Goal: Contribute content: Contribute content

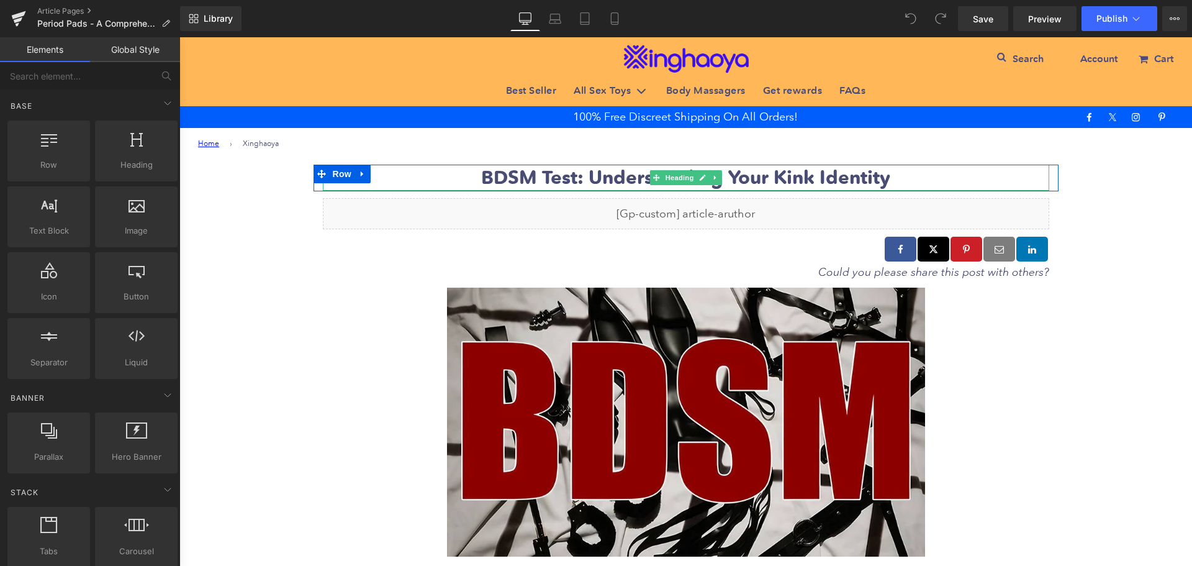
click at [546, 181] on b "BDSM Test: Understanding Your Kink Identity" at bounding box center [685, 177] width 409 height 23
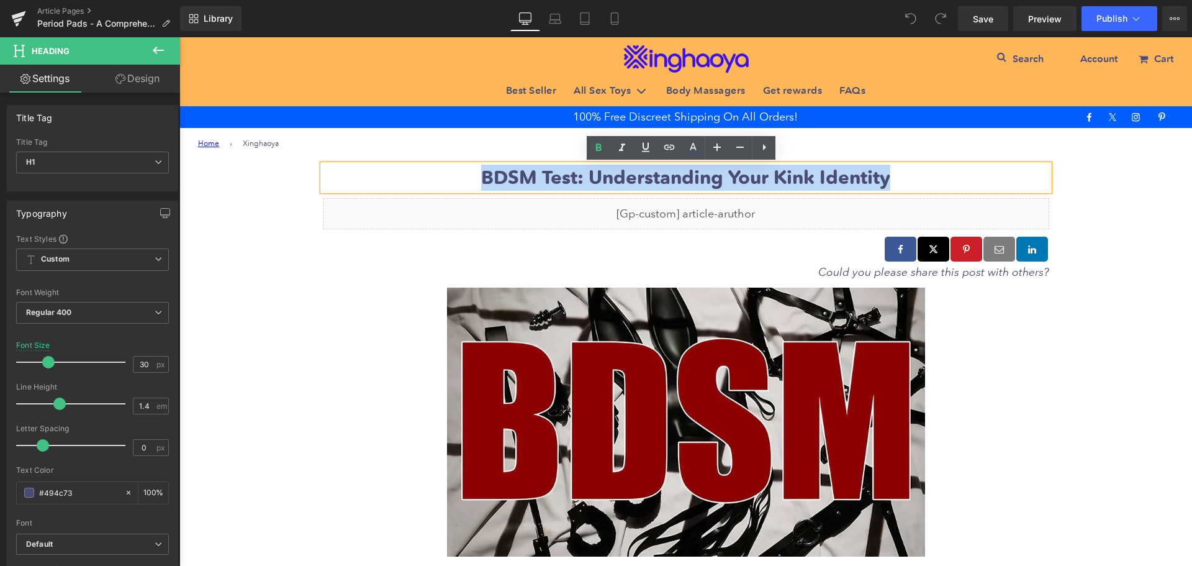
drag, startPoint x: 486, startPoint y: 177, endPoint x: 938, endPoint y: 164, distance: 452.9
click at [938, 165] on div "BDSM Test: Understanding Your Kink Identity" at bounding box center [686, 178] width 727 height 26
paste div
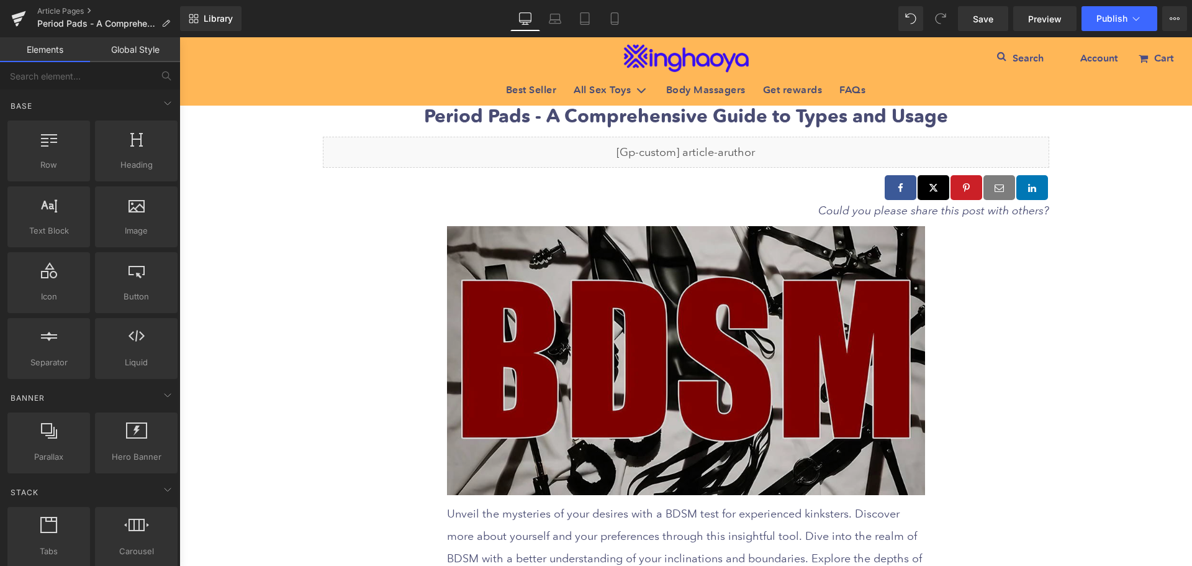
scroll to position [62, 0]
click at [630, 341] on img at bounding box center [686, 359] width 478 height 269
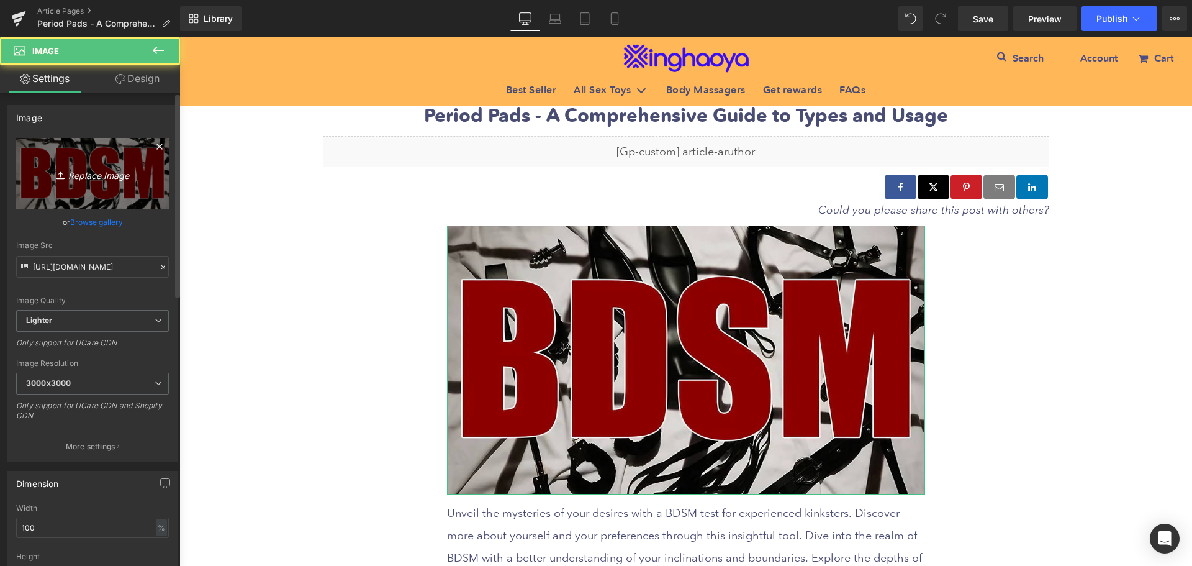
click at [69, 176] on icon "Replace Image" at bounding box center [92, 174] width 99 height 16
type input "C:\fakepath\Period-Pads-guide.jpeg"
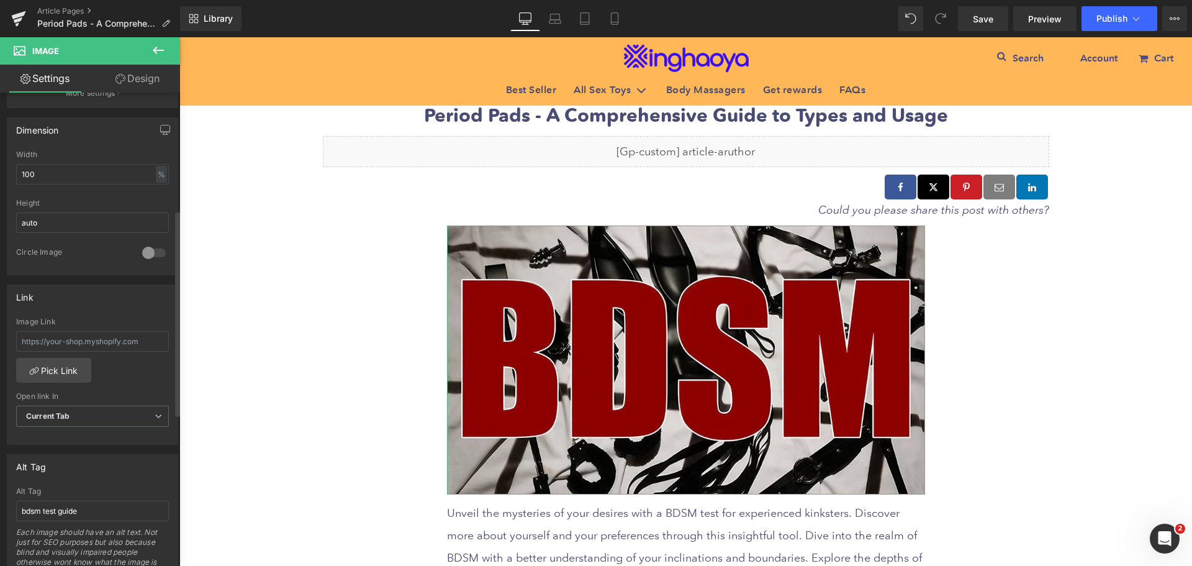
scroll to position [435, 0]
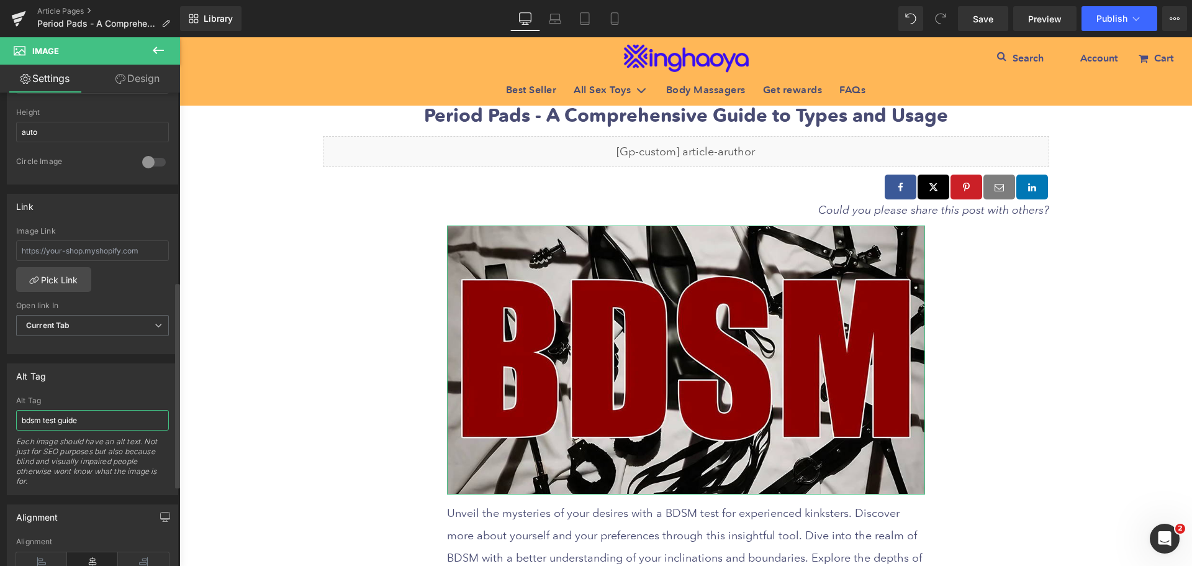
drag, startPoint x: 84, startPoint y: 418, endPoint x: 32, endPoint y: 427, distance: 53.0
click at [32, 427] on input "bdsm test guide" at bounding box center [92, 420] width 153 height 20
click at [60, 419] on input "bdsm test guide" at bounding box center [92, 420] width 153 height 20
click at [67, 420] on input "bdsm test guide" at bounding box center [92, 420] width 153 height 20
drag, startPoint x: 56, startPoint y: 419, endPoint x: 11, endPoint y: 420, distance: 45.4
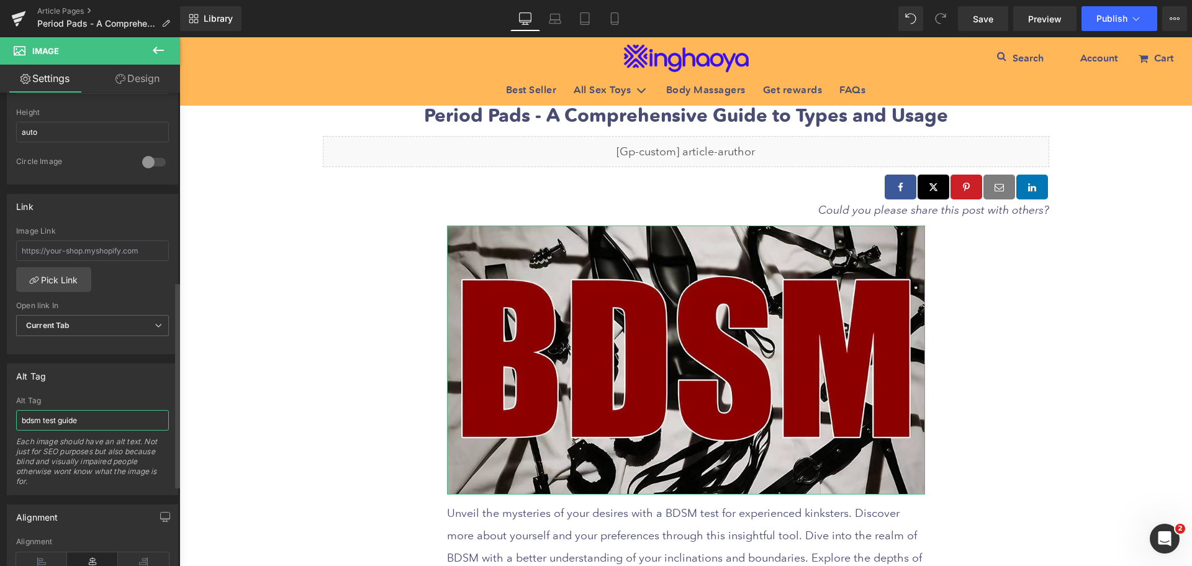
click at [11, 420] on div "bdsm test guide Alt Tag bdsm test guide Each image should have an alt text. Not…" at bounding box center [92, 445] width 170 height 98
type input "[URL][DOMAIN_NAME]"
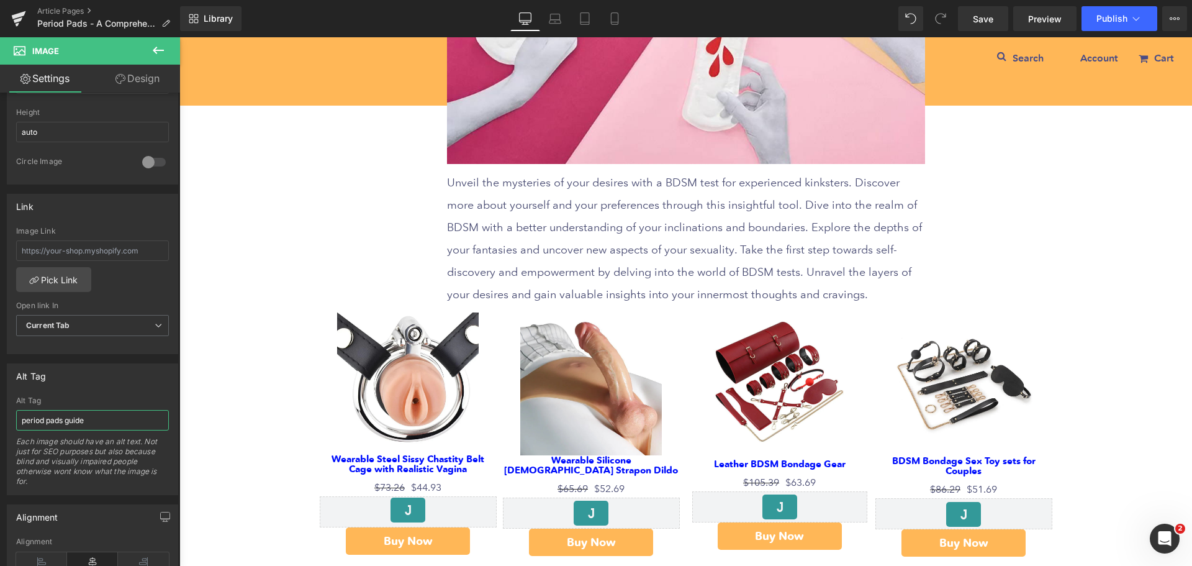
type input "period pads guide"
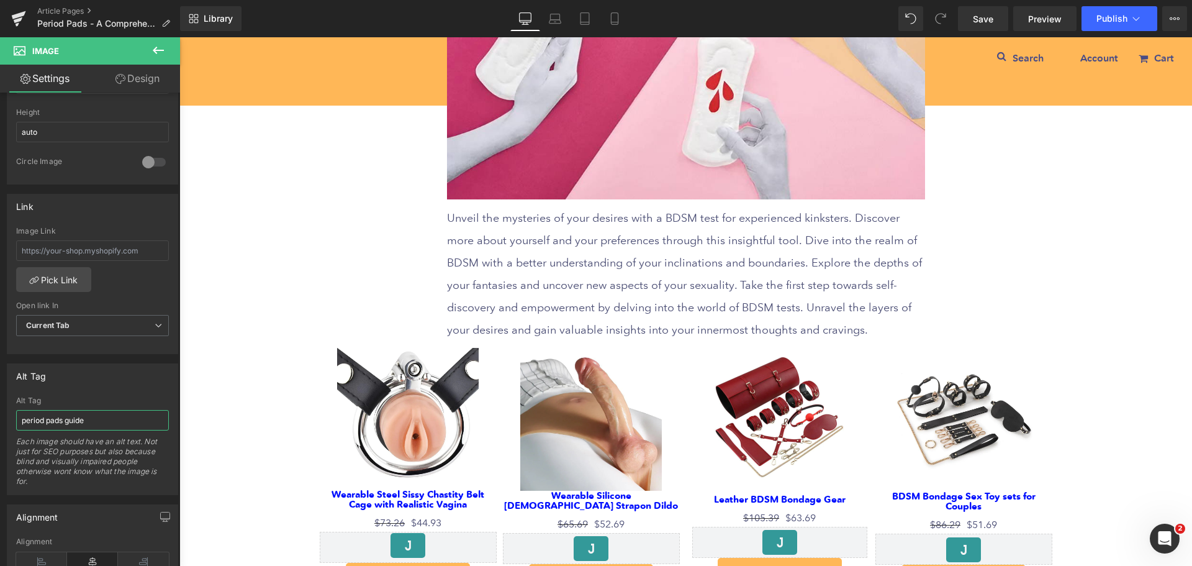
scroll to position [311, 0]
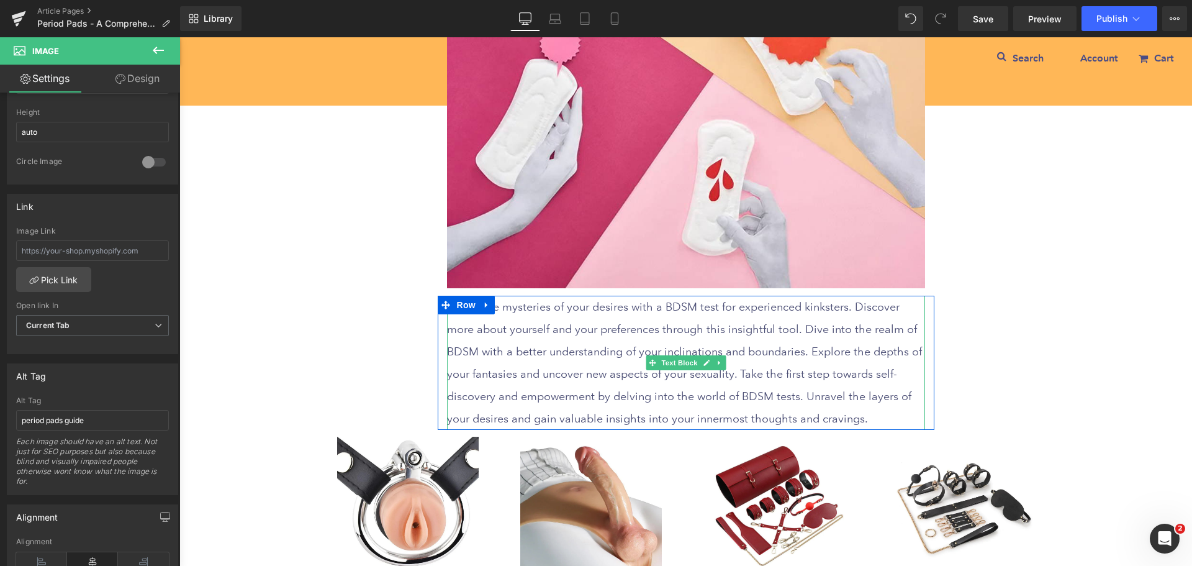
click at [471, 332] on p "Unveil the mysteries of your desires with a BDSM test for experienced kinksters…" at bounding box center [686, 363] width 478 height 134
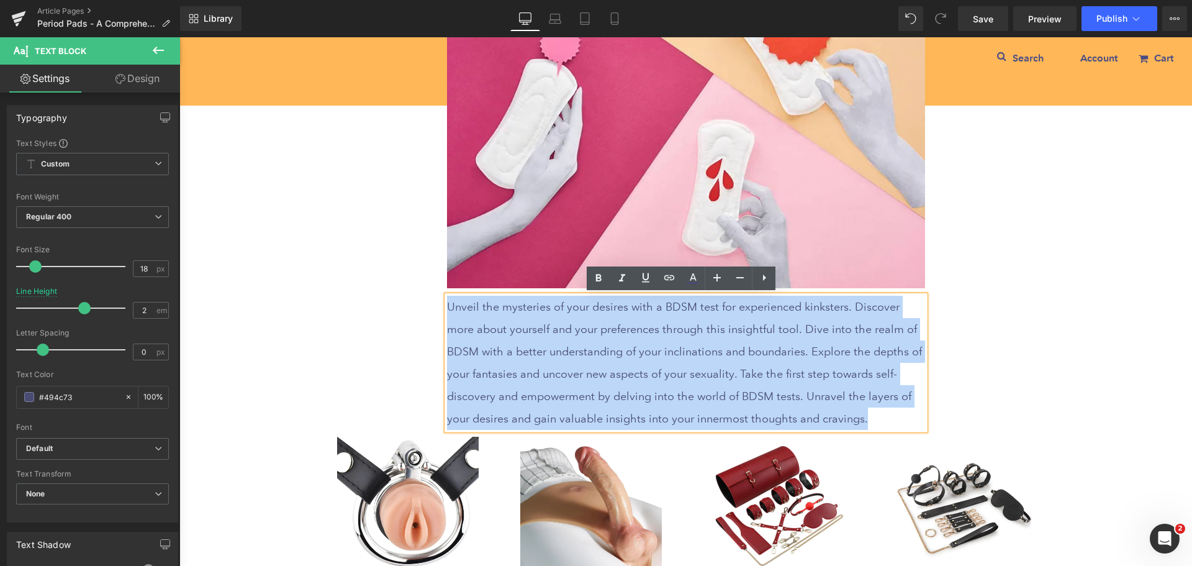
drag, startPoint x: 444, startPoint y: 308, endPoint x: 791, endPoint y: 417, distance: 363.3
click at [791, 417] on p "Unveil the mysteries of your desires with a BDSM test for experienced kinksters…" at bounding box center [686, 363] width 478 height 134
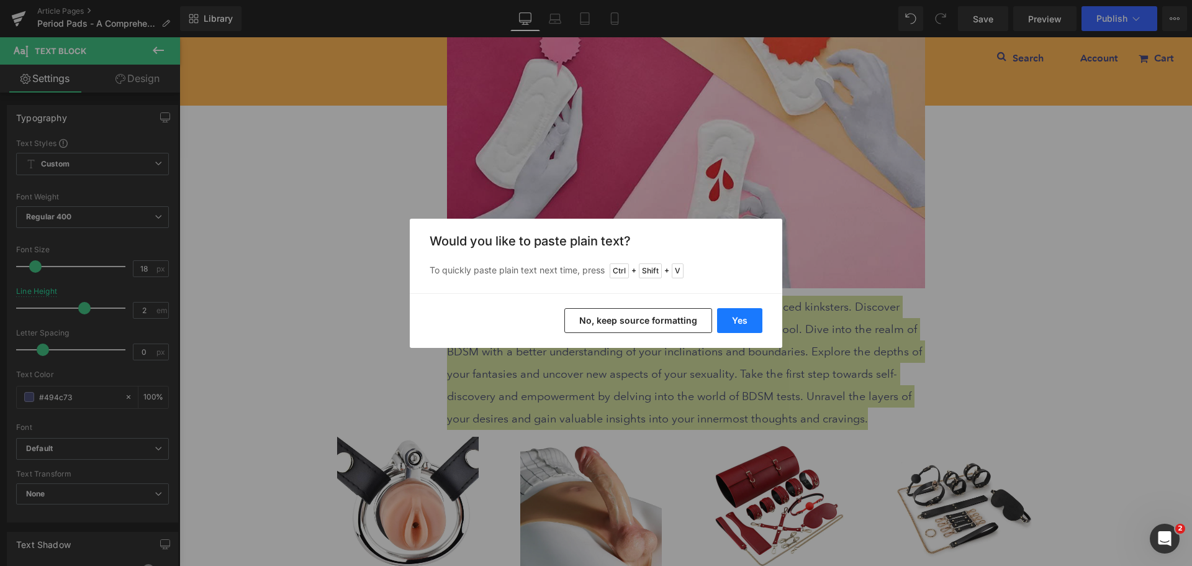
click at [0, 0] on button "Yes" at bounding box center [0, 0] width 0 height 0
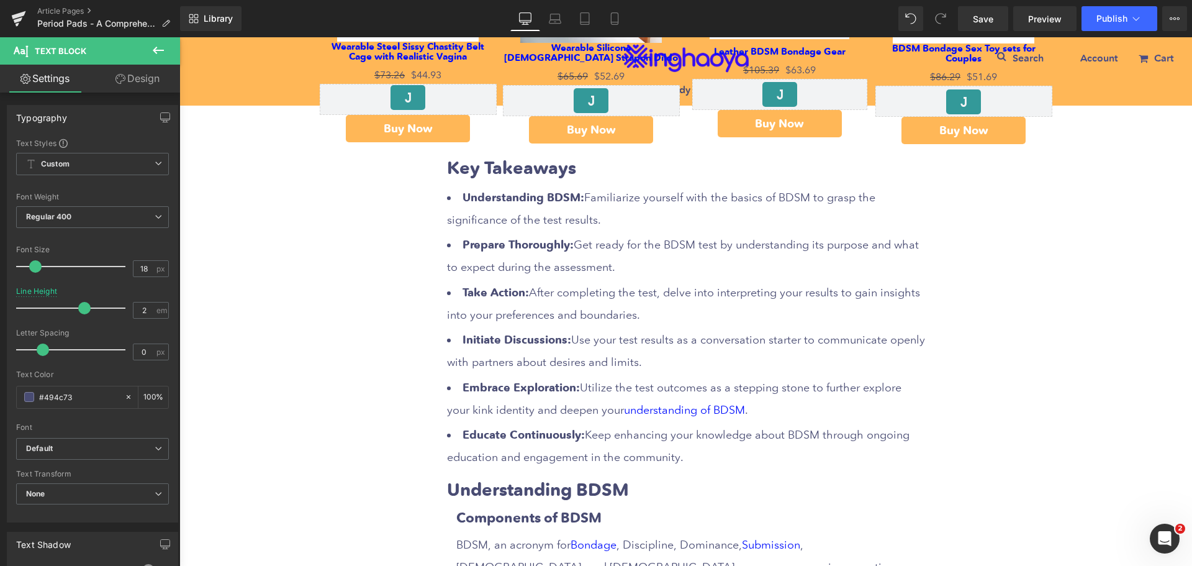
scroll to position [869, 0]
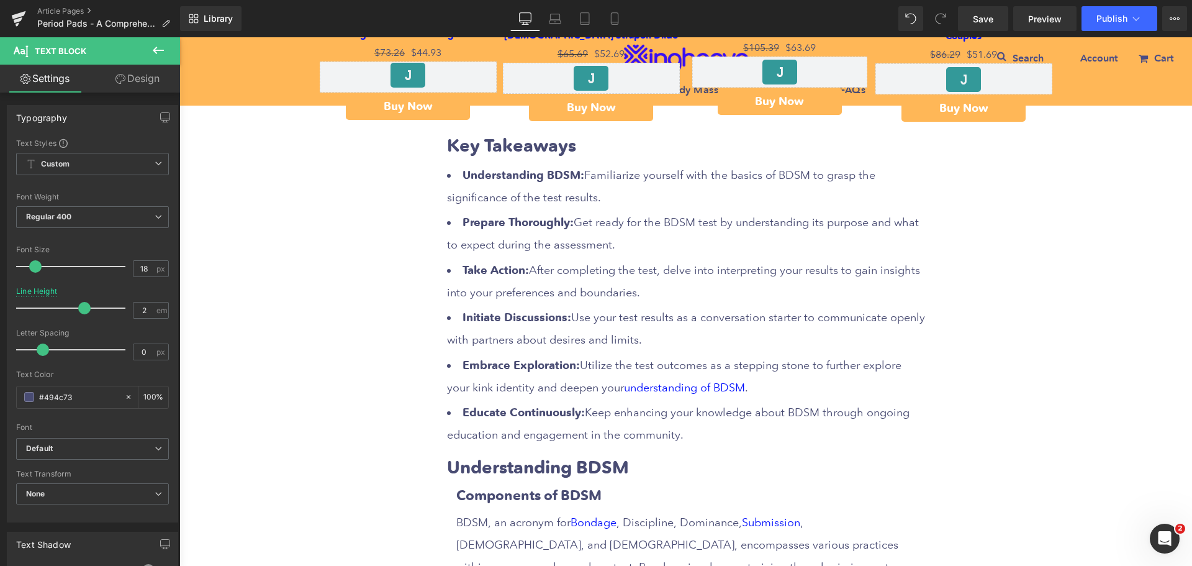
click at [463, 178] on strong "Understanding BDSM:" at bounding box center [524, 175] width 122 height 14
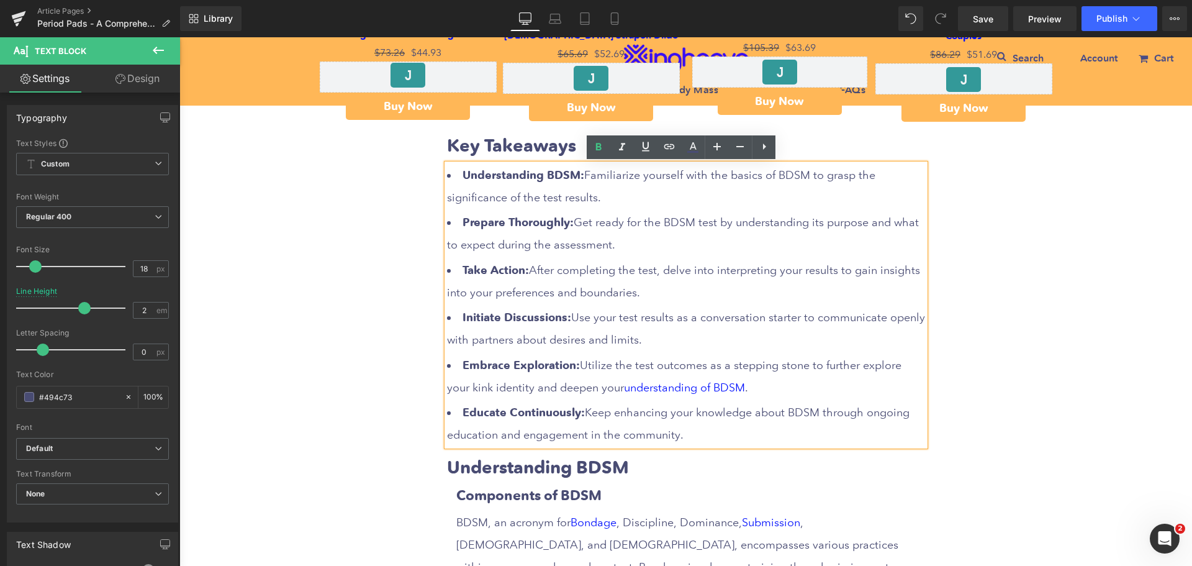
drag, startPoint x: 457, startPoint y: 172, endPoint x: 681, endPoint y: 434, distance: 344.5
click at [681, 434] on ul "Understanding BDSM: Familiarize yourself with the basics of BDSM to grasp the s…" at bounding box center [686, 305] width 478 height 283
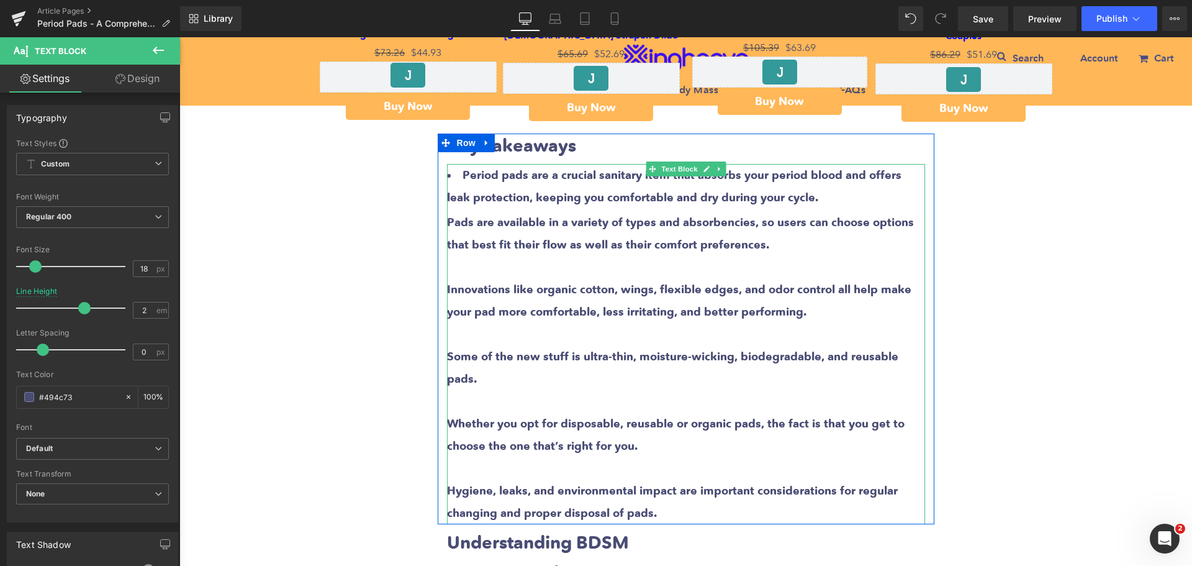
click at [583, 457] on div at bounding box center [686, 468] width 478 height 22
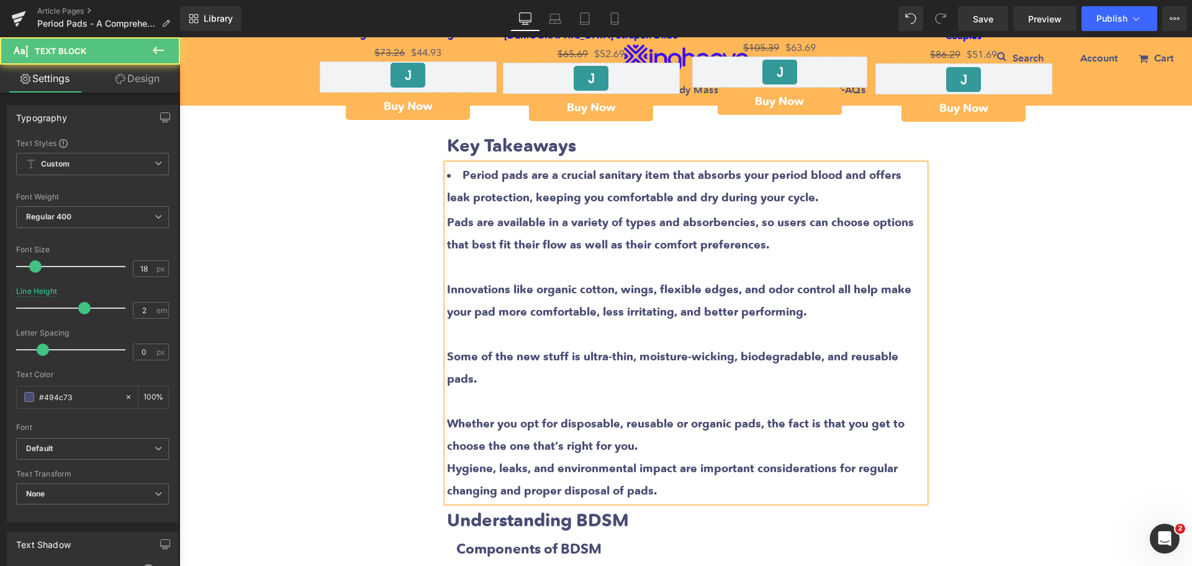
click at [469, 390] on div at bounding box center [686, 401] width 478 height 22
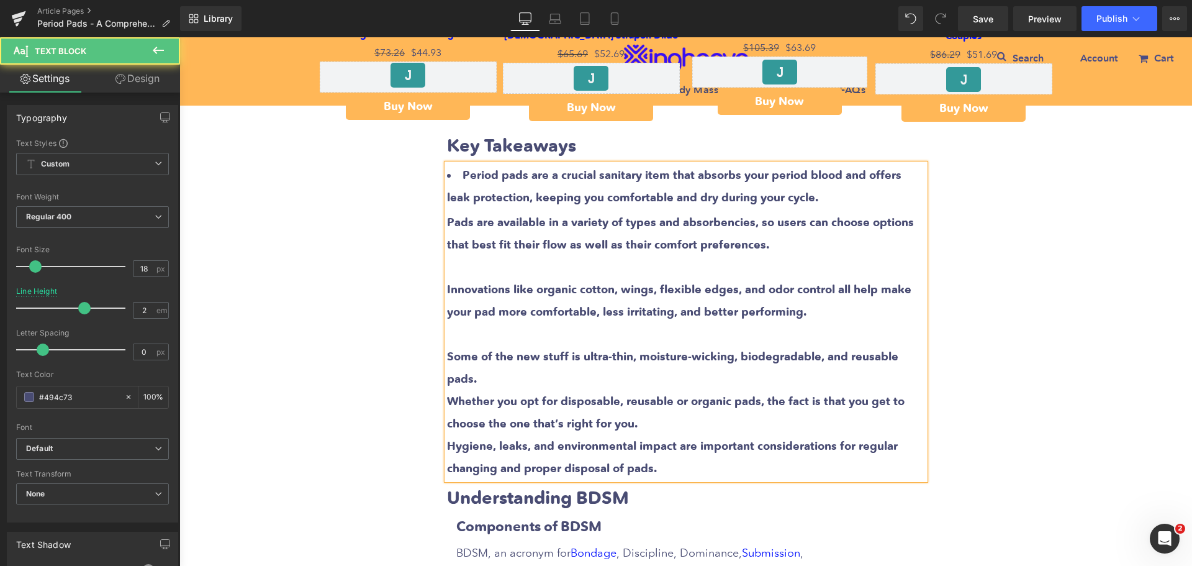
click at [463, 333] on div at bounding box center [686, 334] width 478 height 22
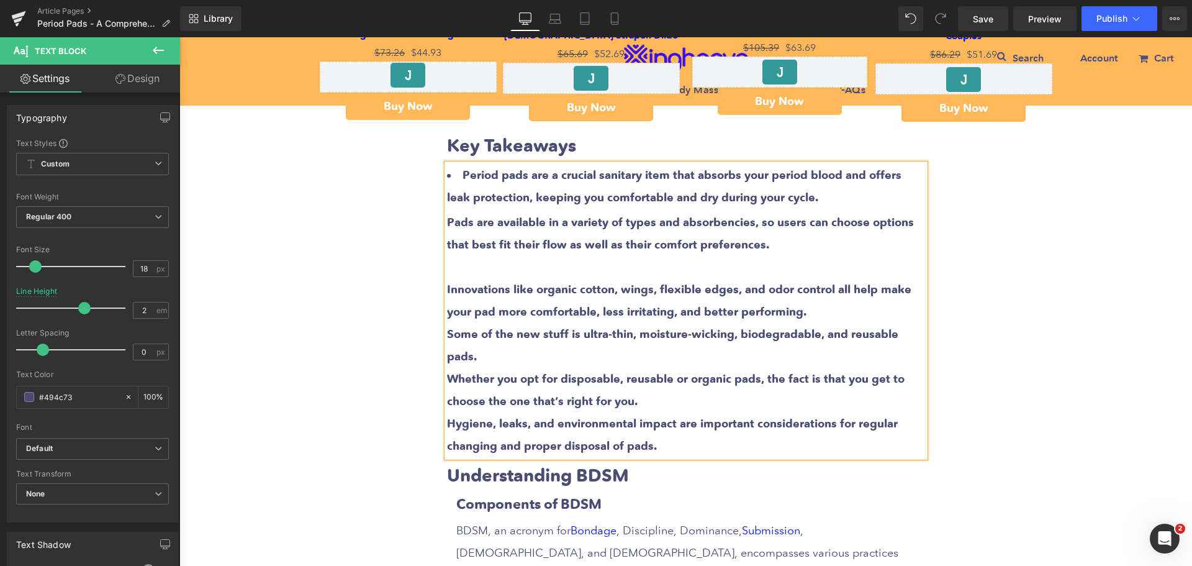
click at [450, 267] on div at bounding box center [686, 267] width 478 height 22
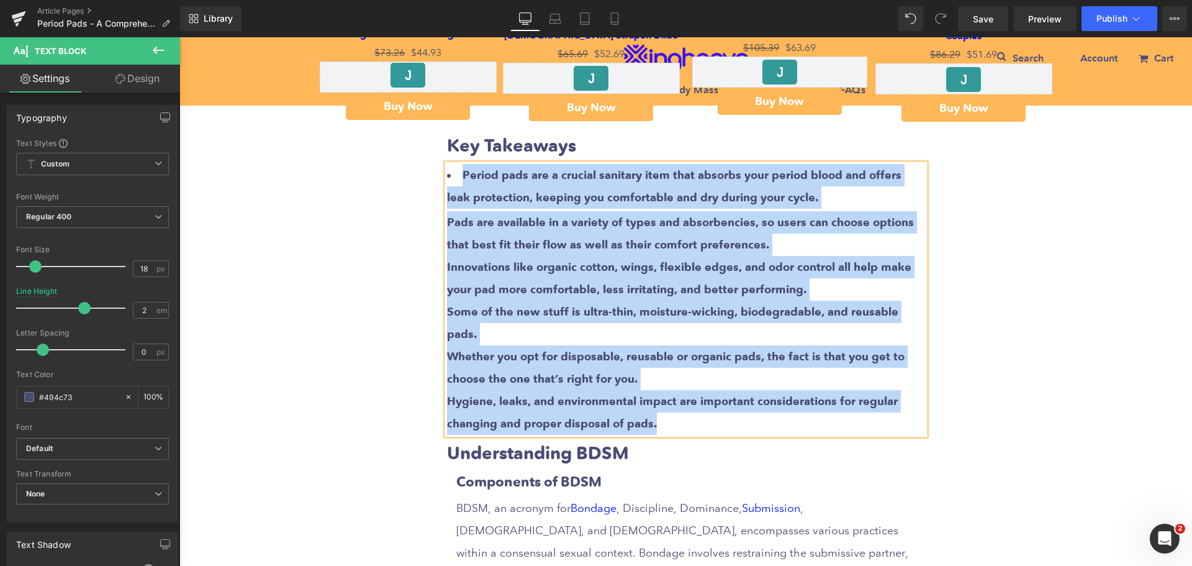
drag, startPoint x: 456, startPoint y: 175, endPoint x: 714, endPoint y: 393, distance: 337.9
click at [714, 393] on div "Period pads are a crucial sanitary item that absorbs your period blood and offe…" at bounding box center [686, 299] width 478 height 271
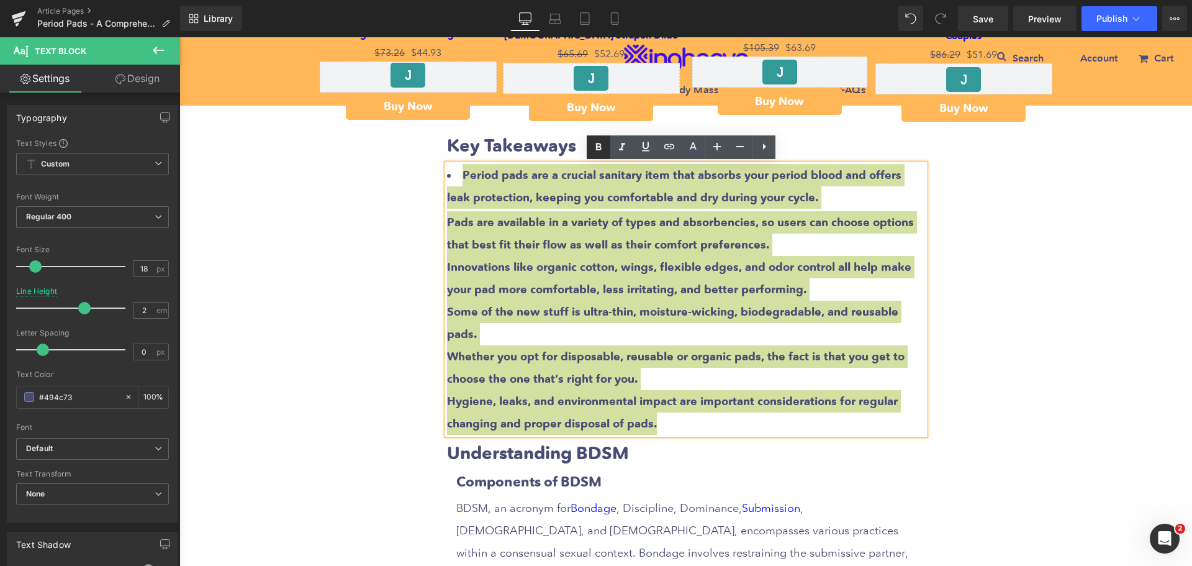
click at [408, 242] on icon at bounding box center [349, 254] width 117 height 24
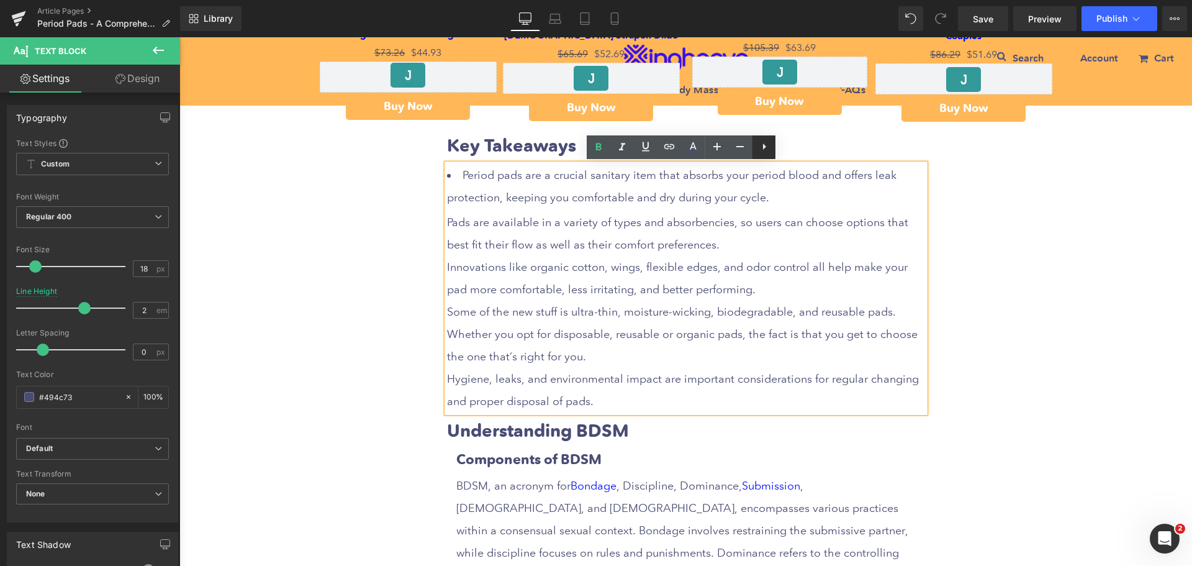
click at [408, 410] on icon at bounding box center [349, 422] width 117 height 24
click at [544, 149] on icon at bounding box center [485, 265] width 117 height 338
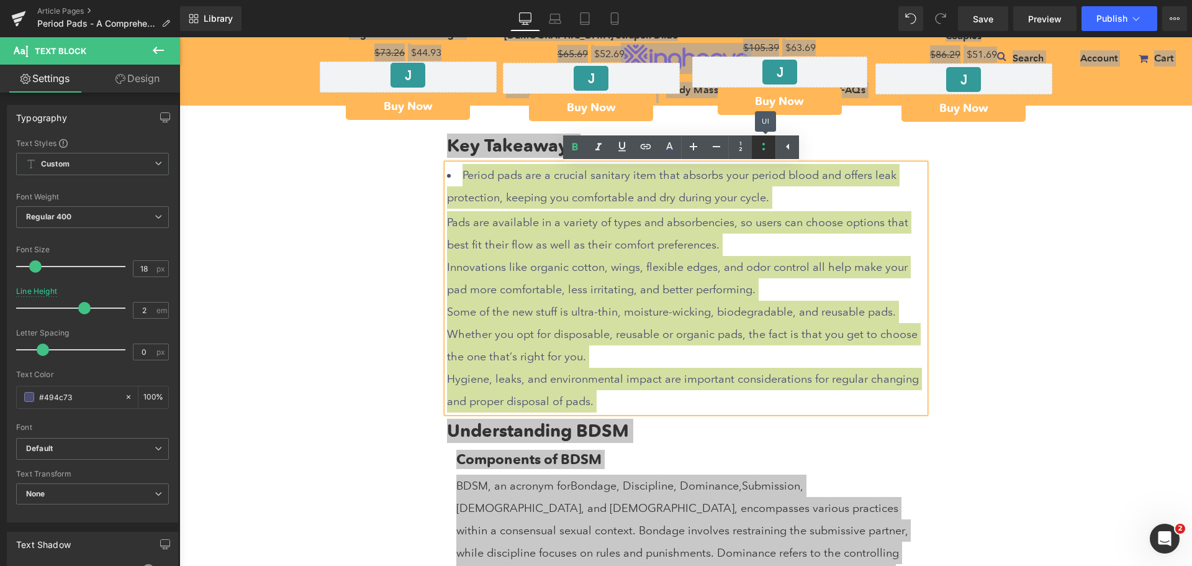
click at [544, 148] on icon at bounding box center [485, 265] width 117 height 338
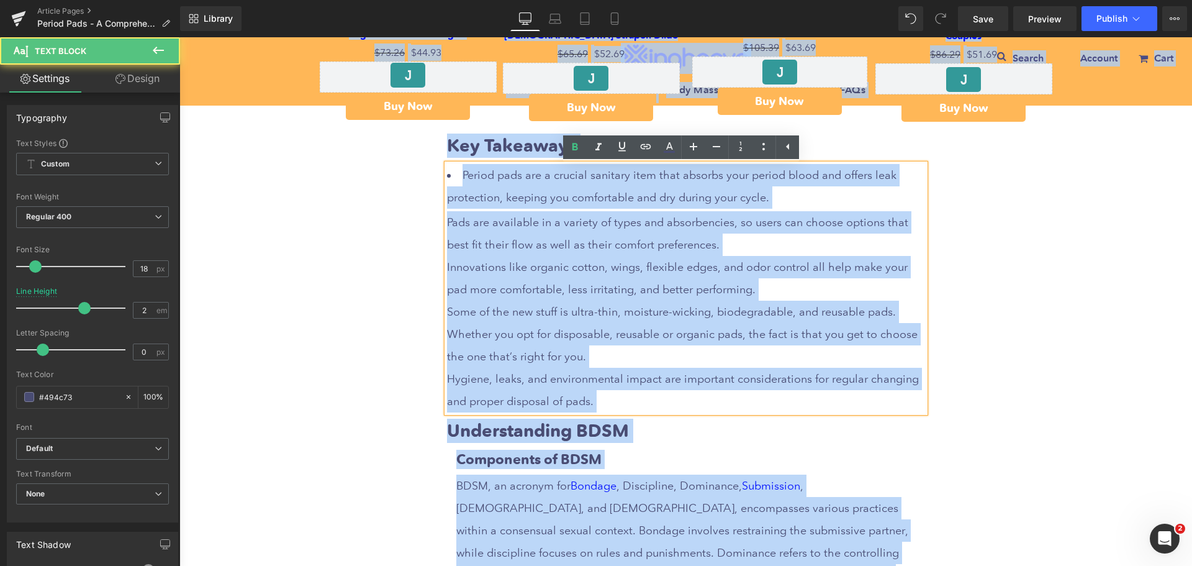
click at [620, 337] on div "Whether you opt for disposable, reusable or organic pads, the fact is that you …" at bounding box center [686, 345] width 478 height 45
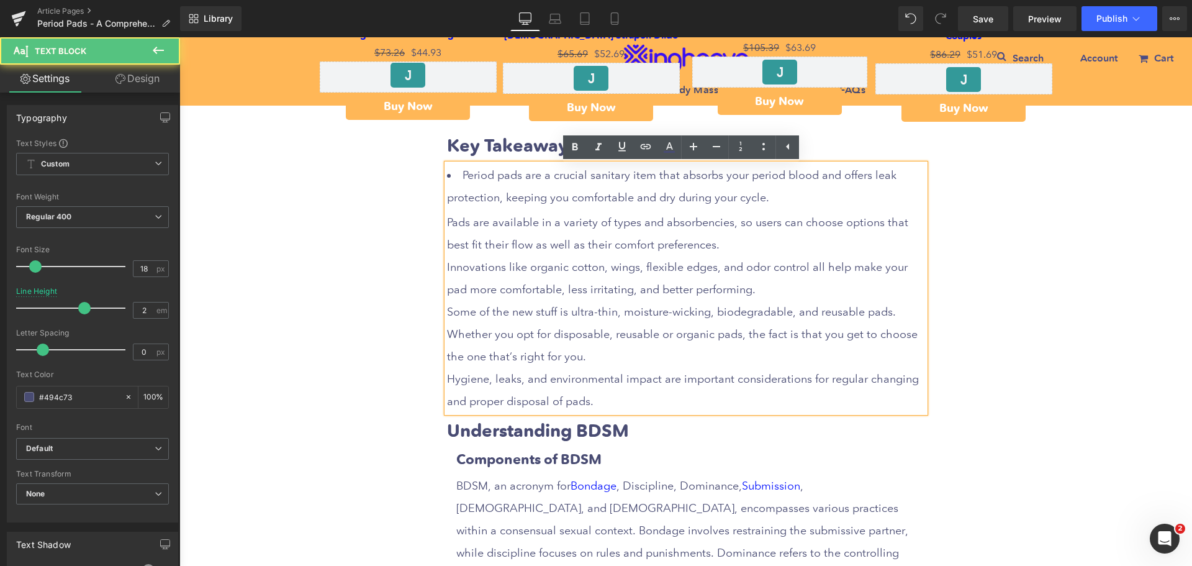
drag, startPoint x: 571, startPoint y: 392, endPoint x: 566, endPoint y: 397, distance: 7.0
click at [568, 396] on div "Hygiene, leaks, and environmental impact are important considerations for regul…" at bounding box center [686, 390] width 478 height 45
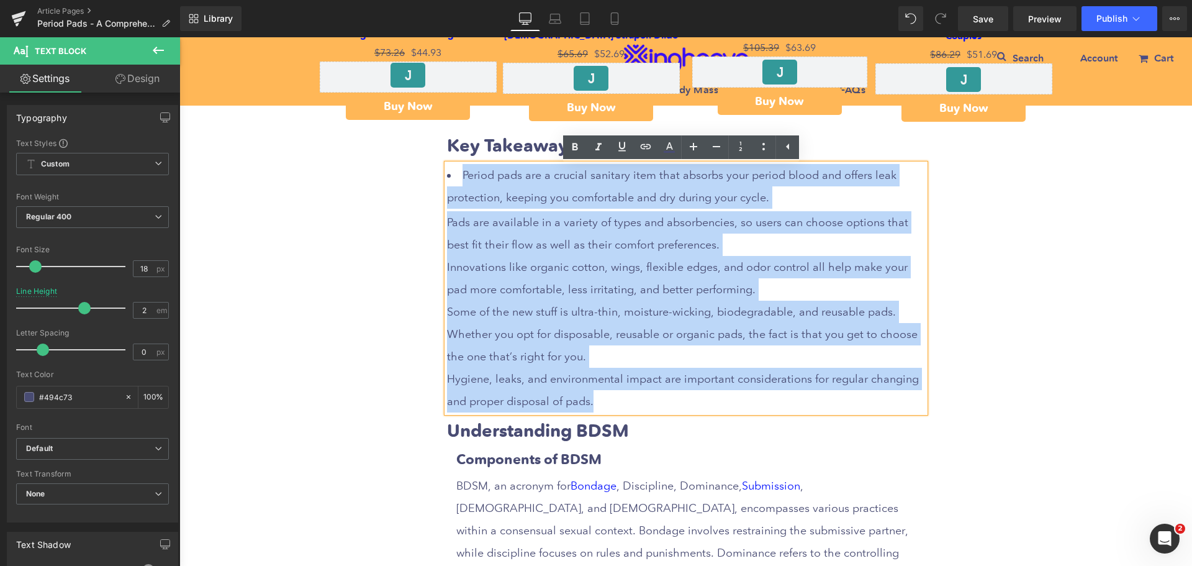
drag, startPoint x: 561, startPoint y: 405, endPoint x: 405, endPoint y: 181, distance: 273.4
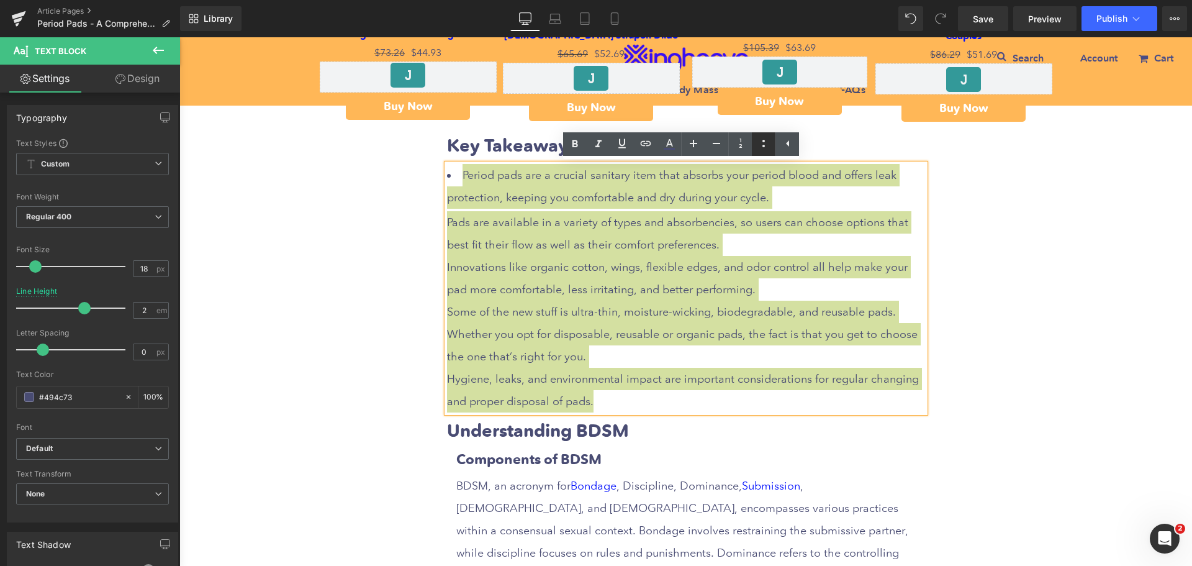
click at [544, 145] on icon at bounding box center [485, 265] width 117 height 338
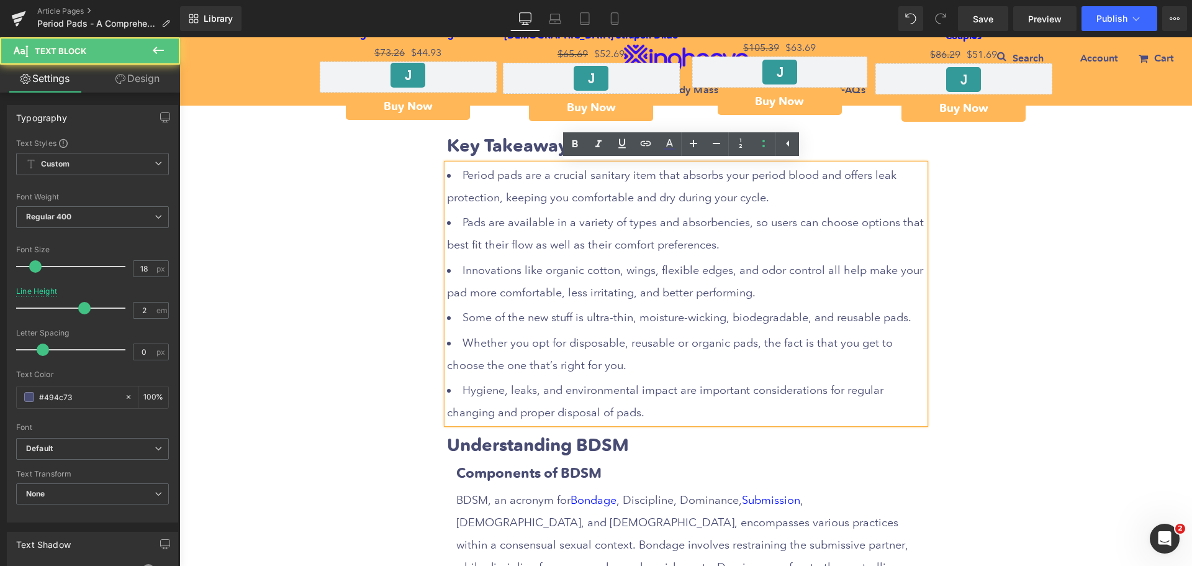
click at [560, 246] on li "Pads are available in a variety of types and absorbencies, so users can choose …" at bounding box center [686, 233] width 478 height 45
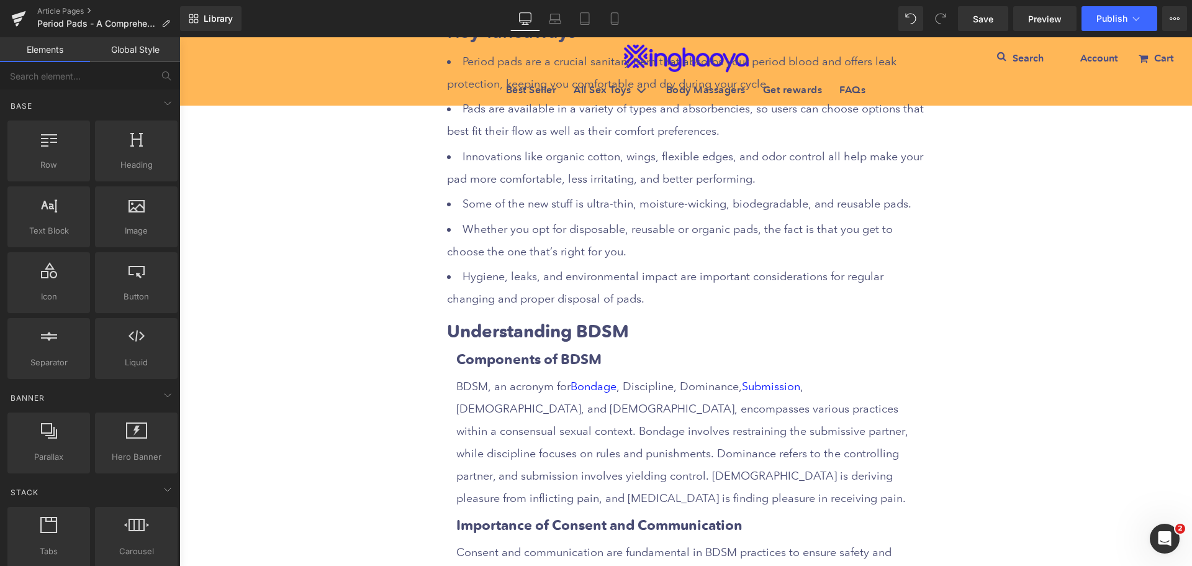
scroll to position [1056, 0]
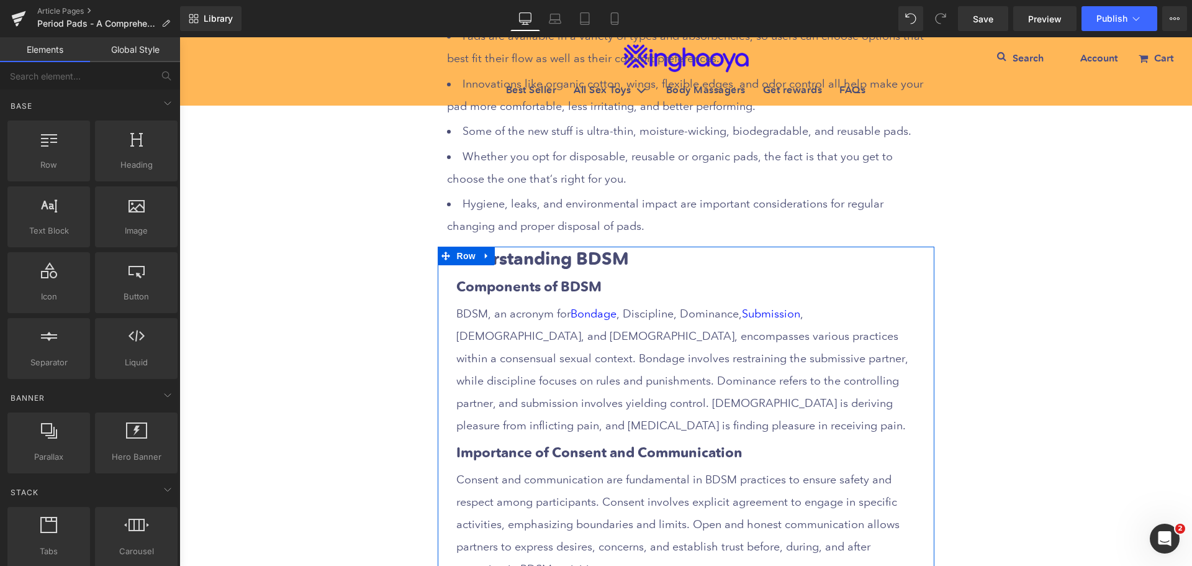
click at [552, 263] on strong "Understanding BDSM" at bounding box center [538, 259] width 182 height 22
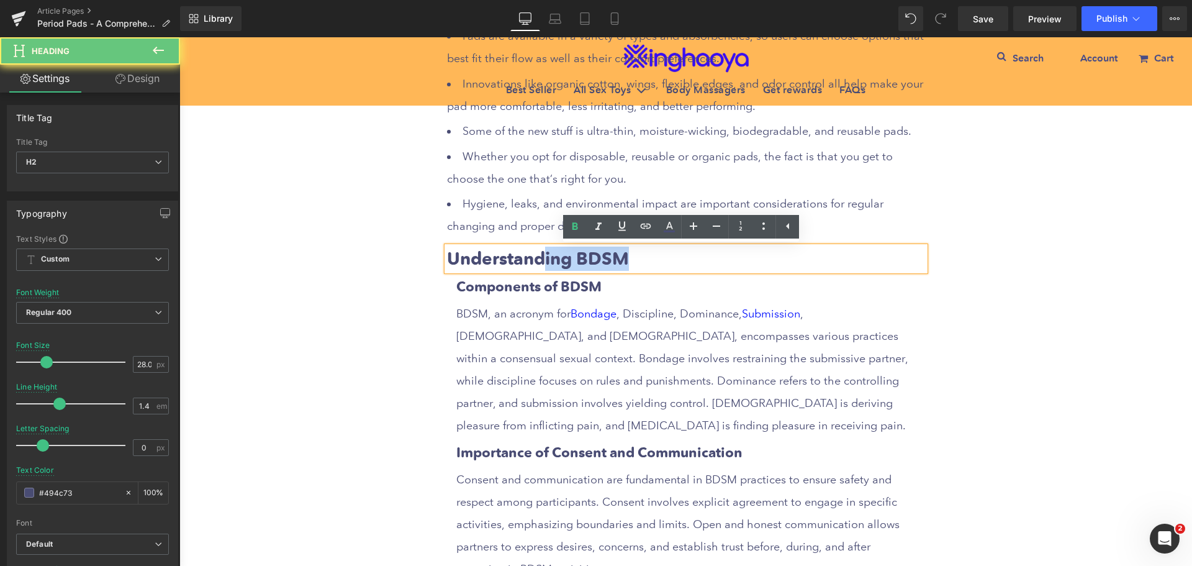
drag, startPoint x: 535, startPoint y: 259, endPoint x: 673, endPoint y: 256, distance: 138.5
click at [673, 256] on h2 "Understanding BDSM" at bounding box center [686, 259] width 478 height 24
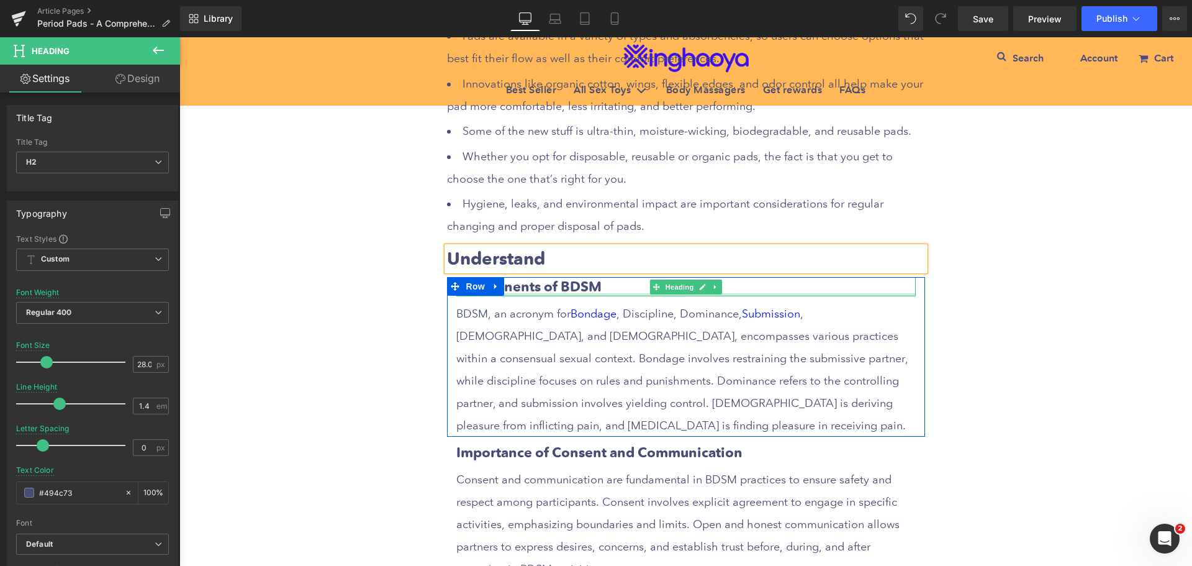
click at [555, 293] on div at bounding box center [686, 294] width 460 height 3
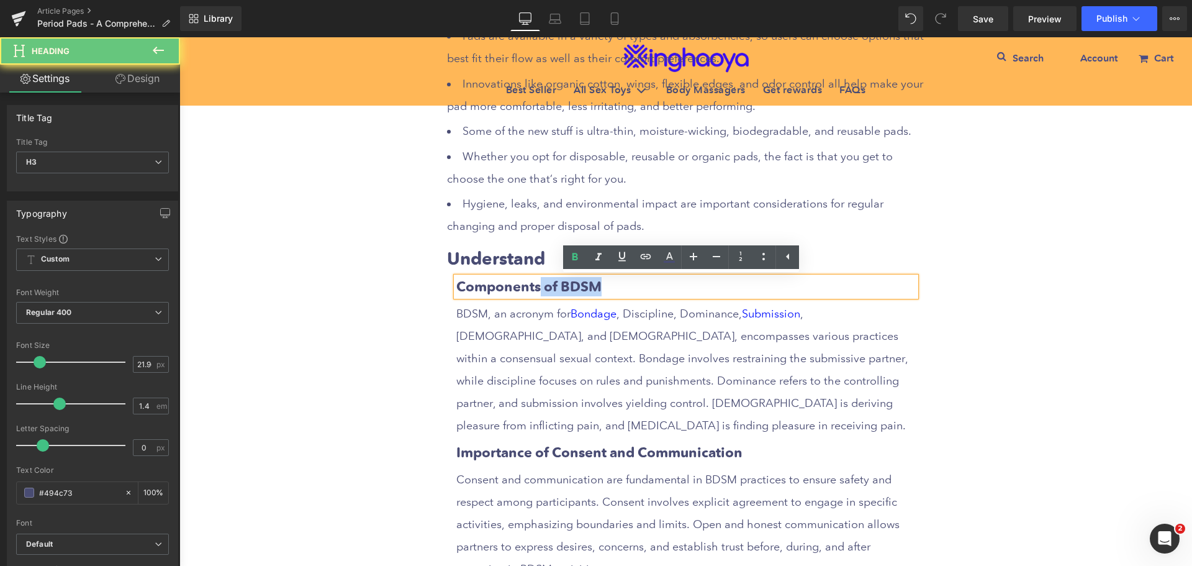
drag, startPoint x: 536, startPoint y: 286, endPoint x: 628, endPoint y: 281, distance: 92.0
click at [628, 281] on h3 "Components of BDSM" at bounding box center [686, 286] width 460 height 19
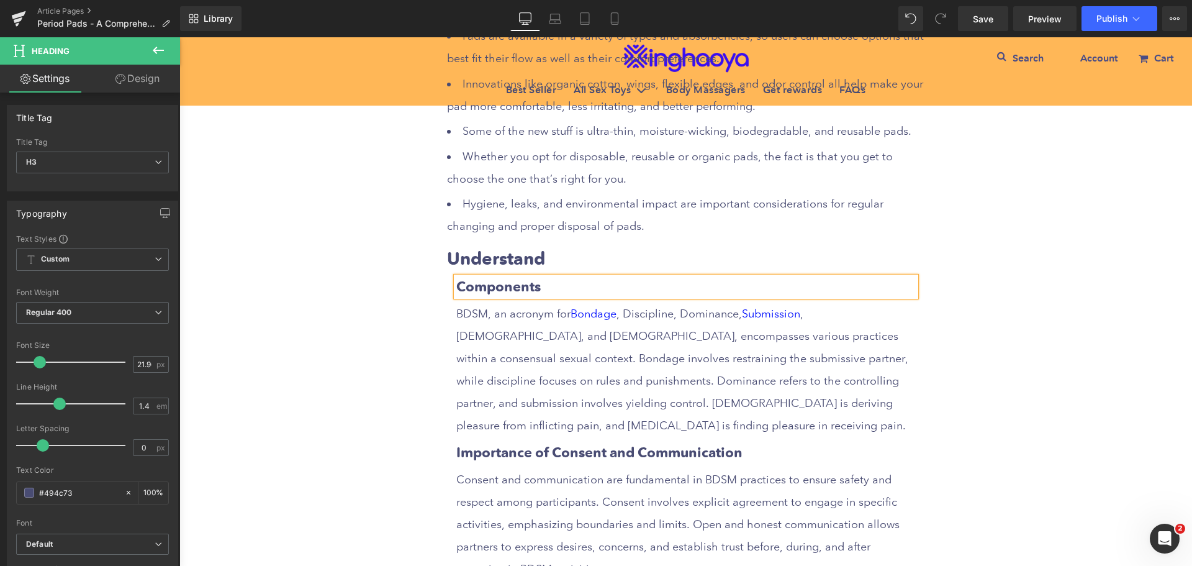
click at [556, 315] on p "BDSM, an acronym for Bondage , Discipline, Dominance, Submission , [DEMOGRAPHIC…" at bounding box center [686, 369] width 460 height 134
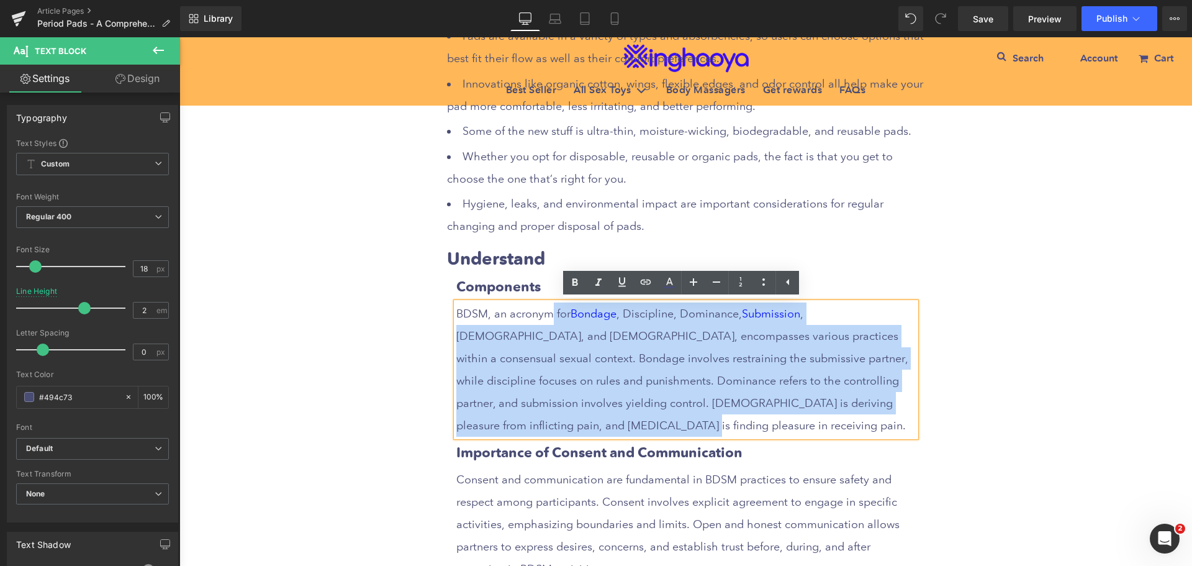
drag, startPoint x: 546, startPoint y: 316, endPoint x: 645, endPoint y: 427, distance: 148.6
click at [645, 427] on p "BDSM, an acronym for Bondage , Discipline, Dominance, Submission , [DEMOGRAPHIC…" at bounding box center [686, 369] width 460 height 134
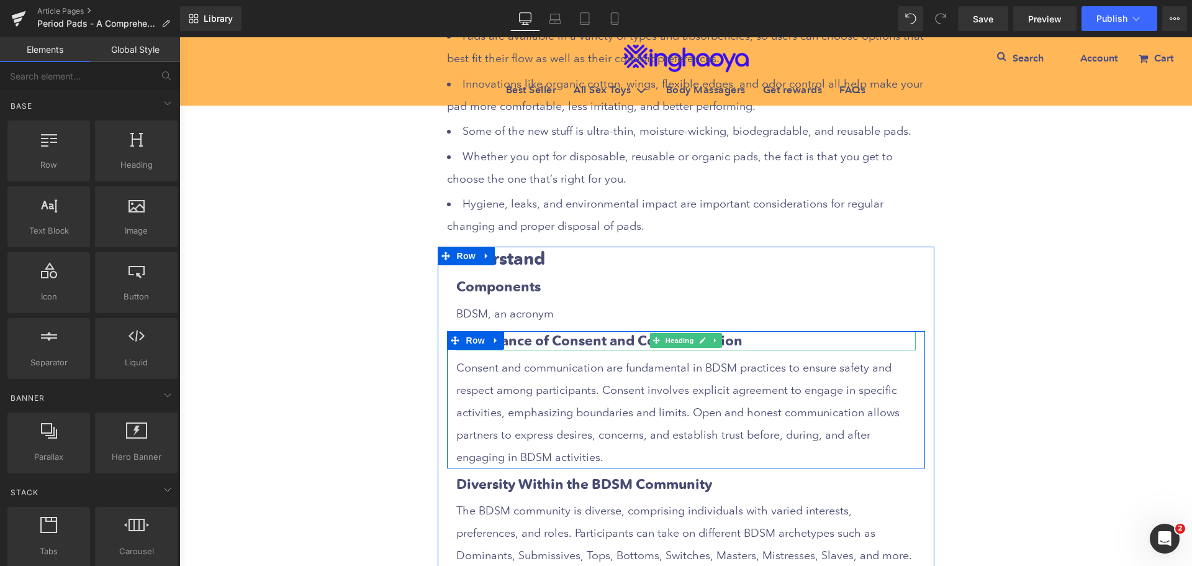
click at [570, 335] on h3 "Importance of Consent and Communication" at bounding box center [686, 340] width 460 height 19
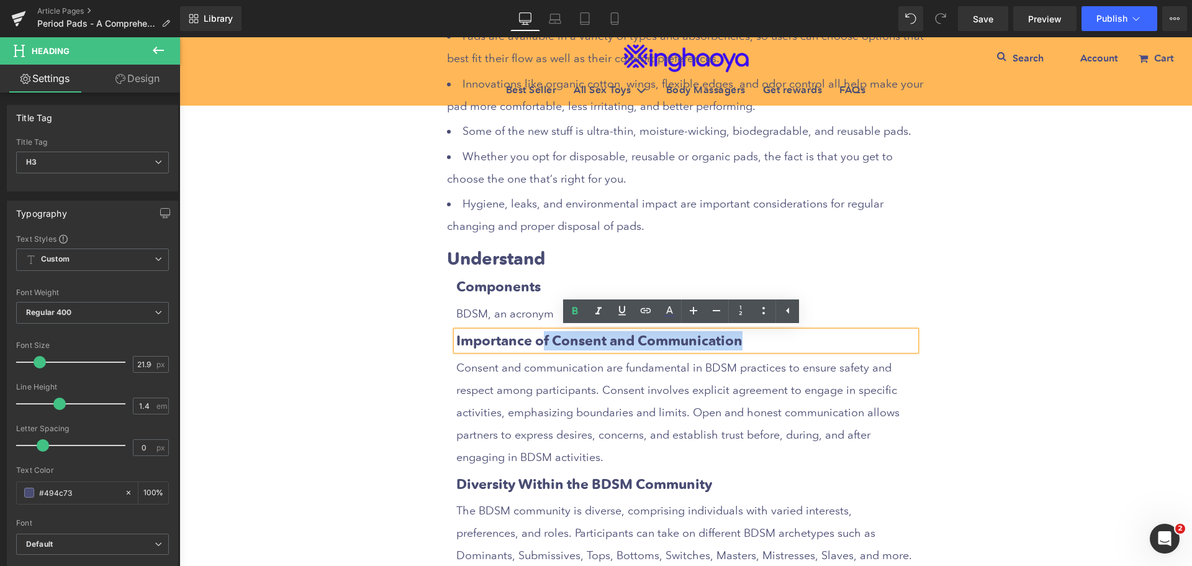
drag, startPoint x: 534, startPoint y: 333, endPoint x: 753, endPoint y: 342, distance: 219.4
click at [753, 342] on h3 "Importance of Consent and Communication" at bounding box center [686, 340] width 460 height 19
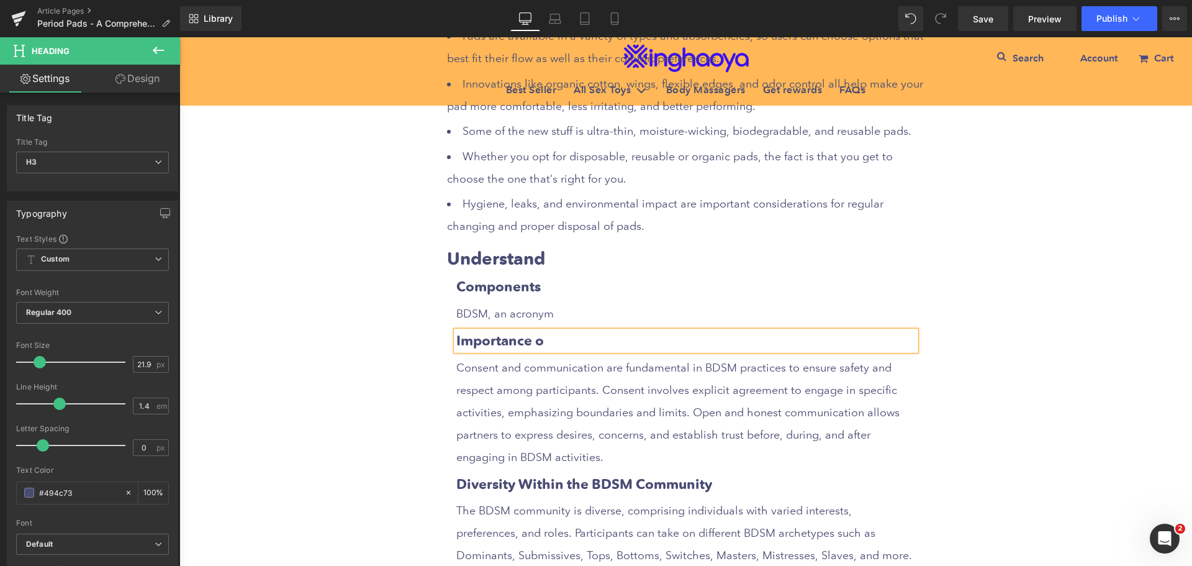
click at [537, 397] on p "Consent and communication are fundamental in BDSM practices to ensure safety an…" at bounding box center [686, 412] width 460 height 112
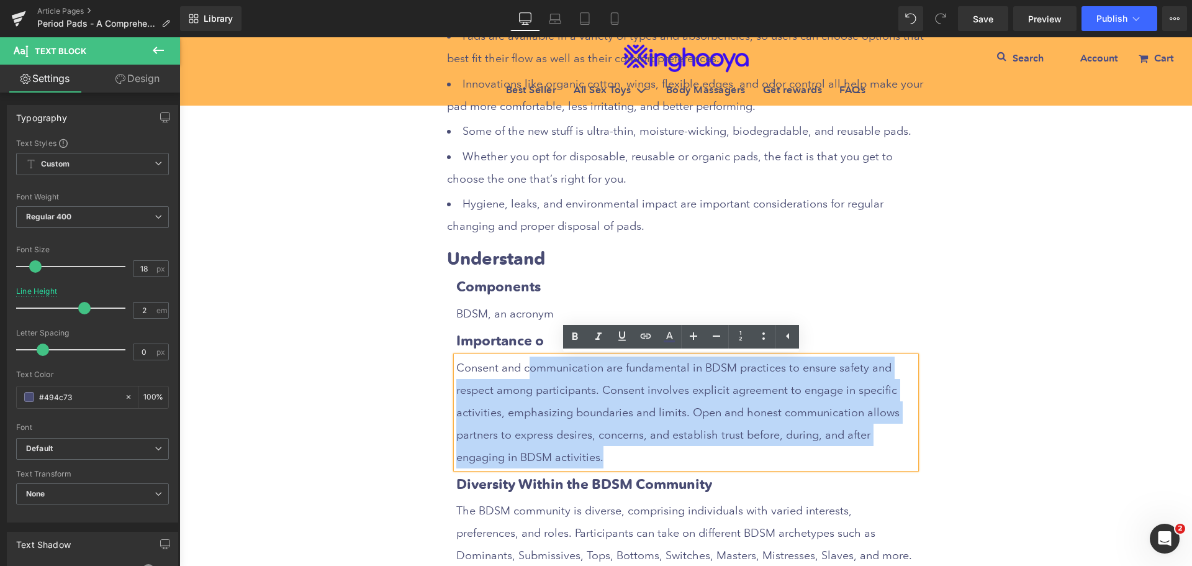
drag, startPoint x: 526, startPoint y: 369, endPoint x: 597, endPoint y: 447, distance: 105.9
click at [597, 447] on p "Consent and communication are fundamental in BDSM practices to ensure safety an…" at bounding box center [686, 412] width 460 height 112
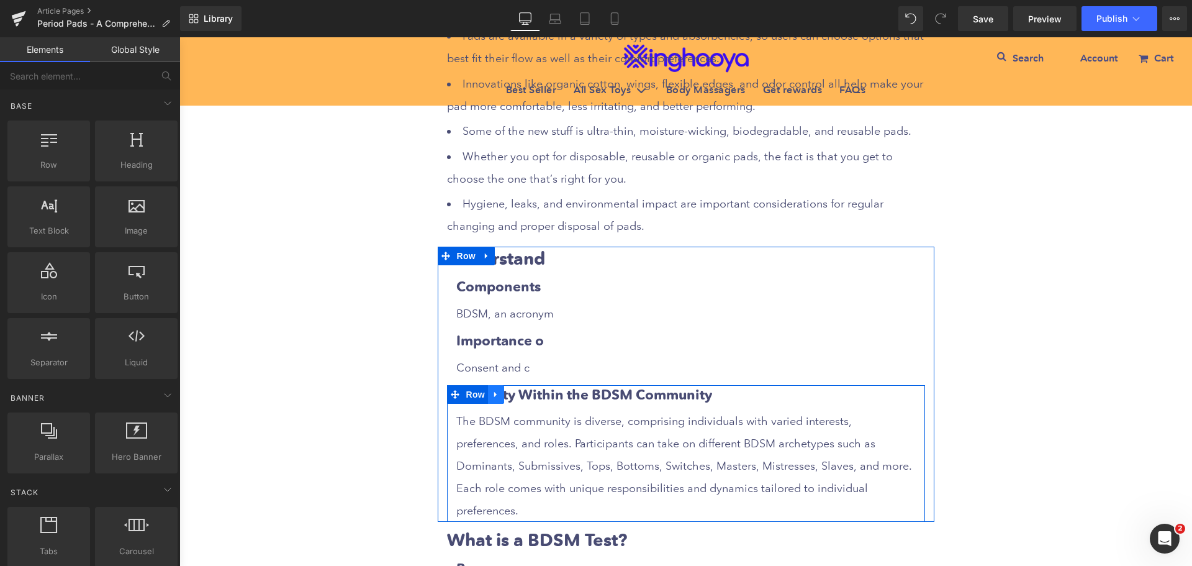
click at [494, 396] on icon at bounding box center [495, 394] width 2 height 6
click at [524, 395] on icon at bounding box center [528, 394] width 9 height 9
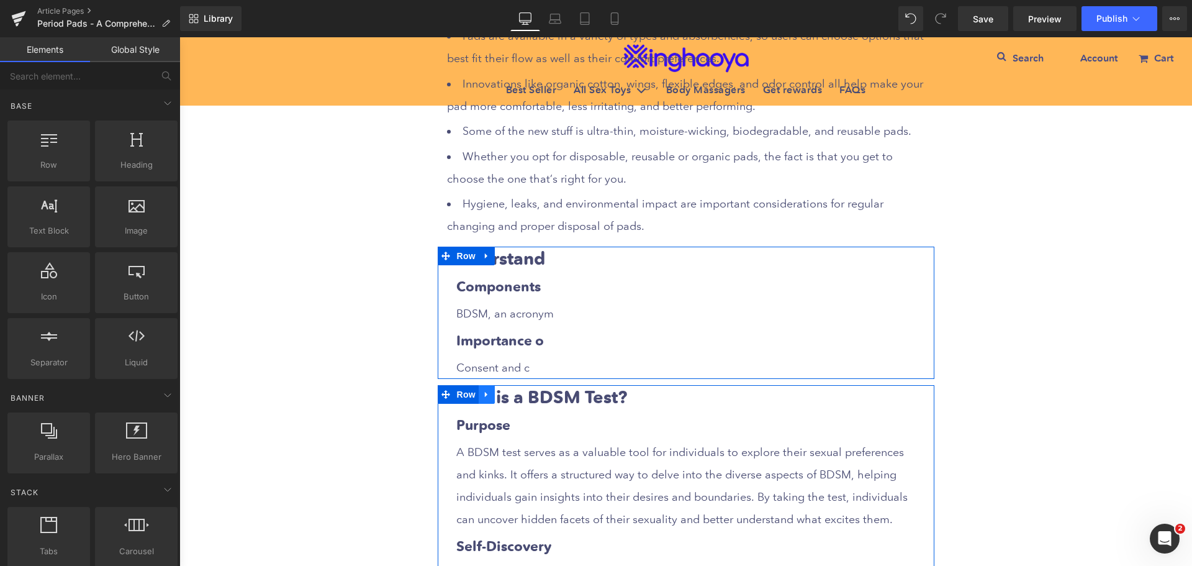
click at [483, 396] on icon at bounding box center [487, 393] width 9 height 9
click at [515, 398] on icon at bounding box center [519, 394] width 9 height 9
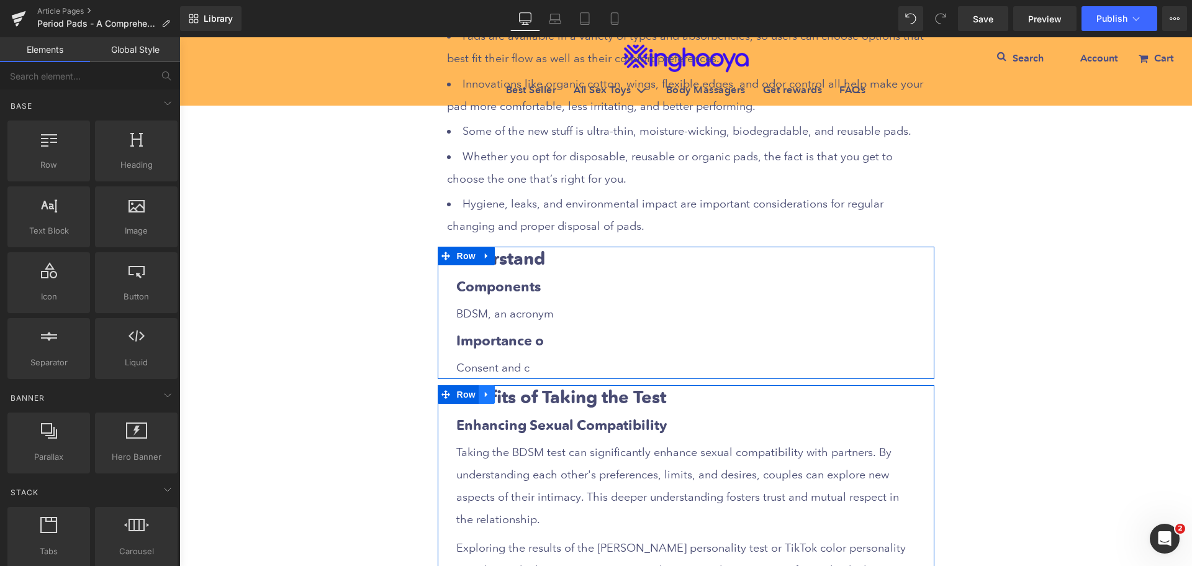
click at [485, 394] on icon at bounding box center [486, 394] width 2 height 6
click at [515, 392] on icon at bounding box center [519, 394] width 9 height 9
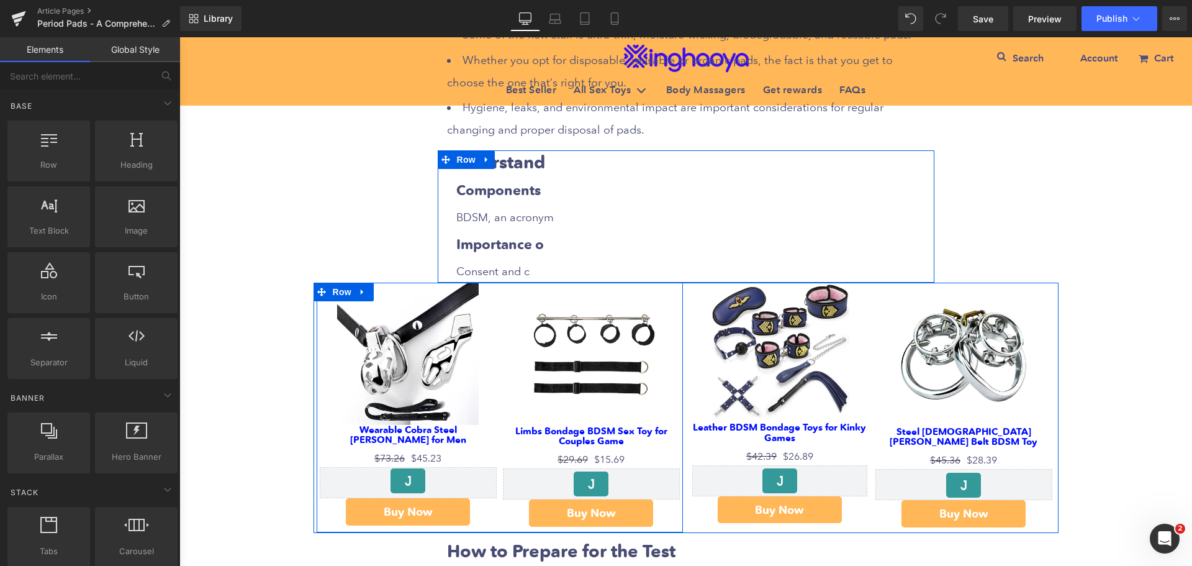
scroll to position [1242, 0]
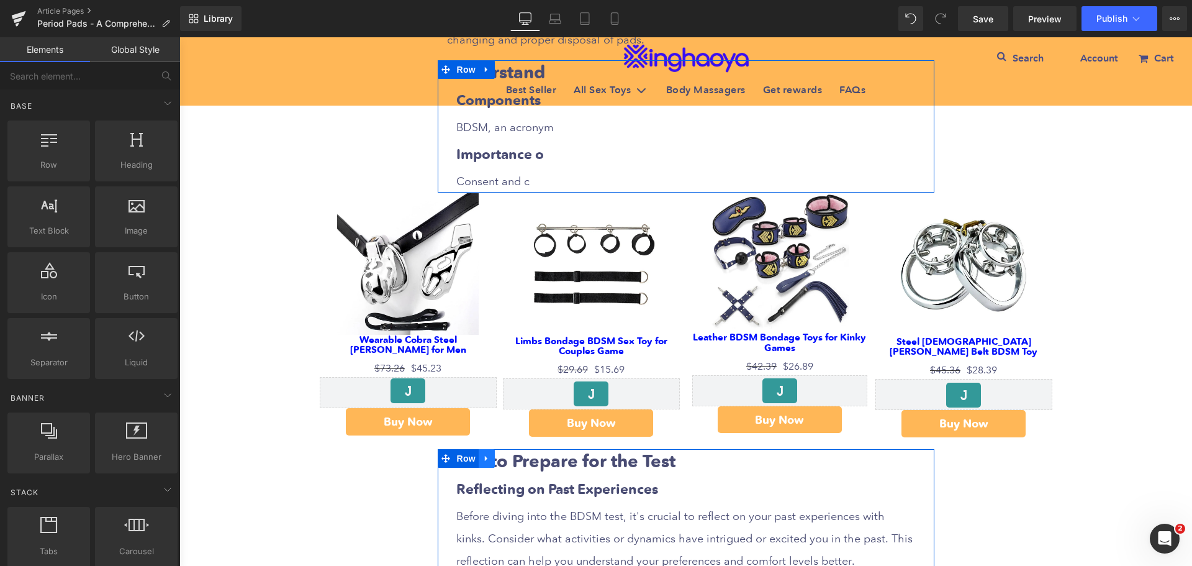
click at [489, 461] on link at bounding box center [487, 458] width 16 height 19
click at [515, 461] on icon at bounding box center [519, 458] width 9 height 9
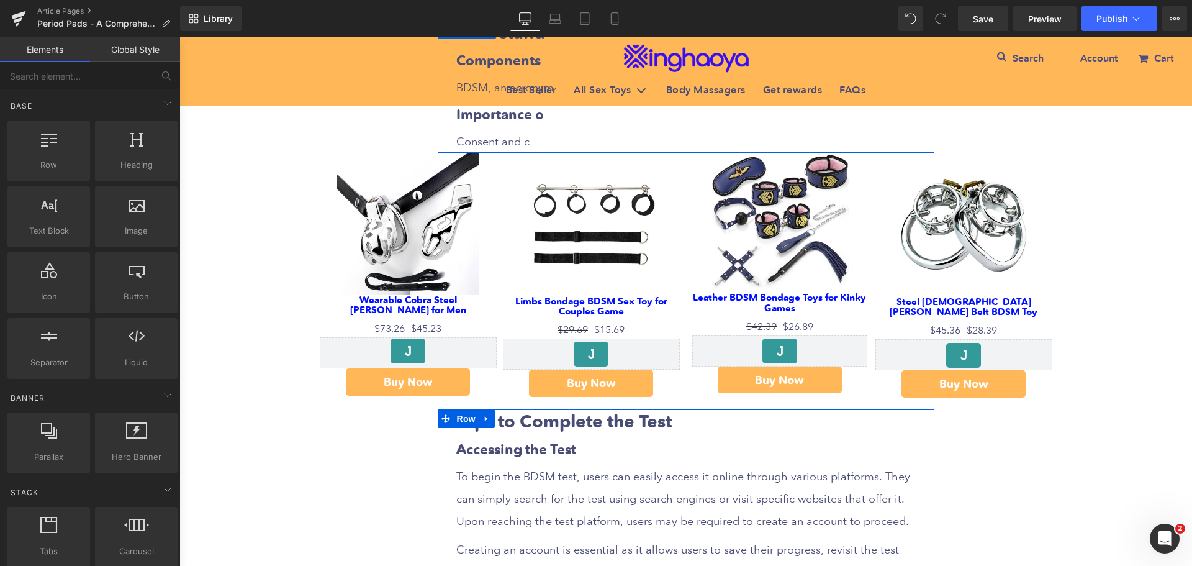
scroll to position [1304, 0]
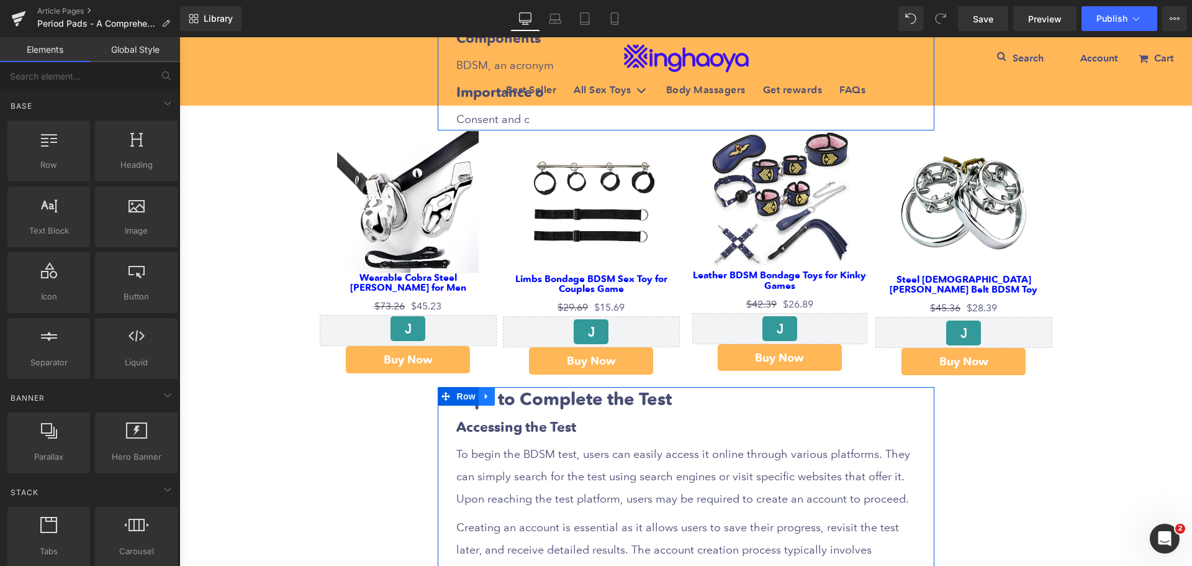
click at [481, 401] on link at bounding box center [487, 396] width 16 height 19
click at [515, 398] on icon at bounding box center [519, 396] width 9 height 9
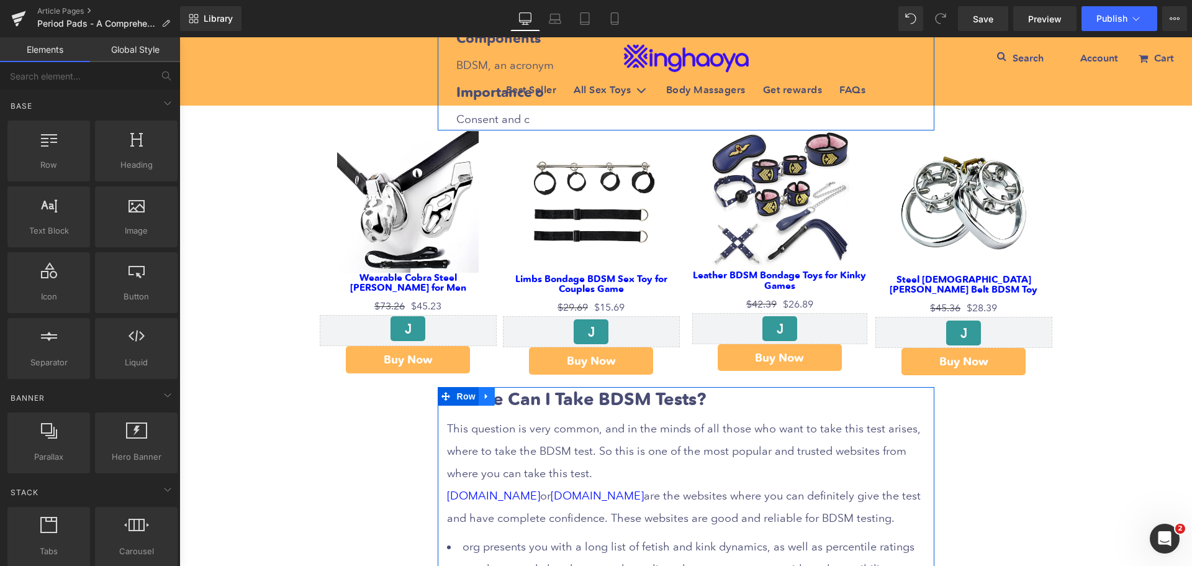
click at [484, 398] on icon at bounding box center [487, 395] width 9 height 9
click at [515, 399] on icon at bounding box center [519, 396] width 9 height 9
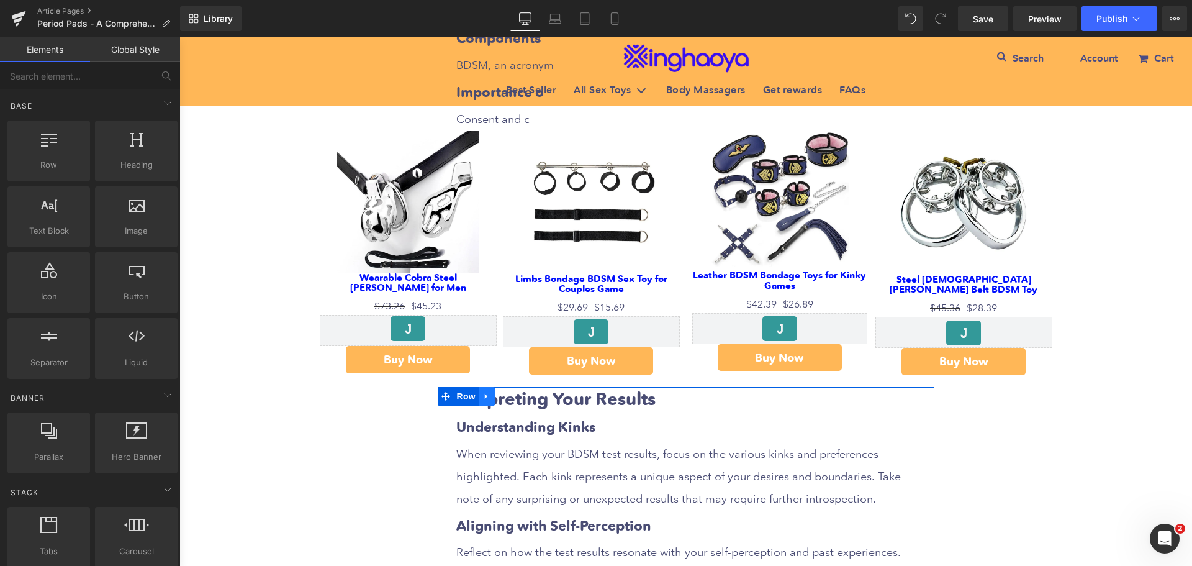
click at [483, 400] on icon at bounding box center [487, 395] width 9 height 9
click at [515, 400] on icon at bounding box center [519, 395] width 9 height 9
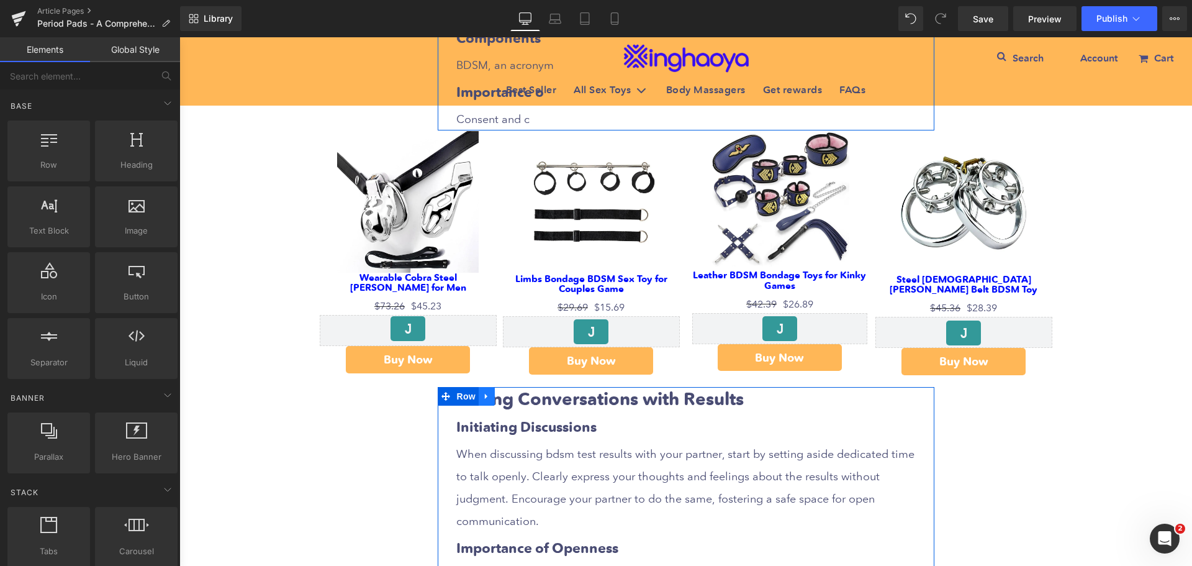
click at [485, 397] on icon at bounding box center [486, 396] width 2 height 6
click at [515, 399] on icon at bounding box center [519, 396] width 9 height 9
click at [485, 396] on icon at bounding box center [486, 396] width 2 height 6
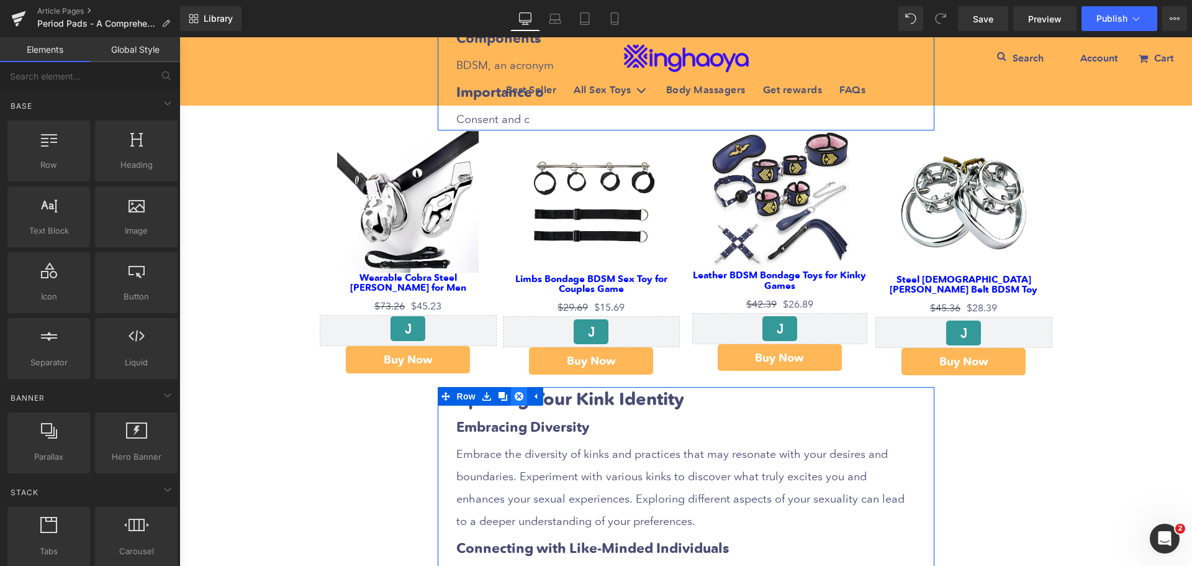
click at [511, 397] on link at bounding box center [519, 396] width 16 height 19
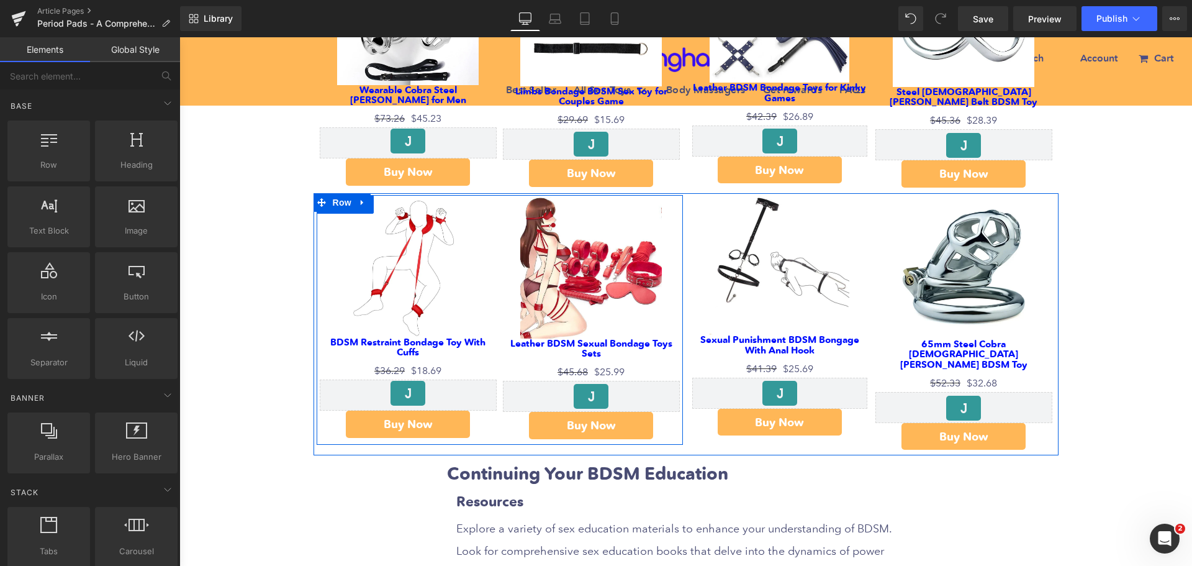
scroll to position [1553, 0]
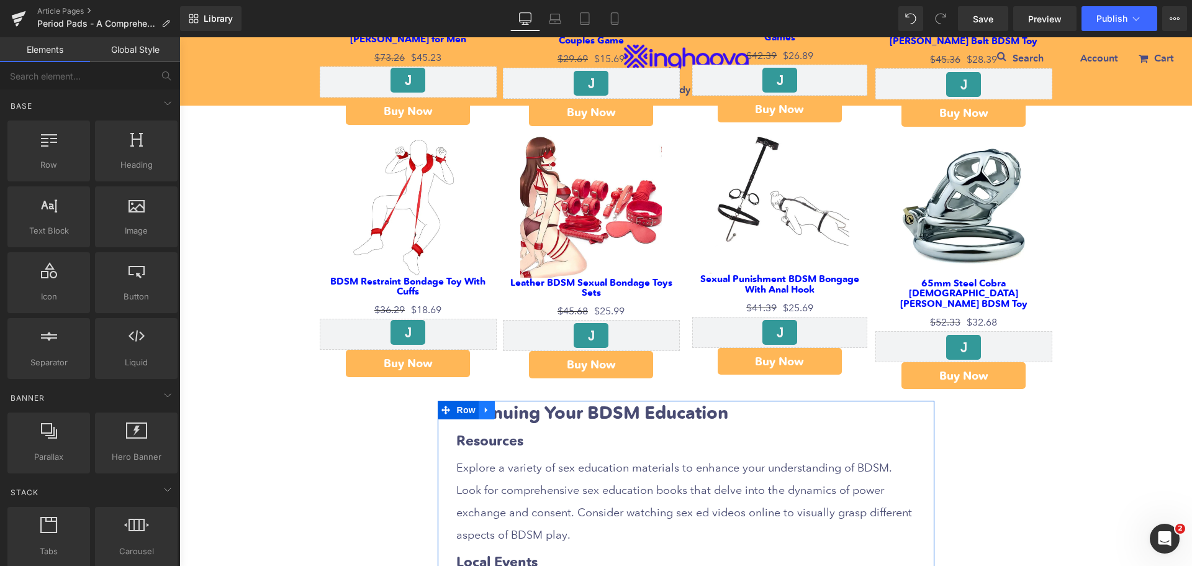
click at [483, 406] on icon at bounding box center [487, 410] width 9 height 9
click at [515, 406] on icon at bounding box center [519, 410] width 9 height 9
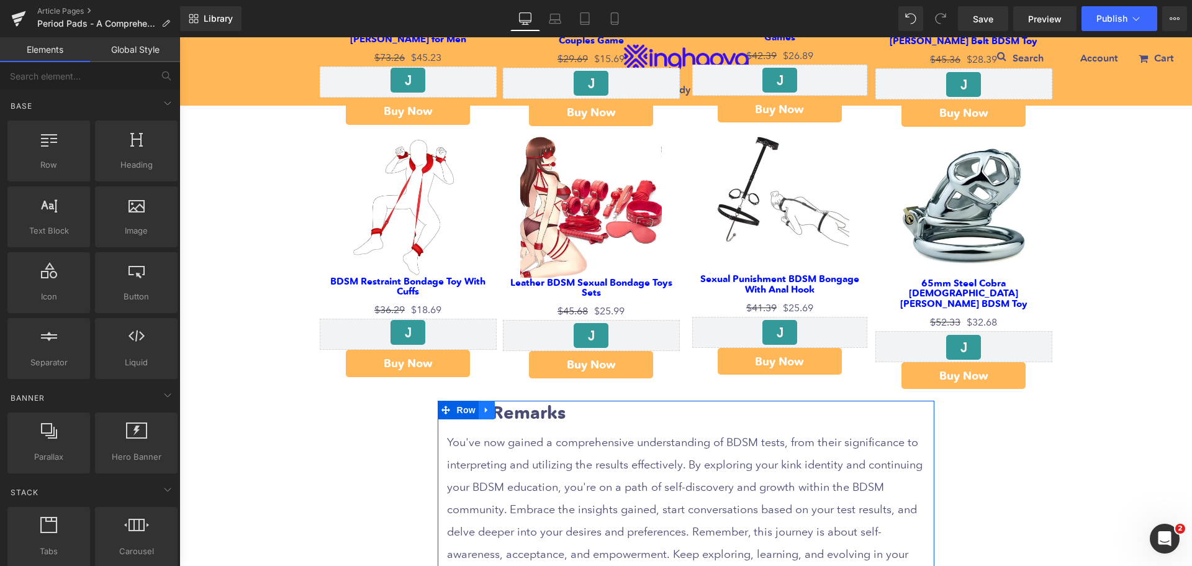
click at [486, 406] on icon at bounding box center [487, 410] width 9 height 9
click at [512, 404] on link at bounding box center [519, 410] width 16 height 19
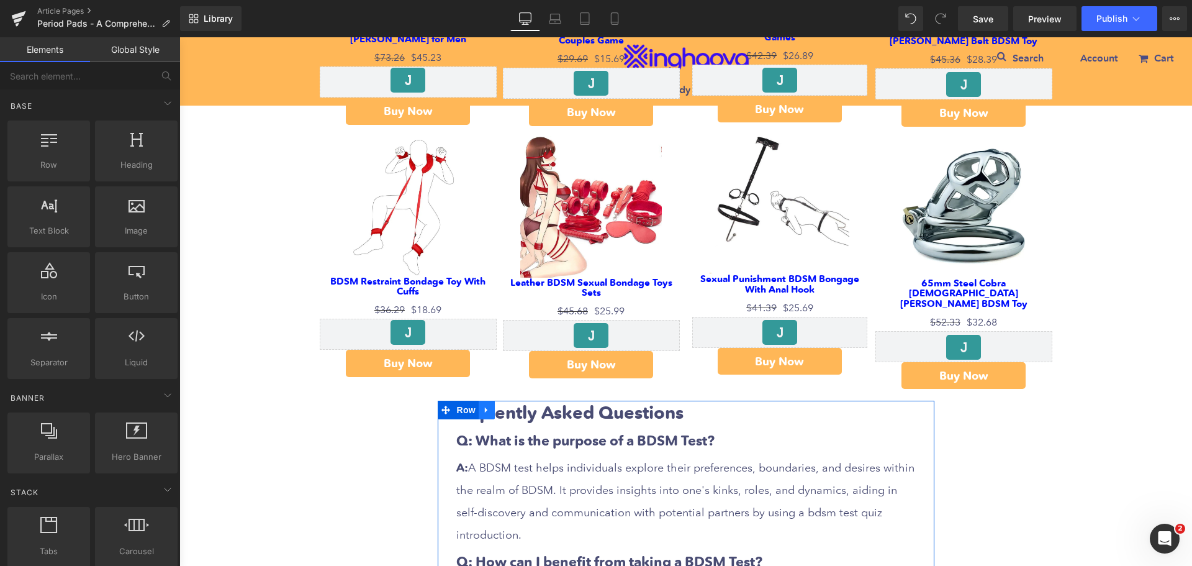
click at [486, 406] on icon at bounding box center [487, 410] width 9 height 9
click at [519, 406] on icon at bounding box center [519, 410] width 9 height 9
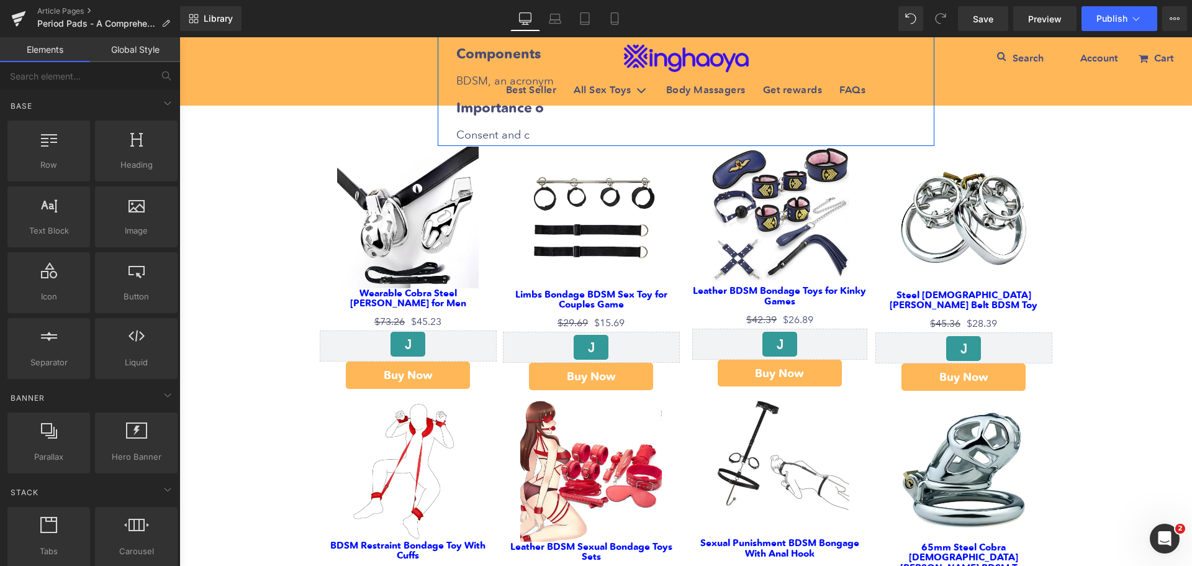
scroll to position [1180, 0]
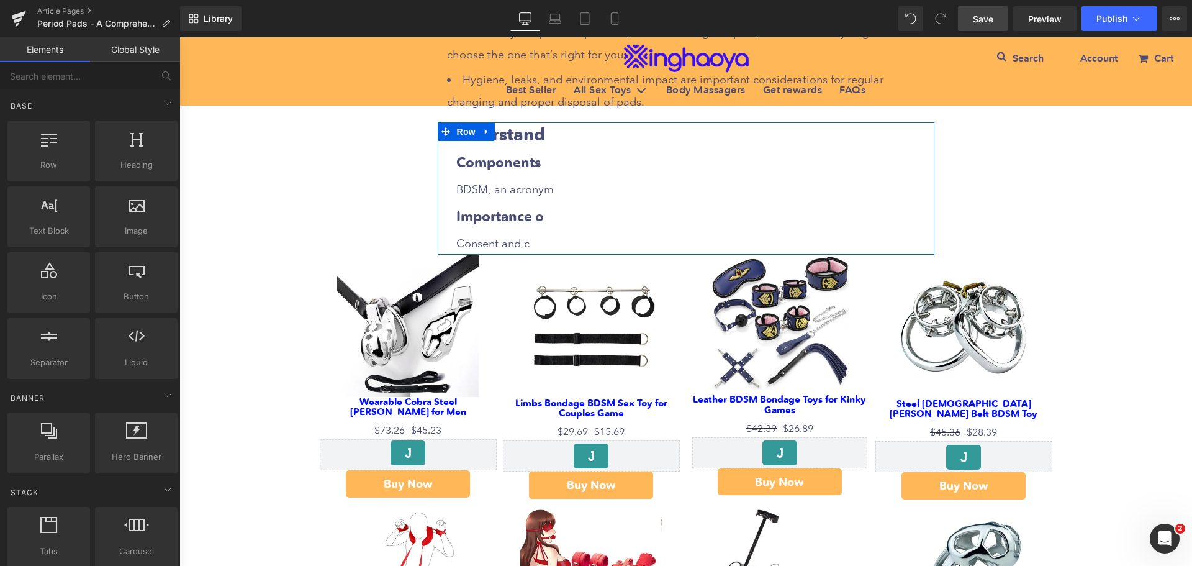
click at [980, 19] on span "Save" at bounding box center [983, 18] width 20 height 13
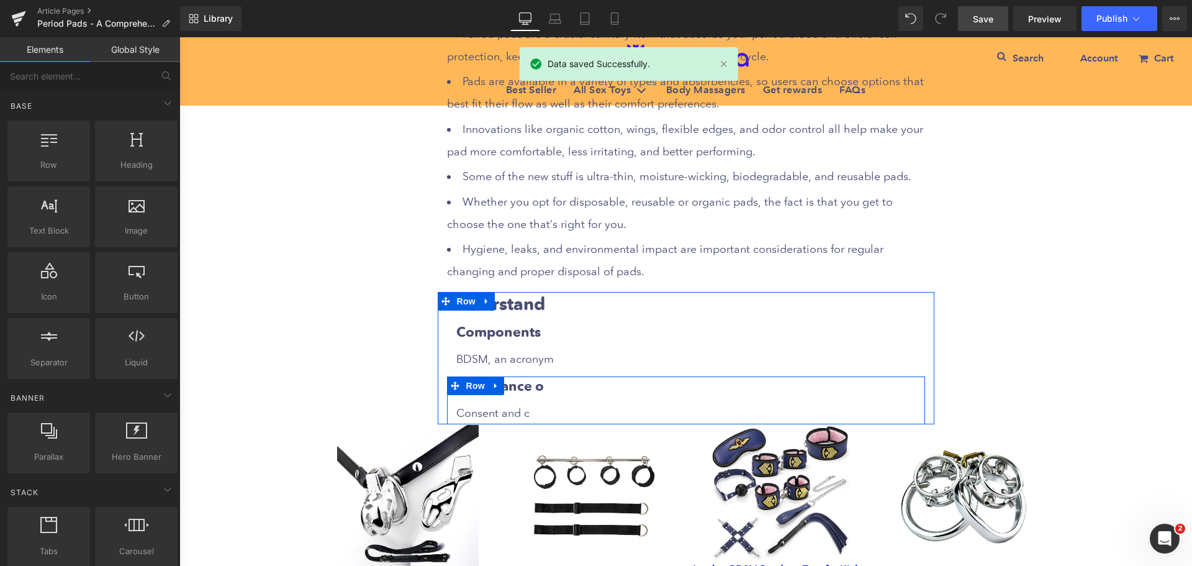
scroll to position [994, 0]
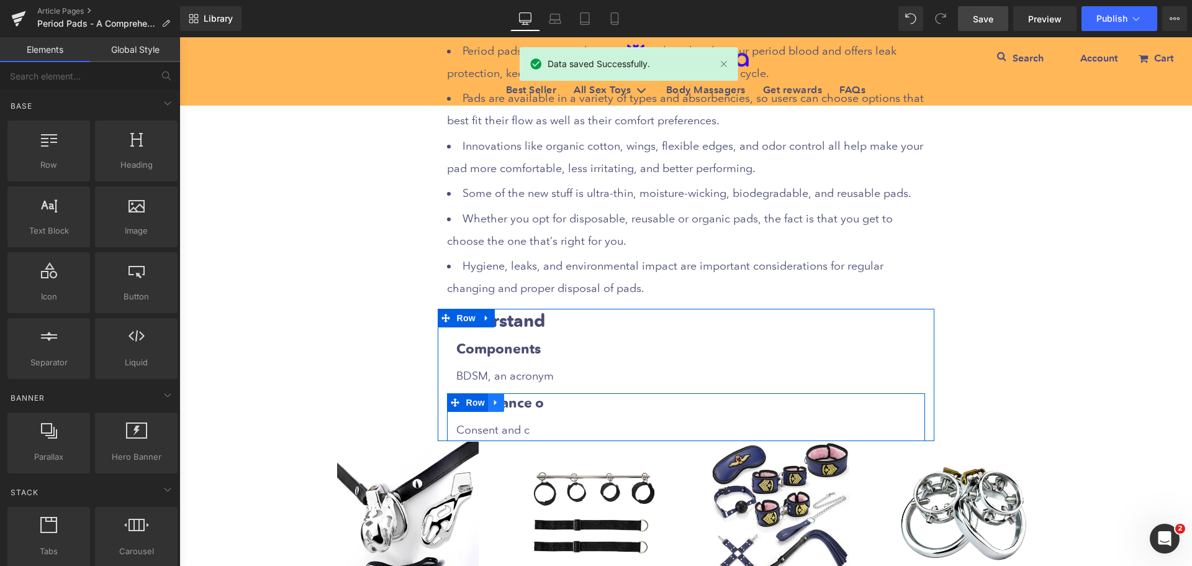
click at [492, 406] on icon at bounding box center [496, 401] width 9 height 9
click at [524, 406] on icon at bounding box center [528, 402] width 9 height 9
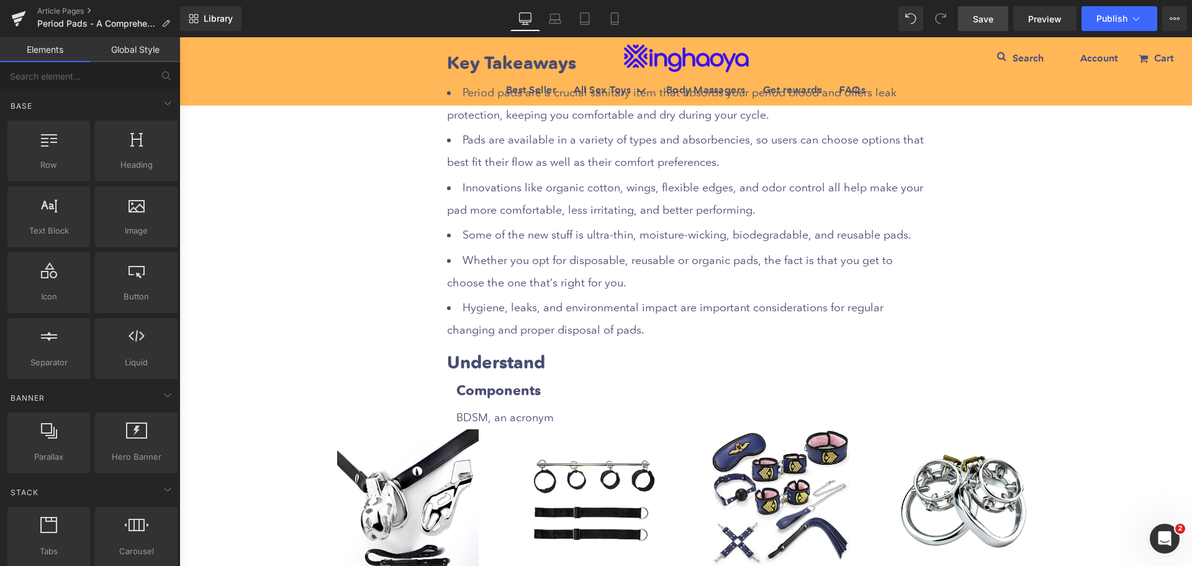
scroll to position [932, 0]
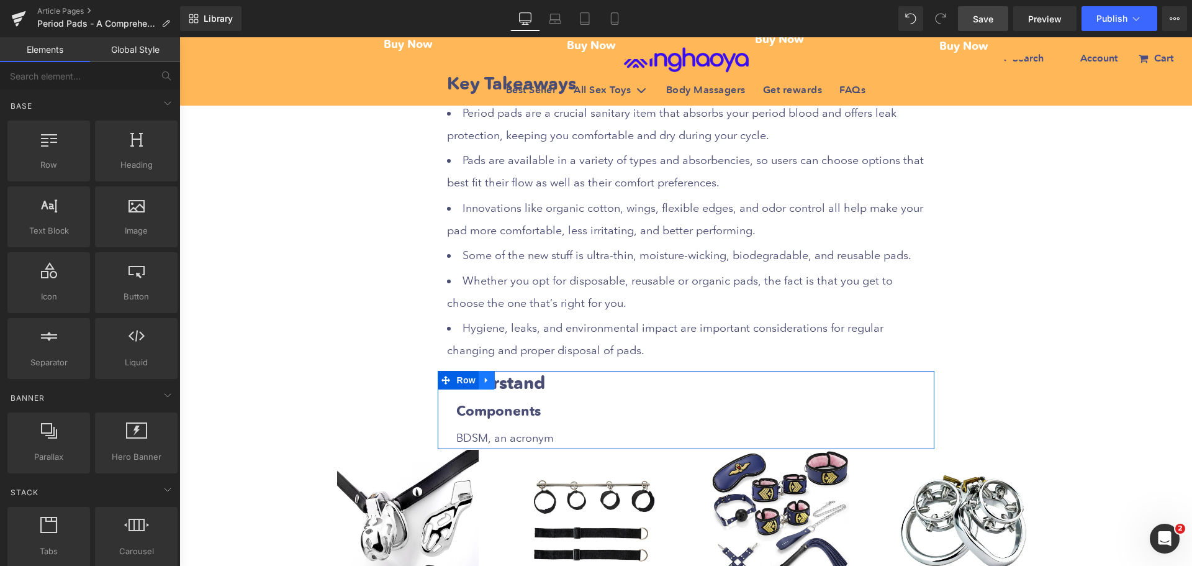
click at [483, 380] on icon at bounding box center [487, 379] width 9 height 9
click at [499, 382] on icon at bounding box center [503, 380] width 9 height 9
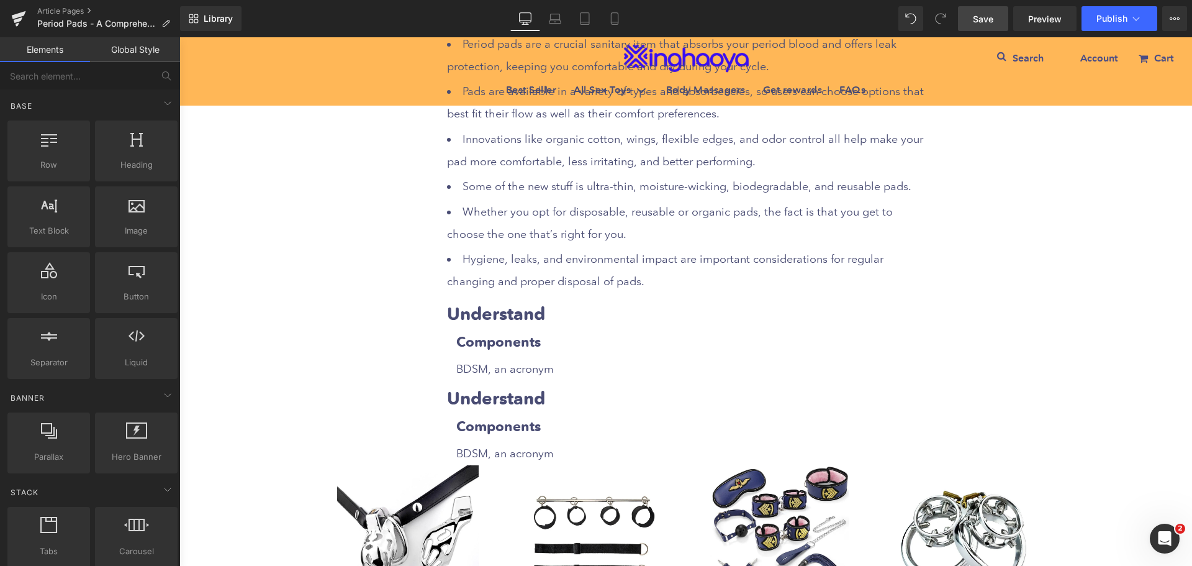
scroll to position [995, 0]
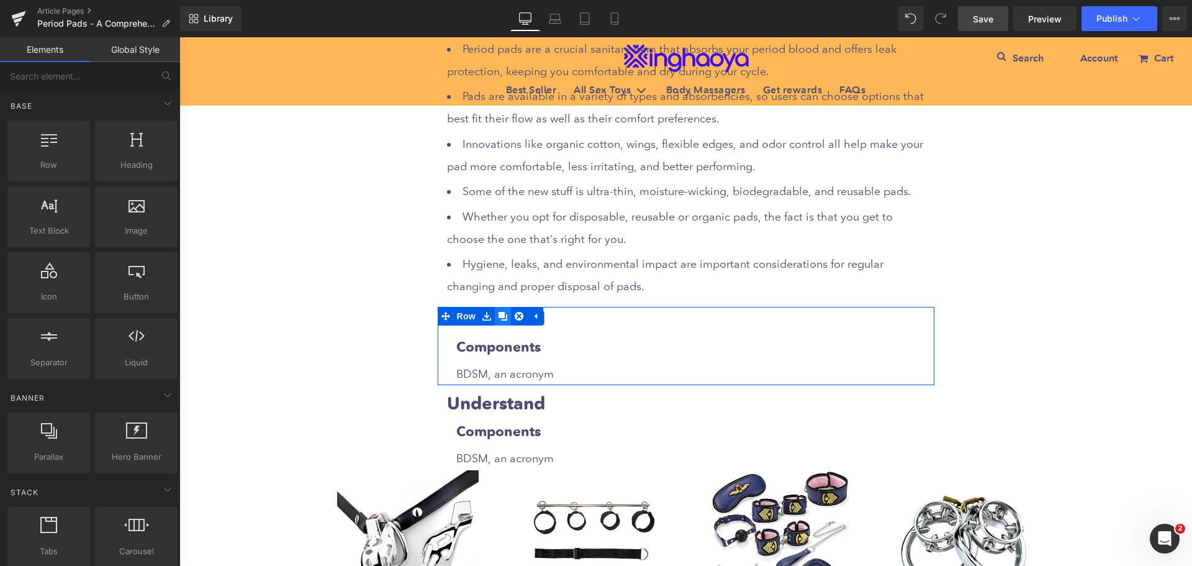
click at [499, 315] on icon at bounding box center [503, 316] width 9 height 9
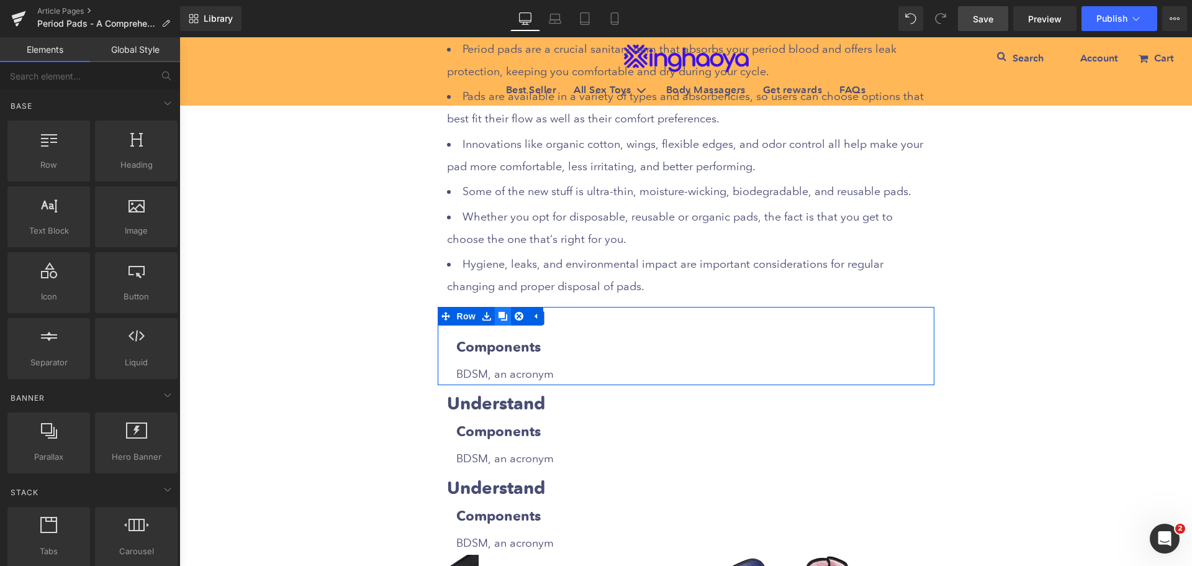
click at [499, 315] on icon at bounding box center [503, 316] width 9 height 9
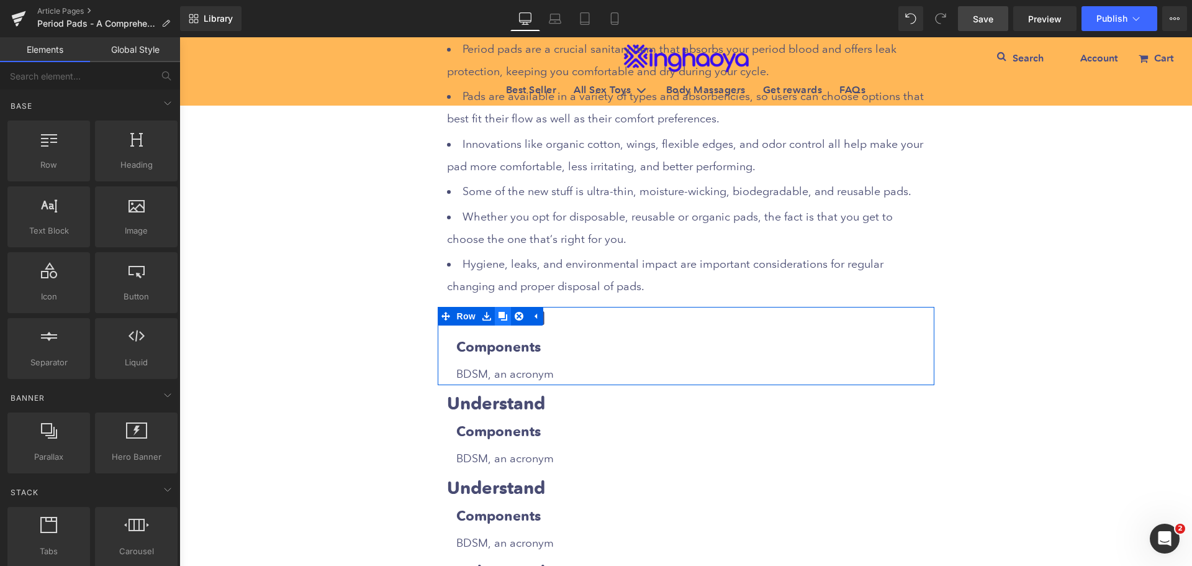
click at [499, 315] on icon at bounding box center [503, 316] width 9 height 9
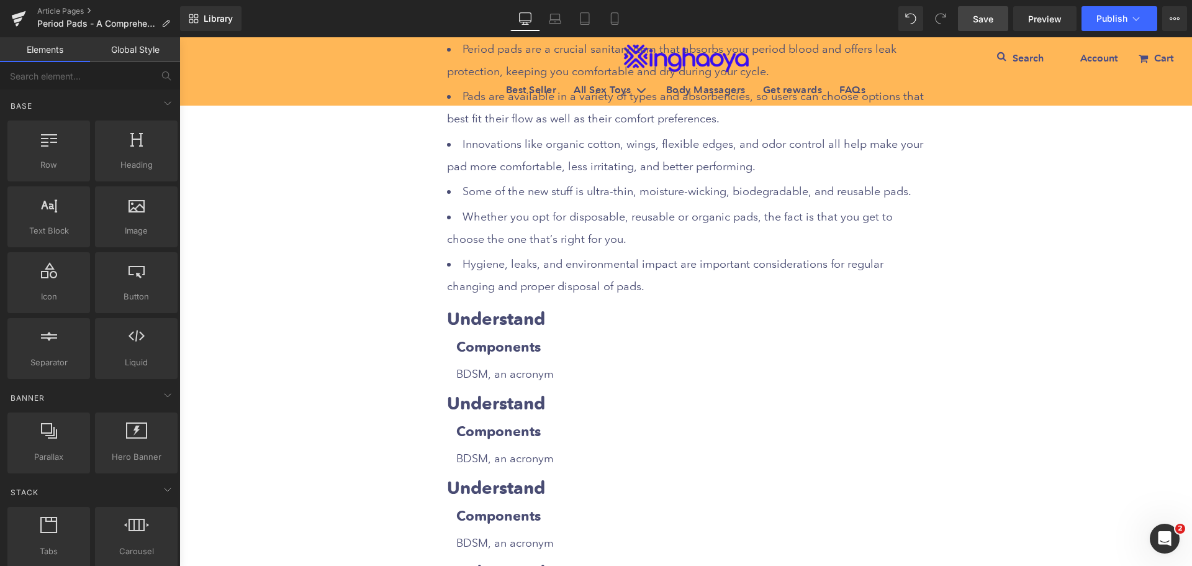
scroll to position [1058, 0]
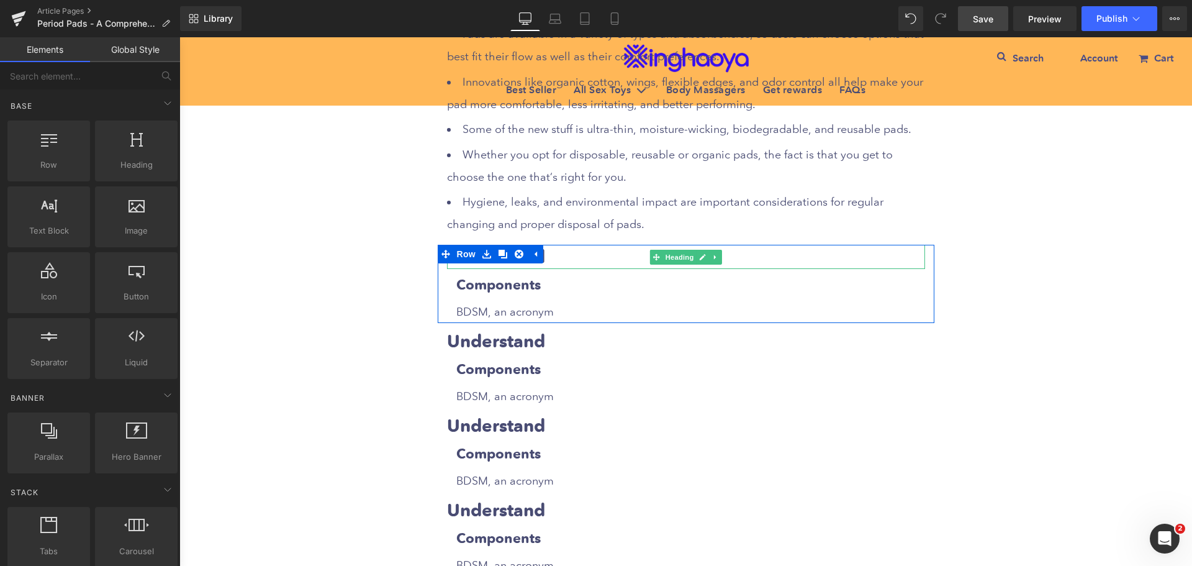
click at [555, 255] on h2 "Understand" at bounding box center [686, 257] width 478 height 24
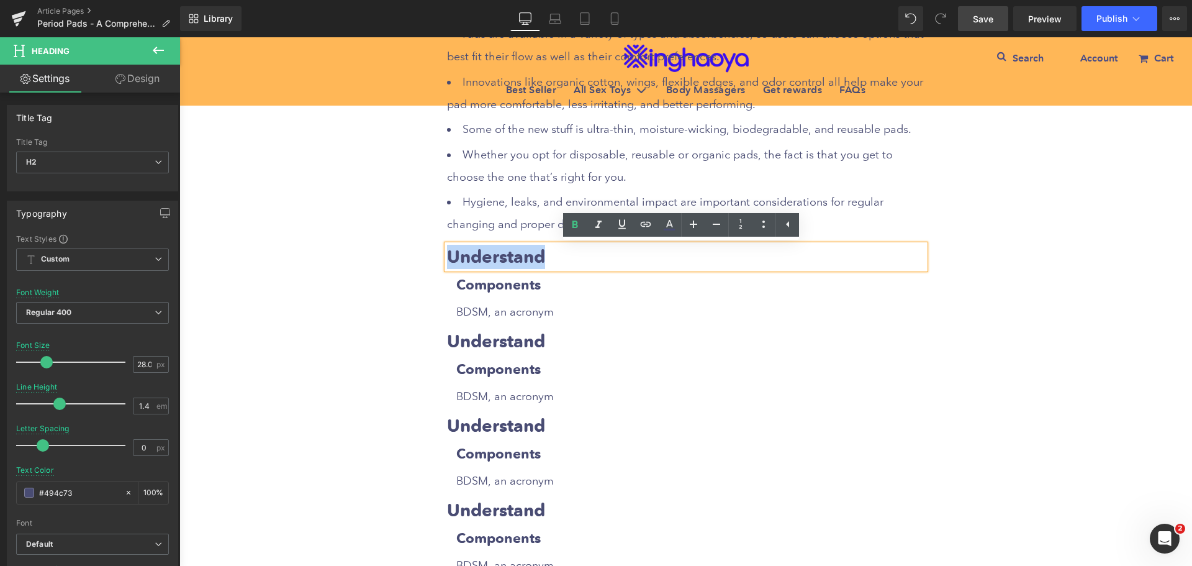
drag, startPoint x: 446, startPoint y: 258, endPoint x: 558, endPoint y: 258, distance: 111.8
click at [558, 258] on h2 "Understand" at bounding box center [686, 257] width 478 height 24
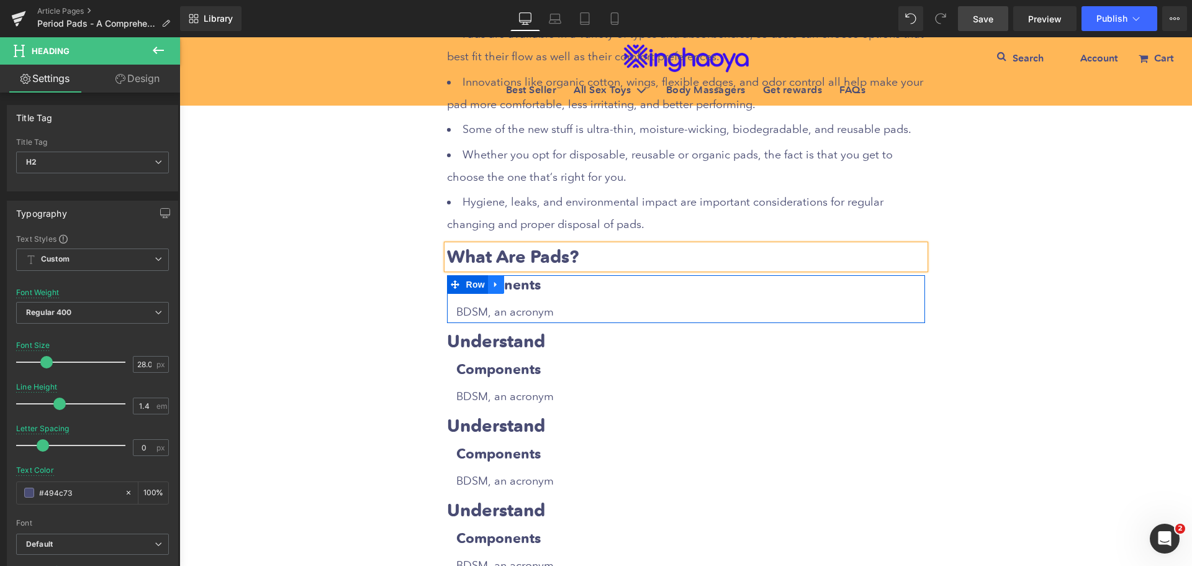
click at [494, 287] on icon at bounding box center [495, 285] width 2 height 6
click at [508, 284] on icon at bounding box center [512, 284] width 9 height 9
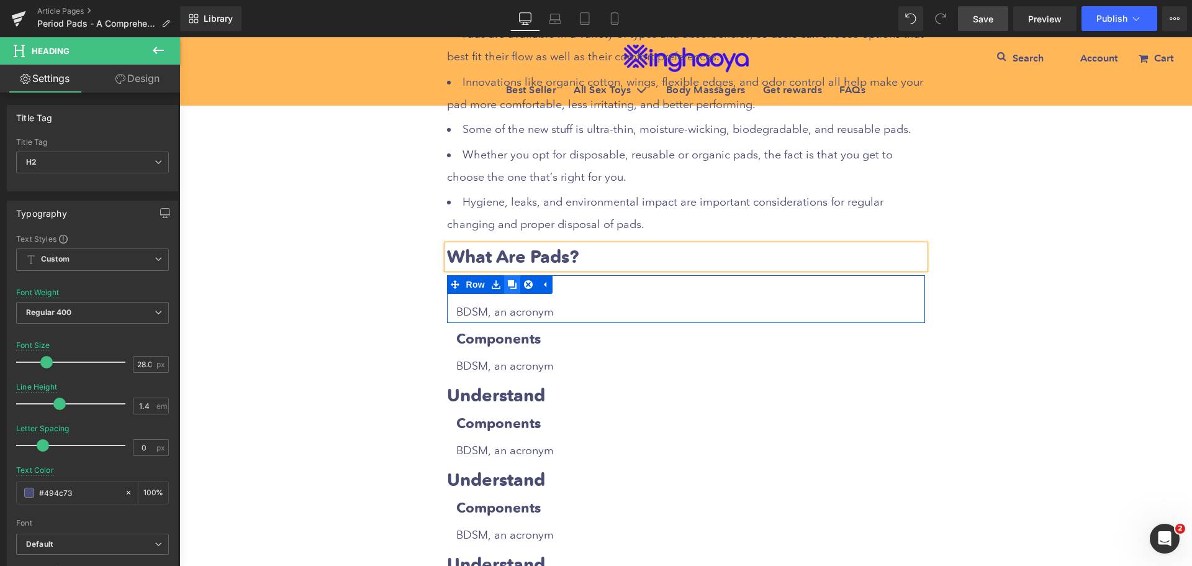
click at [508, 284] on icon at bounding box center [512, 284] width 9 height 9
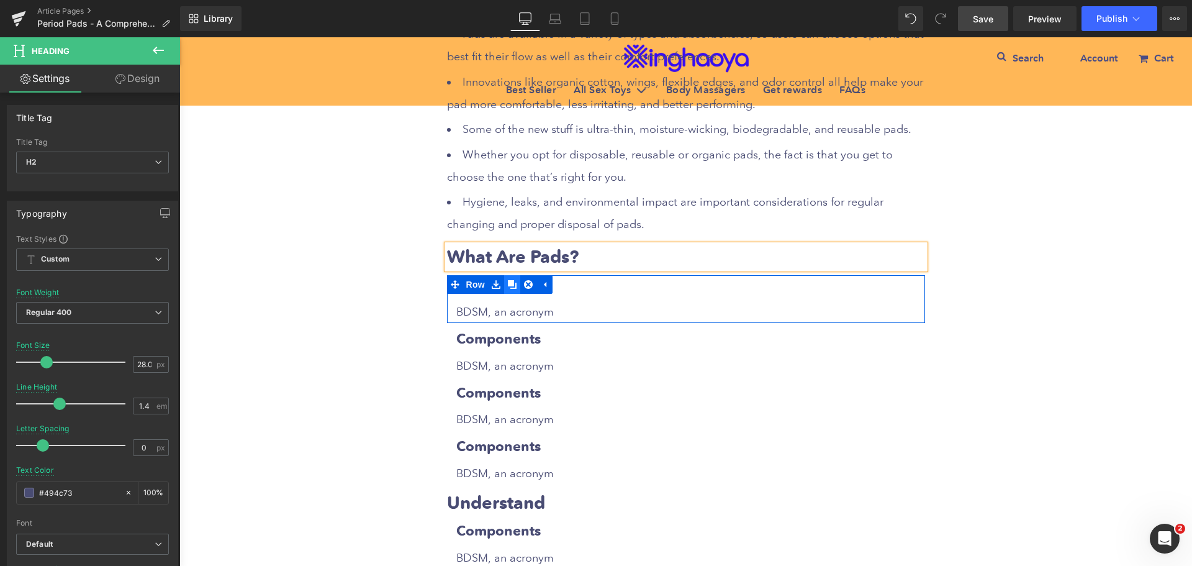
click at [508, 284] on icon at bounding box center [512, 284] width 9 height 9
click at [716, 314] on icon at bounding box center [719, 311] width 7 height 7
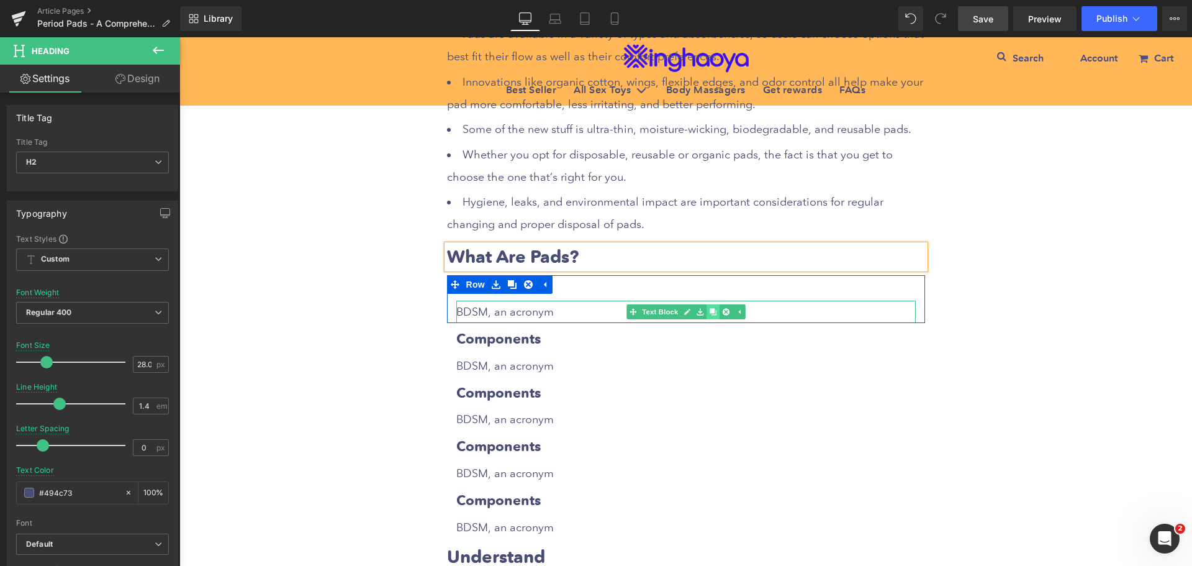
click at [710, 311] on icon at bounding box center [712, 311] width 7 height 7
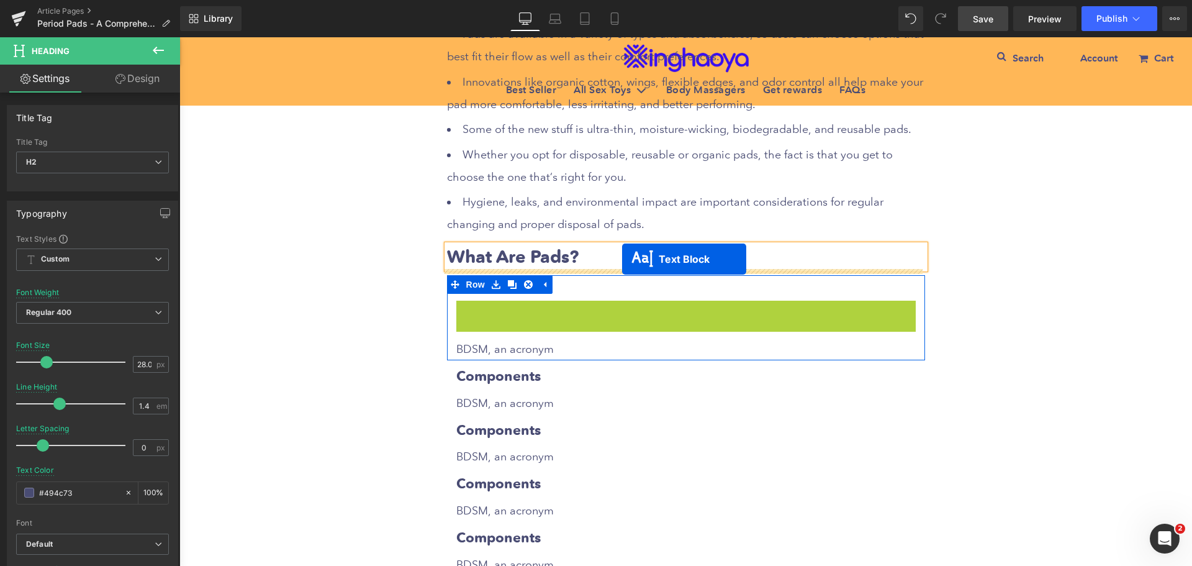
drag, startPoint x: 629, startPoint y: 314, endPoint x: 622, endPoint y: 259, distance: 55.7
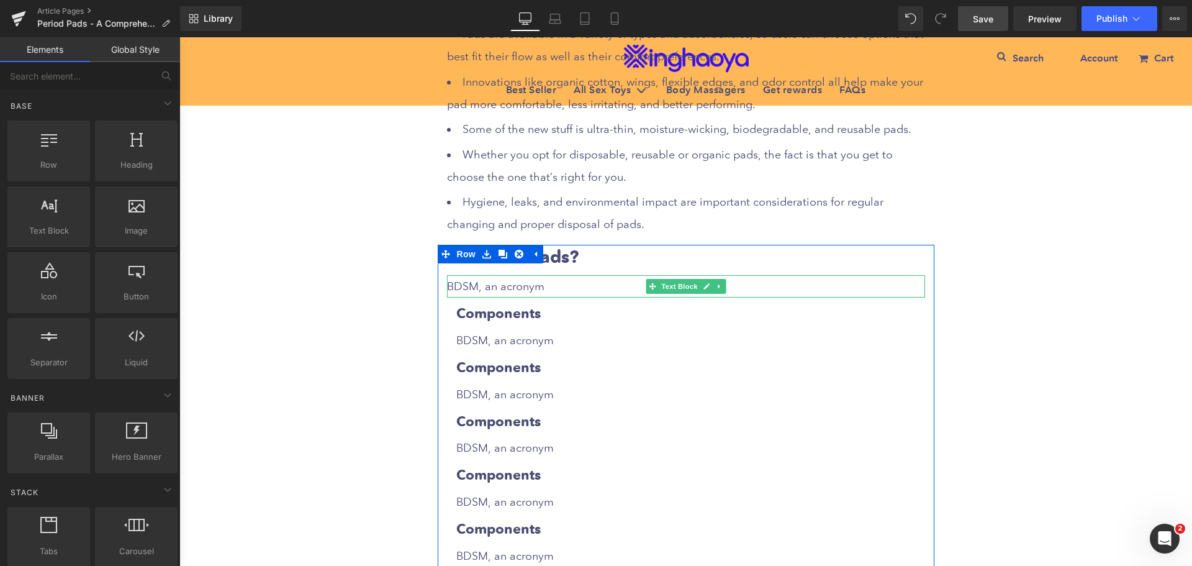
click at [521, 289] on p "BDSM, an acronym" at bounding box center [686, 286] width 478 height 22
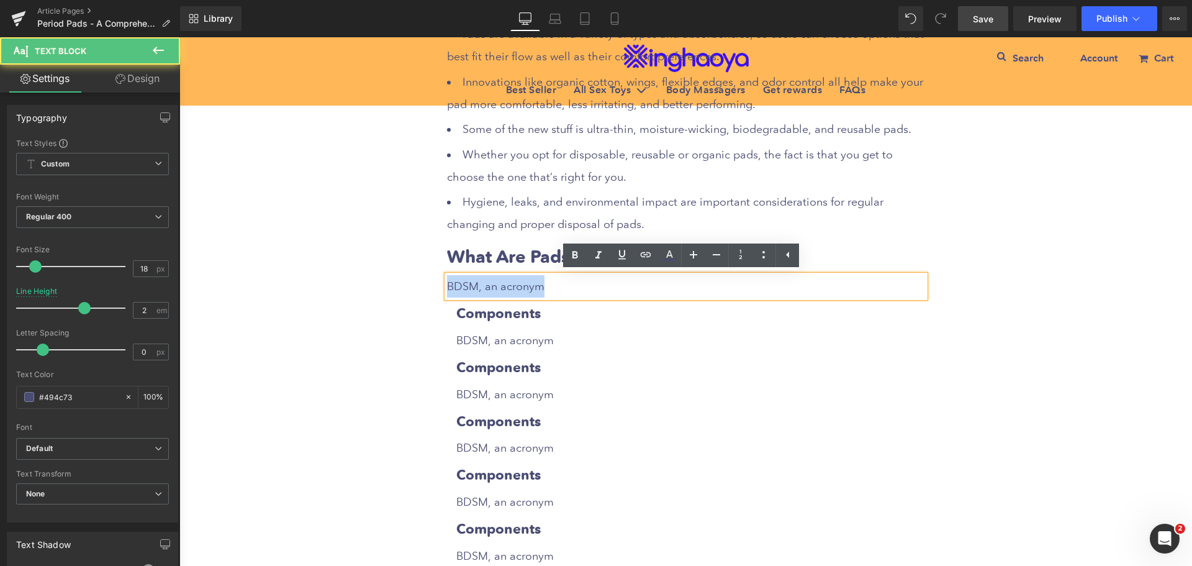
drag, startPoint x: 442, startPoint y: 283, endPoint x: 560, endPoint y: 286, distance: 117.4
click at [560, 286] on p "BDSM, an acronym" at bounding box center [686, 286] width 478 height 22
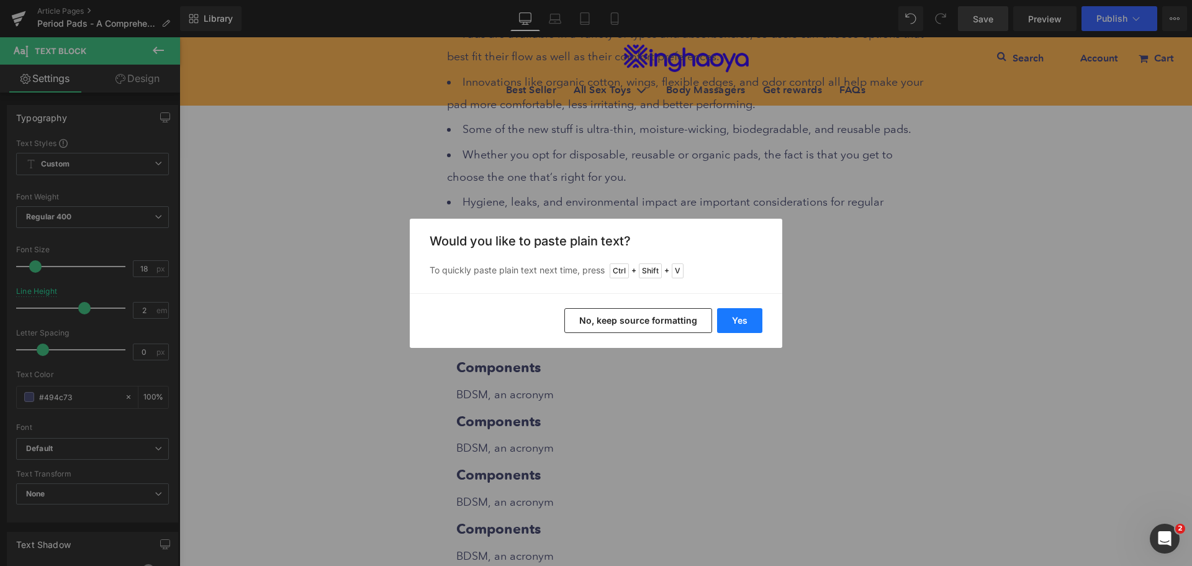
drag, startPoint x: 730, startPoint y: 325, endPoint x: 550, endPoint y: 288, distance: 183.9
click at [730, 325] on button "Yes" at bounding box center [739, 320] width 45 height 25
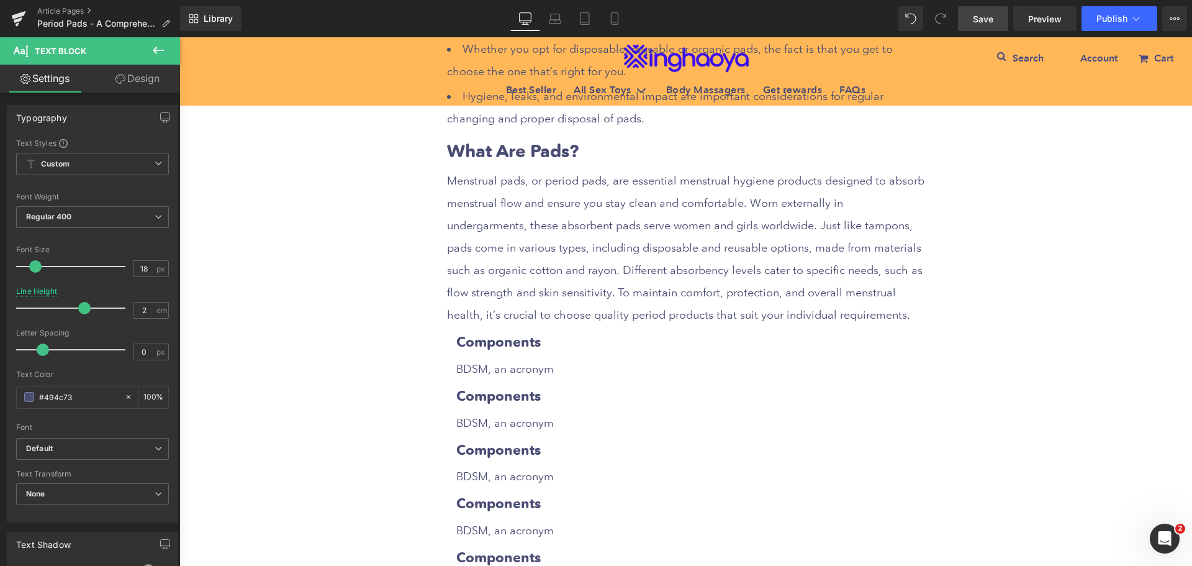
scroll to position [1182, 0]
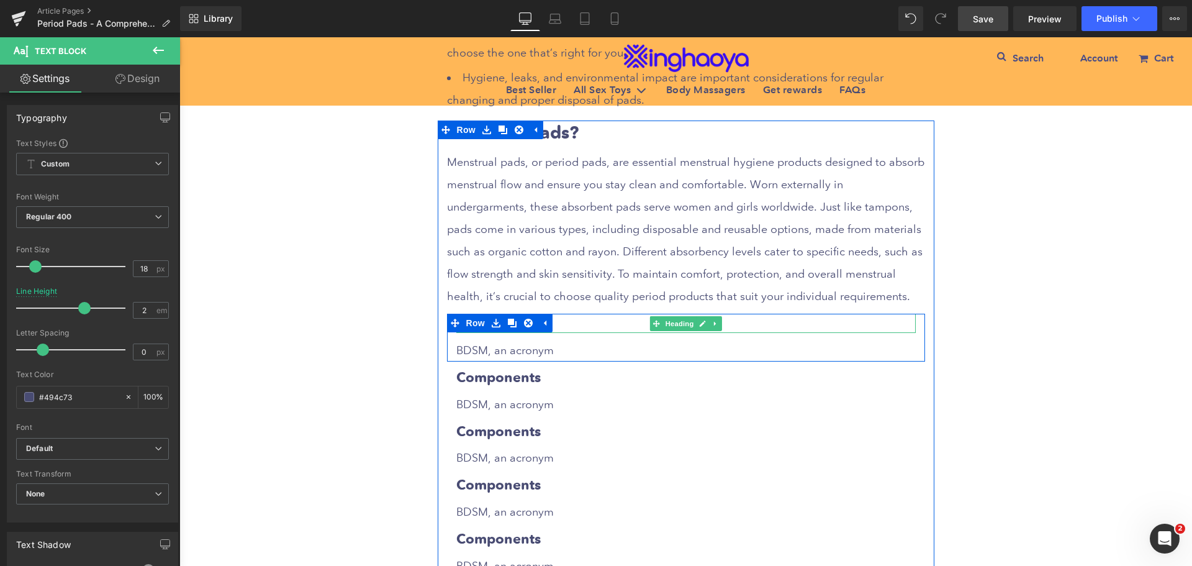
click at [573, 325] on h3 "Components" at bounding box center [686, 323] width 460 height 19
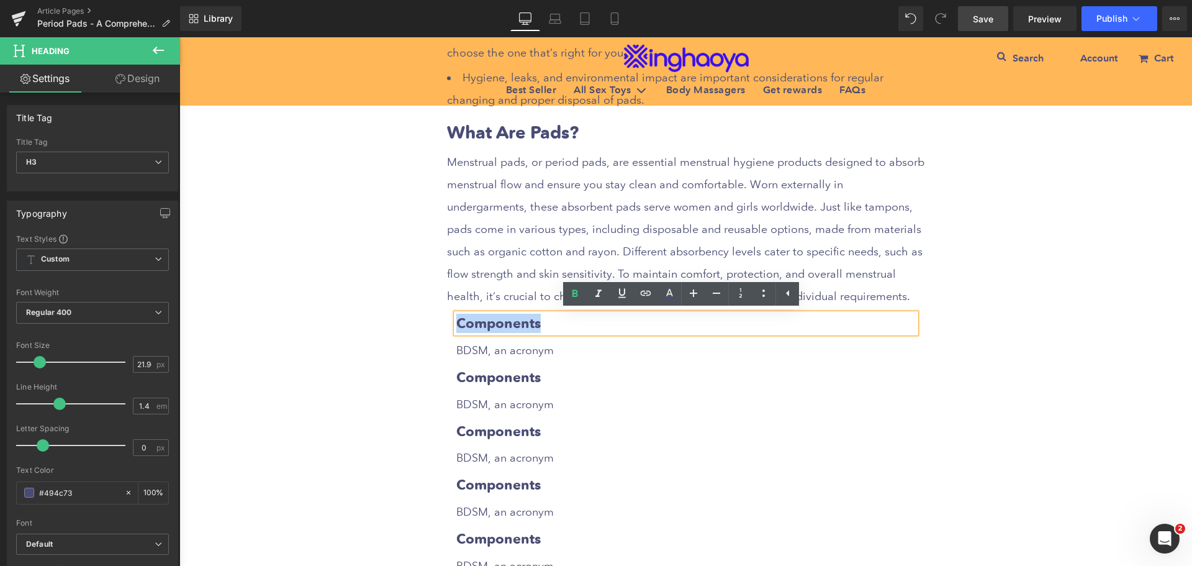
drag, startPoint x: 456, startPoint y: 321, endPoint x: 578, endPoint y: 325, distance: 122.4
click at [578, 325] on h3 "Components" at bounding box center [686, 323] width 460 height 19
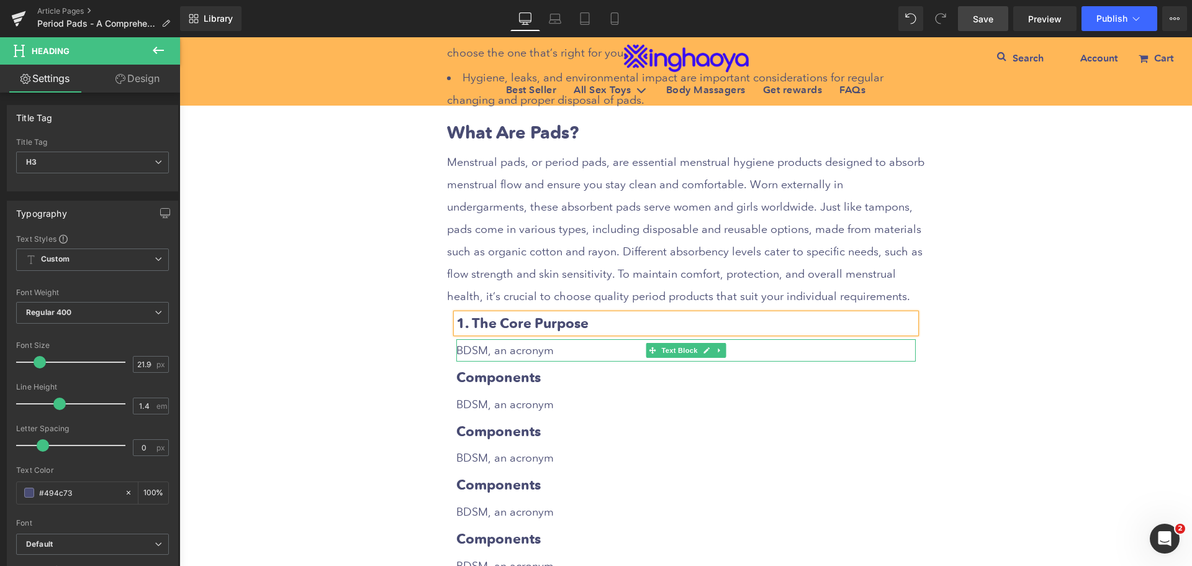
click at [523, 354] on p "BDSM, an acronym" at bounding box center [686, 350] width 460 height 22
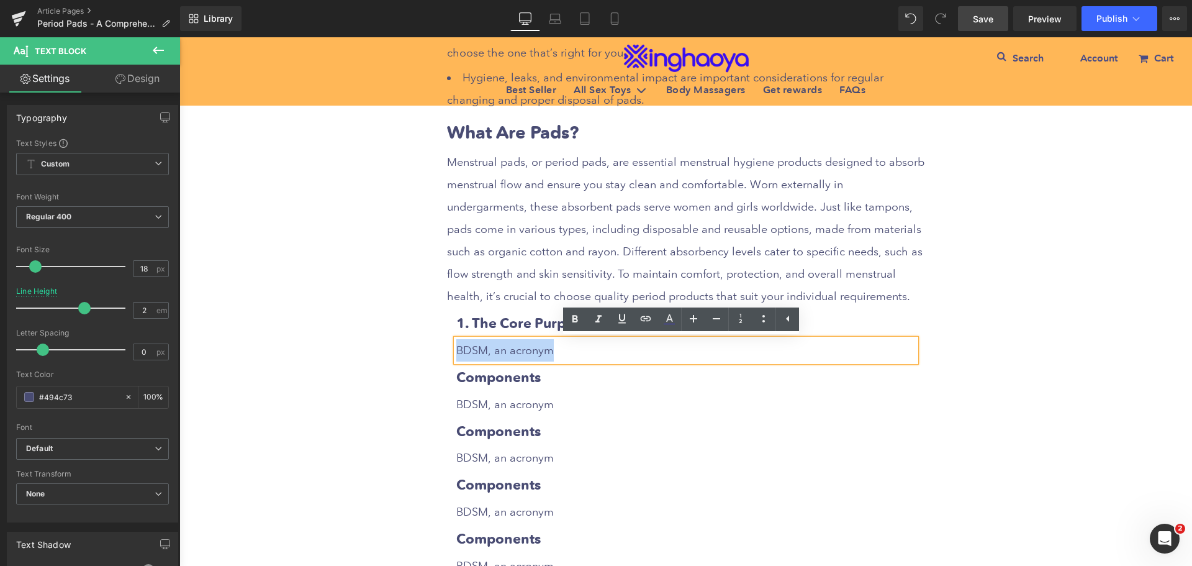
drag, startPoint x: 455, startPoint y: 350, endPoint x: 560, endPoint y: 349, distance: 104.3
click at [560, 349] on p "BDSM, an acronym" at bounding box center [686, 350] width 460 height 22
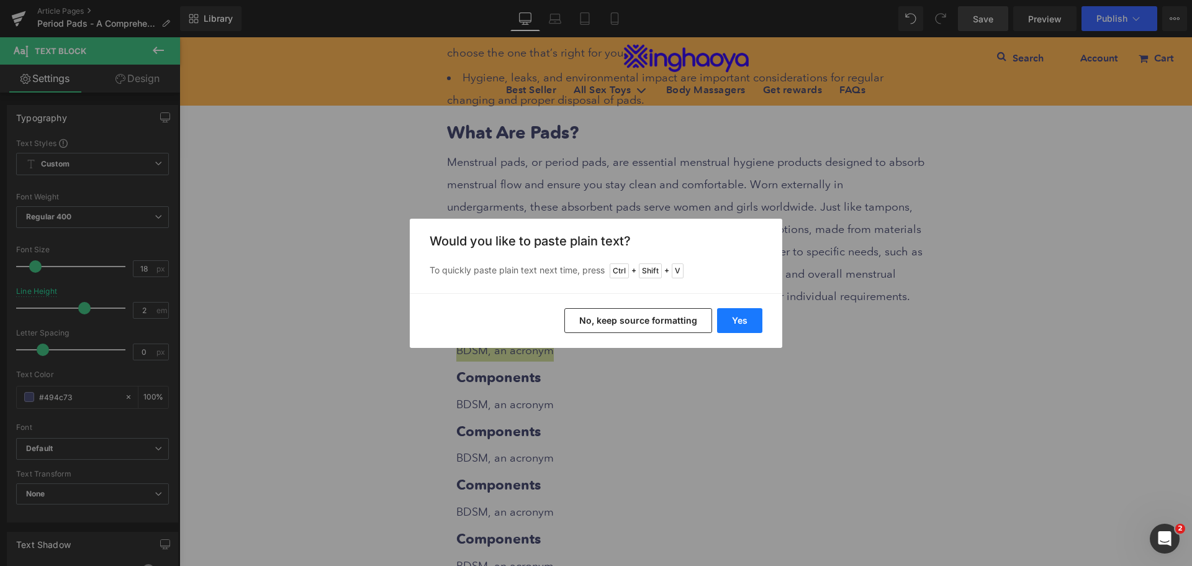
click at [740, 320] on button "Yes" at bounding box center [739, 320] width 45 height 25
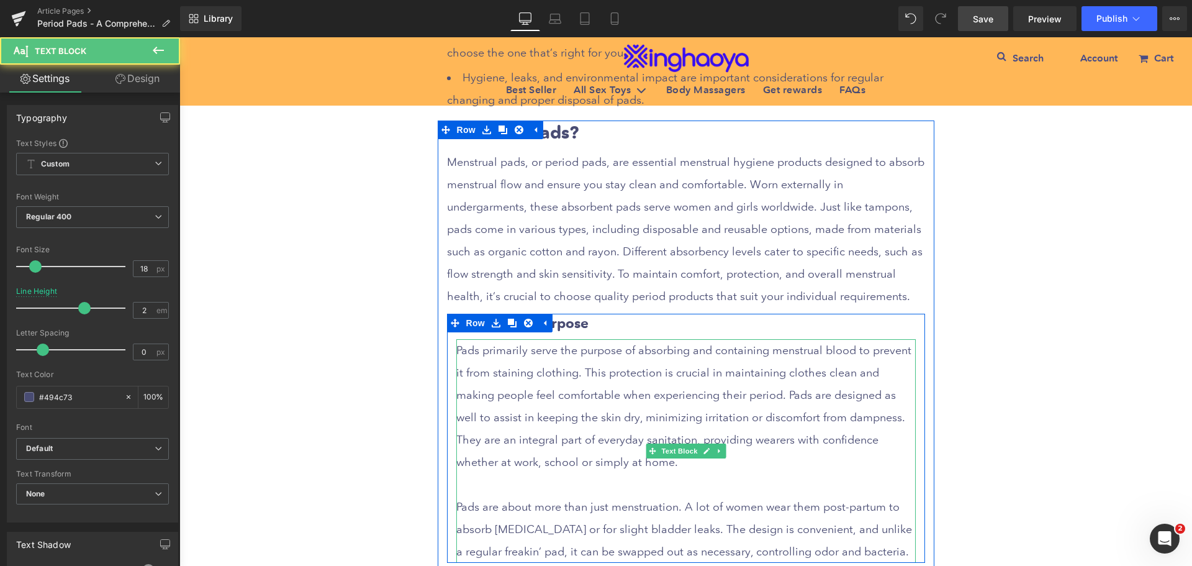
click at [597, 484] on p at bounding box center [686, 484] width 460 height 22
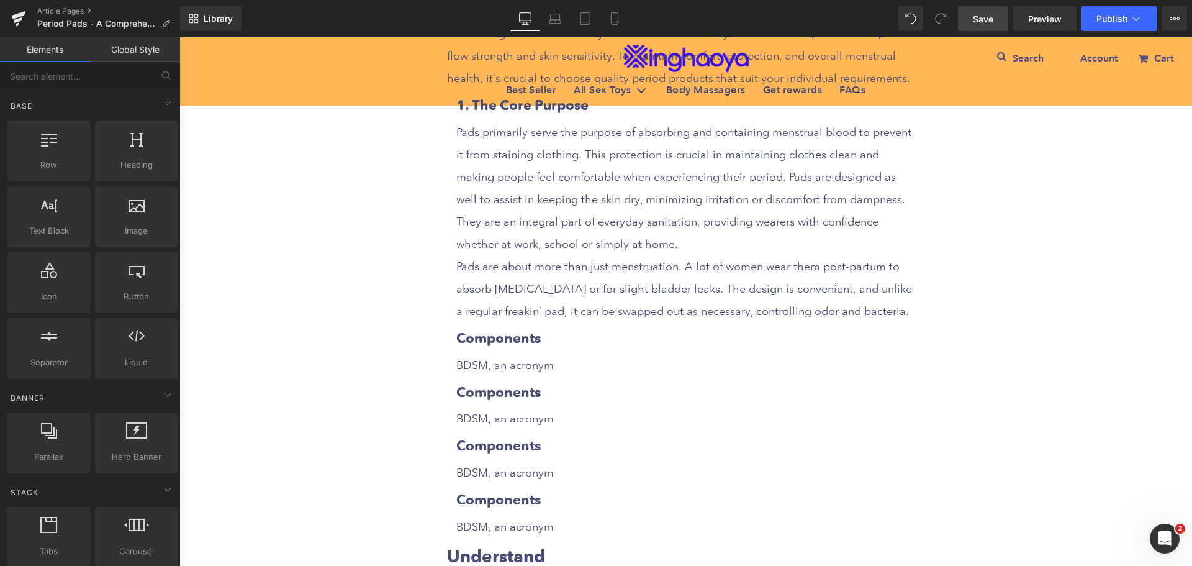
scroll to position [1492, 0]
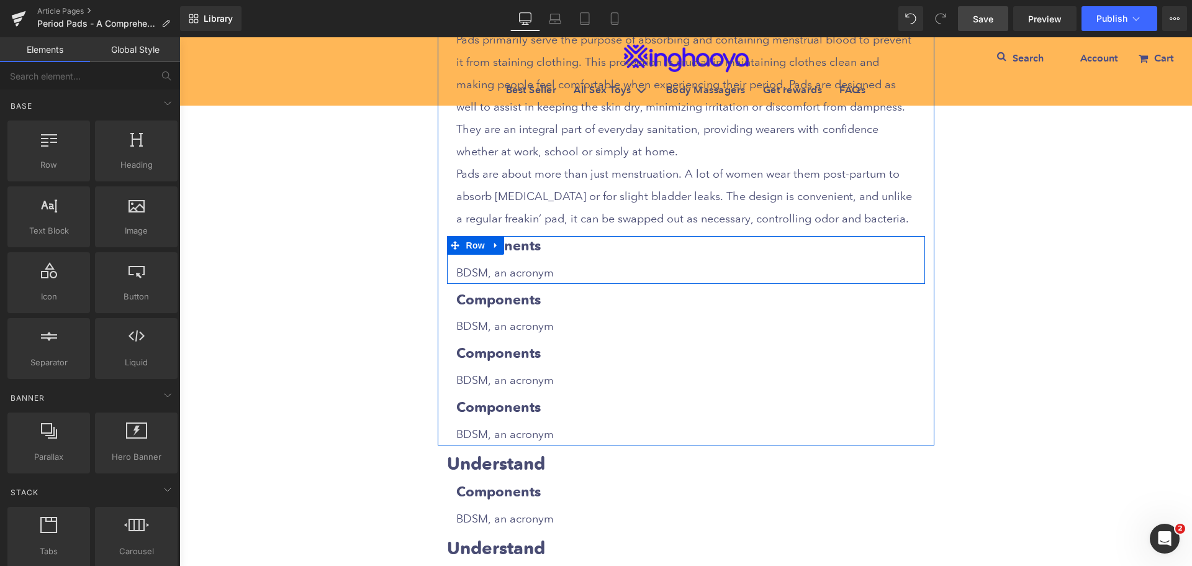
click at [531, 248] on h3 "Components" at bounding box center [686, 245] width 460 height 19
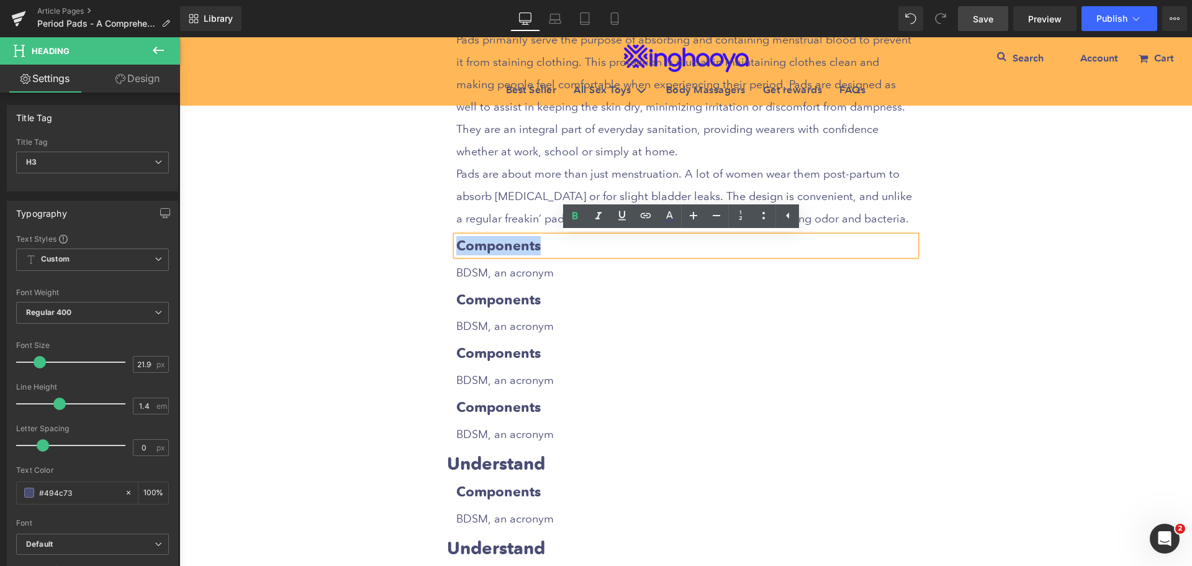
drag, startPoint x: 455, startPoint y: 242, endPoint x: 563, endPoint y: 242, distance: 108.1
click at [563, 242] on h3 "Components" at bounding box center [686, 245] width 460 height 19
paste div
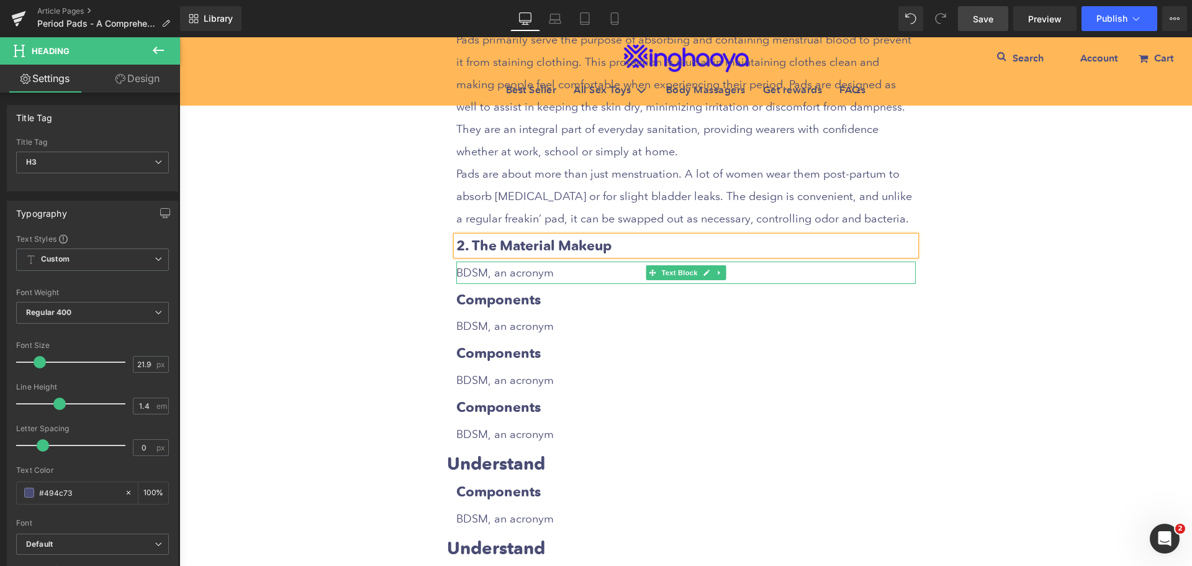
click at [517, 278] on p "BDSM, an acronym" at bounding box center [686, 272] width 460 height 22
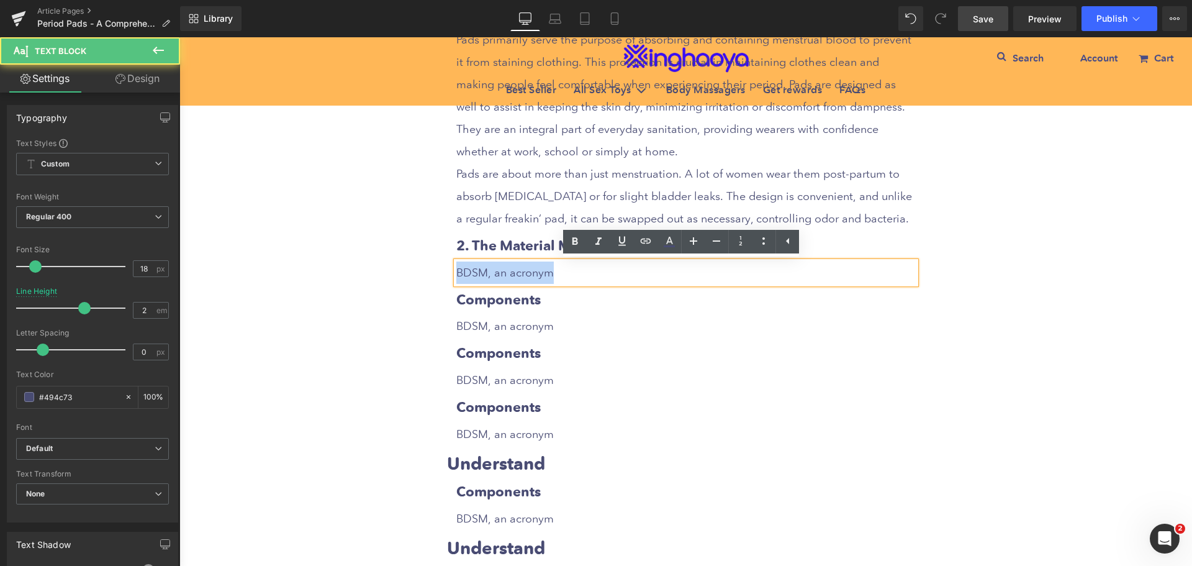
drag, startPoint x: 453, startPoint y: 273, endPoint x: 551, endPoint y: 273, distance: 98.1
click at [551, 273] on p "BDSM, an acronym" at bounding box center [686, 272] width 460 height 22
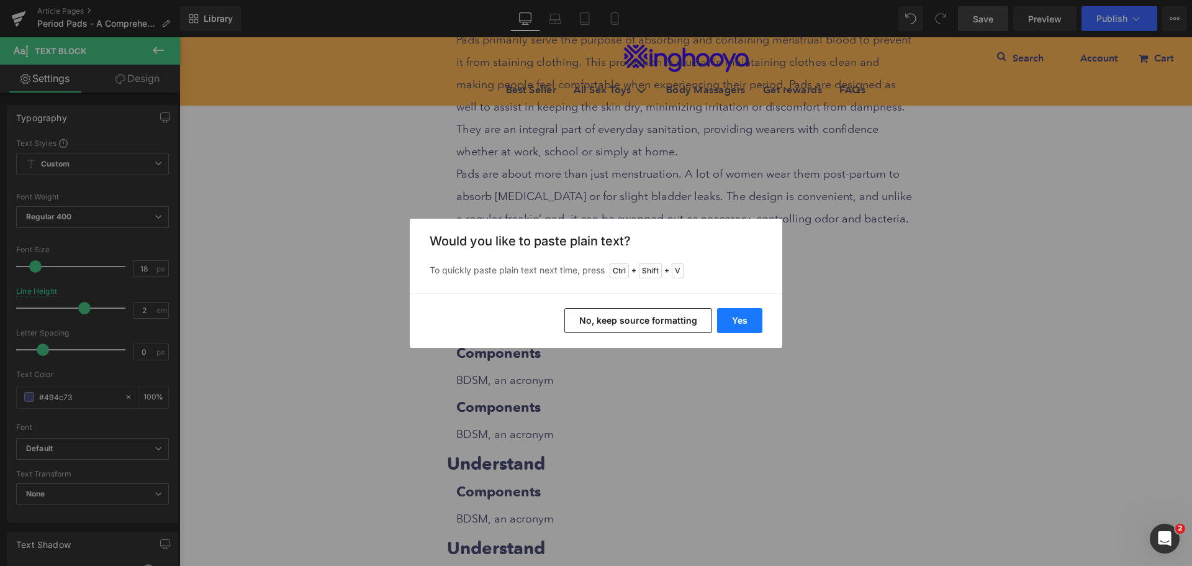
drag, startPoint x: 740, startPoint y: 322, endPoint x: 559, endPoint y: 286, distance: 184.3
click at [740, 322] on button "Yes" at bounding box center [739, 320] width 45 height 25
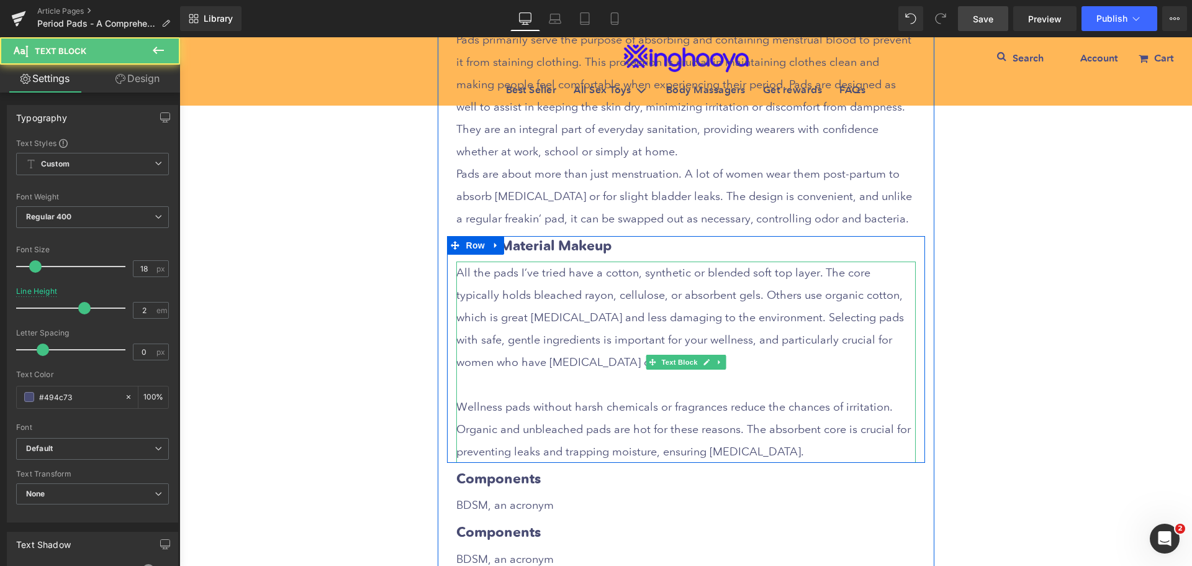
click at [533, 386] on p at bounding box center [686, 384] width 460 height 22
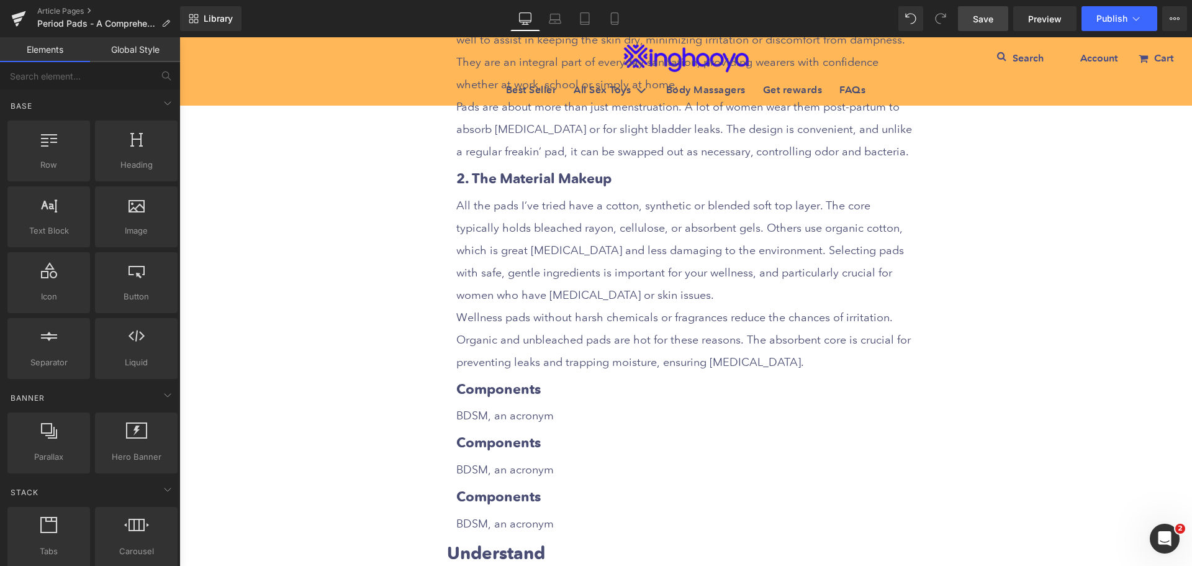
scroll to position [1616, 0]
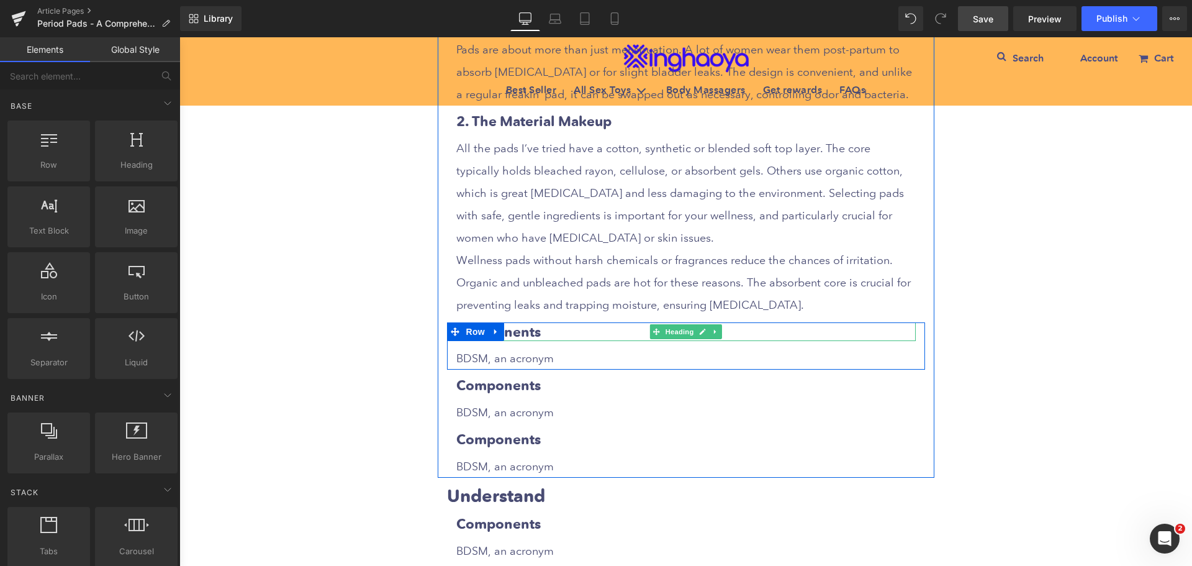
click at [524, 330] on h3 "Components" at bounding box center [686, 331] width 460 height 19
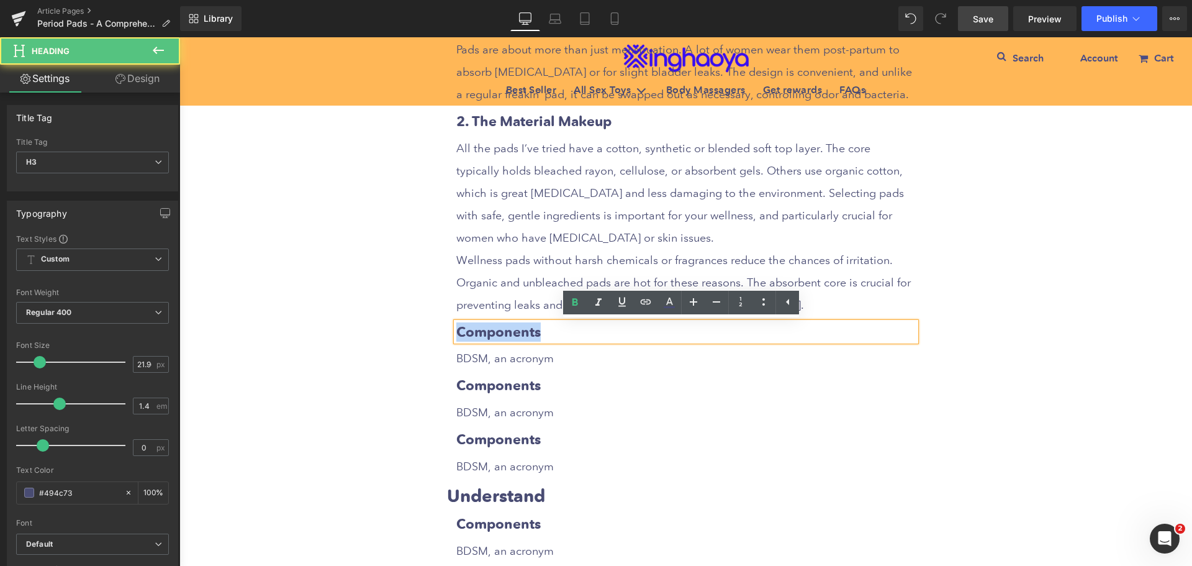
drag, startPoint x: 455, startPoint y: 331, endPoint x: 560, endPoint y: 332, distance: 105.0
click at [560, 332] on h3 "Components" at bounding box center [686, 331] width 460 height 19
paste div
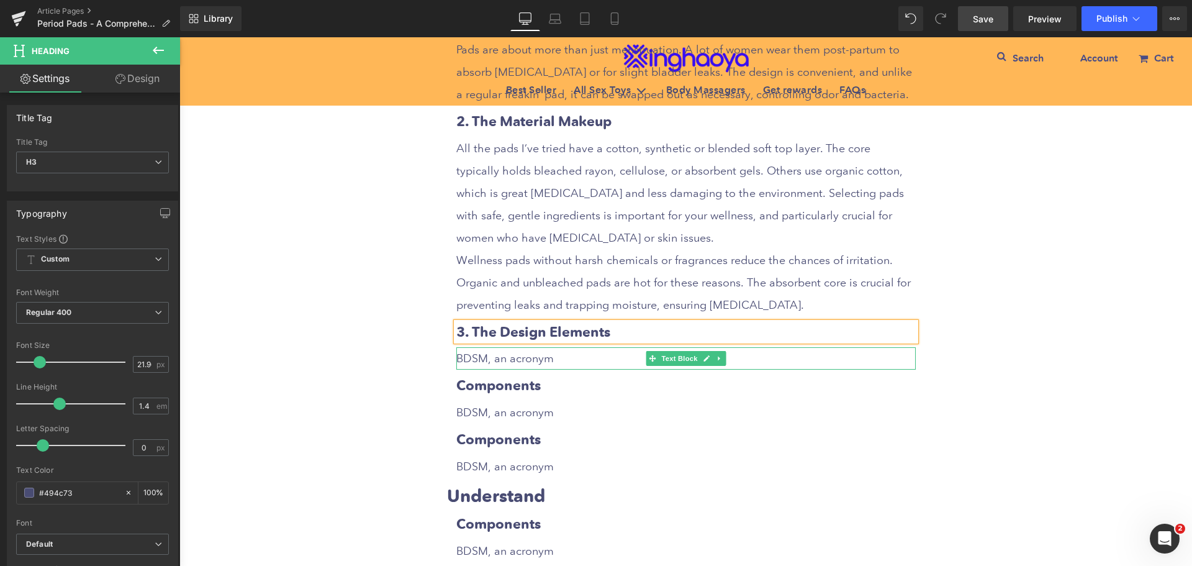
click at [530, 361] on p "BDSM, an acronym" at bounding box center [686, 358] width 460 height 22
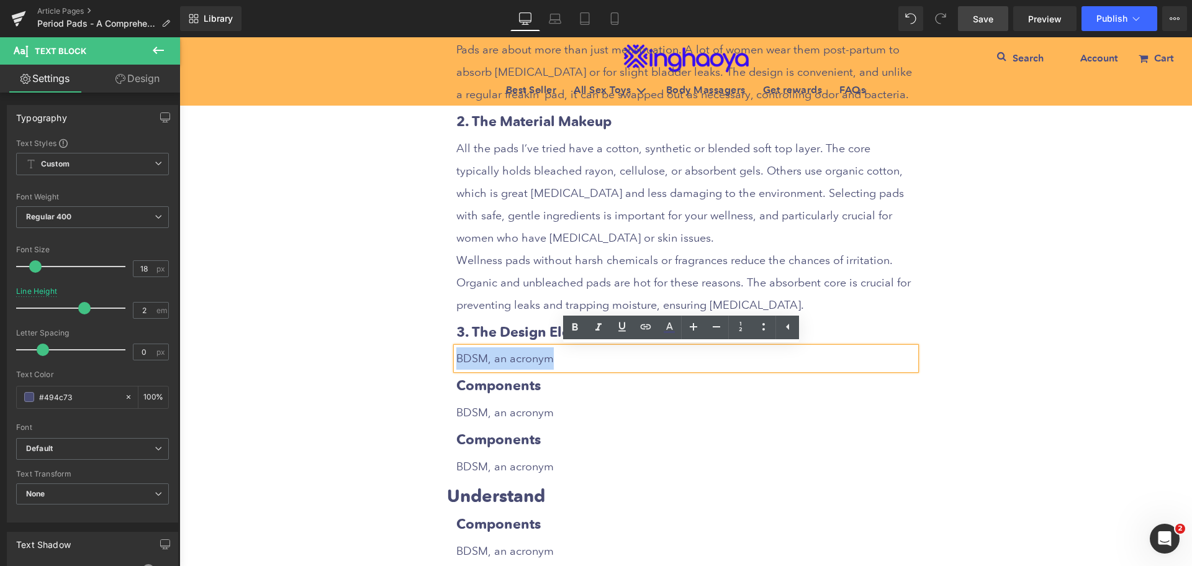
drag, startPoint x: 453, startPoint y: 356, endPoint x: 568, endPoint y: 358, distance: 114.9
click at [568, 358] on p "BDSM, an acronym" at bounding box center [686, 358] width 460 height 22
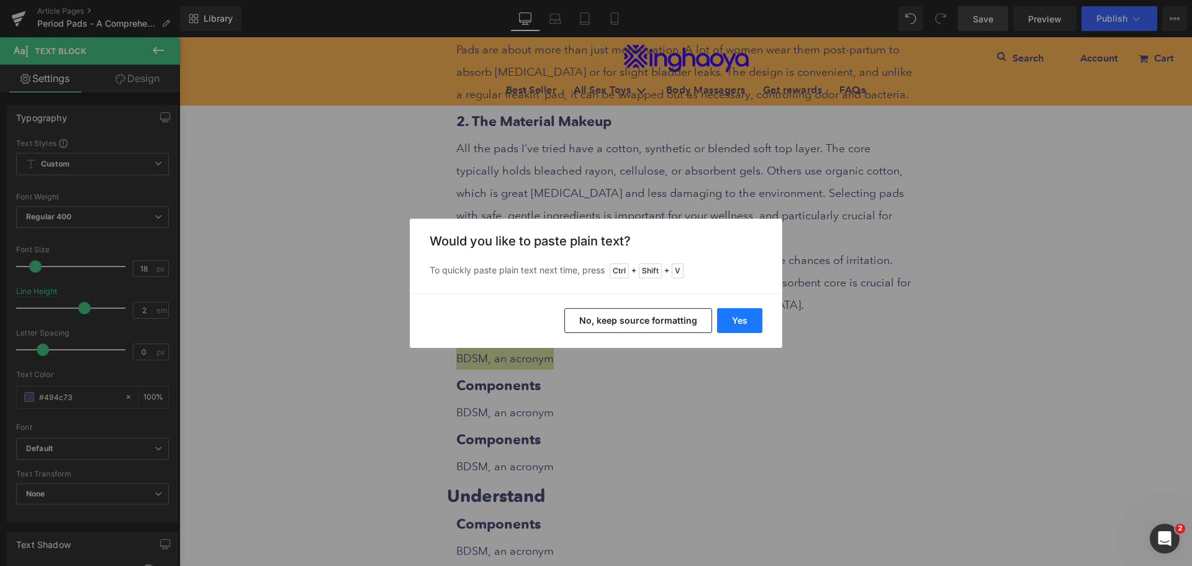
click at [739, 325] on button "Yes" at bounding box center [739, 320] width 45 height 25
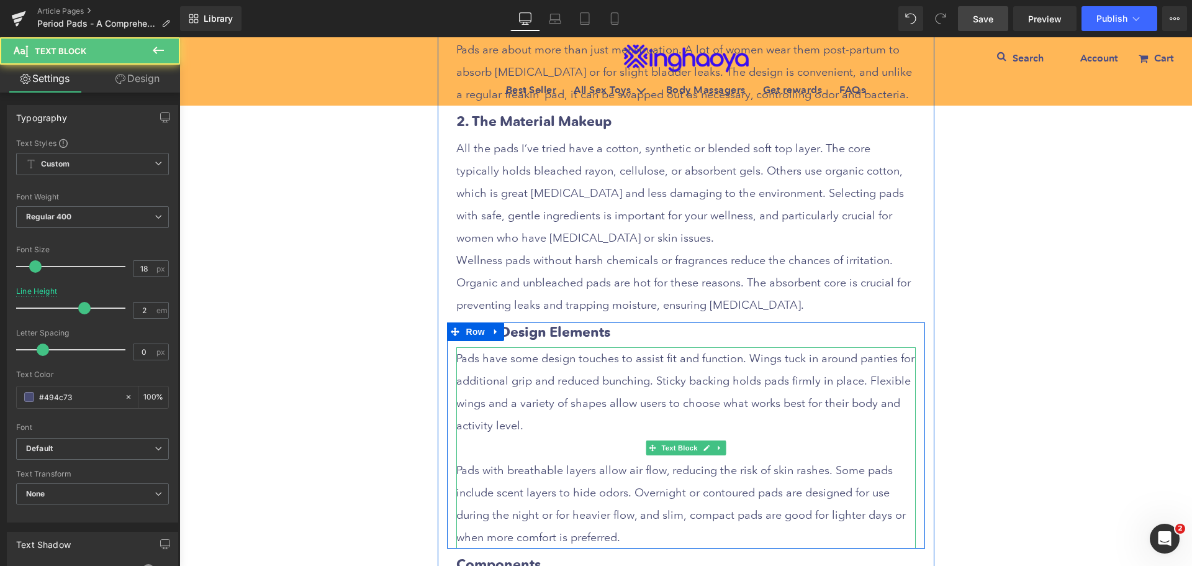
click at [560, 449] on p at bounding box center [686, 448] width 460 height 22
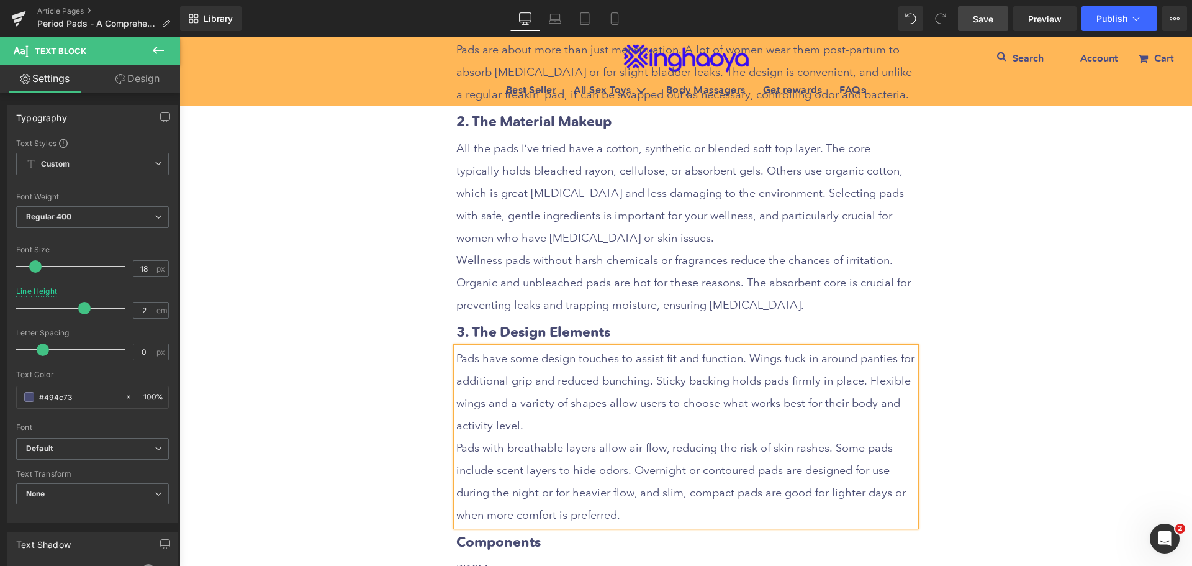
click at [934, 460] on div "Period Pads - A Comprehensive Guide to Types and Usage Heading Row Liquid Row S…" at bounding box center [685, 533] width 1013 height 3982
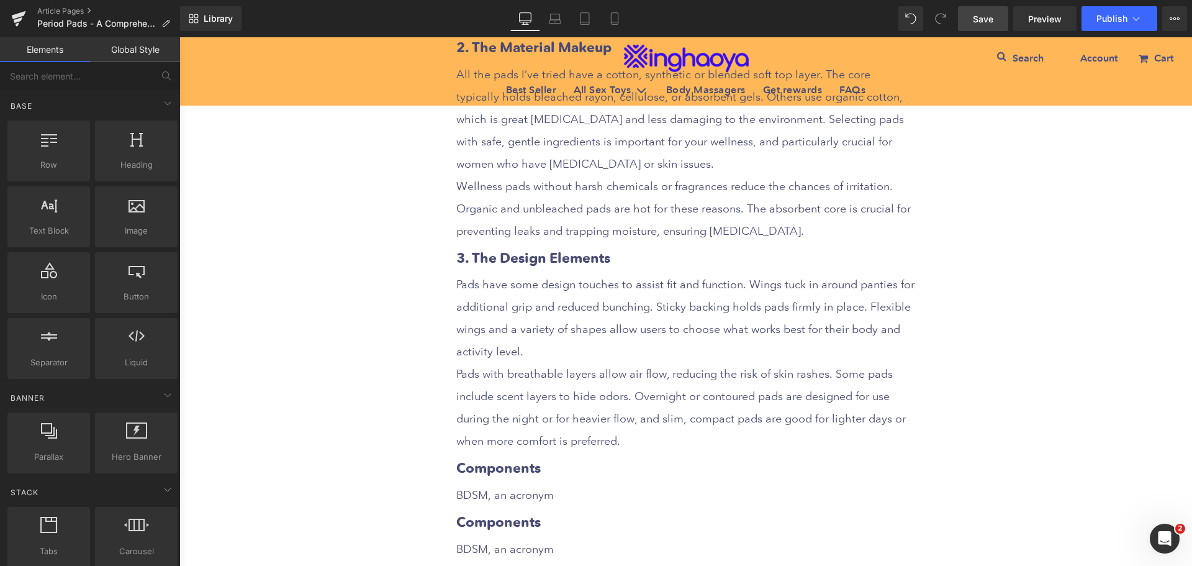
scroll to position [1803, 0]
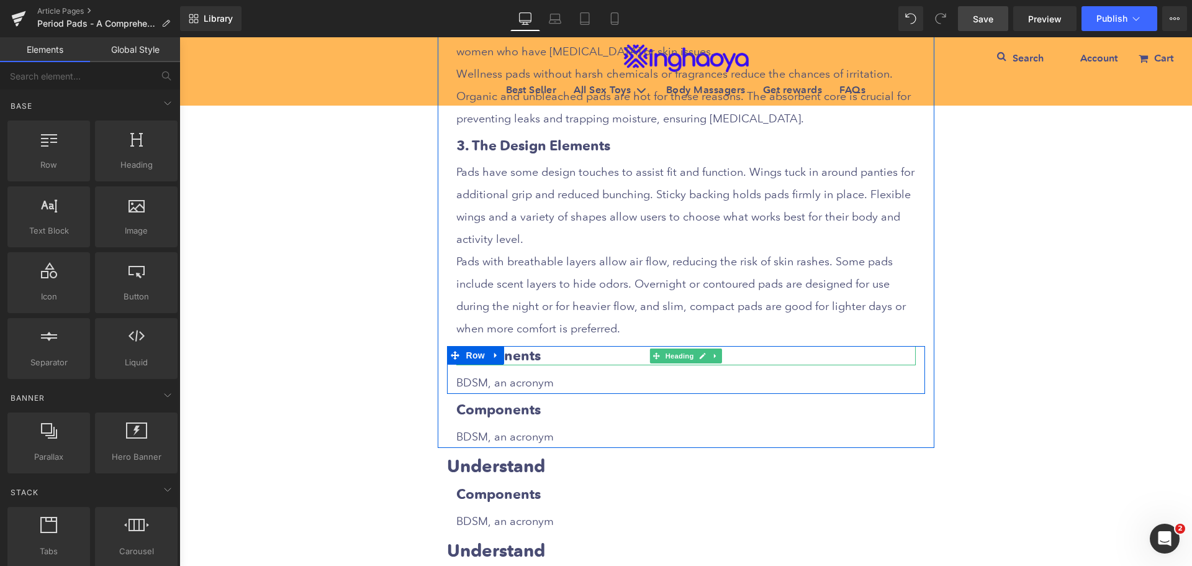
click at [525, 350] on h3 "Components" at bounding box center [686, 355] width 460 height 19
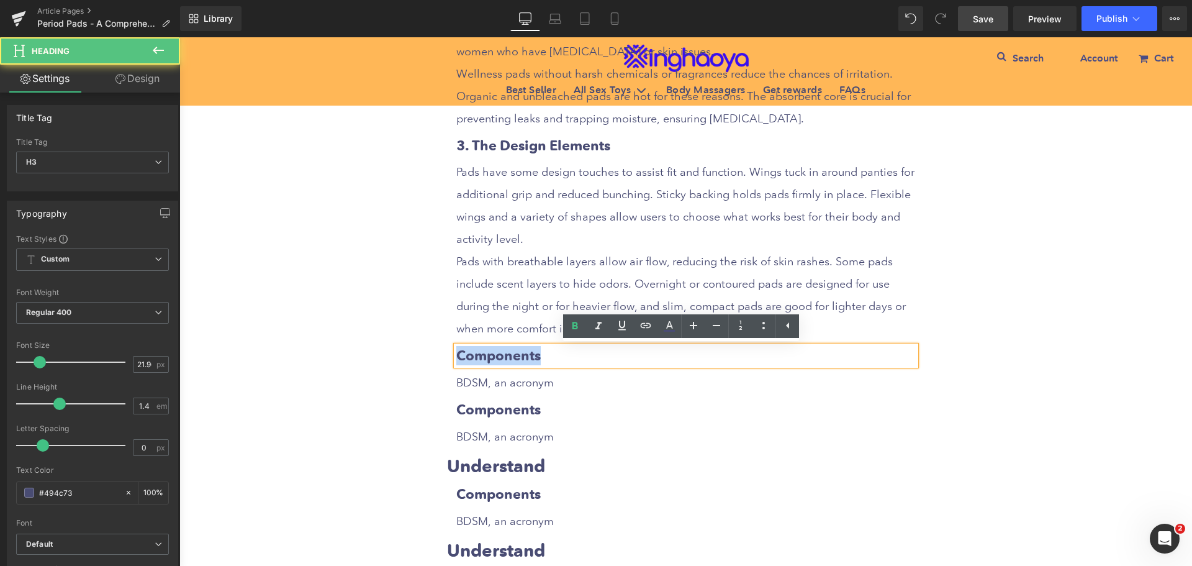
drag, startPoint x: 453, startPoint y: 353, endPoint x: 567, endPoint y: 356, distance: 113.7
click at [567, 356] on h3 "Components" at bounding box center [686, 355] width 460 height 19
paste div
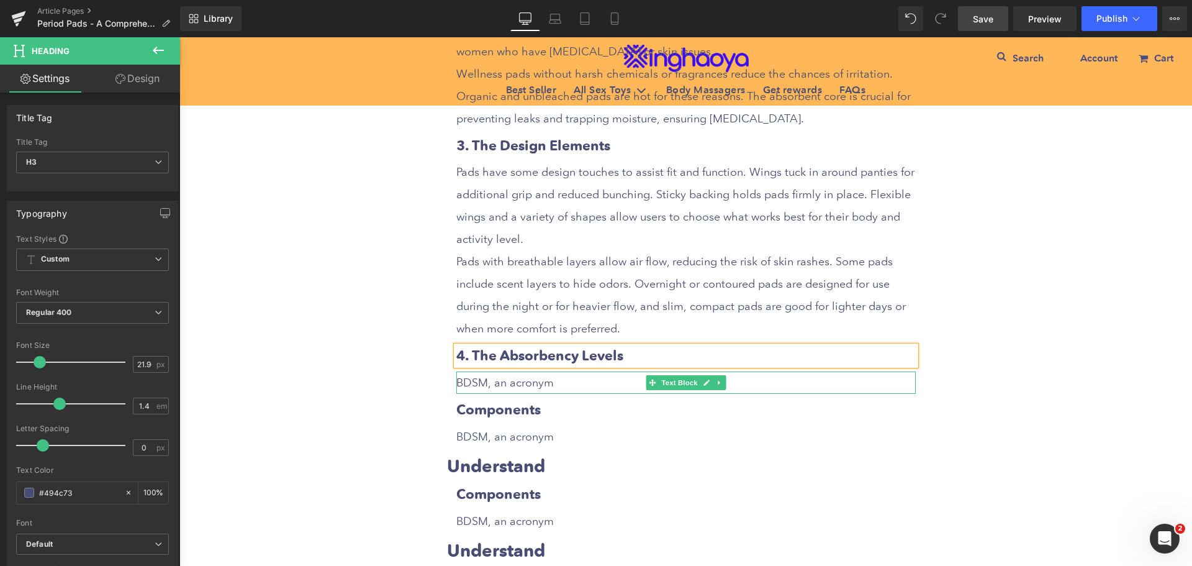
drag, startPoint x: 509, startPoint y: 384, endPoint x: 491, endPoint y: 385, distance: 18.7
click at [510, 384] on p "BDSM, an acronym" at bounding box center [686, 382] width 460 height 22
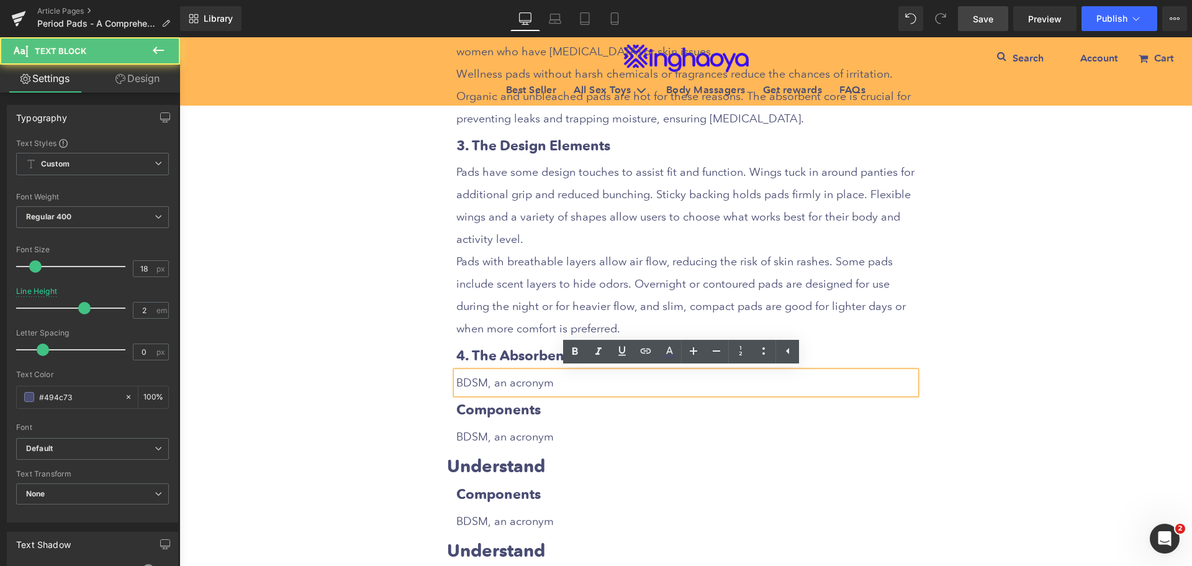
click at [456, 378] on div "BDSM, an acronym" at bounding box center [686, 382] width 460 height 22
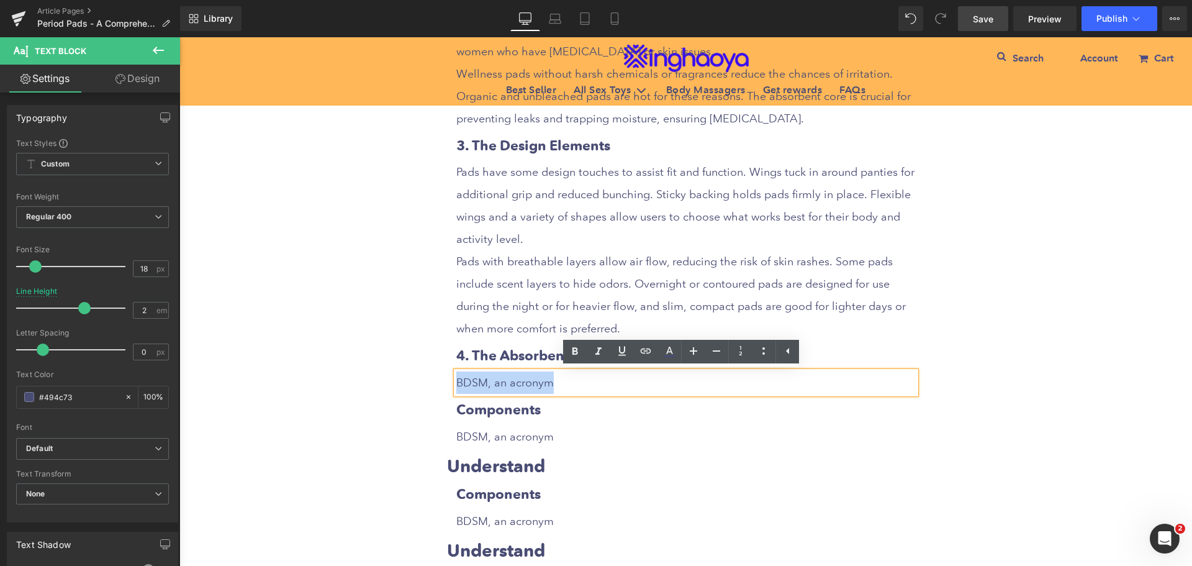
drag, startPoint x: 453, startPoint y: 379, endPoint x: 567, endPoint y: 381, distance: 113.6
click at [567, 381] on p "BDSM, an acronym" at bounding box center [686, 382] width 460 height 22
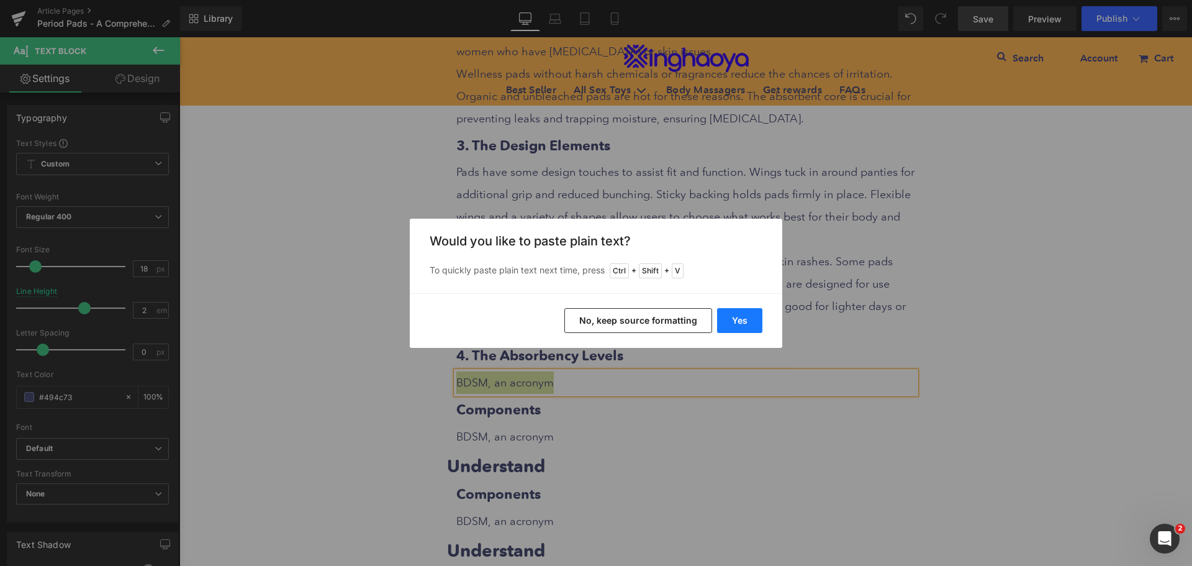
click at [743, 327] on button "Yes" at bounding box center [739, 320] width 45 height 25
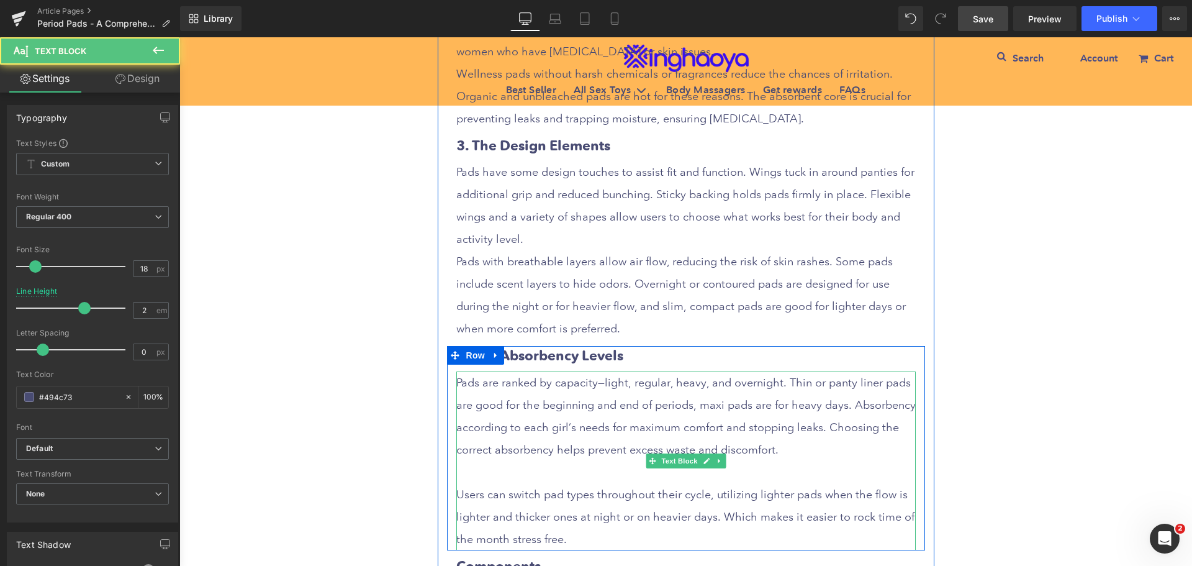
click at [545, 466] on p at bounding box center [686, 472] width 460 height 22
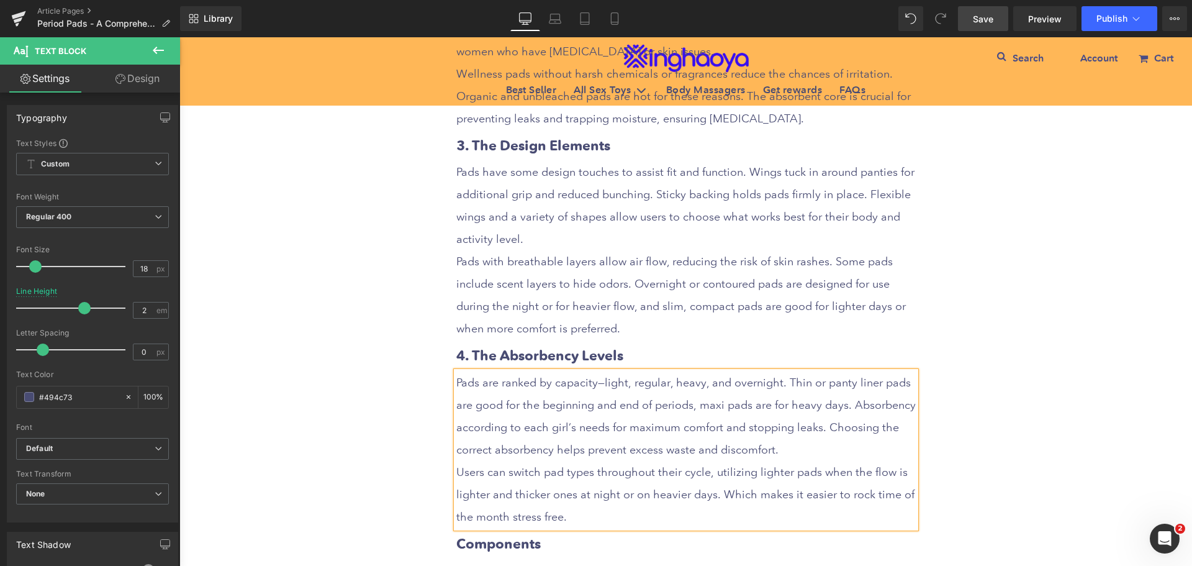
click at [974, 473] on div "Period Pads - A Comprehensive Guide to Types and Usage Heading Row Liquid Row S…" at bounding box center [685, 414] width 1013 height 4117
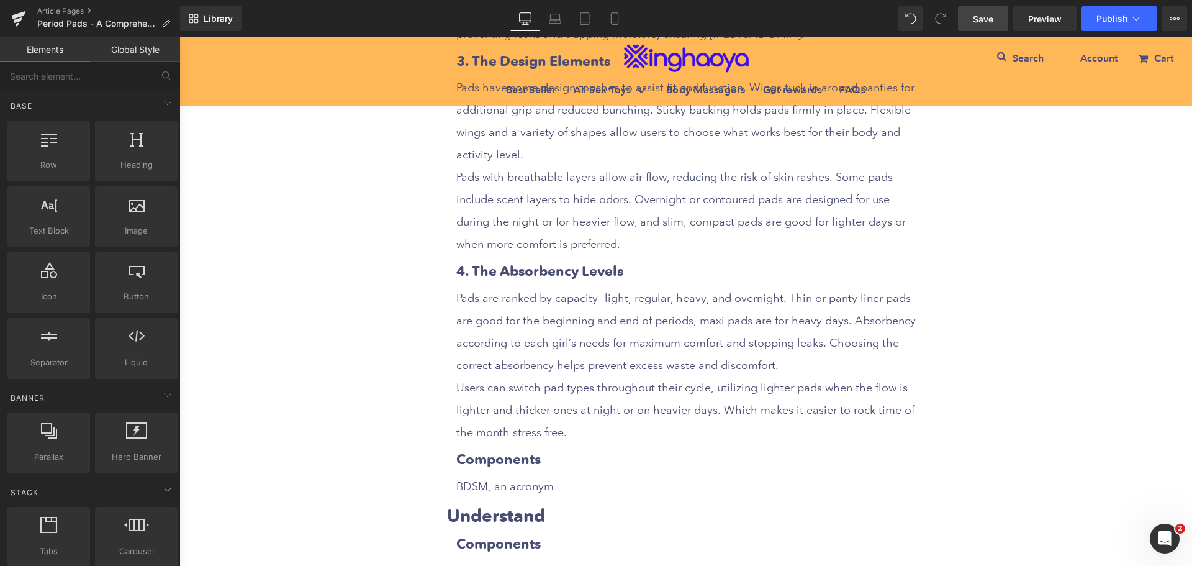
scroll to position [1989, 0]
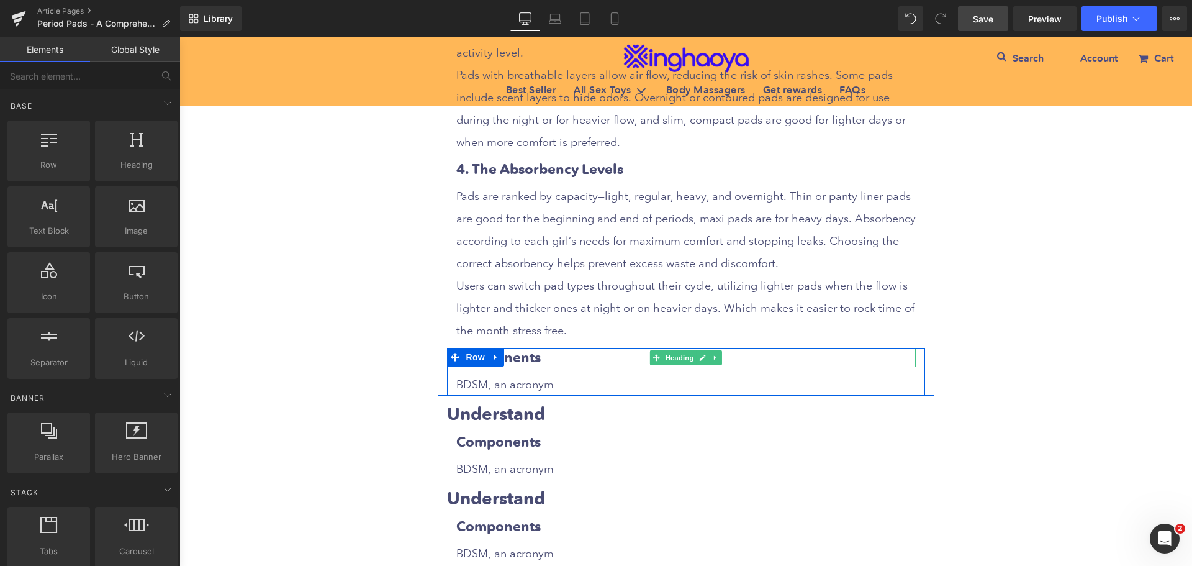
click at [532, 360] on h3 "Components" at bounding box center [686, 357] width 460 height 19
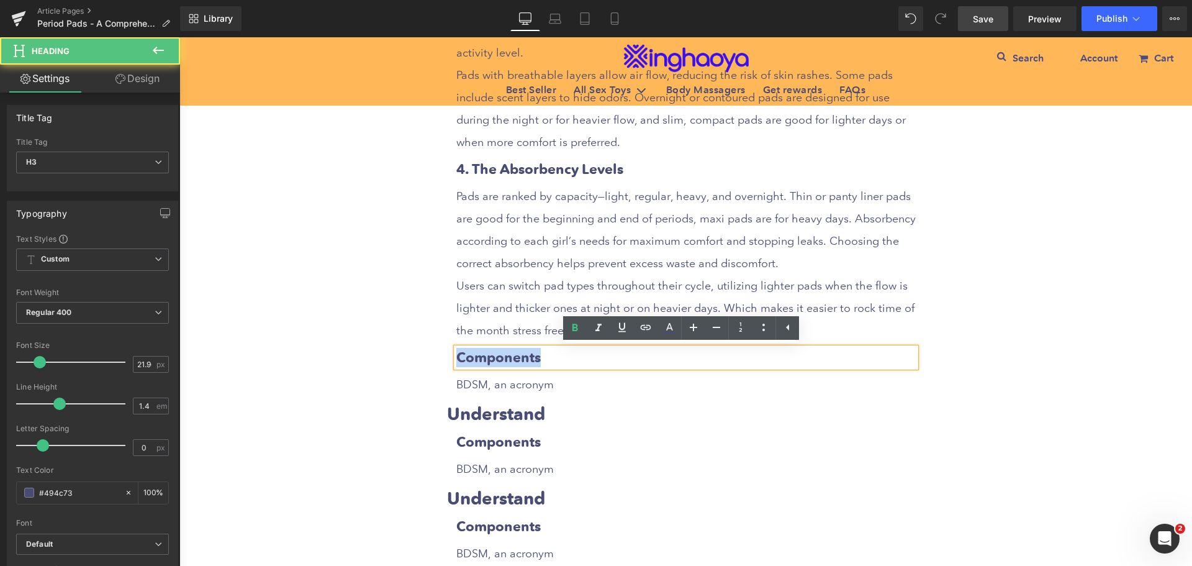
drag, startPoint x: 455, startPoint y: 355, endPoint x: 551, endPoint y: 356, distance: 96.3
click at [551, 356] on h3 "Components" at bounding box center [686, 357] width 460 height 19
paste div
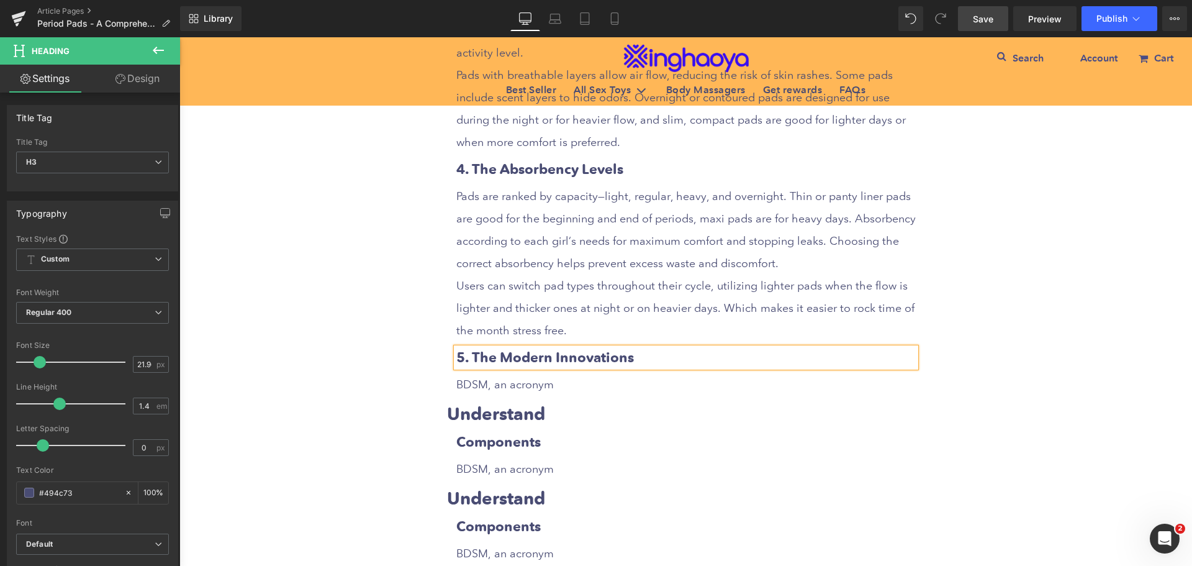
click at [520, 384] on p "BDSM, an acronym" at bounding box center [686, 384] width 460 height 22
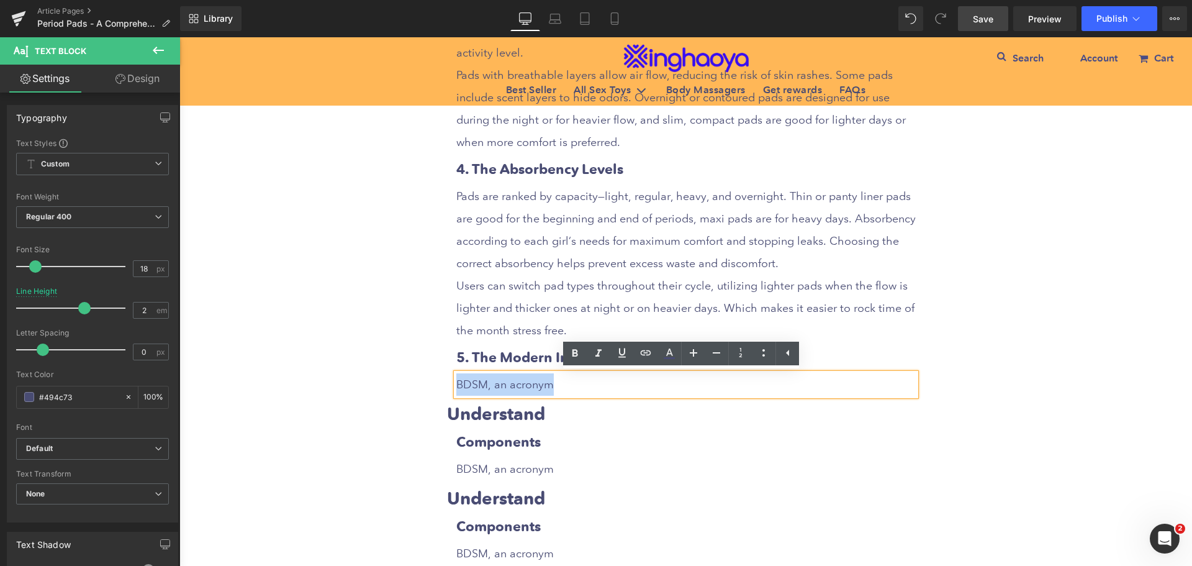
drag, startPoint x: 453, startPoint y: 383, endPoint x: 564, endPoint y: 384, distance: 111.2
click at [564, 384] on p "BDSM, an acronym" at bounding box center [686, 384] width 460 height 22
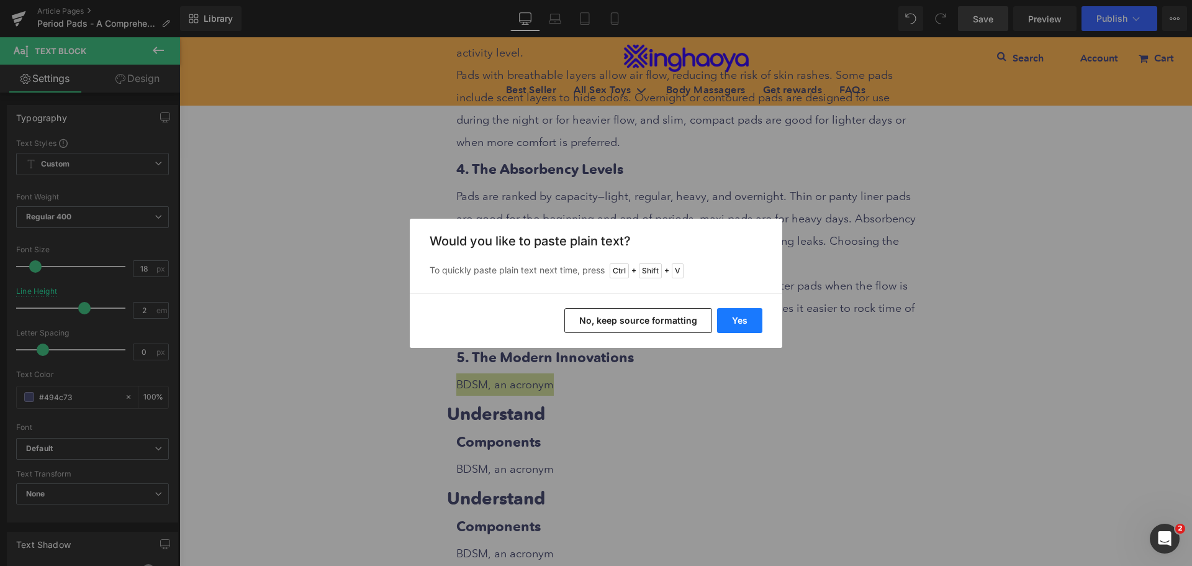
click at [741, 323] on button "Yes" at bounding box center [739, 320] width 45 height 25
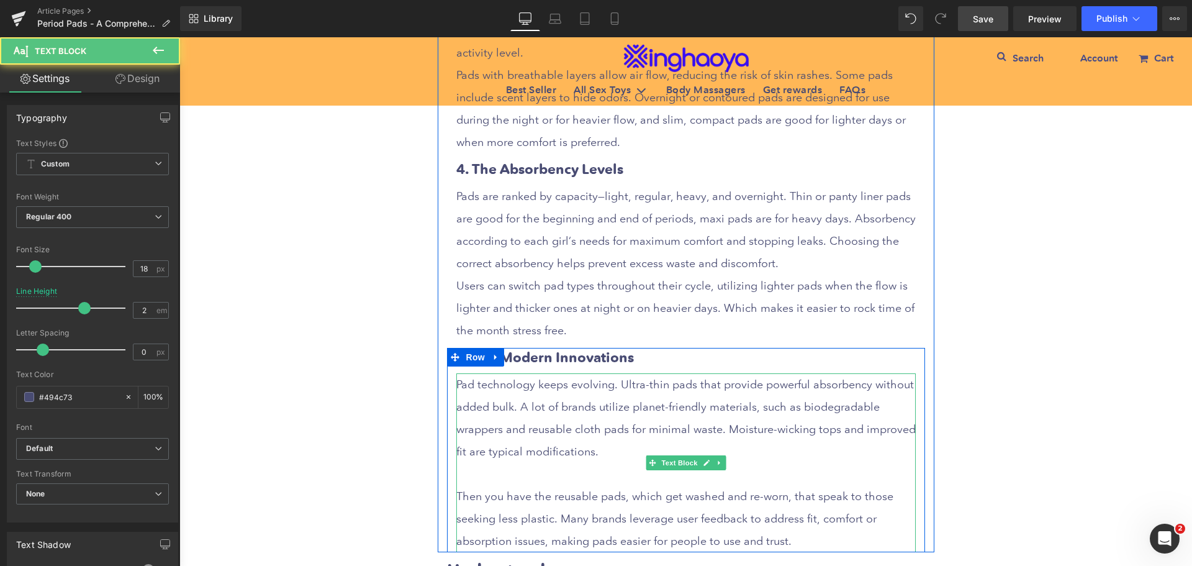
click at [556, 469] on p at bounding box center [686, 474] width 460 height 22
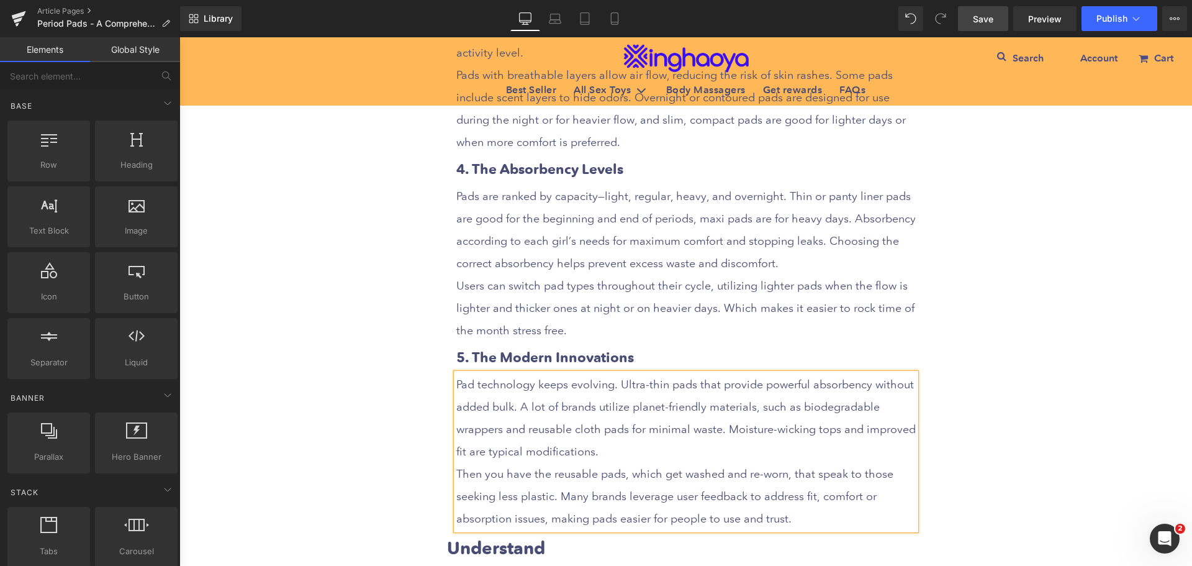
click at [982, 432] on div "Period Pads - A Comprehensive Guide to Types and Usage Heading Row Liquid Row S…" at bounding box center [685, 294] width 1013 height 4251
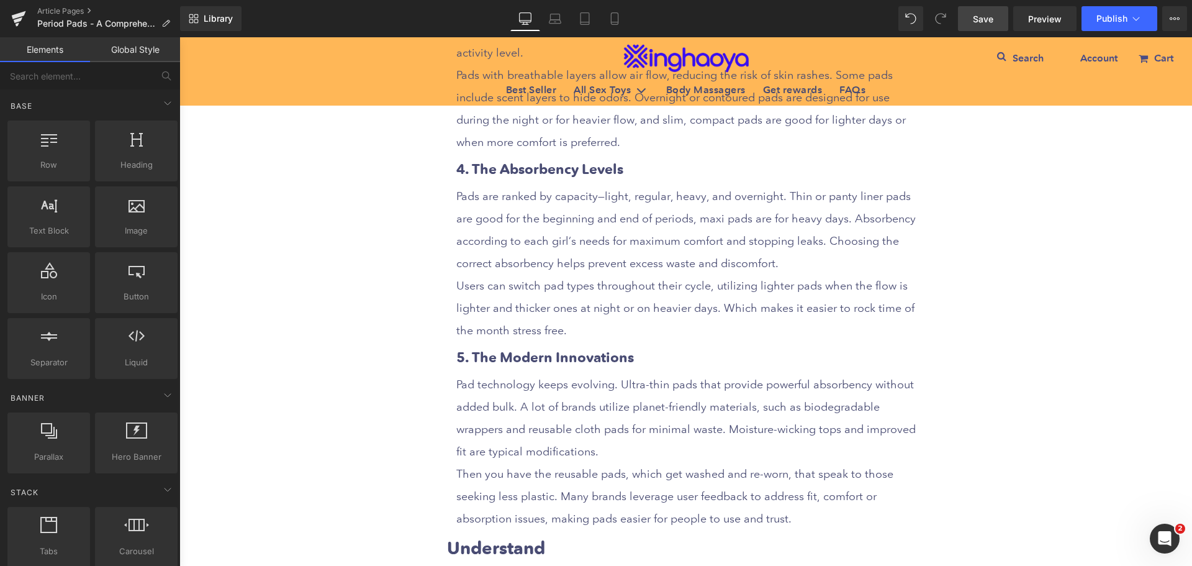
drag, startPoint x: 984, startPoint y: 22, endPoint x: 830, endPoint y: 234, distance: 262.0
click at [984, 22] on span "Save" at bounding box center [983, 18] width 20 height 13
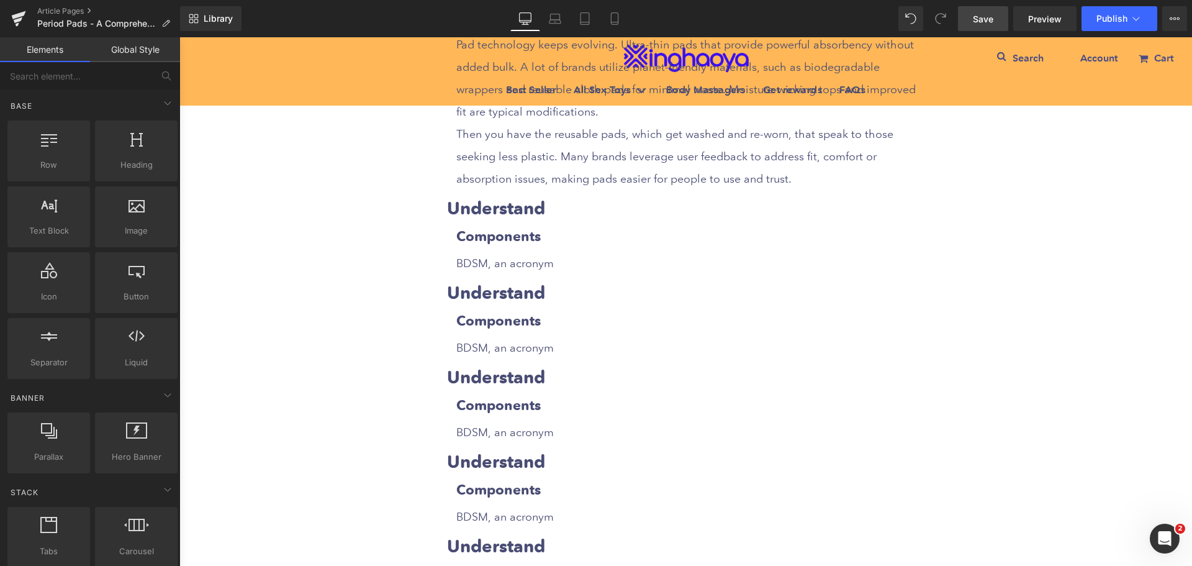
scroll to position [2362, 0]
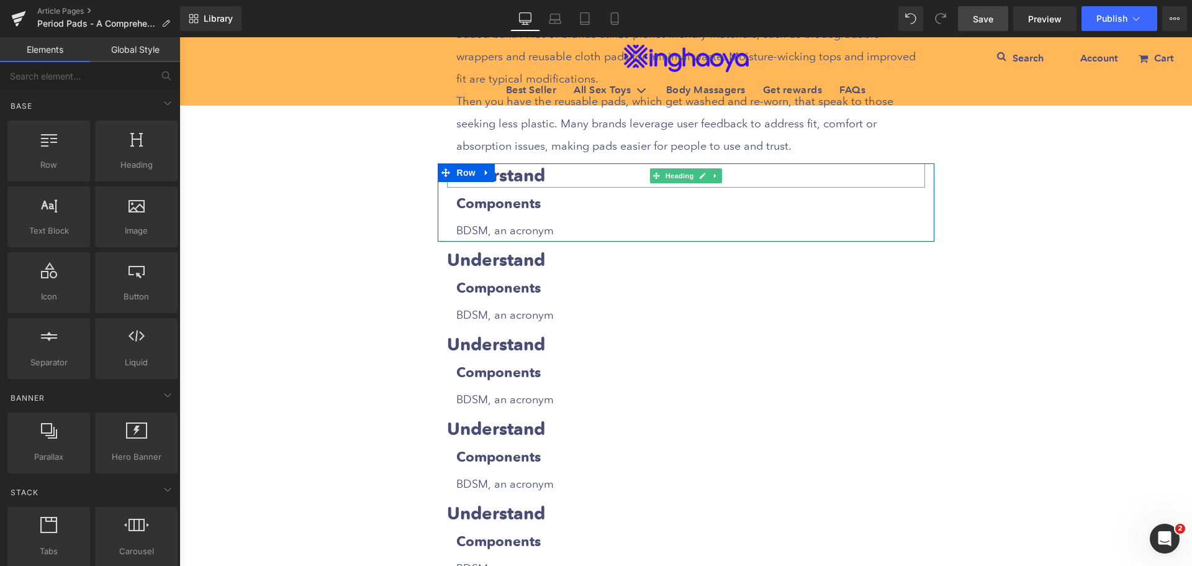
click at [528, 176] on strong "Understand" at bounding box center [496, 176] width 98 height 22
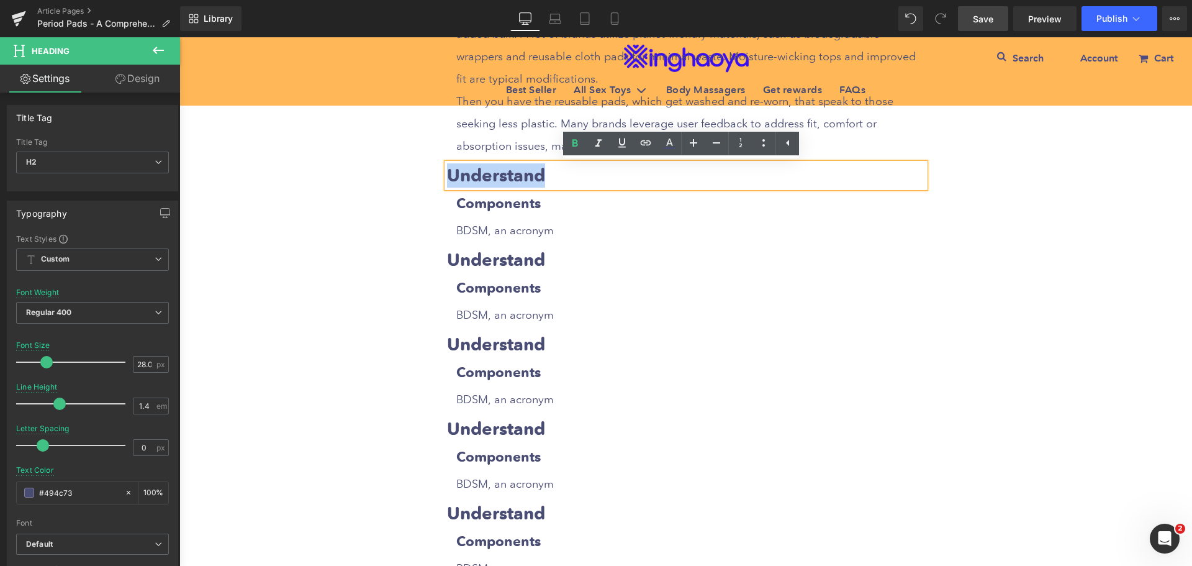
drag, startPoint x: 445, startPoint y: 170, endPoint x: 580, endPoint y: 168, distance: 134.8
click at [580, 168] on h2 "Understand" at bounding box center [686, 175] width 478 height 24
paste div
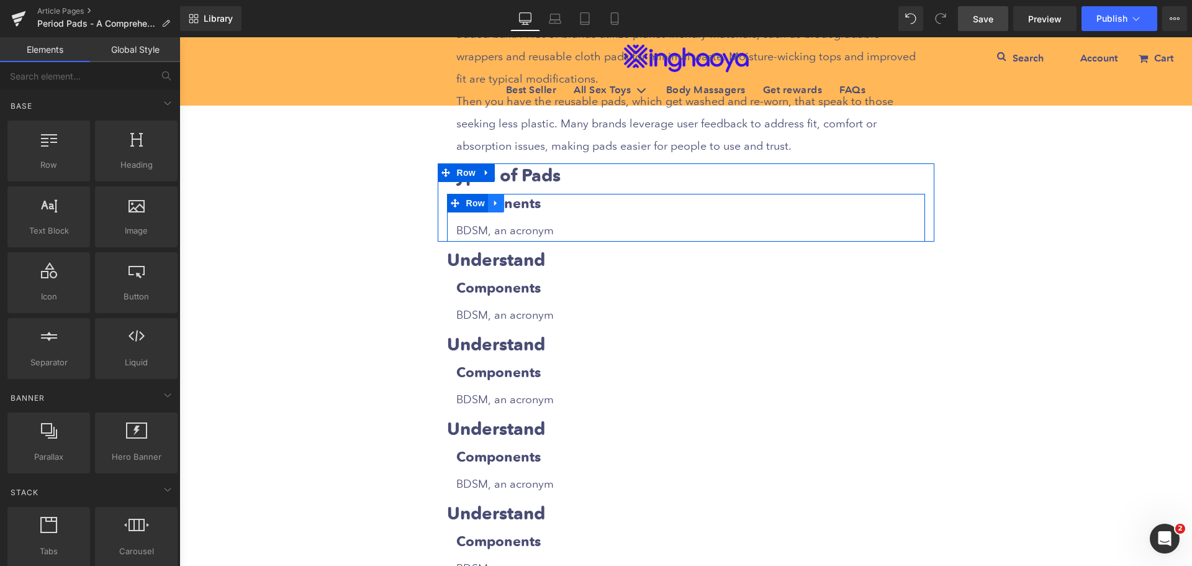
click at [492, 207] on icon at bounding box center [496, 203] width 9 height 9
click at [508, 201] on icon at bounding box center [512, 203] width 9 height 9
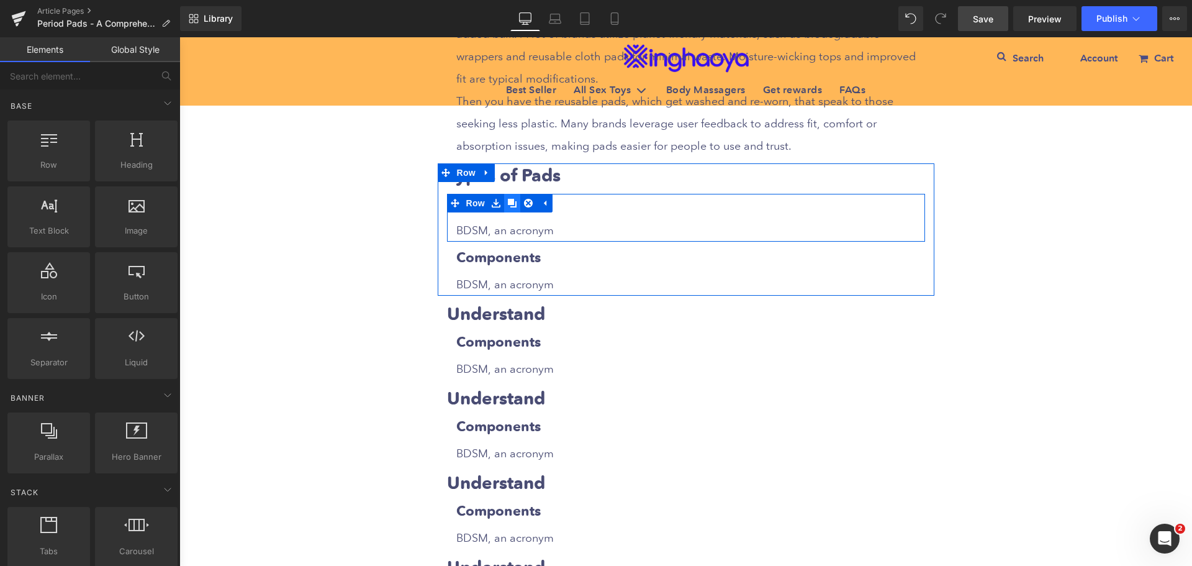
click at [508, 201] on icon at bounding box center [512, 203] width 9 height 9
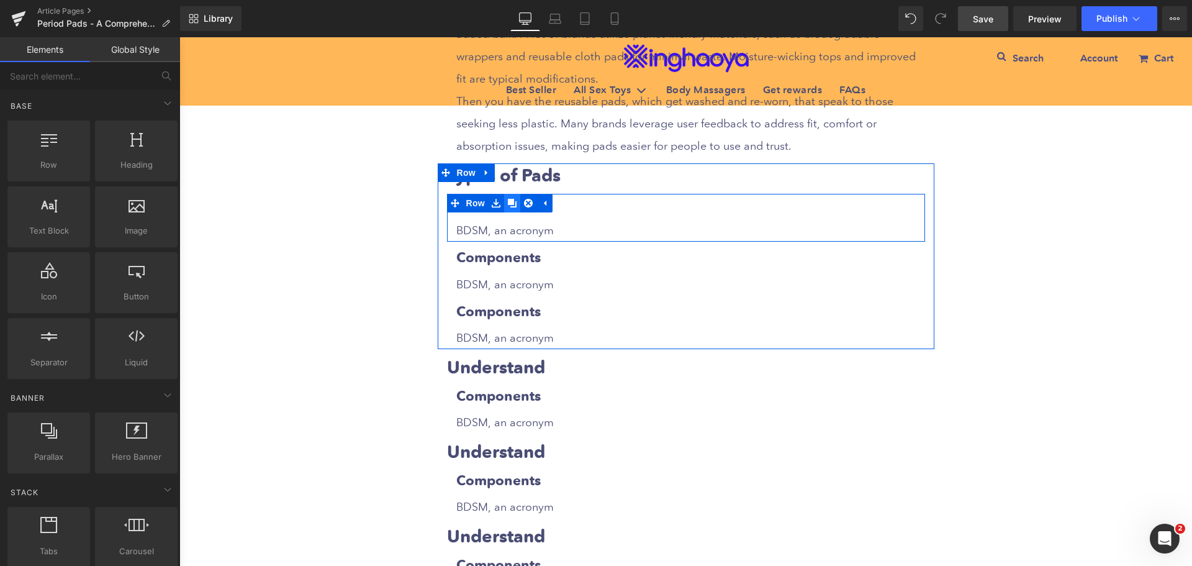
click at [508, 201] on icon at bounding box center [512, 203] width 9 height 9
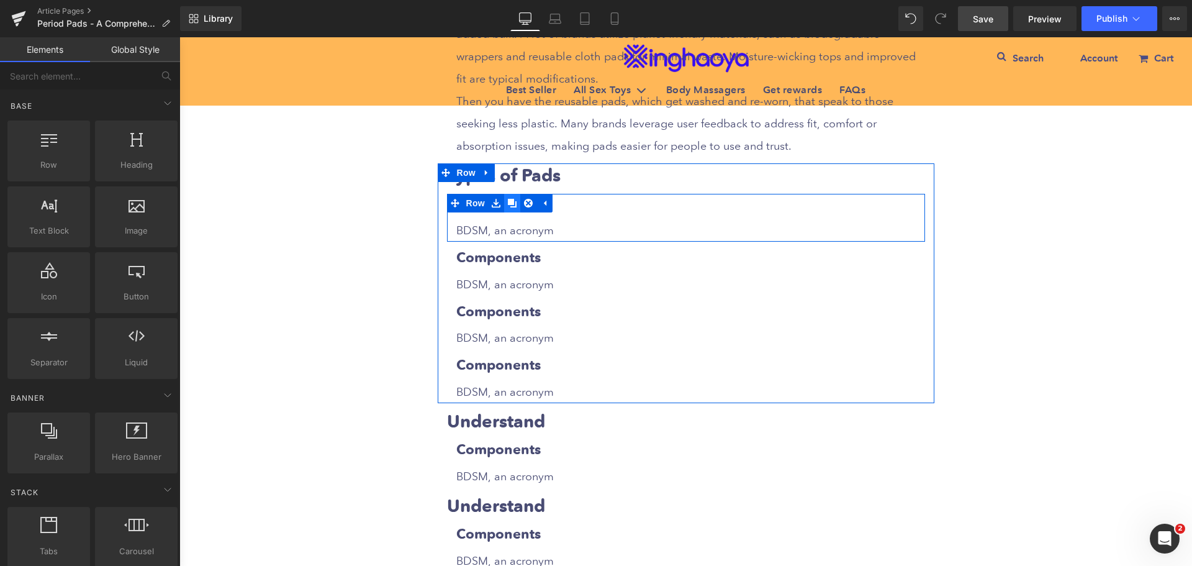
click at [508, 201] on icon at bounding box center [512, 203] width 9 height 9
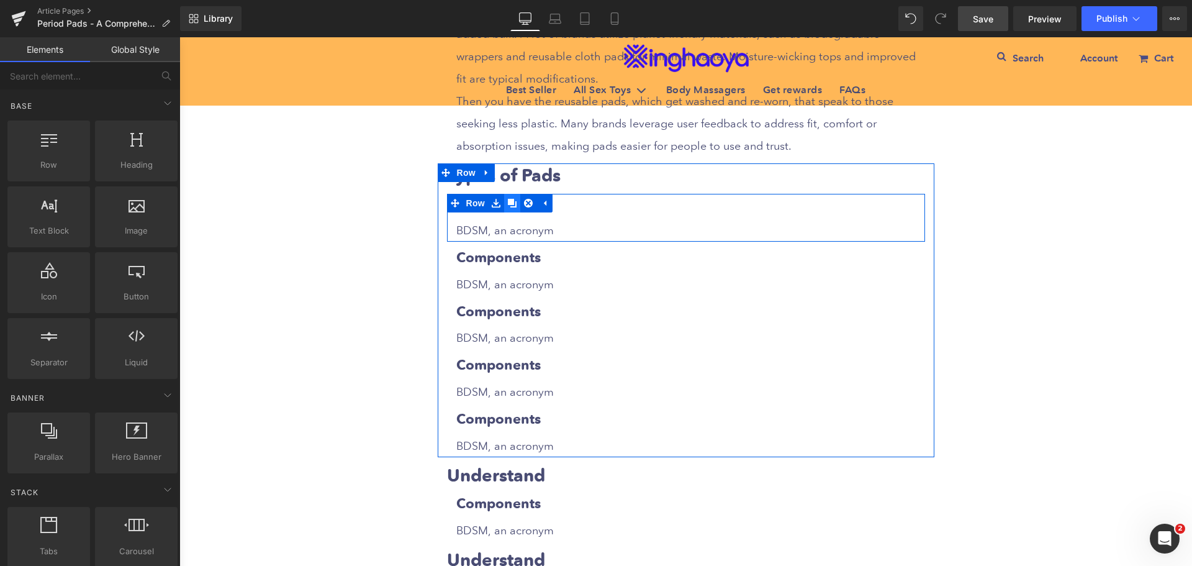
click at [508, 201] on icon at bounding box center [512, 203] width 9 height 9
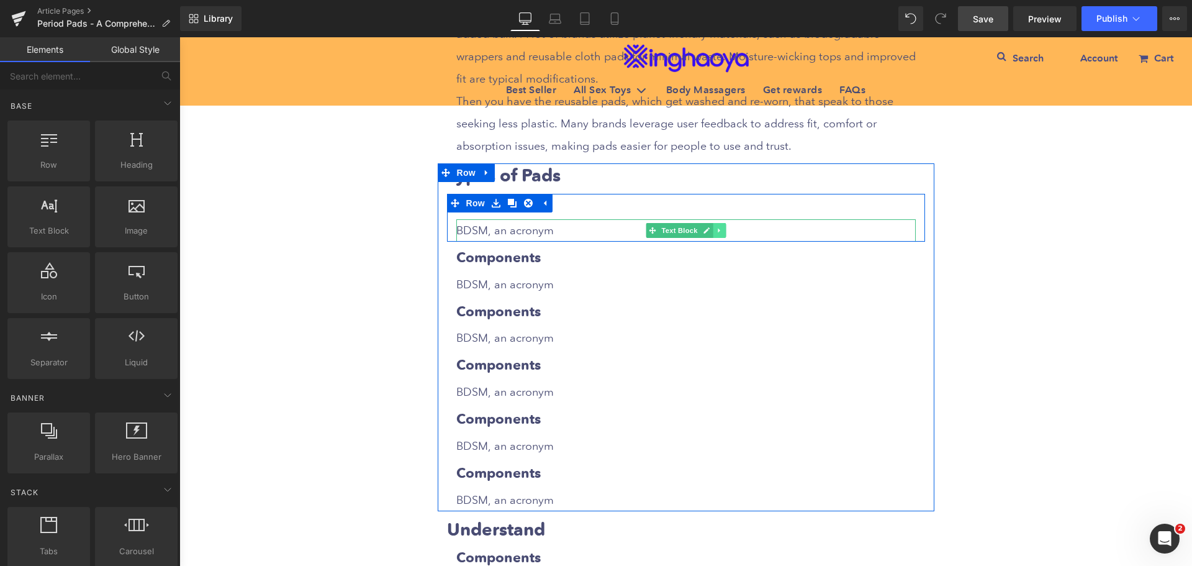
click at [716, 232] on icon at bounding box center [719, 230] width 7 height 7
click at [712, 232] on link at bounding box center [713, 230] width 13 height 15
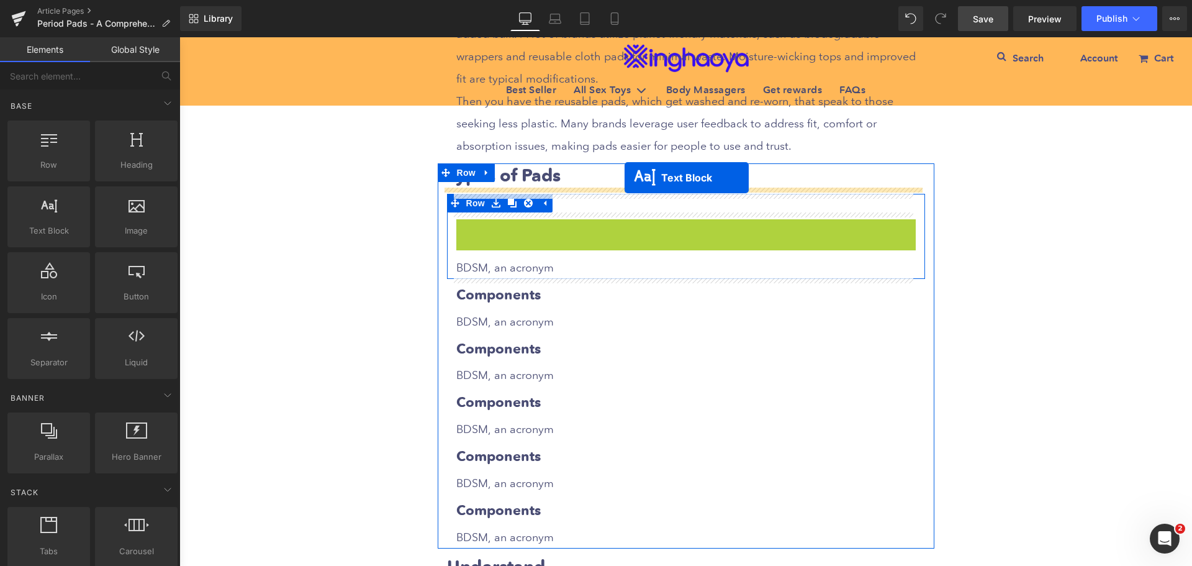
drag, startPoint x: 629, startPoint y: 230, endPoint x: 625, endPoint y: 178, distance: 53.0
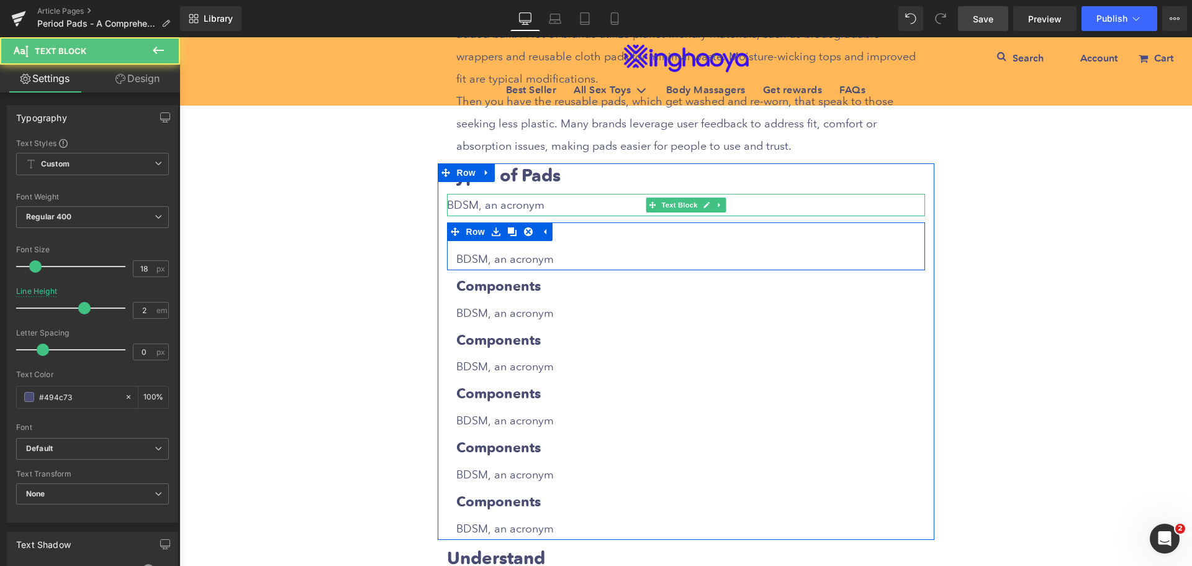
click at [558, 202] on p "BDSM, an acronym" at bounding box center [686, 205] width 478 height 22
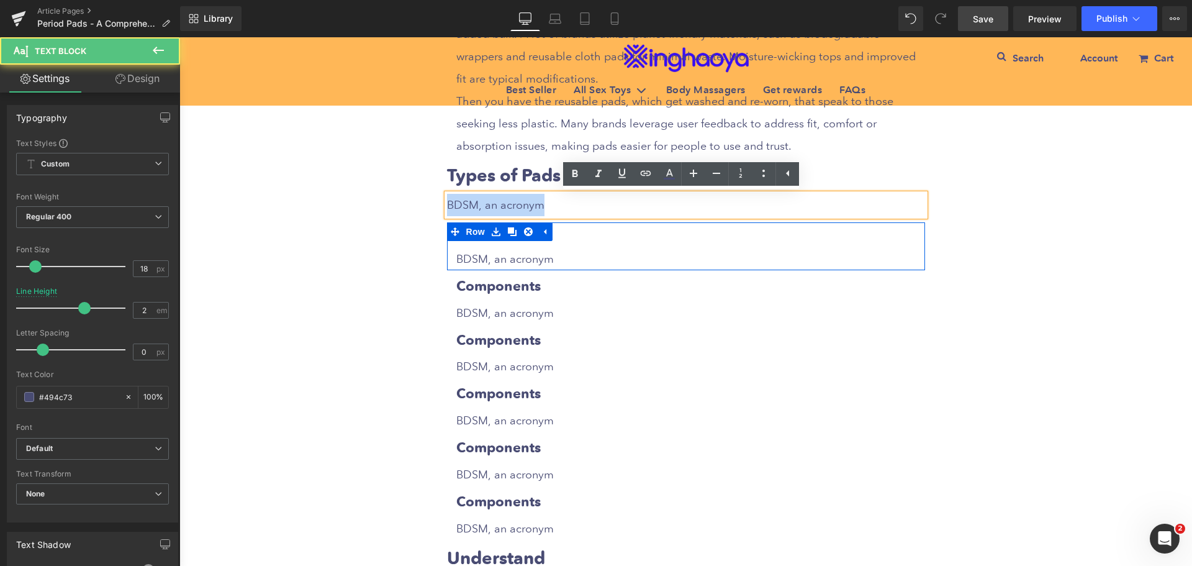
drag, startPoint x: 445, startPoint y: 202, endPoint x: 564, endPoint y: 199, distance: 119.3
click at [564, 199] on p "BDSM, an acronym" at bounding box center [686, 205] width 478 height 22
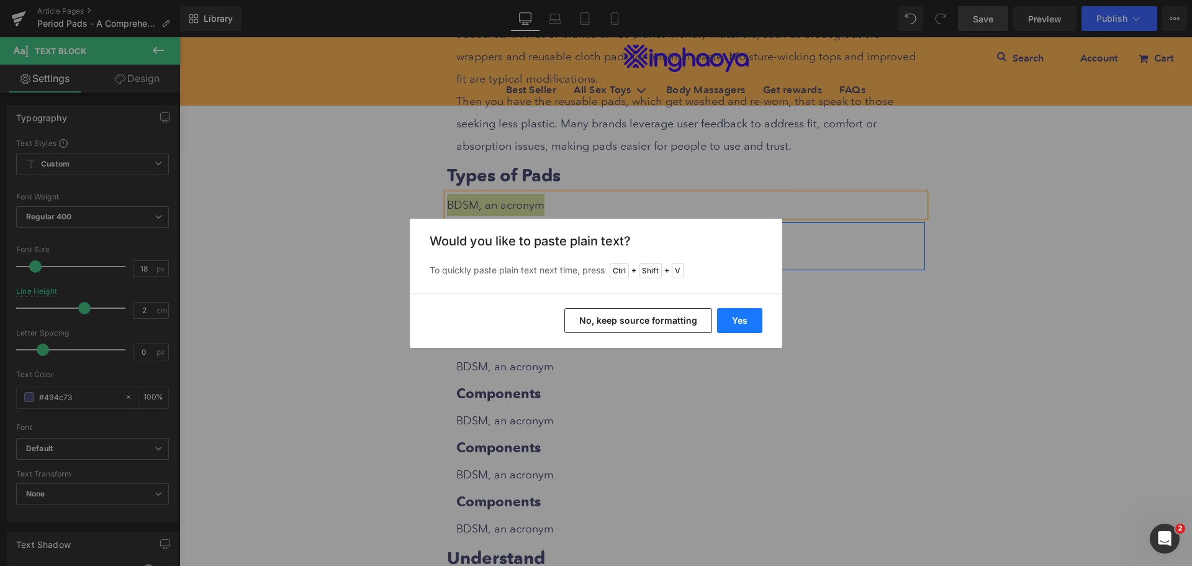
drag, startPoint x: 732, startPoint y: 323, endPoint x: 553, endPoint y: 286, distance: 183.3
click at [732, 323] on button "Yes" at bounding box center [739, 320] width 45 height 25
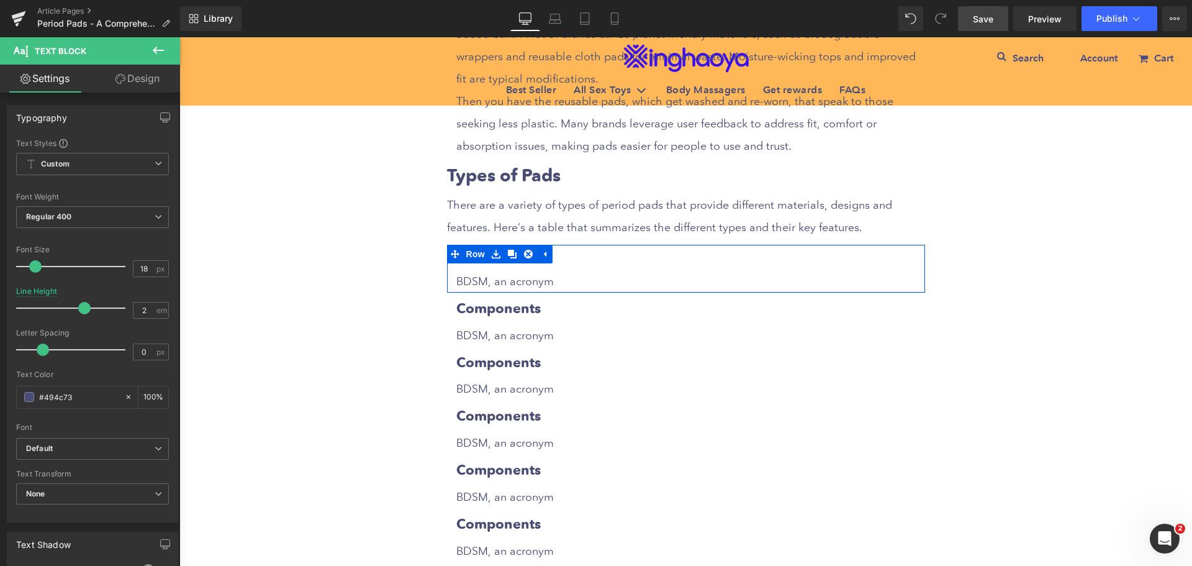
click at [977, 307] on div "Period Pads - A Comprehensive Guide to Types and Usage Heading Row Liquid Row S…" at bounding box center [685, 82] width 1013 height 4571
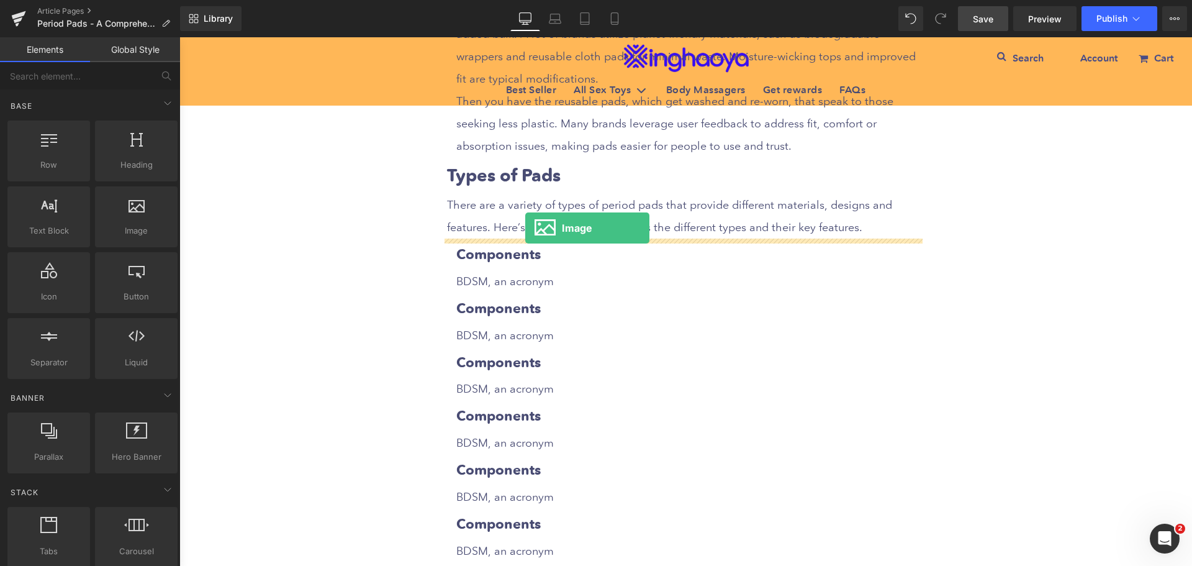
drag, startPoint x: 312, startPoint y: 252, endPoint x: 525, endPoint y: 228, distance: 214.4
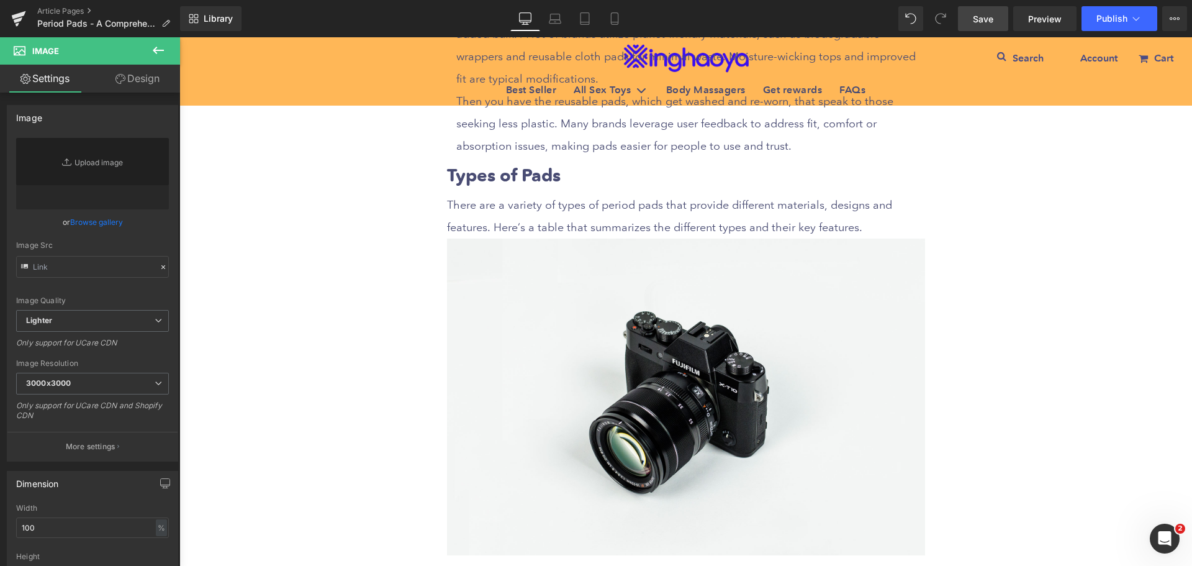
type input "//[DOMAIN_NAME][URL]"
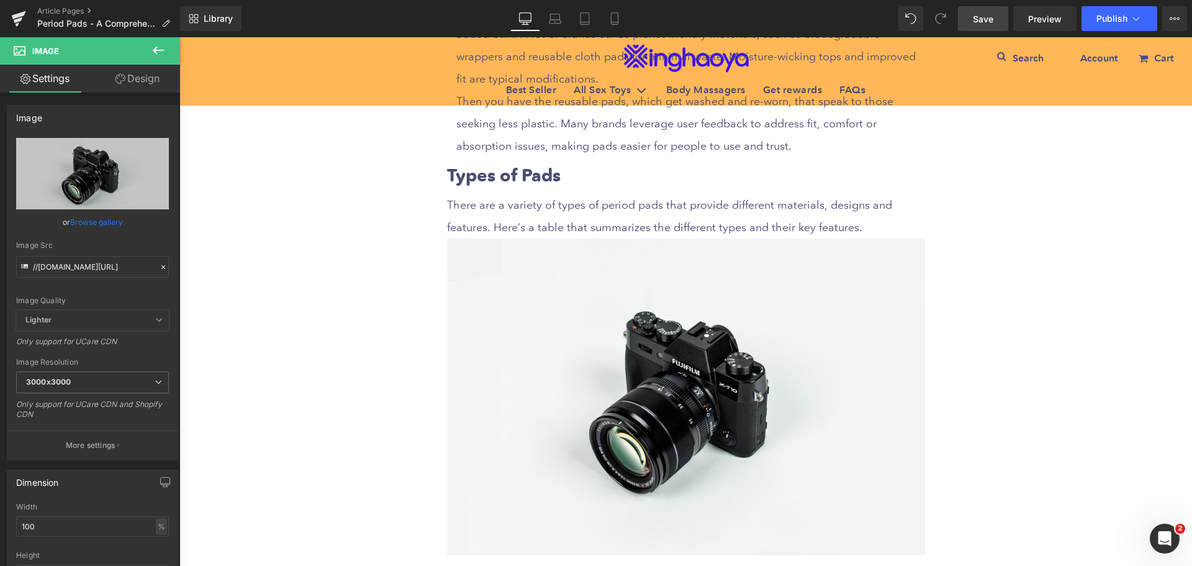
scroll to position [2424, 0]
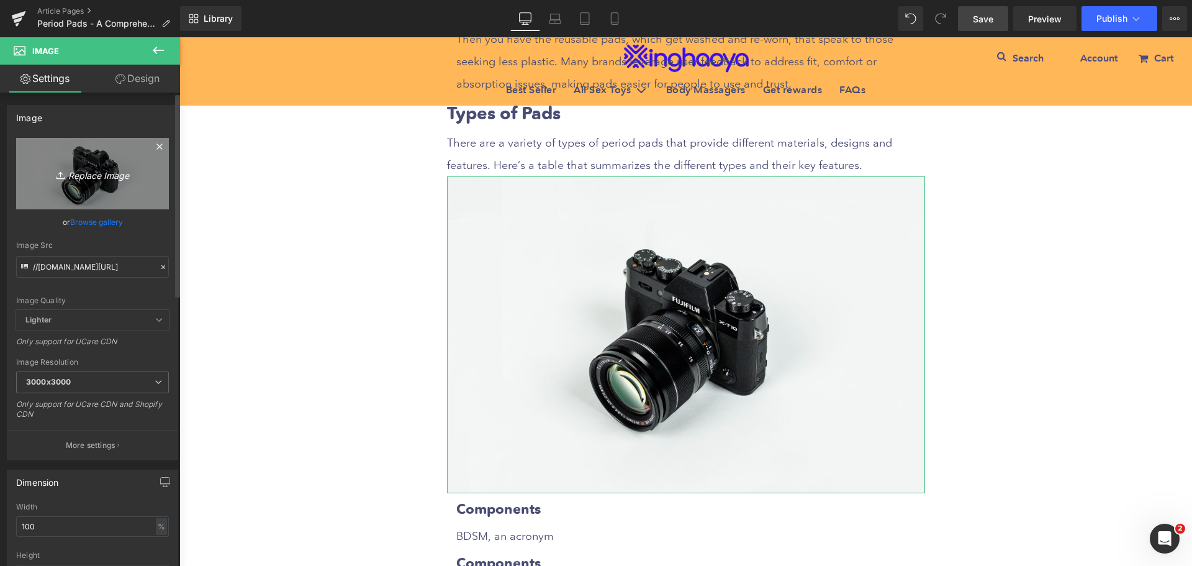
click at [104, 164] on link "Replace Image" at bounding box center [92, 173] width 153 height 71
click at [91, 168] on icon "Replace Image" at bounding box center [92, 174] width 99 height 16
type input "C:\fakepath\type-of-pads.jpeg"
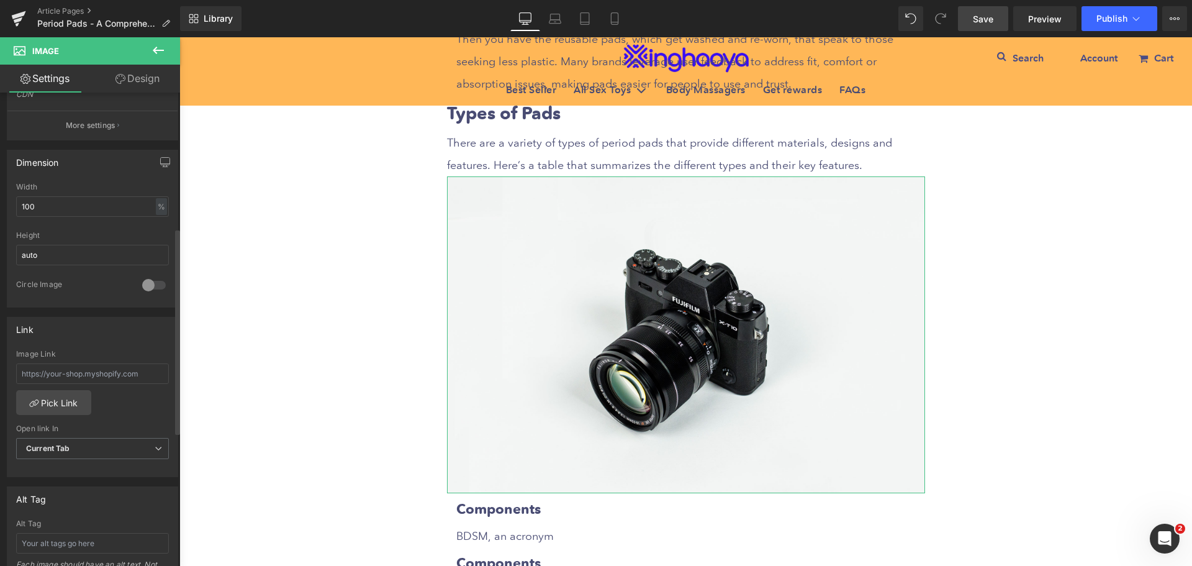
scroll to position [435, 0]
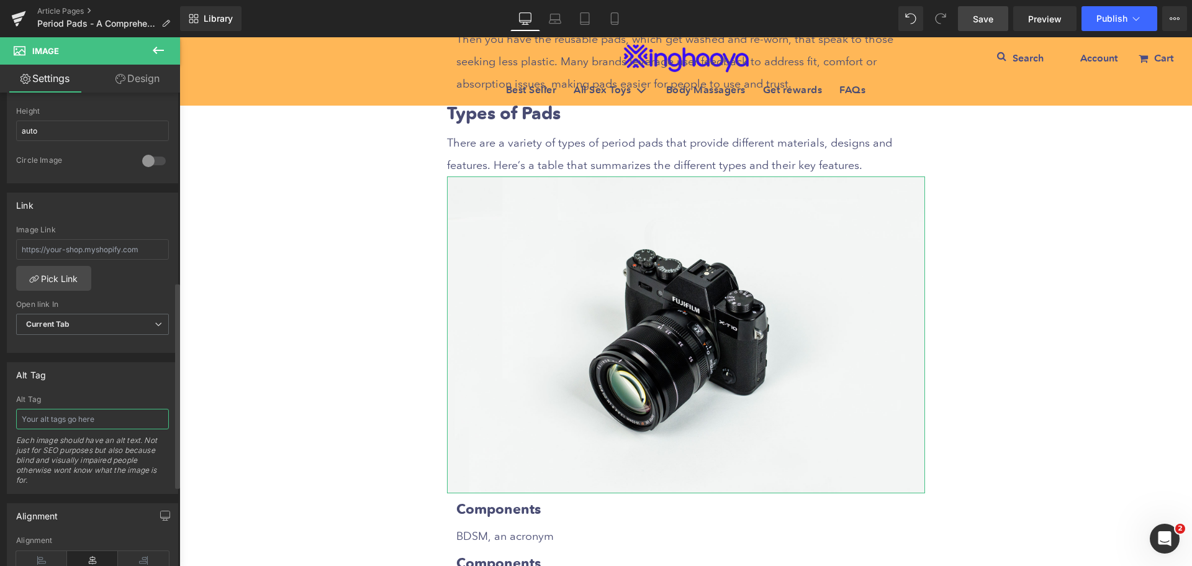
click at [99, 419] on input "text" at bounding box center [92, 419] width 153 height 20
type input "type"
type input "[URL][DOMAIN_NAME]"
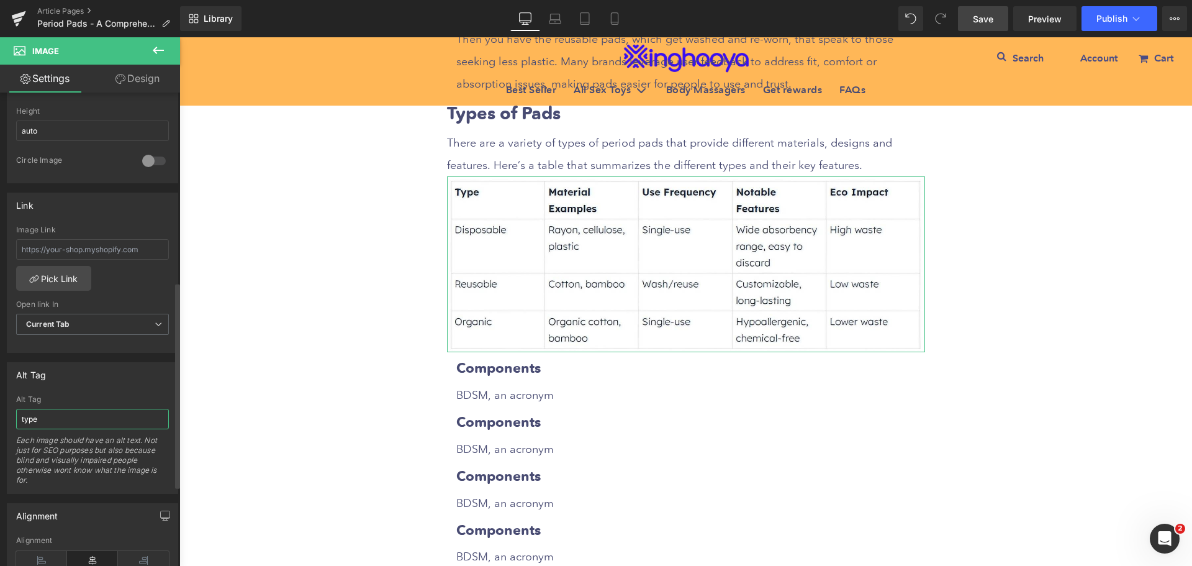
scroll to position [445, 0]
click at [37, 420] on input "type-of pads" at bounding box center [92, 419] width 153 height 20
click at [40, 423] on input "type-of pads" at bounding box center [92, 419] width 153 height 20
type input "type of pads"
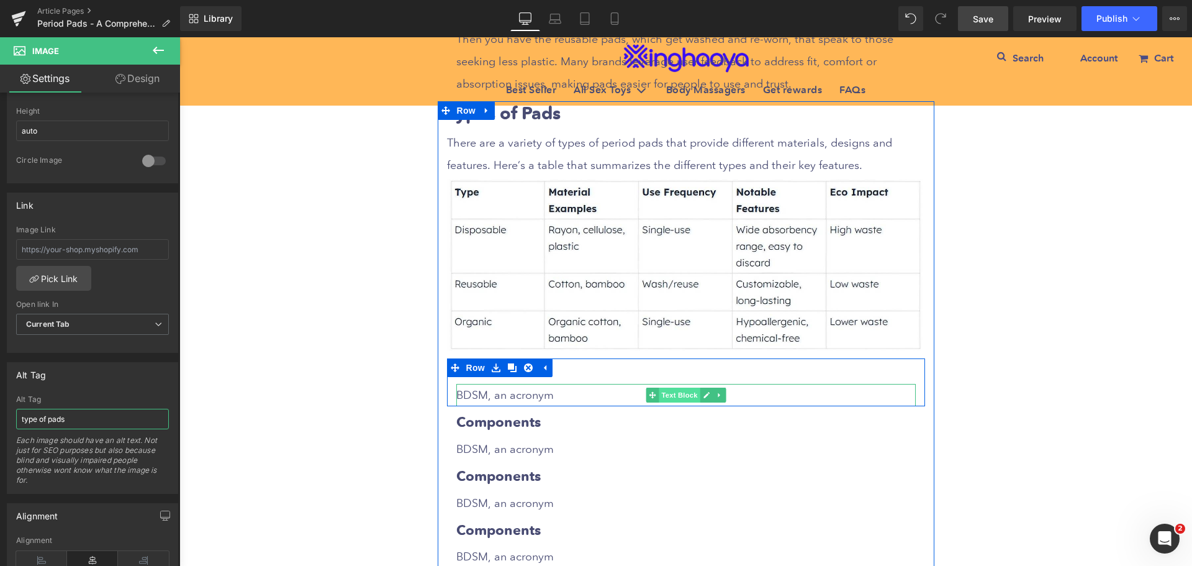
scroll to position [2548, 0]
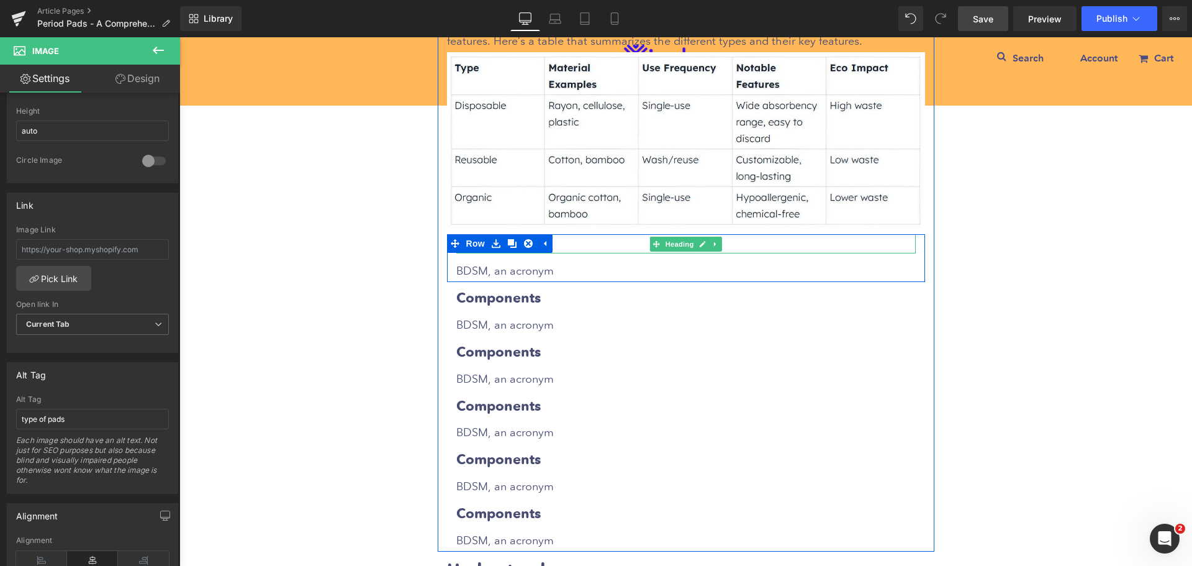
click at [563, 245] on h3 "Components" at bounding box center [686, 243] width 460 height 19
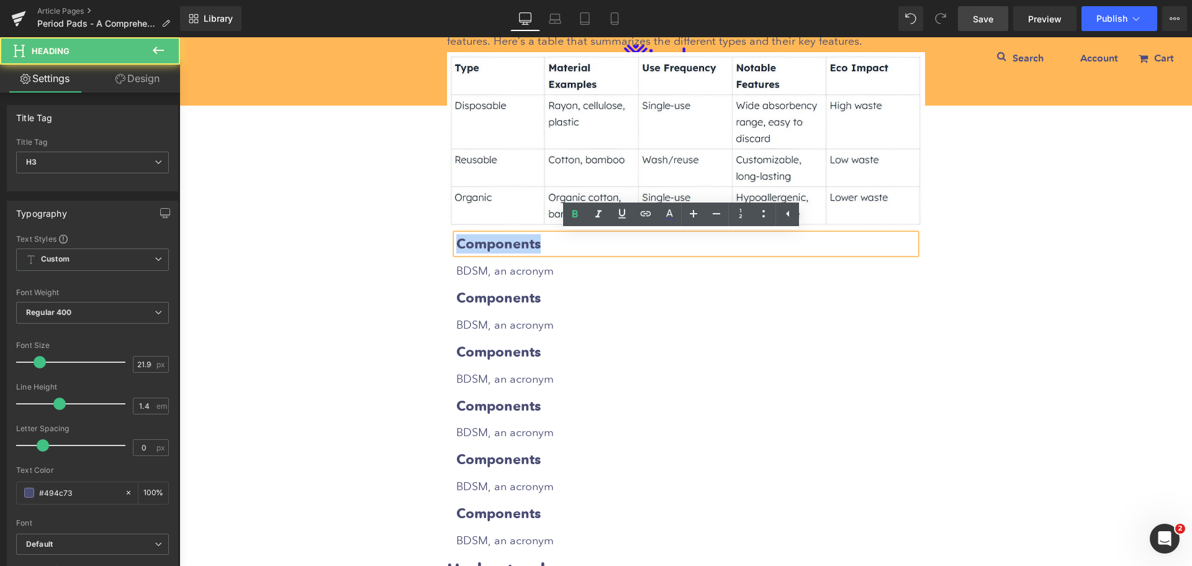
drag, startPoint x: 455, startPoint y: 243, endPoint x: 563, endPoint y: 245, distance: 107.5
click at [563, 245] on h3 "Components" at bounding box center [686, 243] width 460 height 19
paste div
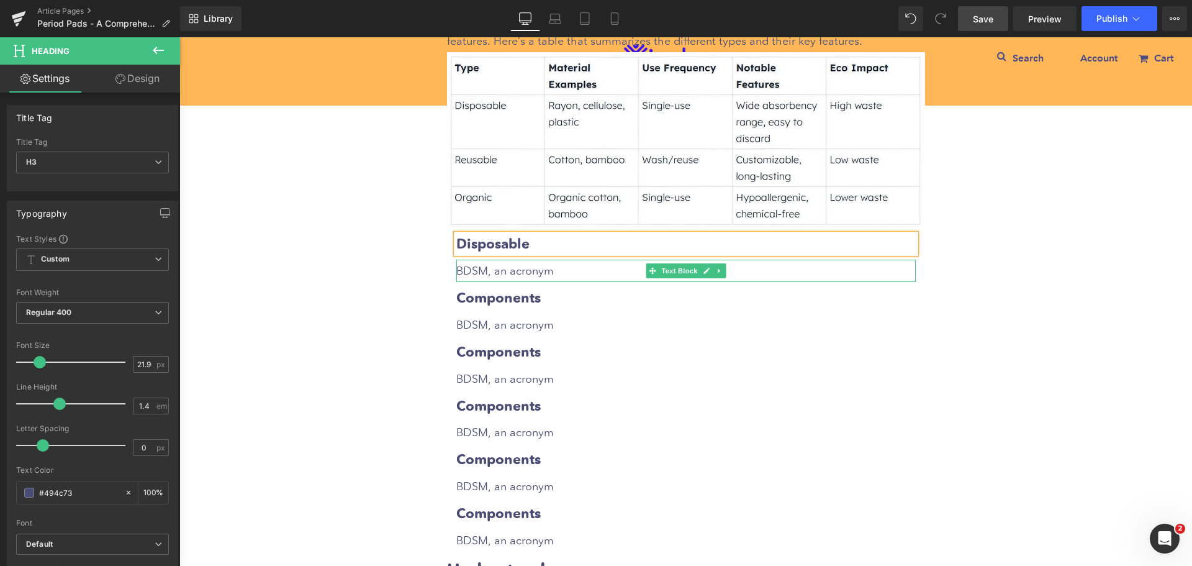
click at [510, 272] on p "BDSM, an acronym" at bounding box center [686, 271] width 460 height 22
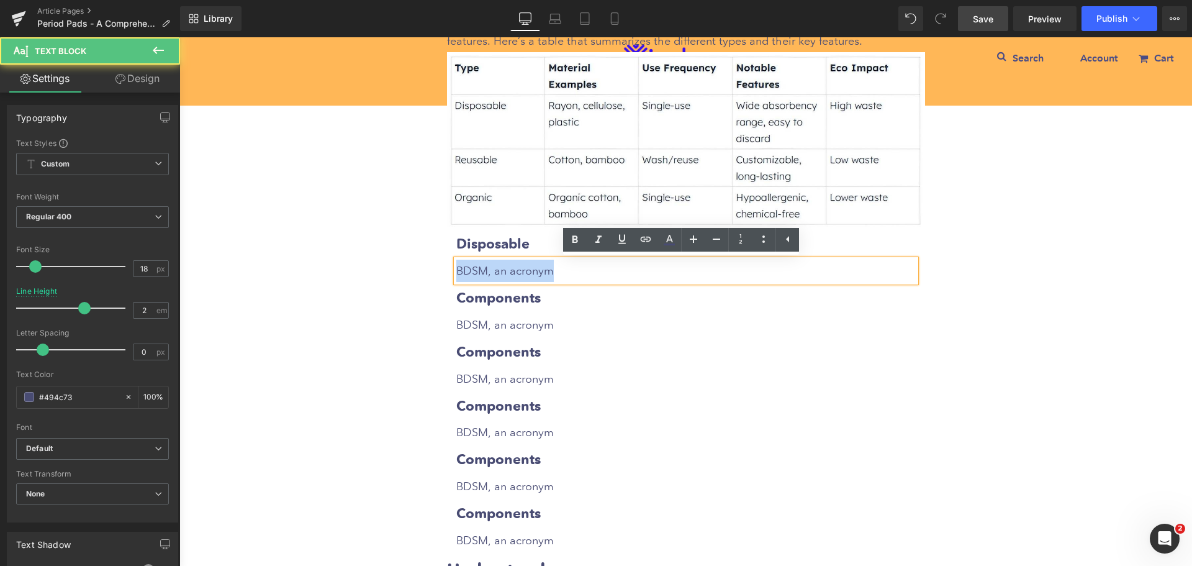
drag, startPoint x: 455, startPoint y: 272, endPoint x: 564, endPoint y: 271, distance: 109.9
click at [564, 271] on p "BDSM, an acronym" at bounding box center [686, 271] width 460 height 22
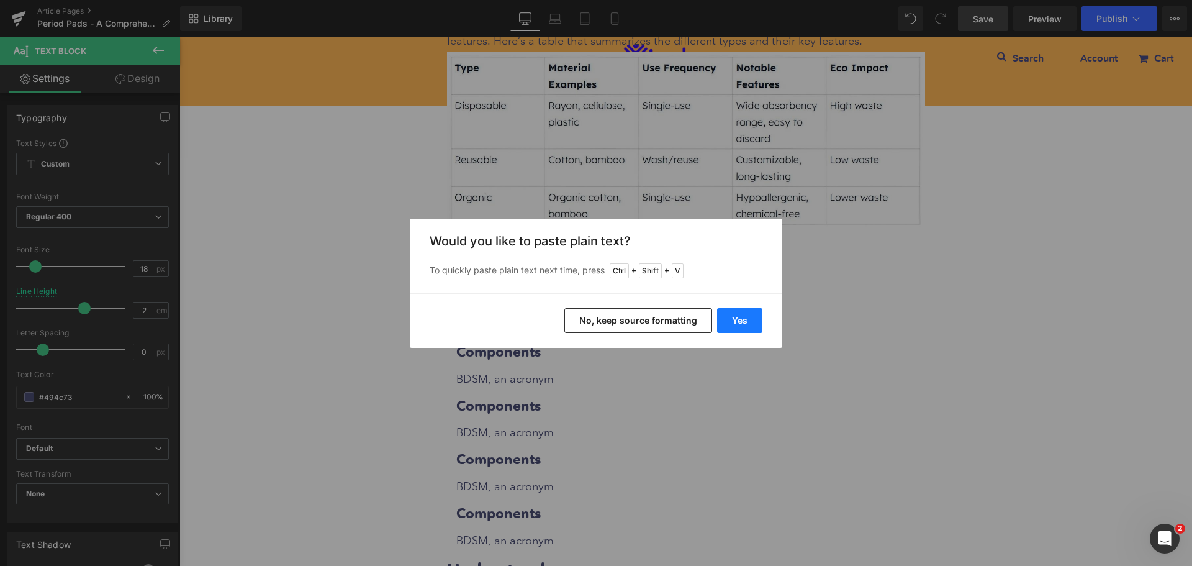
click at [732, 322] on button "Yes" at bounding box center [739, 320] width 45 height 25
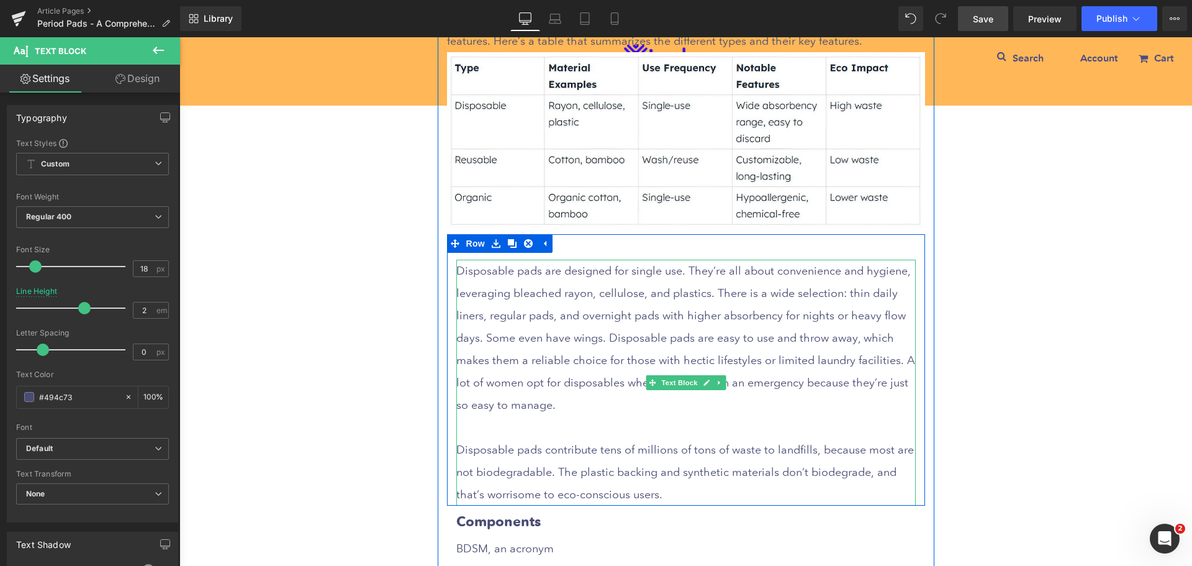
click at [527, 431] on p at bounding box center [686, 427] width 460 height 22
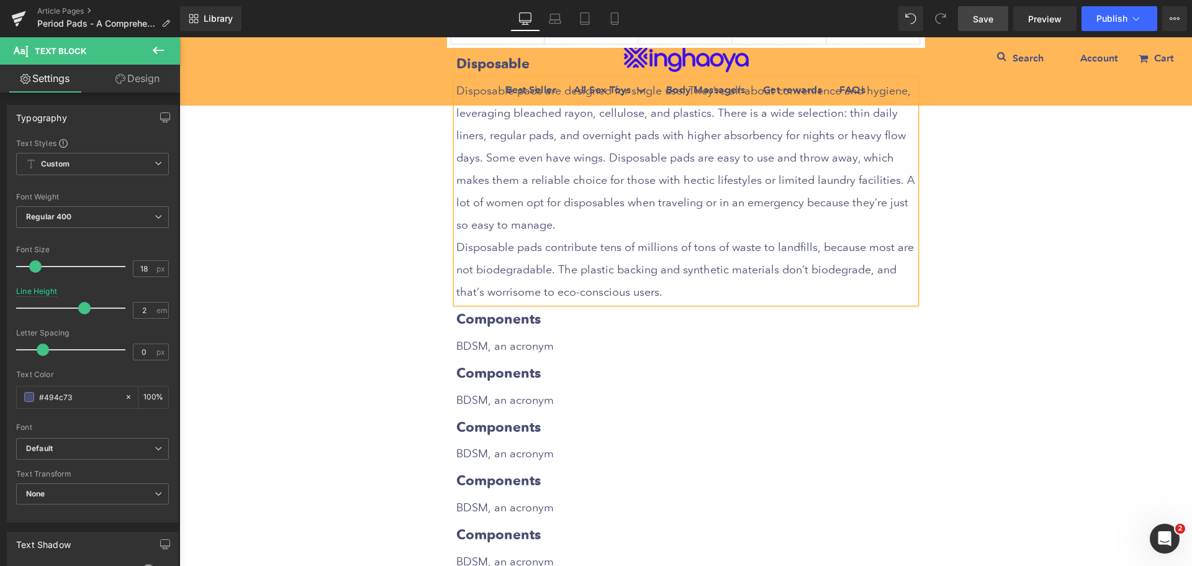
scroll to position [2734, 0]
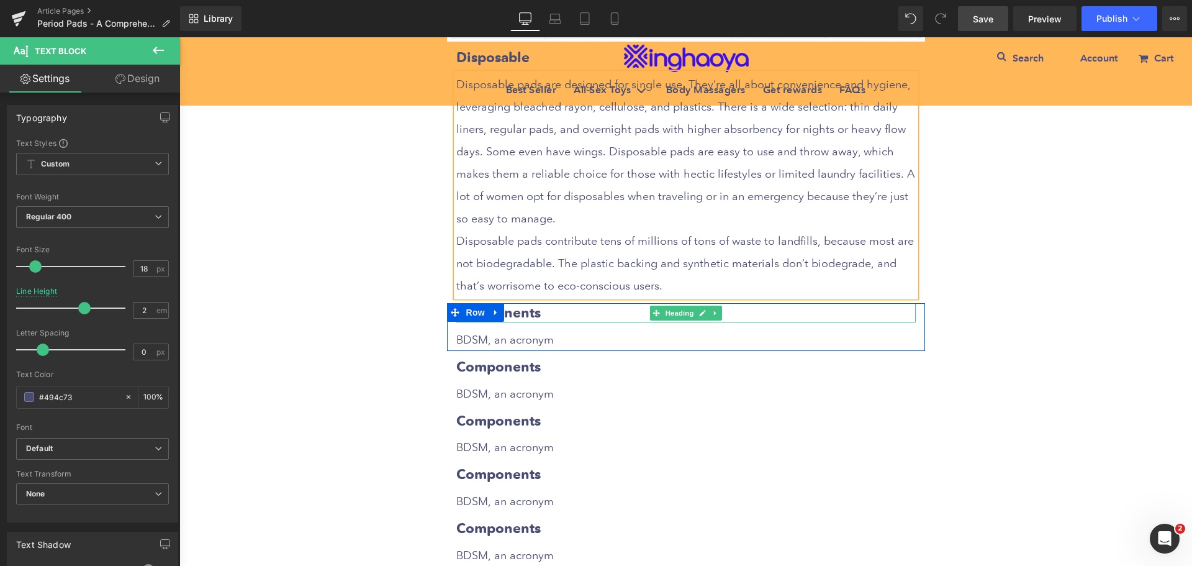
click at [530, 316] on h3 "Components" at bounding box center [686, 312] width 460 height 19
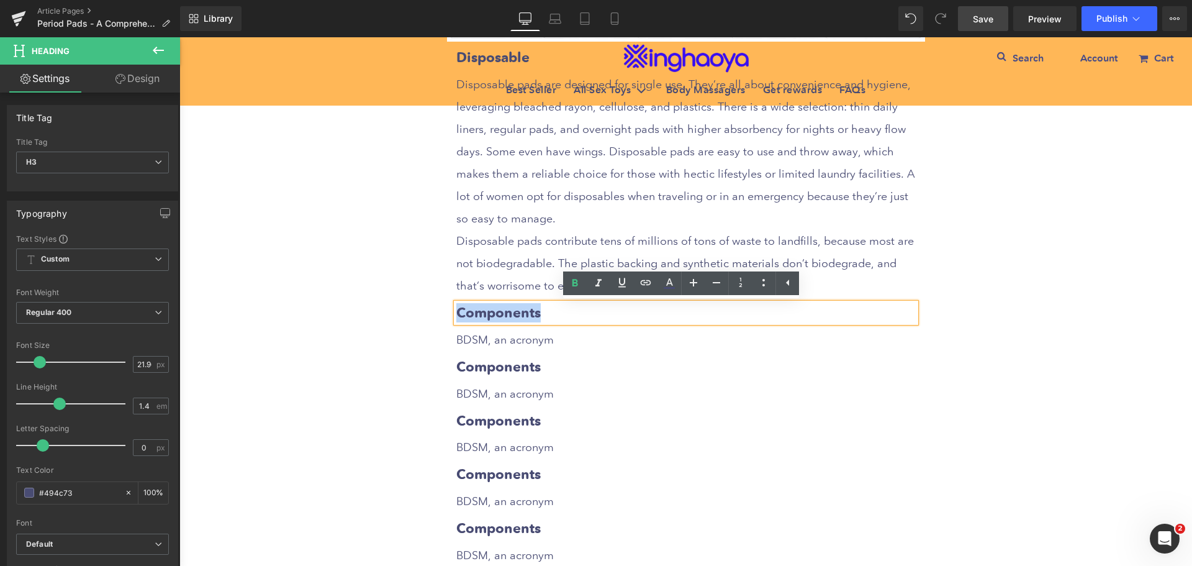
drag, startPoint x: 454, startPoint y: 312, endPoint x: 548, endPoint y: 319, distance: 94.6
click at [548, 319] on h3 "Components" at bounding box center [686, 312] width 460 height 19
paste div
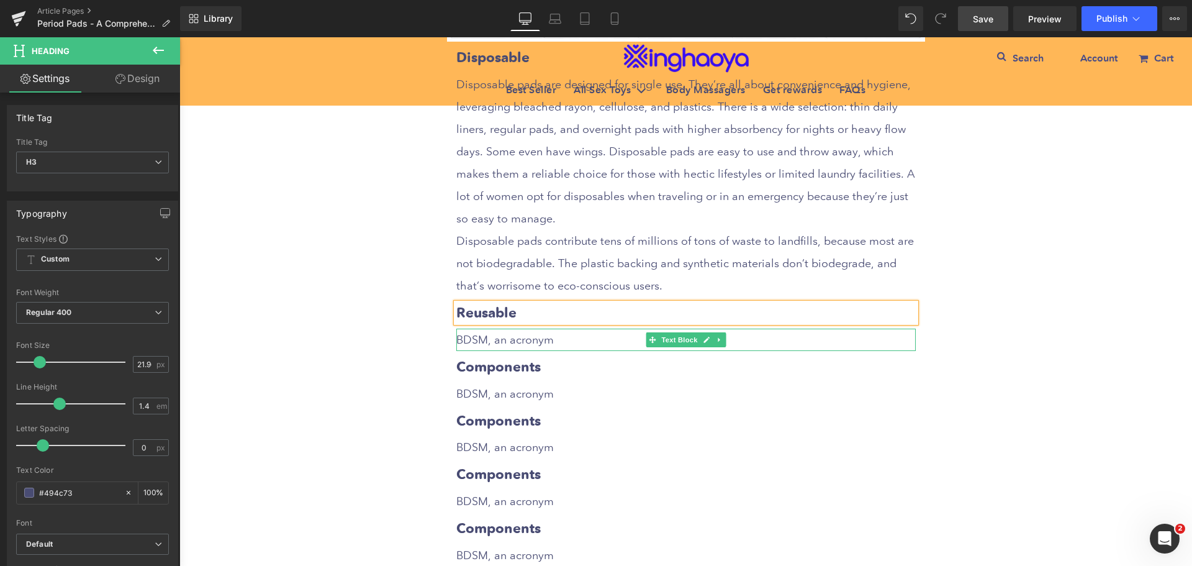
click at [477, 340] on p "BDSM, an acronym" at bounding box center [686, 340] width 460 height 22
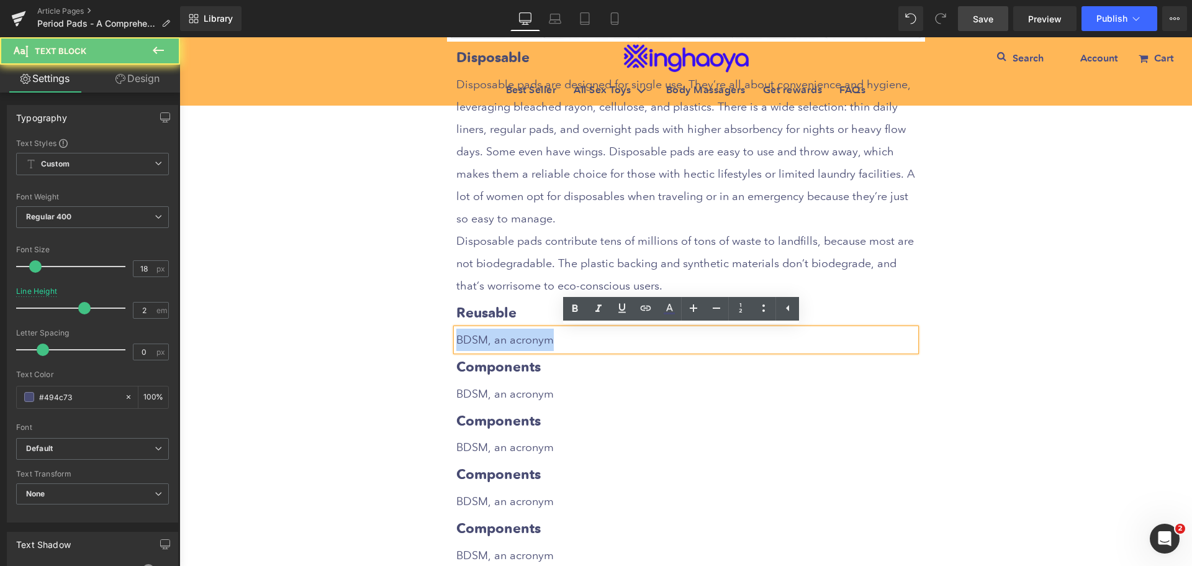
drag, startPoint x: 453, startPoint y: 341, endPoint x: 564, endPoint y: 346, distance: 111.3
click at [564, 346] on p "BDSM, an acronym" at bounding box center [686, 340] width 460 height 22
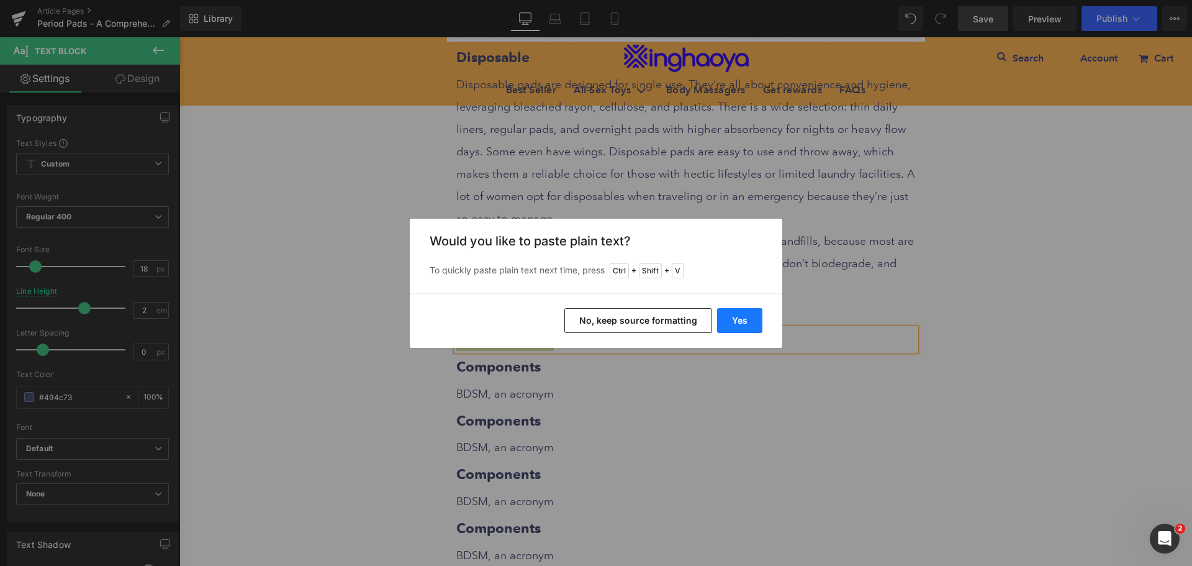
click at [735, 319] on button "Yes" at bounding box center [739, 320] width 45 height 25
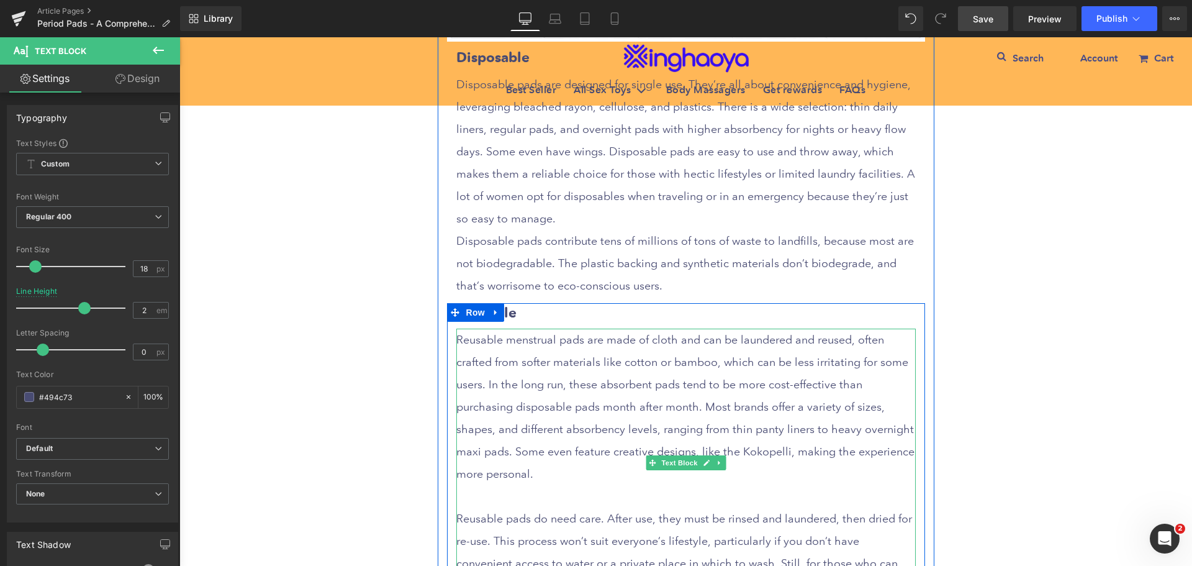
click at [526, 497] on p at bounding box center [686, 496] width 460 height 22
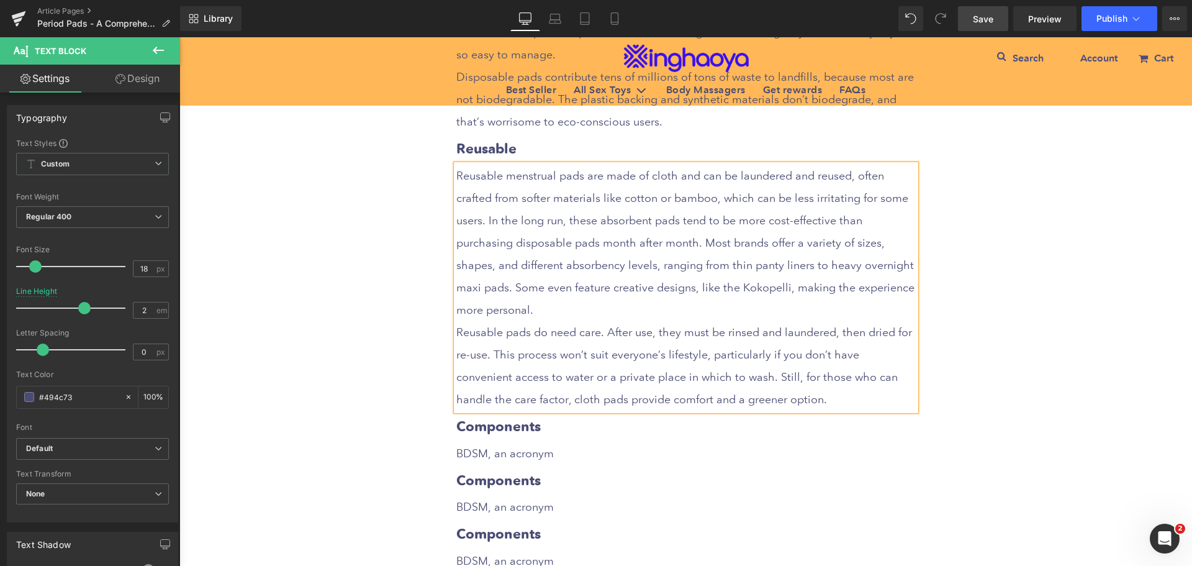
scroll to position [2921, 0]
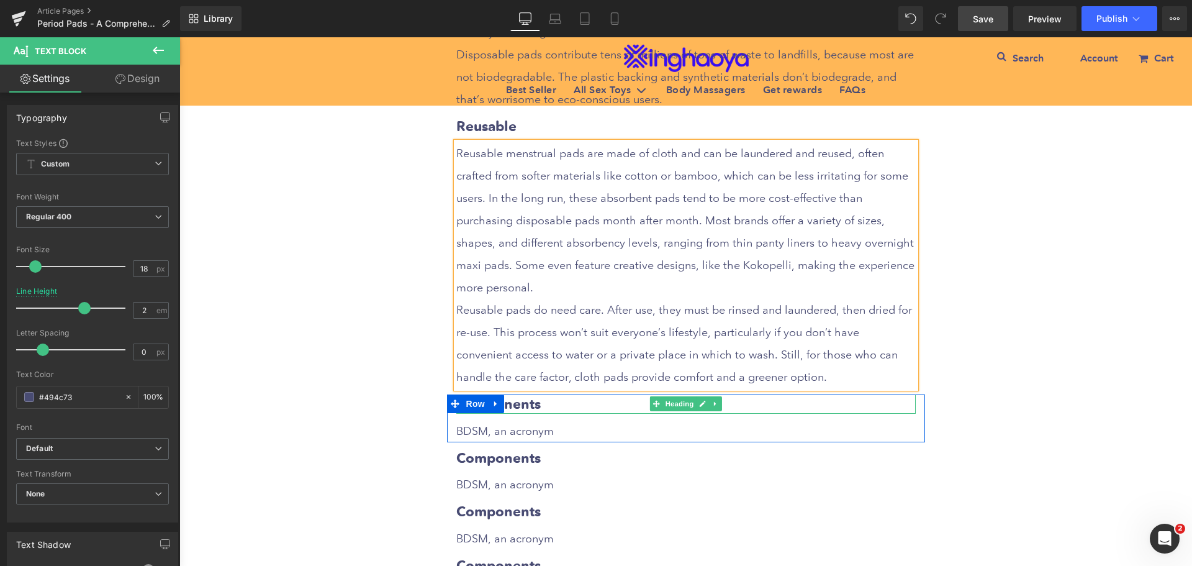
click at [525, 409] on h3 "Components" at bounding box center [686, 403] width 460 height 19
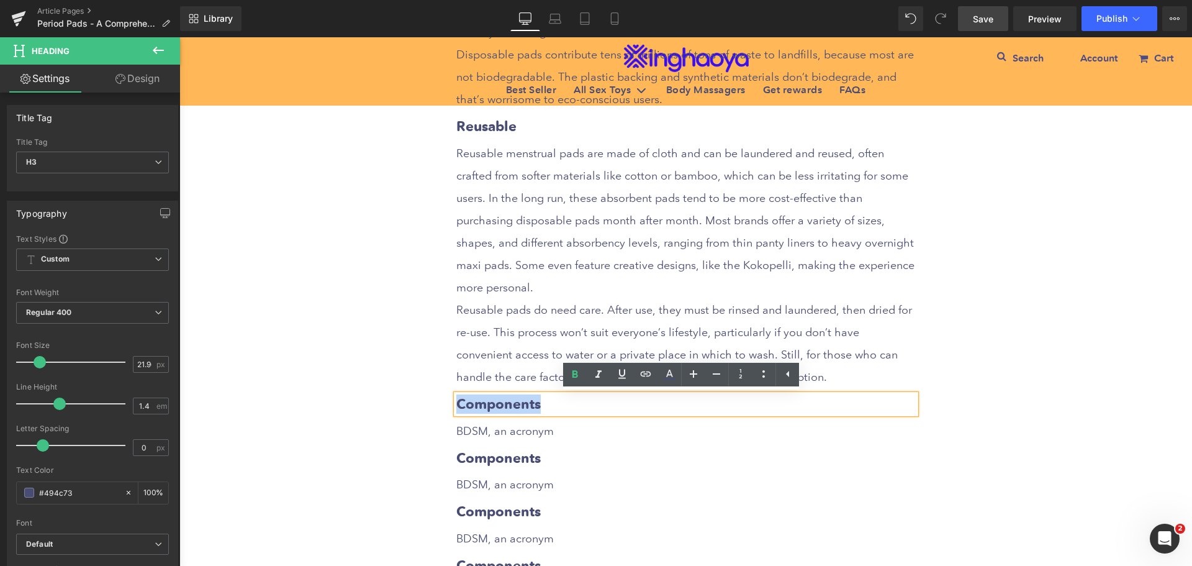
drag, startPoint x: 453, startPoint y: 406, endPoint x: 535, endPoint y: 407, distance: 82.0
click at [535, 407] on h3 "Components" at bounding box center [686, 403] width 460 height 19
paste div
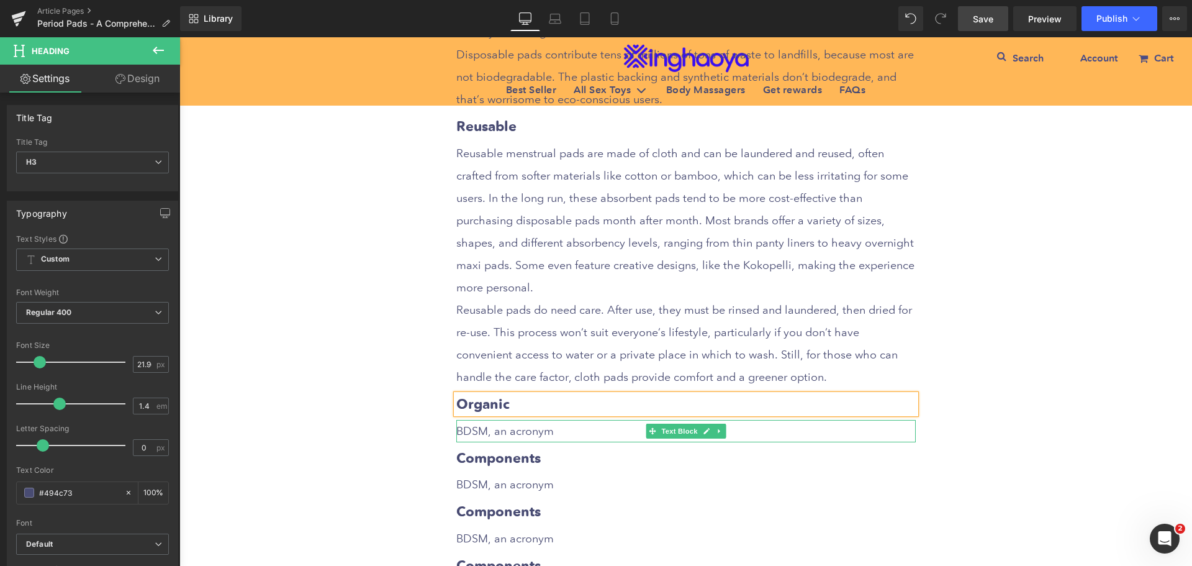
click at [507, 434] on p "BDSM, an acronym" at bounding box center [686, 431] width 460 height 22
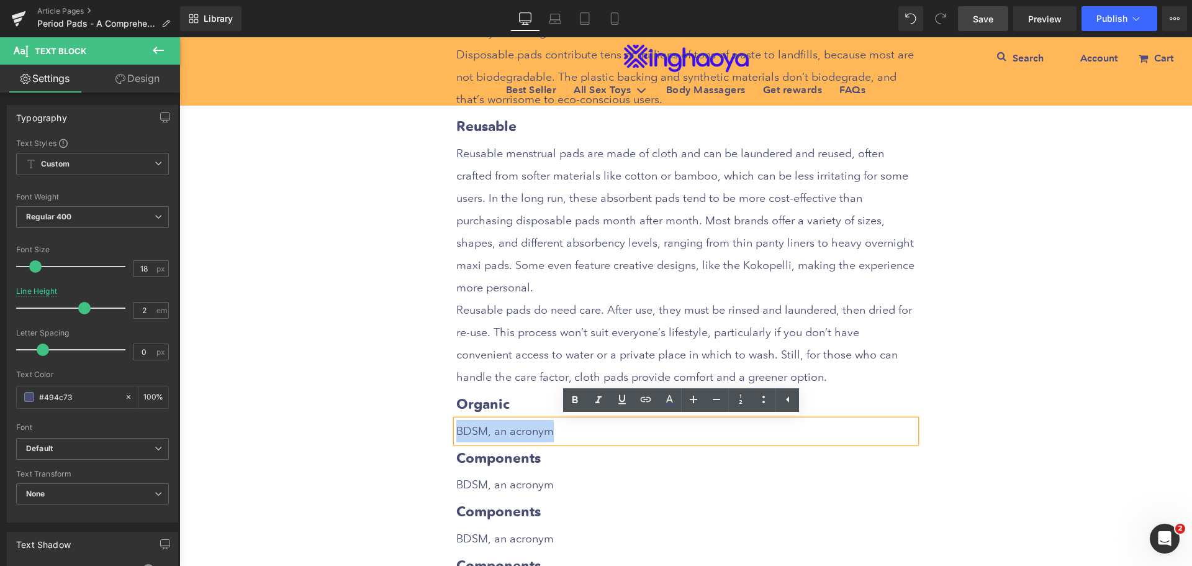
drag, startPoint x: 455, startPoint y: 432, endPoint x: 566, endPoint y: 433, distance: 111.2
click at [566, 433] on p "BDSM, an acronym" at bounding box center [686, 431] width 460 height 22
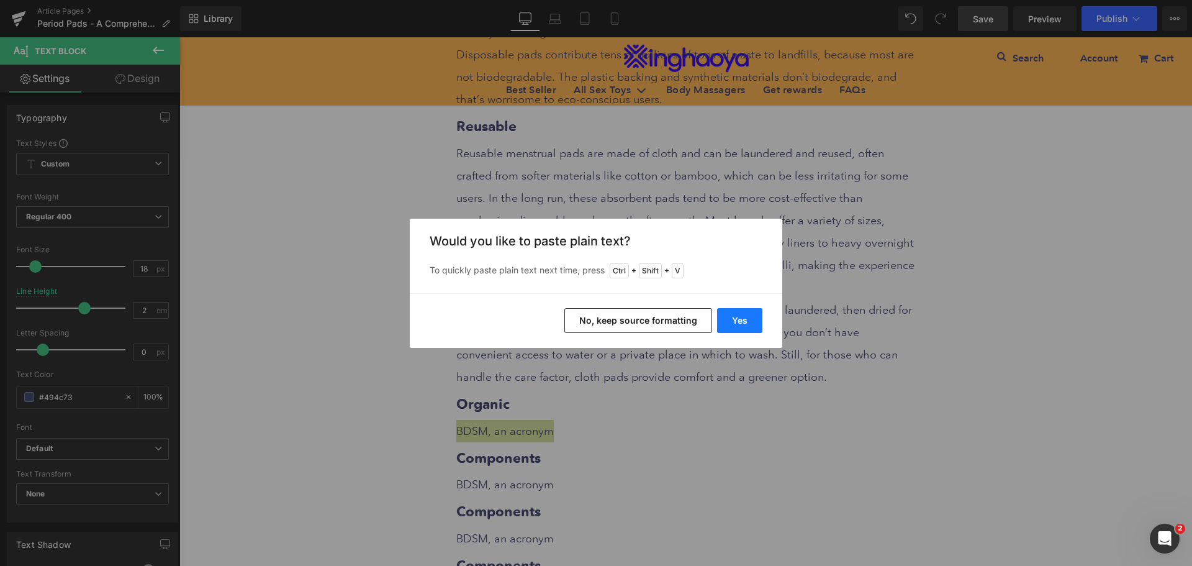
click at [728, 325] on button "Yes" at bounding box center [739, 320] width 45 height 25
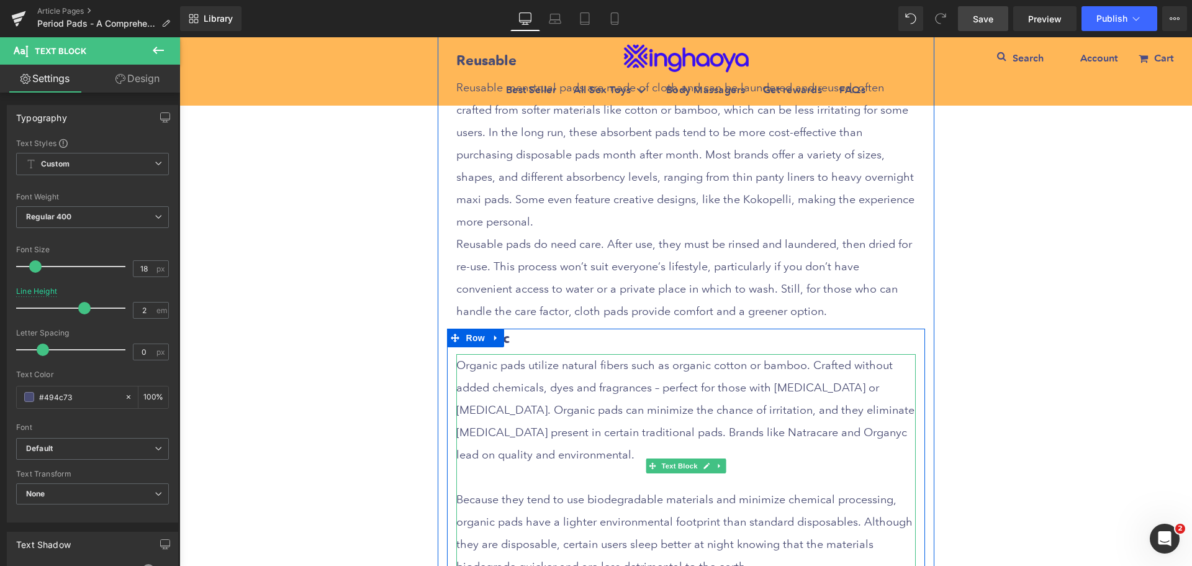
scroll to position [3045, 0]
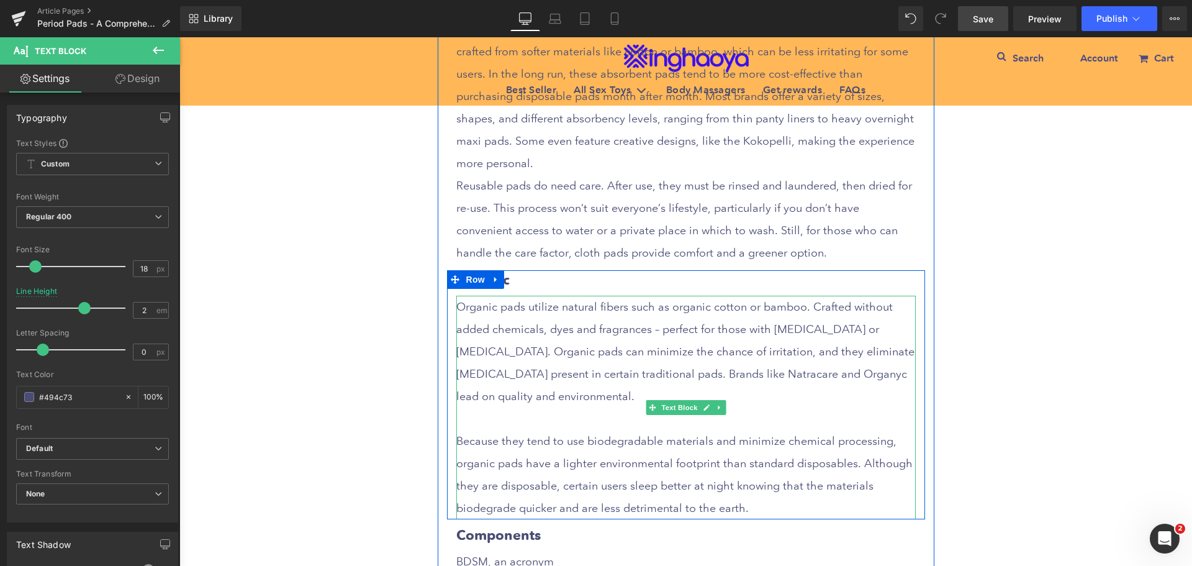
click at [527, 424] on p at bounding box center [686, 418] width 460 height 22
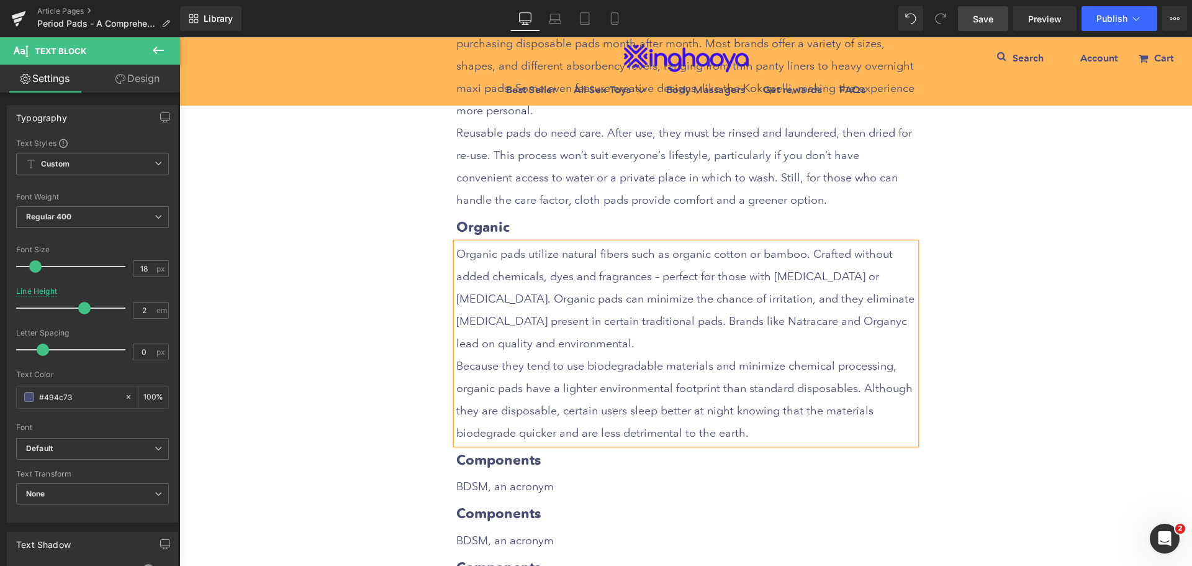
scroll to position [3169, 0]
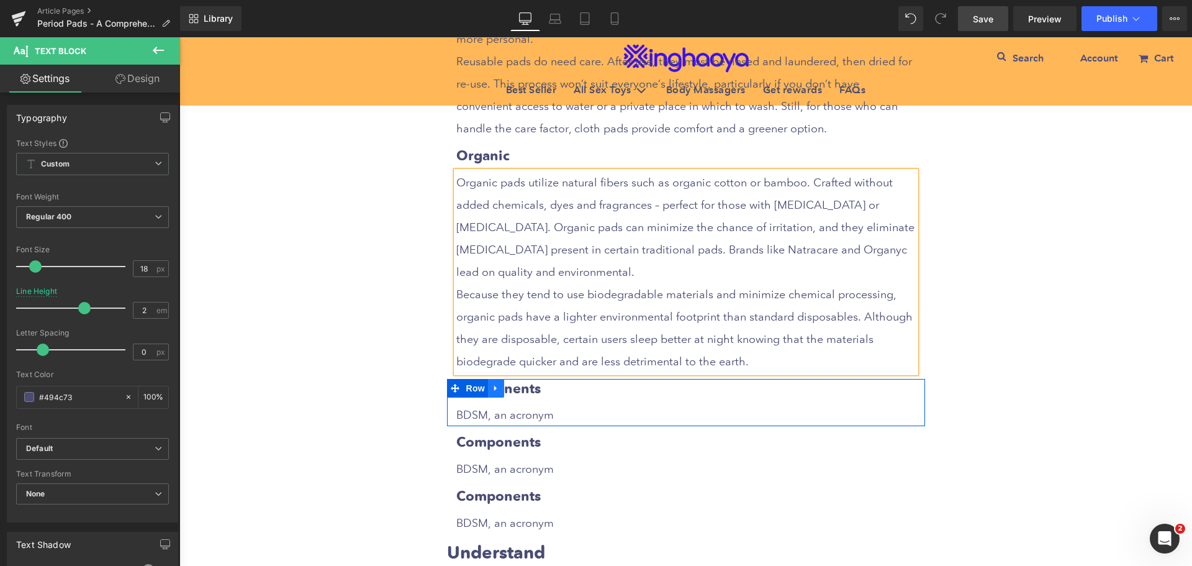
click at [492, 391] on icon at bounding box center [496, 387] width 9 height 9
click at [524, 390] on icon at bounding box center [528, 387] width 9 height 9
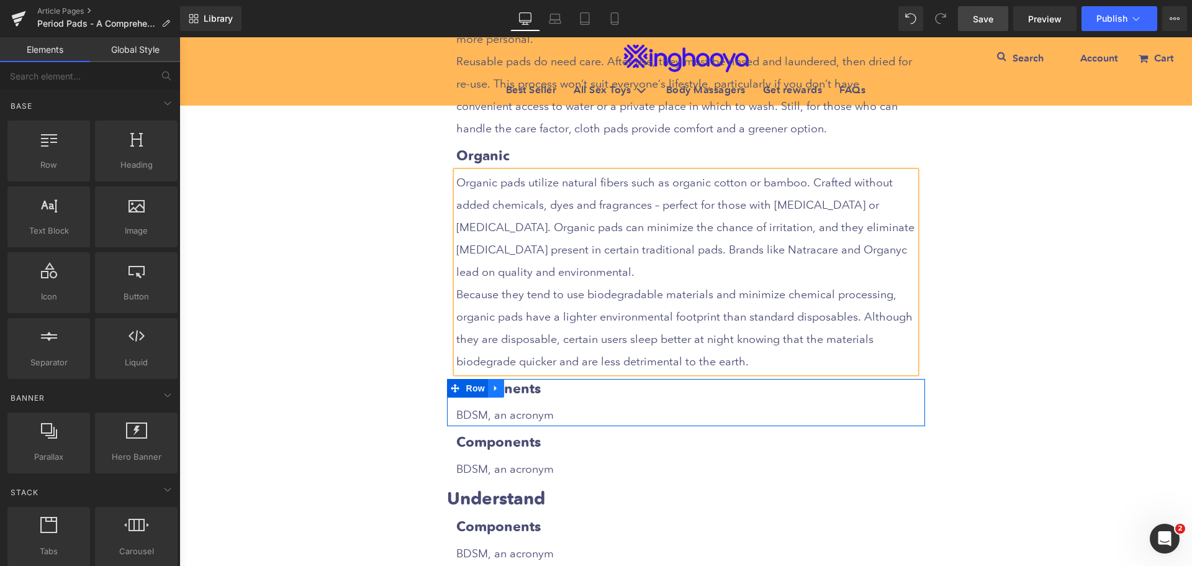
click at [494, 390] on icon at bounding box center [495, 388] width 2 height 6
click at [524, 392] on icon at bounding box center [528, 388] width 9 height 9
click at [493, 395] on link at bounding box center [496, 388] width 16 height 19
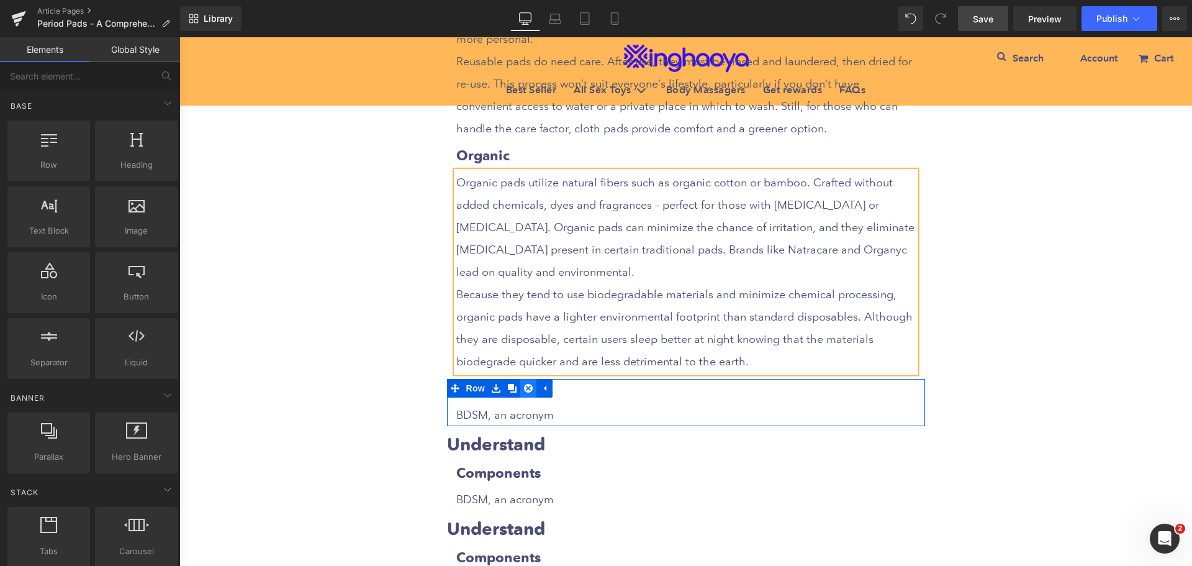
click at [524, 390] on icon at bounding box center [528, 388] width 9 height 9
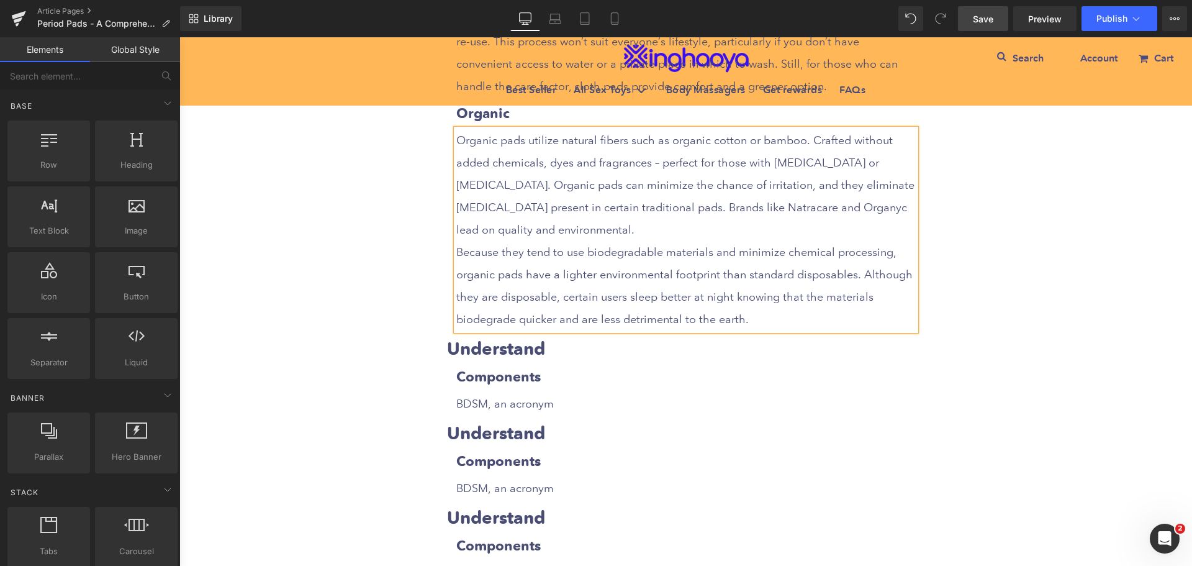
scroll to position [3231, 0]
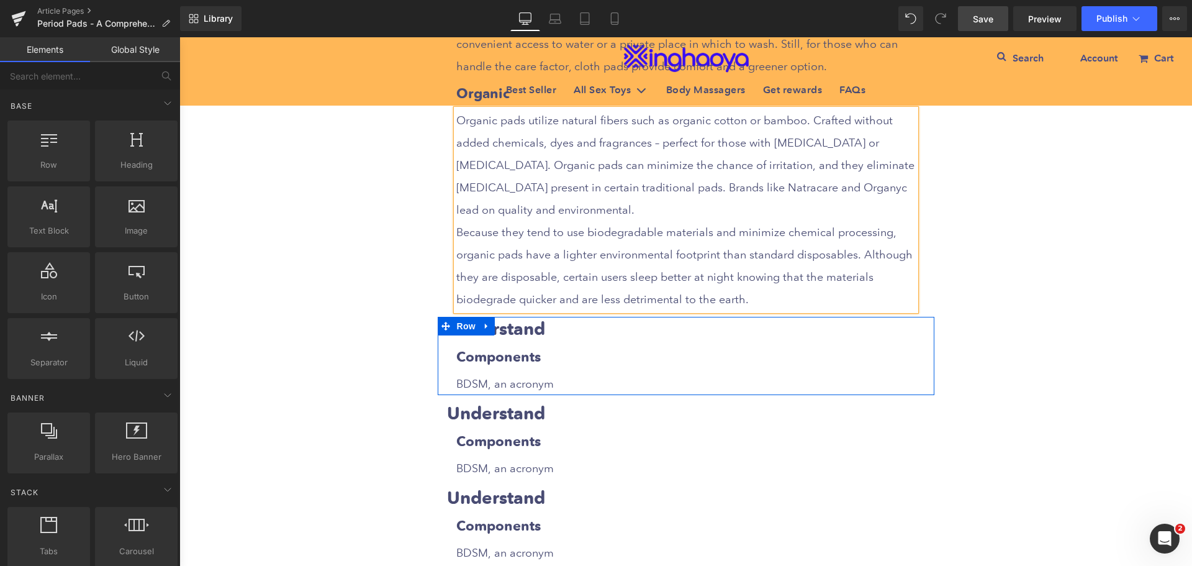
click at [533, 330] on strong "Understand" at bounding box center [496, 329] width 98 height 22
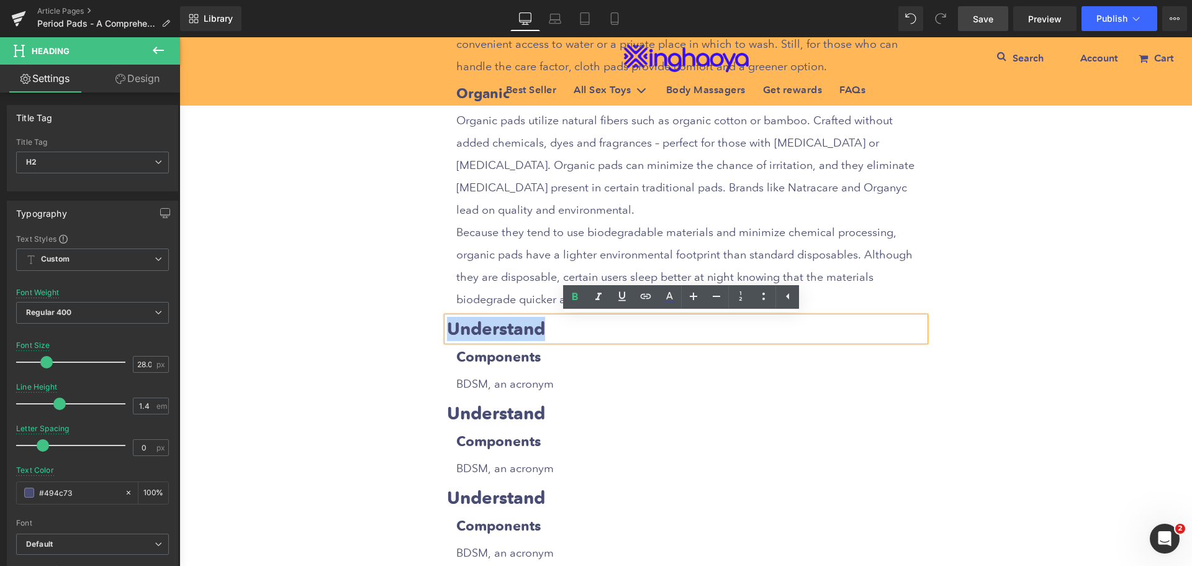
drag, startPoint x: 446, startPoint y: 327, endPoint x: 543, endPoint y: 325, distance: 96.3
click at [543, 325] on h2 "Understand" at bounding box center [686, 329] width 478 height 24
paste div
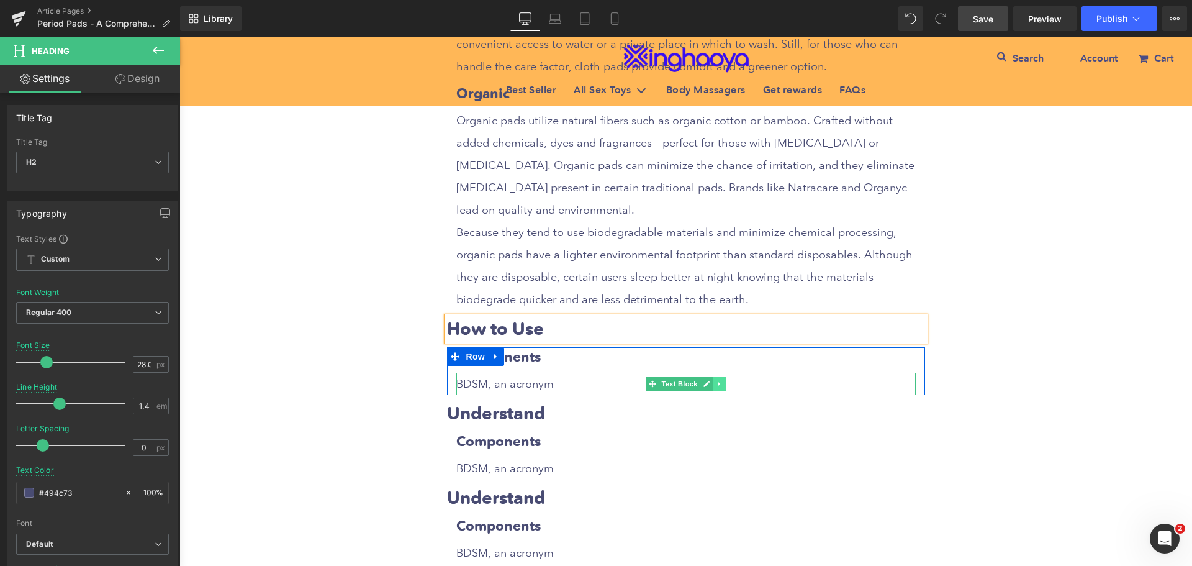
click at [716, 385] on icon at bounding box center [719, 383] width 7 height 7
click at [709, 386] on icon at bounding box center [712, 383] width 7 height 7
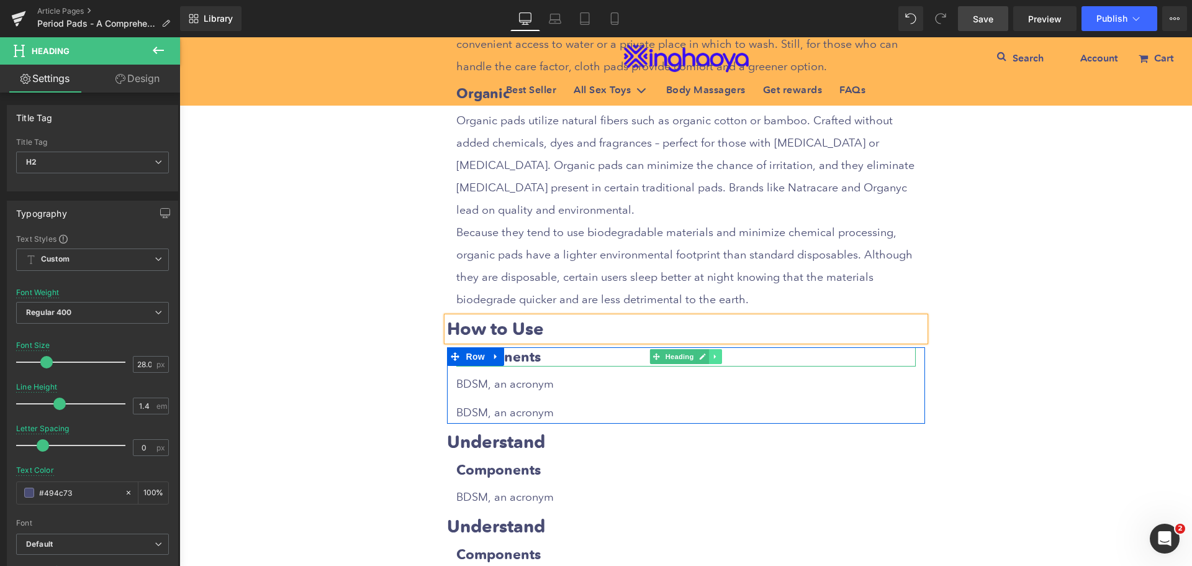
click at [715, 356] on link at bounding box center [715, 356] width 13 height 15
click at [718, 358] on icon at bounding box center [721, 356] width 7 height 7
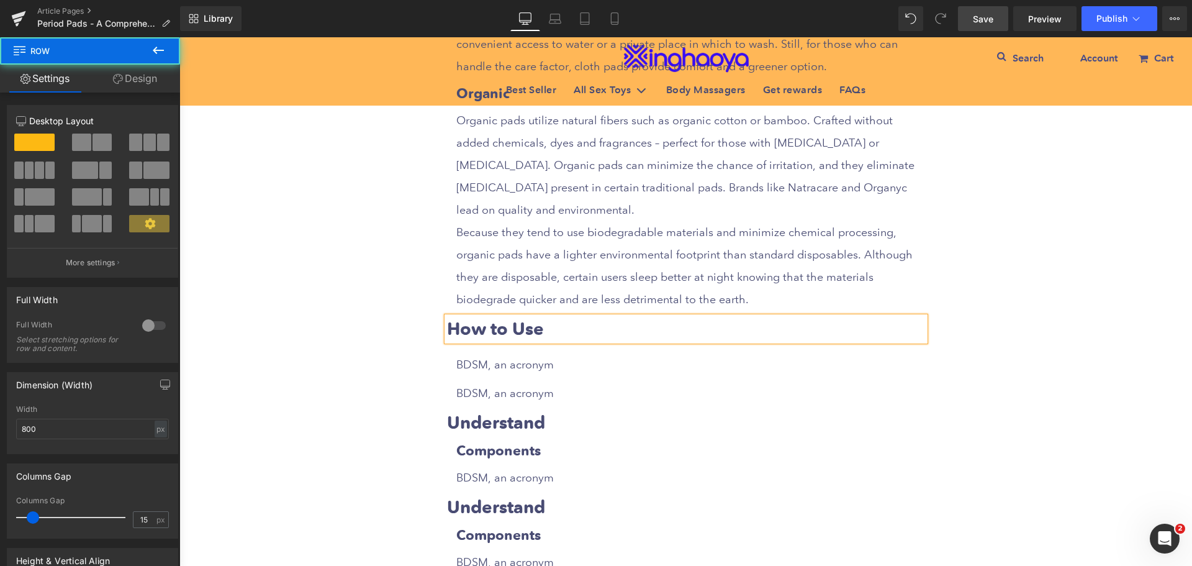
click at [543, 345] on div "How to Use Heading BDSM, an acronym Text Block BDSM, an acronym Text Block Row" at bounding box center [686, 361] width 497 height 88
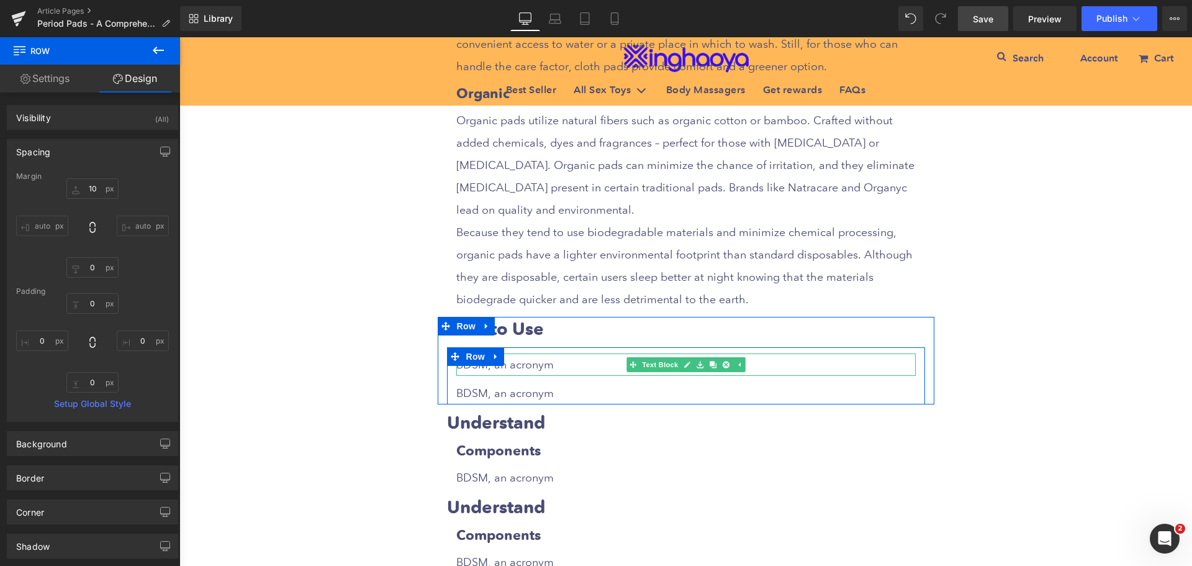
click at [540, 367] on p "BDSM, an acronym" at bounding box center [686, 364] width 460 height 22
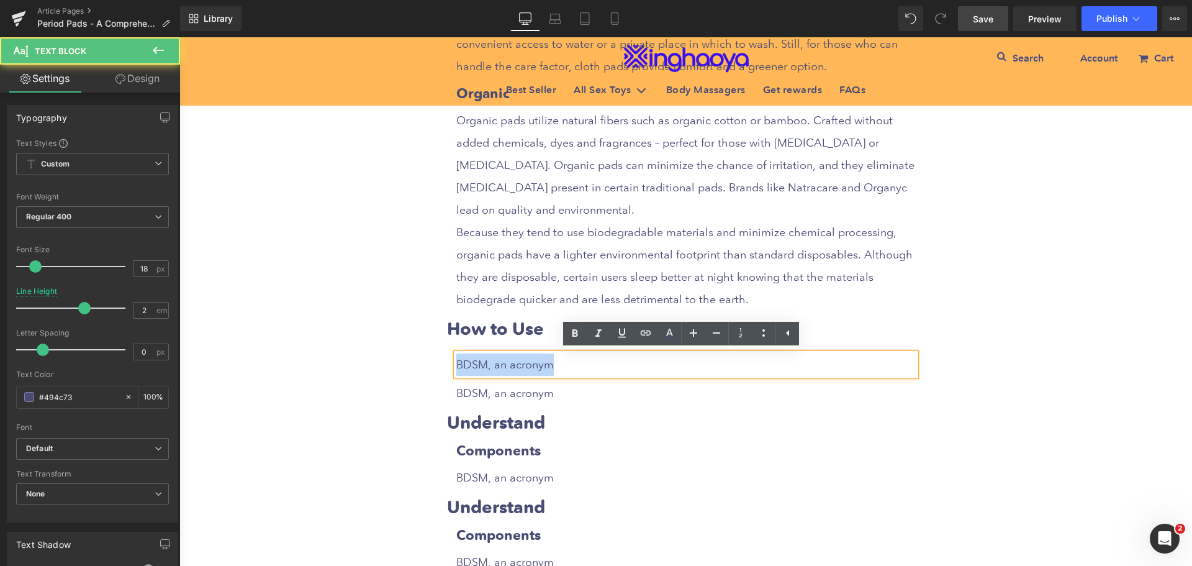
drag, startPoint x: 452, startPoint y: 364, endPoint x: 558, endPoint y: 363, distance: 105.6
click at [558, 363] on p "BDSM, an acronym" at bounding box center [686, 364] width 460 height 22
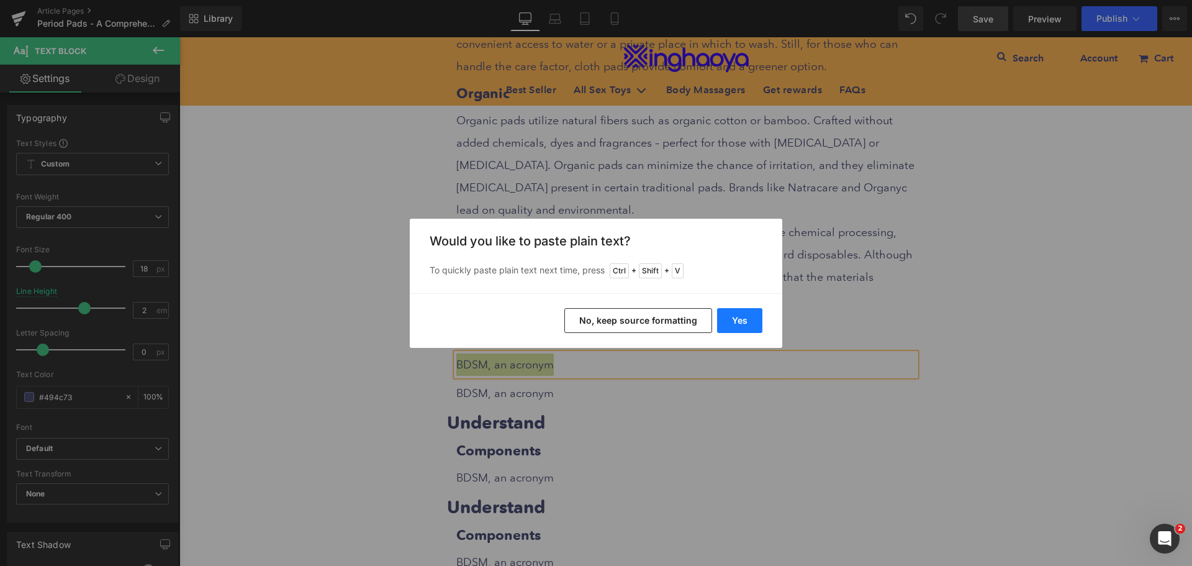
drag, startPoint x: 737, startPoint y: 327, endPoint x: 555, endPoint y: 290, distance: 185.1
click at [737, 327] on button "Yes" at bounding box center [739, 320] width 45 height 25
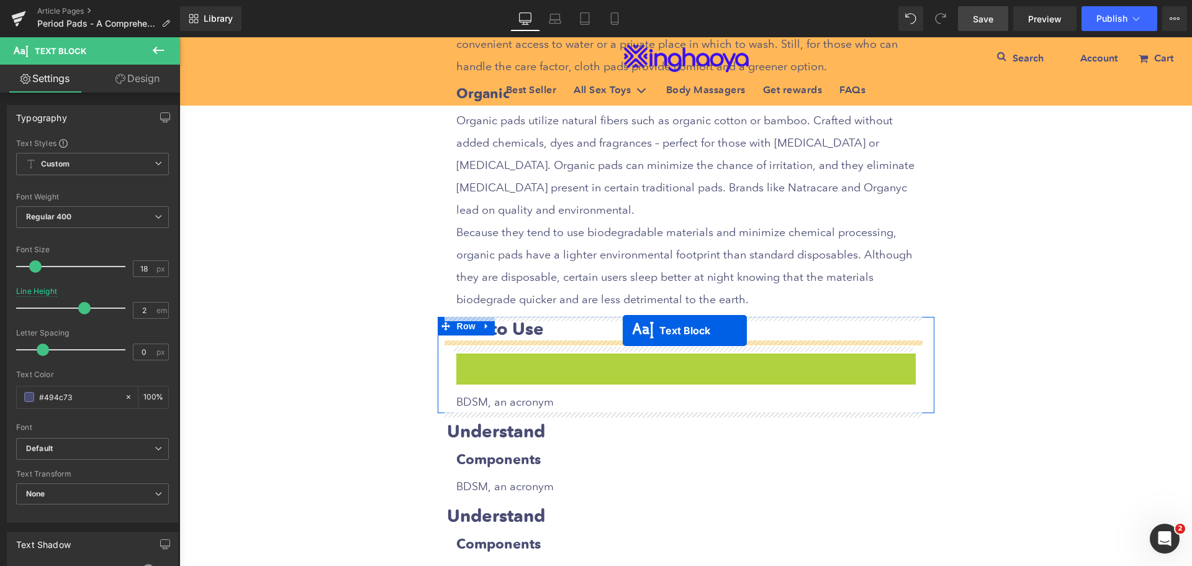
drag, startPoint x: 628, startPoint y: 407, endPoint x: 623, endPoint y: 330, distance: 77.2
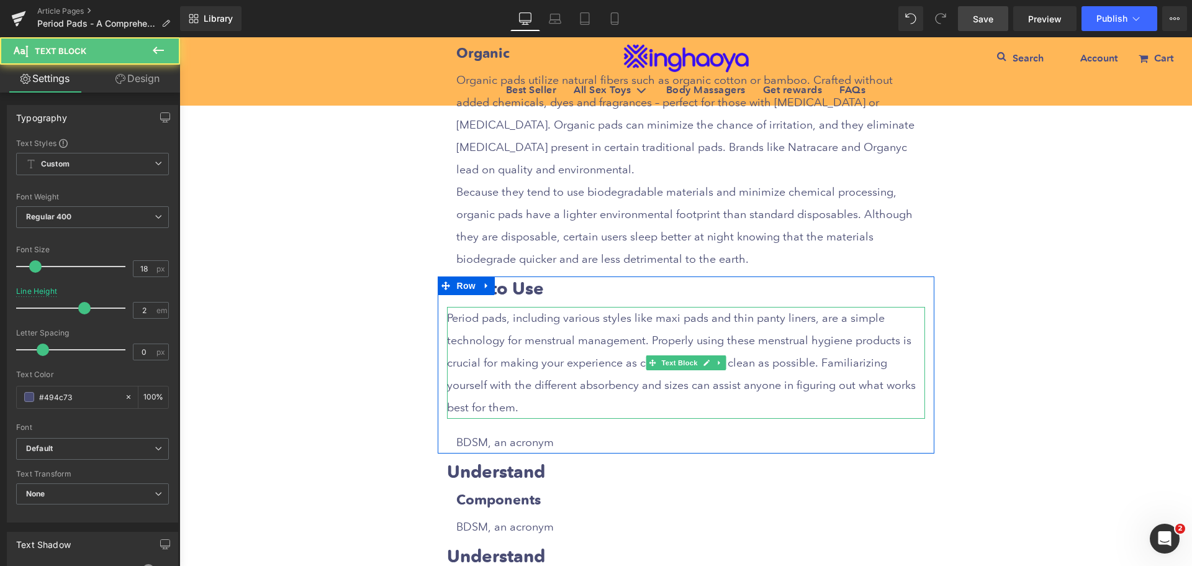
scroll to position [3293, 0]
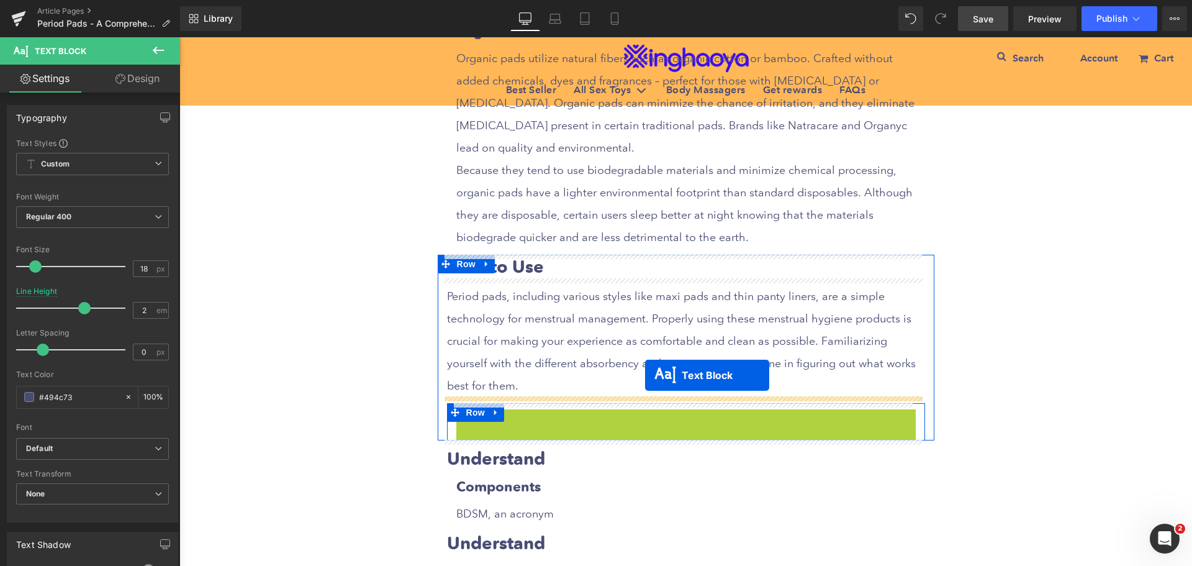
drag, startPoint x: 645, startPoint y: 419, endPoint x: 645, endPoint y: 375, distance: 43.5
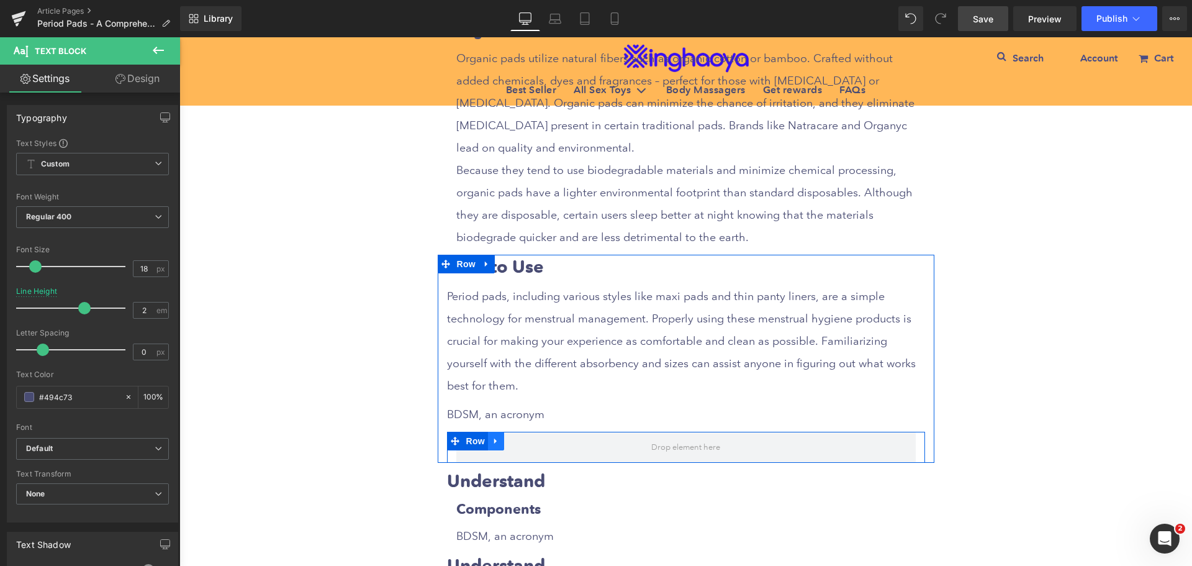
click at [496, 440] on link at bounding box center [496, 441] width 16 height 19
click at [524, 441] on icon at bounding box center [528, 441] width 9 height 9
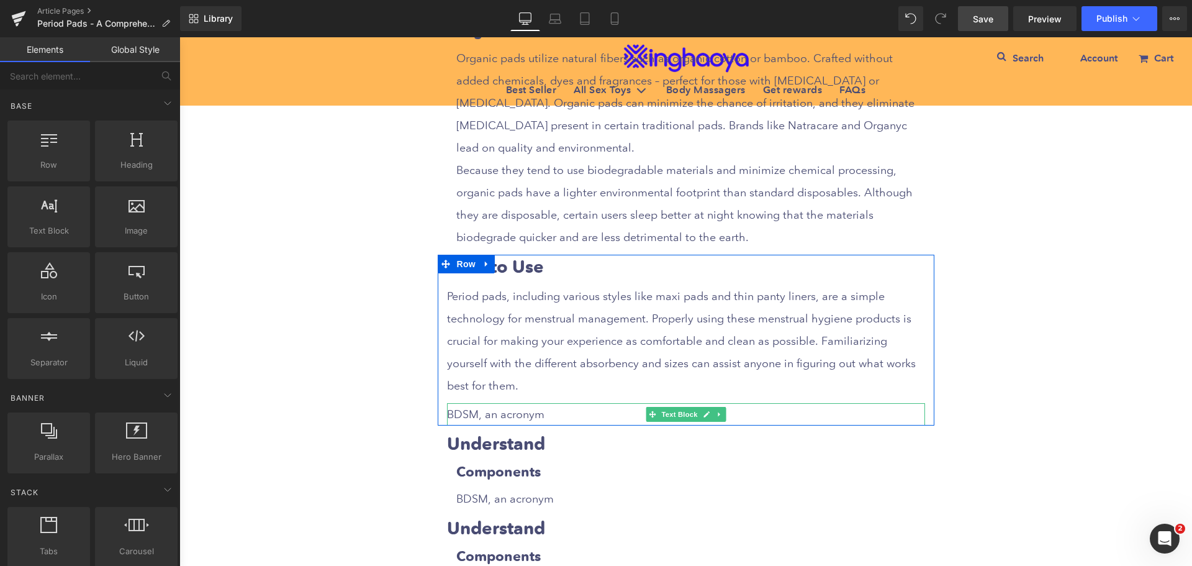
click at [504, 414] on p "BDSM, an acronym" at bounding box center [686, 414] width 478 height 22
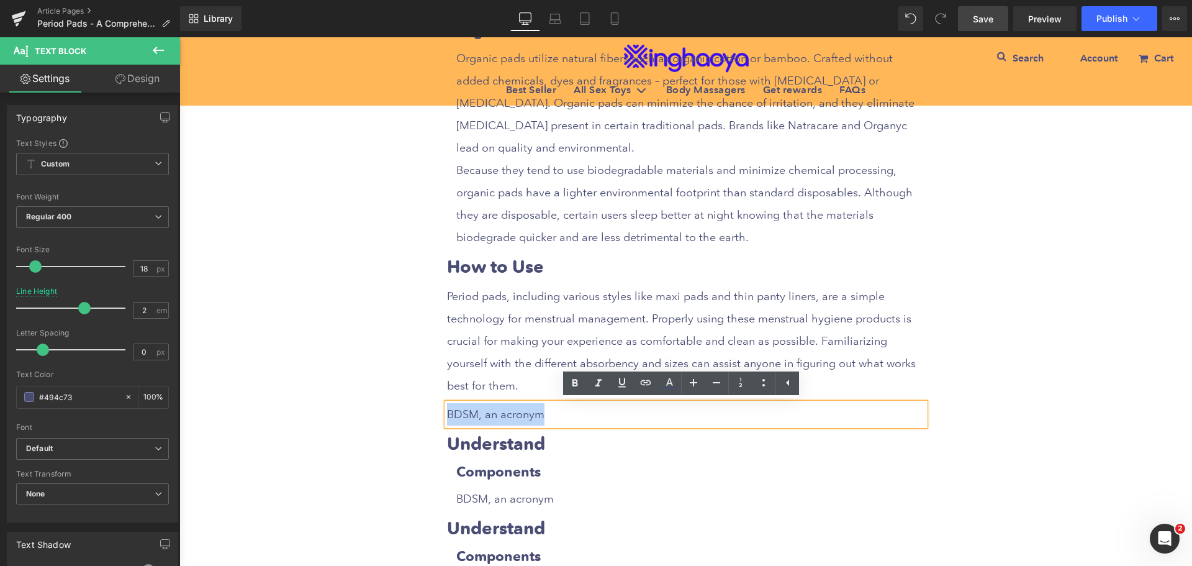
drag, startPoint x: 444, startPoint y: 416, endPoint x: 558, endPoint y: 419, distance: 113.7
click at [558, 419] on p "BDSM, an acronym" at bounding box center [686, 414] width 478 height 22
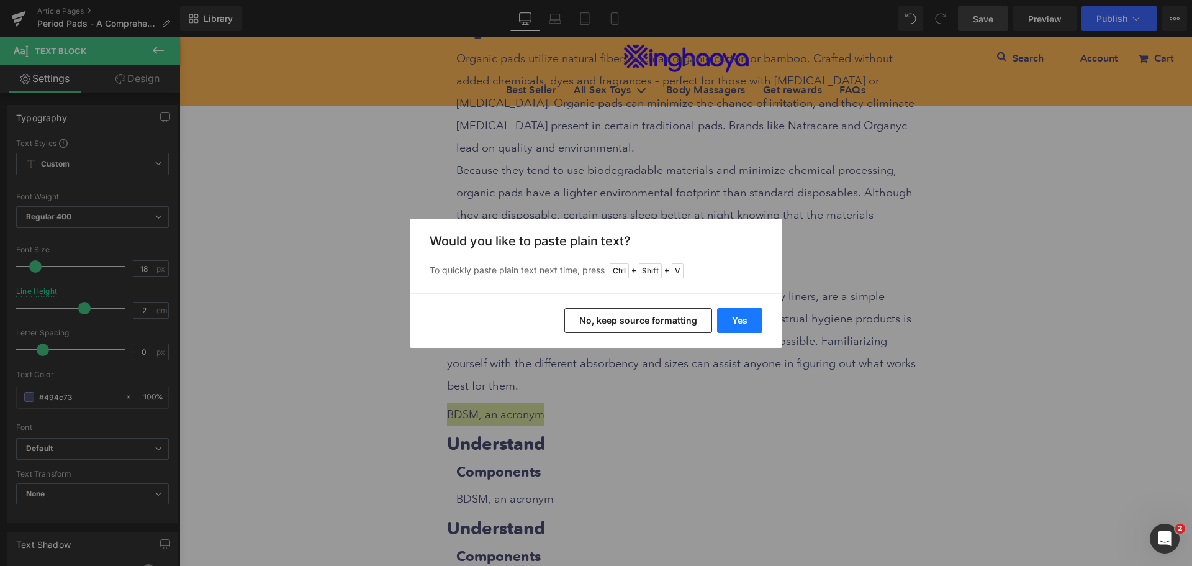
click at [741, 320] on button "Yes" at bounding box center [739, 320] width 45 height 25
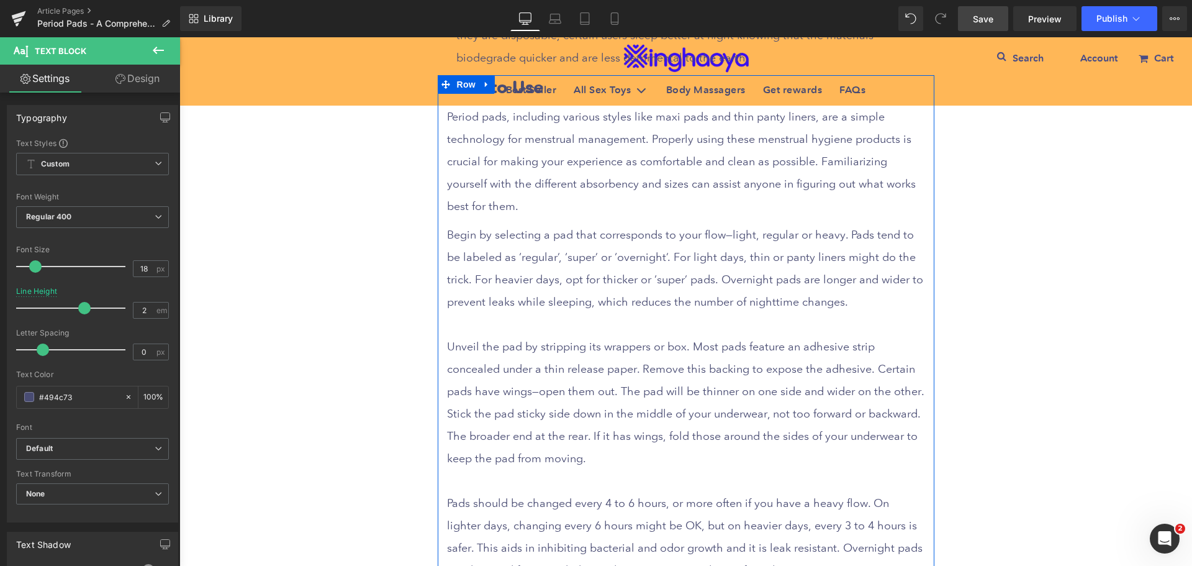
scroll to position [3479, 0]
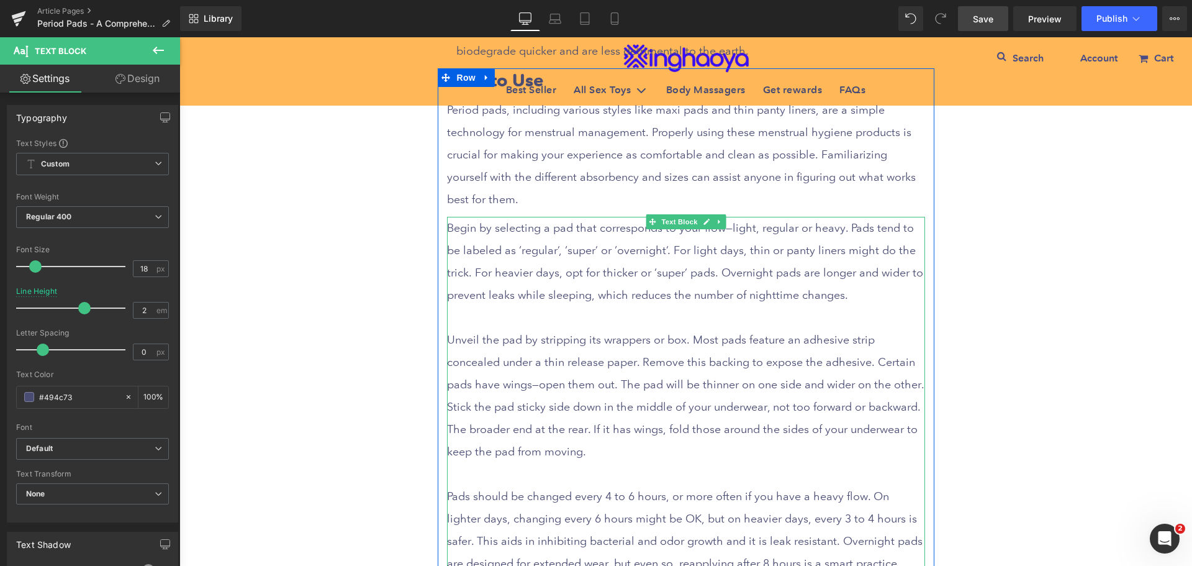
click at [479, 321] on p at bounding box center [686, 317] width 478 height 22
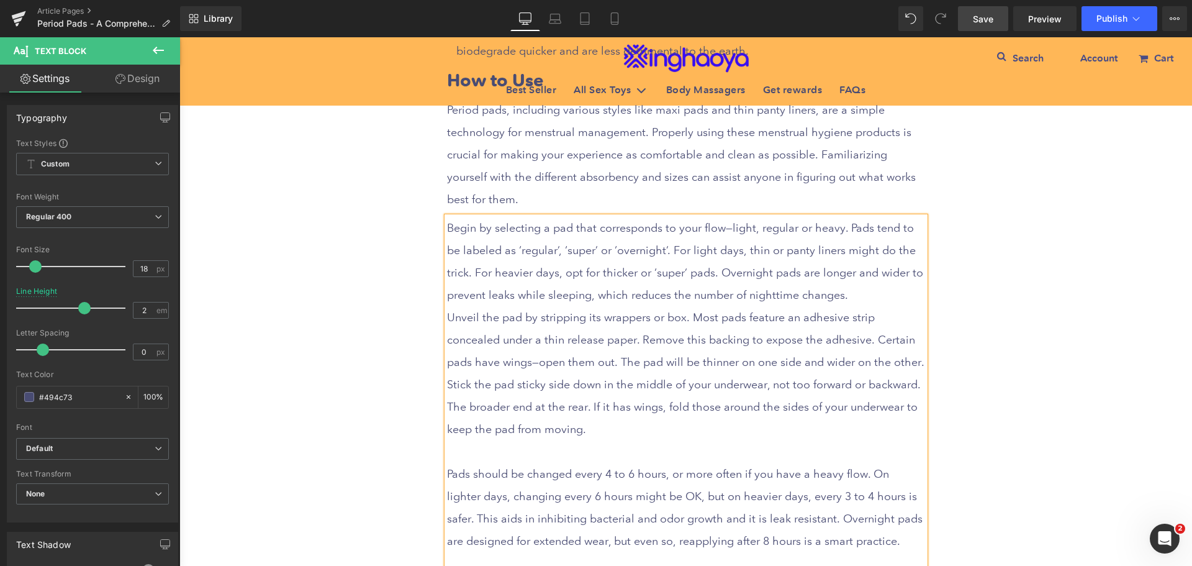
click at [463, 450] on p at bounding box center [686, 451] width 478 height 22
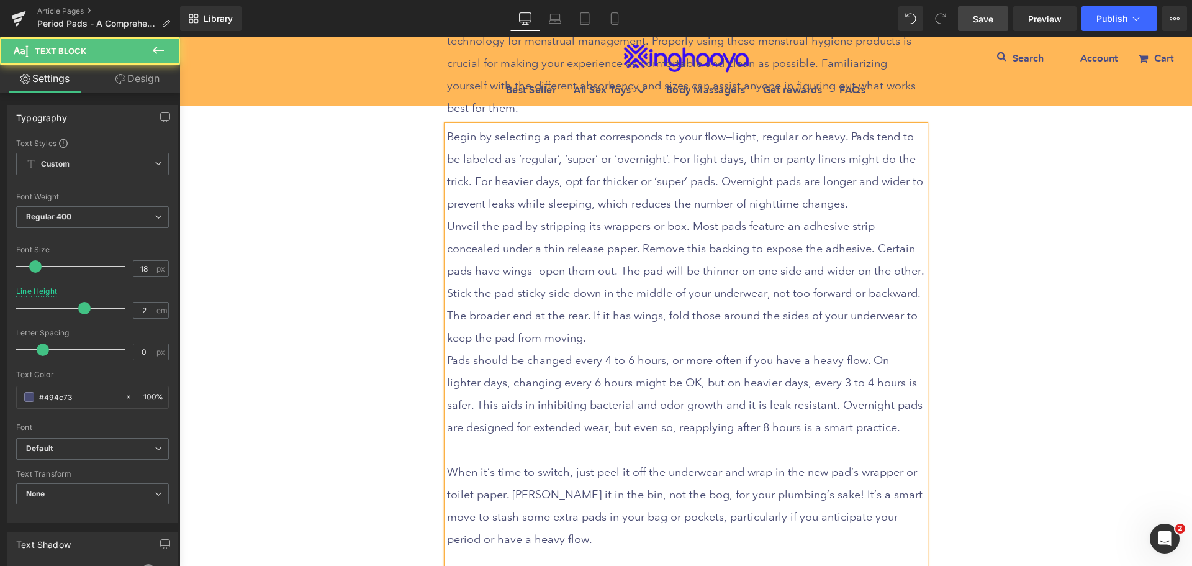
scroll to position [3666, 0]
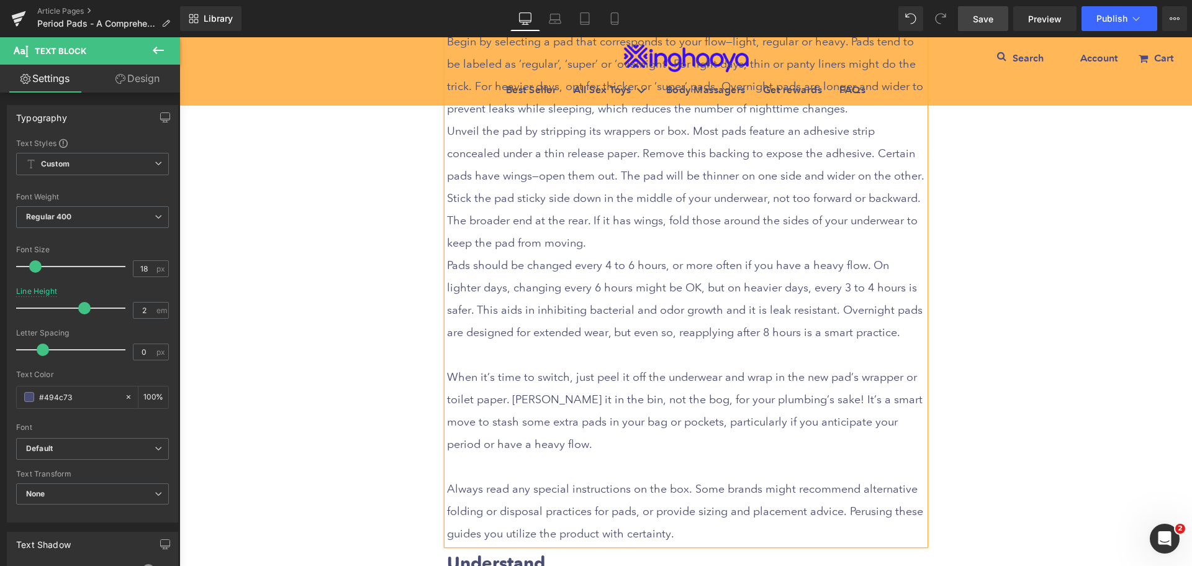
click at [472, 355] on p at bounding box center [686, 354] width 478 height 22
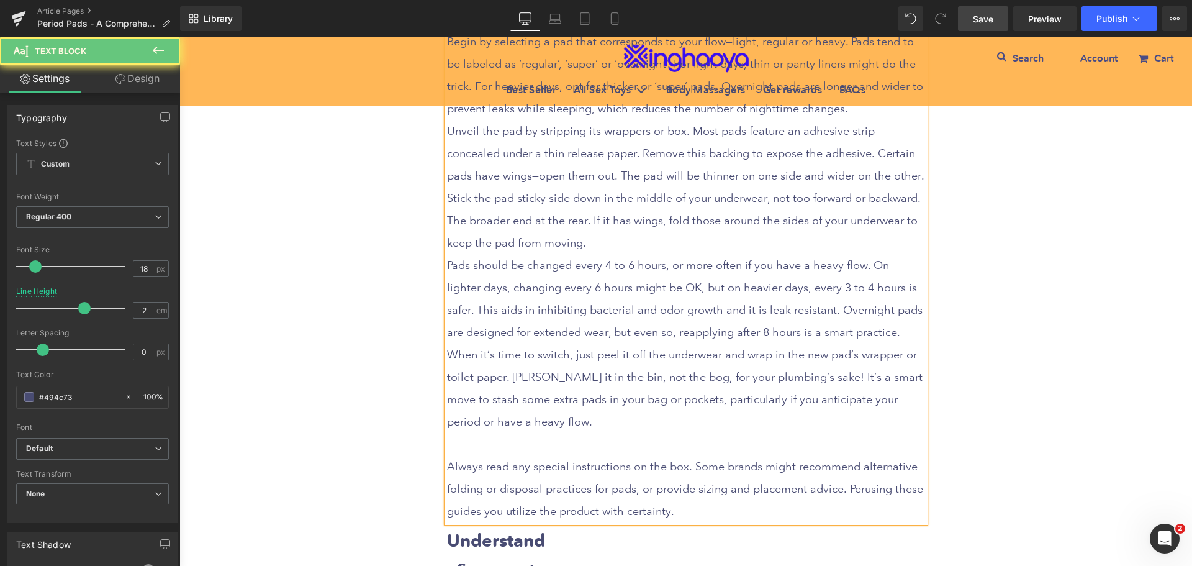
click at [483, 433] on div "Begin by selecting a pad that corresponds to your flow—light, regular or heavy.…" at bounding box center [686, 276] width 478 height 492
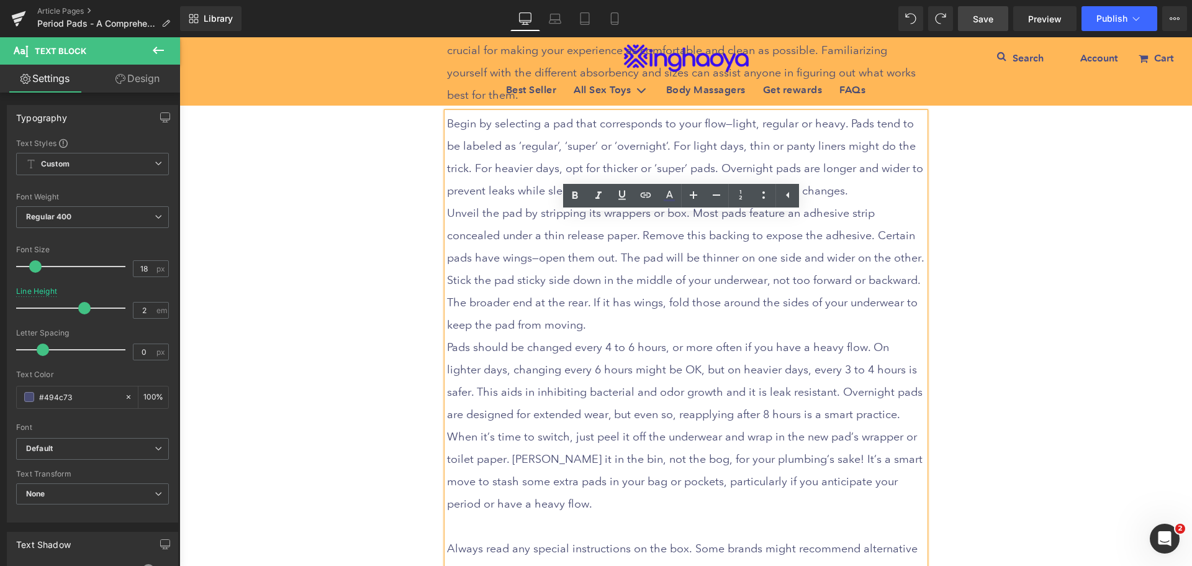
scroll to position [3667, 0]
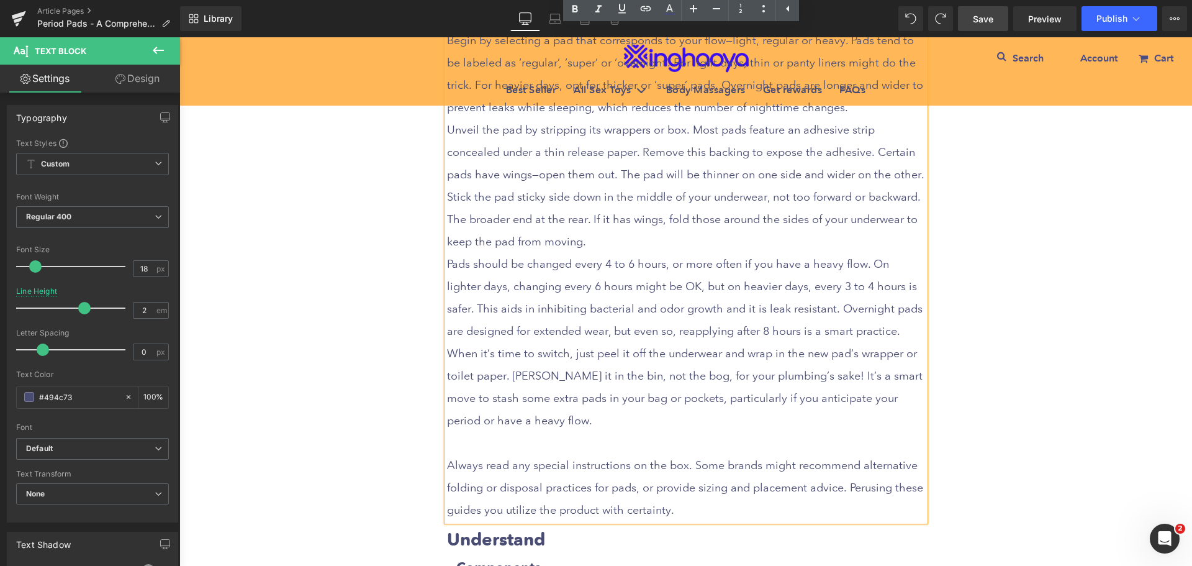
click at [476, 441] on p at bounding box center [686, 443] width 478 height 22
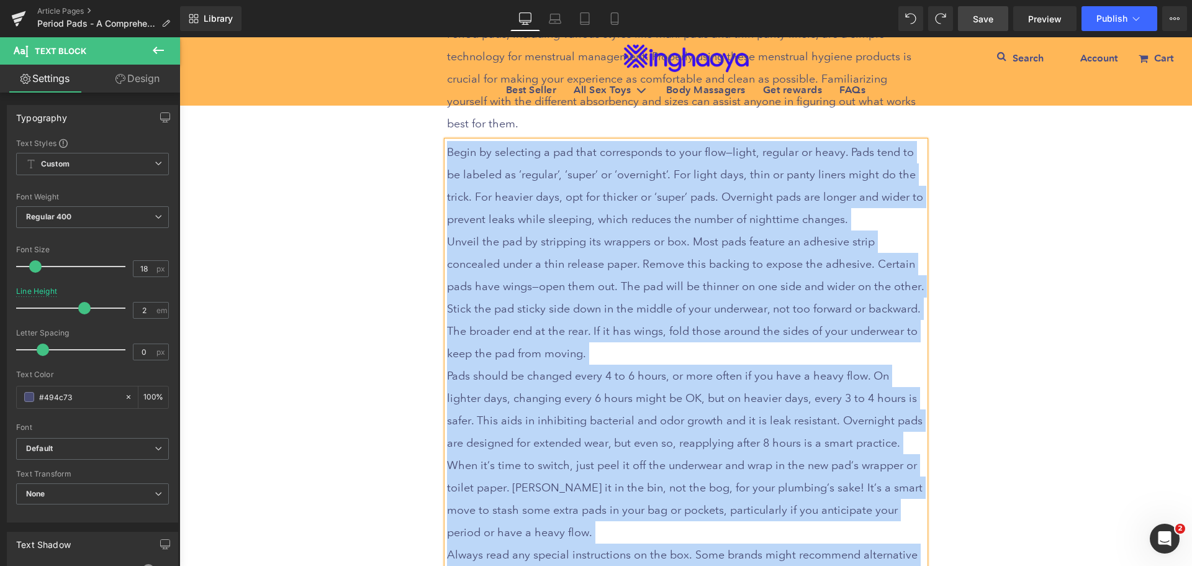
scroll to position [3481, 0]
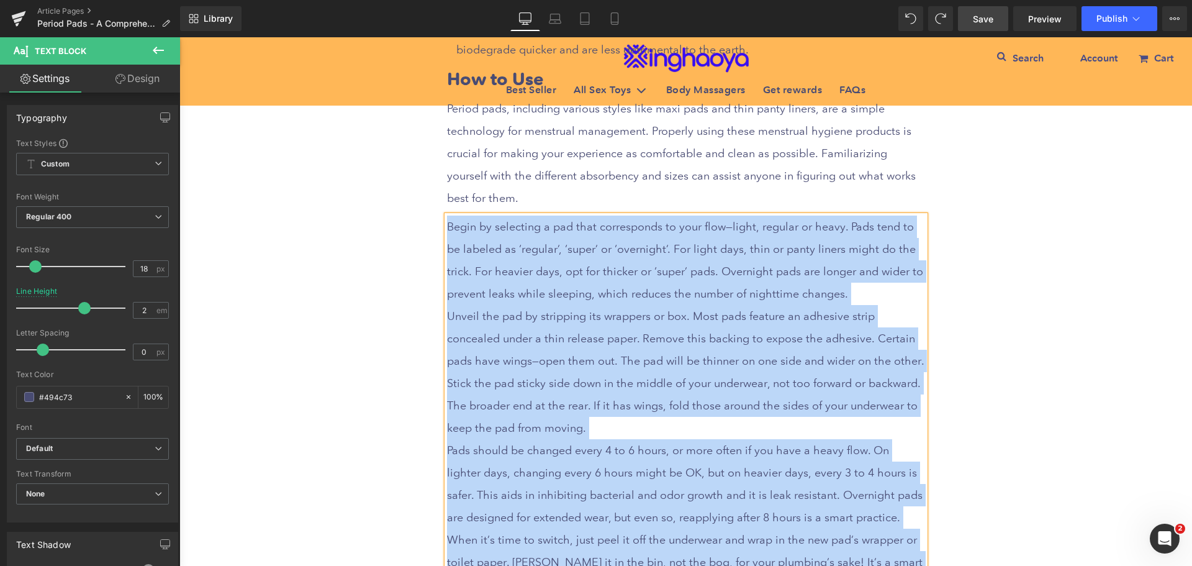
drag, startPoint x: 670, startPoint y: 493, endPoint x: 401, endPoint y: 220, distance: 383.4
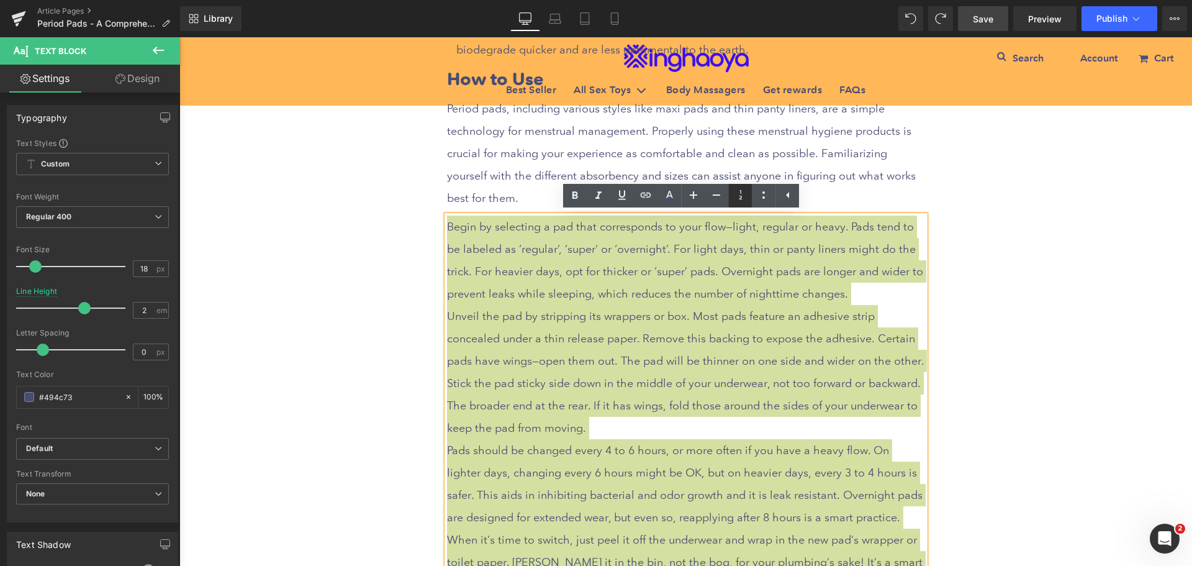
click at [742, 196] on icon at bounding box center [740, 195] width 15 height 15
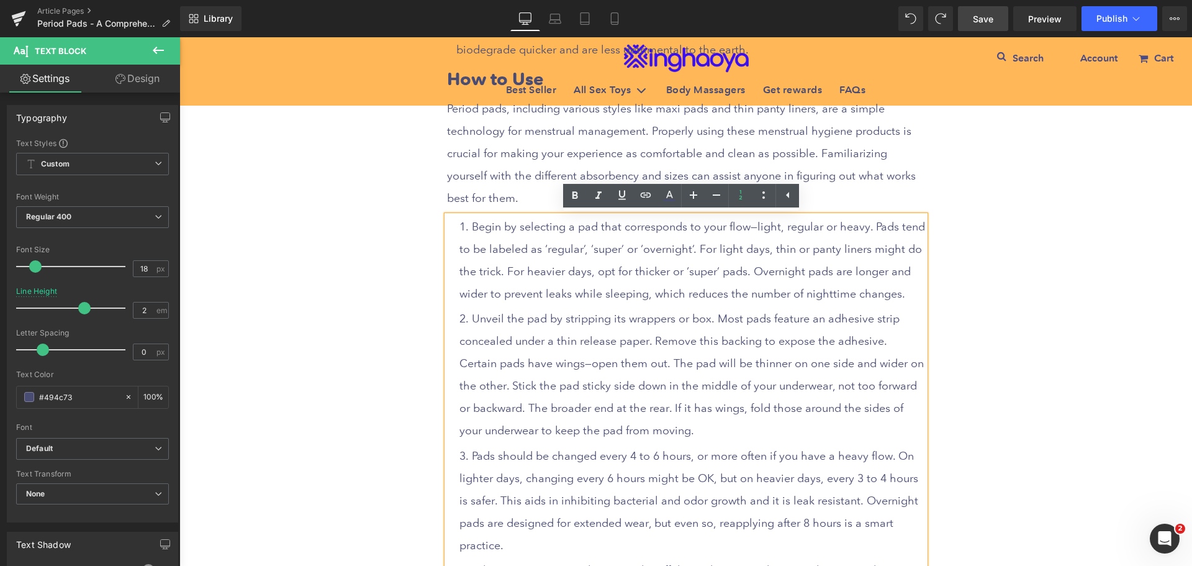
click at [663, 357] on li "Unveil the pad by stripping its wrappers or box. Most pads feature an adhesive …" at bounding box center [693, 374] width 466 height 134
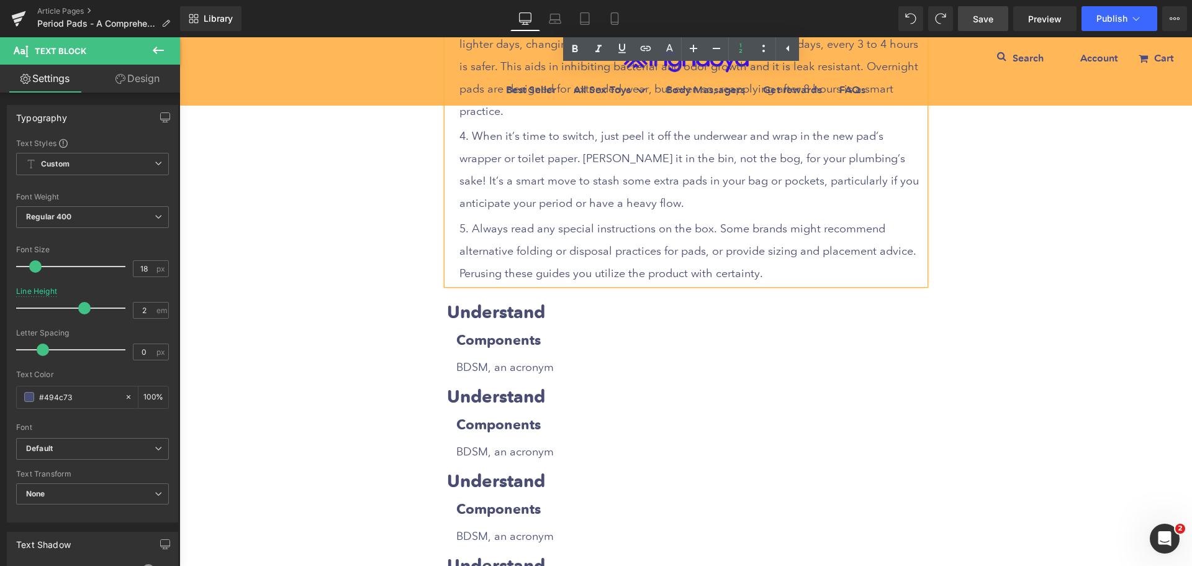
scroll to position [3915, 0]
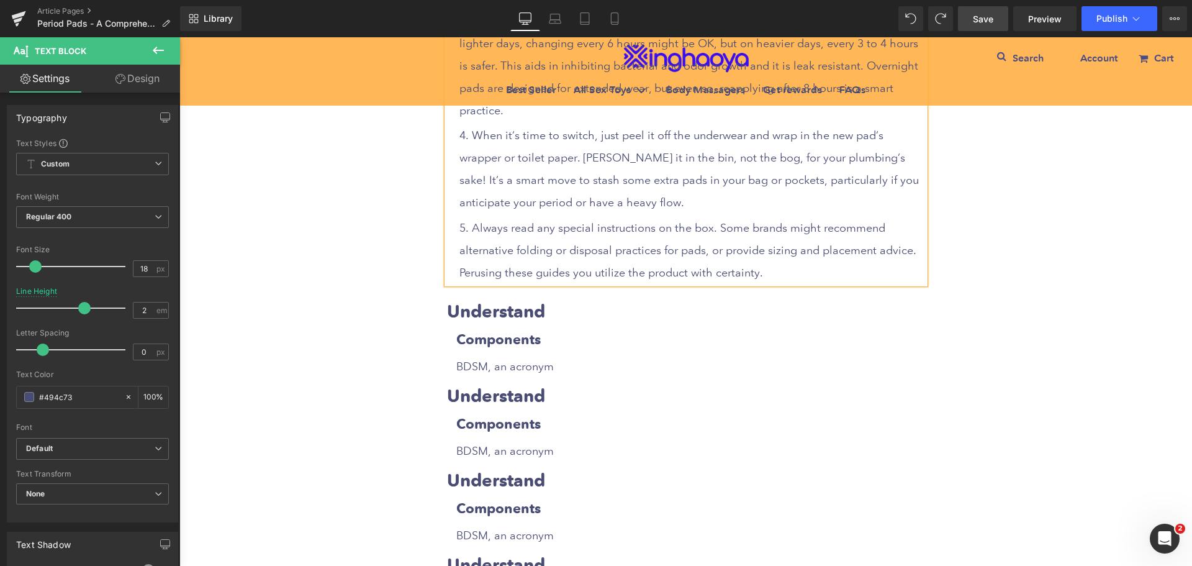
drag, startPoint x: 976, startPoint y: 16, endPoint x: 414, endPoint y: 528, distance: 760.9
click at [976, 16] on span "Save" at bounding box center [983, 18] width 20 height 13
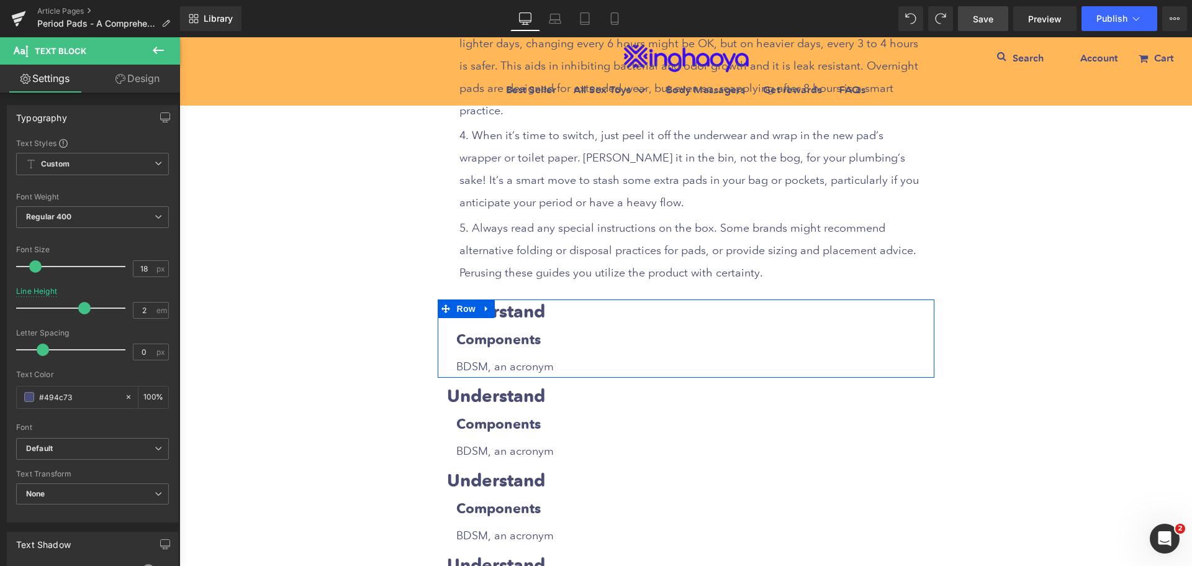
click at [527, 301] on strong "Understand" at bounding box center [496, 312] width 98 height 22
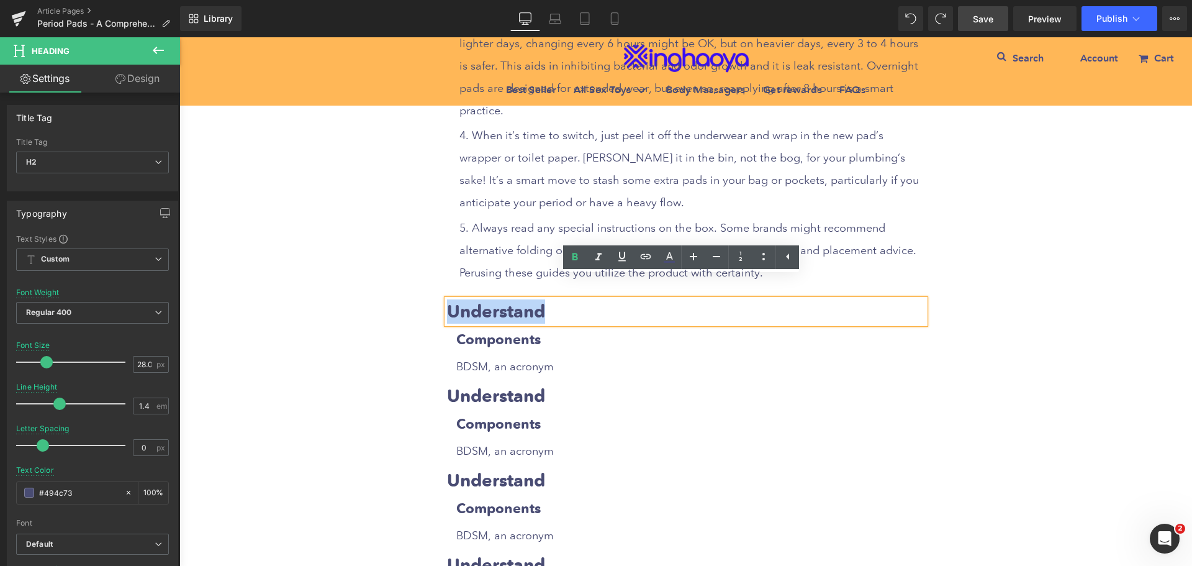
drag, startPoint x: 442, startPoint y: 292, endPoint x: 549, endPoint y: 292, distance: 106.8
click at [549, 299] on h2 "Understand" at bounding box center [686, 311] width 478 height 24
paste div
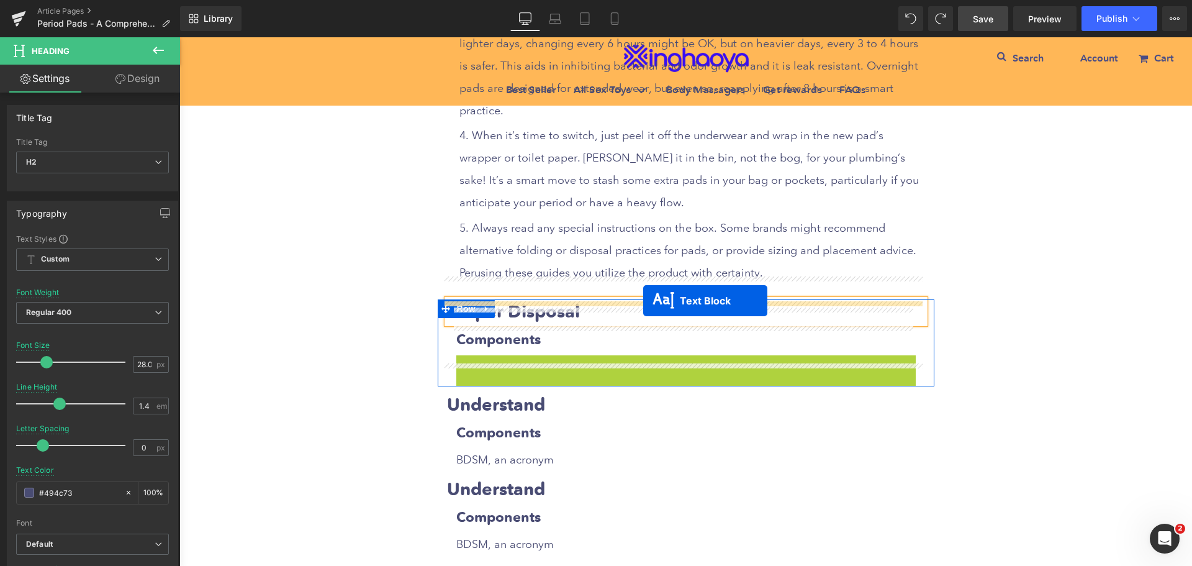
drag, startPoint x: 644, startPoint y: 343, endPoint x: 643, endPoint y: 301, distance: 42.9
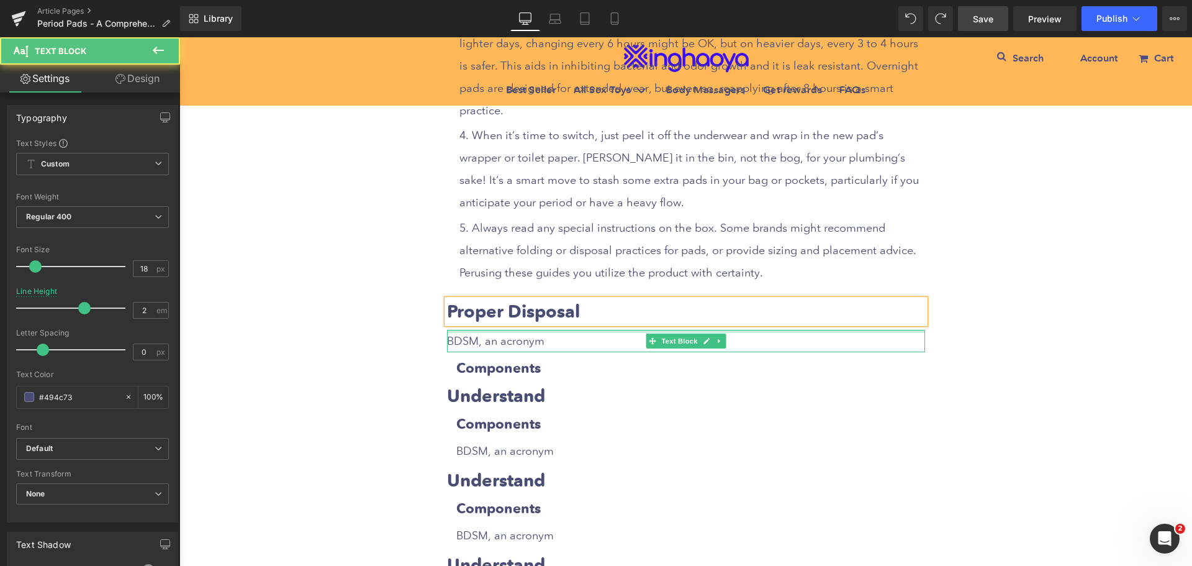
click at [505, 330] on p "BDSM, an acronym" at bounding box center [686, 341] width 478 height 22
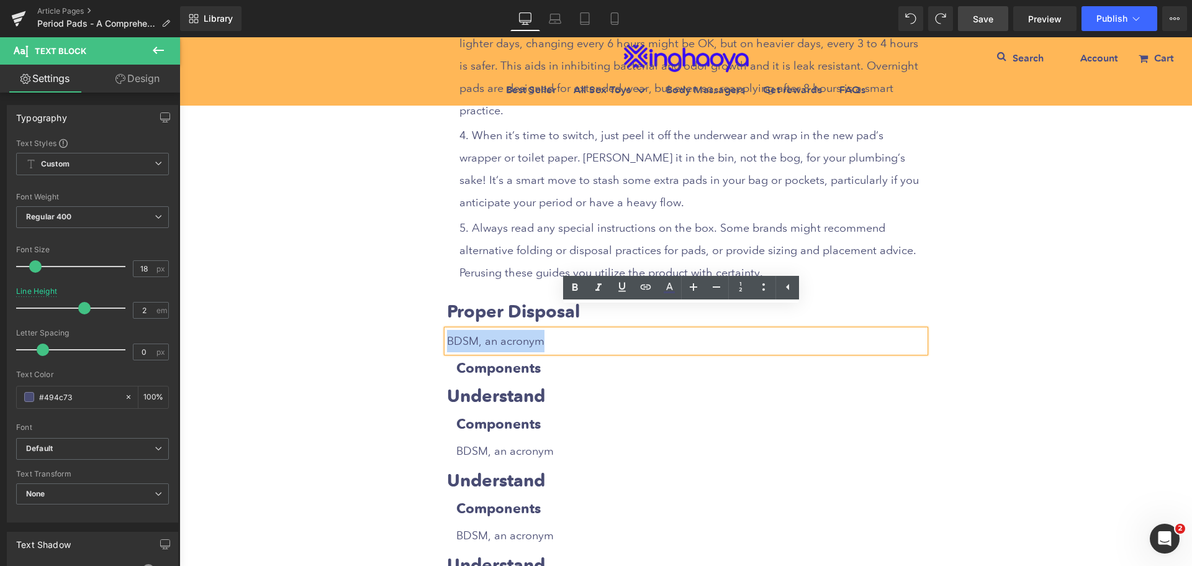
drag, startPoint x: 444, startPoint y: 320, endPoint x: 559, endPoint y: 322, distance: 114.9
click at [559, 330] on p "BDSM, an acronym" at bounding box center [686, 341] width 478 height 22
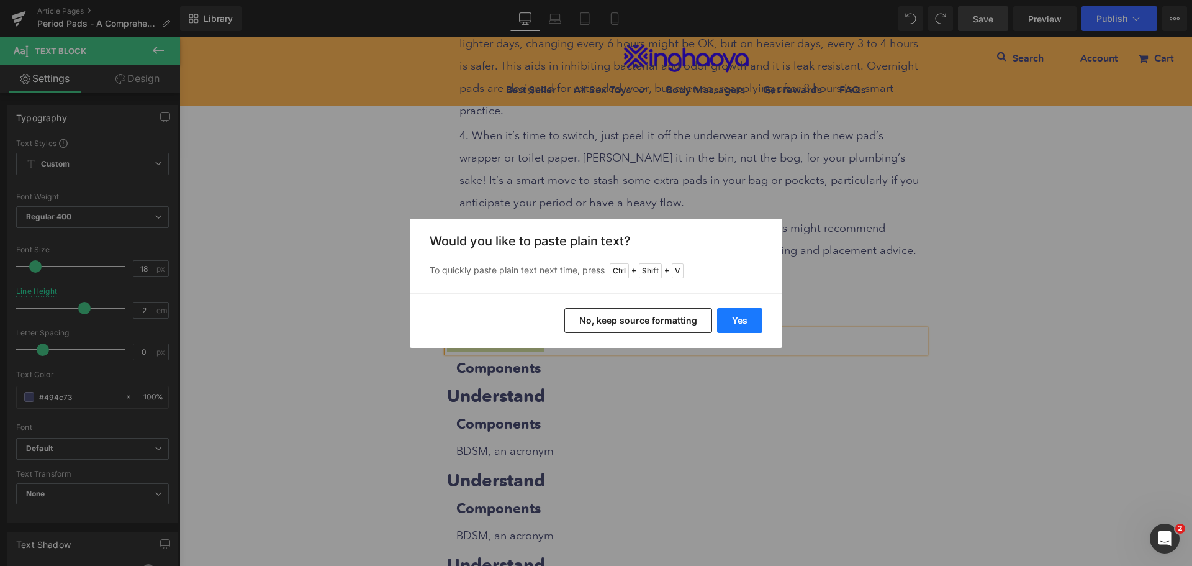
click at [727, 323] on button "Yes" at bounding box center [739, 320] width 45 height 25
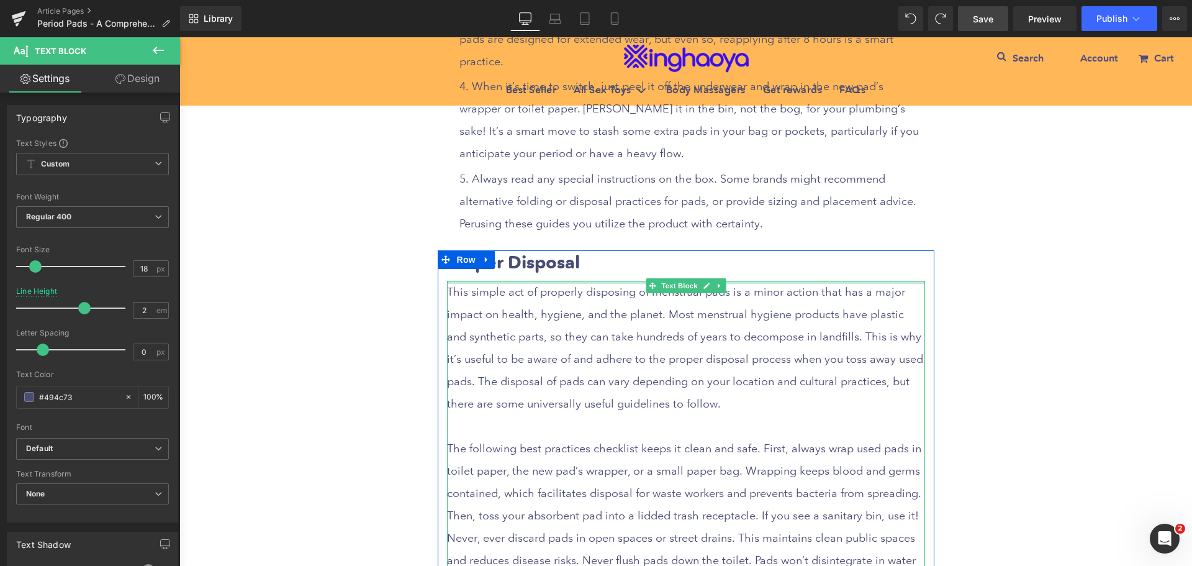
scroll to position [4040, 0]
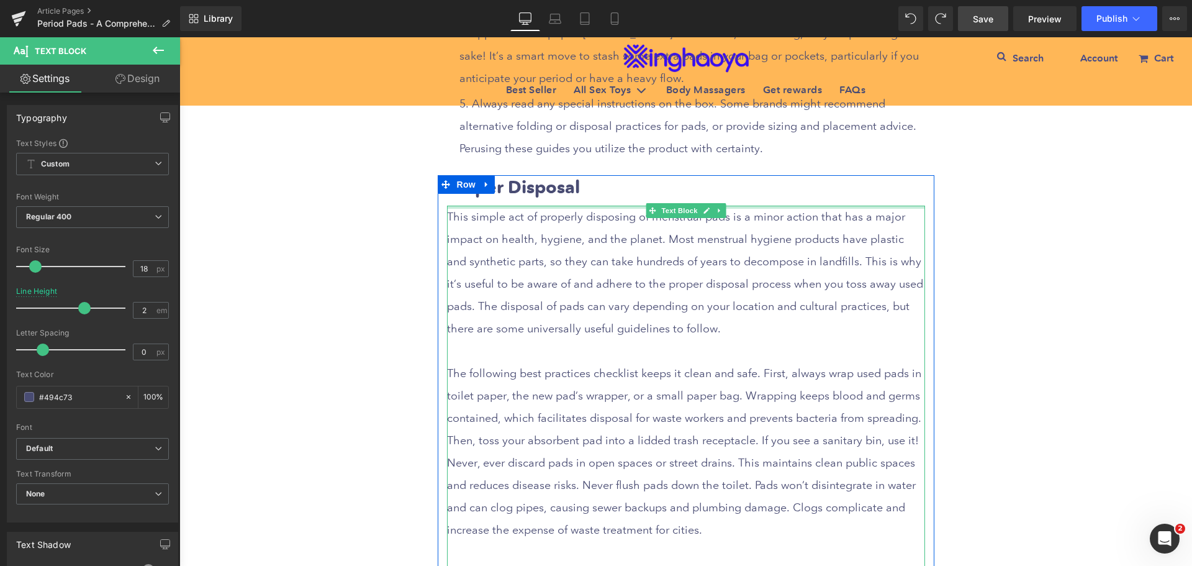
click at [479, 340] on p at bounding box center [686, 351] width 478 height 22
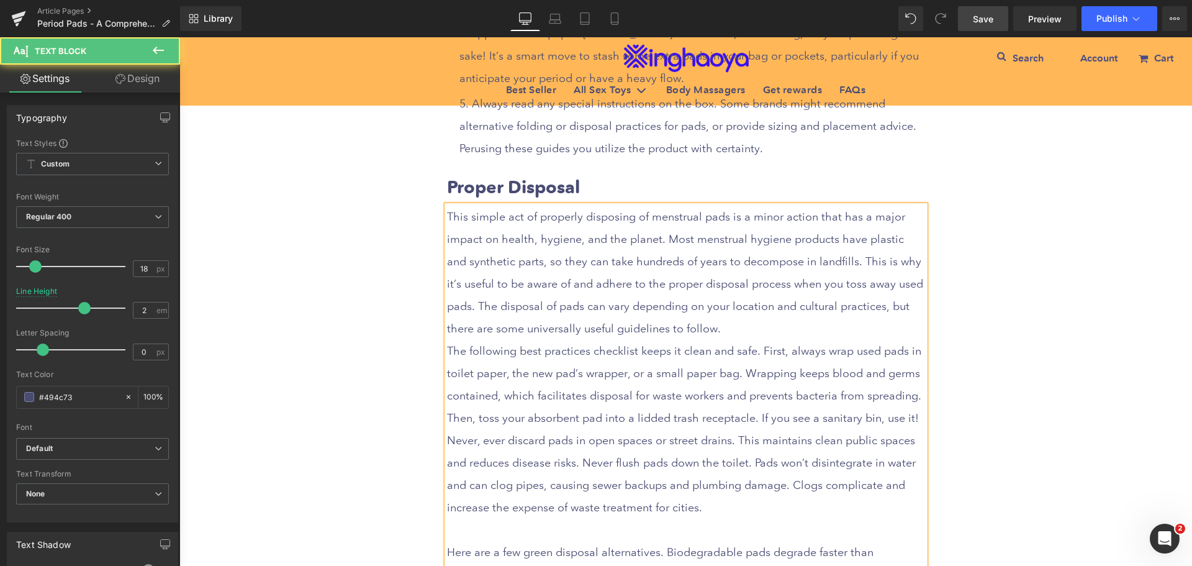
click at [456, 519] on p at bounding box center [686, 530] width 478 height 22
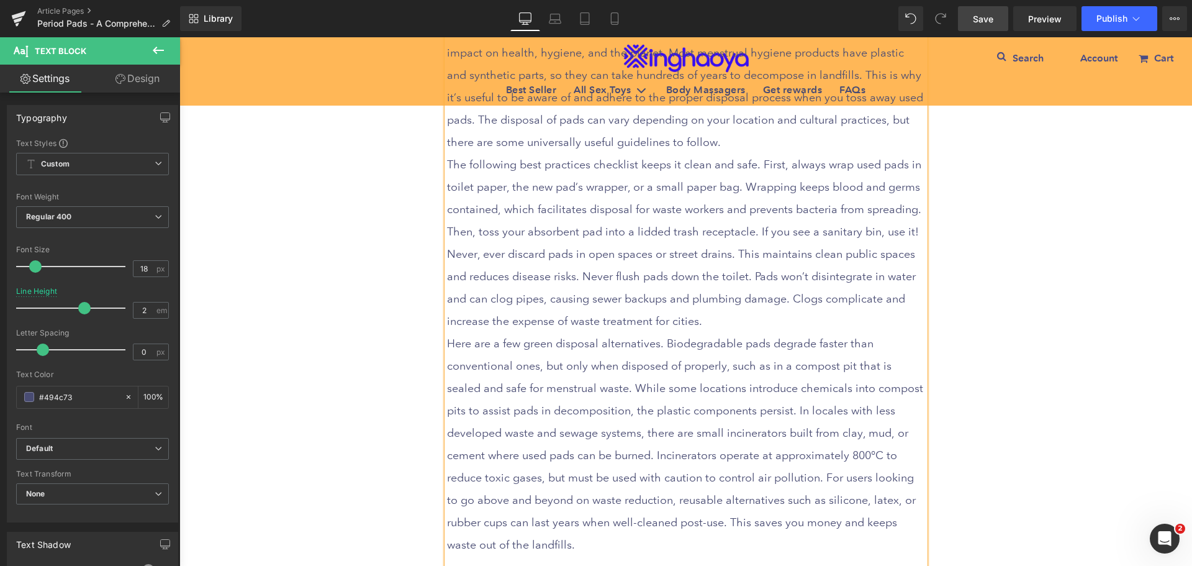
click at [465, 556] on p at bounding box center [686, 567] width 478 height 22
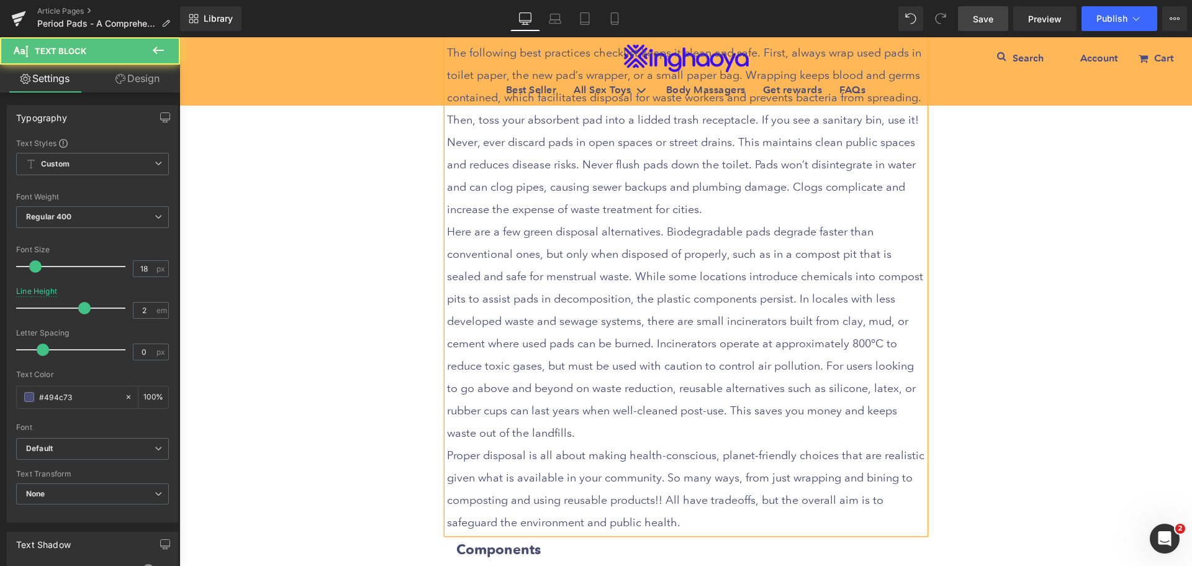
scroll to position [4474, 0]
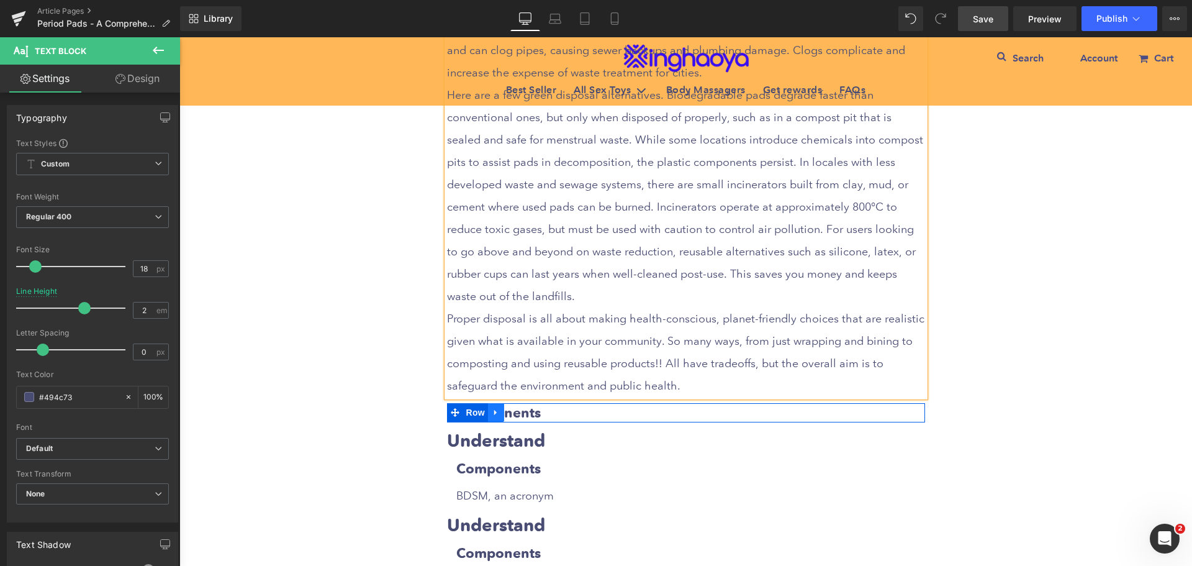
click at [494, 408] on icon at bounding box center [496, 412] width 9 height 9
click at [525, 408] on icon at bounding box center [528, 412] width 9 height 9
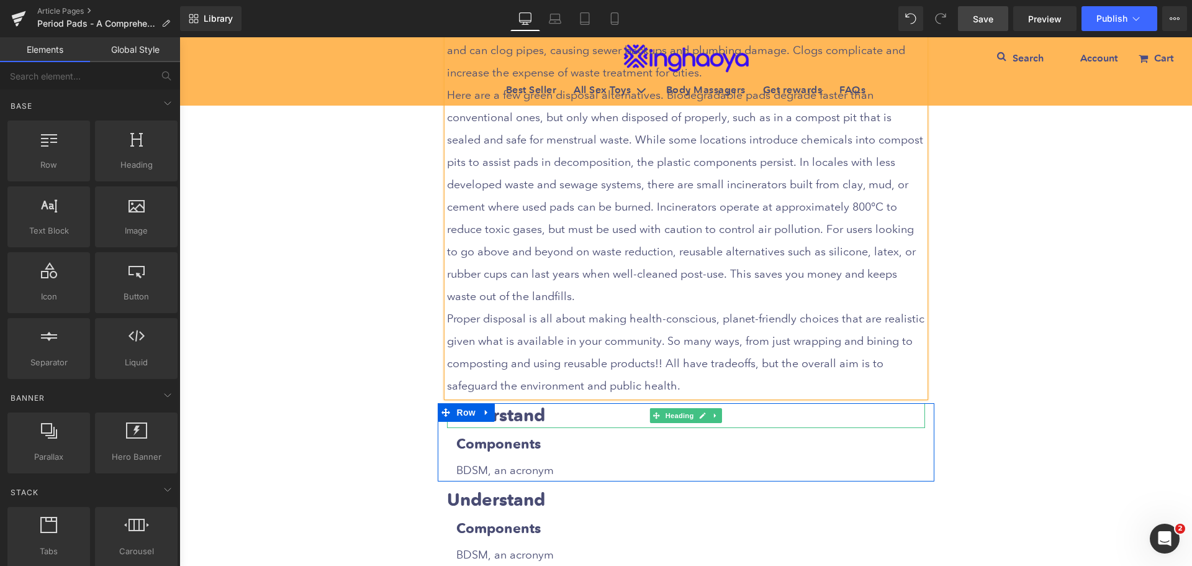
click at [537, 404] on strong "Understand" at bounding box center [496, 415] width 98 height 22
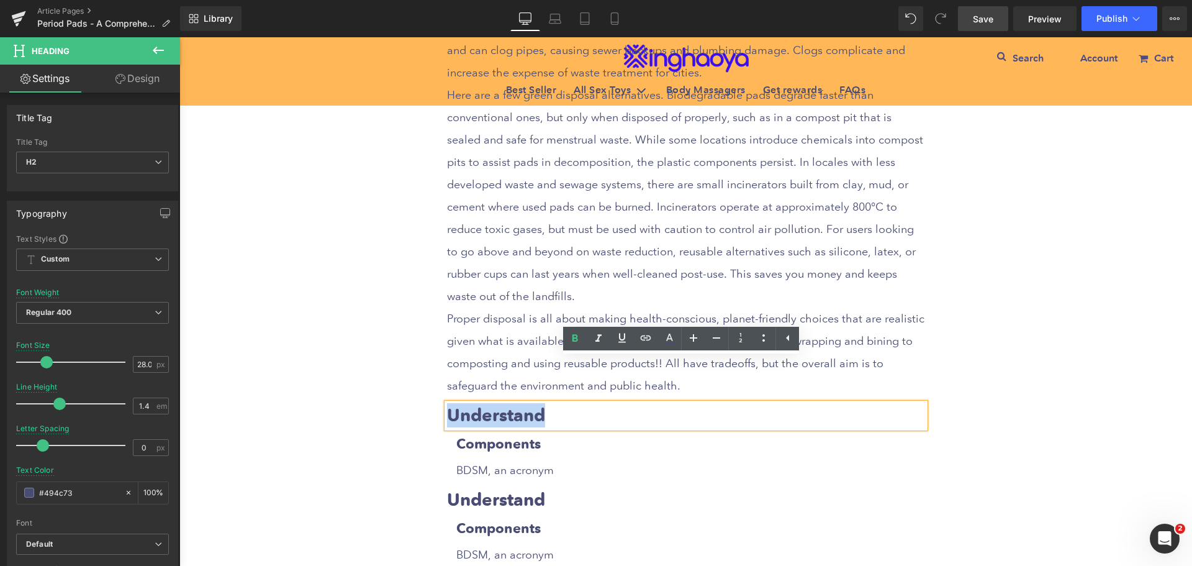
drag, startPoint x: 445, startPoint y: 368, endPoint x: 568, endPoint y: 371, distance: 123.6
click at [568, 403] on h2 "Understand" at bounding box center [686, 415] width 478 height 24
paste div
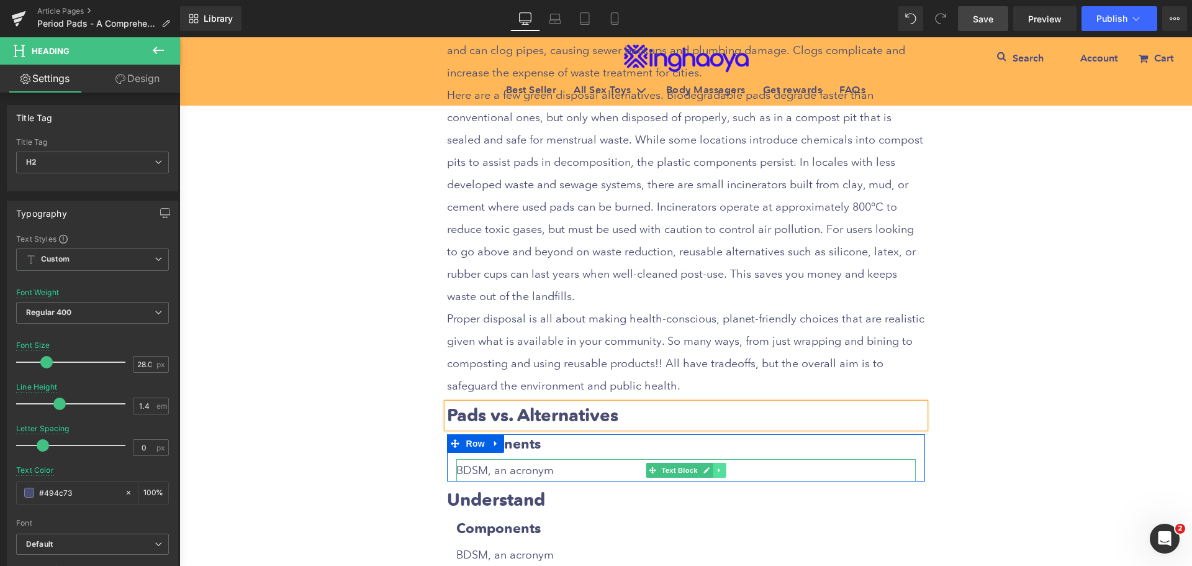
click at [718, 468] on icon at bounding box center [719, 470] width 2 height 4
click at [709, 467] on icon at bounding box center [712, 470] width 7 height 7
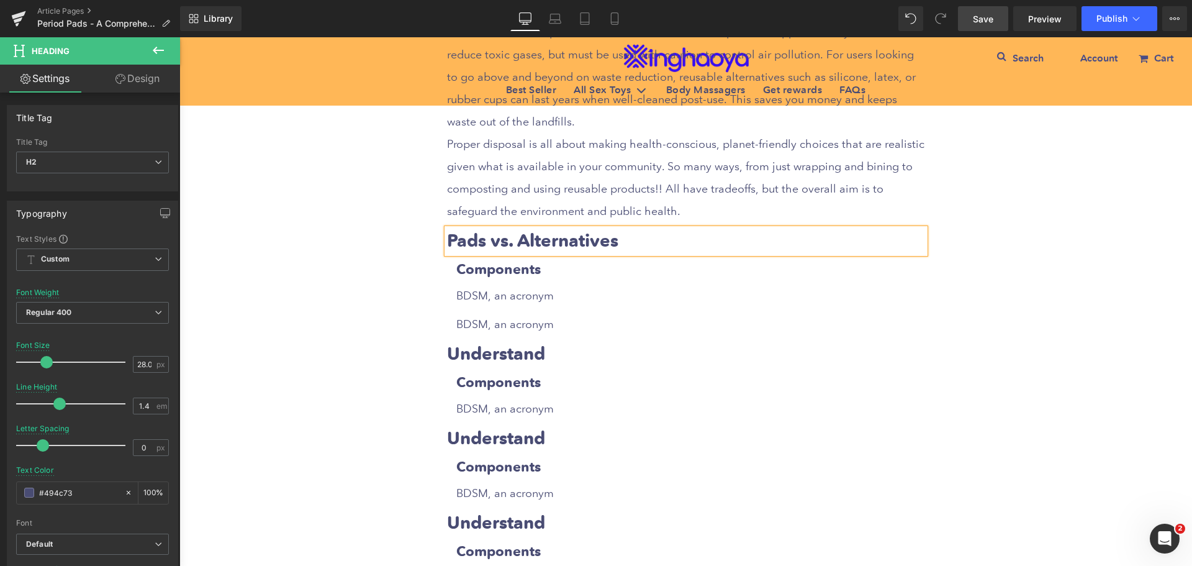
scroll to position [4463, 0]
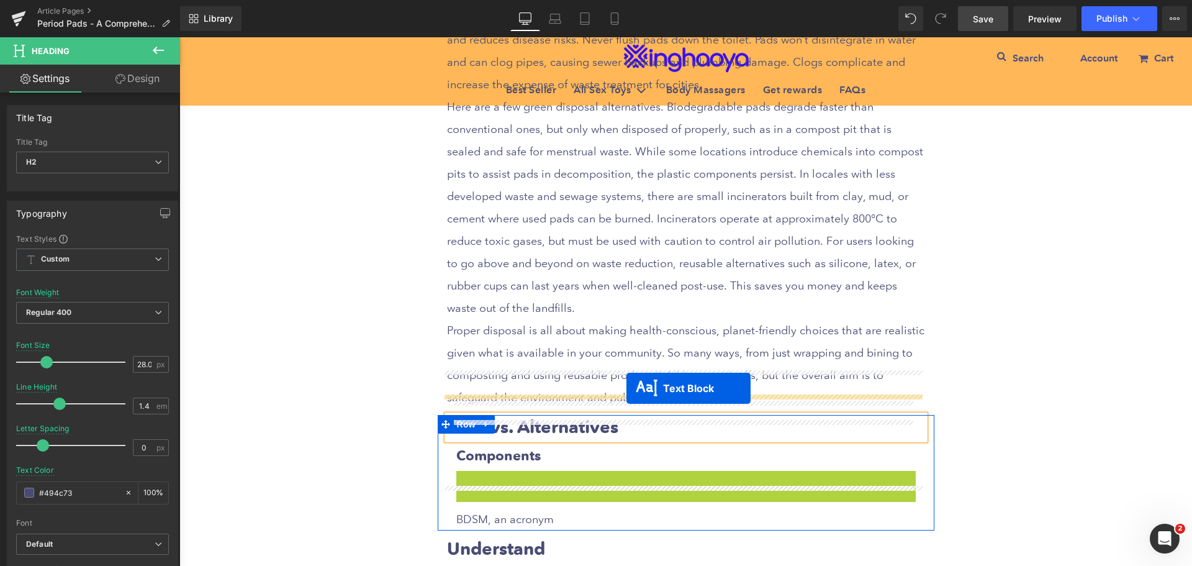
drag, startPoint x: 631, startPoint y: 435, endPoint x: 627, endPoint y: 388, distance: 47.4
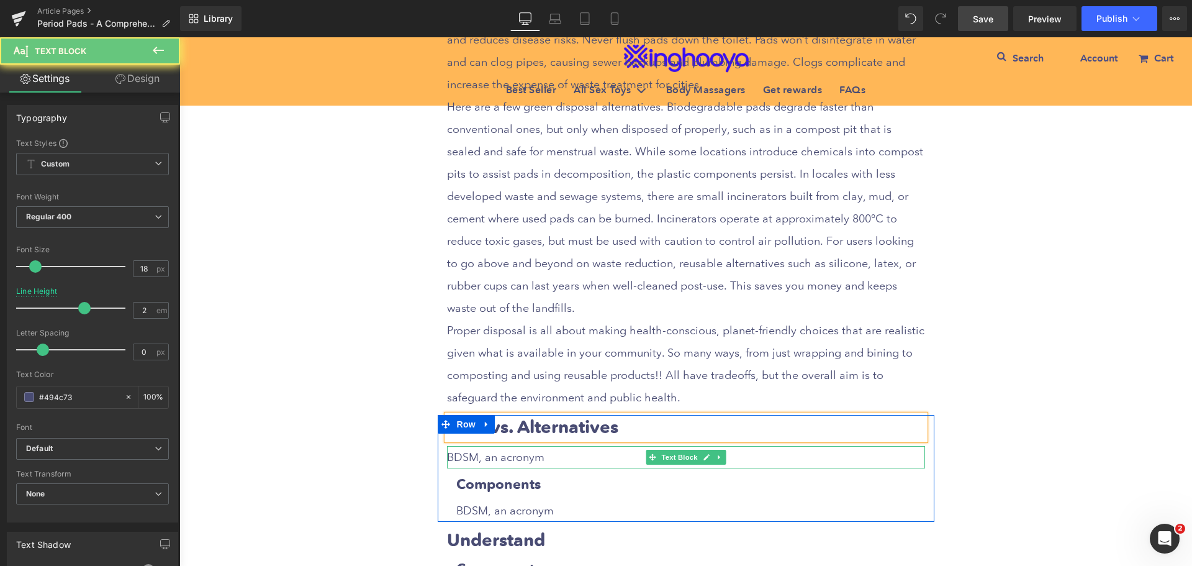
click at [494, 446] on p "BDSM, an acronym" at bounding box center [686, 457] width 478 height 22
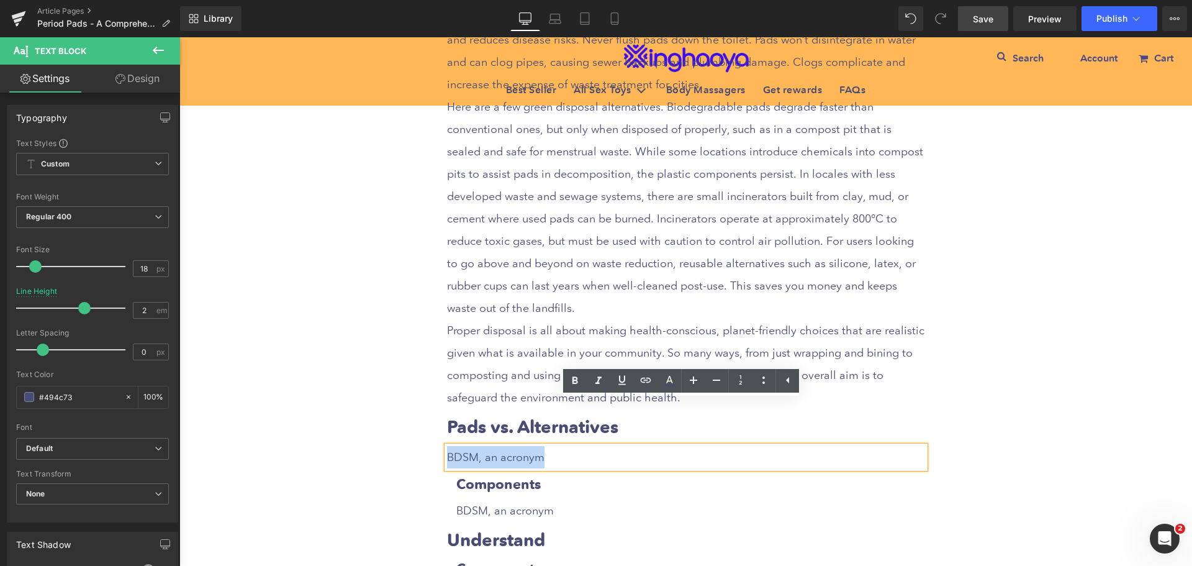
drag, startPoint x: 443, startPoint y: 410, endPoint x: 566, endPoint y: 413, distance: 122.4
click at [560, 446] on p "BDSM, an acronym" at bounding box center [686, 457] width 478 height 22
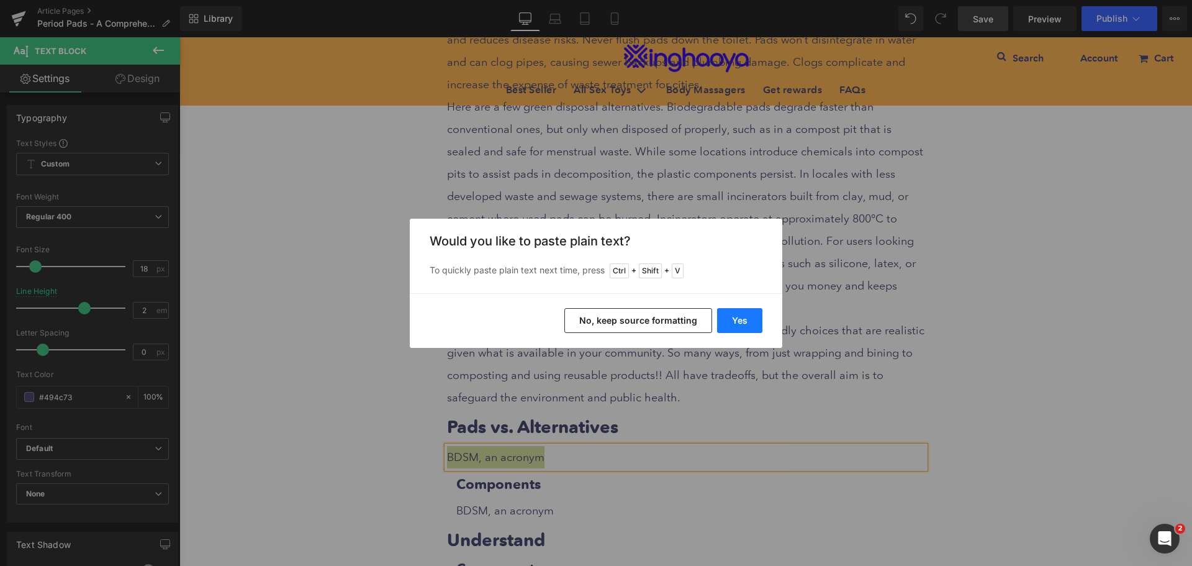
click at [737, 325] on button "Yes" at bounding box center [739, 320] width 45 height 25
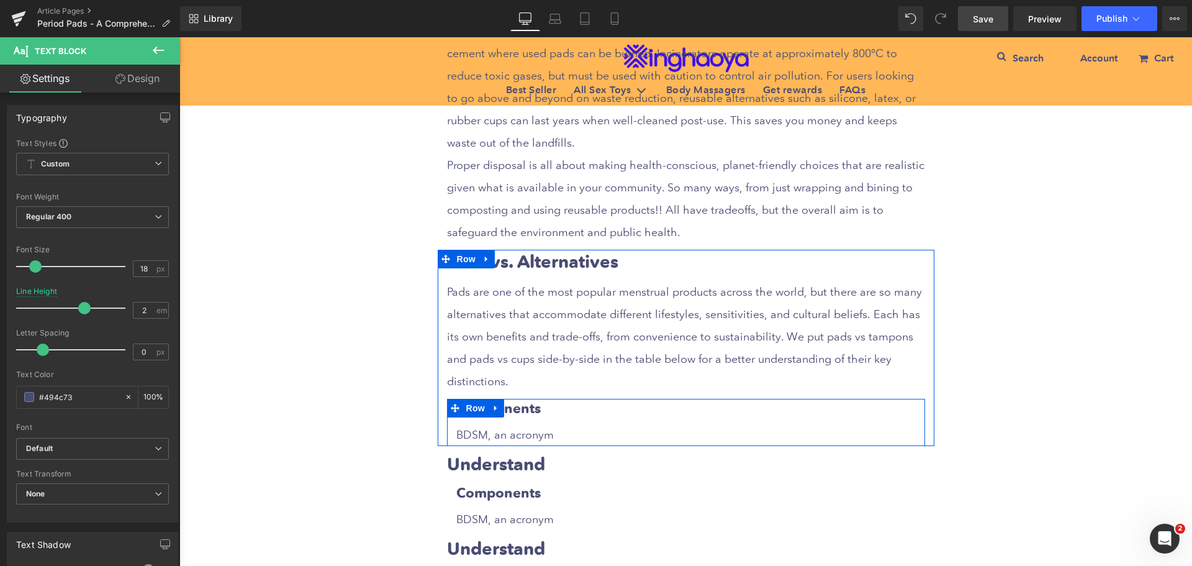
scroll to position [4711, 0]
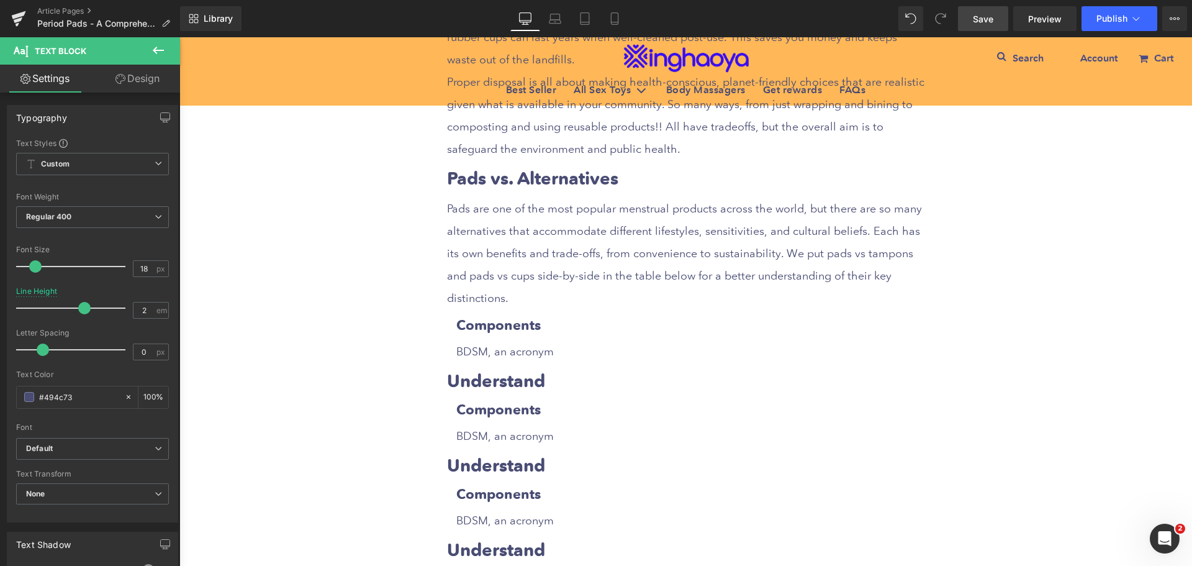
click at [157, 51] on icon at bounding box center [158, 50] width 11 height 7
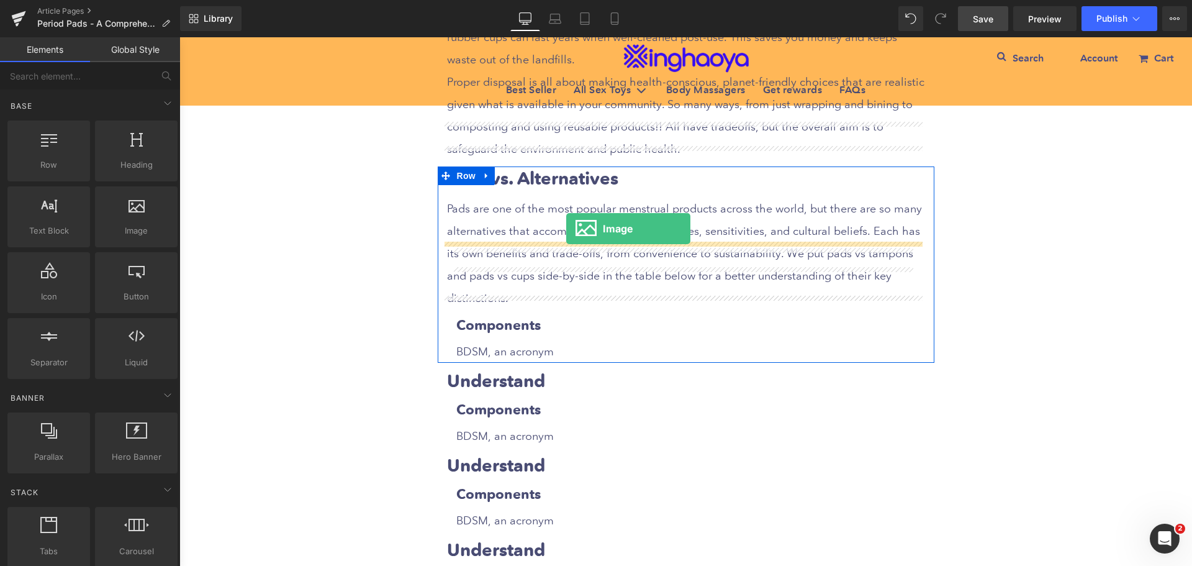
drag, startPoint x: 313, startPoint y: 256, endPoint x: 566, endPoint y: 229, distance: 254.8
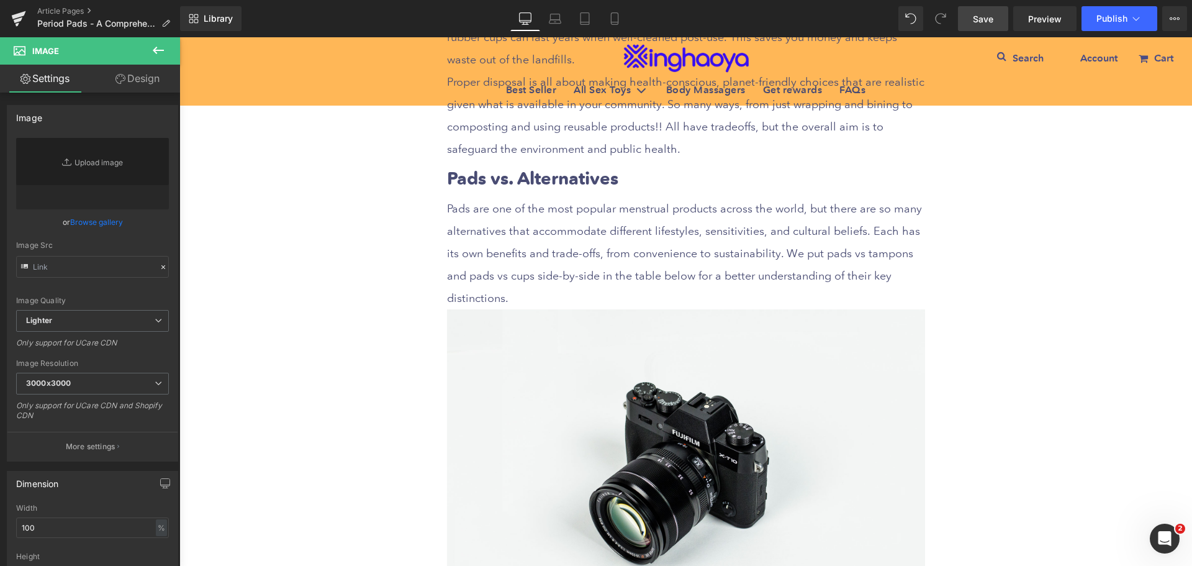
type input "//[DOMAIN_NAME][URL]"
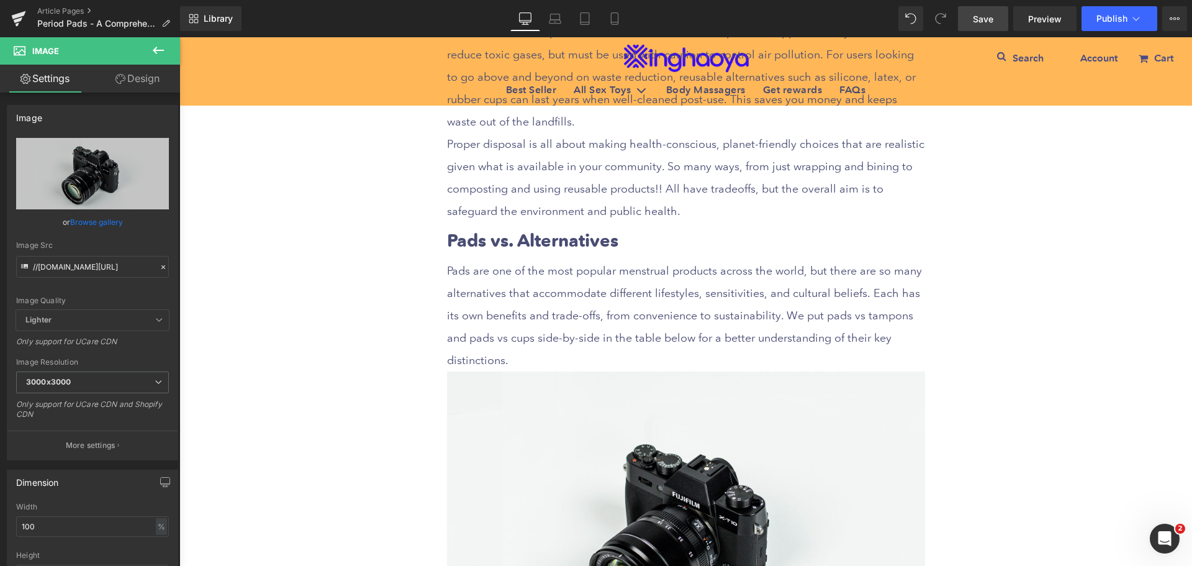
scroll to position [4835, 0]
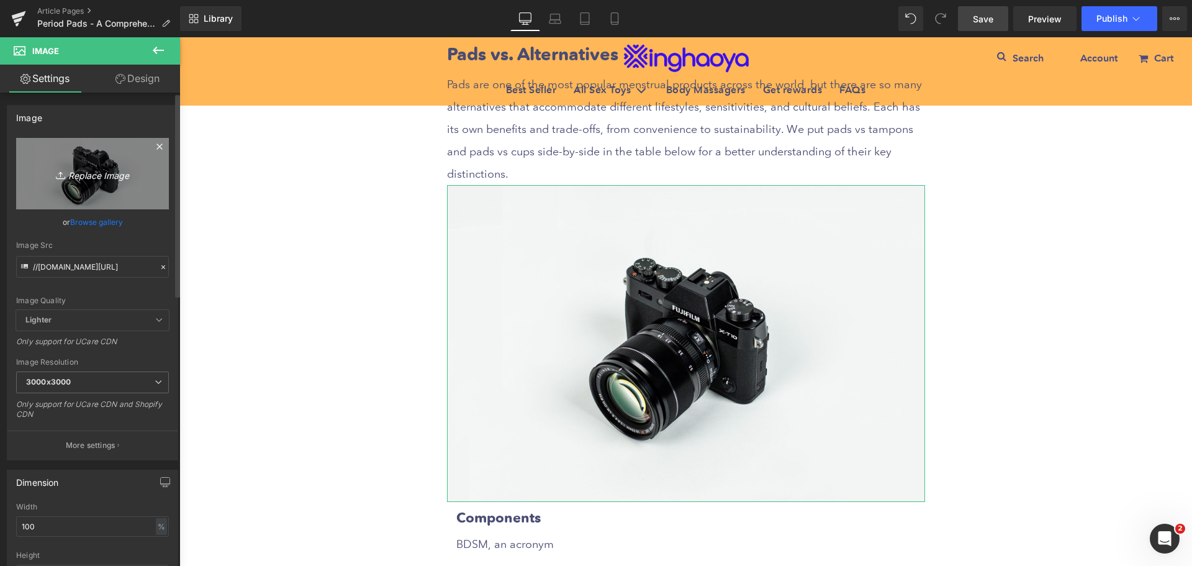
click at [76, 183] on link "Replace Image" at bounding box center [92, 173] width 153 height 71
type input "C:\fakepath\Pads vs. Alternatives.jpeg"
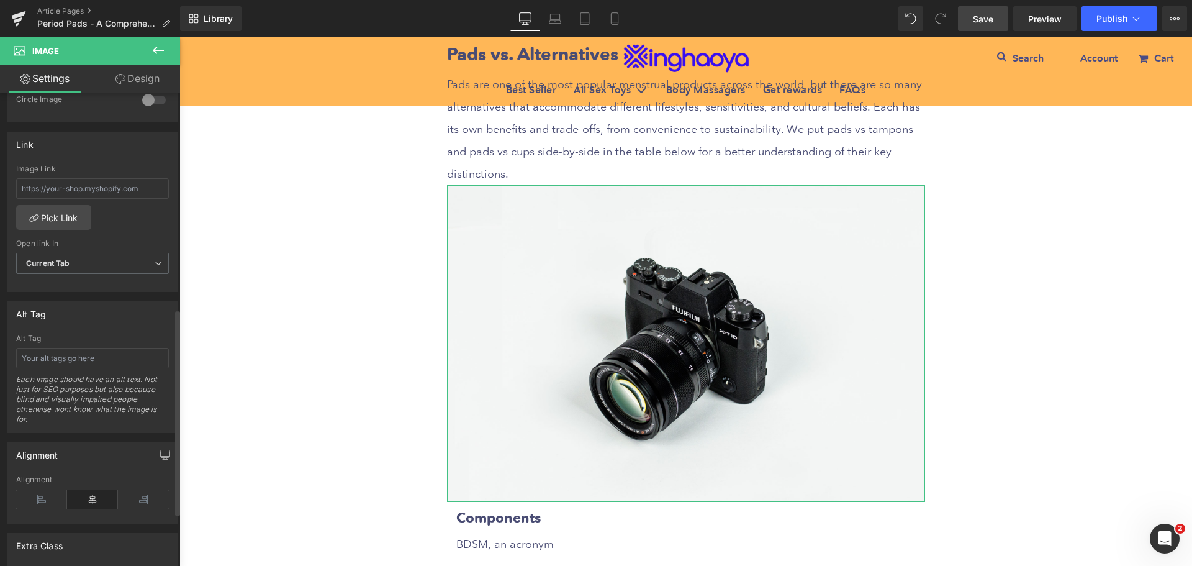
scroll to position [497, 0]
click at [47, 366] on input "text" at bounding box center [92, 357] width 153 height 20
type input "[URL][DOMAIN_NAME]"
paste input "Pads vs. Alternatives"
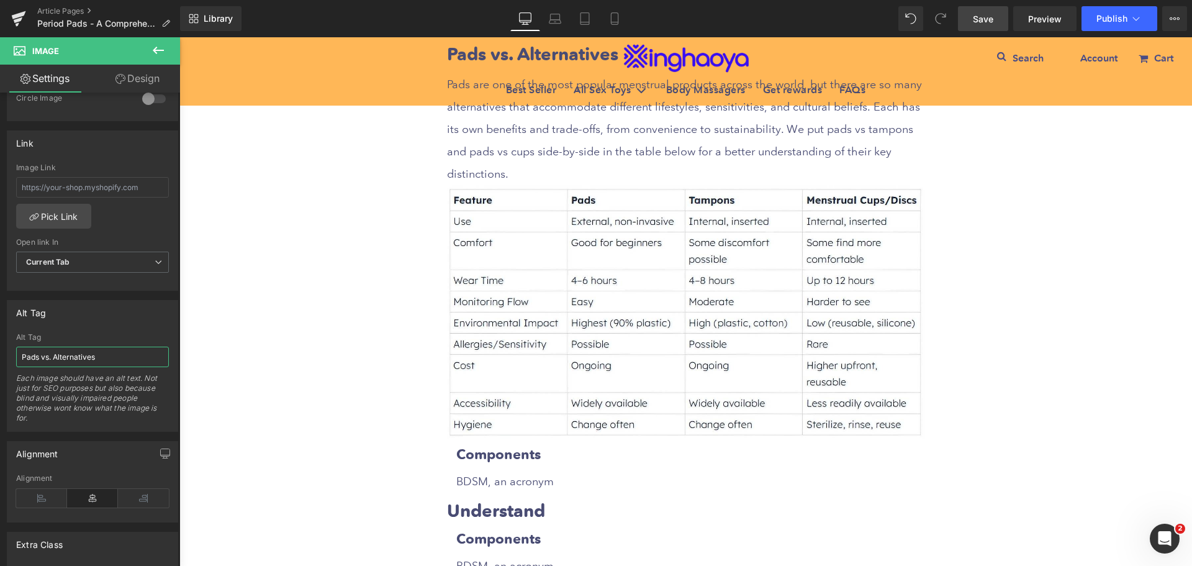
type input "Pads vs. Alternatives"
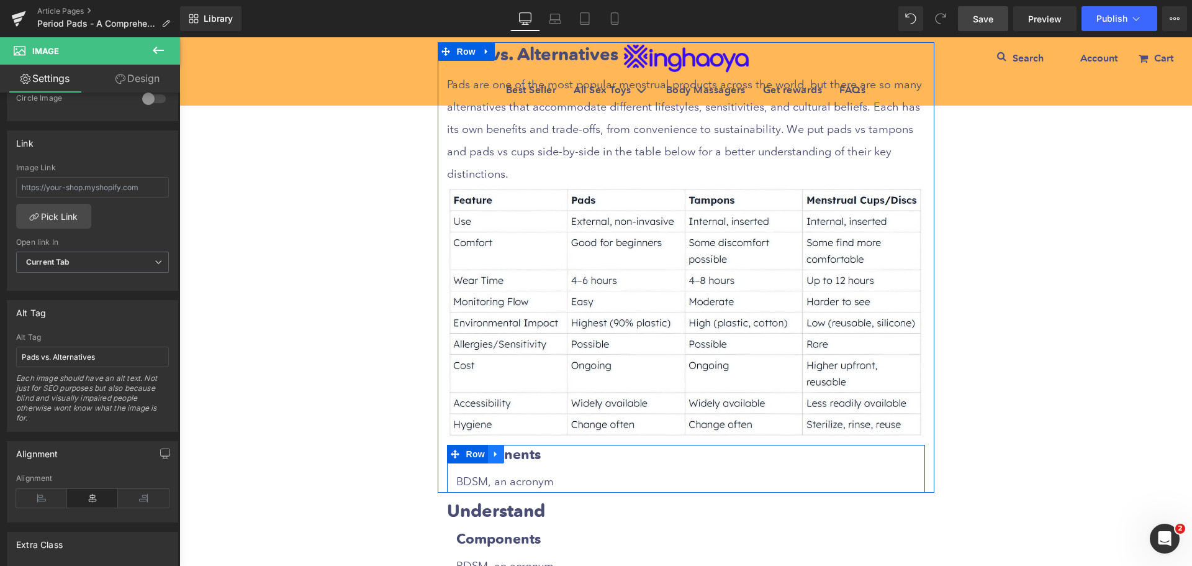
click at [494, 451] on icon at bounding box center [495, 454] width 2 height 6
click at [509, 450] on icon at bounding box center [512, 454] width 9 height 9
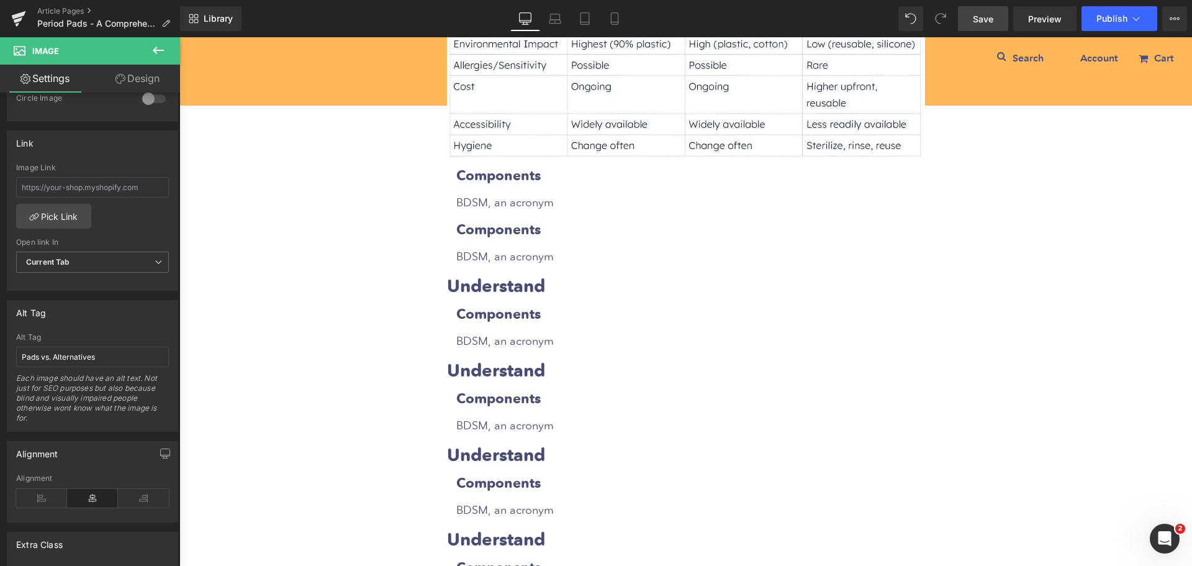
scroll to position [5016, 0]
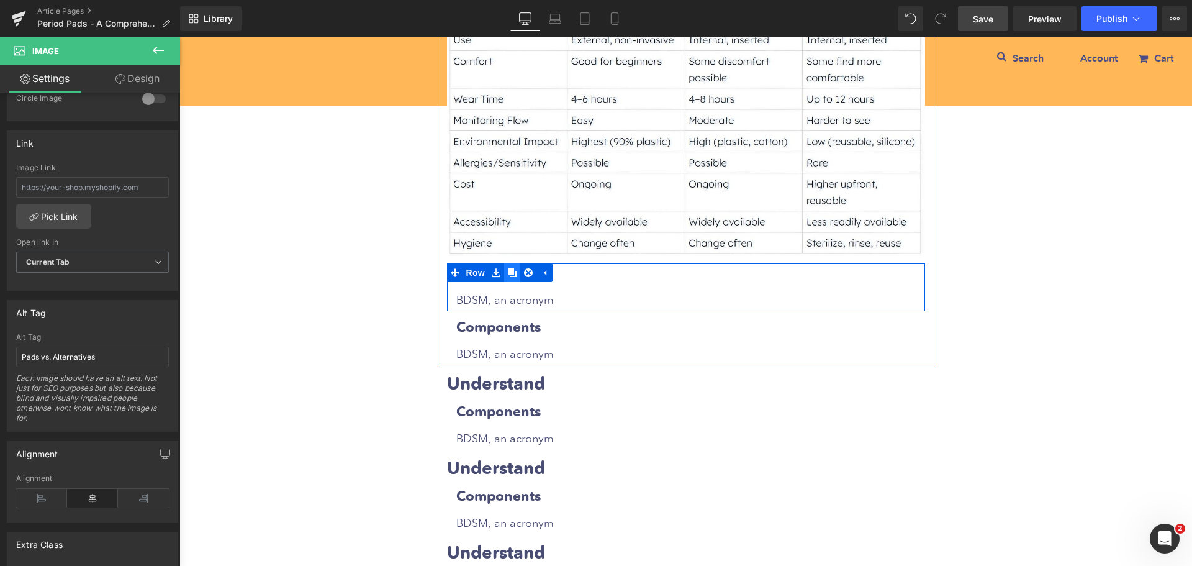
click at [506, 263] on link at bounding box center [512, 272] width 16 height 19
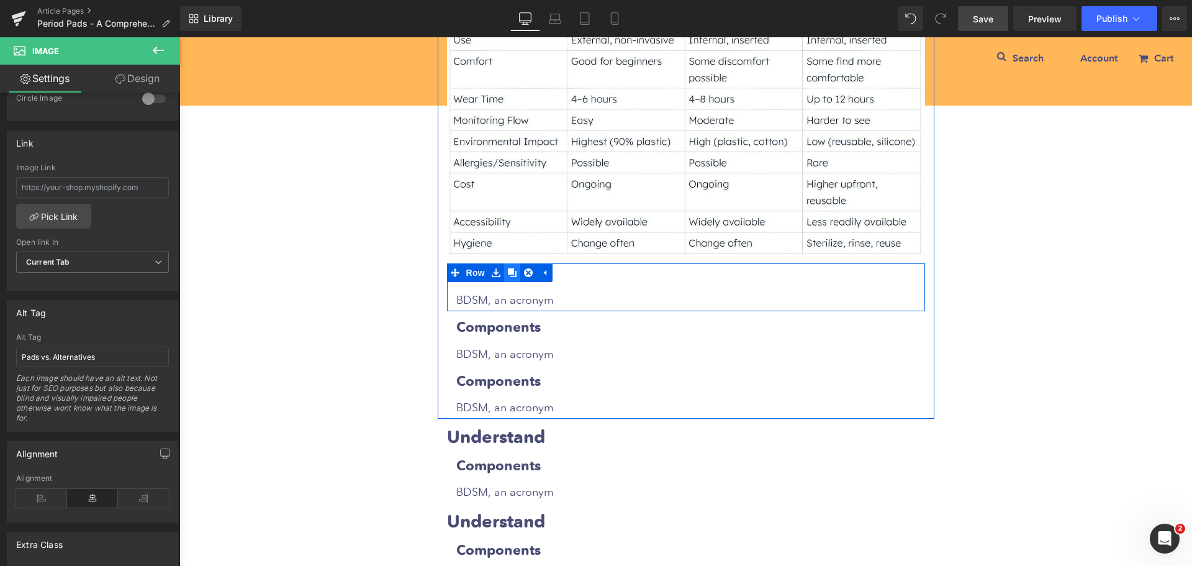
click at [506, 263] on link at bounding box center [512, 272] width 16 height 19
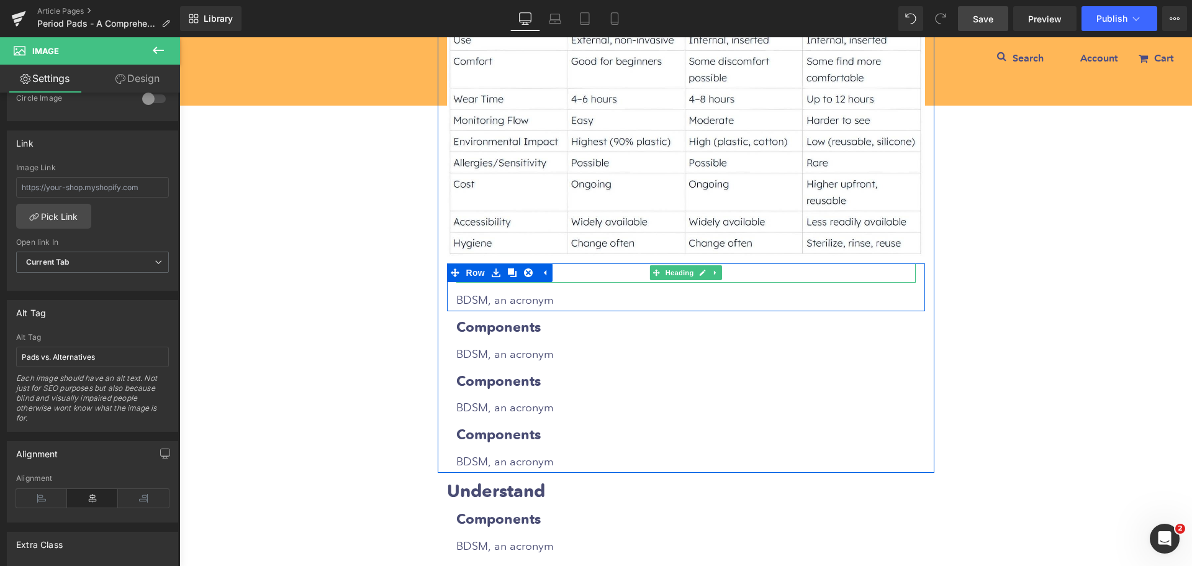
click at [555, 263] on h3 "Components" at bounding box center [686, 272] width 460 height 19
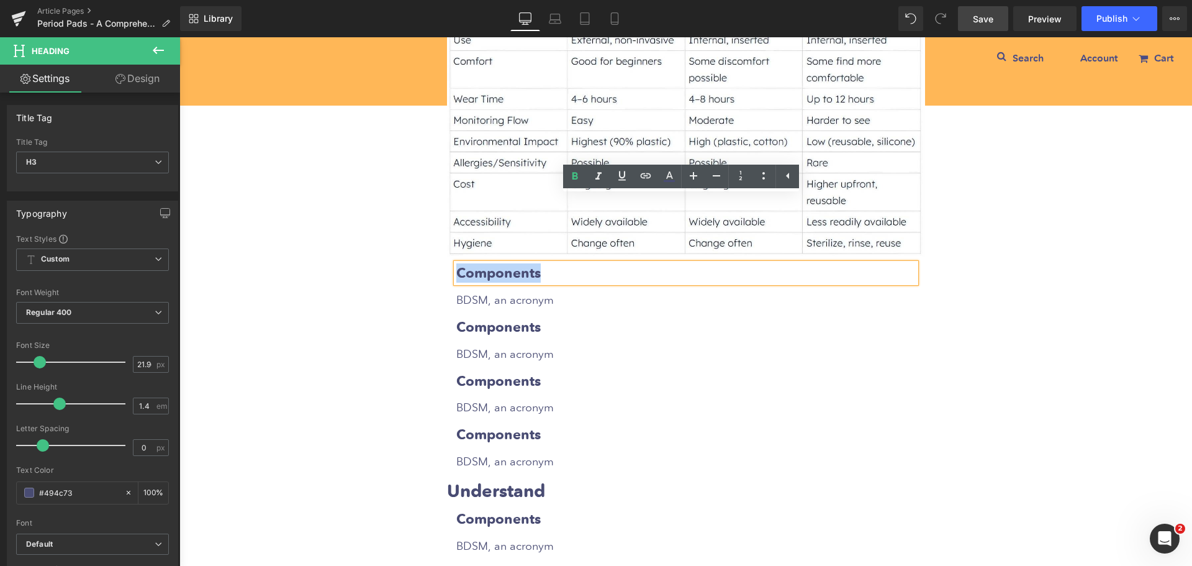
drag, startPoint x: 455, startPoint y: 206, endPoint x: 551, endPoint y: 205, distance: 96.9
click at [551, 263] on h3 "Components" at bounding box center [686, 272] width 460 height 19
paste div
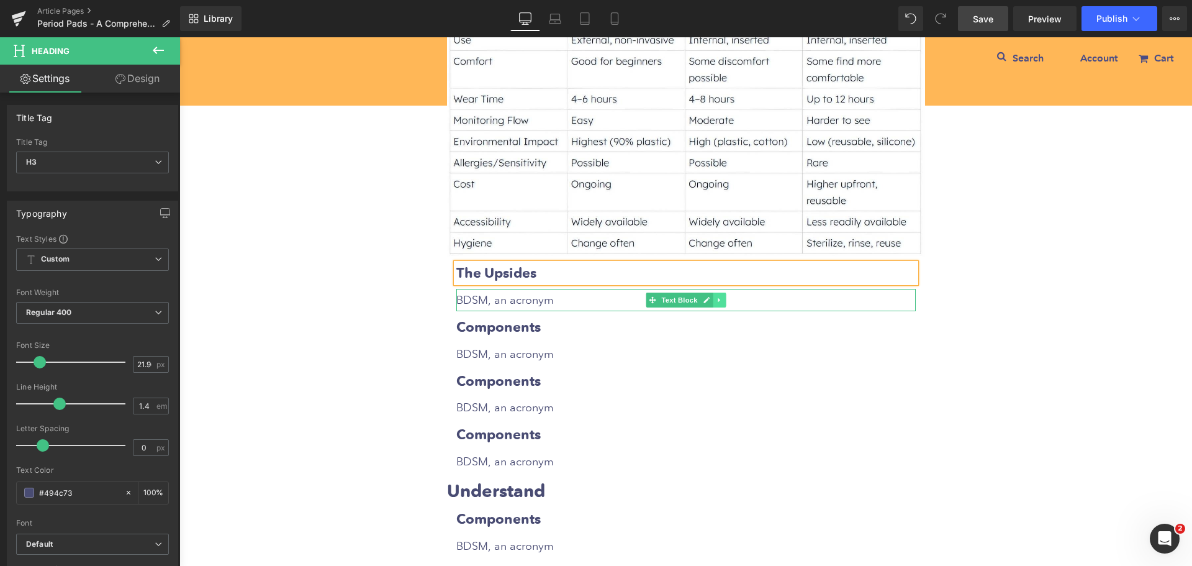
click at [718, 296] on icon at bounding box center [719, 299] width 7 height 7
click at [709, 296] on icon at bounding box center [712, 299] width 7 height 7
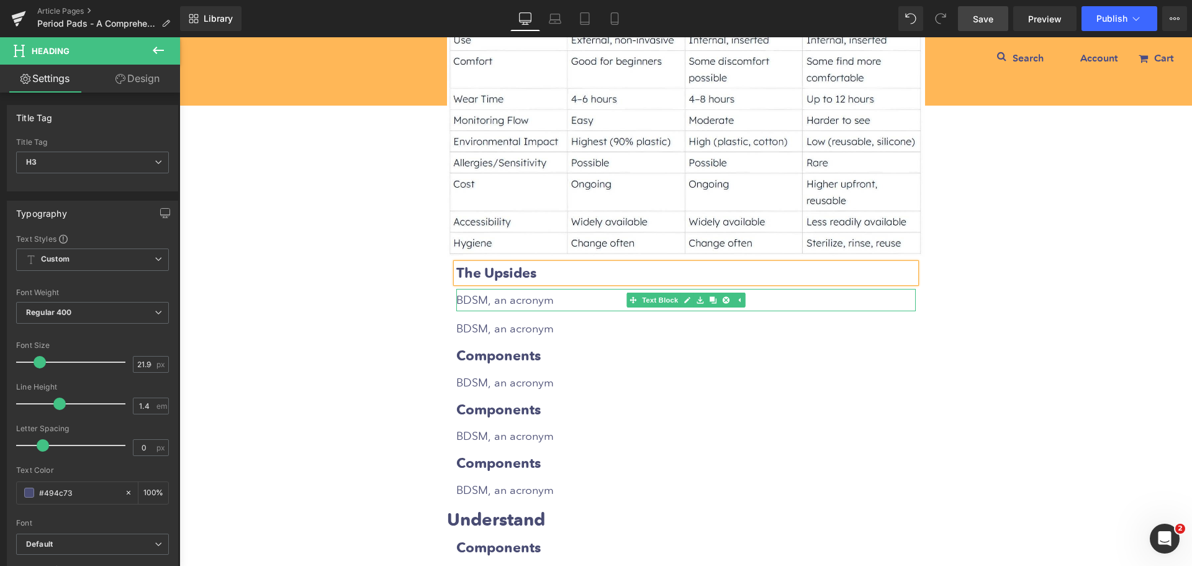
click at [504, 289] on p "BDSM, an acronym" at bounding box center [686, 300] width 460 height 22
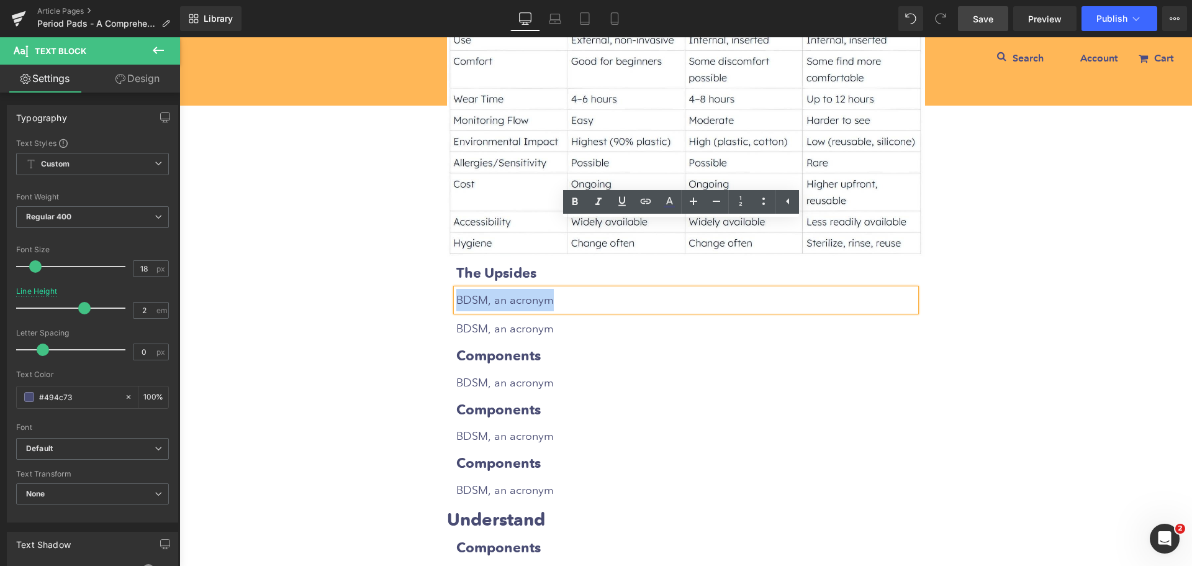
drag, startPoint x: 453, startPoint y: 230, endPoint x: 587, endPoint y: 234, distance: 134.2
click at [587, 289] on p "BDSM, an acronym" at bounding box center [686, 300] width 460 height 22
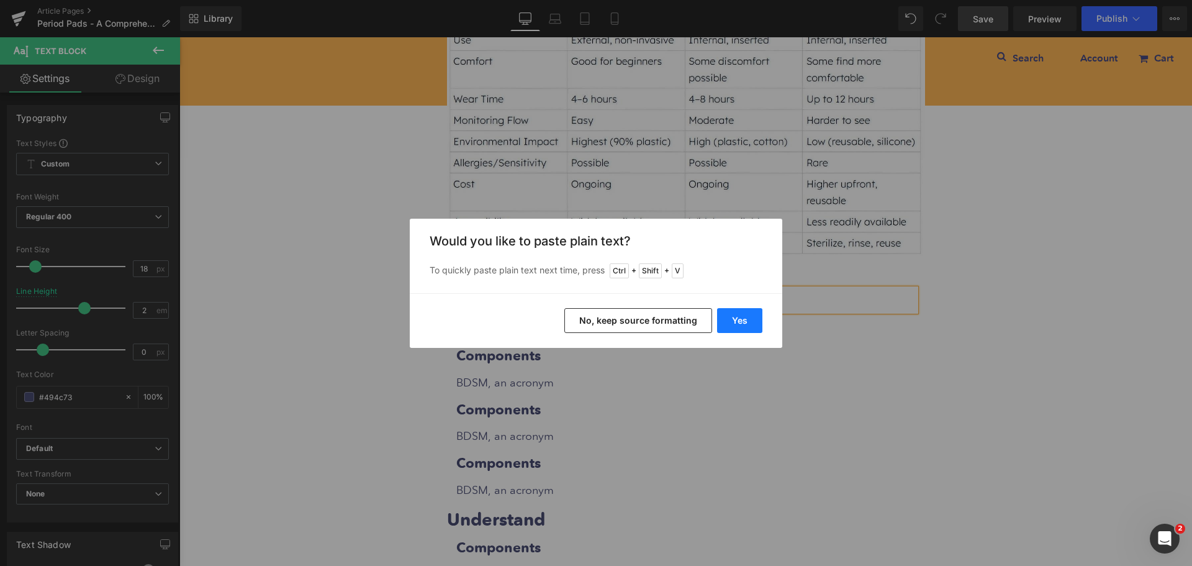
click at [735, 325] on button "Yes" at bounding box center [739, 320] width 45 height 25
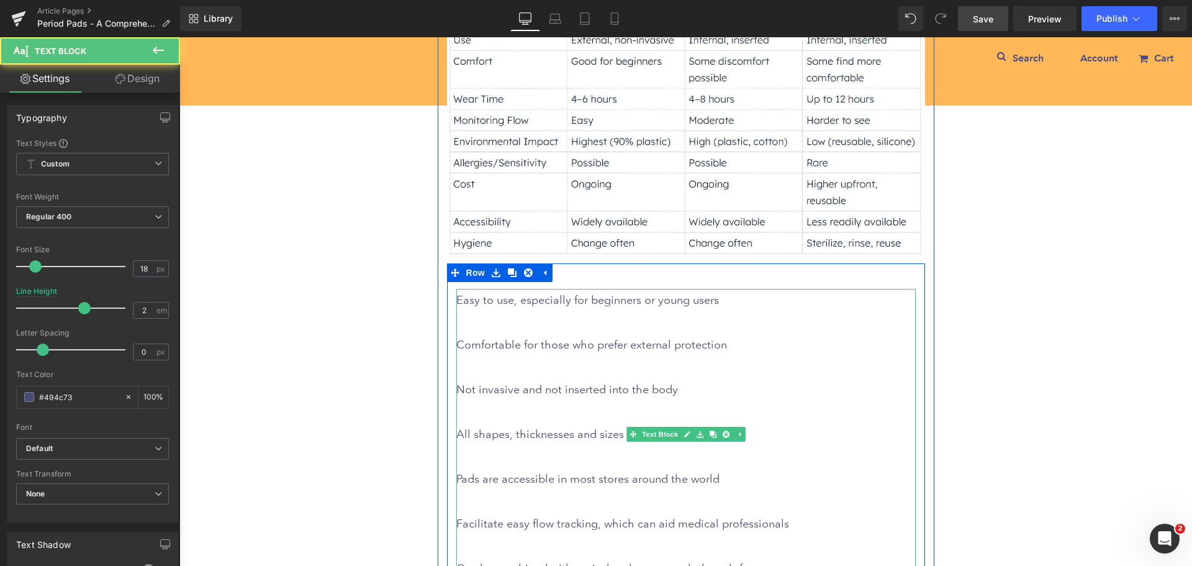
click at [456, 289] on p "Easy to use, especially for beginners or young users" at bounding box center [686, 300] width 460 height 22
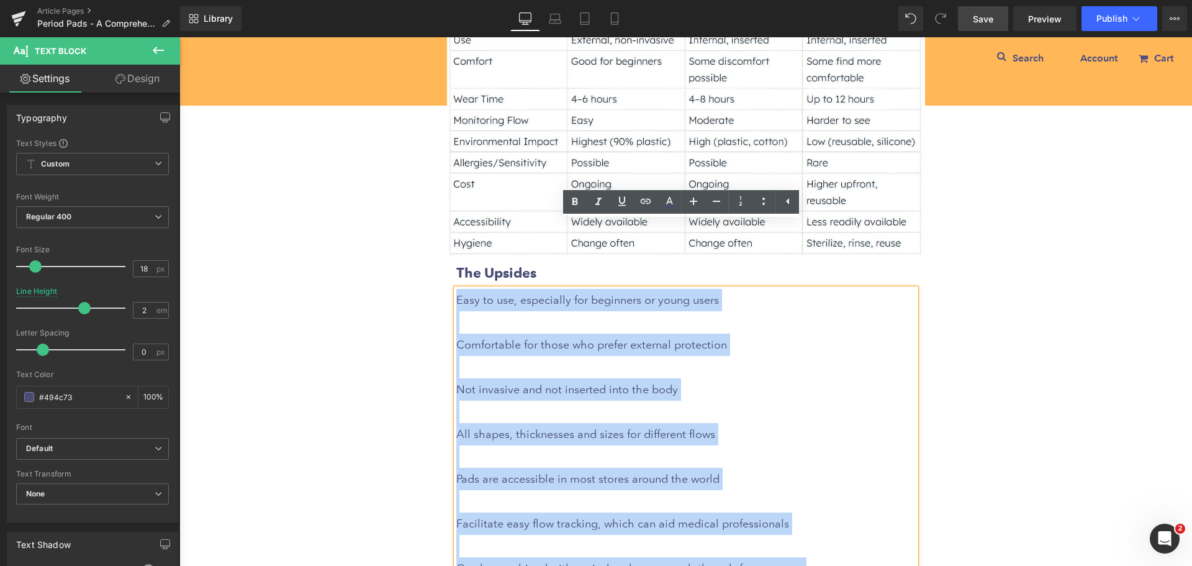
drag, startPoint x: 455, startPoint y: 232, endPoint x: 841, endPoint y: 508, distance: 474.6
click at [841, 508] on div "Easy to use, especially for beginners or young users Comfortable for those who …" at bounding box center [686, 434] width 460 height 291
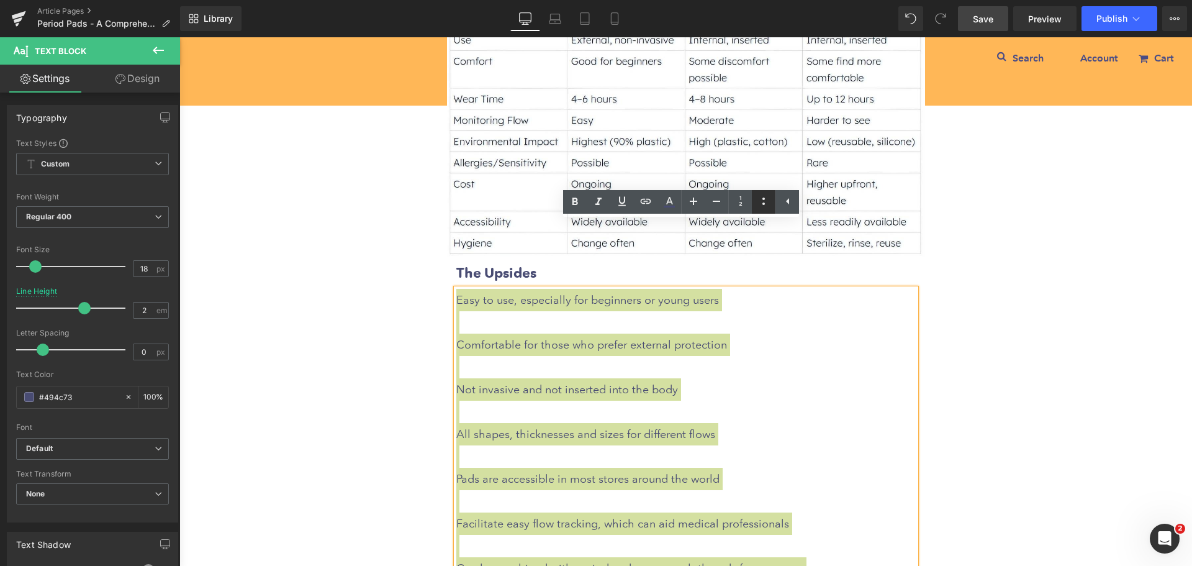
click at [544, 202] on icon at bounding box center [485, 265] width 117 height 338
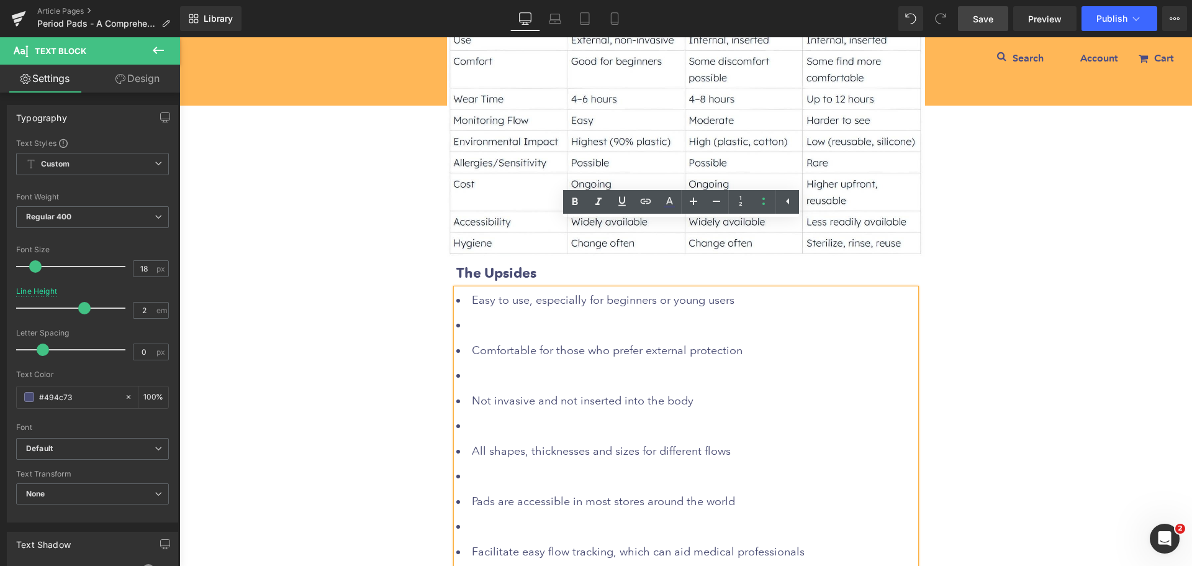
click at [519, 314] on li at bounding box center [686, 325] width 460 height 22
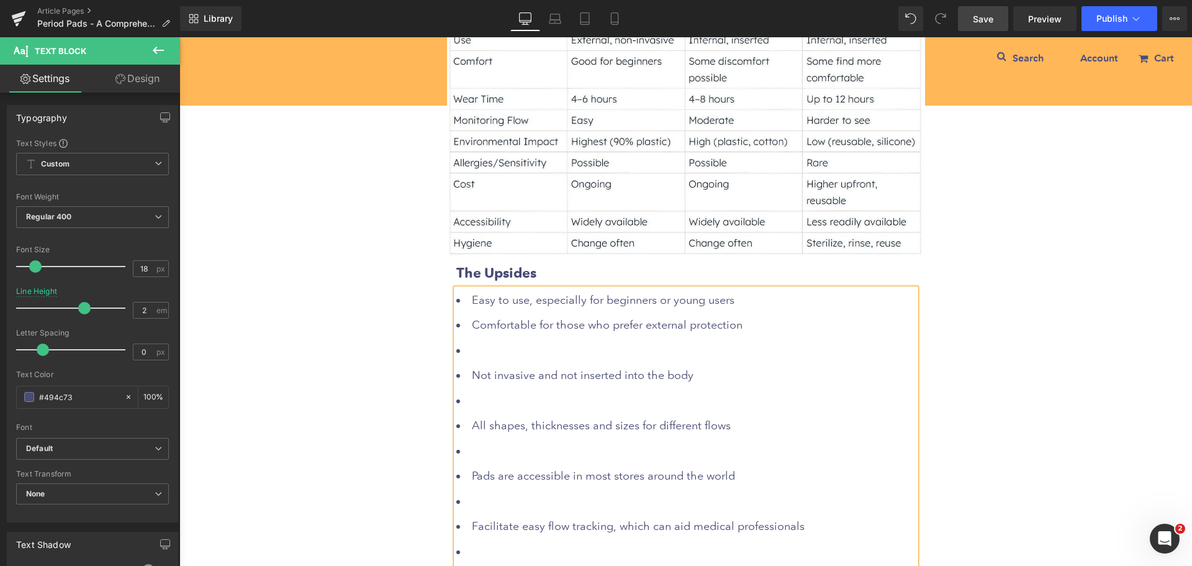
click at [494, 339] on li at bounding box center [686, 350] width 460 height 22
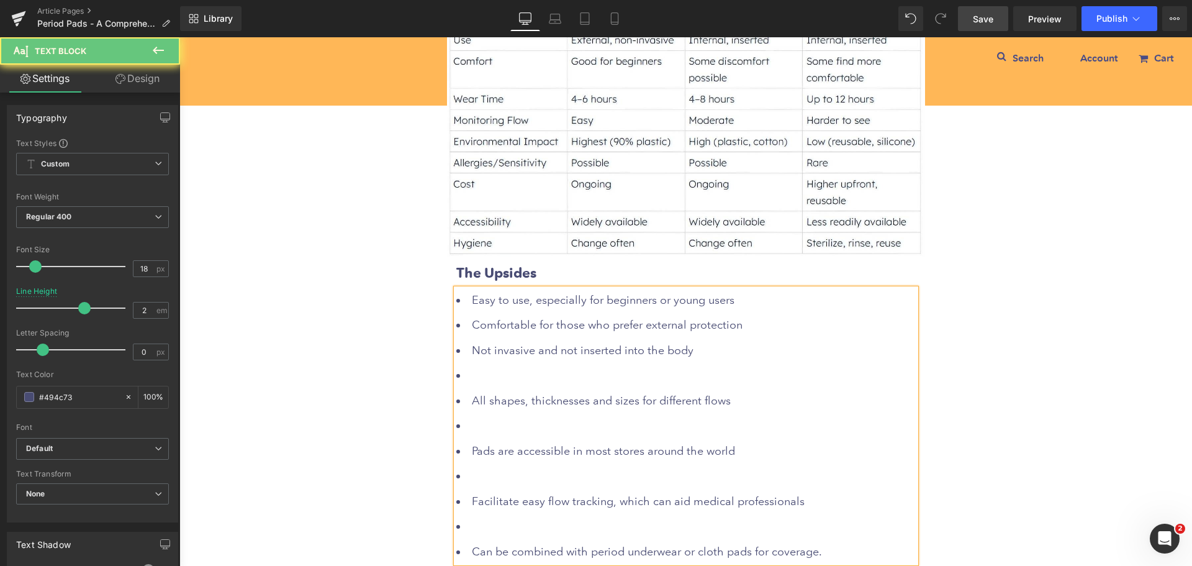
click at [494, 364] on li at bounding box center [686, 375] width 460 height 22
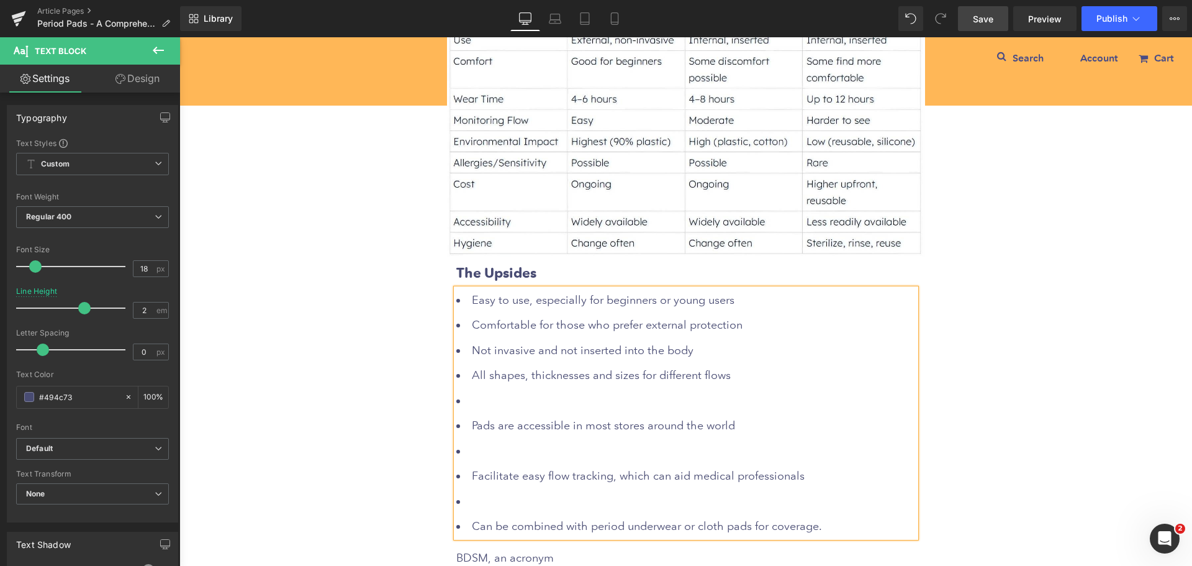
click at [499, 389] on li at bounding box center [686, 400] width 460 height 22
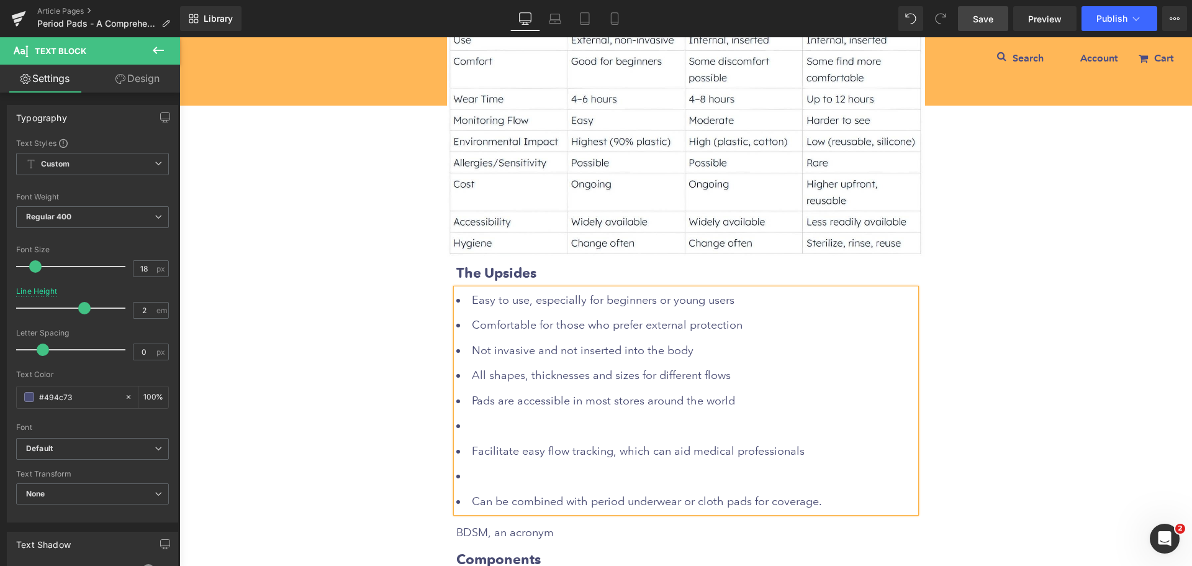
click at [498, 414] on li at bounding box center [686, 425] width 460 height 22
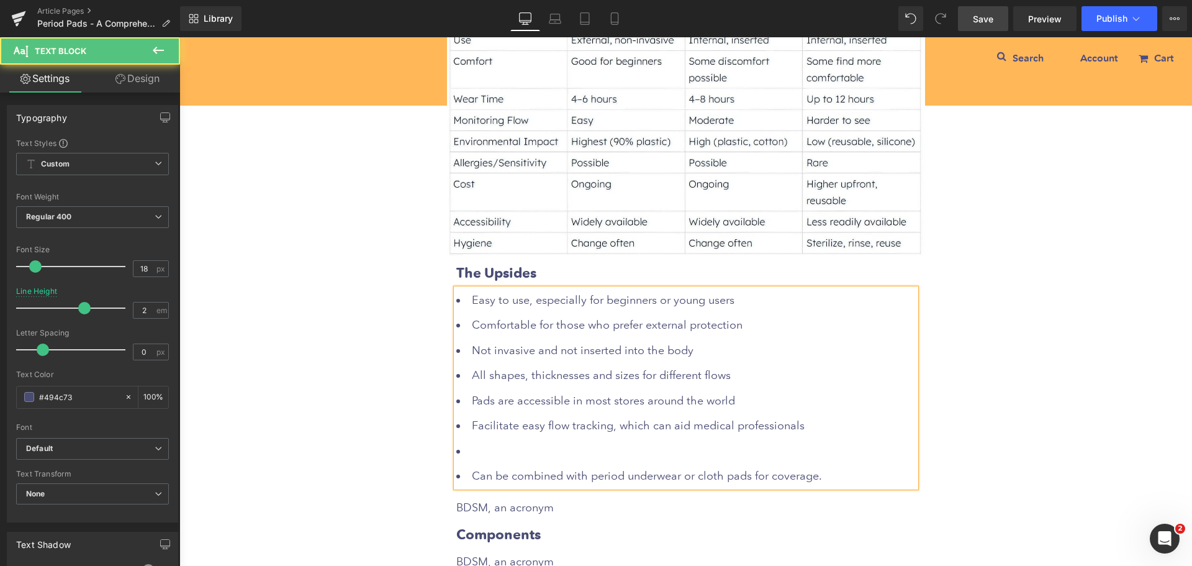
click at [502, 440] on li at bounding box center [686, 451] width 460 height 22
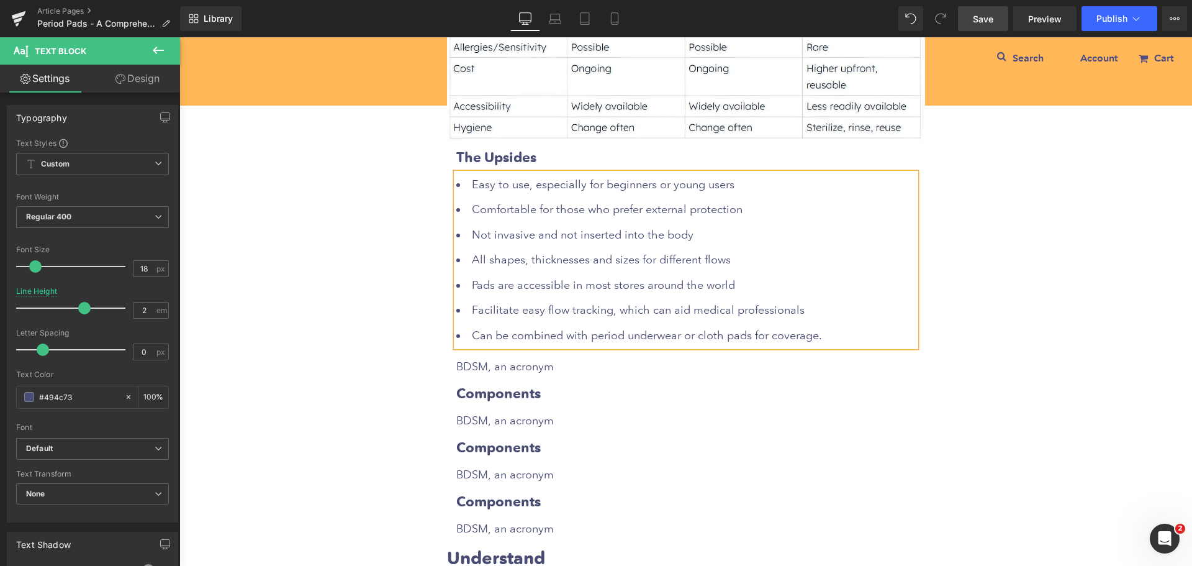
scroll to position [5141, 0]
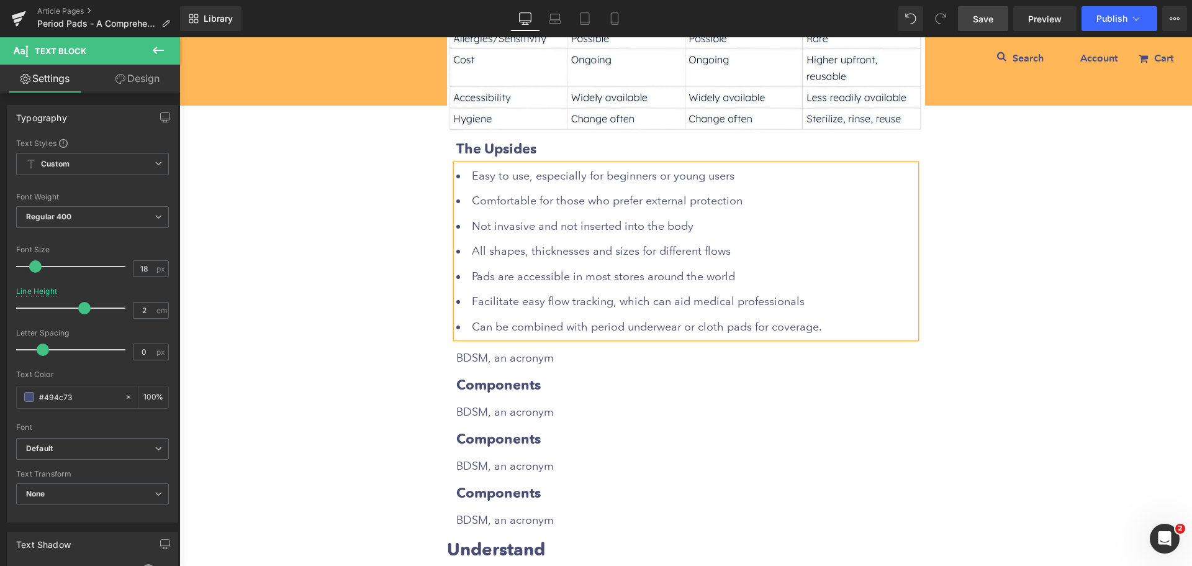
click at [530, 347] on p "BDSM, an acronym" at bounding box center [686, 358] width 460 height 22
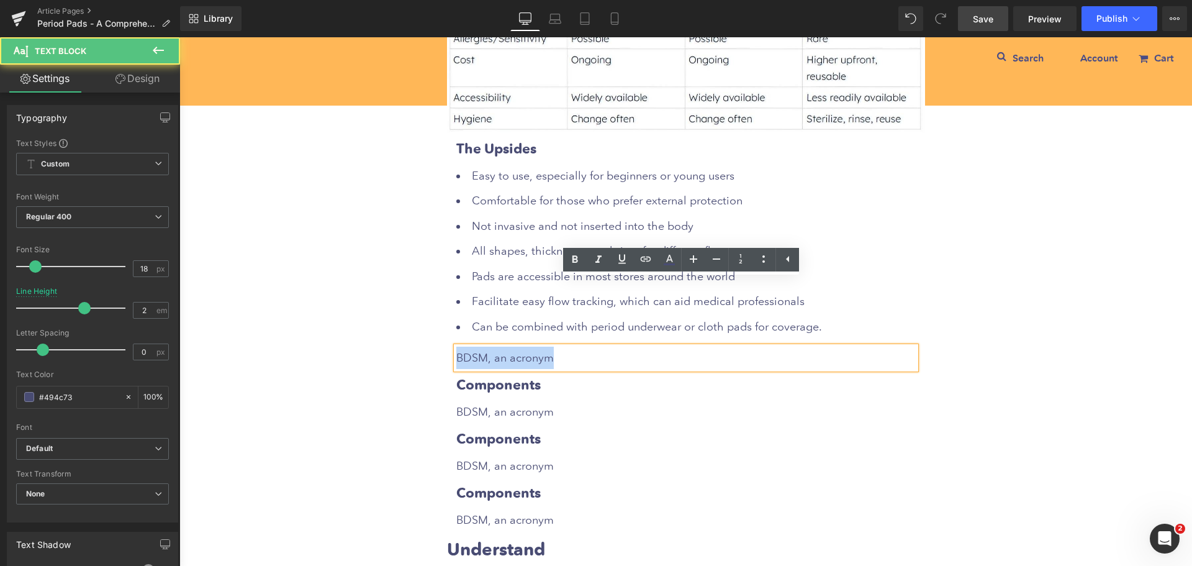
drag, startPoint x: 452, startPoint y: 291, endPoint x: 563, endPoint y: 291, distance: 110.5
click at [563, 347] on p "BDSM, an acronym" at bounding box center [686, 358] width 460 height 22
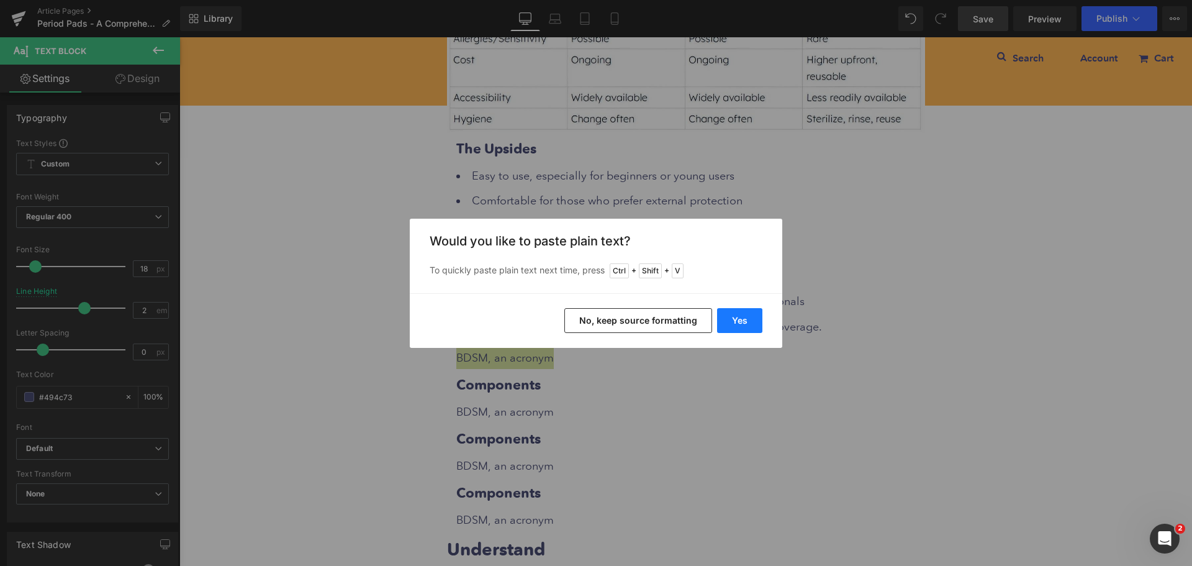
click at [742, 319] on button "Yes" at bounding box center [739, 320] width 45 height 25
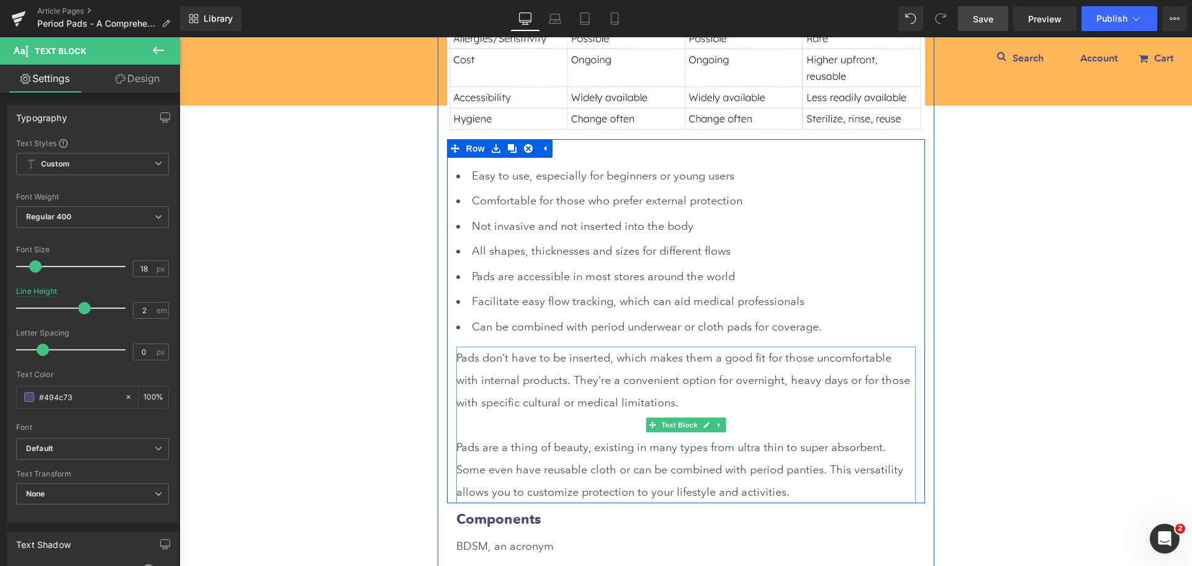
click at [535, 414] on p at bounding box center [686, 425] width 460 height 22
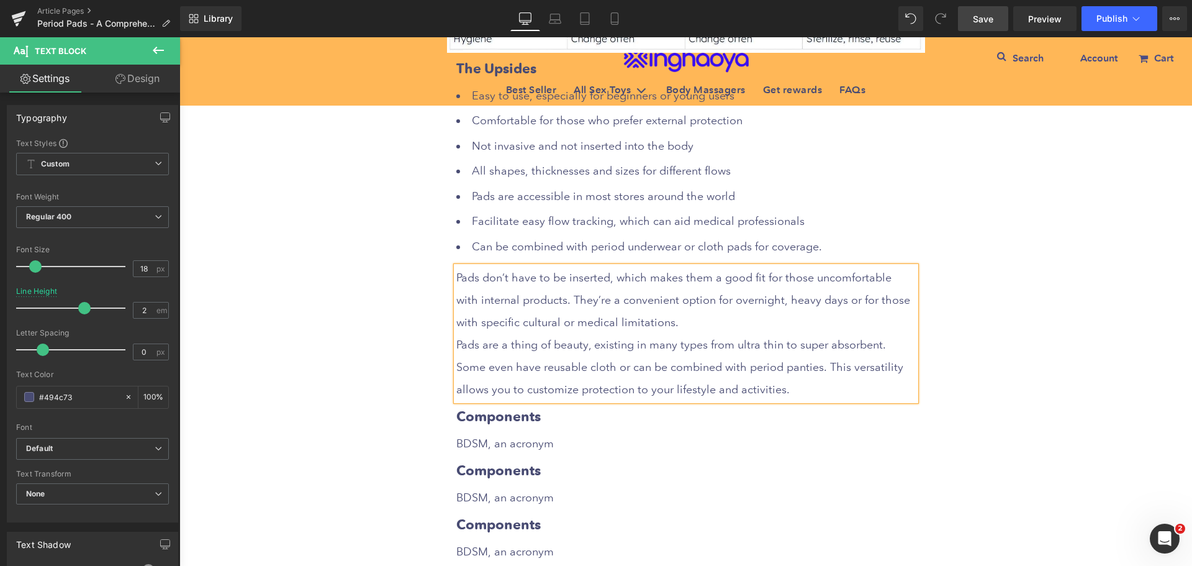
scroll to position [5327, 0]
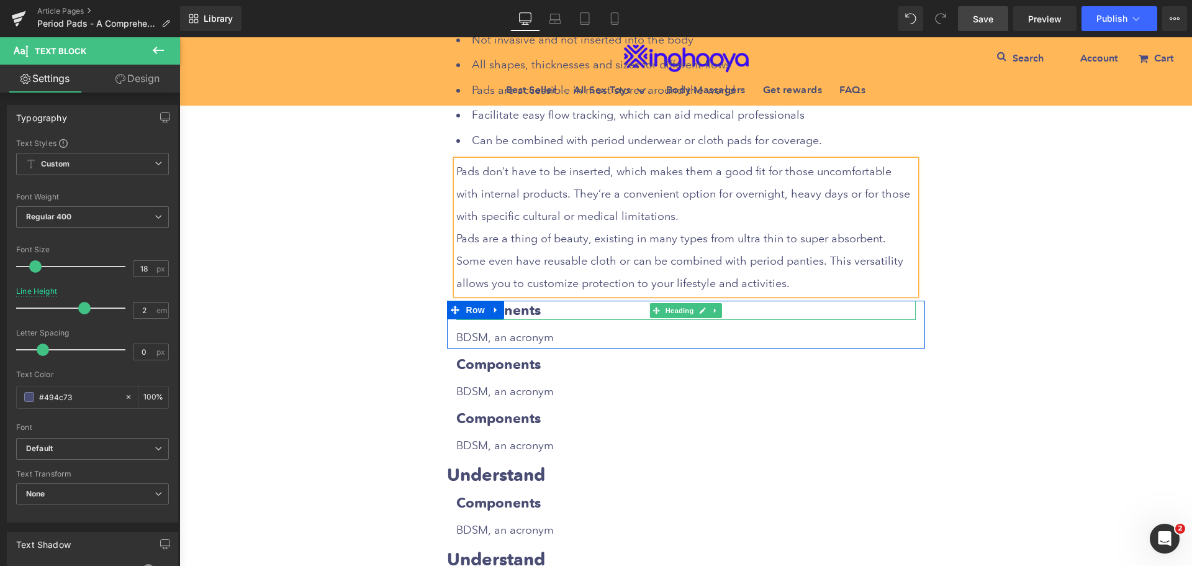
click at [525, 301] on h3 "Components" at bounding box center [686, 310] width 460 height 19
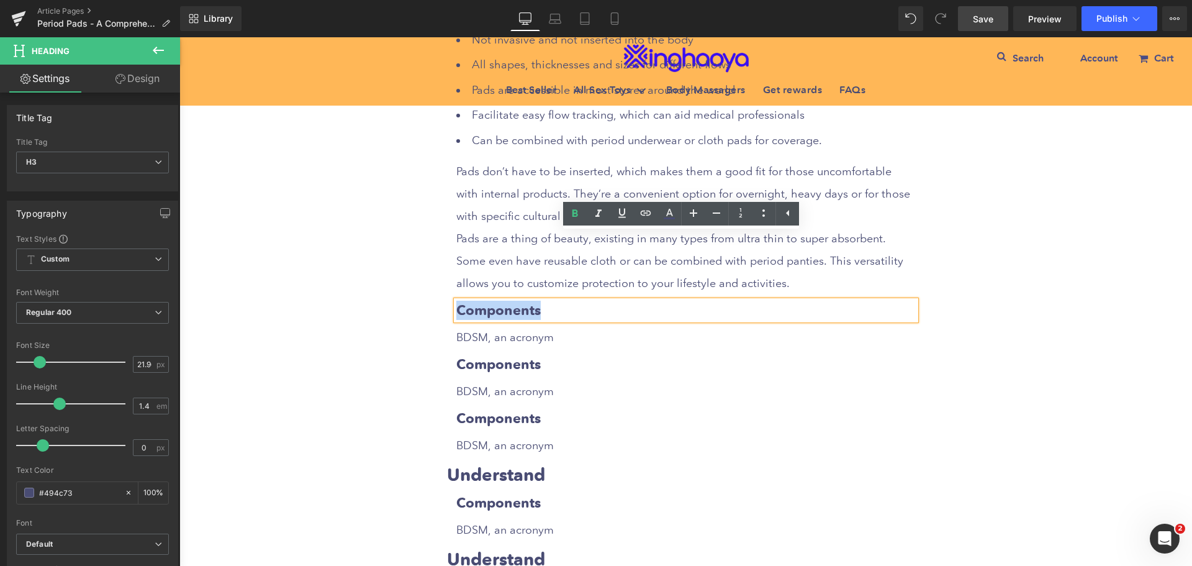
drag, startPoint x: 453, startPoint y: 241, endPoint x: 568, endPoint y: 245, distance: 115.0
click at [568, 301] on h3 "Components" at bounding box center [686, 310] width 460 height 19
paste div
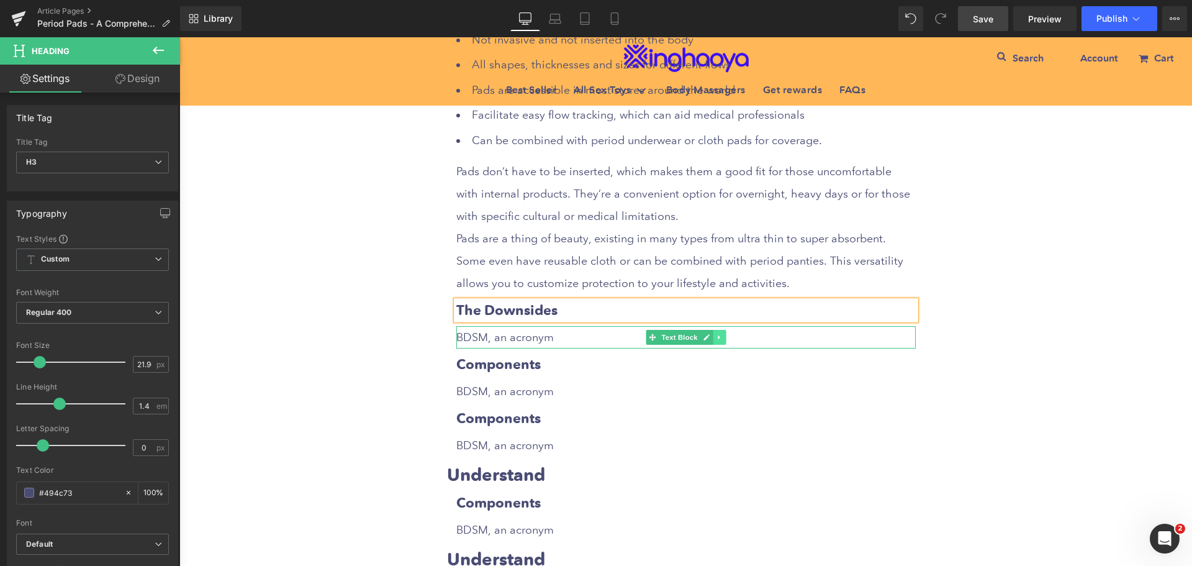
click at [716, 333] on icon at bounding box center [719, 336] width 7 height 7
click at [710, 333] on icon at bounding box center [712, 336] width 7 height 7
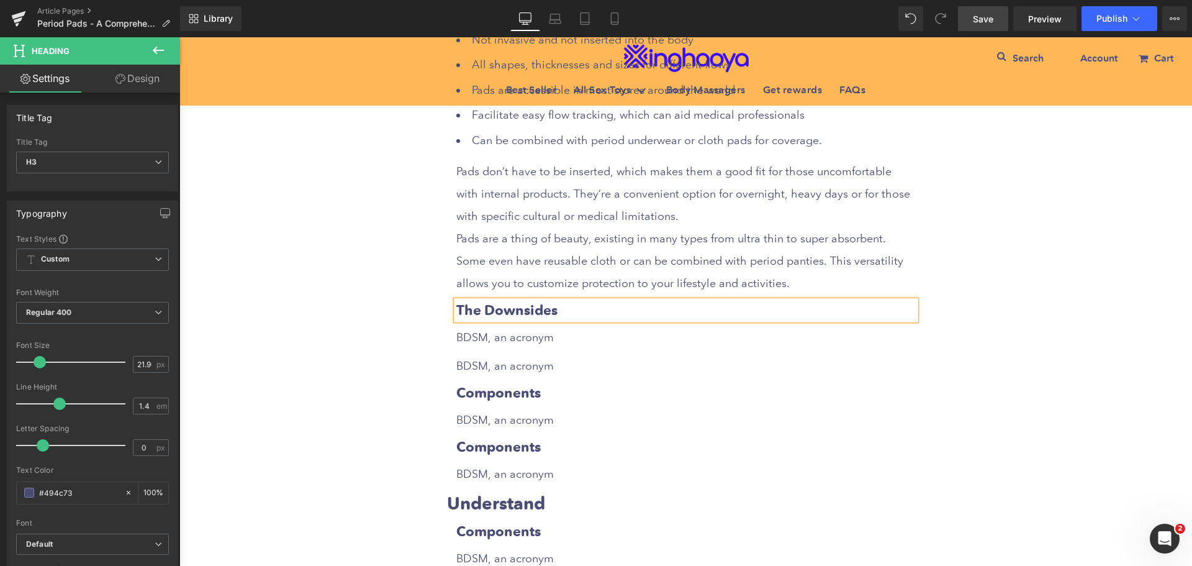
click at [531, 326] on p "BDSM, an acronym" at bounding box center [686, 337] width 460 height 22
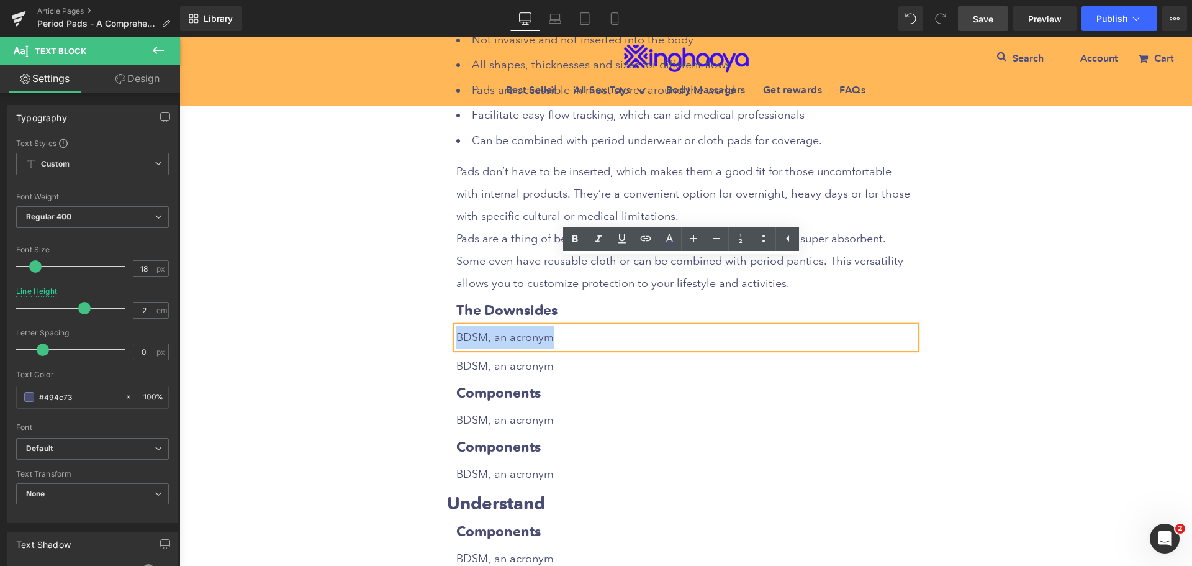
drag, startPoint x: 452, startPoint y: 273, endPoint x: 568, endPoint y: 271, distance: 116.1
click at [568, 326] on p "BDSM, an acronym" at bounding box center [686, 337] width 460 height 22
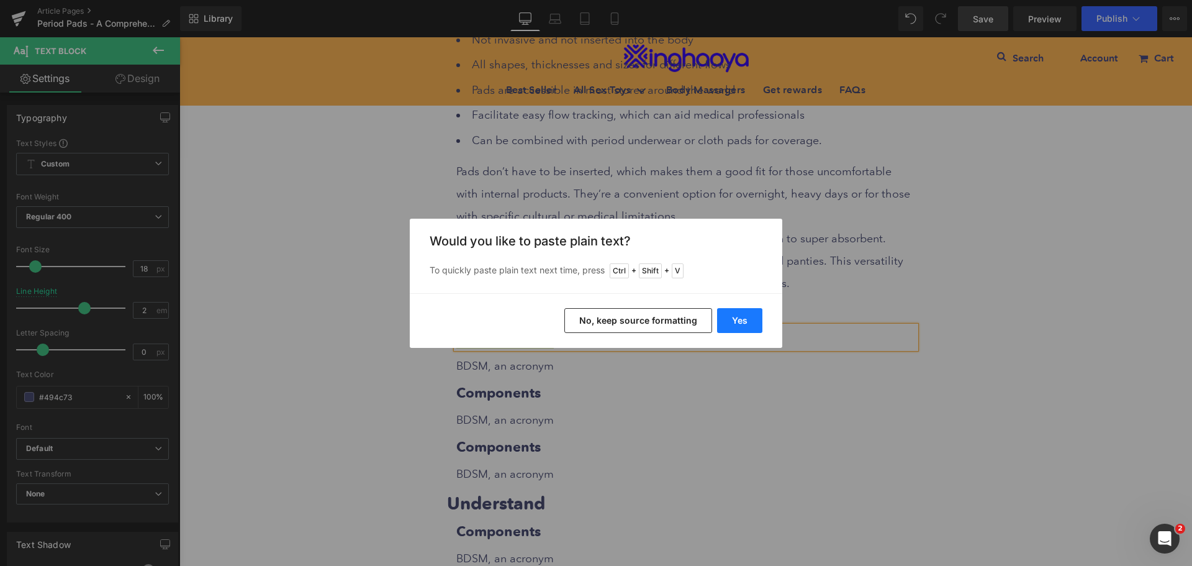
click at [729, 319] on button "Yes" at bounding box center [739, 320] width 45 height 25
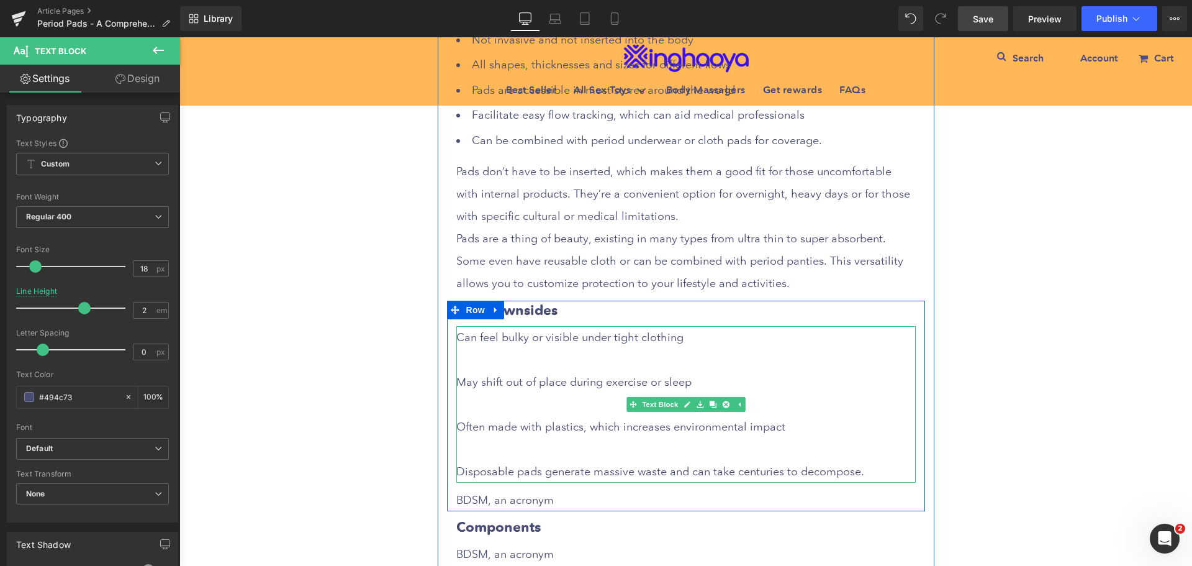
click at [469, 348] on p at bounding box center [686, 359] width 460 height 22
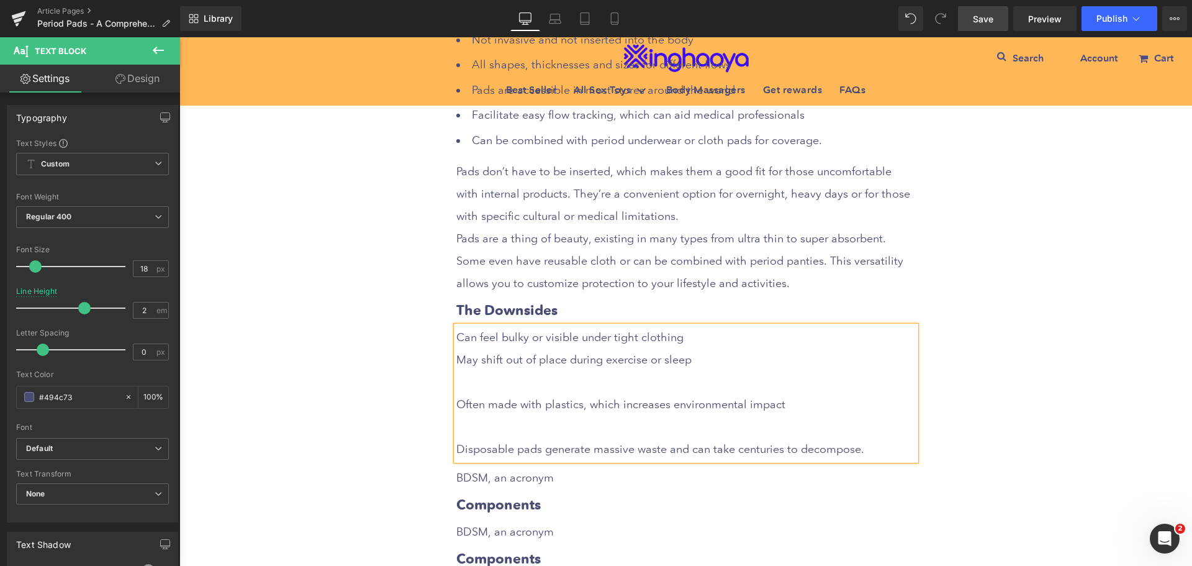
click at [480, 371] on p at bounding box center [686, 382] width 460 height 22
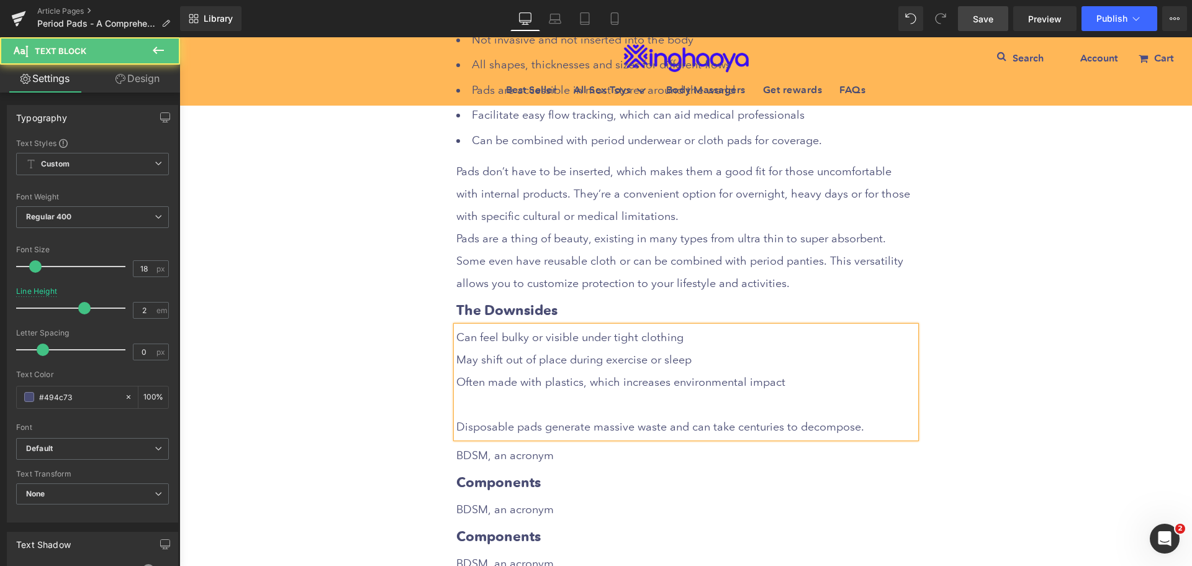
click at [474, 393] on p at bounding box center [686, 404] width 460 height 22
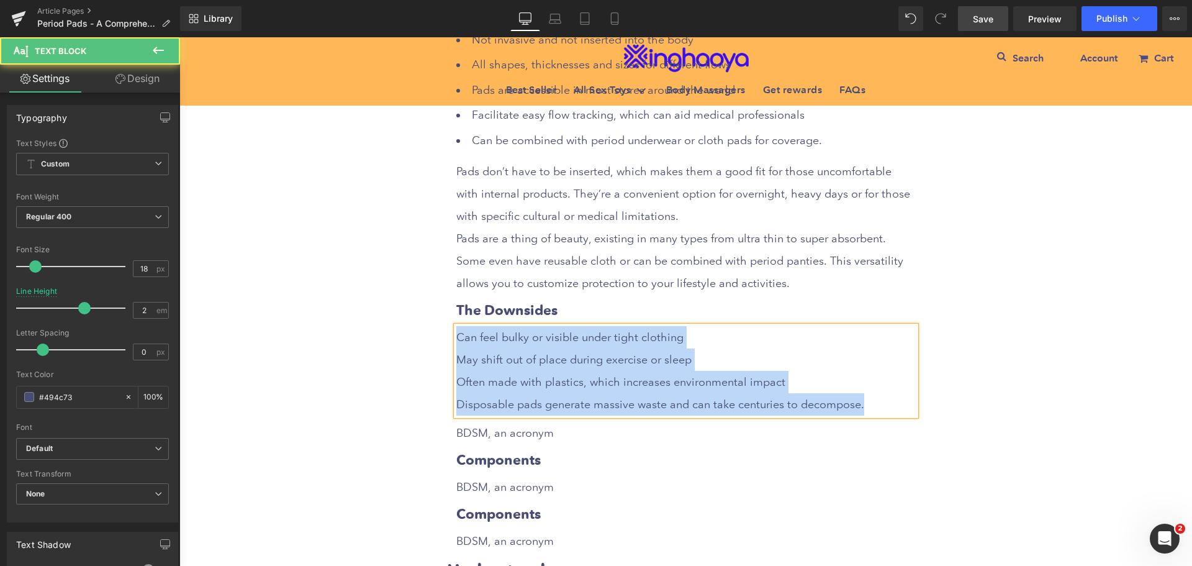
drag, startPoint x: 863, startPoint y: 340, endPoint x: 413, endPoint y: 269, distance: 455.1
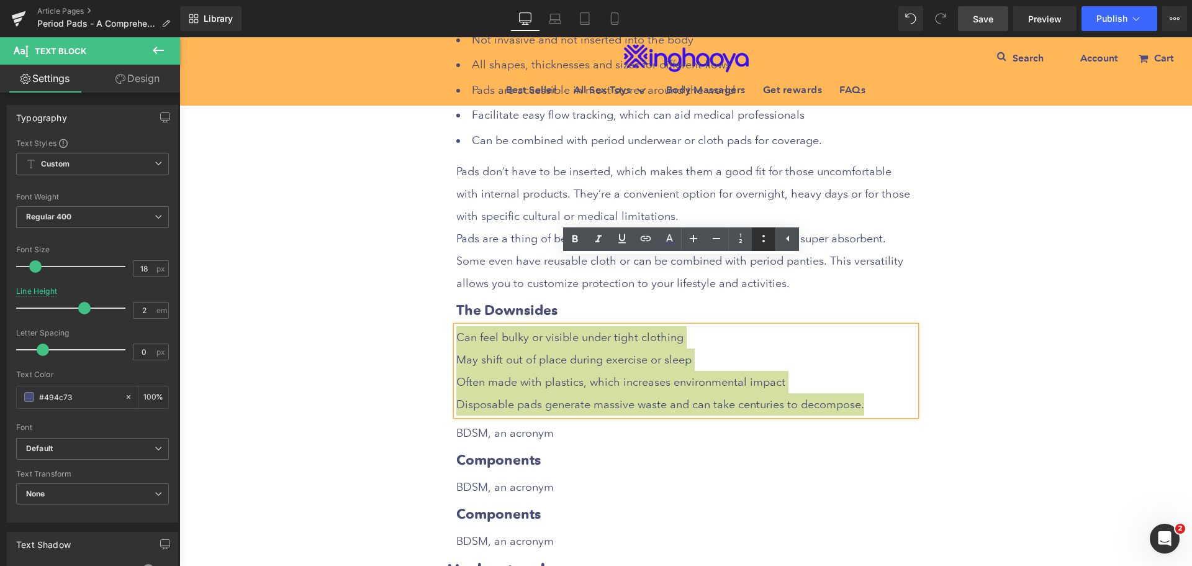
click at [764, 241] on icon at bounding box center [764, 238] width 2 height 7
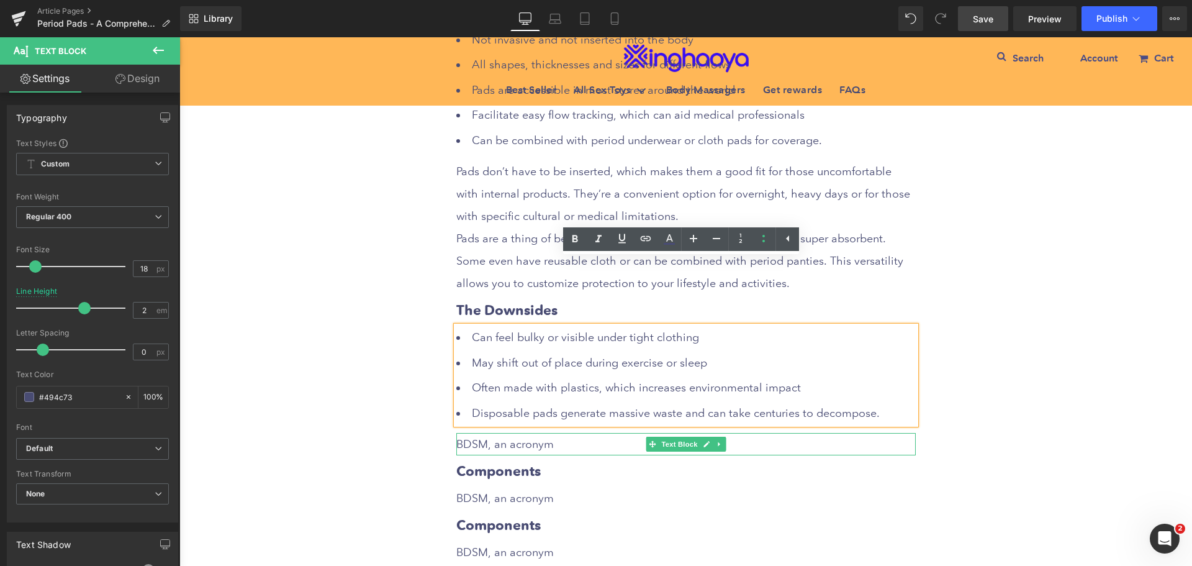
click at [498, 433] on p "BDSM, an acronym" at bounding box center [686, 444] width 460 height 22
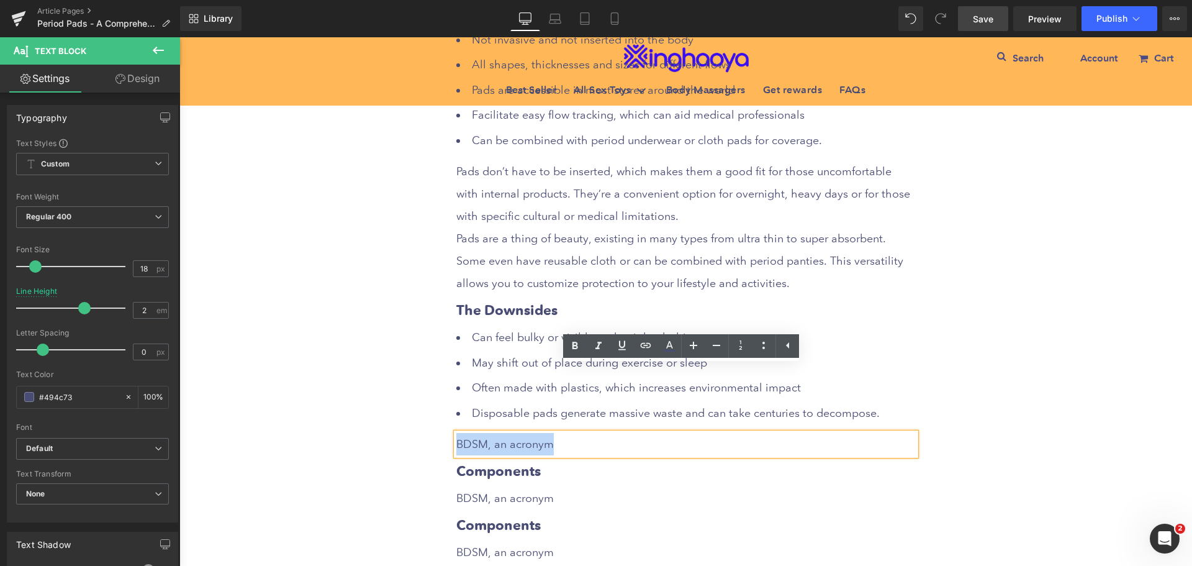
drag, startPoint x: 454, startPoint y: 373, endPoint x: 576, endPoint y: 373, distance: 121.7
click at [576, 433] on p "BDSM, an acronym" at bounding box center [686, 444] width 460 height 22
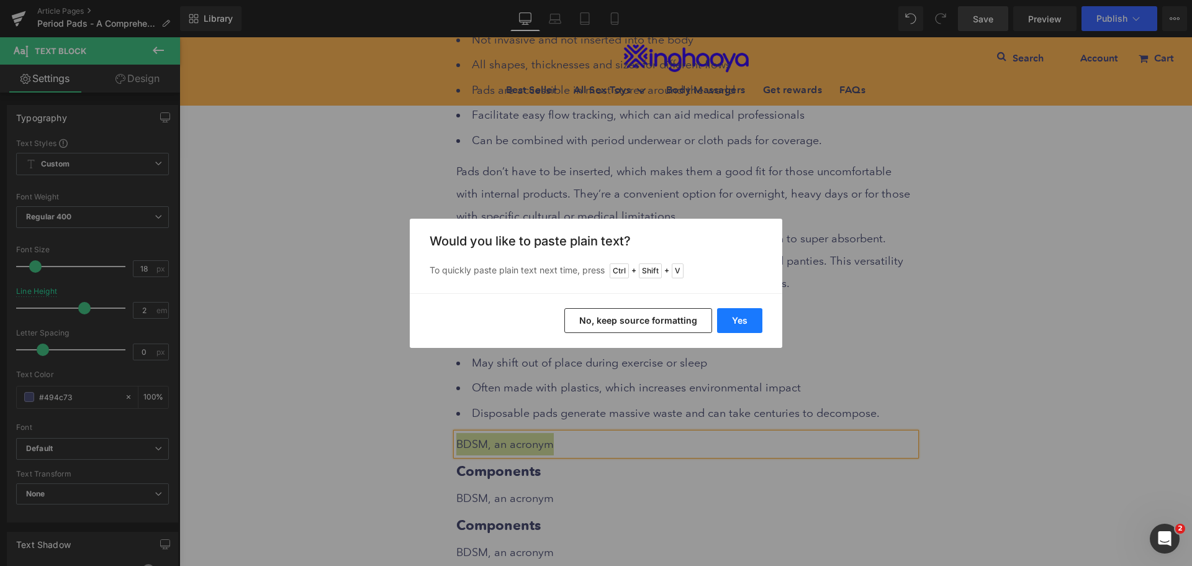
drag, startPoint x: 736, startPoint y: 320, endPoint x: 551, endPoint y: 287, distance: 188.1
click at [736, 320] on button "Yes" at bounding box center [739, 320] width 45 height 25
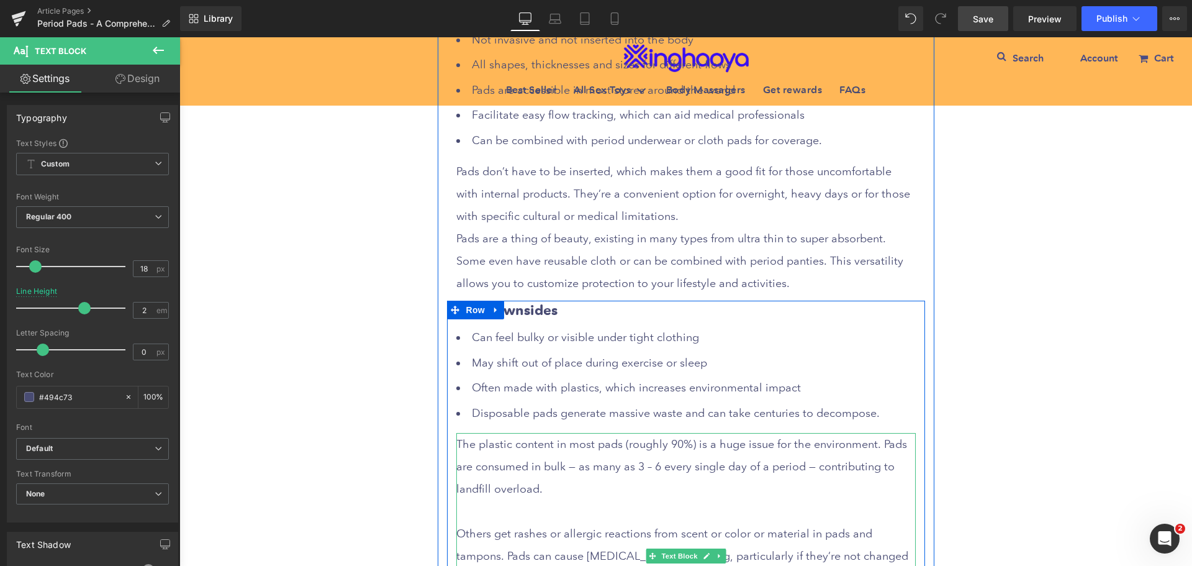
click at [555, 500] on p at bounding box center [686, 511] width 460 height 22
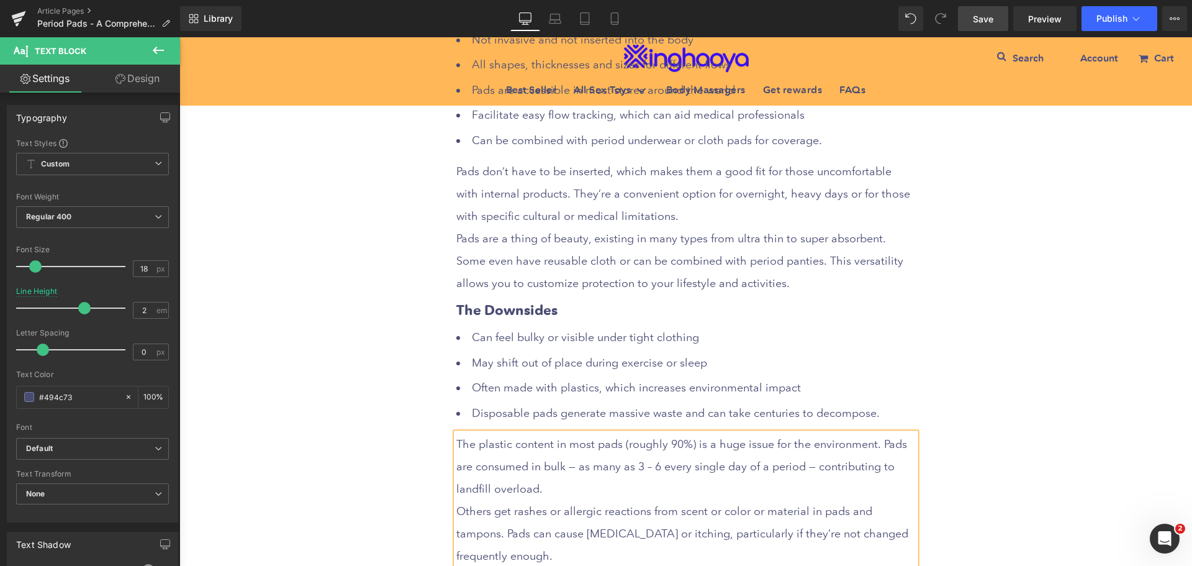
scroll to position [5451, 0]
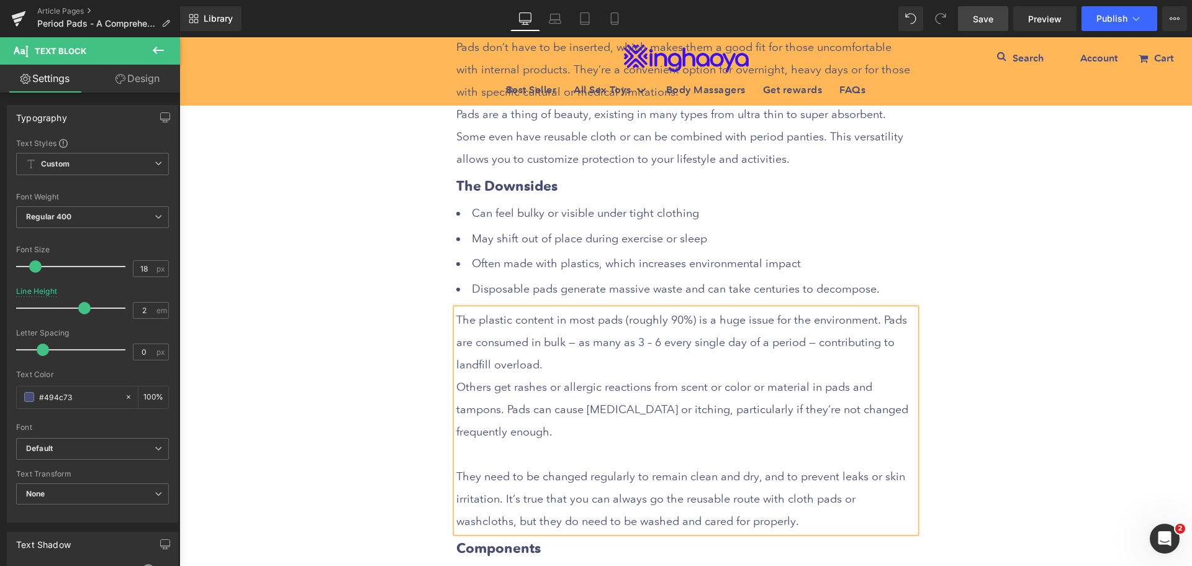
click at [498, 443] on p at bounding box center [686, 454] width 460 height 22
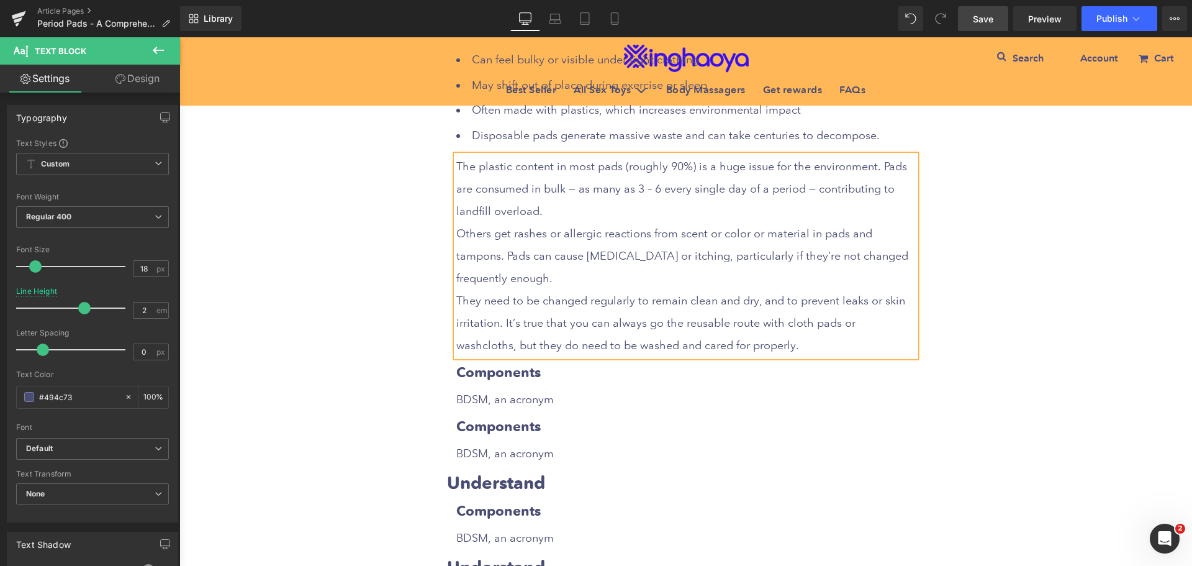
scroll to position [5637, 0]
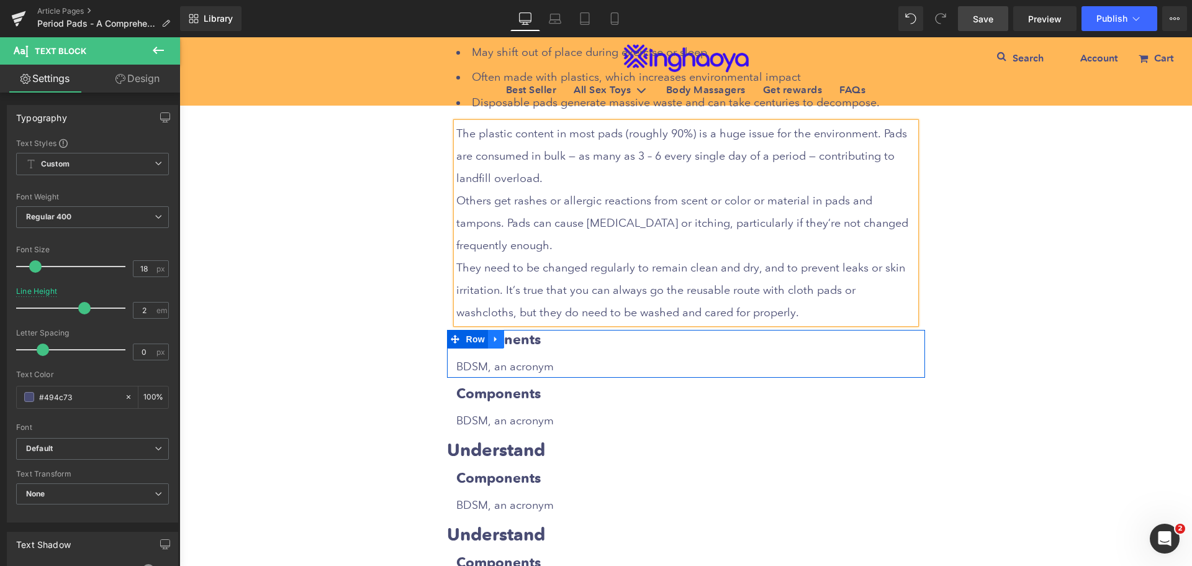
click at [494, 335] on icon at bounding box center [496, 339] width 9 height 9
click at [524, 335] on icon at bounding box center [528, 339] width 9 height 9
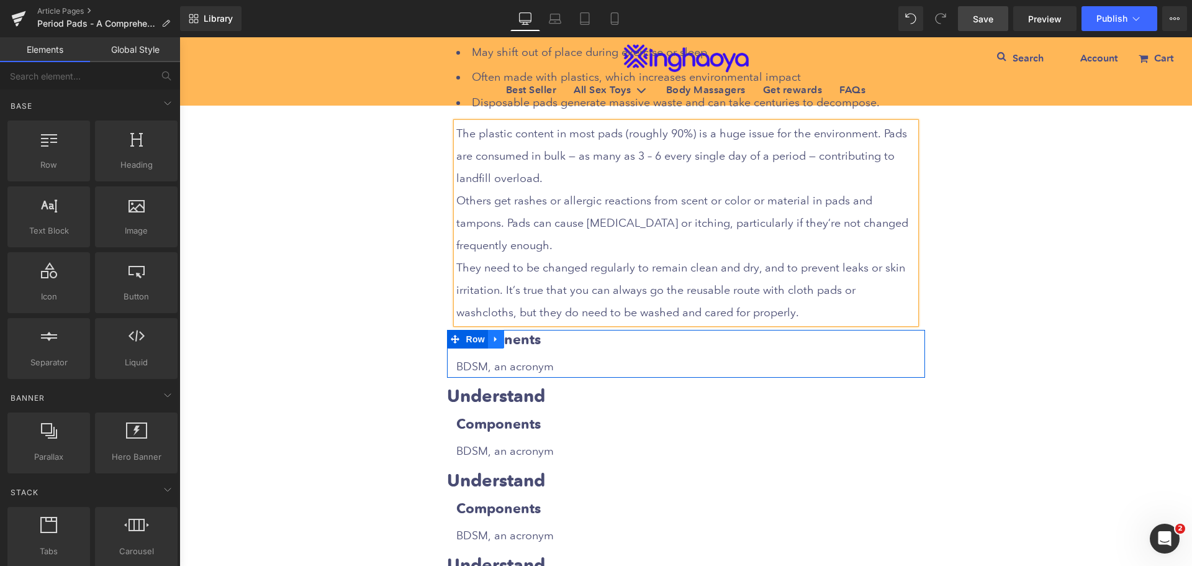
click at [494, 337] on icon at bounding box center [495, 340] width 2 height 6
click at [524, 335] on icon at bounding box center [528, 339] width 9 height 9
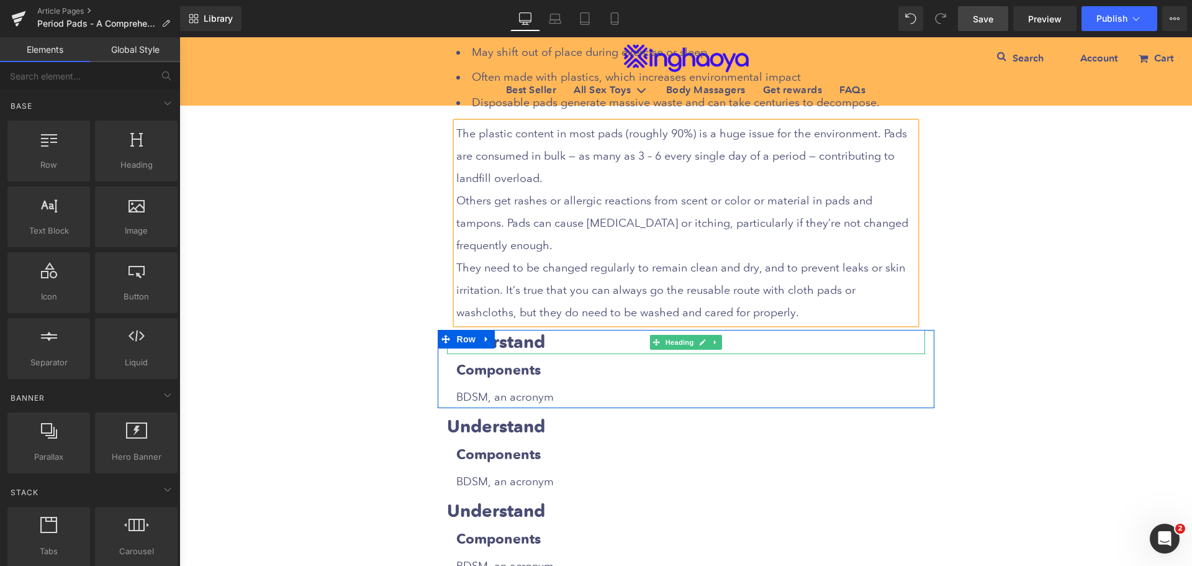
click at [514, 331] on strong "Understand" at bounding box center [496, 342] width 98 height 22
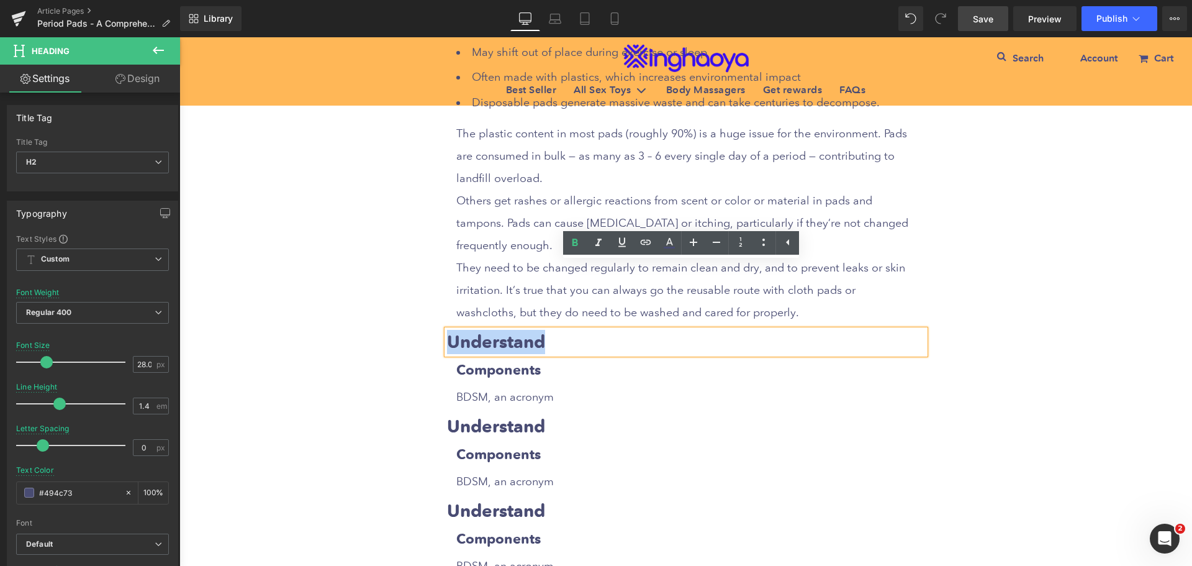
drag, startPoint x: 445, startPoint y: 272, endPoint x: 597, endPoint y: 277, distance: 151.6
click at [597, 330] on h2 "Understand" at bounding box center [686, 342] width 478 height 24
paste div
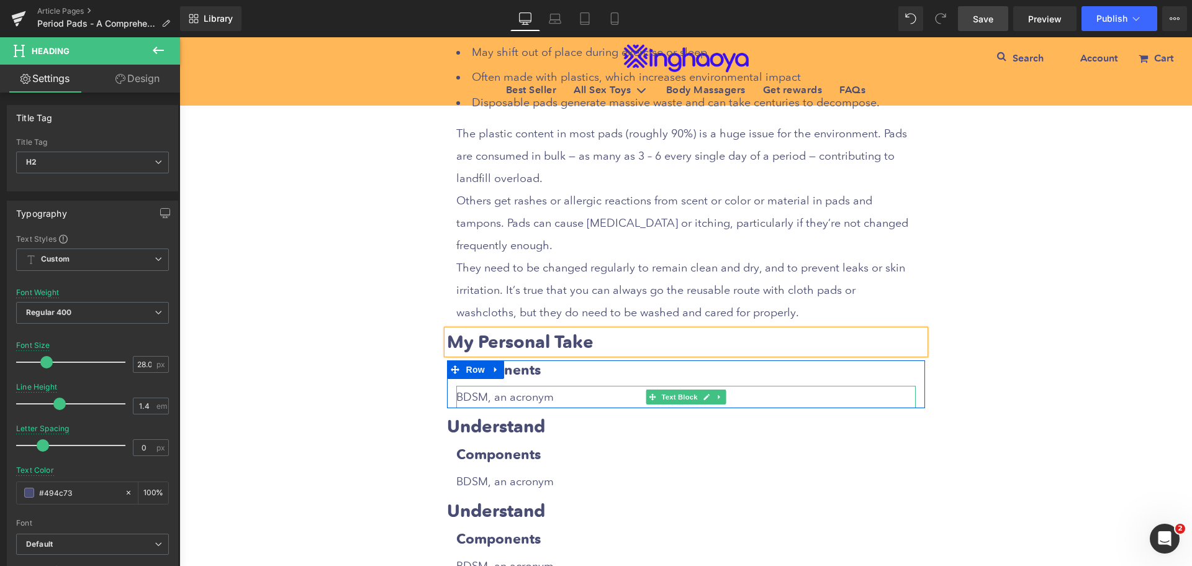
click at [524, 386] on p "BDSM, an acronym" at bounding box center [686, 397] width 460 height 22
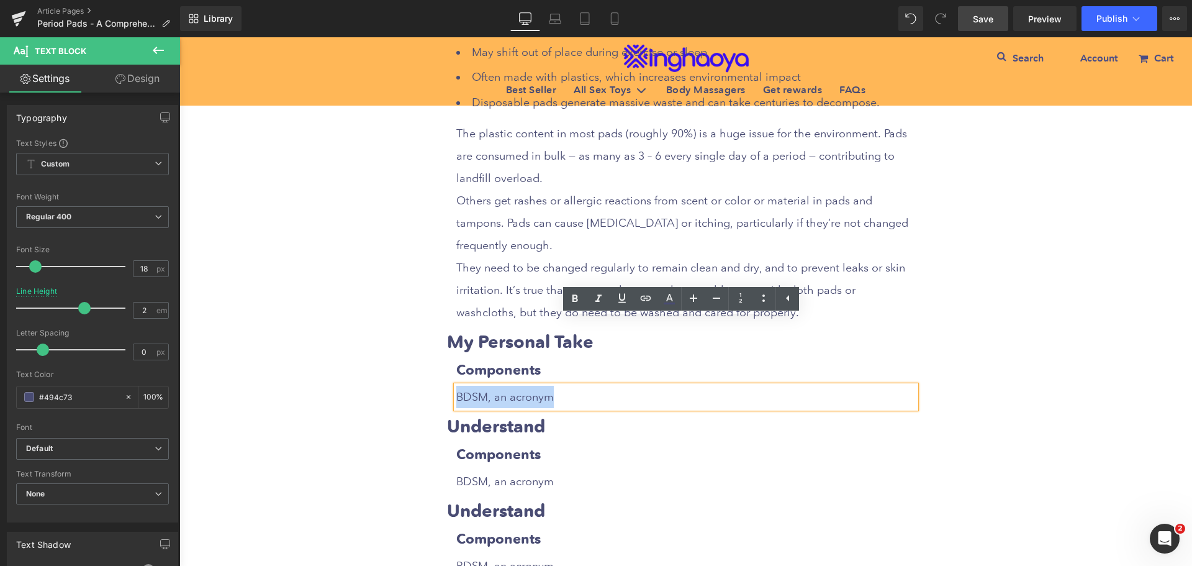
drag, startPoint x: 453, startPoint y: 330, endPoint x: 574, endPoint y: 330, distance: 121.7
click at [574, 386] on p "BDSM, an acronym" at bounding box center [686, 397] width 460 height 22
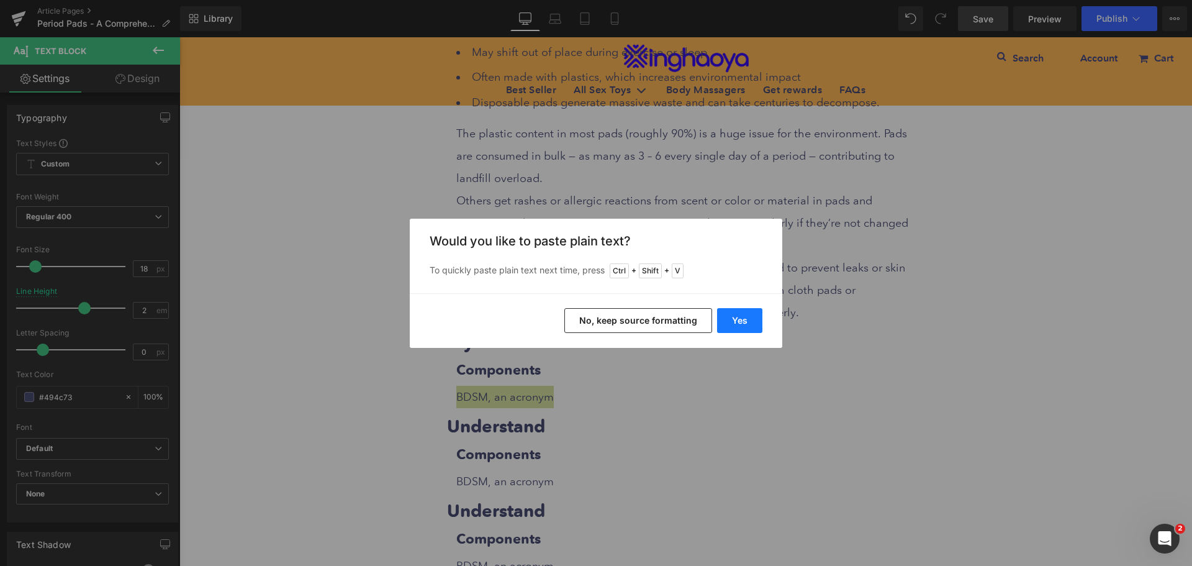
click at [725, 319] on button "Yes" at bounding box center [739, 320] width 45 height 25
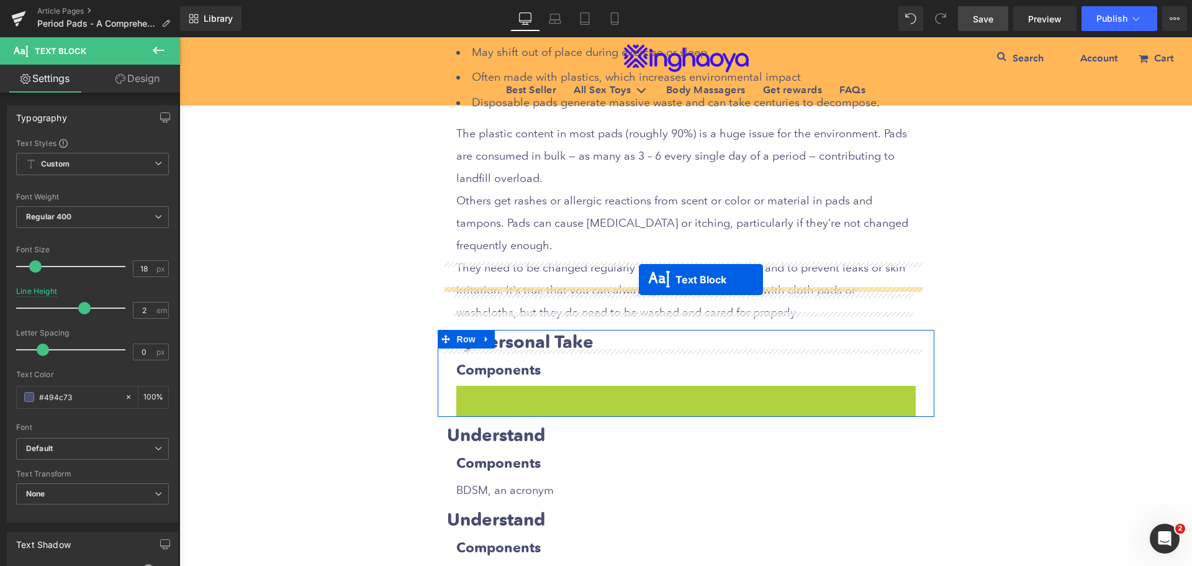
drag, startPoint x: 646, startPoint y: 326, endPoint x: 639, endPoint y: 279, distance: 47.2
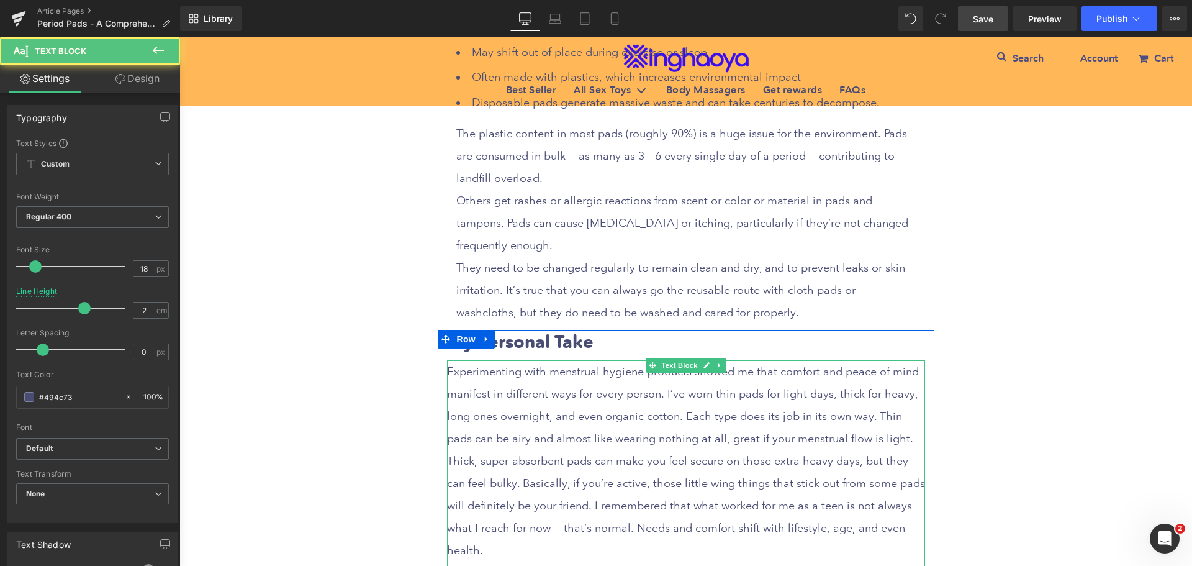
scroll to position [5824, 0]
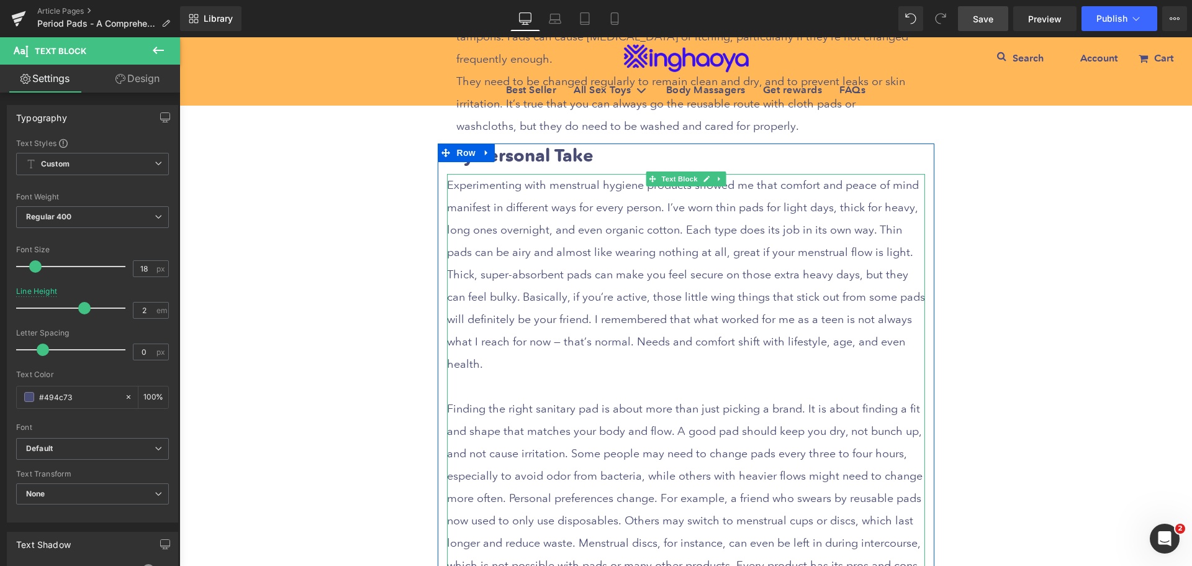
click at [483, 375] on p at bounding box center [686, 386] width 478 height 22
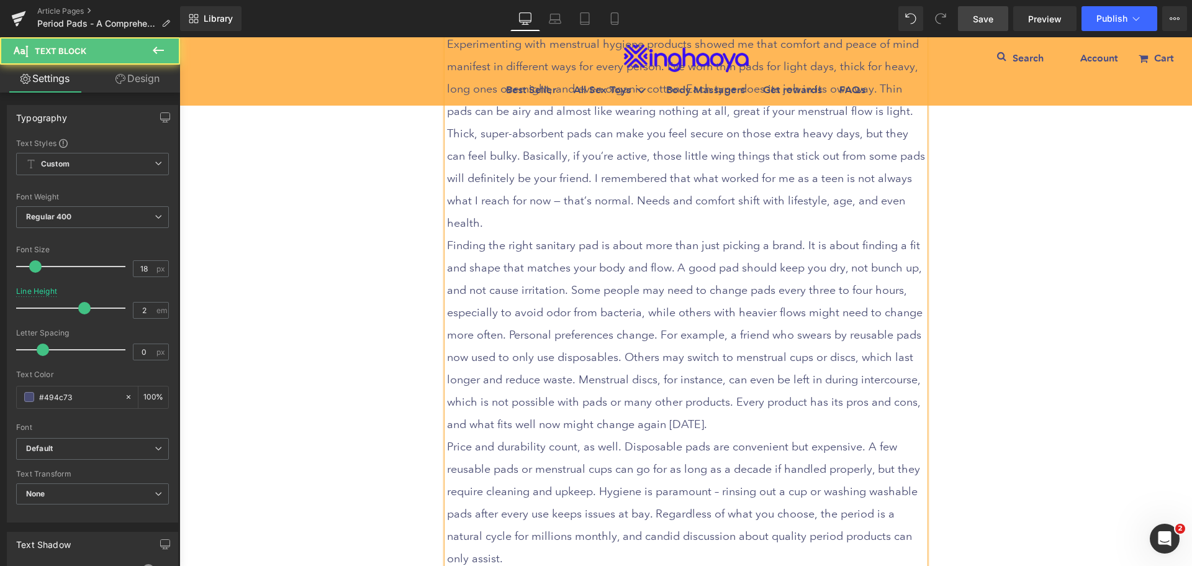
scroll to position [6072, 0]
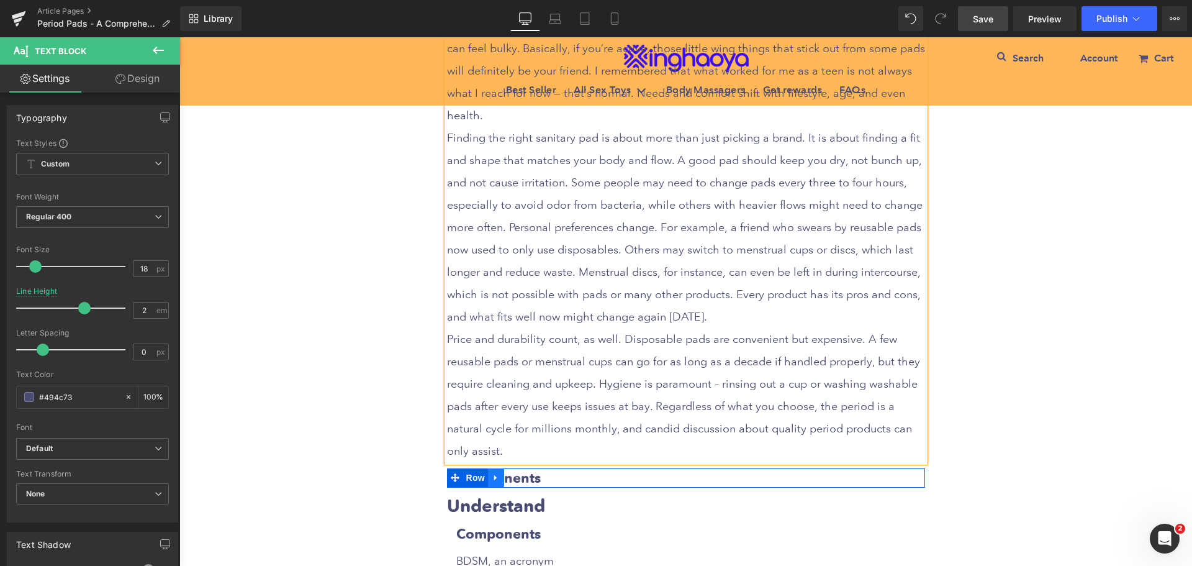
click at [494, 475] on icon at bounding box center [495, 478] width 2 height 6
click at [524, 473] on icon at bounding box center [528, 477] width 9 height 9
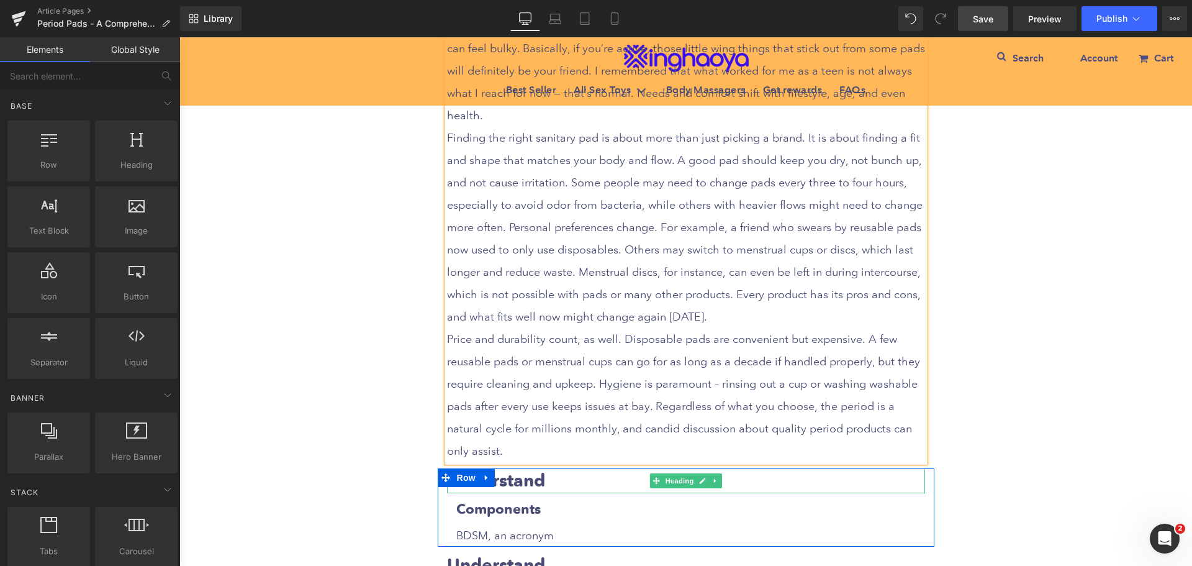
click at [532, 469] on strong "Understand" at bounding box center [496, 480] width 98 height 22
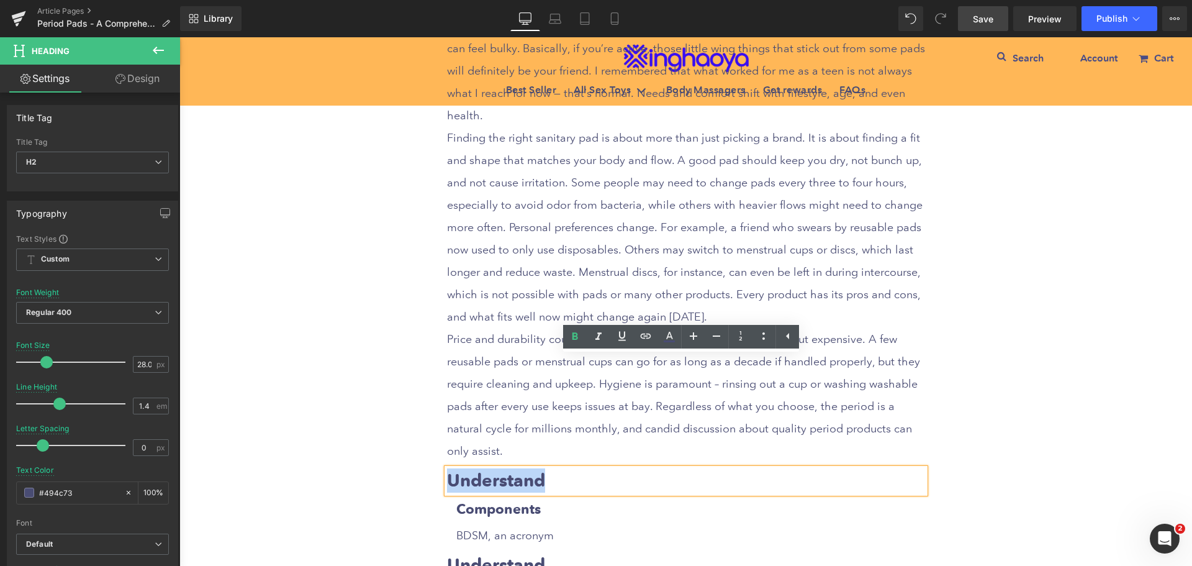
drag, startPoint x: 446, startPoint y: 364, endPoint x: 557, endPoint y: 366, distance: 111.2
click at [557, 468] on h2 "Understand" at bounding box center [686, 480] width 478 height 24
paste div
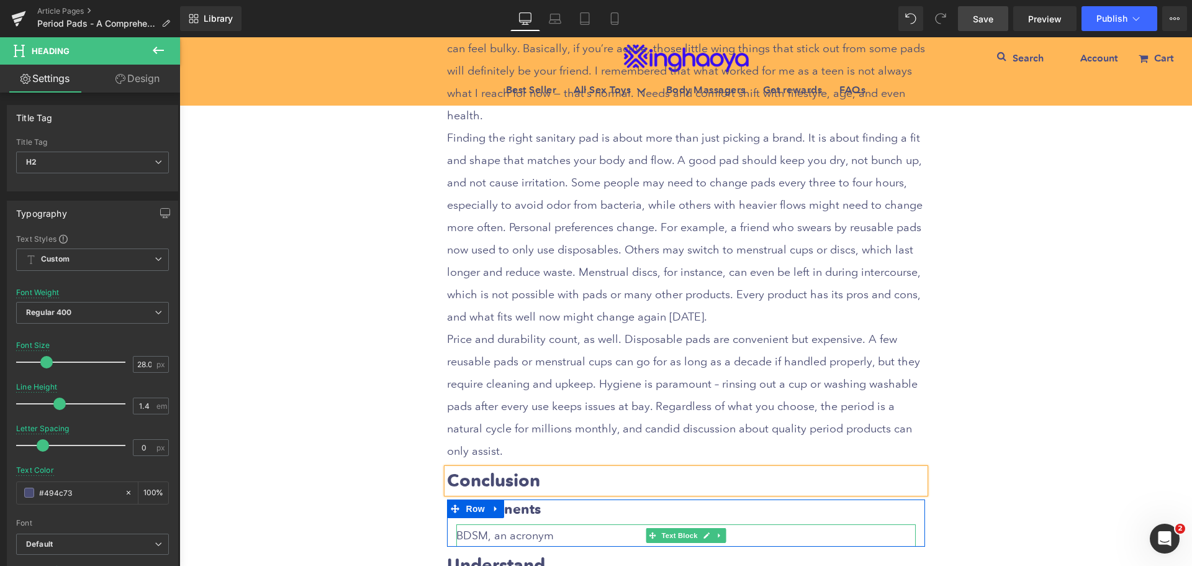
click at [514, 524] on p "BDSM, an acronym" at bounding box center [686, 535] width 460 height 22
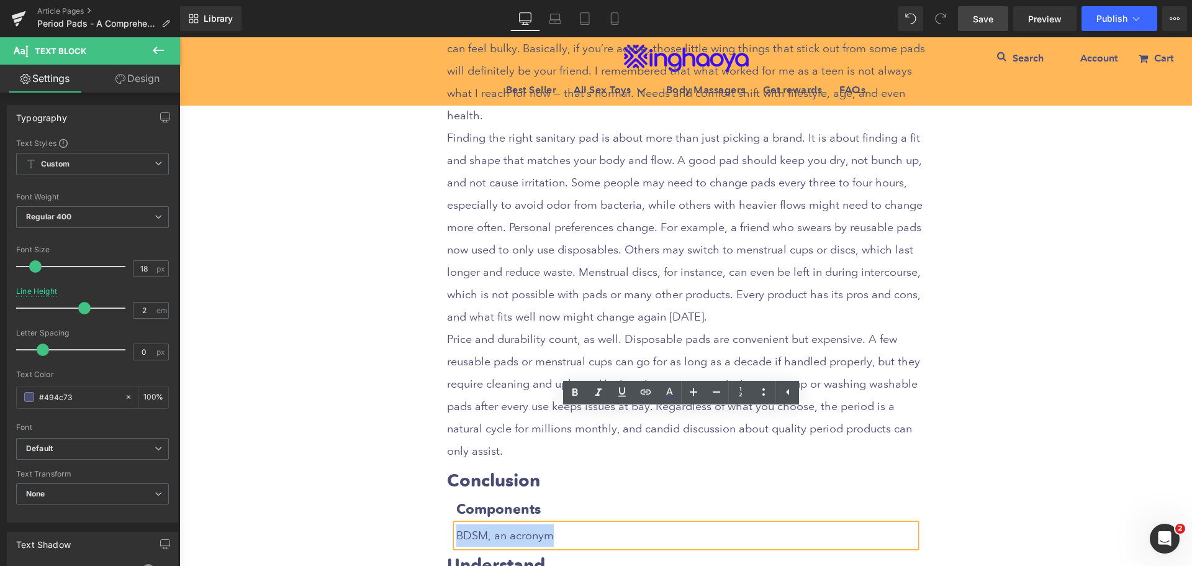
drag, startPoint x: 451, startPoint y: 425, endPoint x: 563, endPoint y: 424, distance: 111.8
click at [563, 524] on p "BDSM, an acronym" at bounding box center [686, 535] width 460 height 22
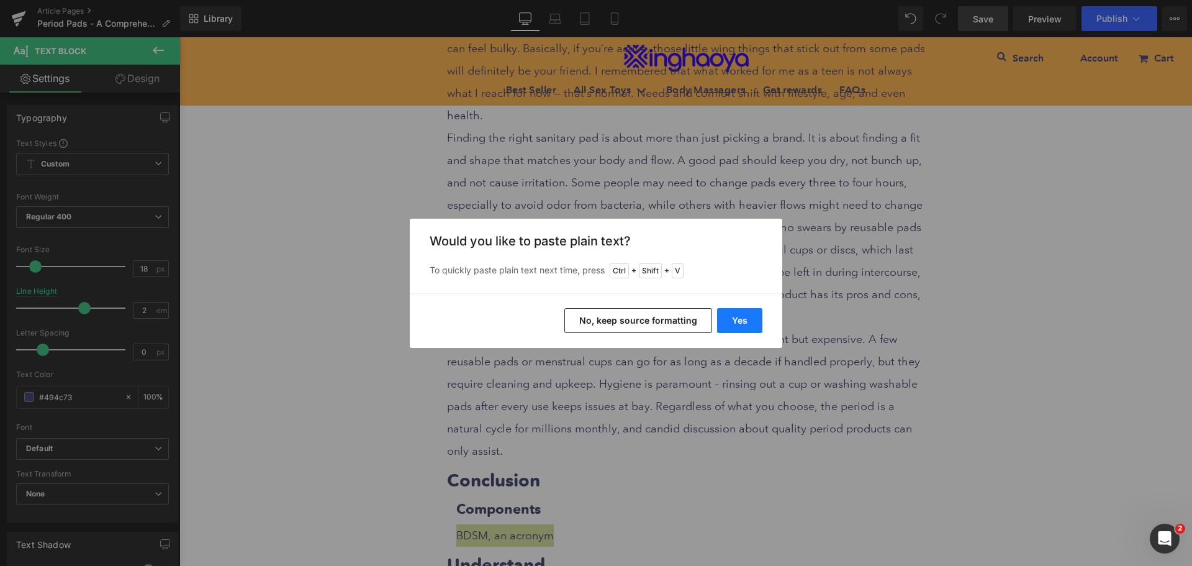
click at [738, 324] on button "Yes" at bounding box center [739, 320] width 45 height 25
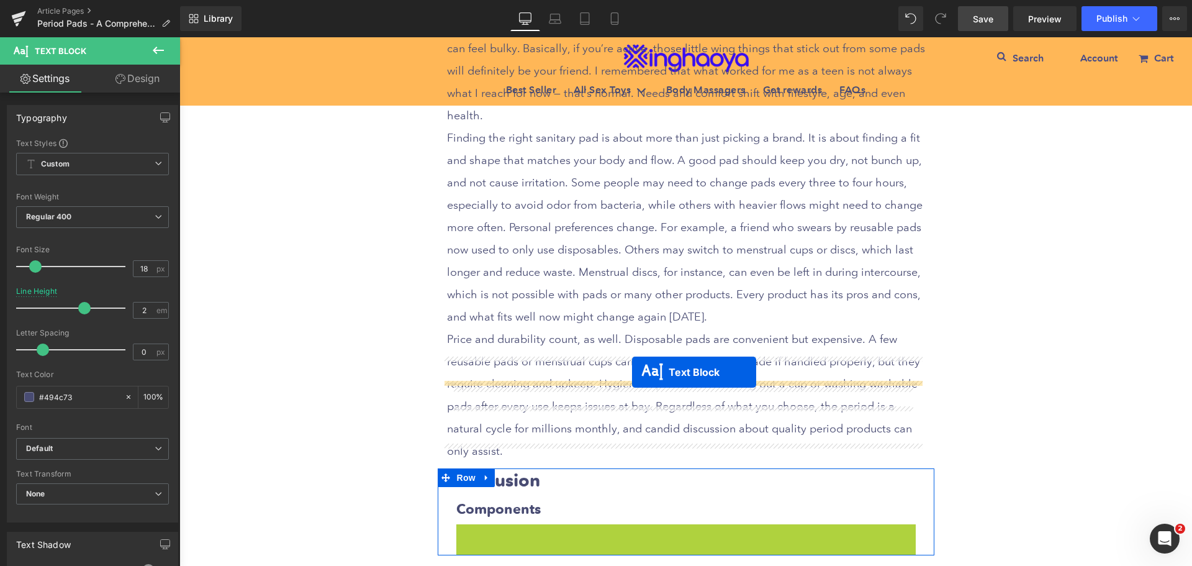
drag, startPoint x: 643, startPoint y: 503, endPoint x: 632, endPoint y: 372, distance: 131.5
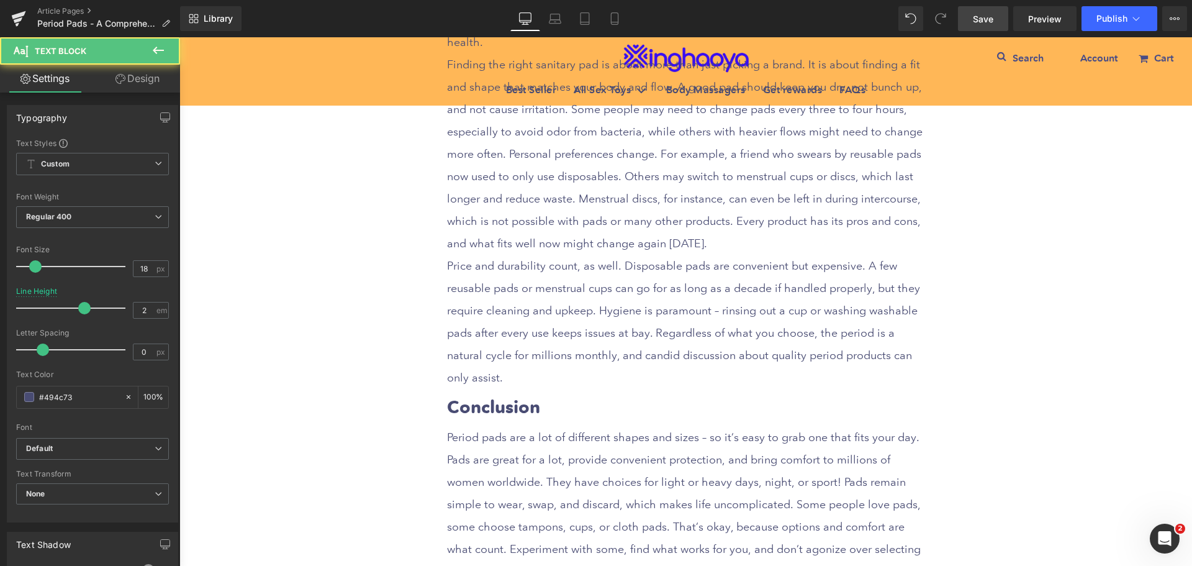
scroll to position [6258, 0]
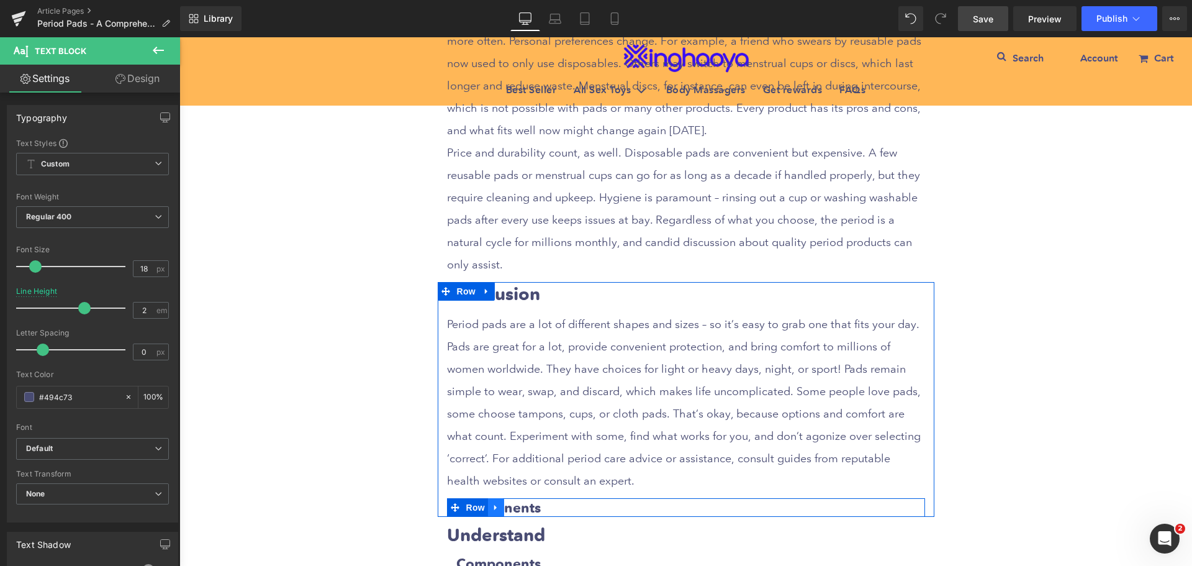
click at [497, 498] on link at bounding box center [496, 507] width 16 height 19
click at [525, 503] on icon at bounding box center [528, 507] width 9 height 9
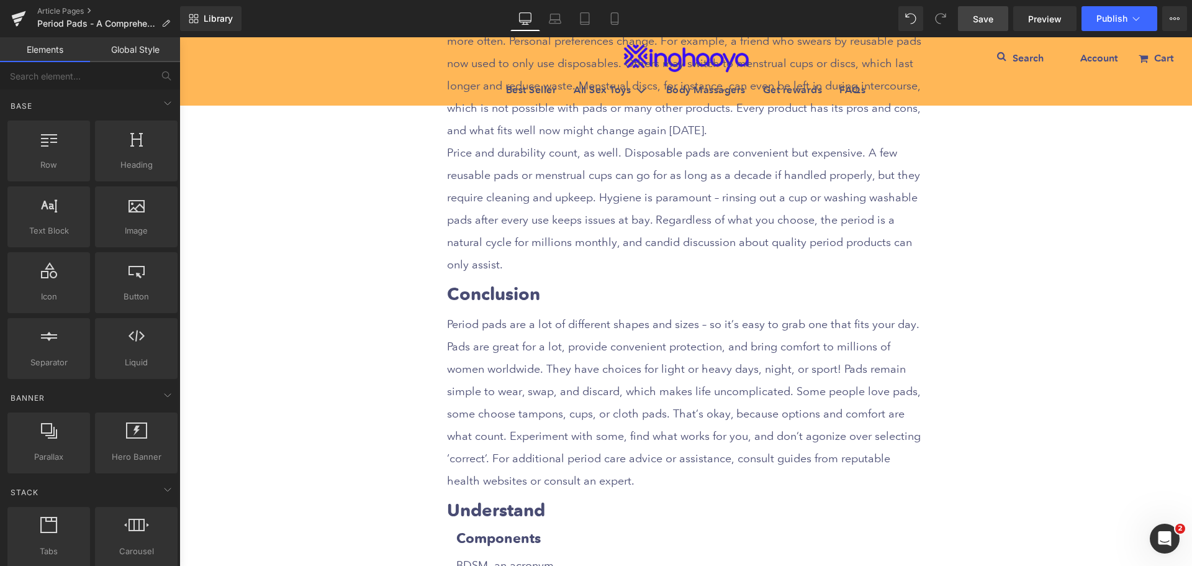
scroll to position [6383, 0]
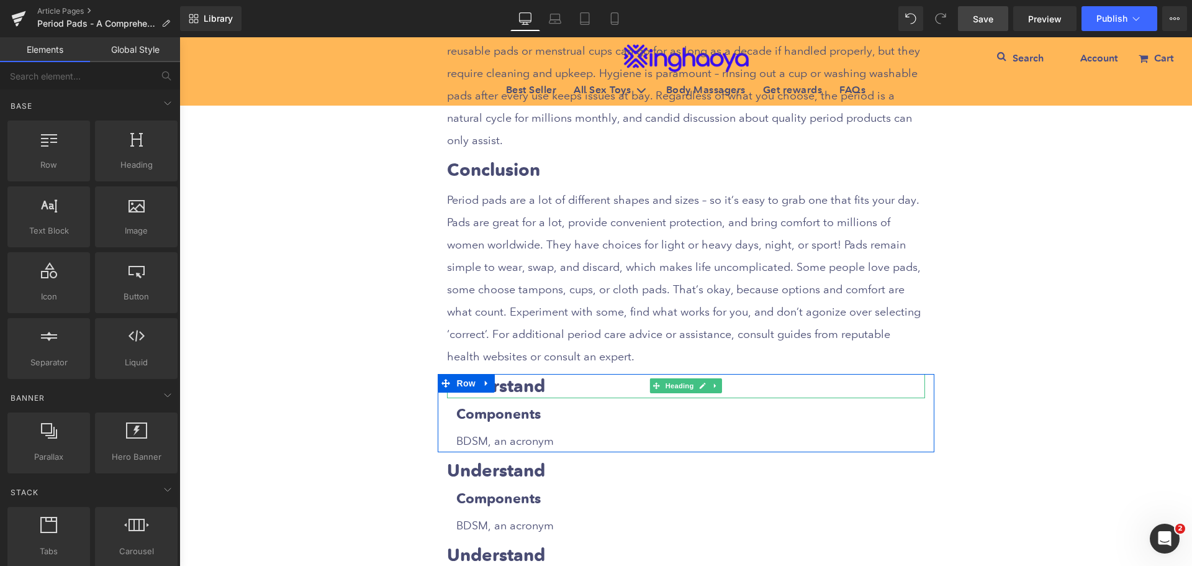
click at [528, 375] on strong "Understand" at bounding box center [496, 386] width 98 height 22
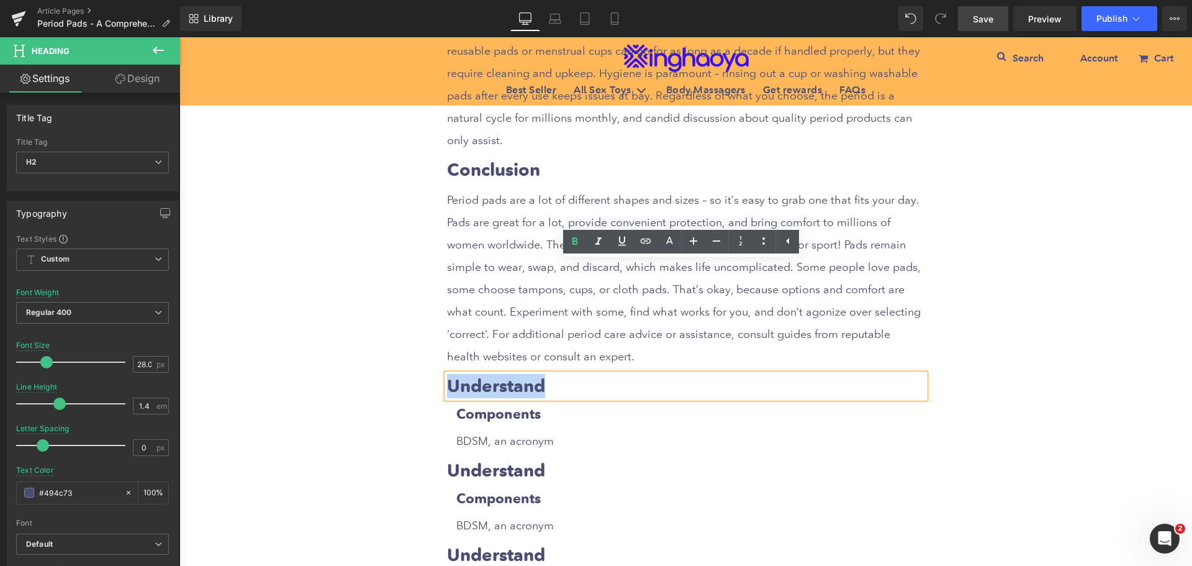
drag, startPoint x: 444, startPoint y: 268, endPoint x: 596, endPoint y: 274, distance: 152.2
click at [596, 374] on h2 "Understand" at bounding box center [686, 386] width 478 height 24
paste div
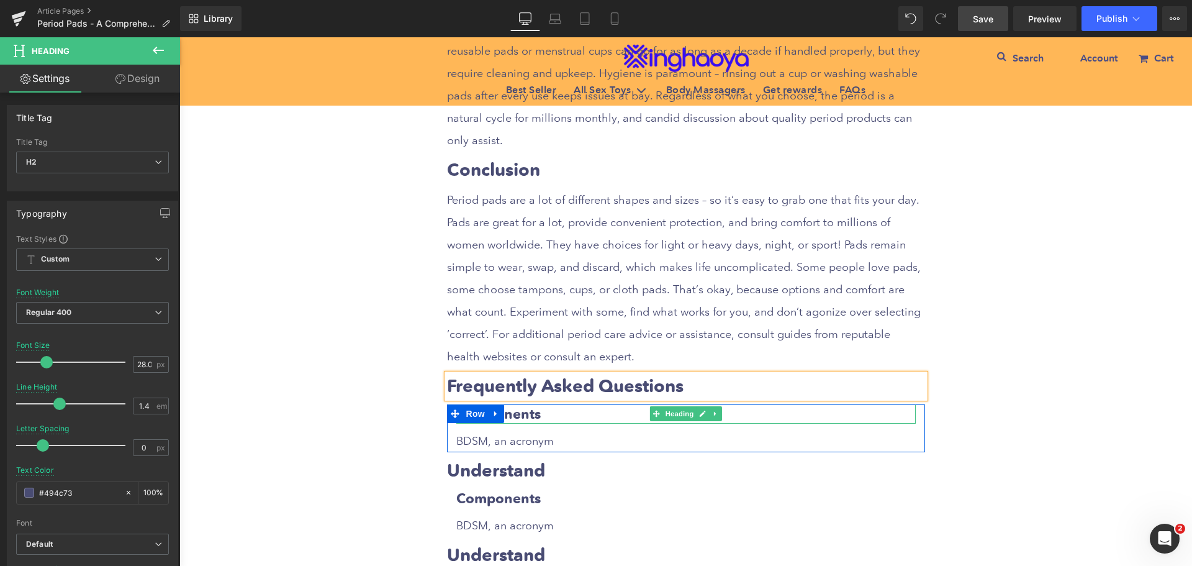
click at [517, 404] on h3 "Components" at bounding box center [686, 413] width 460 height 19
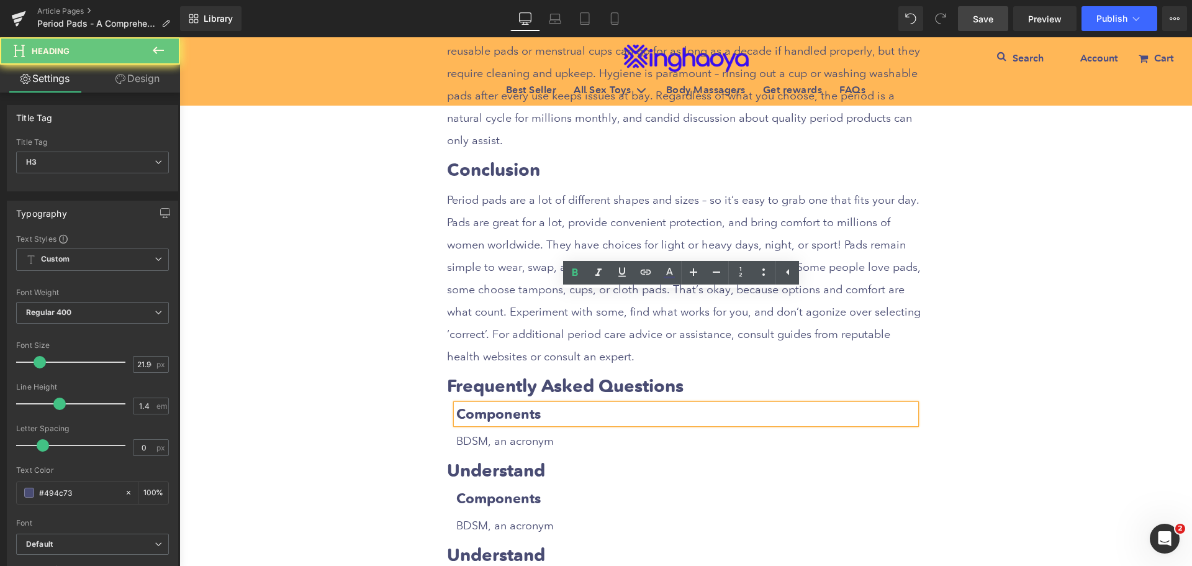
click at [456, 404] on h3 "Components" at bounding box center [686, 413] width 460 height 19
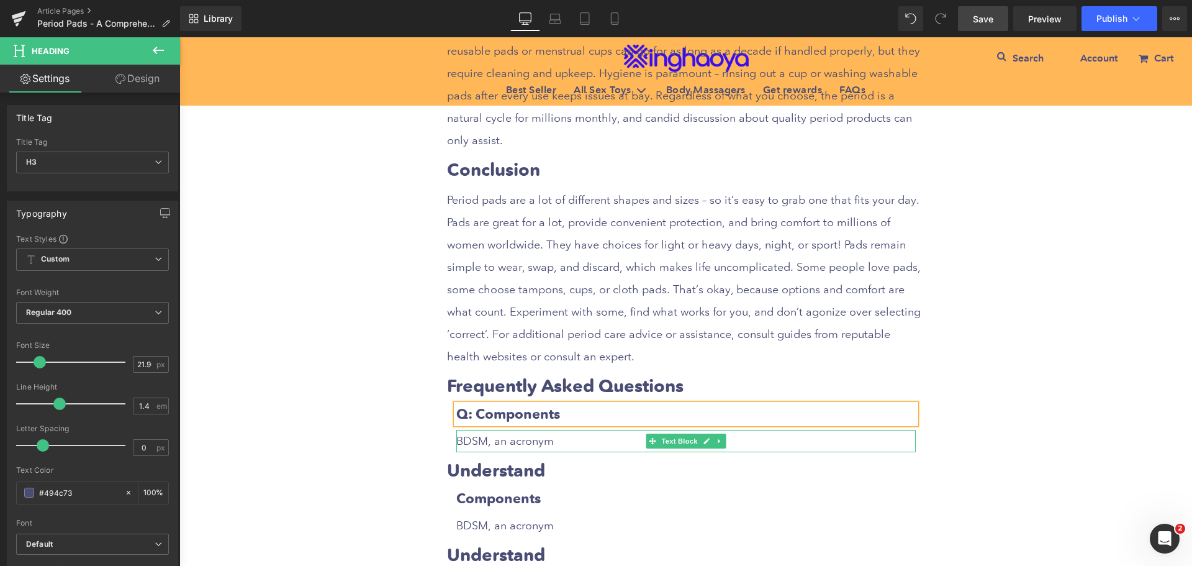
click at [465, 430] on p "BDSM, an acronym" at bounding box center [686, 441] width 460 height 22
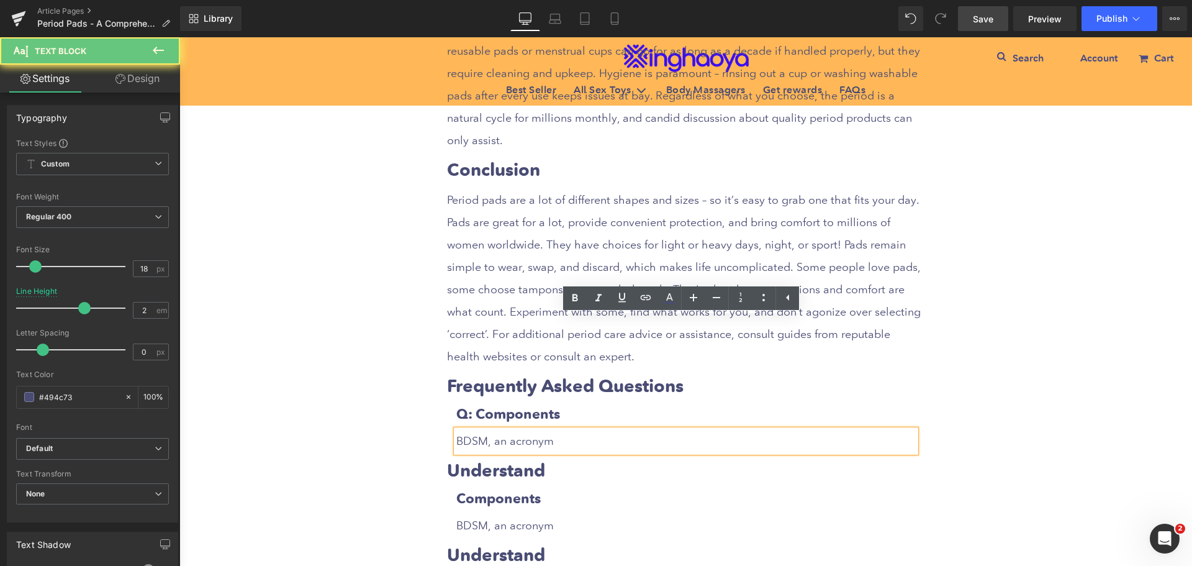
click at [456, 430] on p "BDSM, an acronym" at bounding box center [686, 441] width 460 height 22
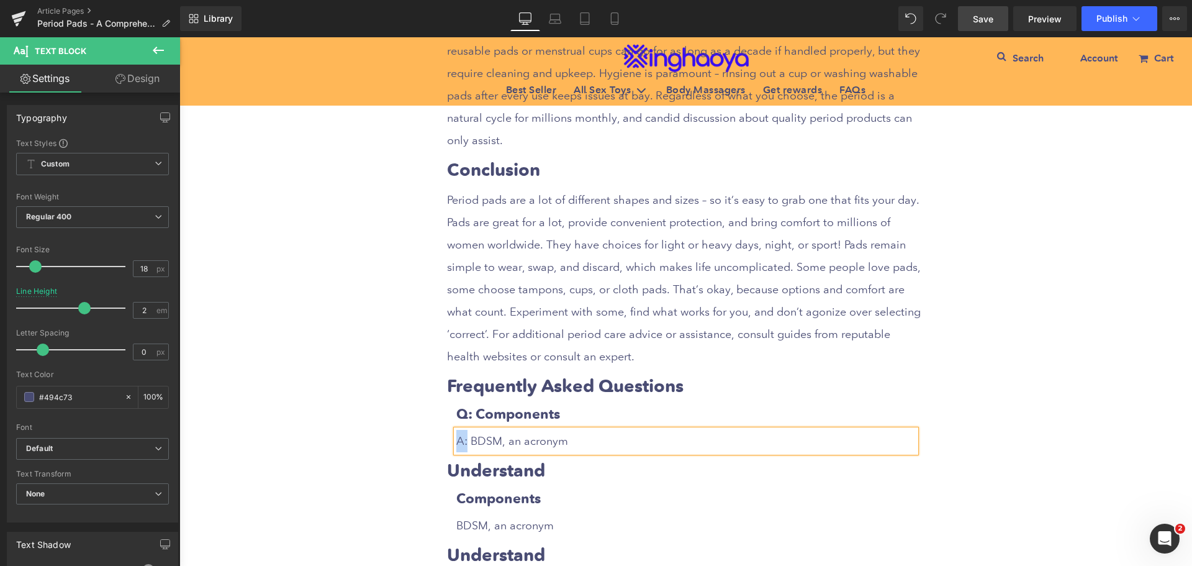
drag, startPoint x: 453, startPoint y: 333, endPoint x: 462, endPoint y: 337, distance: 9.7
click at [462, 430] on p "A: BDSM, an acronym" at bounding box center [686, 441] width 460 height 22
click at [575, 297] on icon at bounding box center [576, 297] width 6 height 7
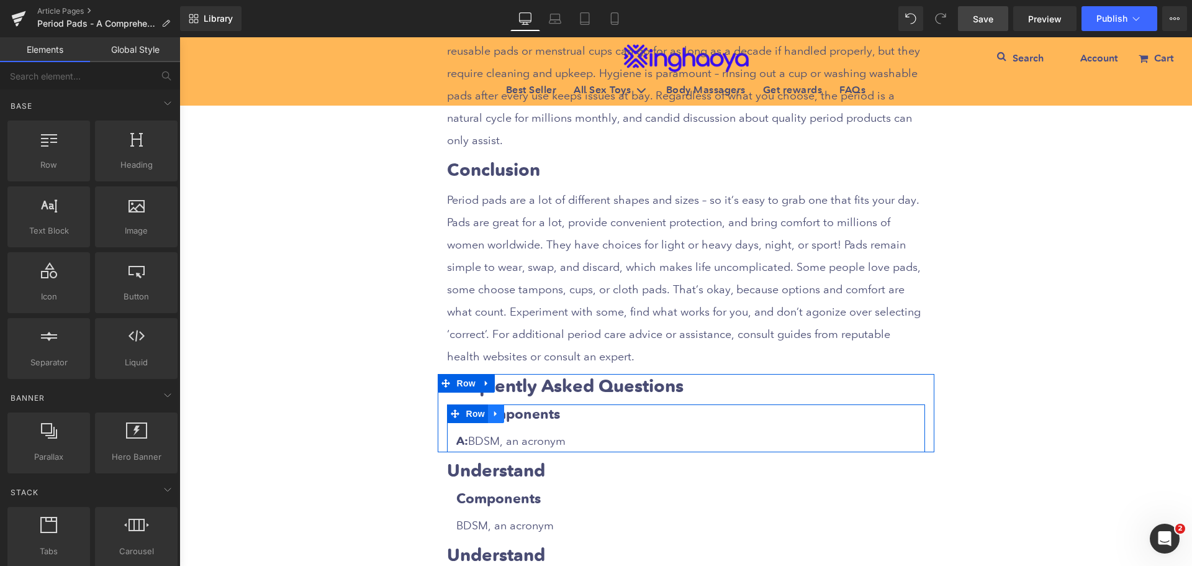
click at [492, 409] on icon at bounding box center [496, 413] width 9 height 9
click at [509, 409] on icon at bounding box center [512, 413] width 9 height 9
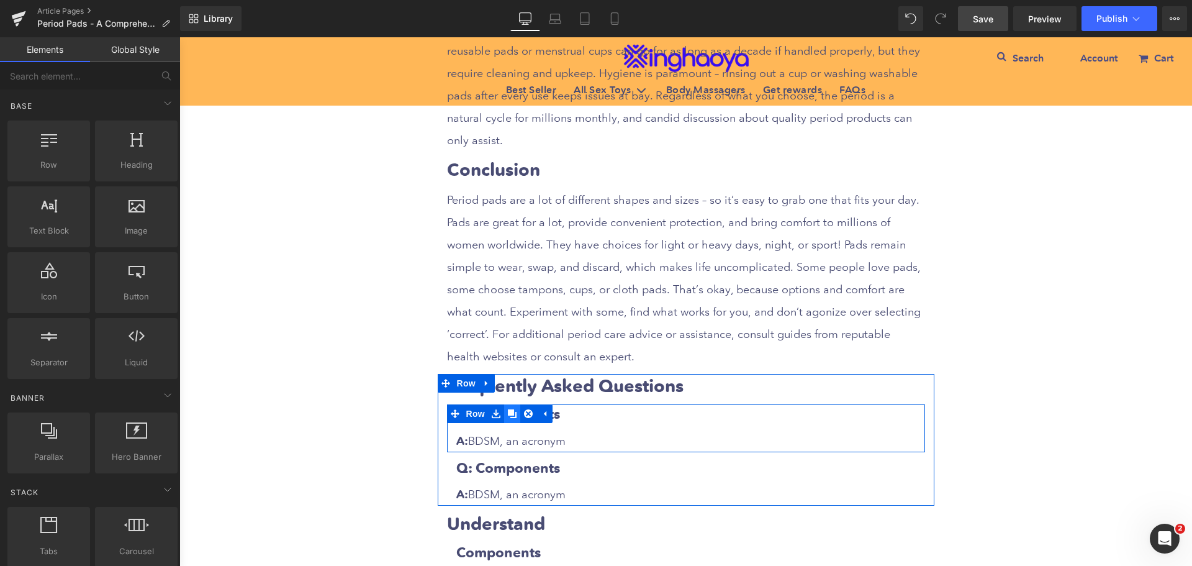
click at [509, 409] on icon at bounding box center [512, 413] width 9 height 9
click at [578, 404] on h3 "Q: Components" at bounding box center [686, 413] width 460 height 19
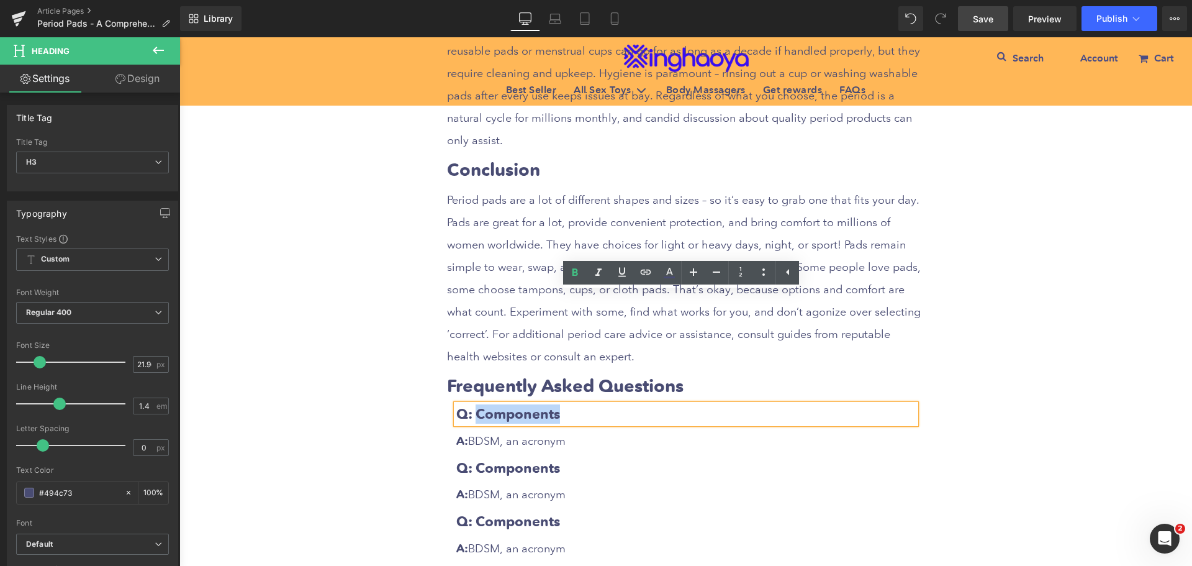
drag, startPoint x: 474, startPoint y: 305, endPoint x: 574, endPoint y: 307, distance: 100.0
click at [574, 404] on h3 "Q: Components" at bounding box center [686, 413] width 460 height 19
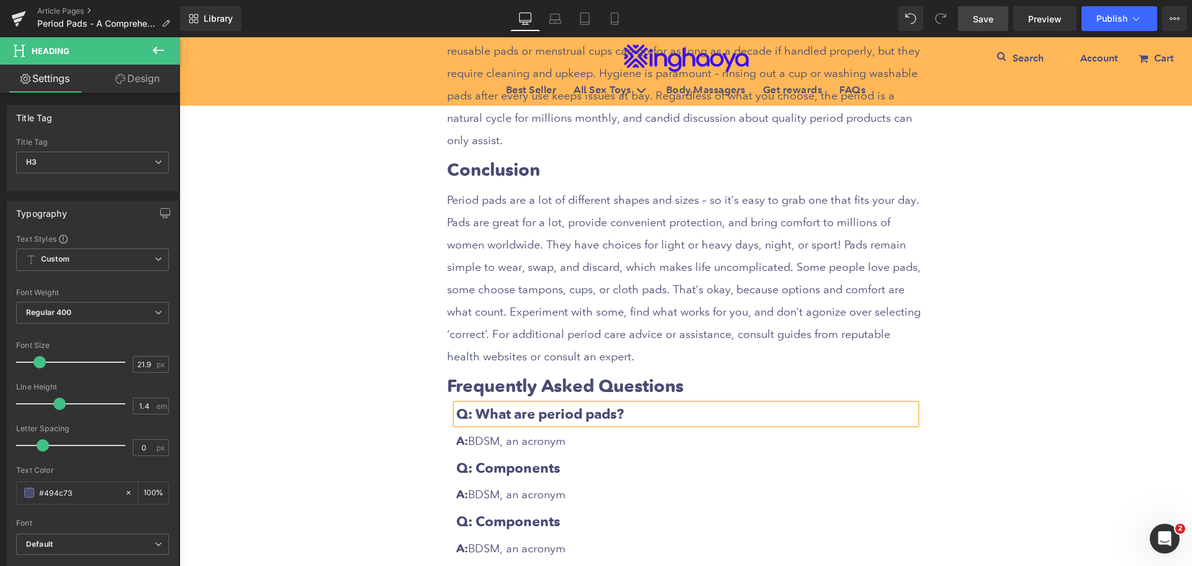
click at [520, 430] on p "A: BDSM, an acronym" at bounding box center [686, 441] width 460 height 22
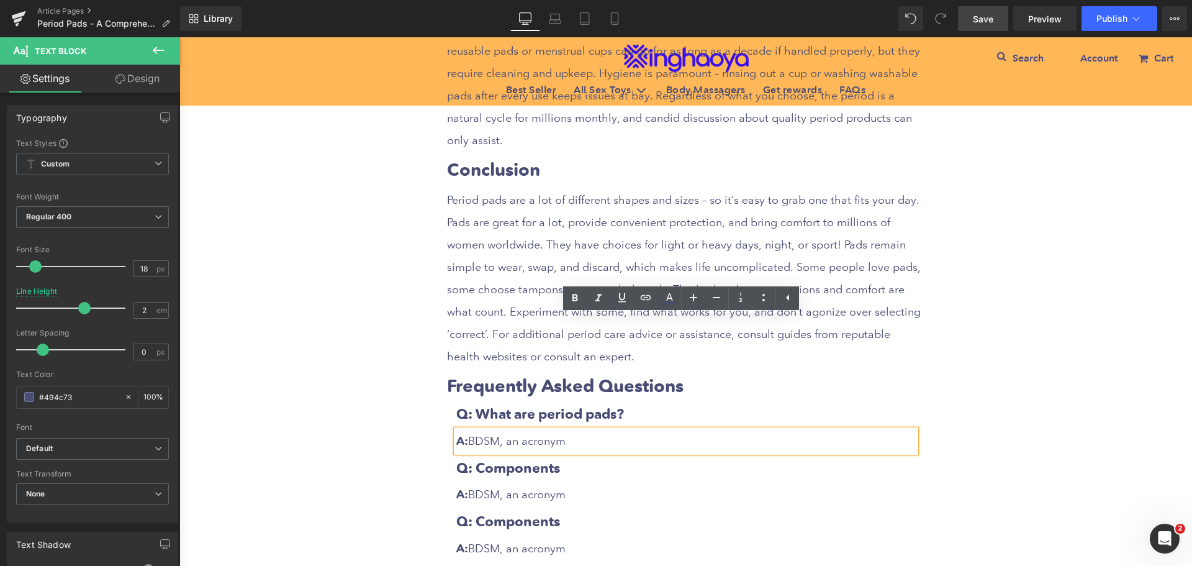
drag, startPoint x: 465, startPoint y: 327, endPoint x: 617, endPoint y: 333, distance: 151.7
click at [617, 430] on p "A: BDSM, an acronym" at bounding box center [686, 441] width 460 height 22
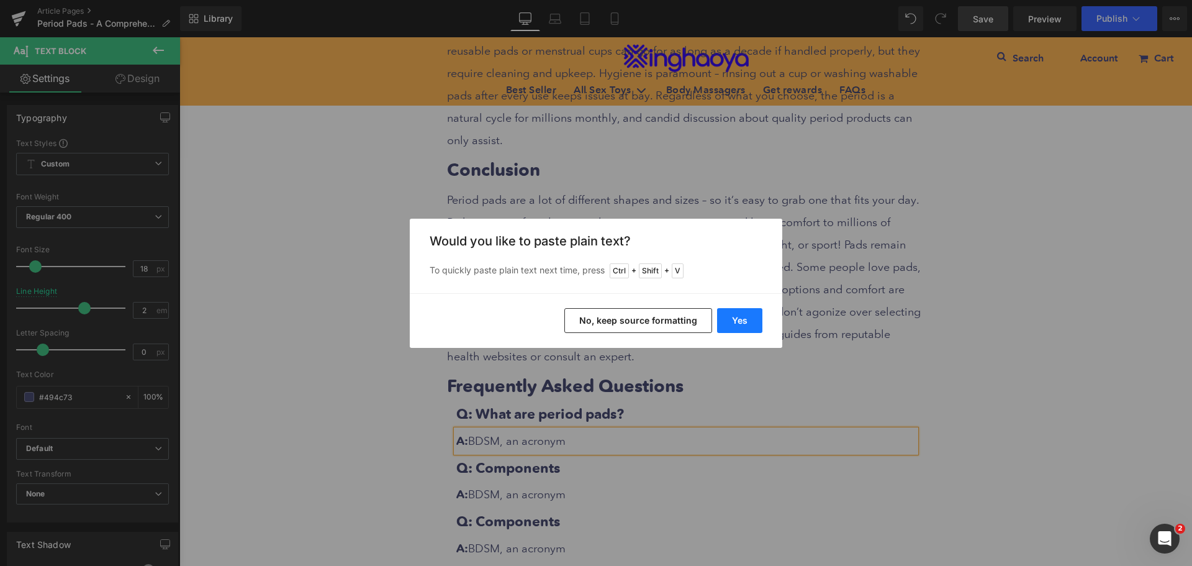
click at [727, 323] on button "Yes" at bounding box center [739, 320] width 45 height 25
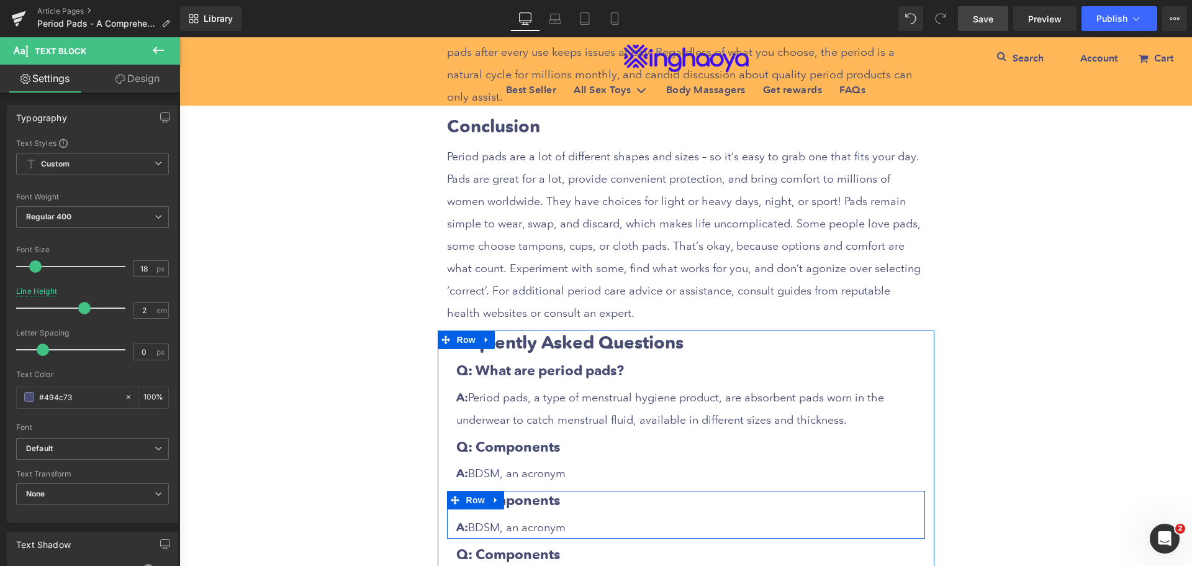
scroll to position [6445, 0]
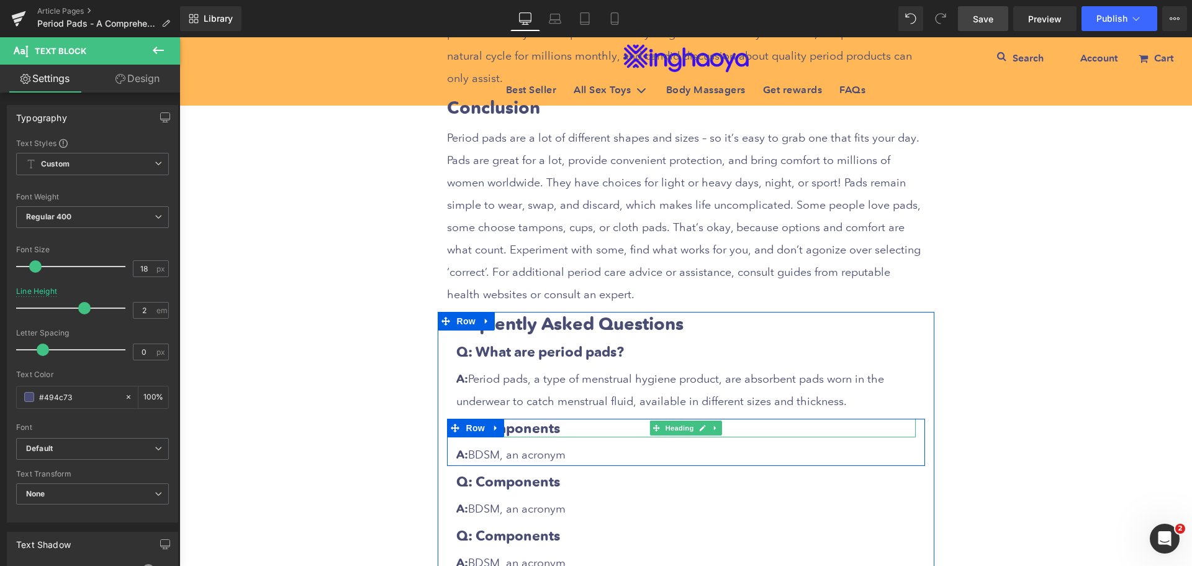
drag, startPoint x: 542, startPoint y: 317, endPoint x: 536, endPoint y: 324, distance: 8.8
click at [543, 419] on h3 "Q: Components" at bounding box center [686, 428] width 460 height 19
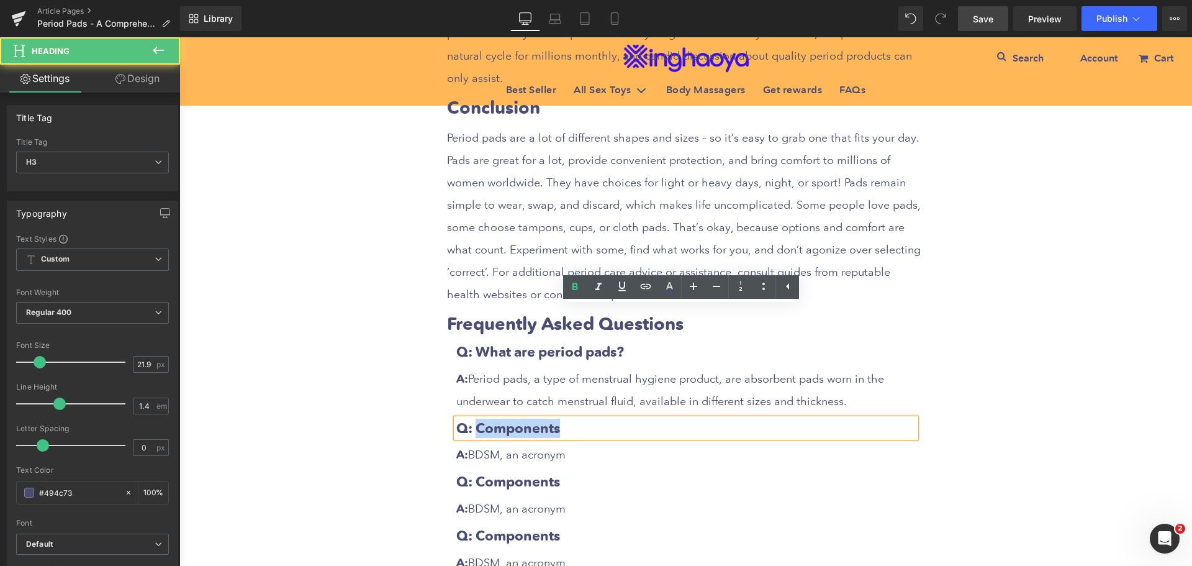
drag, startPoint x: 475, startPoint y: 315, endPoint x: 601, endPoint y: 315, distance: 126.1
click at [601, 419] on h3 "Q: Components" at bounding box center [686, 428] width 460 height 19
paste div
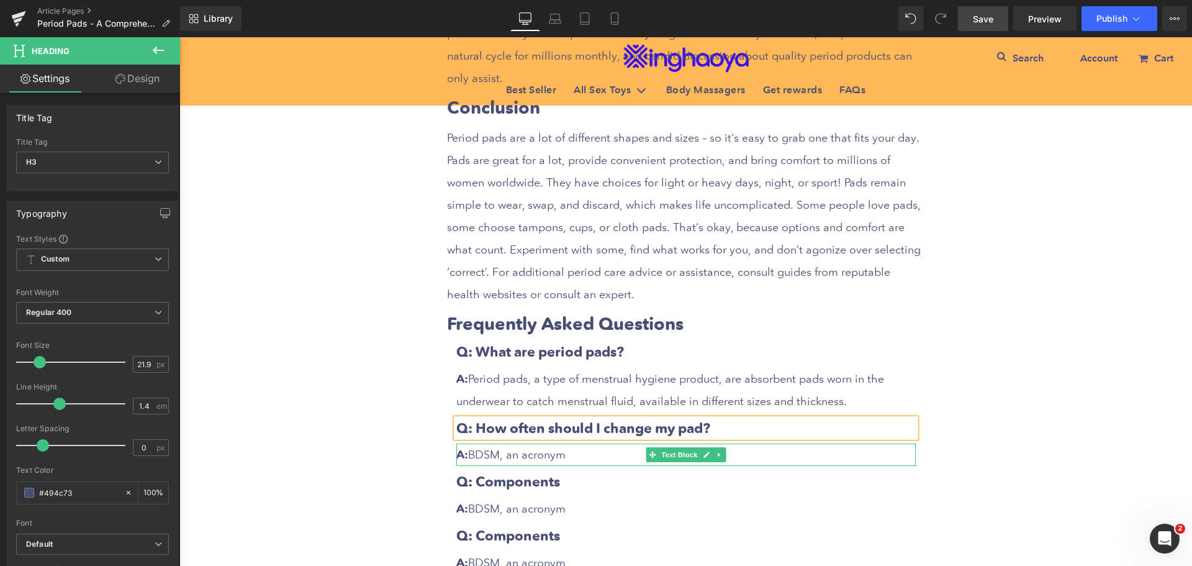
click at [528, 443] on p "A: BDSM, an acronym" at bounding box center [686, 454] width 460 height 22
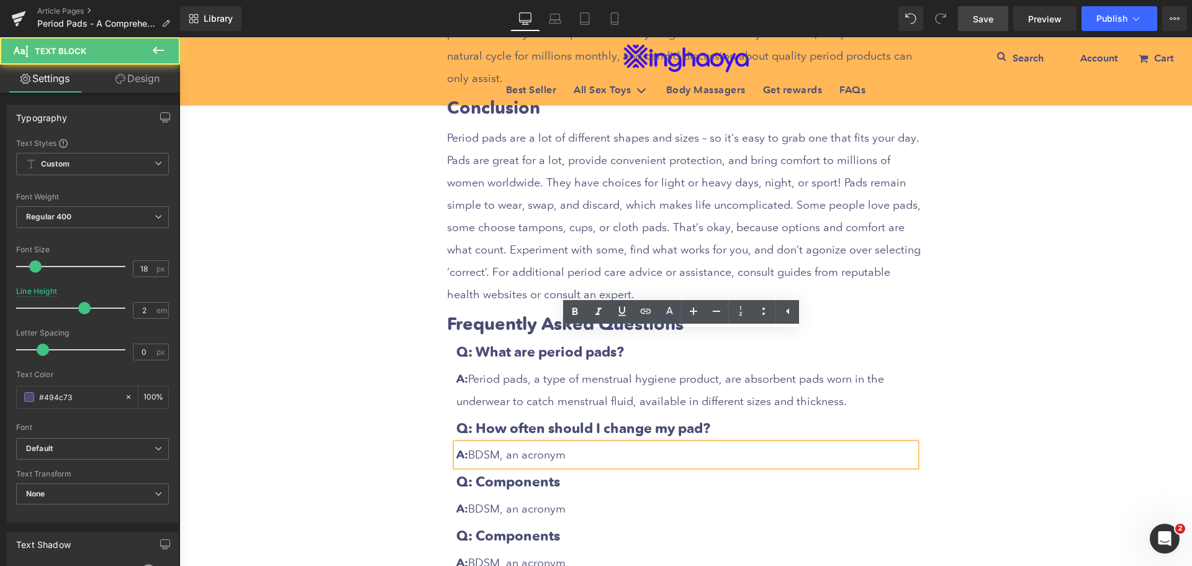
drag, startPoint x: 469, startPoint y: 340, endPoint x: 584, endPoint y: 343, distance: 115.5
click at [584, 443] on p "A: BDSM, an acronym" at bounding box center [686, 454] width 460 height 22
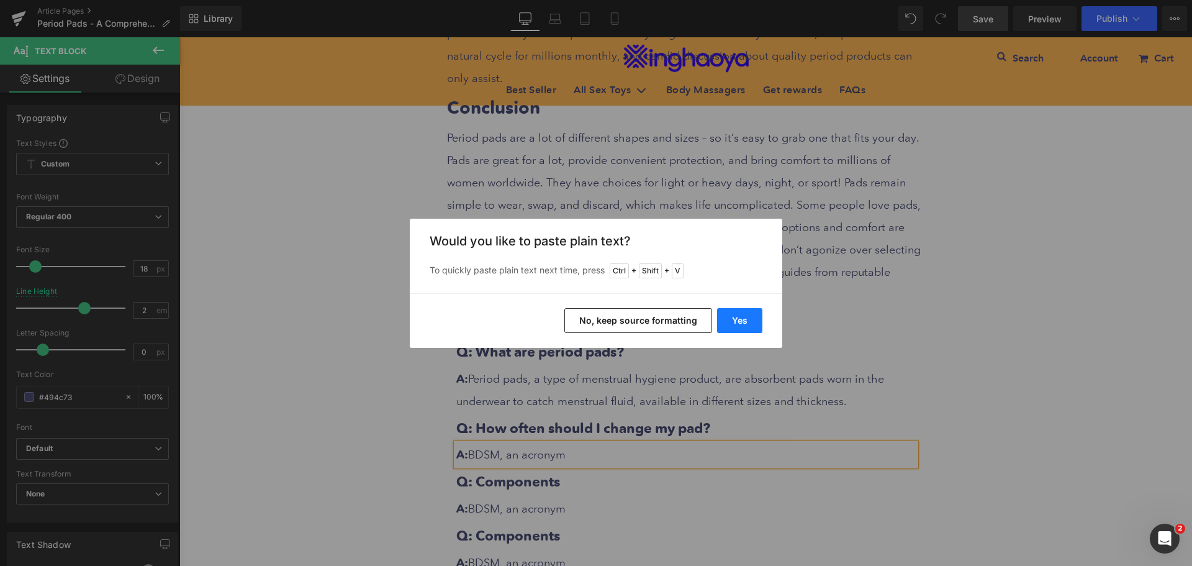
click at [735, 322] on button "Yes" at bounding box center [739, 320] width 45 height 25
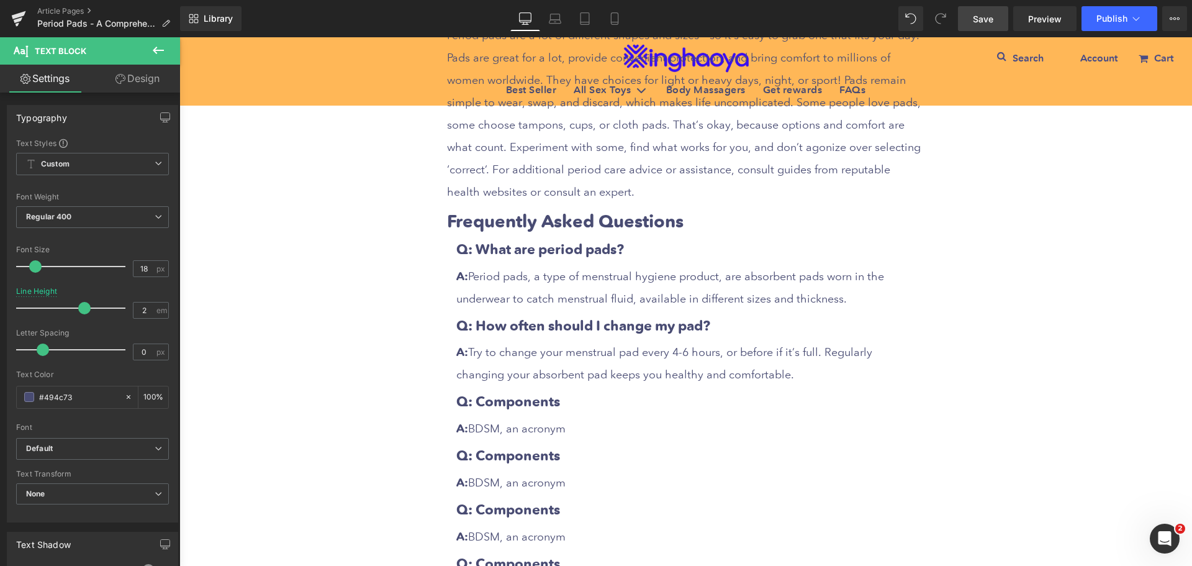
scroll to position [6569, 0]
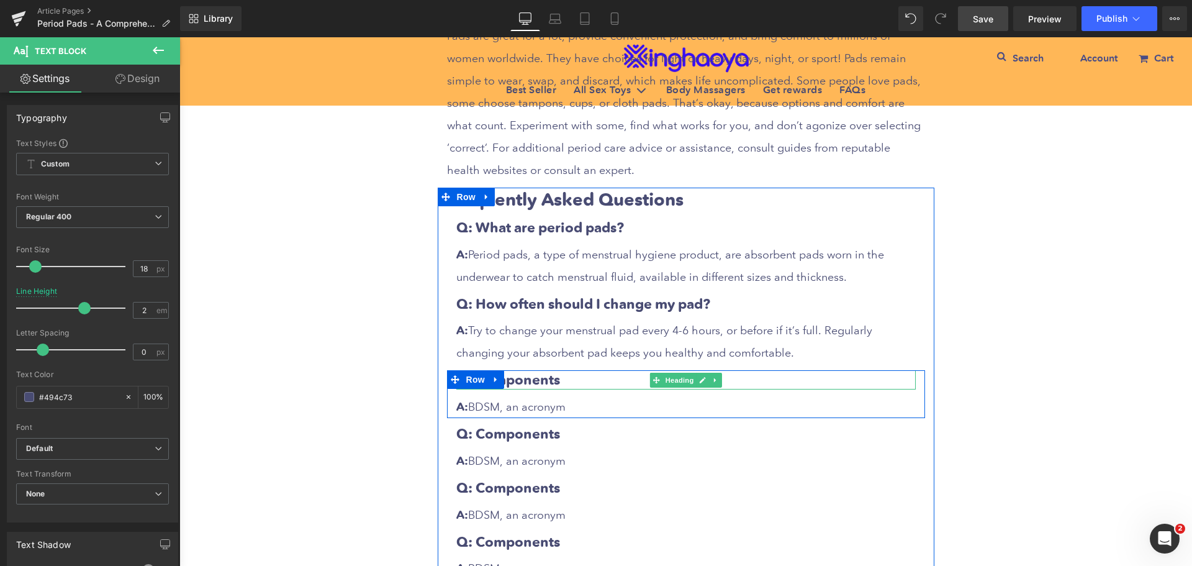
click at [552, 370] on h3 "Q: Components" at bounding box center [686, 379] width 460 height 19
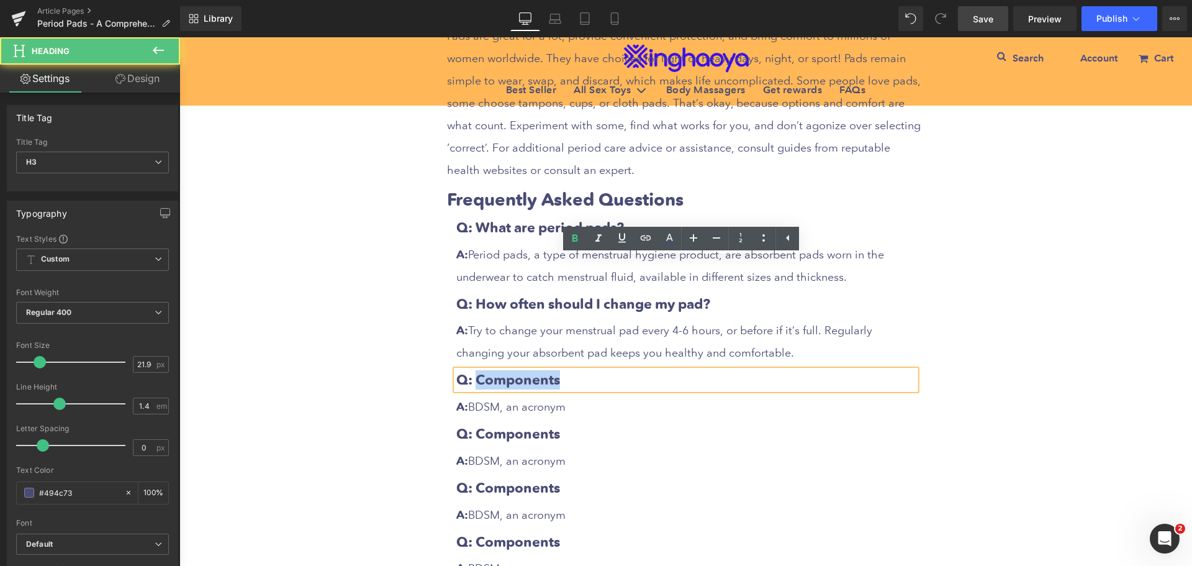
drag, startPoint x: 474, startPoint y: 264, endPoint x: 590, endPoint y: 271, distance: 116.3
click at [590, 370] on h3 "Q: Components" at bounding box center [686, 379] width 460 height 19
paste div
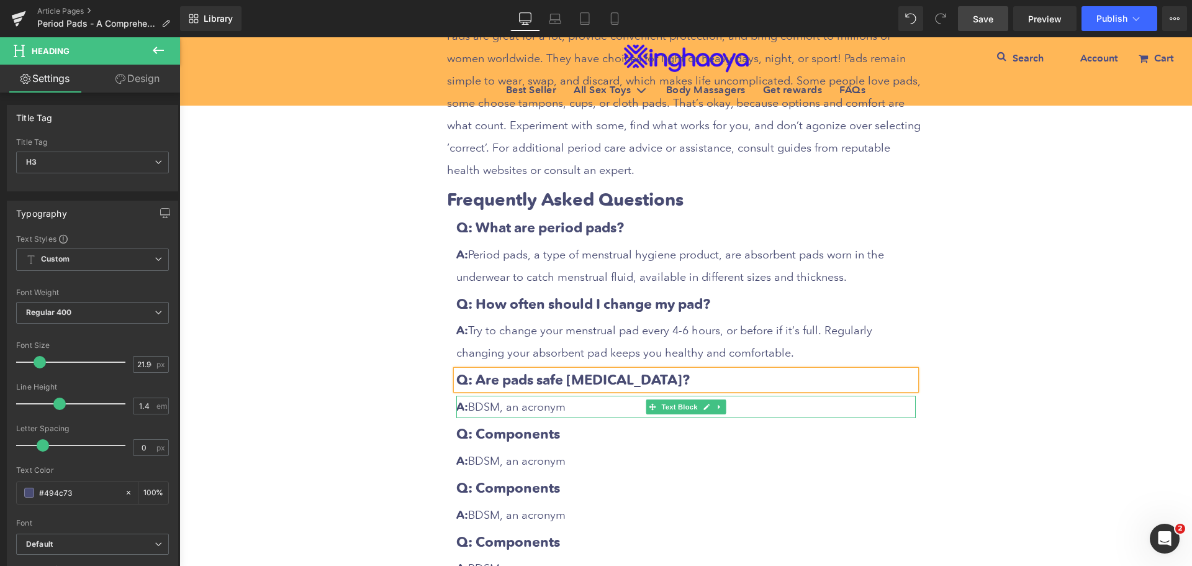
drag, startPoint x: 516, startPoint y: 294, endPoint x: 487, endPoint y: 304, distance: 30.0
click at [516, 396] on p "A: BDSM, an acronym" at bounding box center [686, 407] width 460 height 22
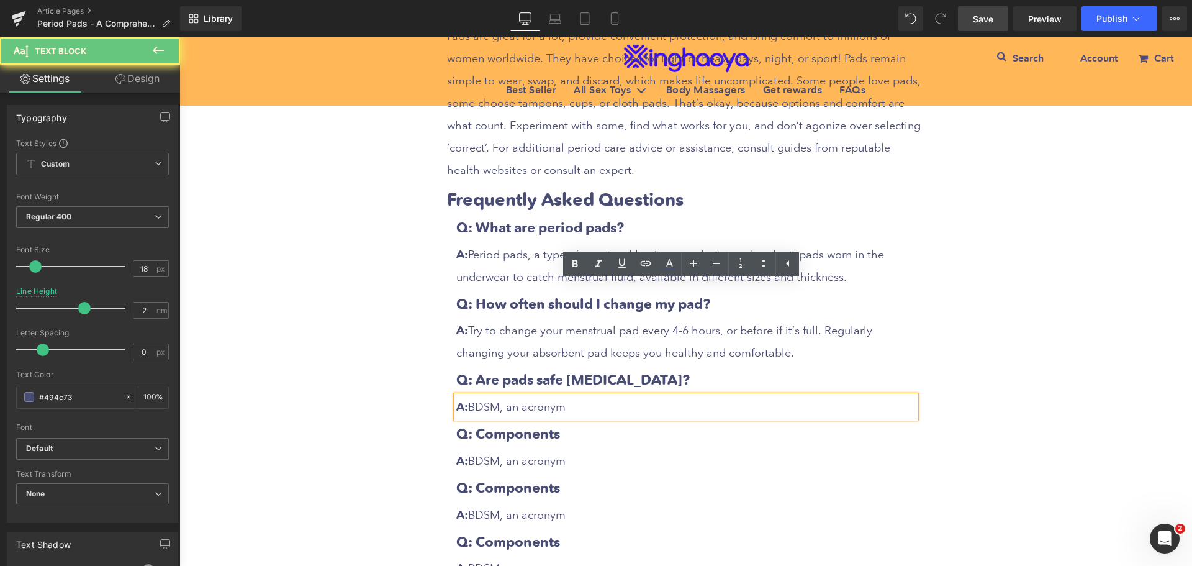
drag, startPoint x: 468, startPoint y: 296, endPoint x: 603, endPoint y: 296, distance: 134.8
click at [603, 396] on p "A: BDSM, an acronym" at bounding box center [686, 407] width 460 height 22
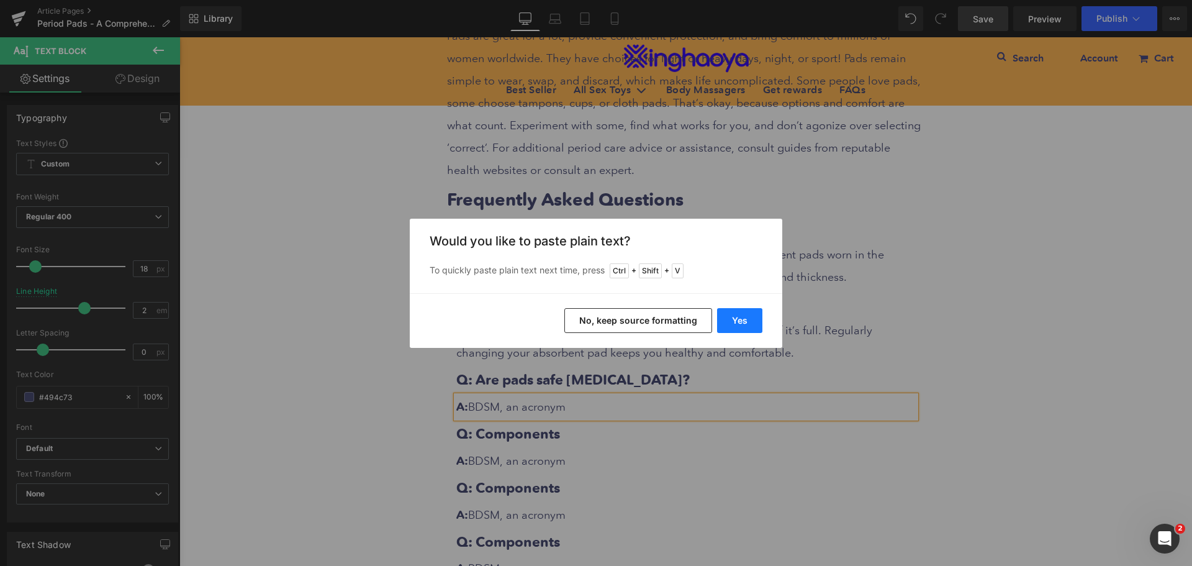
click at [734, 325] on button "Yes" at bounding box center [739, 320] width 45 height 25
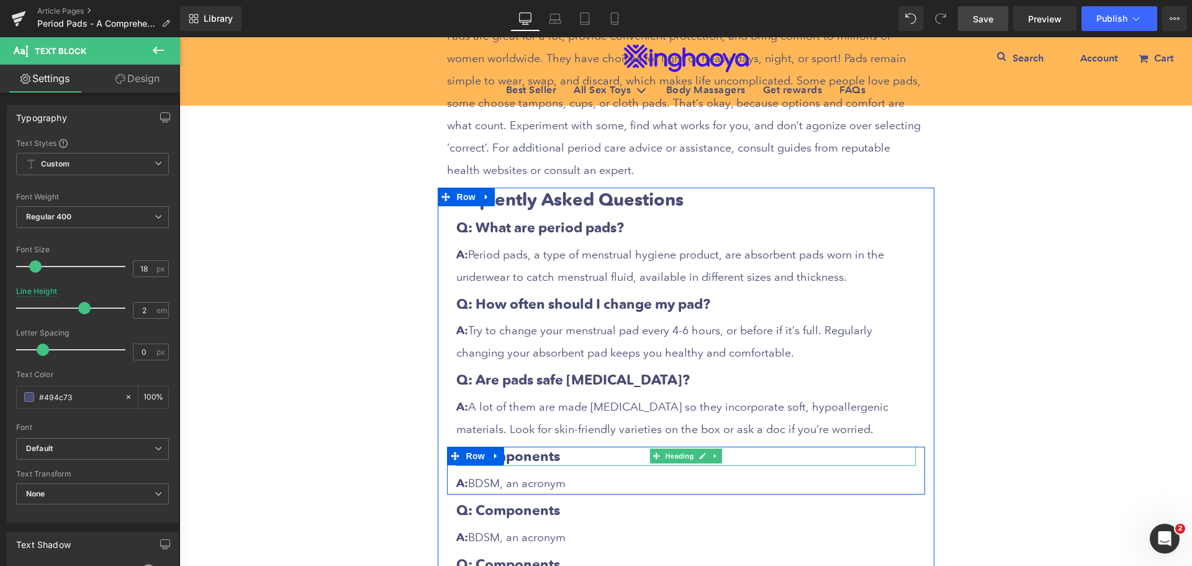
click at [541, 446] on h3 "Q: Components" at bounding box center [686, 455] width 460 height 19
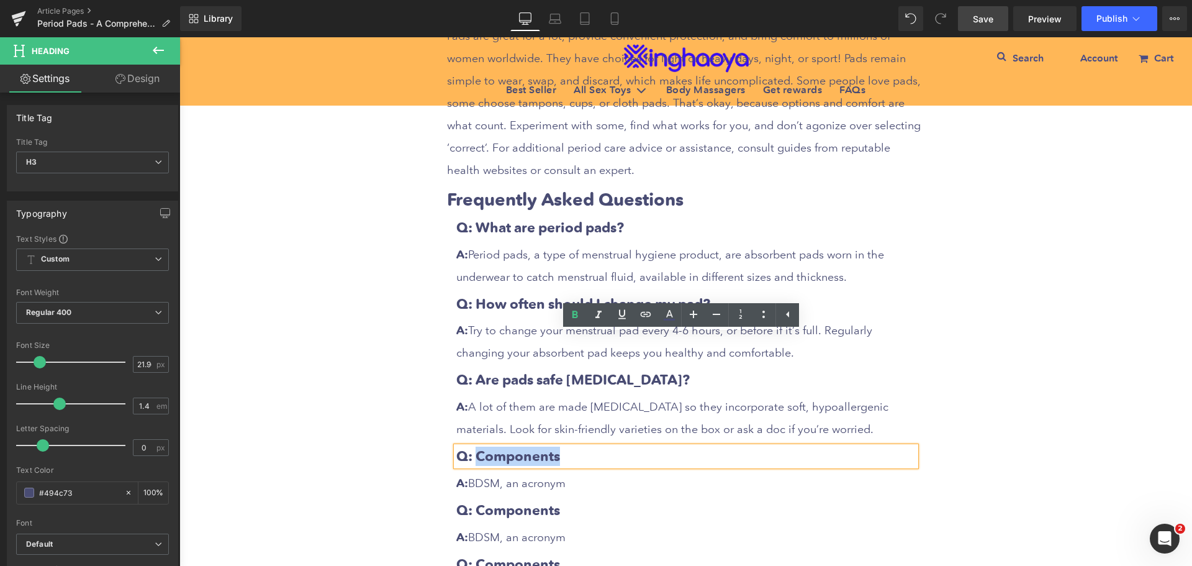
drag, startPoint x: 473, startPoint y: 343, endPoint x: 623, endPoint y: 350, distance: 150.4
click at [623, 446] on h3 "Q: Components" at bounding box center [686, 455] width 460 height 19
paste div
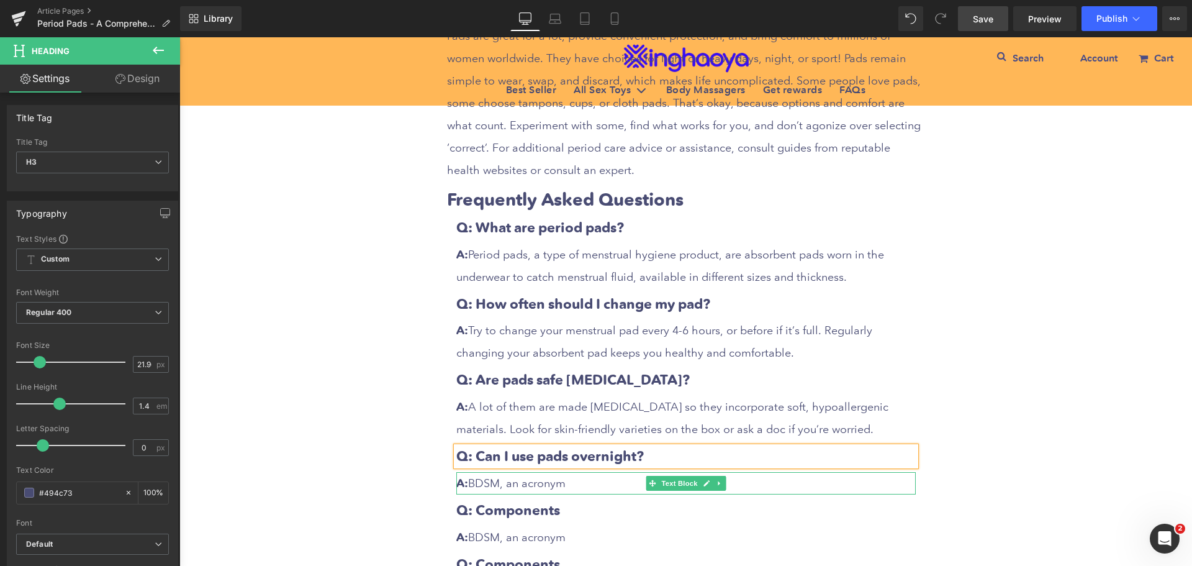
click at [524, 472] on p "A: BDSM, an acronym" at bounding box center [686, 483] width 460 height 22
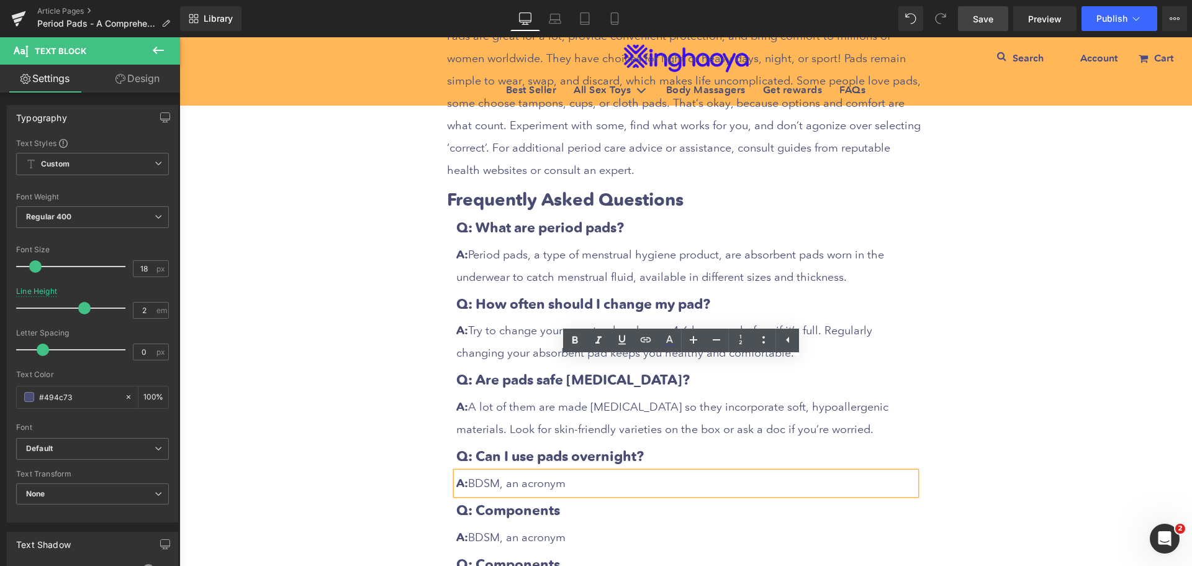
drag, startPoint x: 468, startPoint y: 369, endPoint x: 611, endPoint y: 381, distance: 143.4
click at [611, 472] on p "A: BDSM, an acronym" at bounding box center [686, 483] width 460 height 22
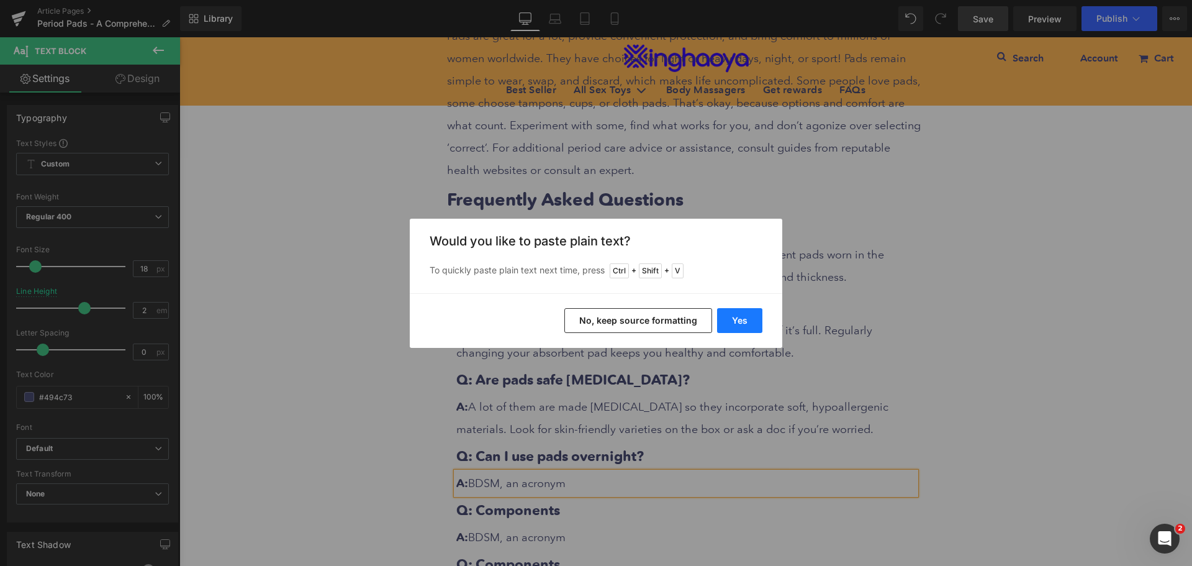
click at [743, 327] on button "Yes" at bounding box center [739, 320] width 45 height 25
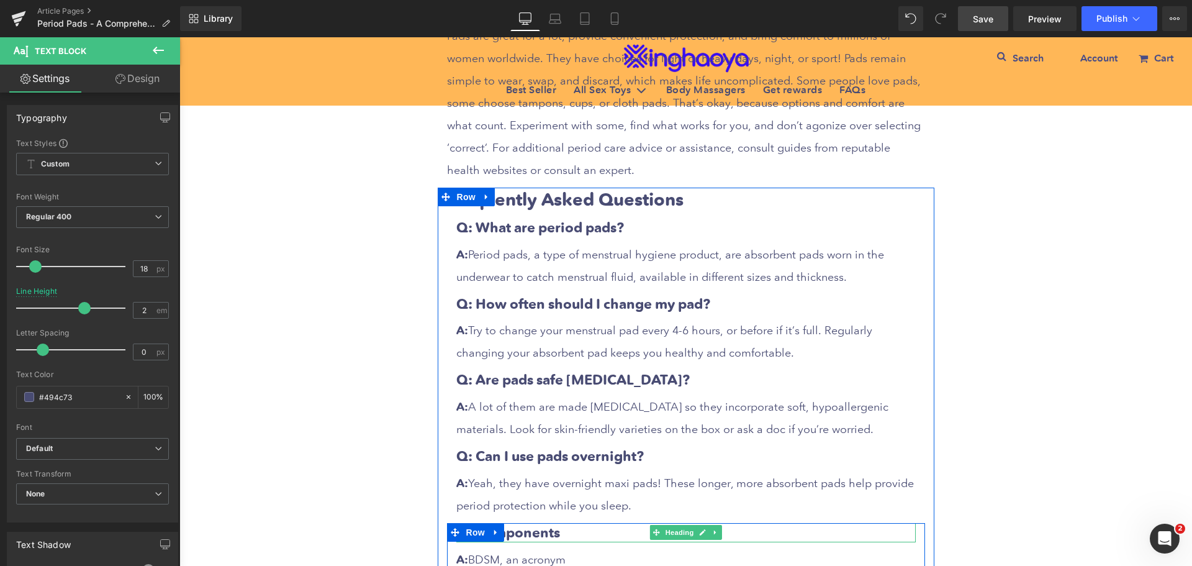
click at [544, 523] on h3 "Q: Components" at bounding box center [686, 532] width 460 height 19
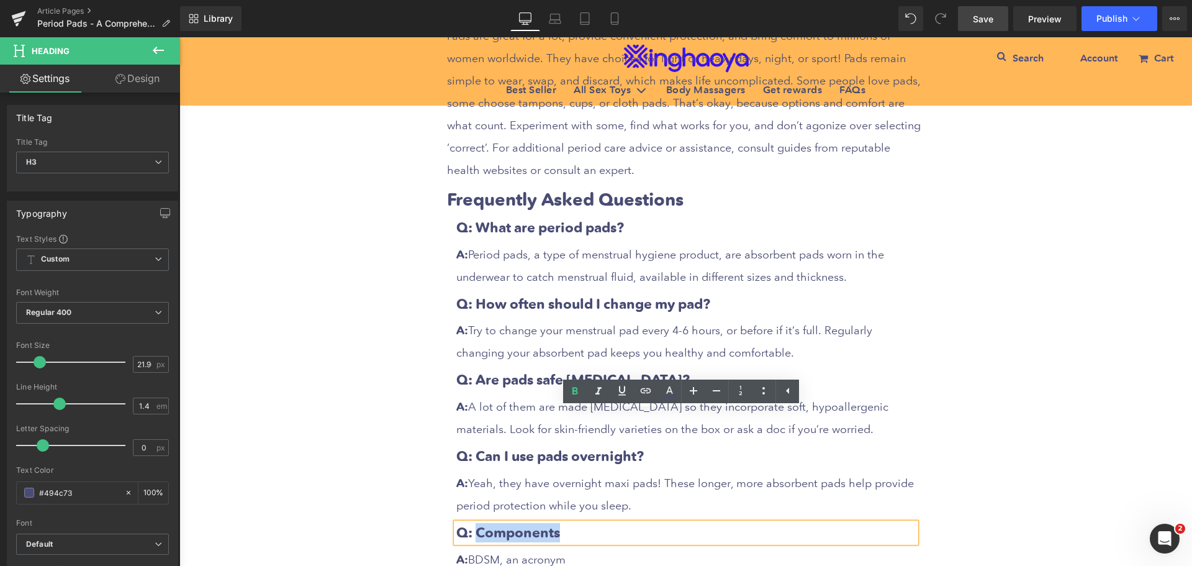
drag, startPoint x: 472, startPoint y: 417, endPoint x: 563, endPoint y: 423, distance: 91.5
click at [563, 523] on h3 "Q: Components" at bounding box center [686, 532] width 460 height 19
paste div
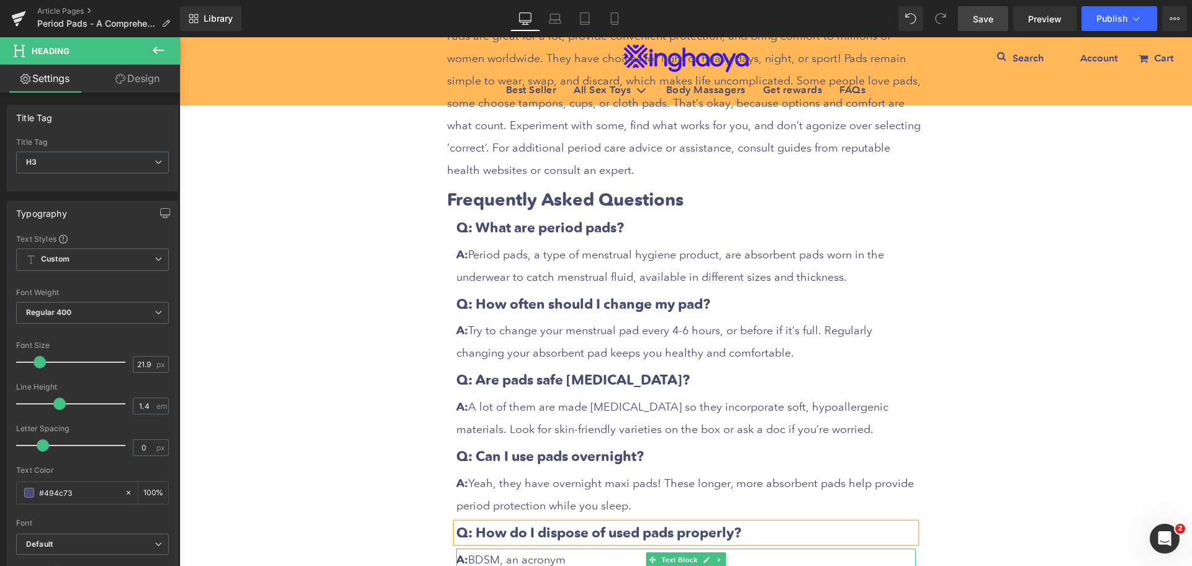
click at [523, 548] on p "A: BDSM, an acronym" at bounding box center [686, 559] width 460 height 22
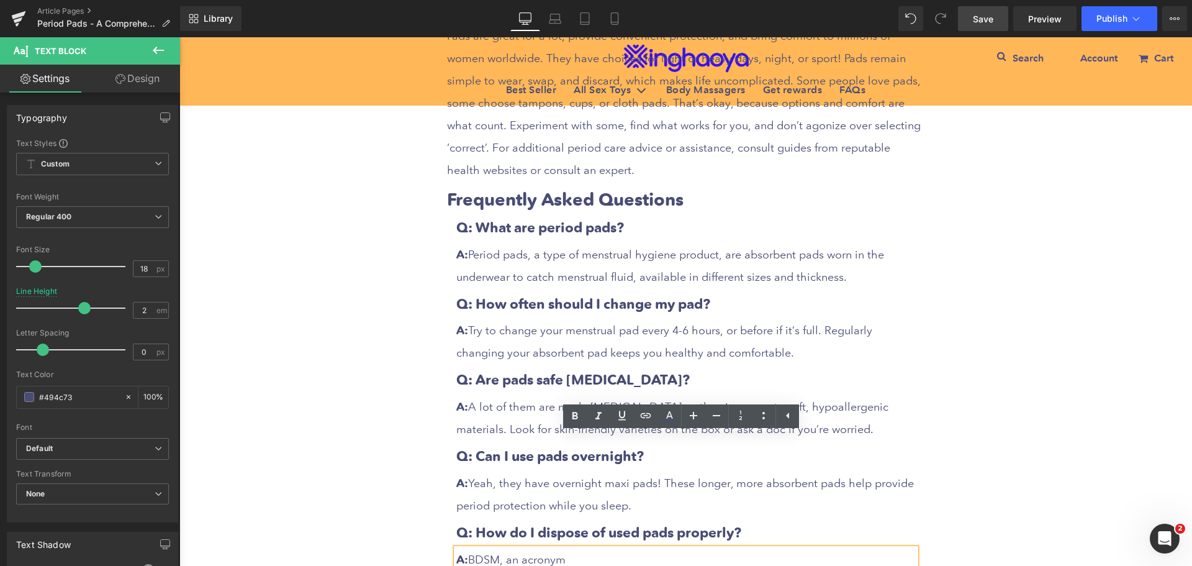
drag, startPoint x: 469, startPoint y: 445, endPoint x: 601, endPoint y: 448, distance: 131.1
click at [601, 548] on p "A: BDSM, an acronym" at bounding box center [686, 559] width 460 height 22
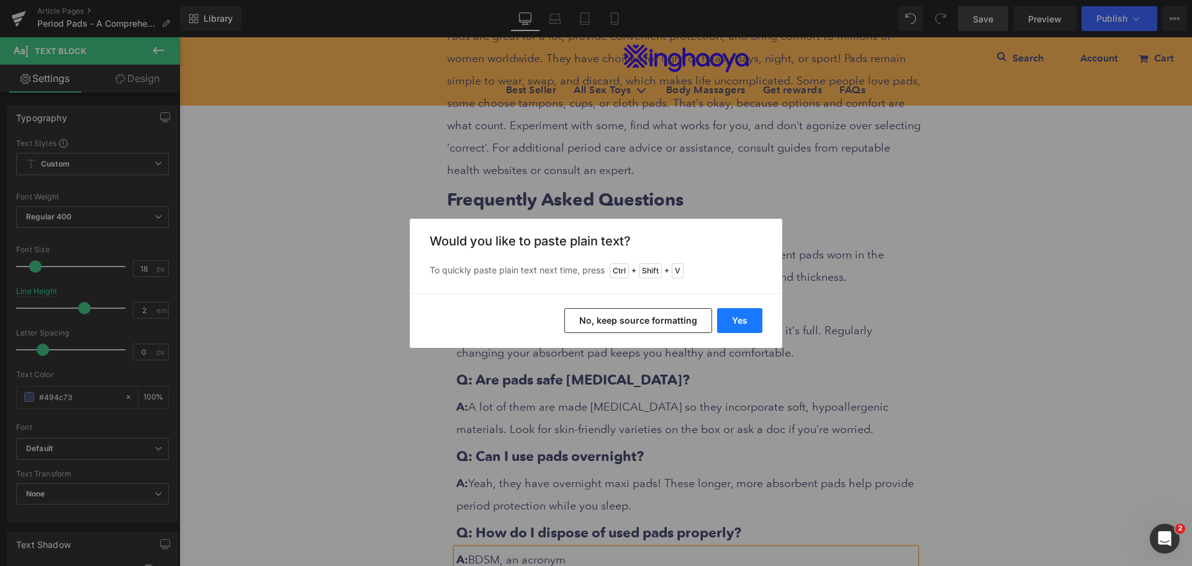
click at [732, 323] on button "Yes" at bounding box center [739, 320] width 45 height 25
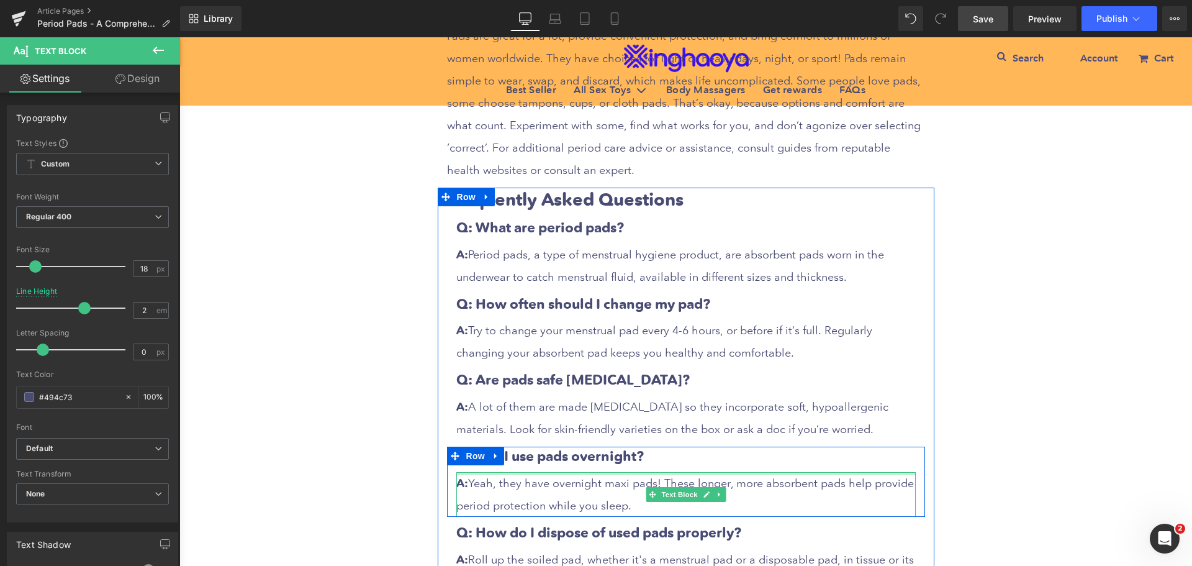
scroll to position [6755, 0]
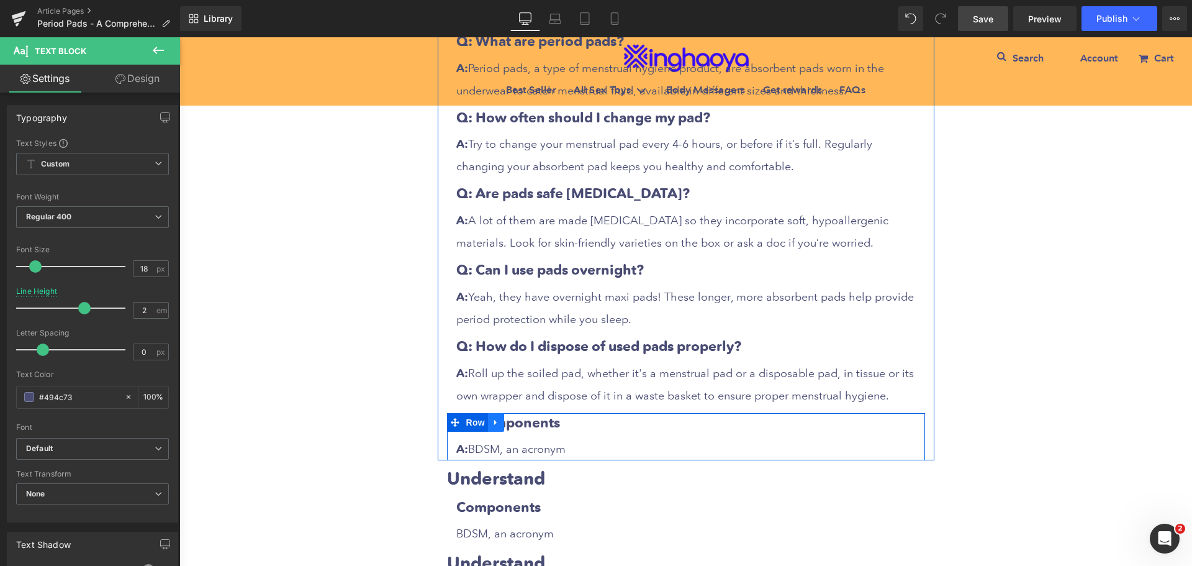
click at [492, 413] on link at bounding box center [496, 422] width 16 height 19
click at [508, 418] on icon at bounding box center [512, 422] width 9 height 9
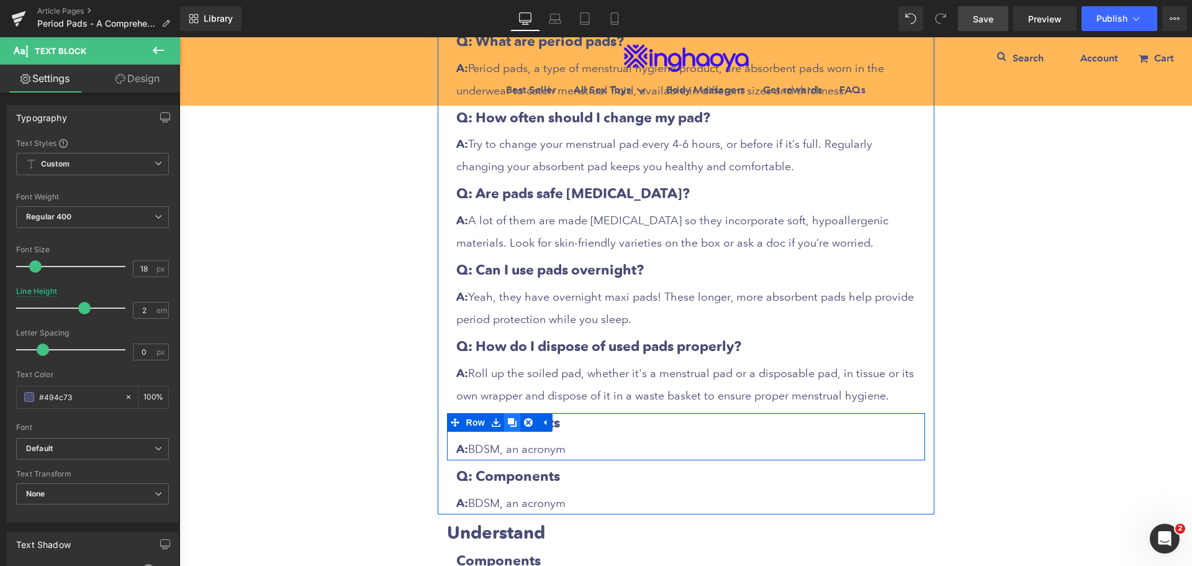
click at [508, 418] on icon at bounding box center [512, 422] width 9 height 9
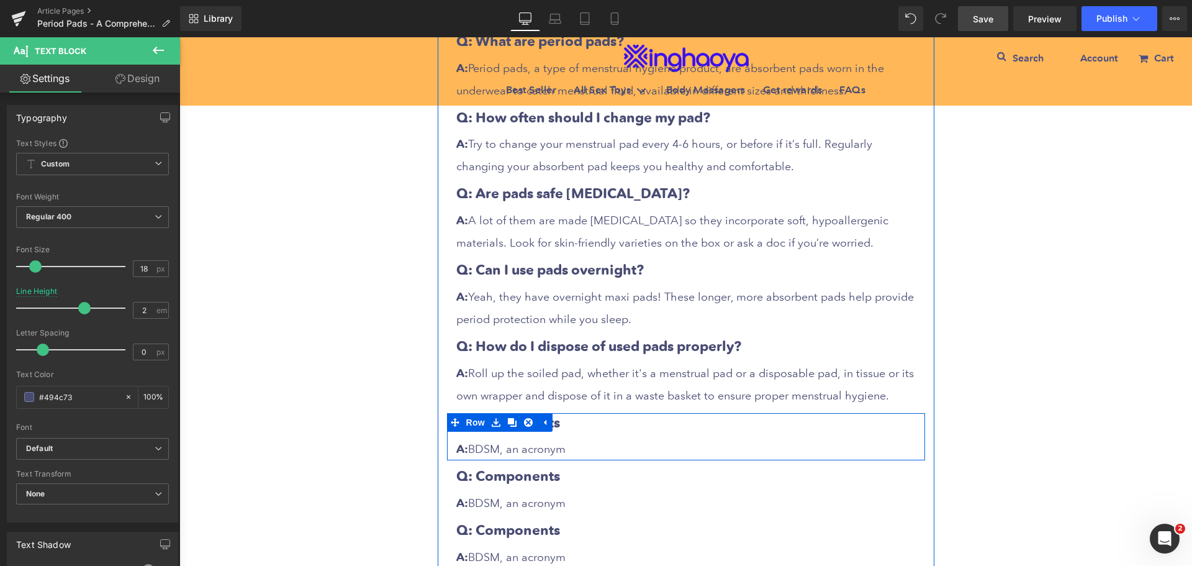
click at [550, 413] on h3 "Q: Components" at bounding box center [686, 422] width 460 height 19
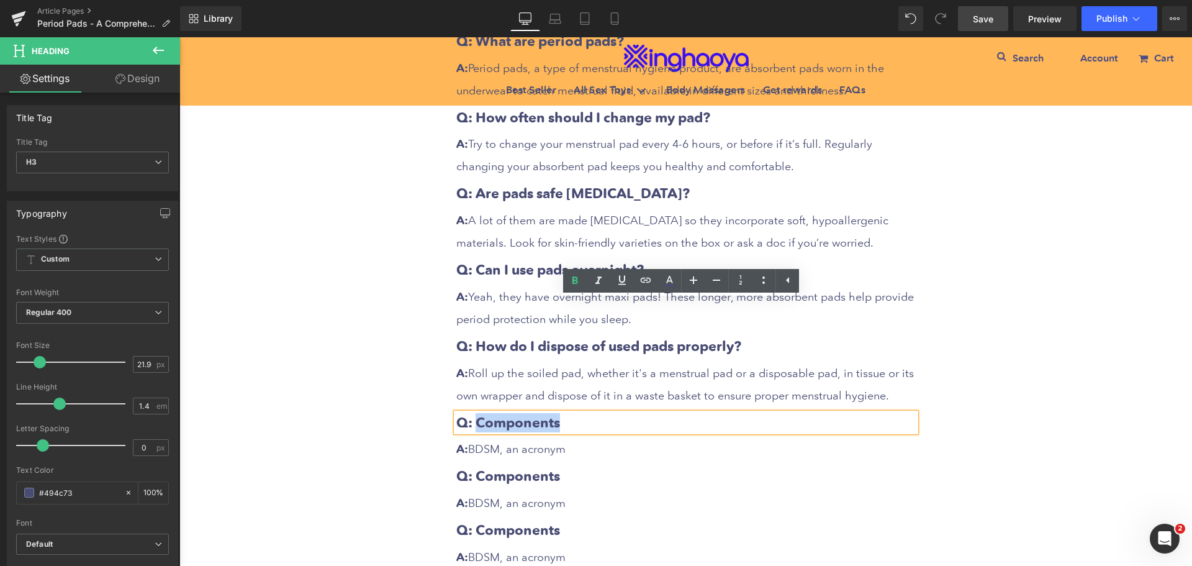
drag, startPoint x: 470, startPoint y: 311, endPoint x: 598, endPoint y: 314, distance: 128.0
click at [598, 413] on h3 "Q: Components" at bounding box center [686, 422] width 460 height 19
paste div
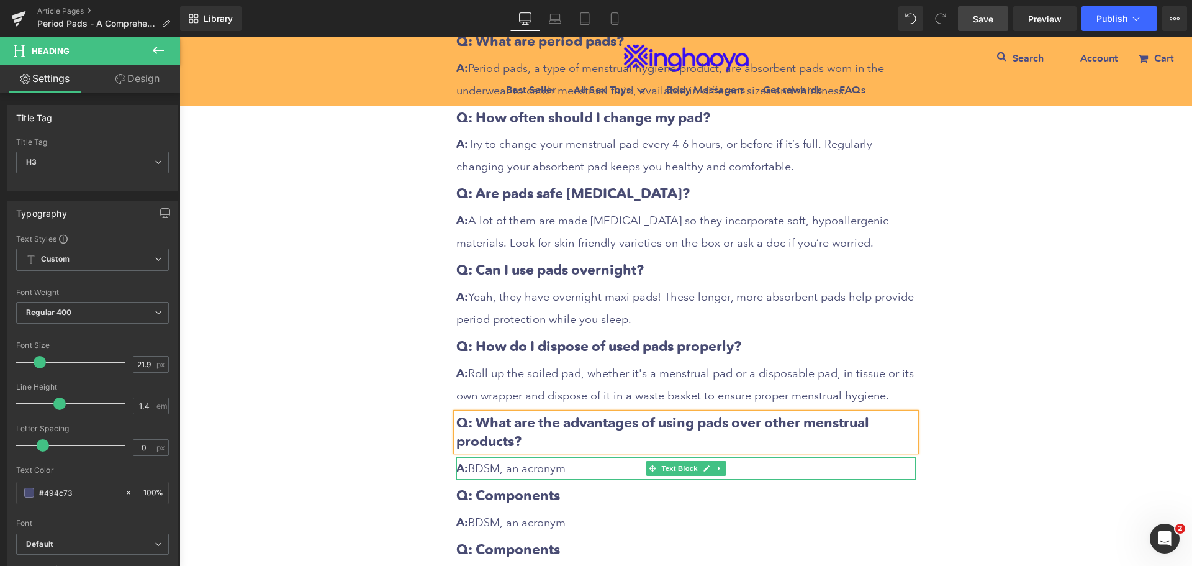
click at [513, 457] on p "A: BDSM, an acronym" at bounding box center [686, 468] width 460 height 22
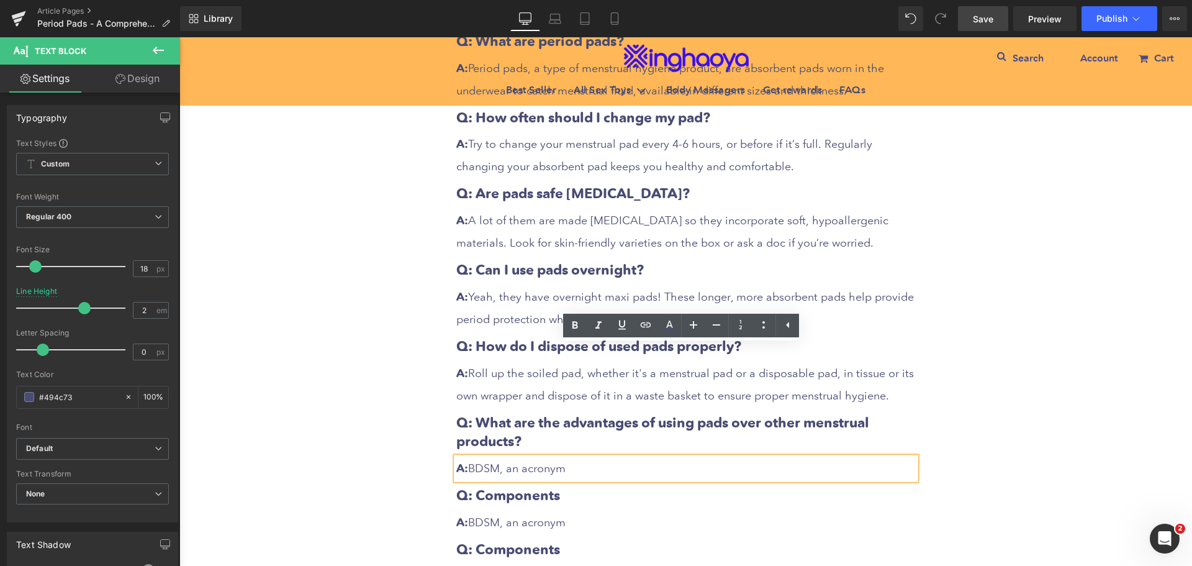
drag, startPoint x: 468, startPoint y: 353, endPoint x: 580, endPoint y: 354, distance: 111.8
click at [580, 457] on p "A: BDSM, an acronym" at bounding box center [686, 468] width 460 height 22
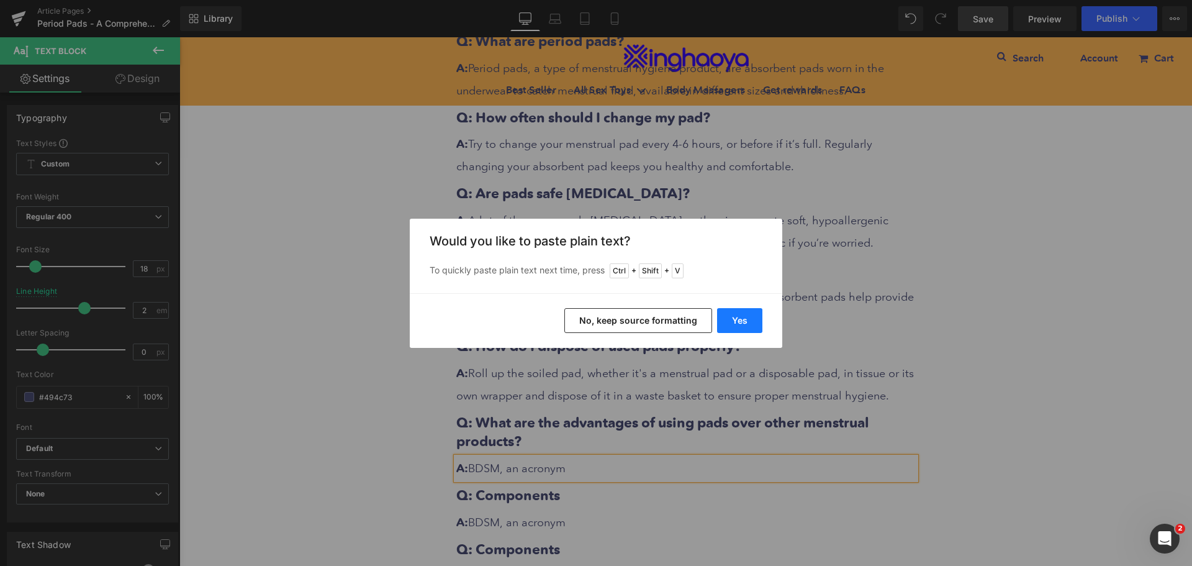
click at [730, 325] on button "Yes" at bounding box center [739, 320] width 45 height 25
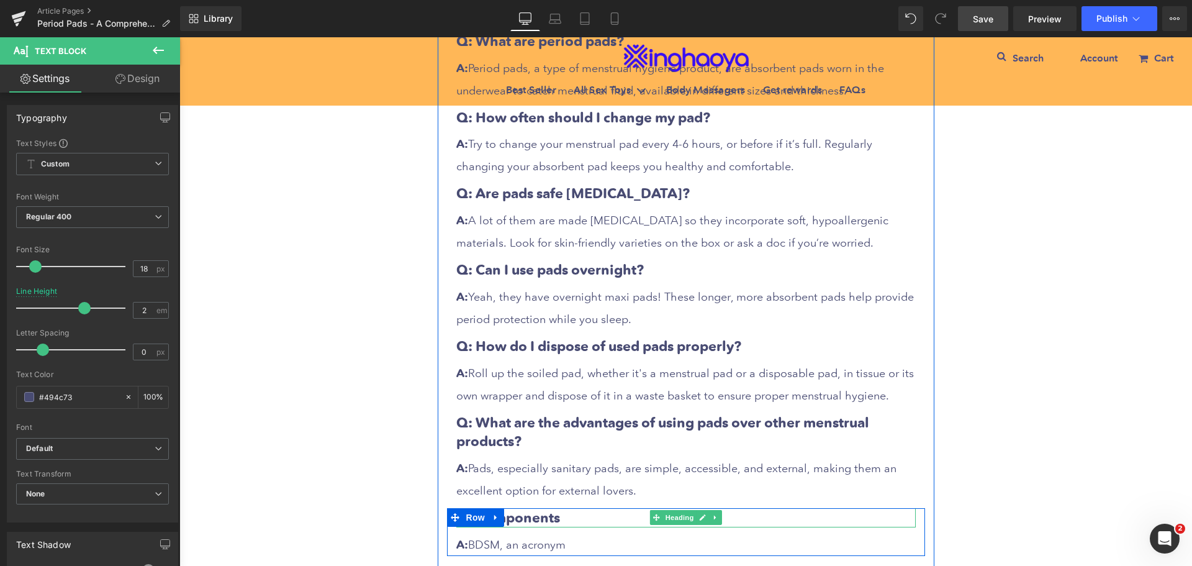
click at [523, 508] on h3 "Q: Components" at bounding box center [686, 517] width 460 height 19
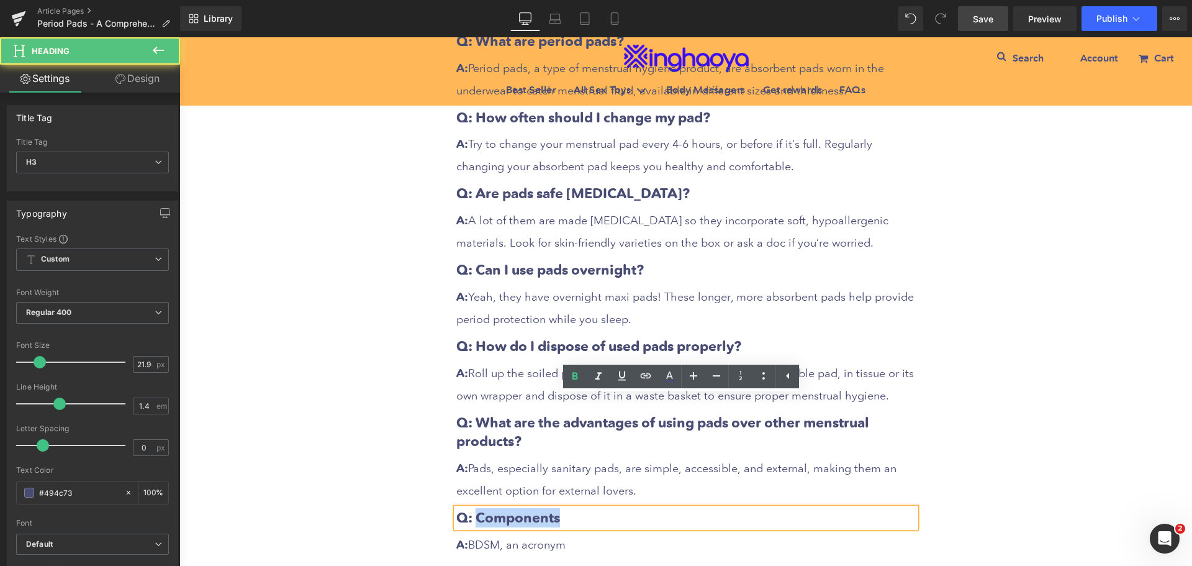
drag, startPoint x: 472, startPoint y: 405, endPoint x: 587, endPoint y: 408, distance: 114.9
click at [587, 508] on h3 "Q: Components" at bounding box center [686, 517] width 460 height 19
paste div
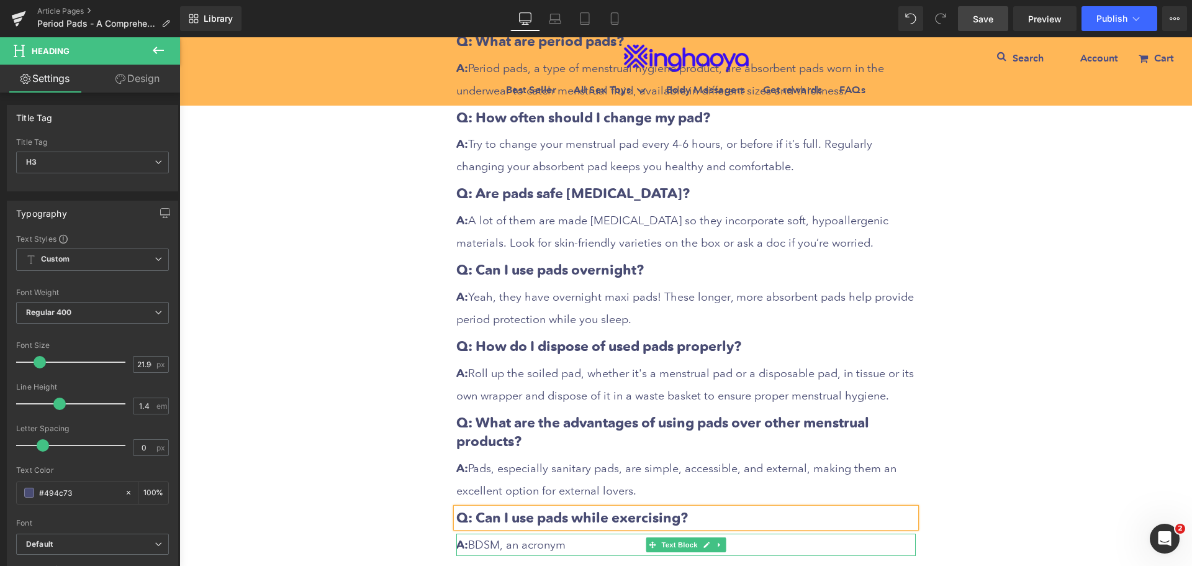
click at [494, 533] on p "A: BDSM, an acronym" at bounding box center [686, 544] width 460 height 22
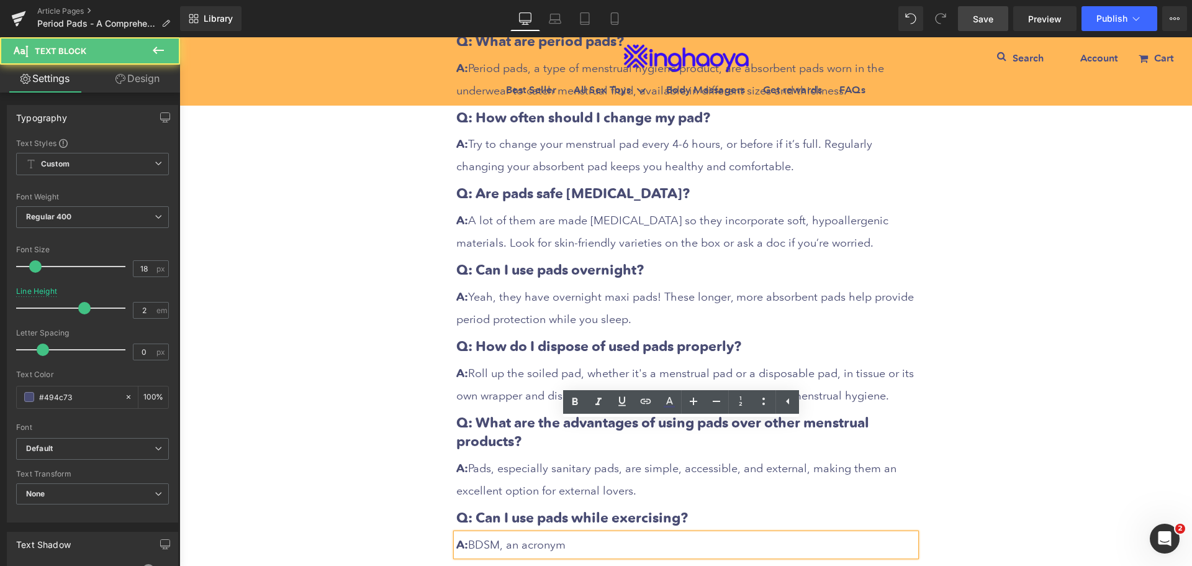
drag, startPoint x: 468, startPoint y: 430, endPoint x: 578, endPoint y: 431, distance: 110.5
click at [578, 533] on p "A: BDSM, an acronym" at bounding box center [686, 544] width 460 height 22
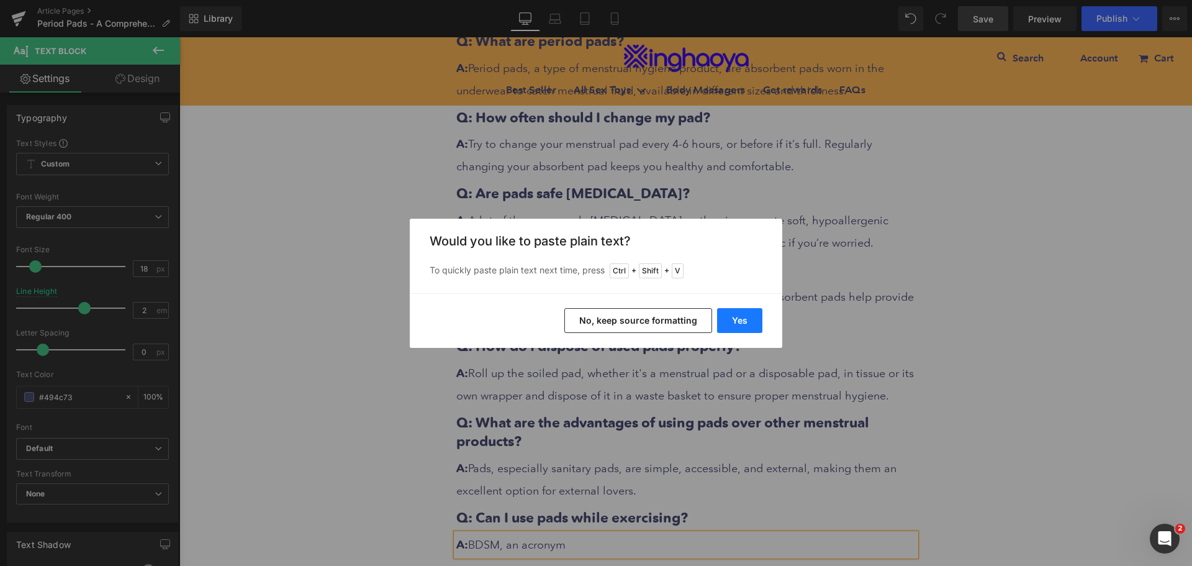
drag, startPoint x: 735, startPoint y: 326, endPoint x: 555, endPoint y: 293, distance: 183.7
click at [735, 326] on button "Yes" at bounding box center [739, 320] width 45 height 25
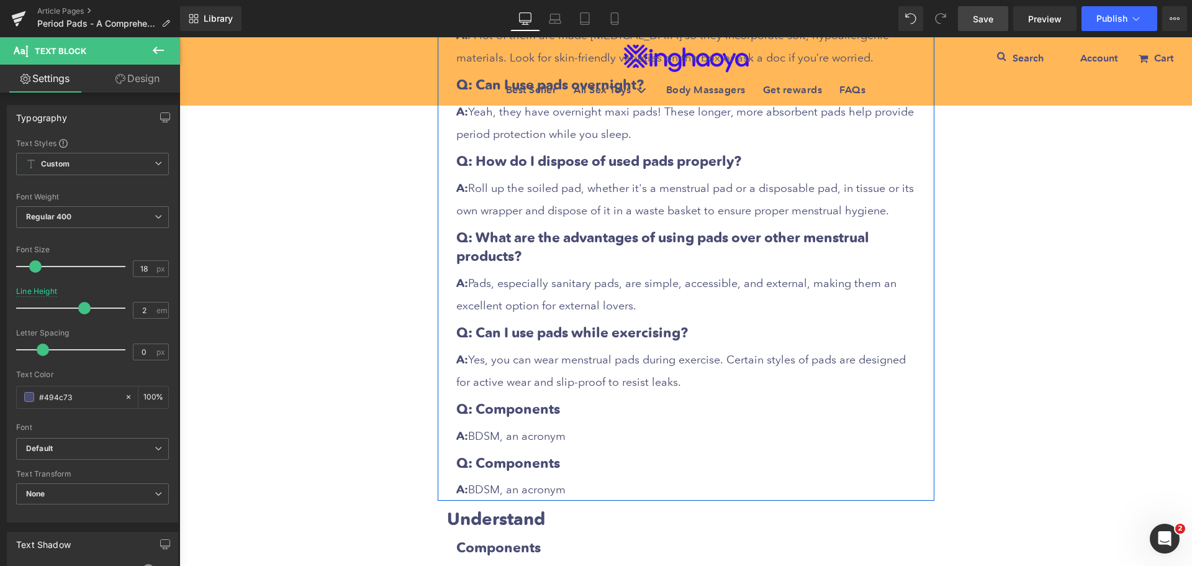
scroll to position [6942, 0]
click at [492, 402] on icon at bounding box center [496, 406] width 9 height 9
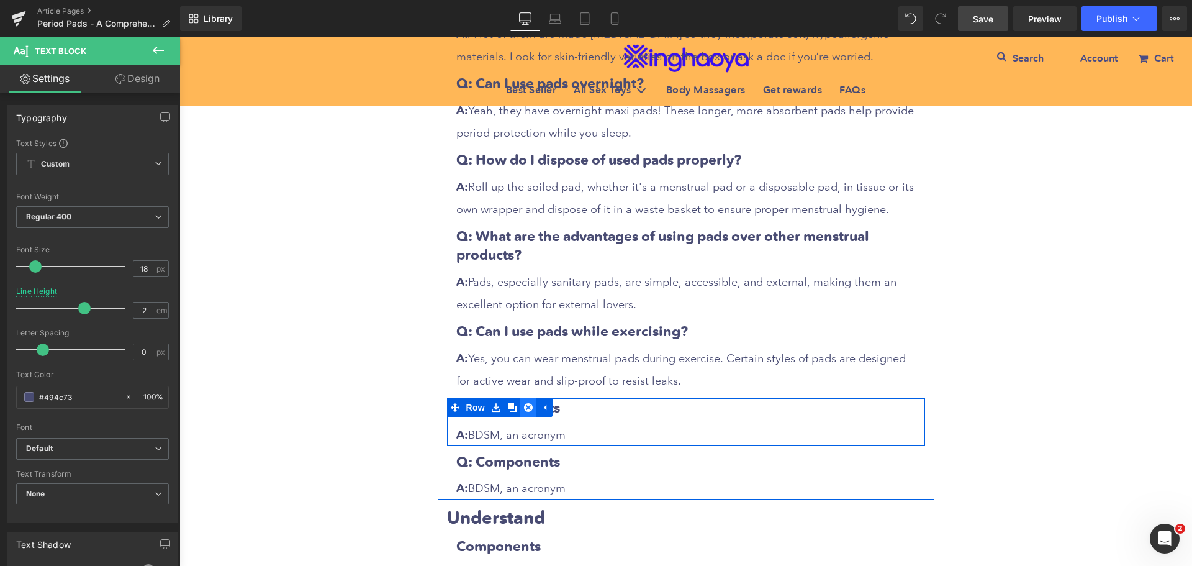
click at [525, 403] on icon at bounding box center [528, 407] width 9 height 9
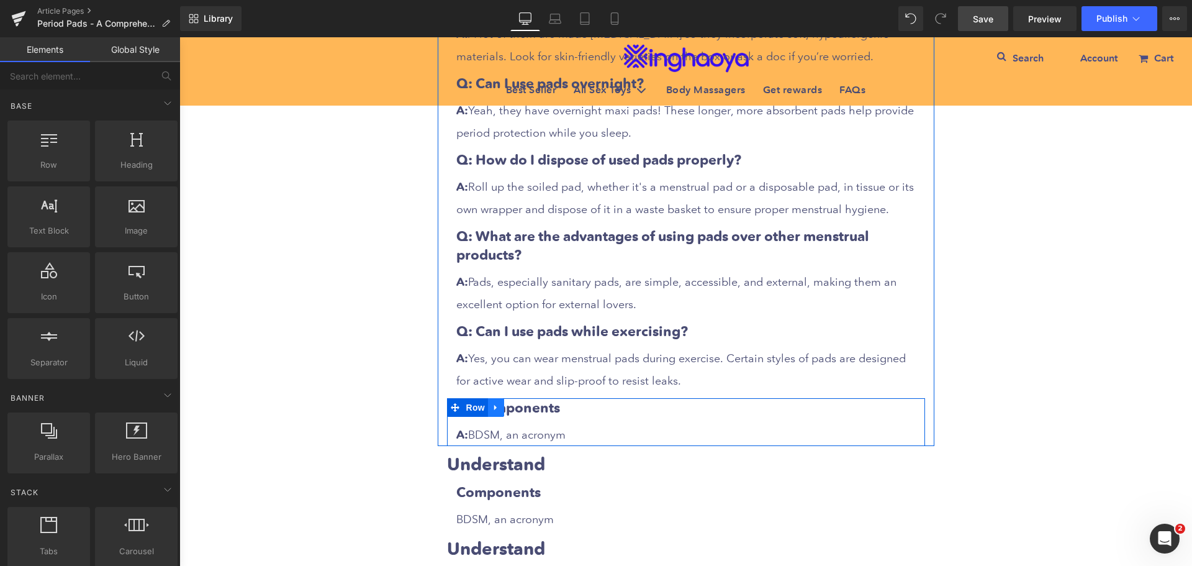
click at [492, 402] on icon at bounding box center [496, 406] width 9 height 9
click at [520, 398] on link at bounding box center [528, 407] width 16 height 19
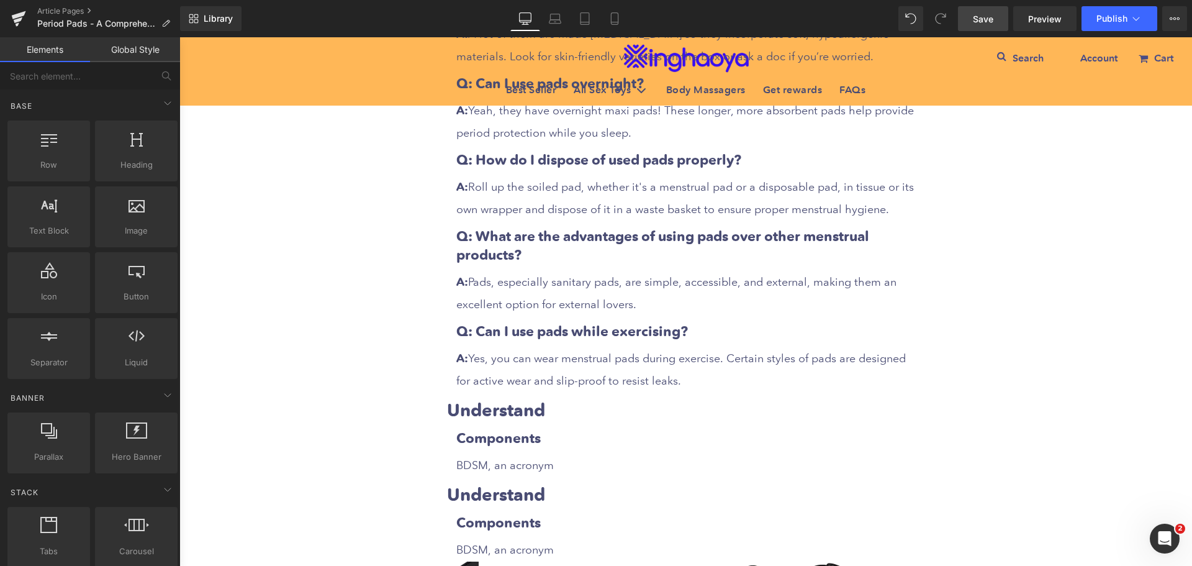
scroll to position [6879, 0]
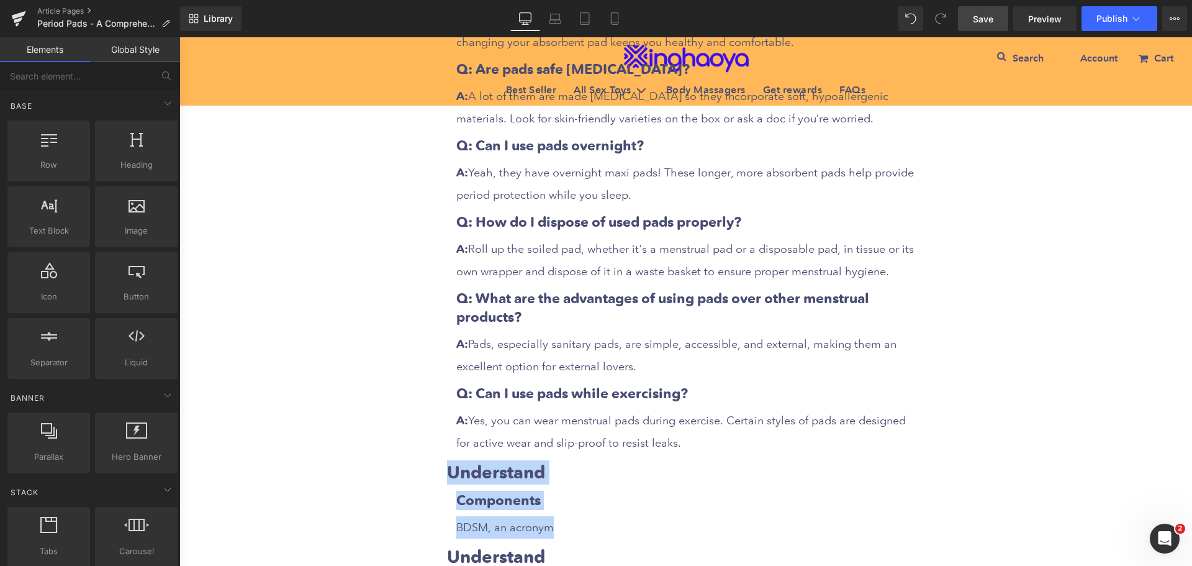
drag, startPoint x: 368, startPoint y: 376, endPoint x: 492, endPoint y: 394, distance: 125.4
click at [483, 465] on icon at bounding box center [487, 469] width 9 height 9
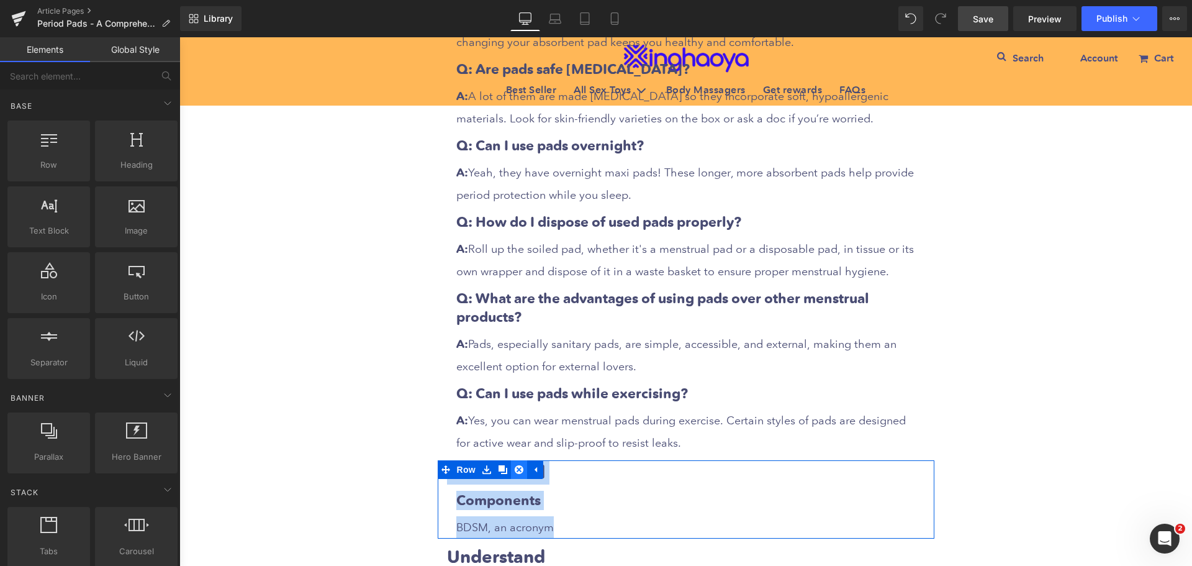
click at [515, 465] on icon at bounding box center [519, 469] width 9 height 9
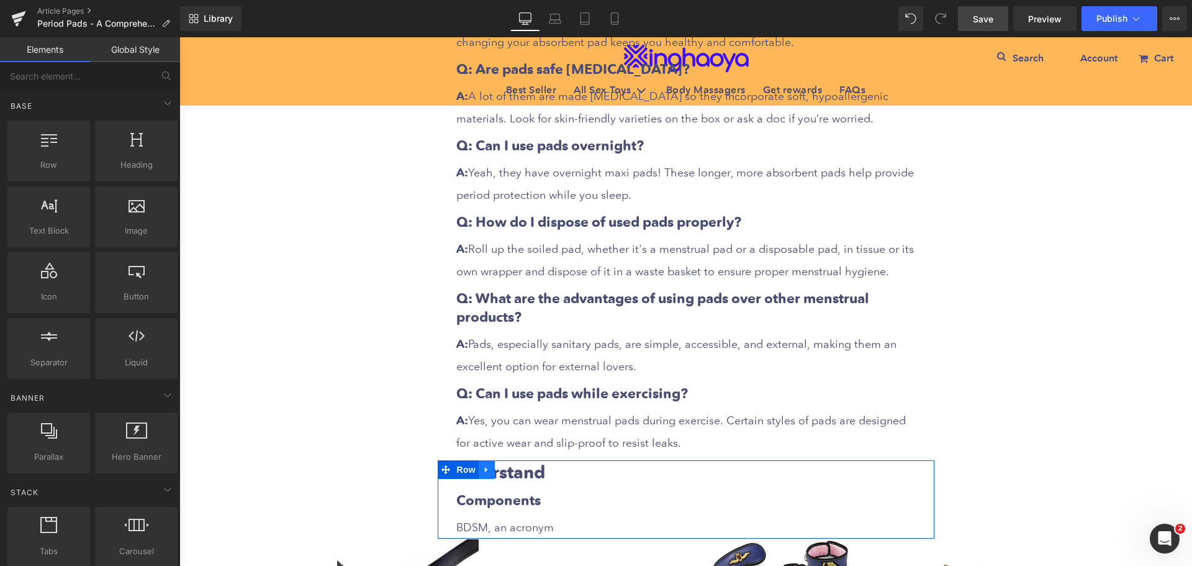
click at [485, 460] on link at bounding box center [487, 469] width 16 height 19
click at [515, 465] on icon at bounding box center [519, 469] width 9 height 9
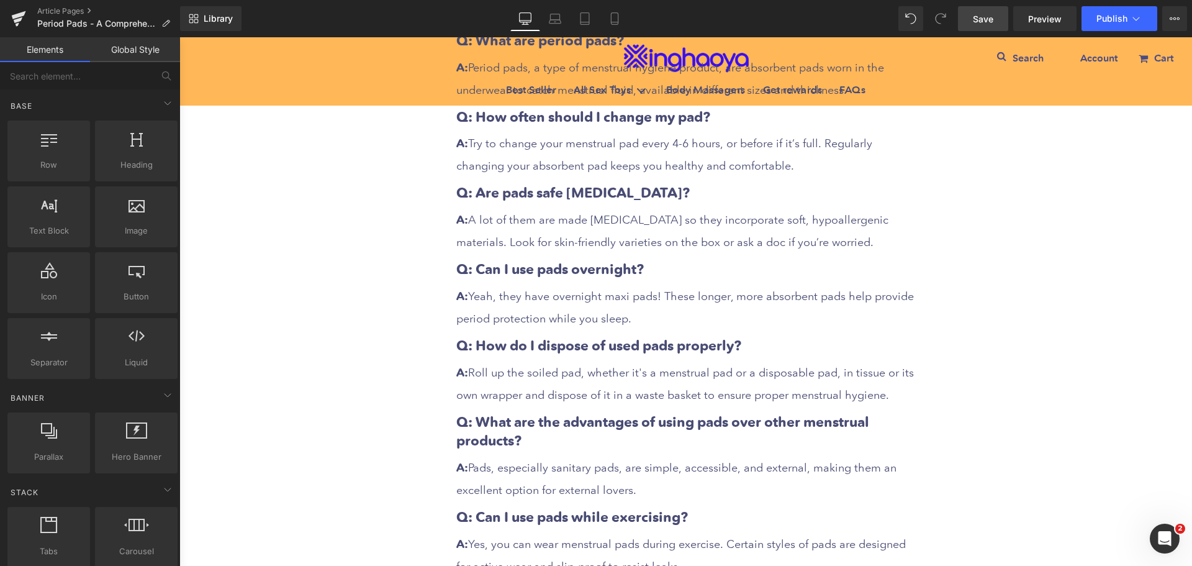
scroll to position [6755, 0]
click at [980, 23] on span "Save" at bounding box center [983, 18] width 20 height 13
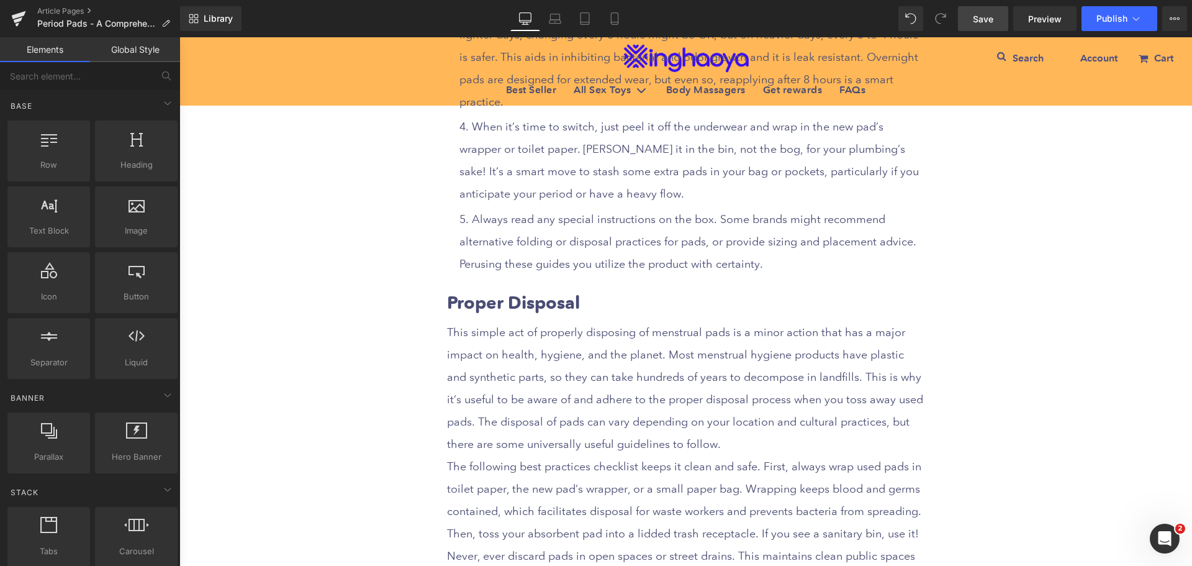
scroll to position [3774, 0]
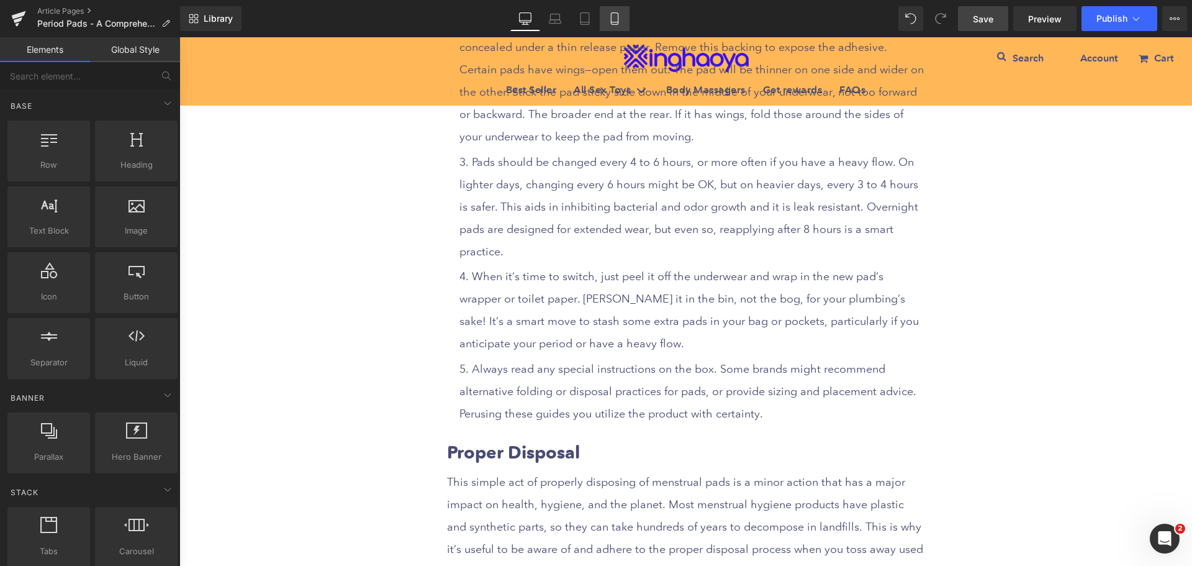
click at [613, 18] on icon at bounding box center [615, 18] width 12 height 12
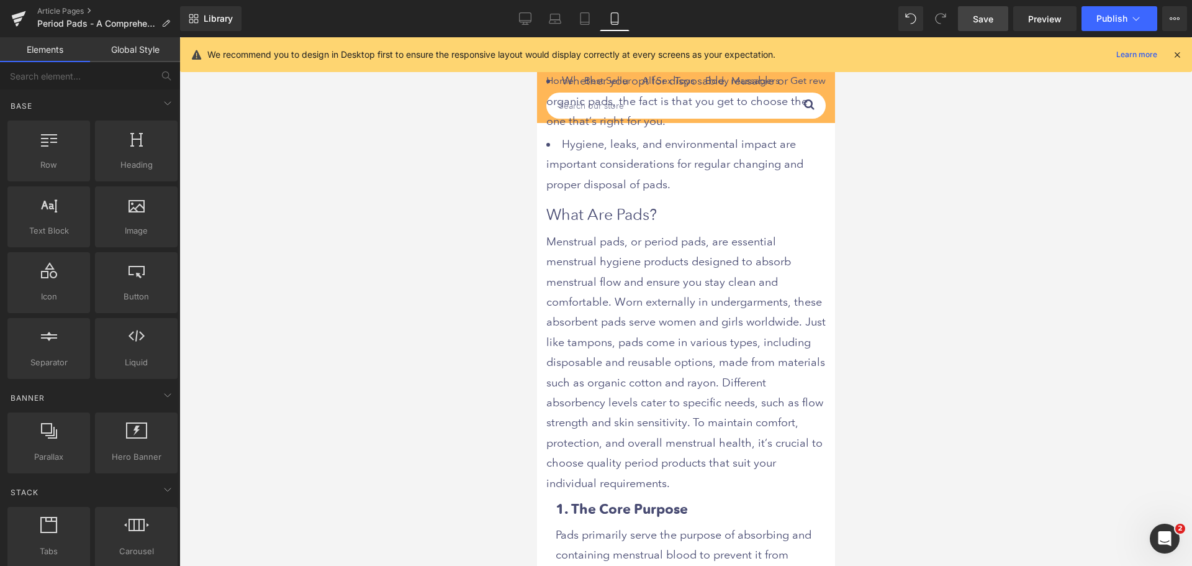
scroll to position [1304, 0]
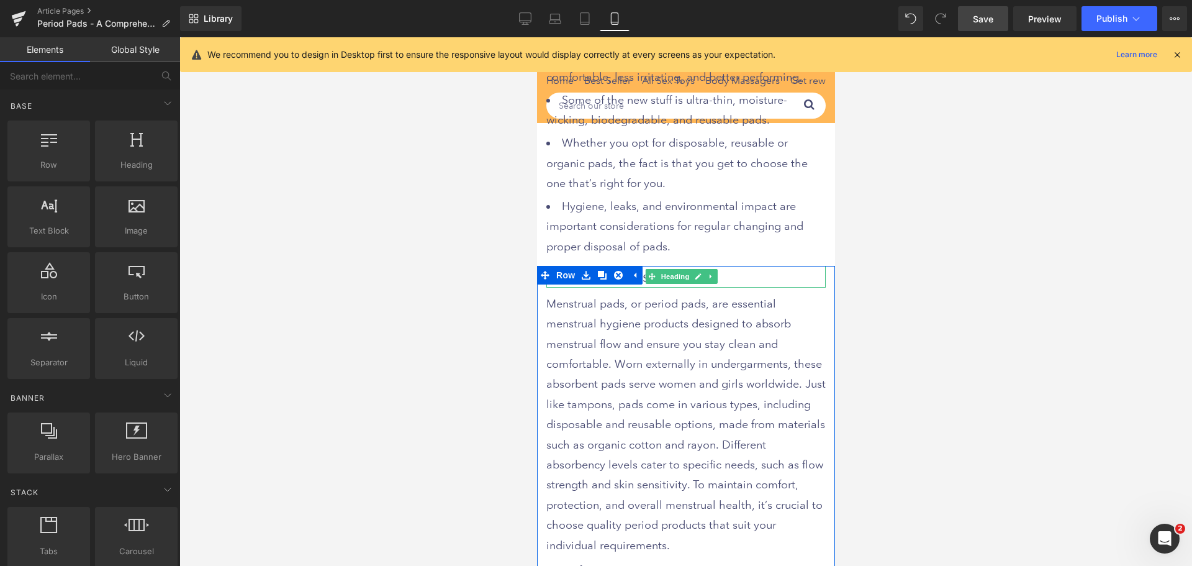
click at [740, 266] on h2 "What Are Pads?" at bounding box center [685, 277] width 279 height 22
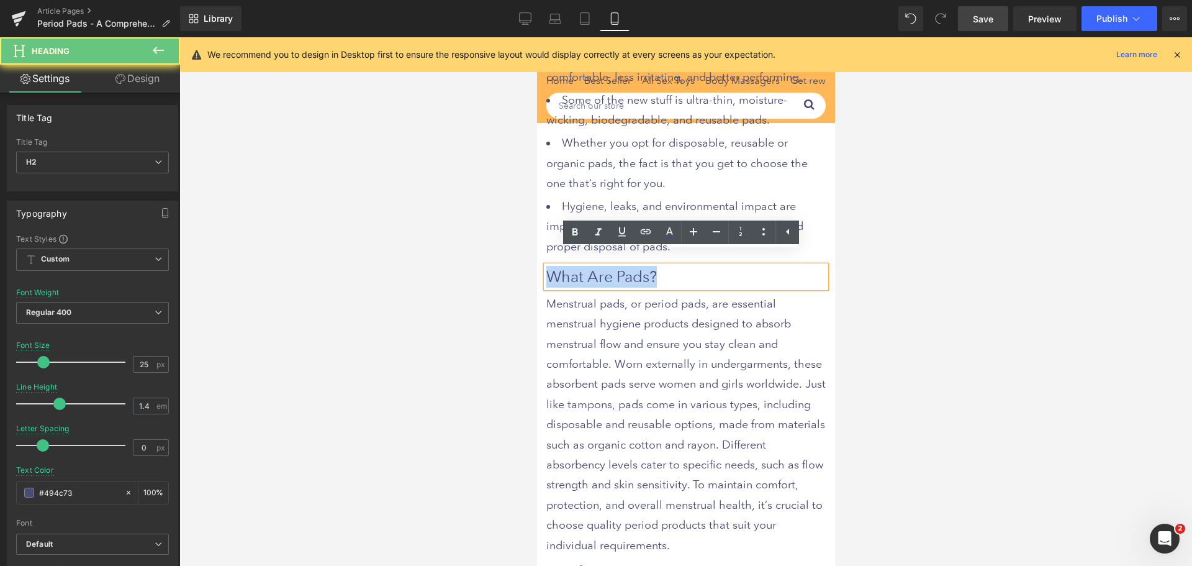
drag, startPoint x: 663, startPoint y: 265, endPoint x: 517, endPoint y: 265, distance: 145.9
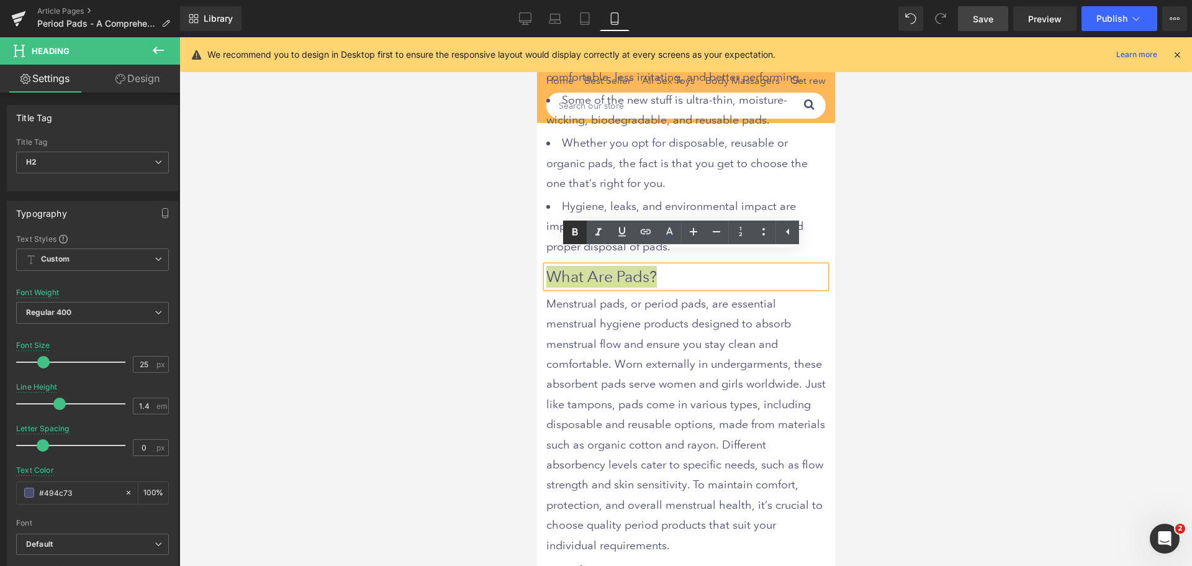
click at [573, 233] on icon at bounding box center [576, 231] width 6 height 7
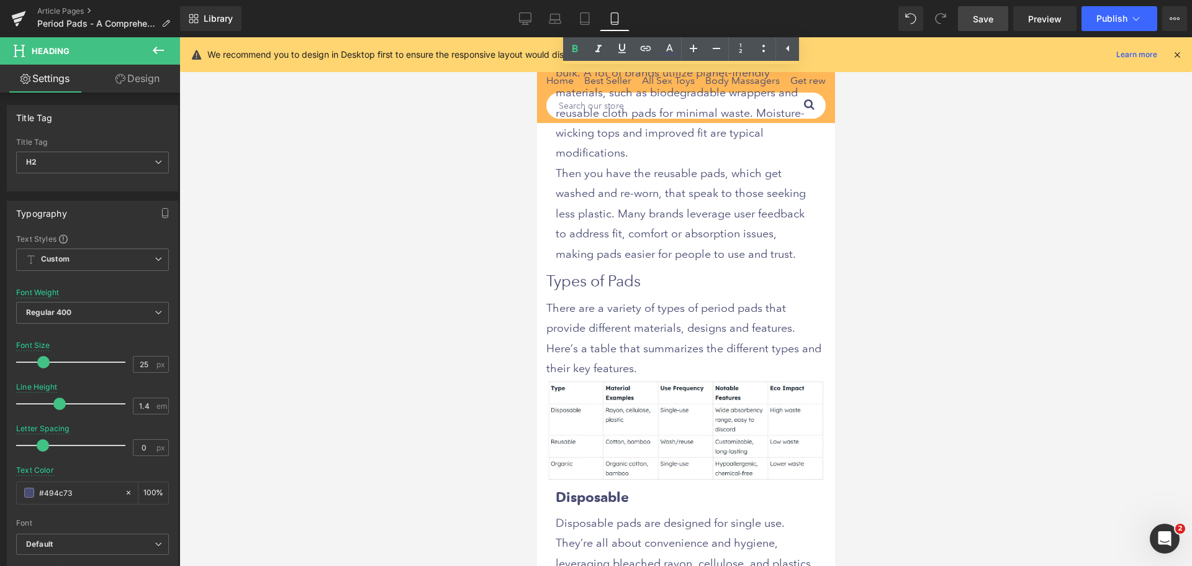
scroll to position [3105, 0]
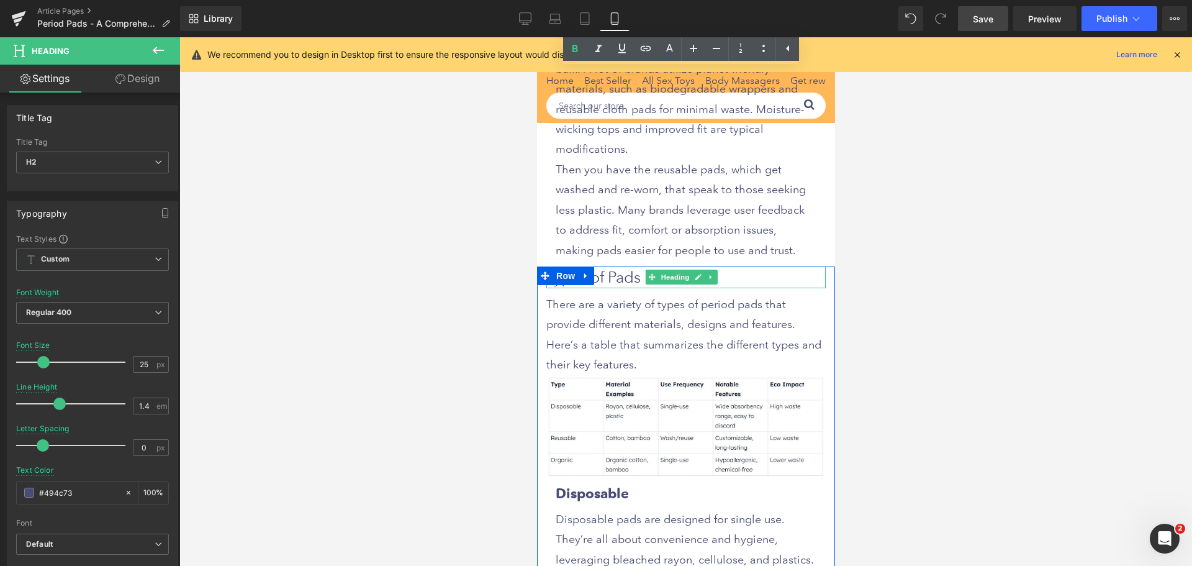
click at [625, 286] on h2 "Types of Pads" at bounding box center [685, 277] width 279 height 22
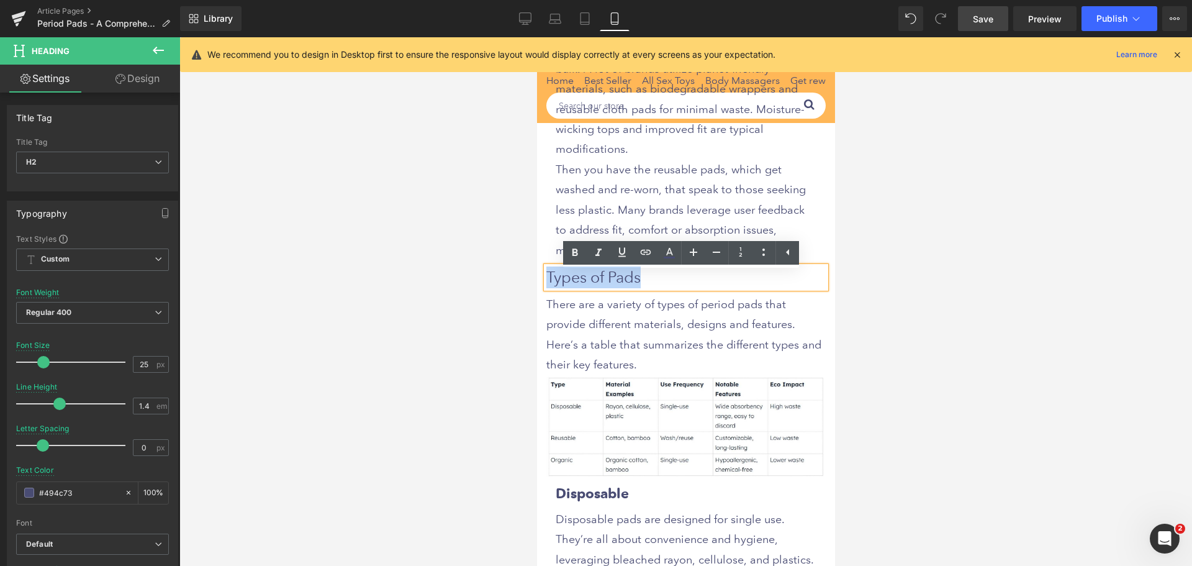
drag, startPoint x: 653, startPoint y: 284, endPoint x: 547, endPoint y: 281, distance: 105.6
click at [547, 281] on h2 "Types of Pads" at bounding box center [685, 277] width 279 height 22
drag, startPoint x: 574, startPoint y: 256, endPoint x: 82, endPoint y: 270, distance: 492.0
click at [574, 256] on icon at bounding box center [576, 252] width 6 height 7
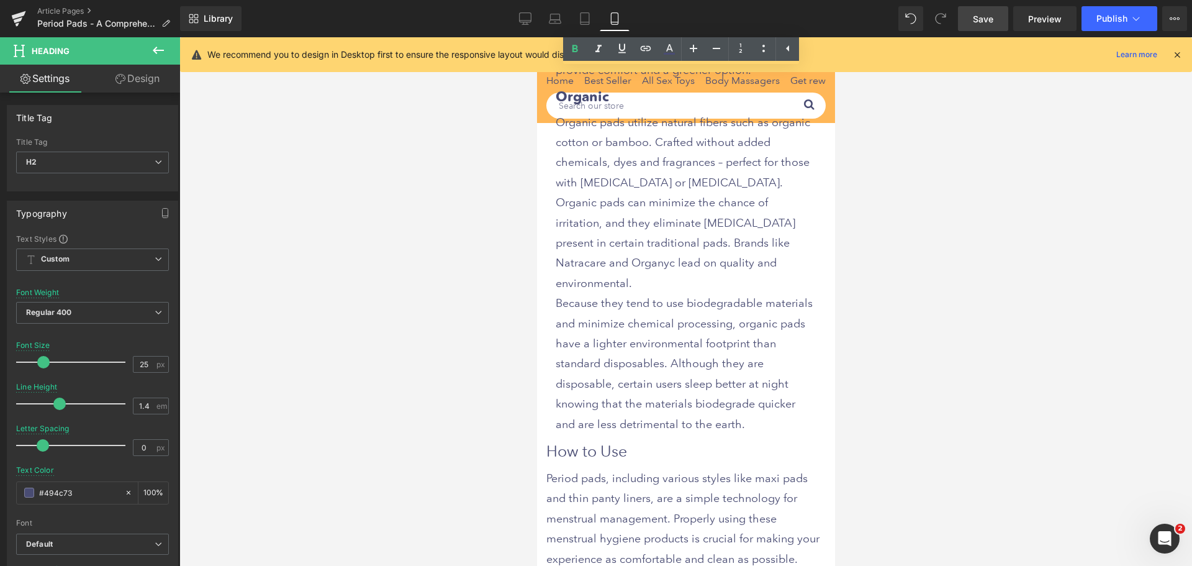
scroll to position [4347, 0]
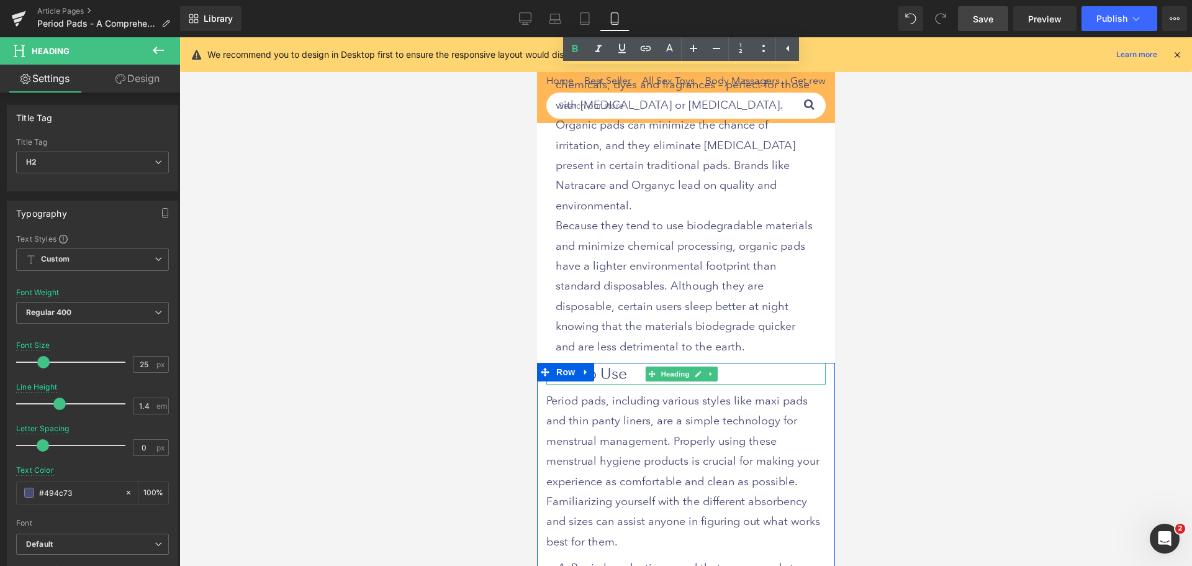
click at [633, 363] on h2 "How to Use" at bounding box center [685, 374] width 279 height 22
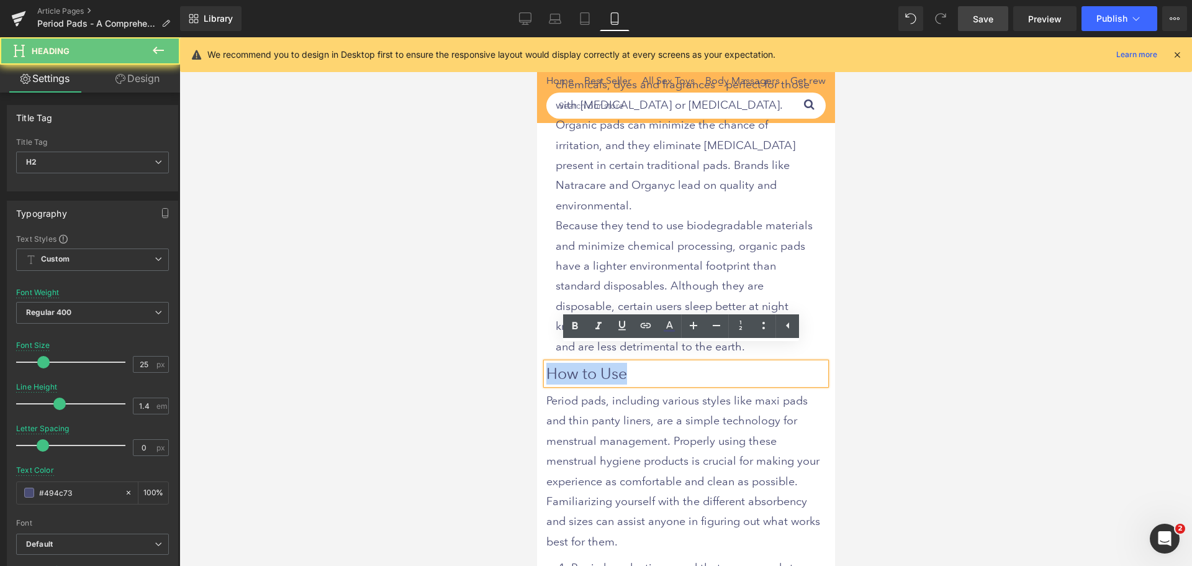
drag, startPoint x: 631, startPoint y: 356, endPoint x: 547, endPoint y: 358, distance: 83.8
click at [547, 363] on h2 "How to Use" at bounding box center [685, 374] width 279 height 22
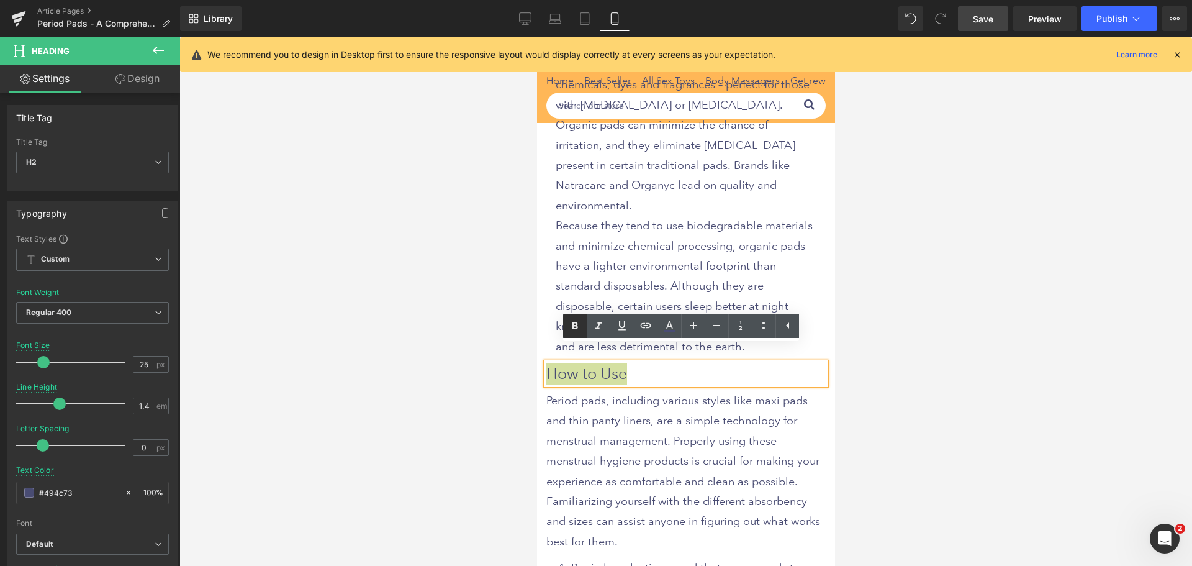
click at [0, 0] on icon at bounding box center [0, 0] width 0 height 0
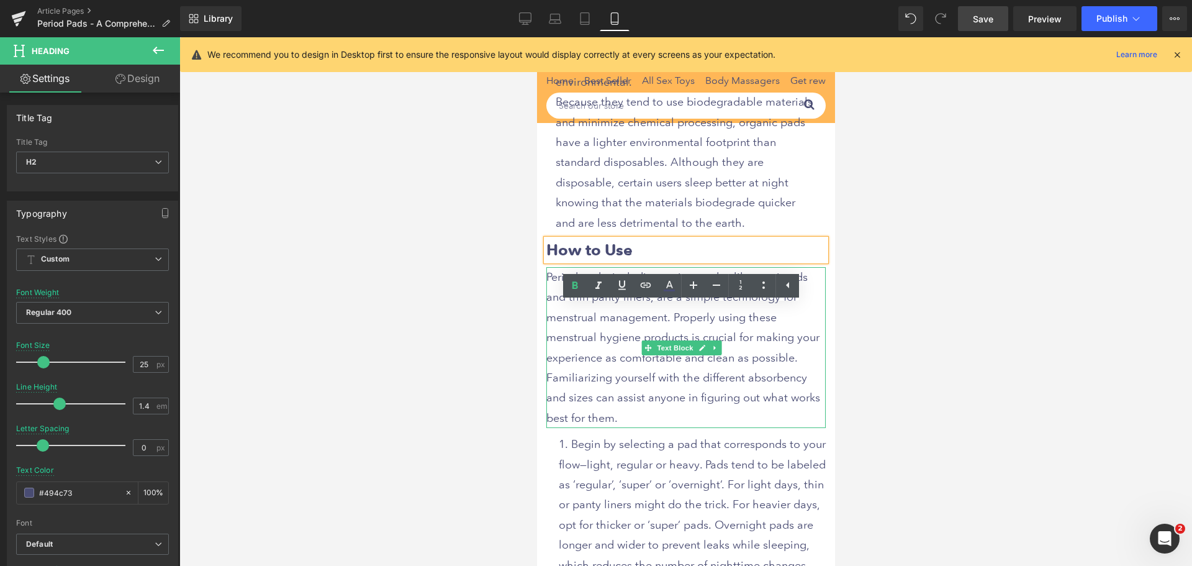
scroll to position [4471, 0]
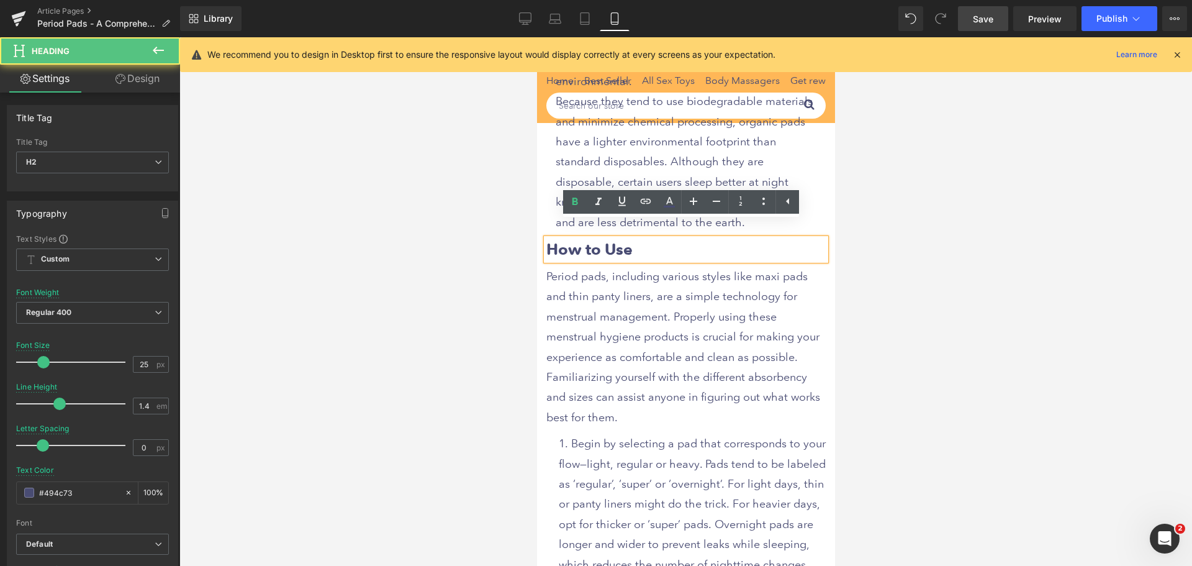
click at [648, 238] on h2 "How to Use" at bounding box center [685, 249] width 279 height 22
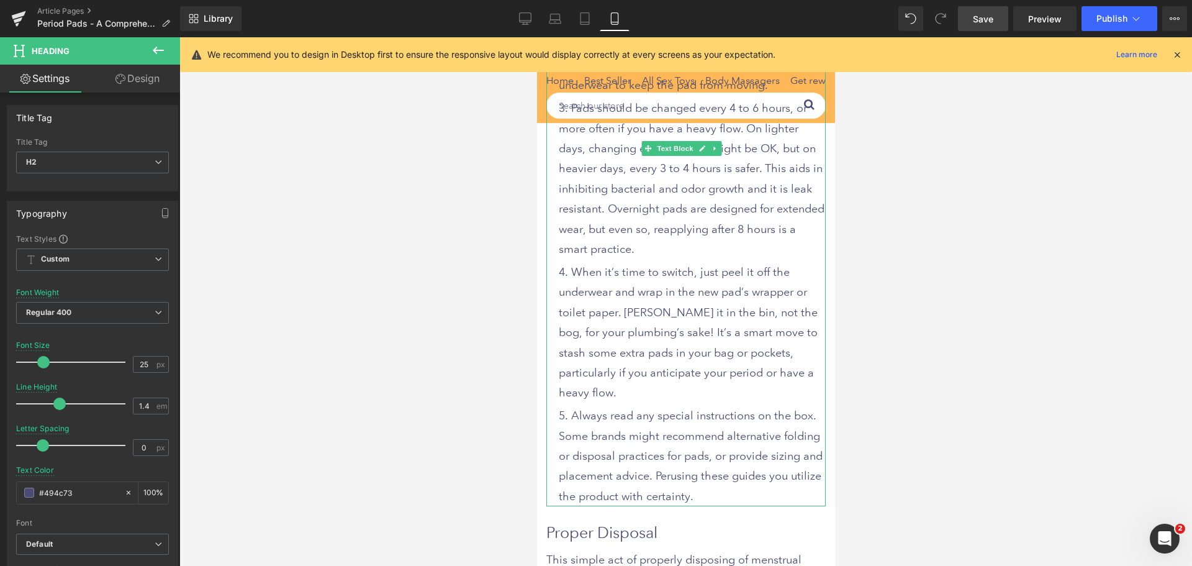
scroll to position [5341, 0]
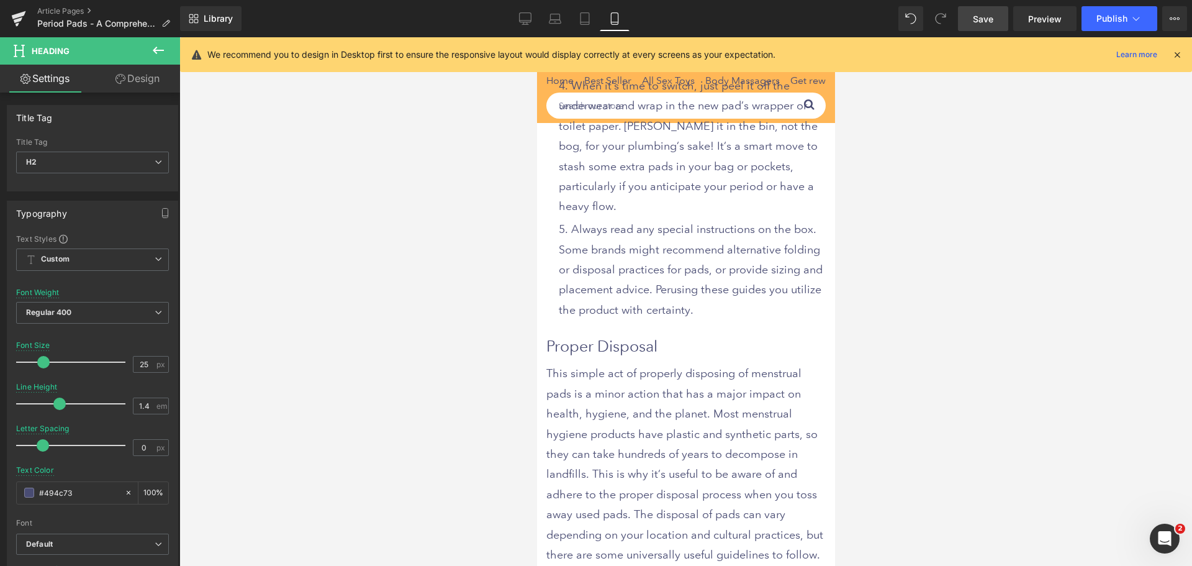
click at [640, 335] on h2 "Proper Disposal" at bounding box center [685, 346] width 279 height 22
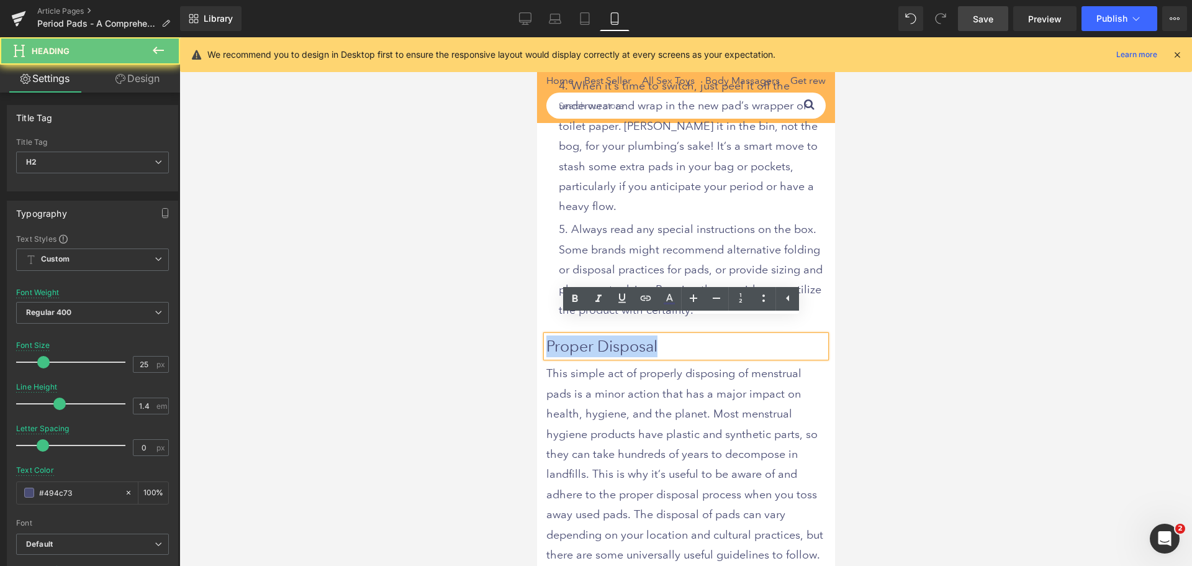
drag, startPoint x: 671, startPoint y: 330, endPoint x: 511, endPoint y: 334, distance: 160.3
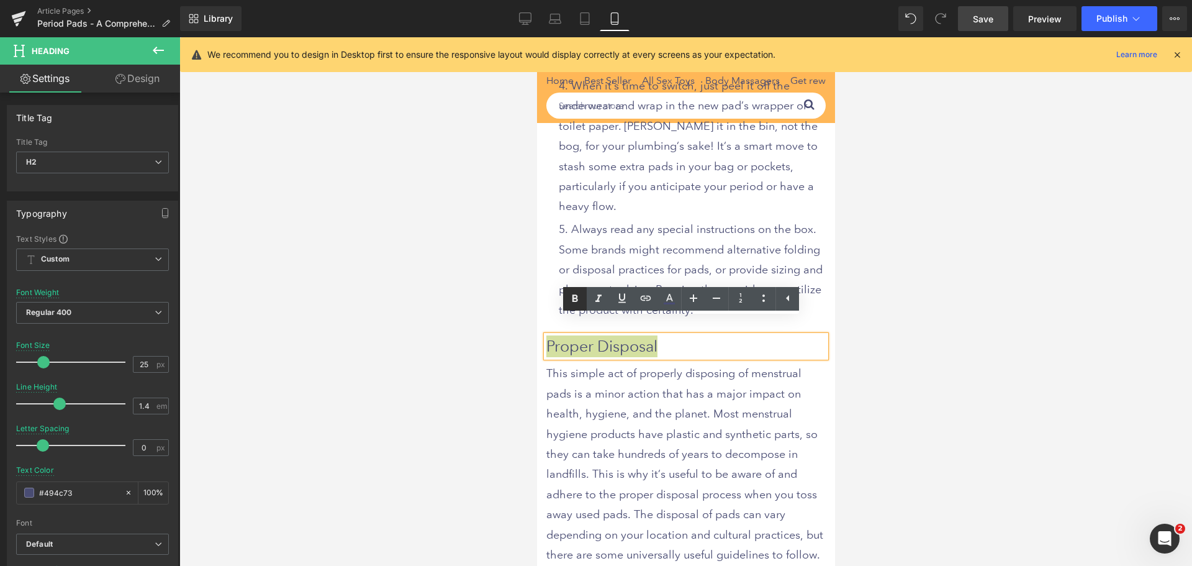
click at [577, 301] on icon at bounding box center [576, 297] width 6 height 7
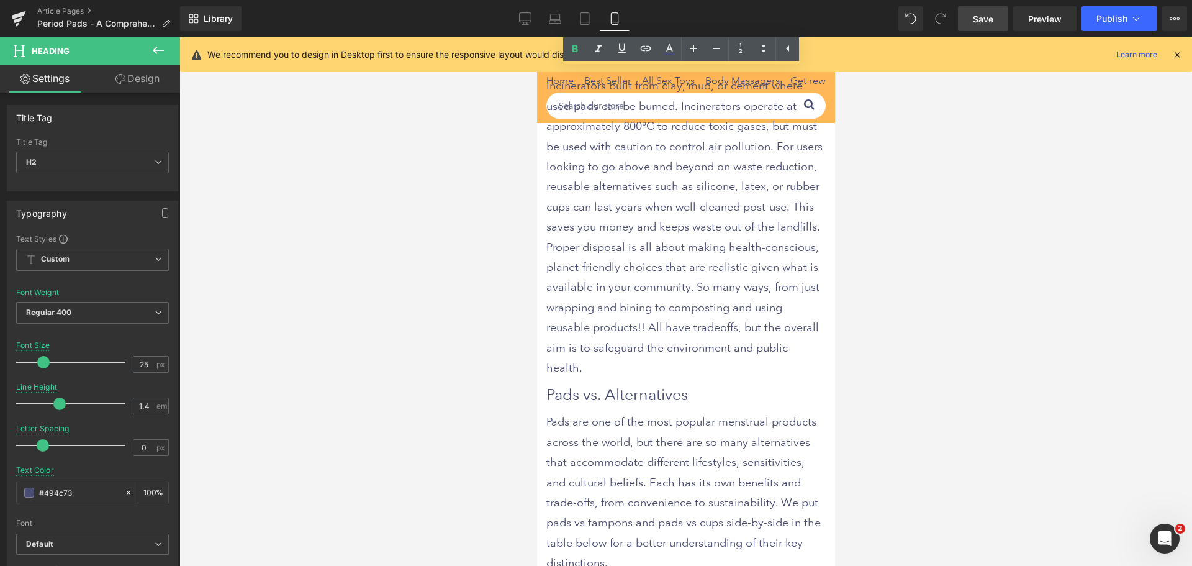
scroll to position [6458, 0]
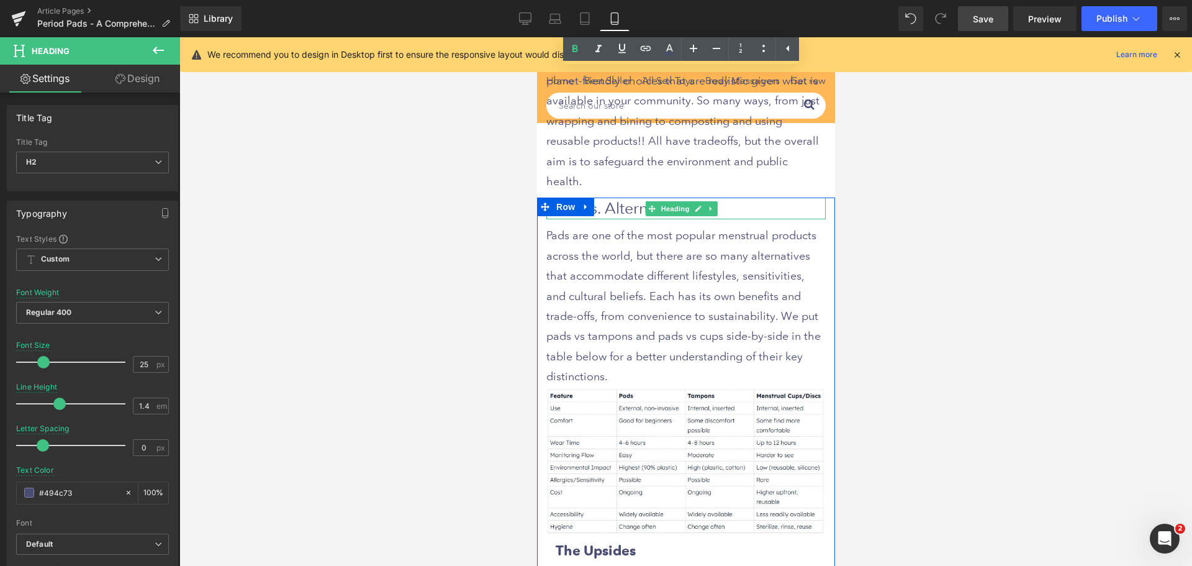
click at [626, 197] on h2 "Pads vs. Alternatives" at bounding box center [685, 208] width 279 height 22
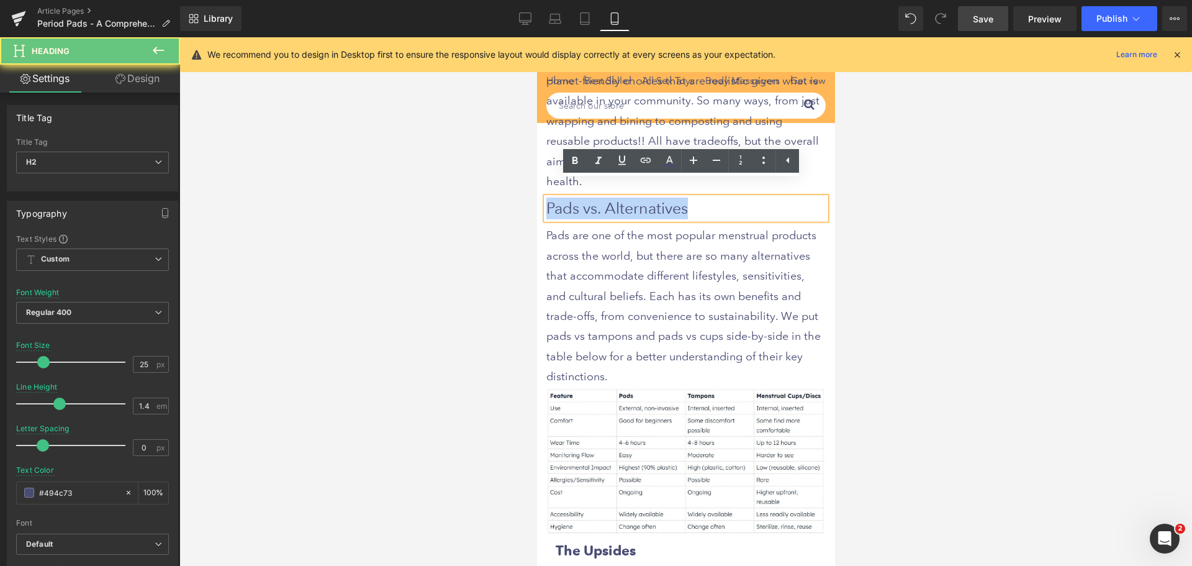
drag, startPoint x: 703, startPoint y: 193, endPoint x: 524, endPoint y: 195, distance: 179.5
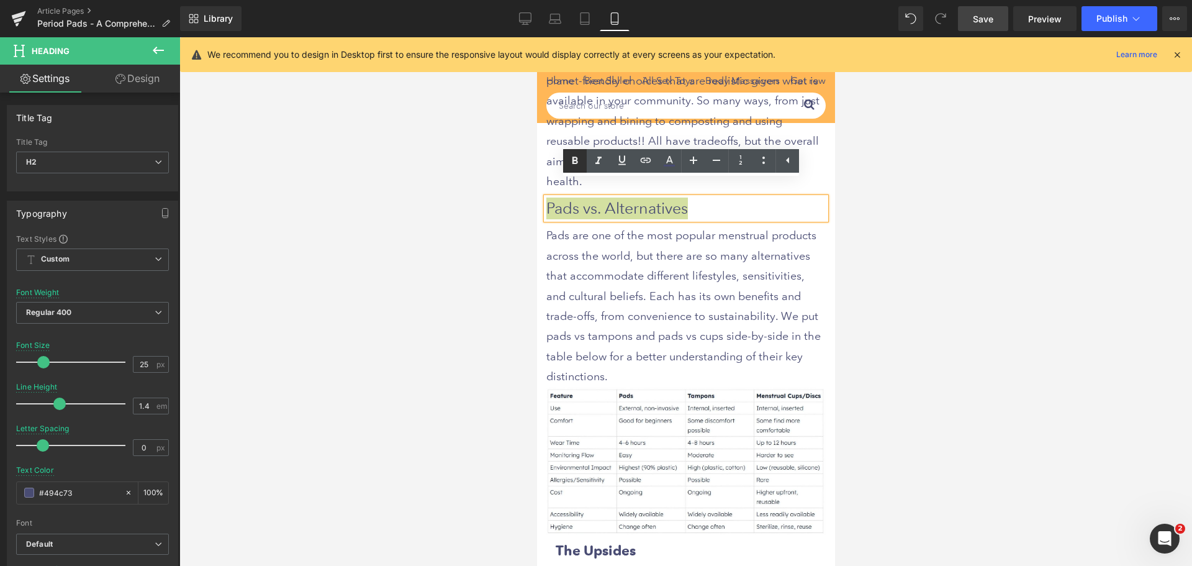
click at [0, 0] on icon at bounding box center [0, 0] width 0 height 0
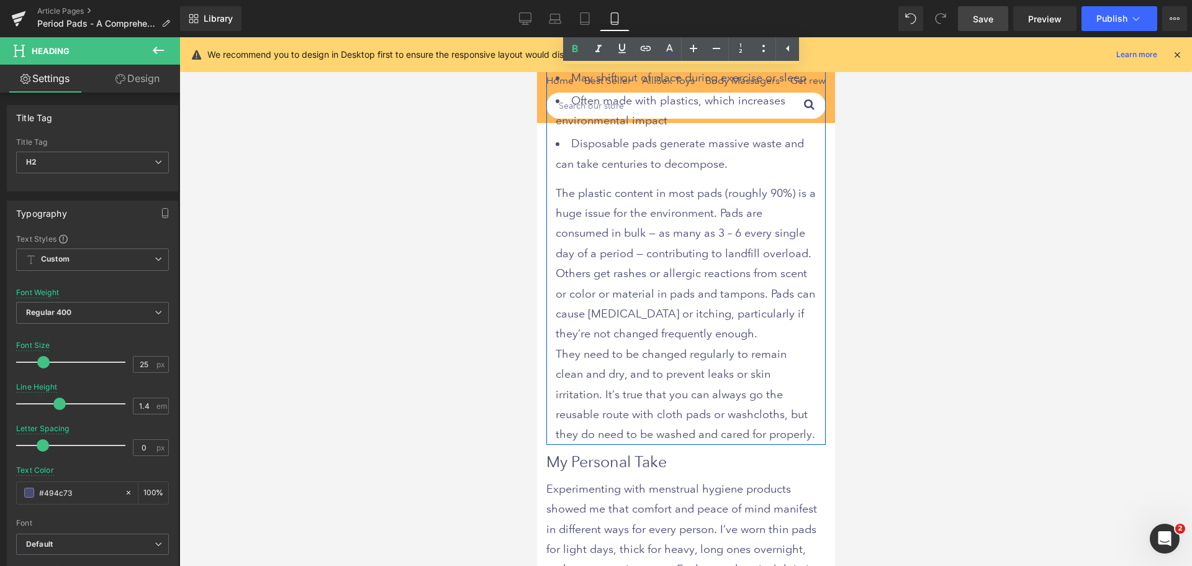
scroll to position [7638, 0]
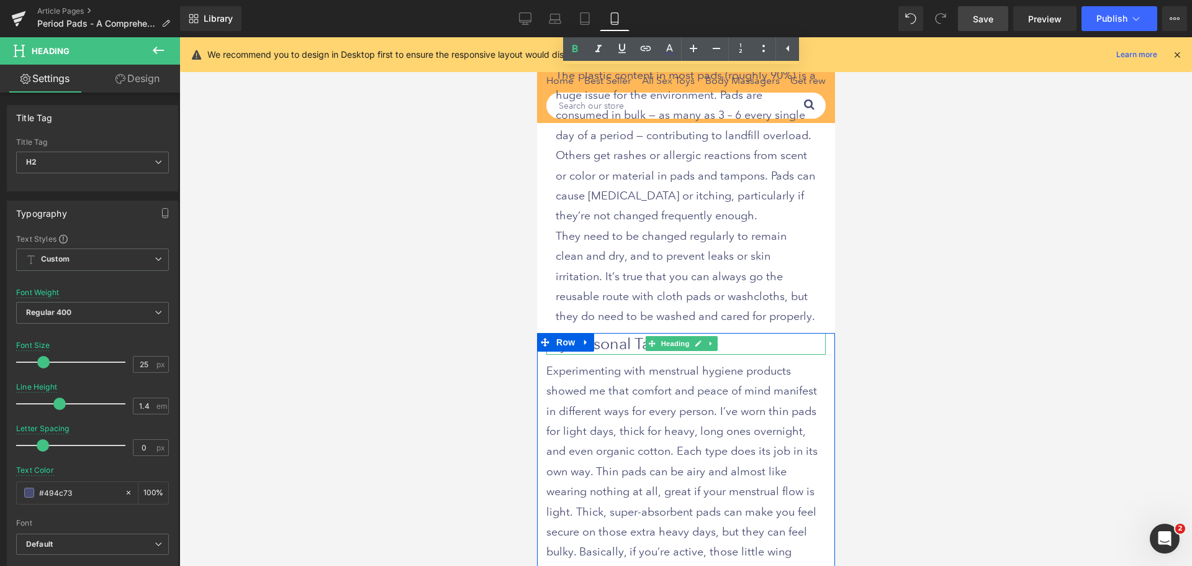
click at [615, 333] on h2 "My Personal Take" at bounding box center [685, 344] width 279 height 22
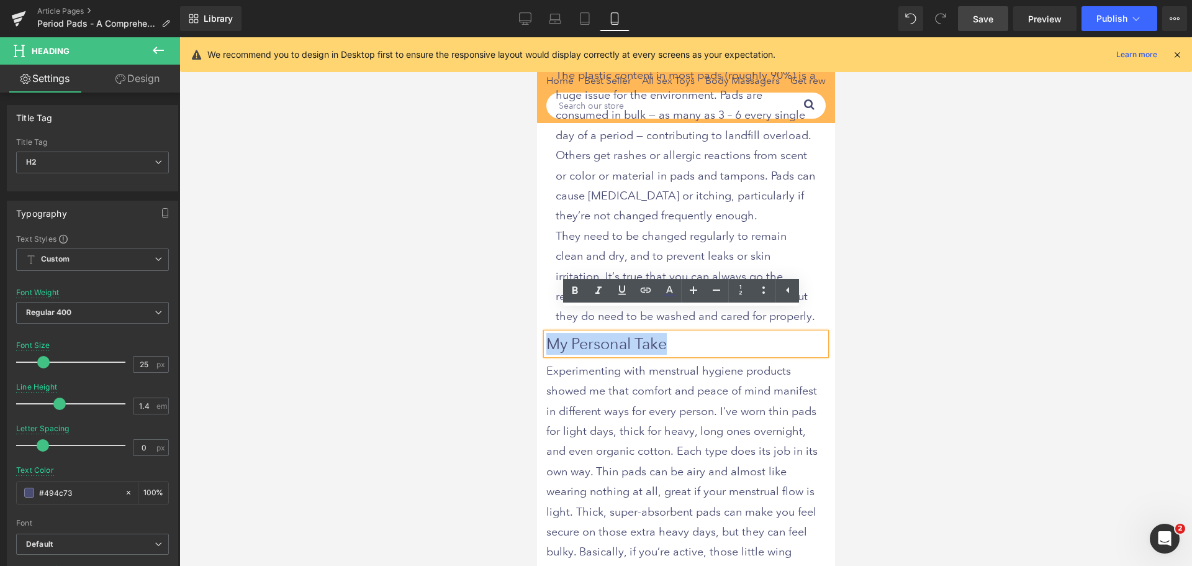
drag, startPoint x: 686, startPoint y: 319, endPoint x: 545, endPoint y: 318, distance: 140.4
click at [546, 333] on h2 "My Personal Take" at bounding box center [685, 344] width 279 height 22
click at [0, 0] on icon at bounding box center [0, 0] width 0 height 0
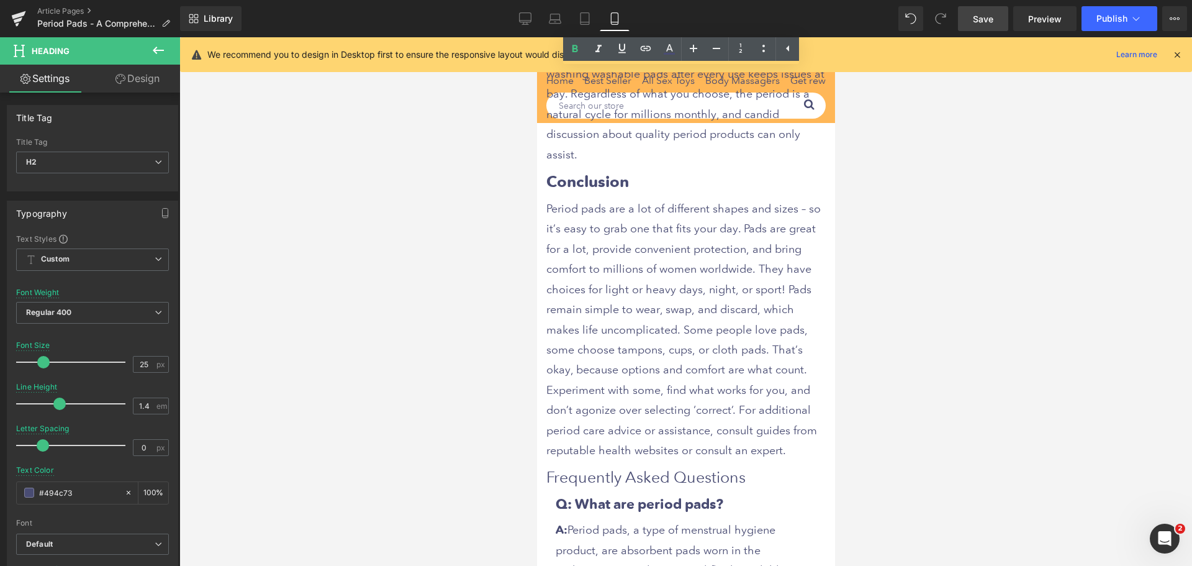
scroll to position [8756, 0]
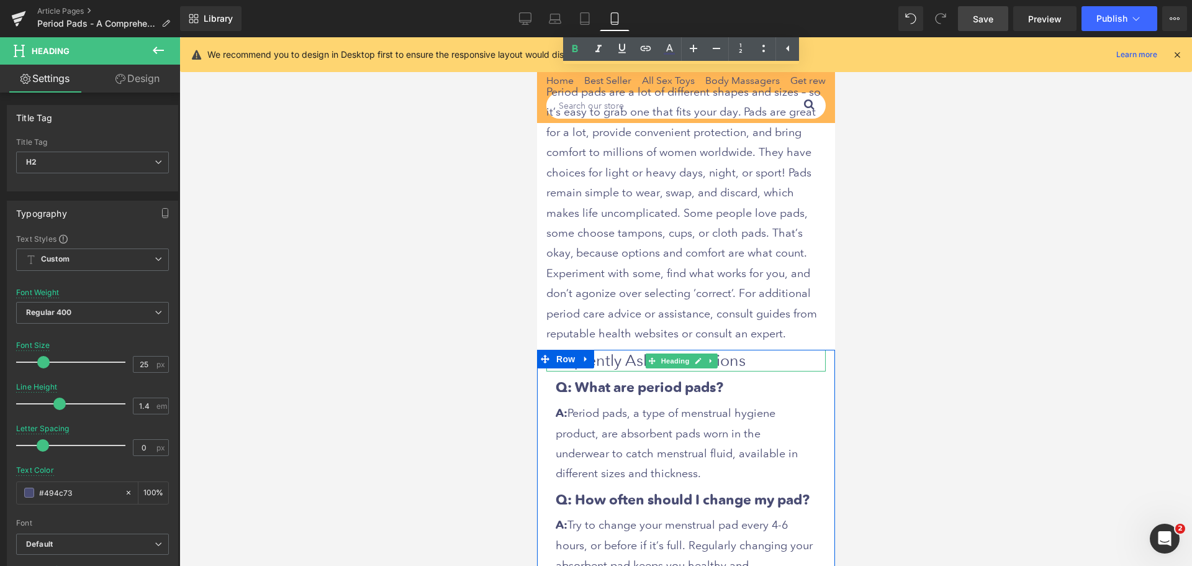
click at [626, 358] on h2 "Frequently Asked Questions" at bounding box center [685, 361] width 279 height 22
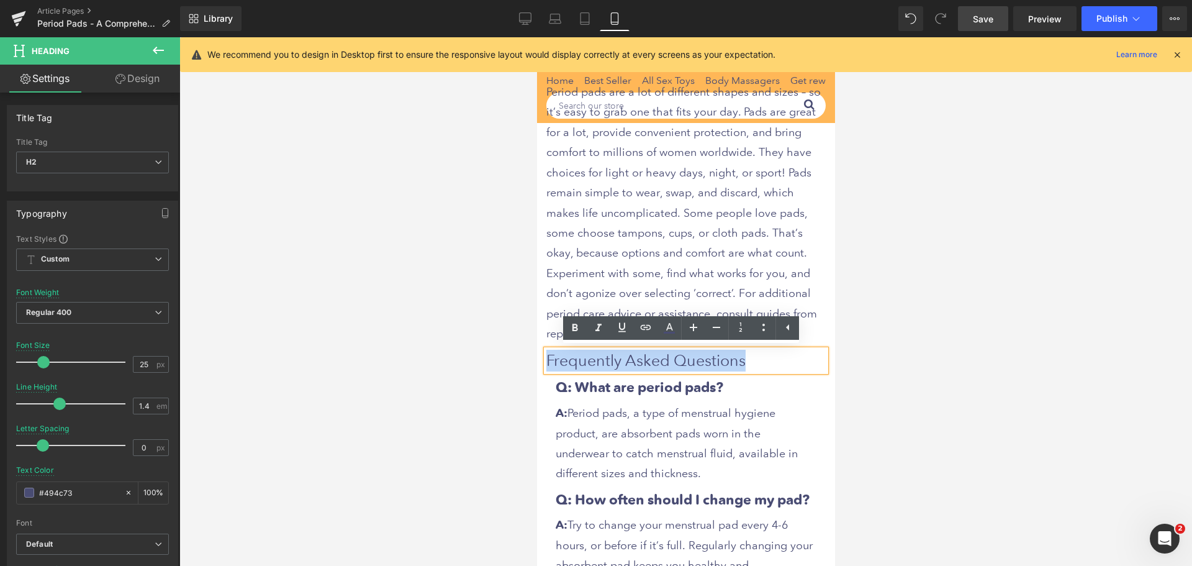
drag, startPoint x: 746, startPoint y: 358, endPoint x: 522, endPoint y: 354, distance: 224.2
click at [0, 0] on icon at bounding box center [0, 0] width 0 height 0
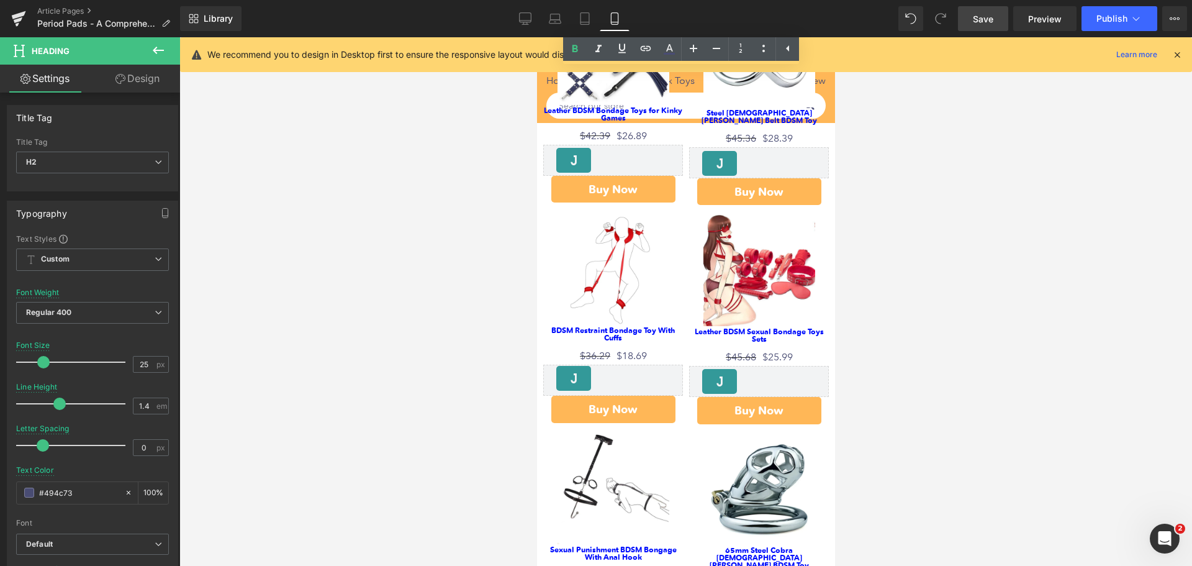
scroll to position [10247, 0]
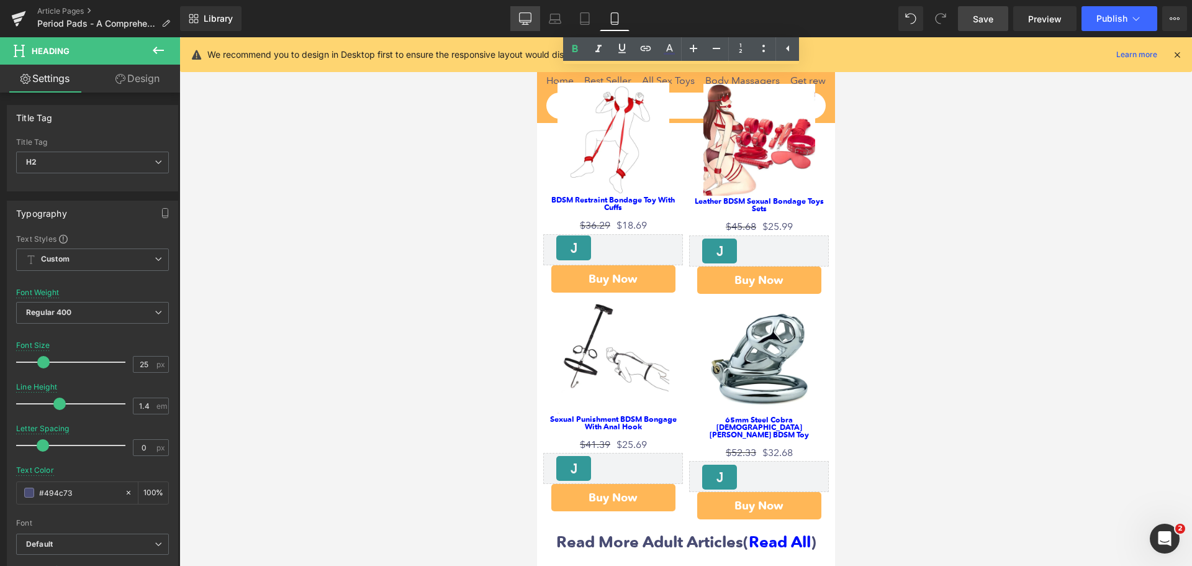
click at [522, 16] on icon at bounding box center [525, 18] width 12 height 12
type input "28.08"
type input "100"
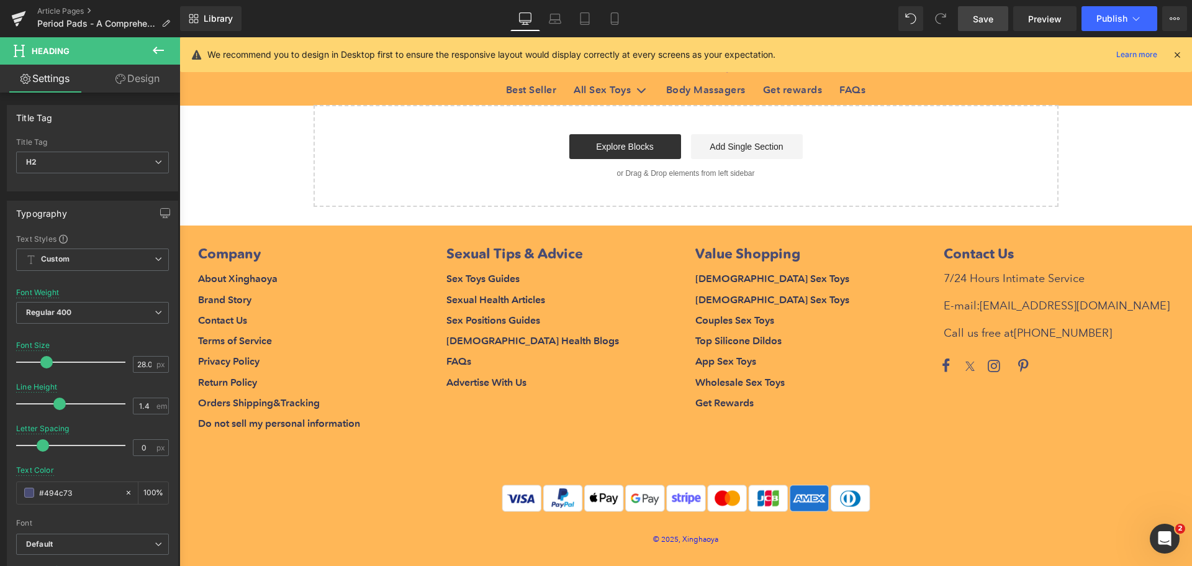
scroll to position [6429, 0]
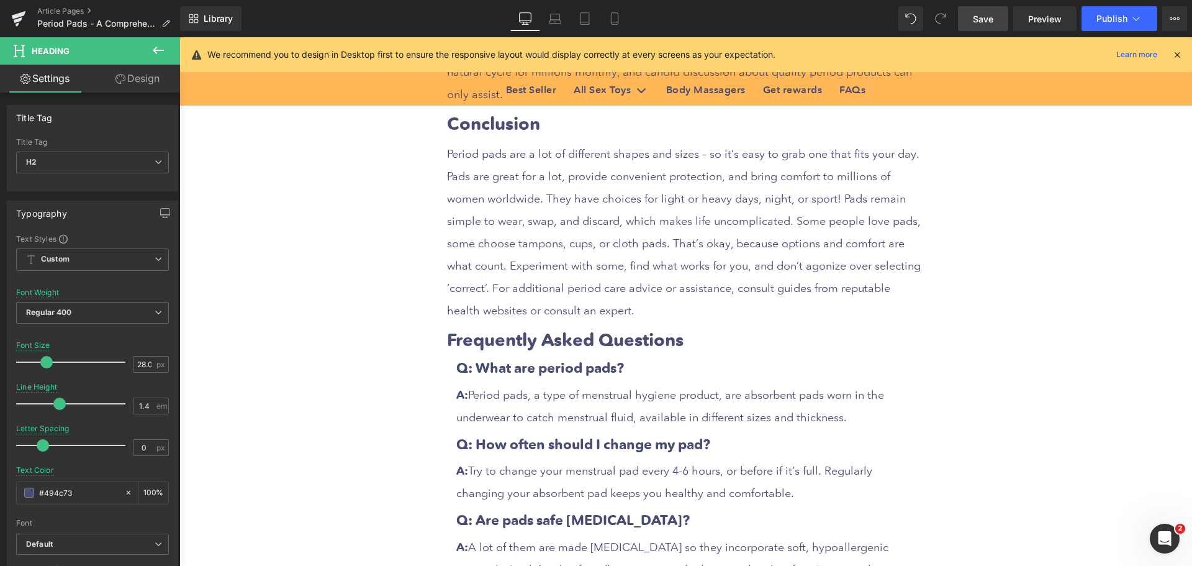
click at [982, 19] on span "Save" at bounding box center [983, 18] width 20 height 13
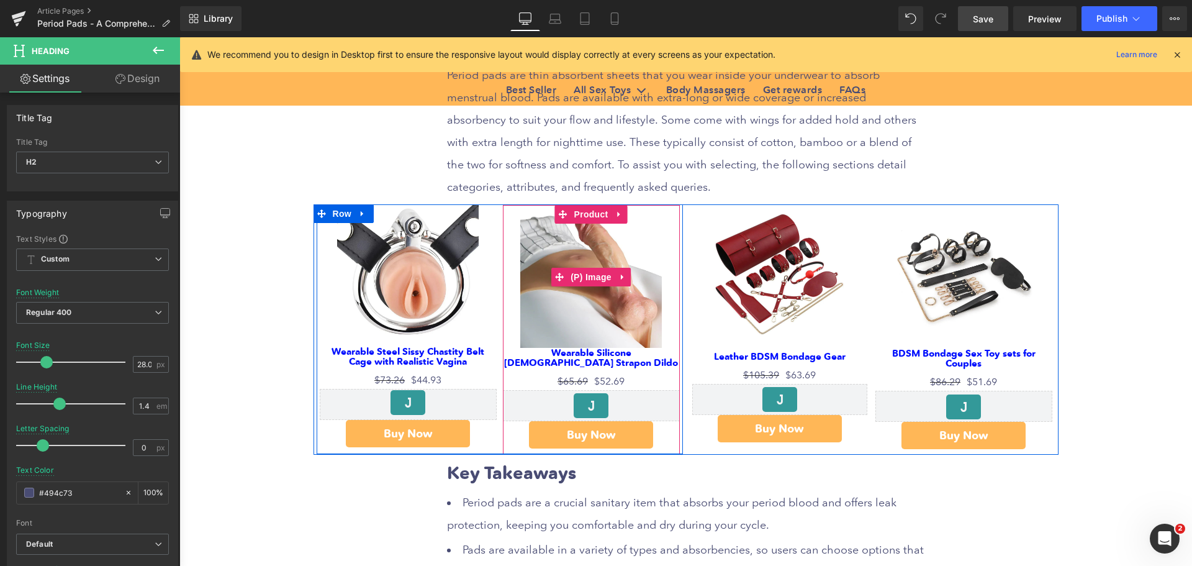
scroll to position [564, 0]
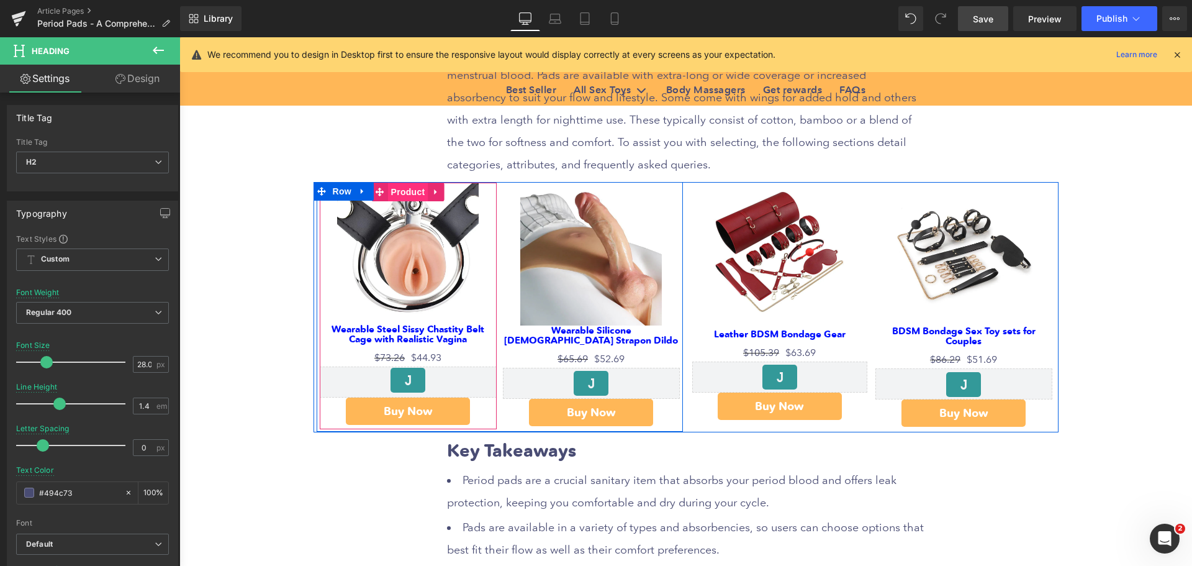
click at [400, 195] on span "Product" at bounding box center [408, 192] width 40 height 19
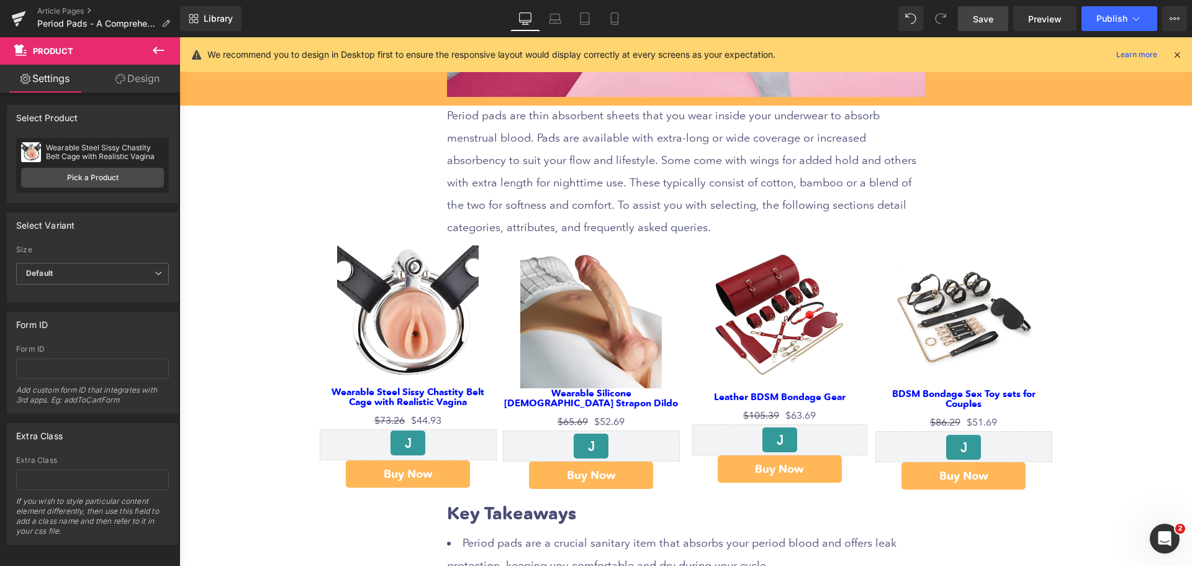
scroll to position [502, 0]
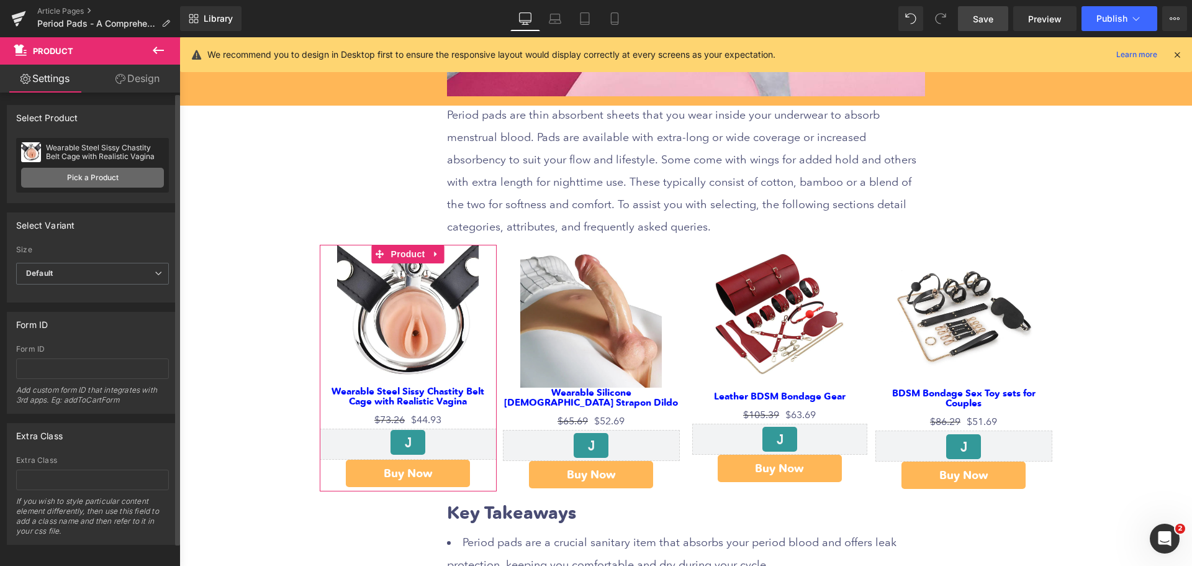
click at [91, 178] on link "Pick a Product" at bounding box center [92, 178] width 143 height 20
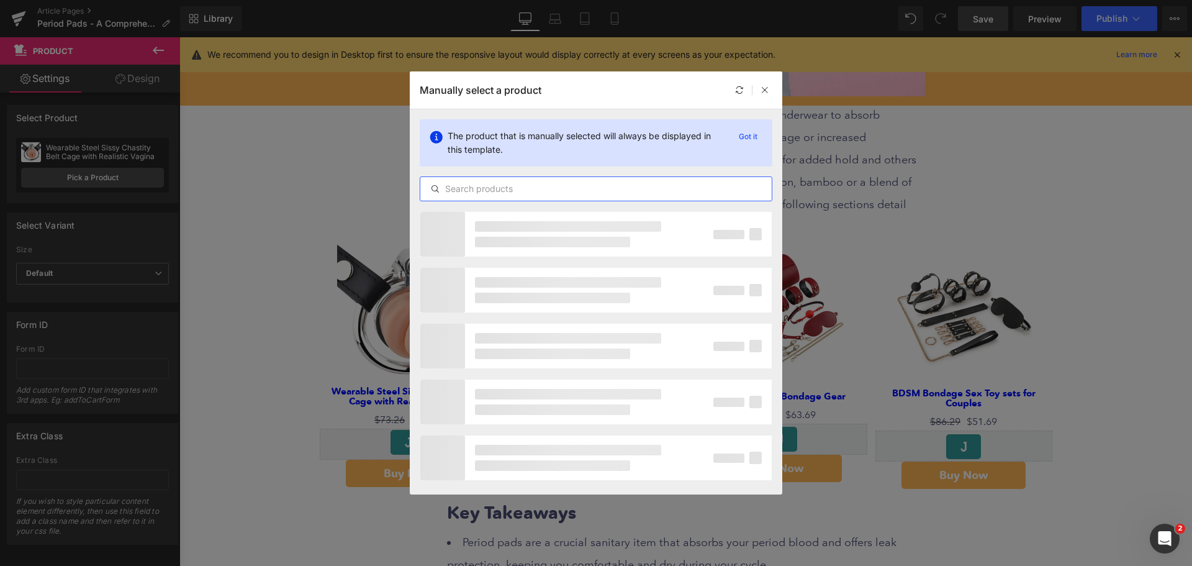
click at [512, 193] on input "text" at bounding box center [595, 188] width 351 height 15
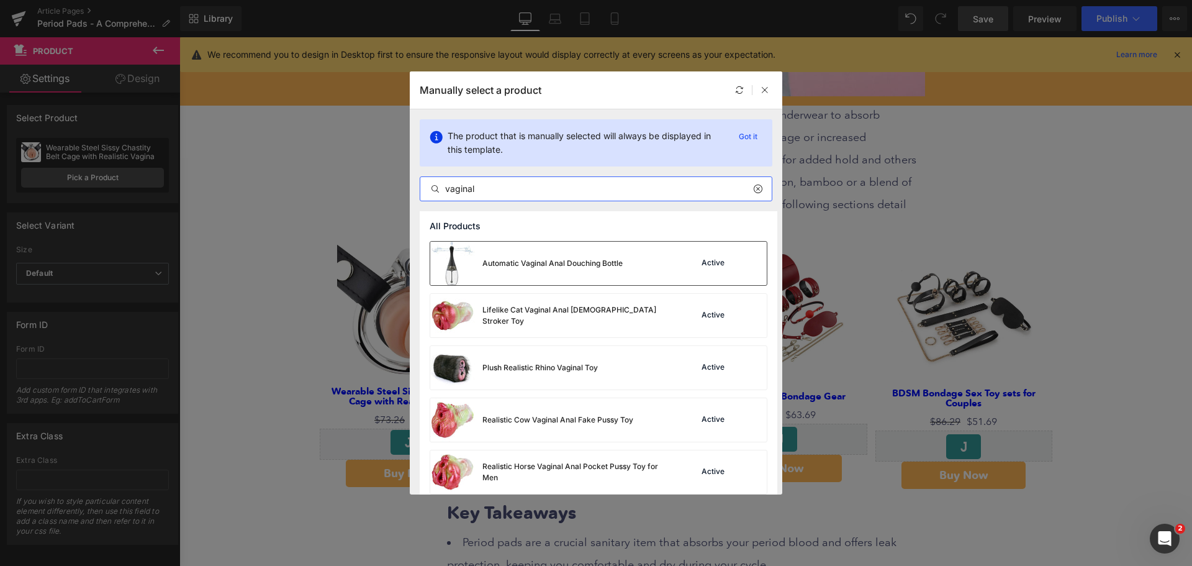
type input "vaginal"
drag, startPoint x: 533, startPoint y: 261, endPoint x: 357, endPoint y: 226, distance: 179.8
click at [533, 261] on div "Automatic Vaginal Anal Douching Bottle" at bounding box center [553, 263] width 140 height 11
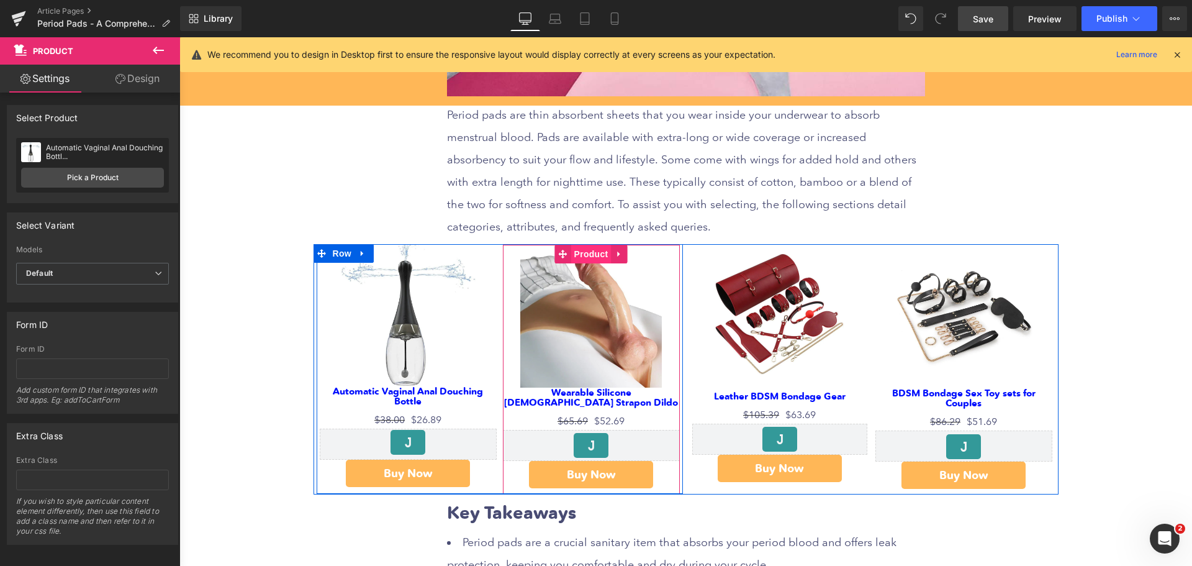
click at [595, 256] on span "Product" at bounding box center [591, 254] width 40 height 19
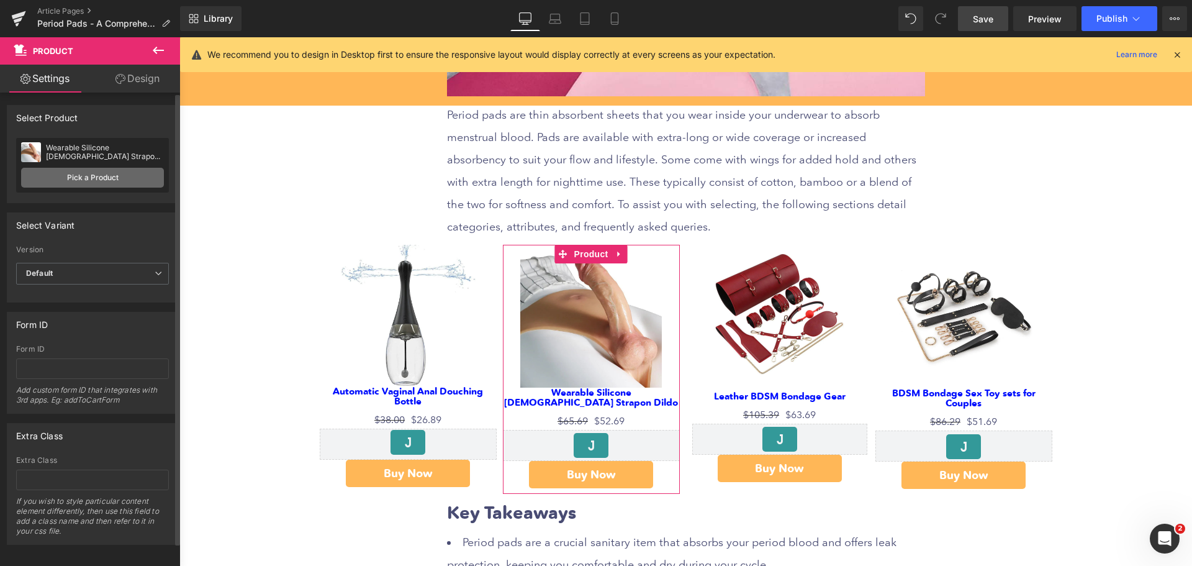
click at [101, 181] on link "Pick a Product" at bounding box center [92, 178] width 143 height 20
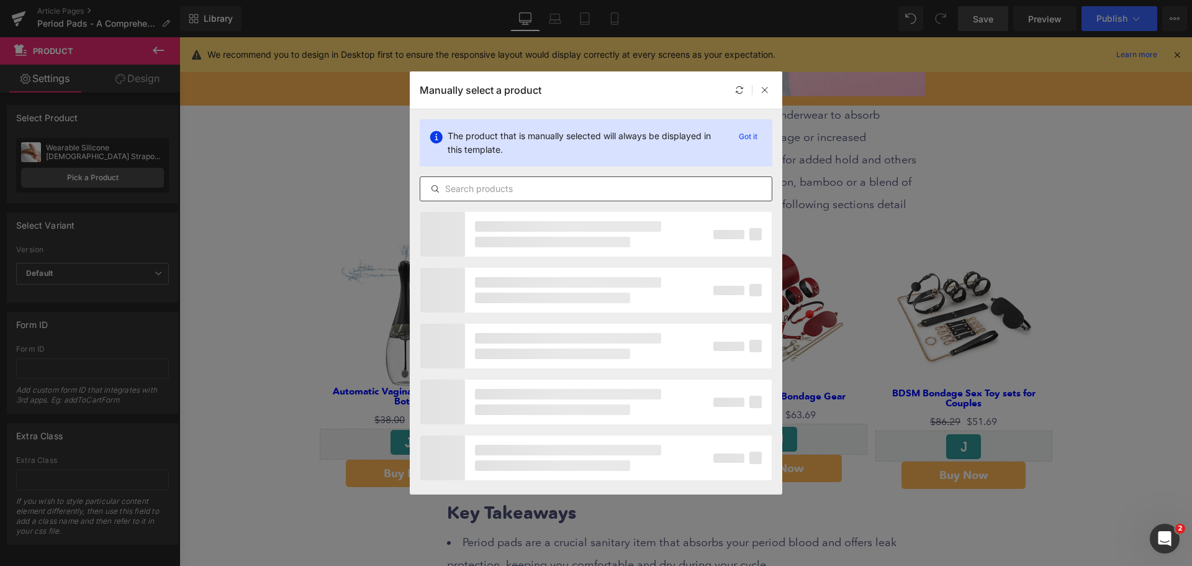
click at [524, 189] on input "text" at bounding box center [595, 188] width 351 height 15
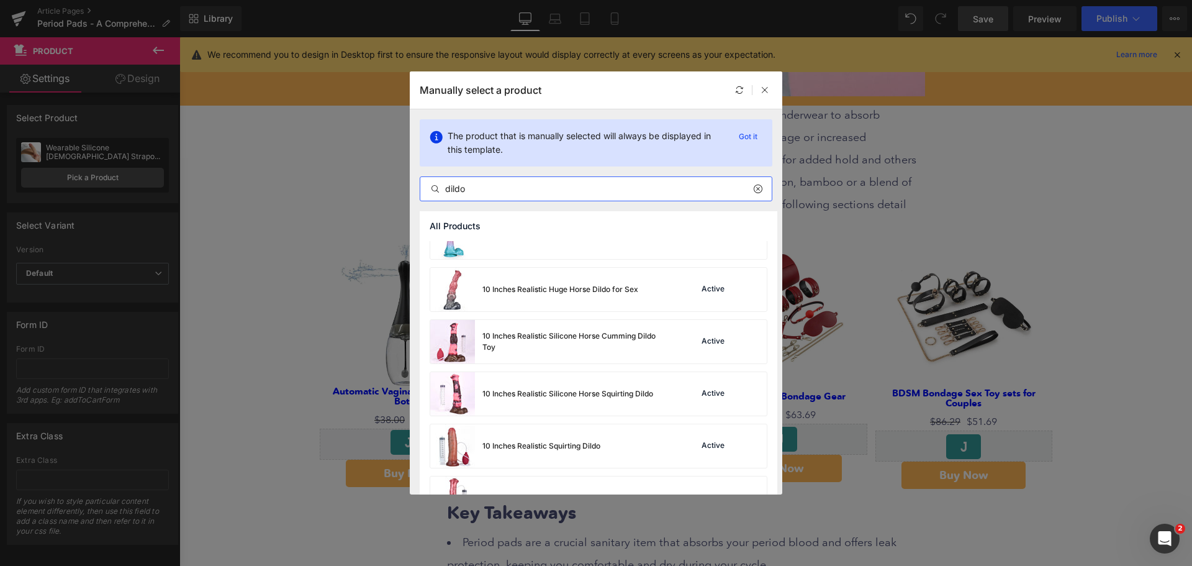
scroll to position [683, 0]
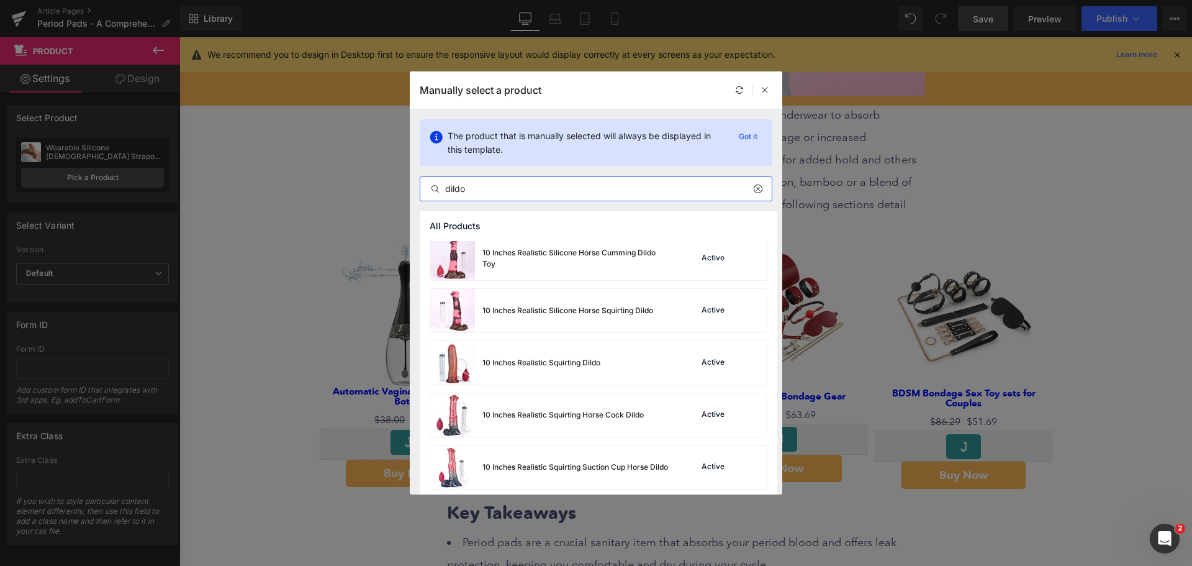
drag, startPoint x: 433, startPoint y: 188, endPoint x: 425, endPoint y: 188, distance: 8.1
click at [425, 188] on input "dildo" at bounding box center [595, 188] width 351 height 15
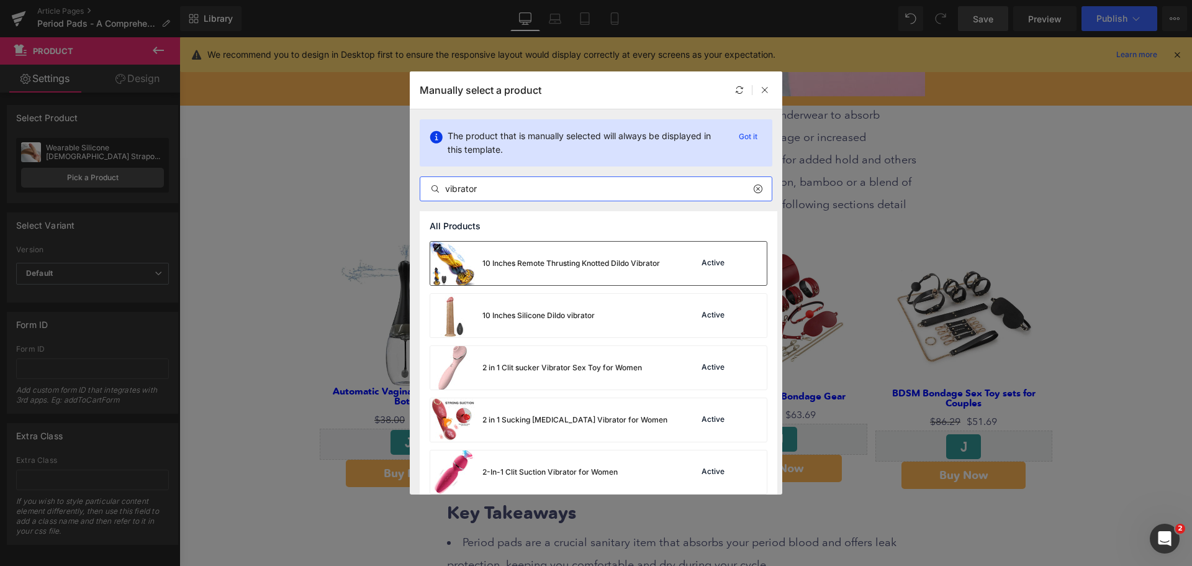
type input "vibrator"
click at [648, 270] on div "10 Inches Remote Thrusting Knotted Dildo Vibrator" at bounding box center [545, 263] width 230 height 43
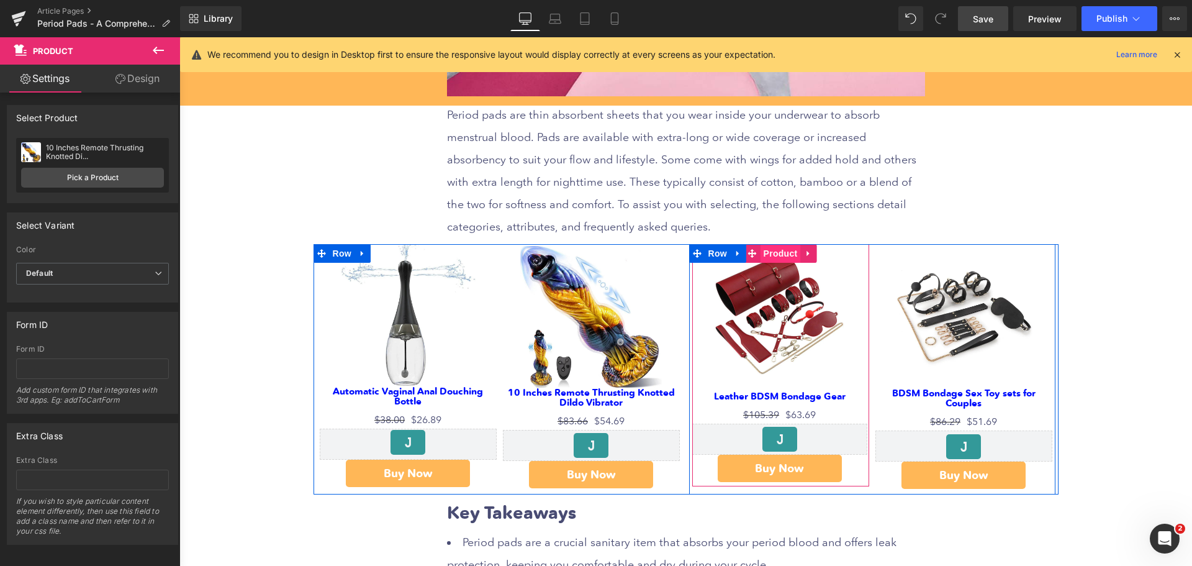
click at [780, 258] on span "Product" at bounding box center [781, 253] width 40 height 19
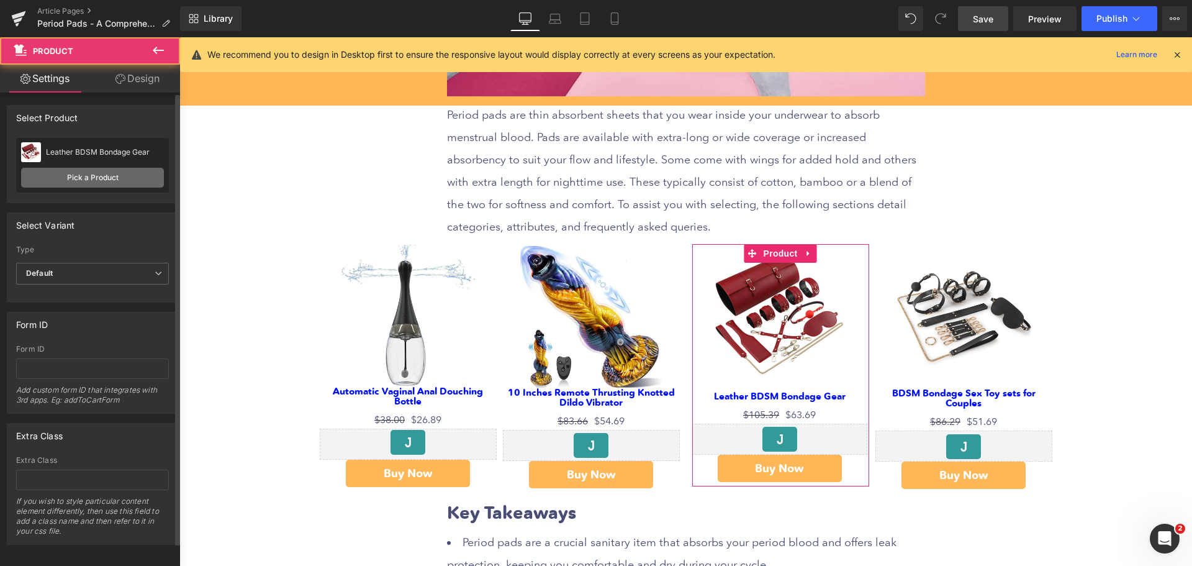
click at [97, 180] on link "Pick a Product" at bounding box center [92, 178] width 143 height 20
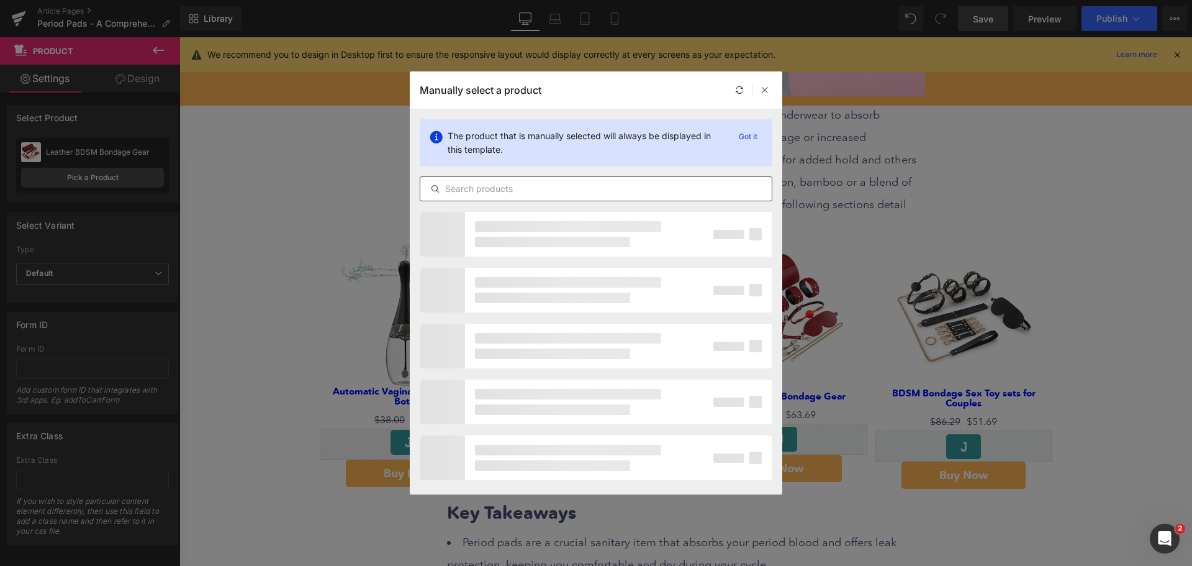
click at [489, 189] on input "text" at bounding box center [595, 188] width 351 height 15
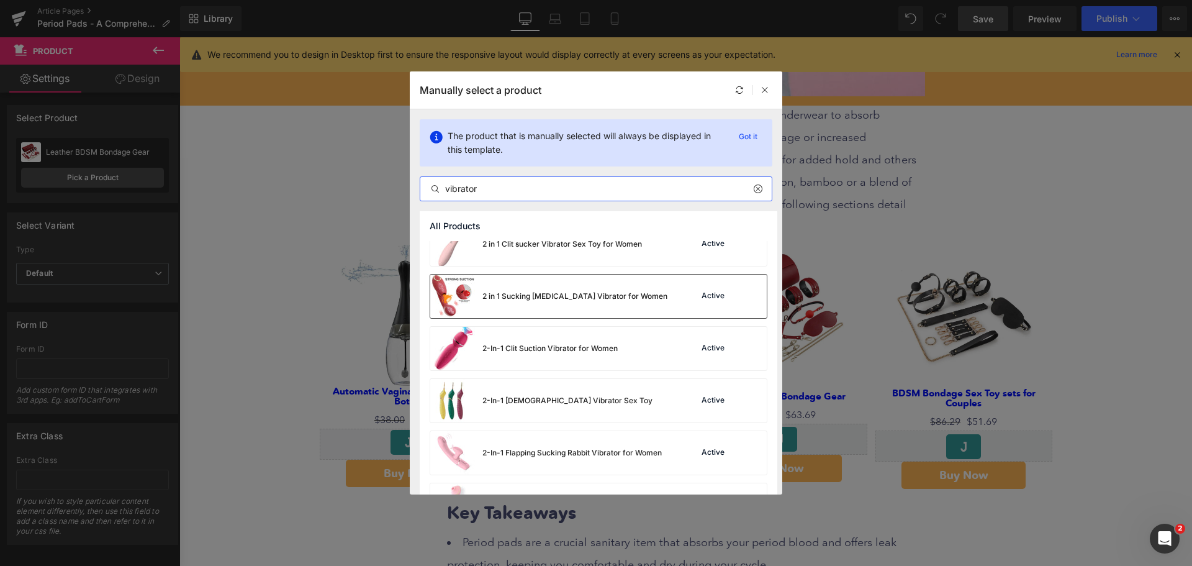
scroll to position [186, 0]
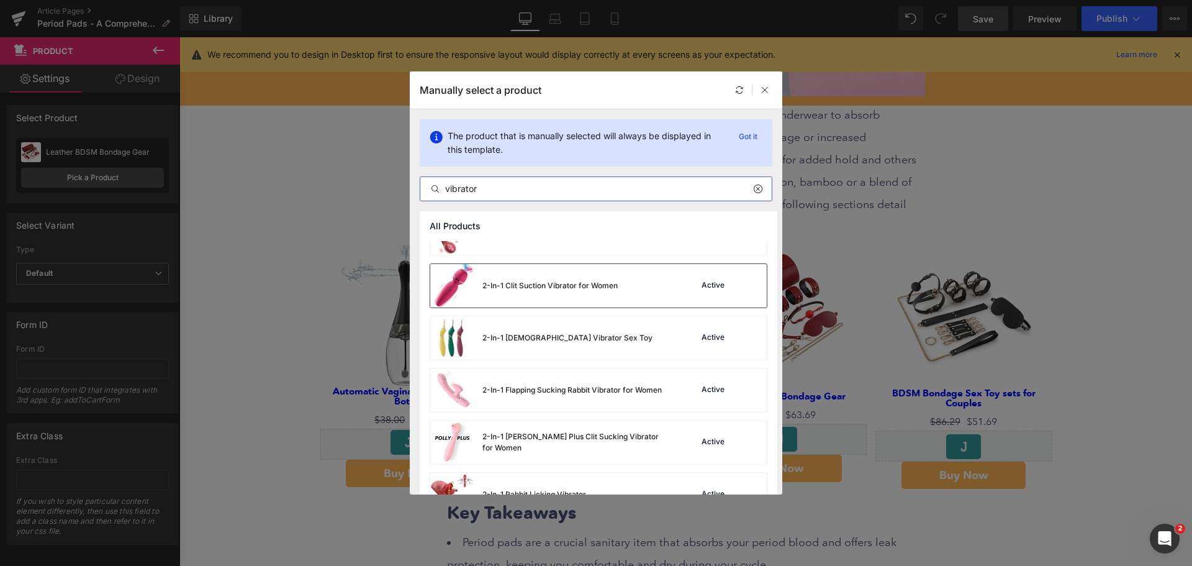
type input "vibrator"
click at [564, 292] on div "2-In-1 Clit Suction Vibrator for Women" at bounding box center [524, 285] width 188 height 43
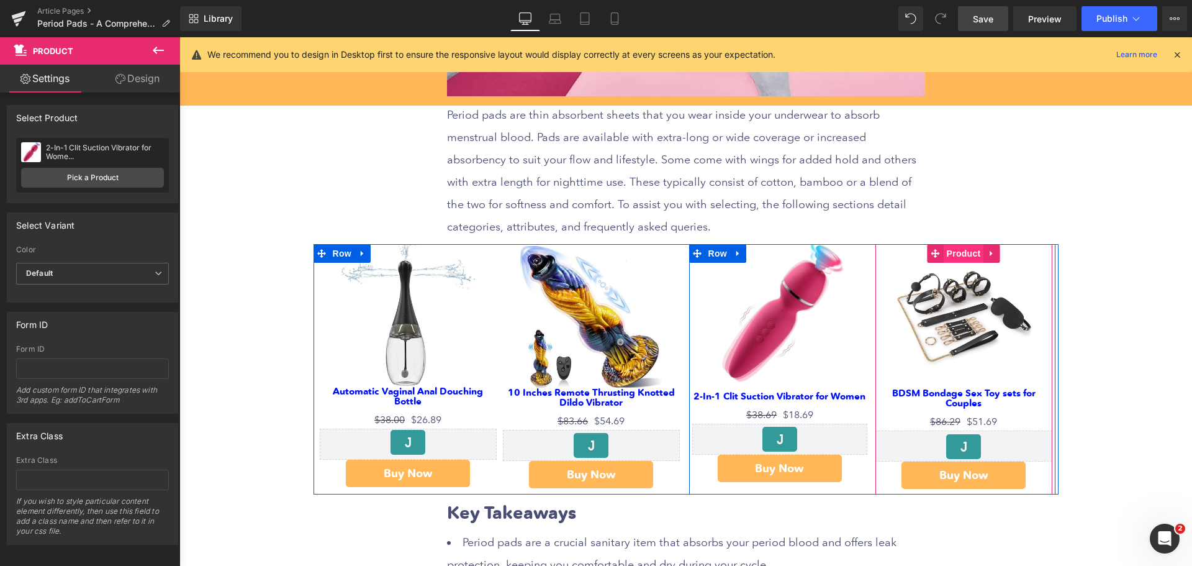
click at [957, 258] on span "Product" at bounding box center [964, 253] width 40 height 19
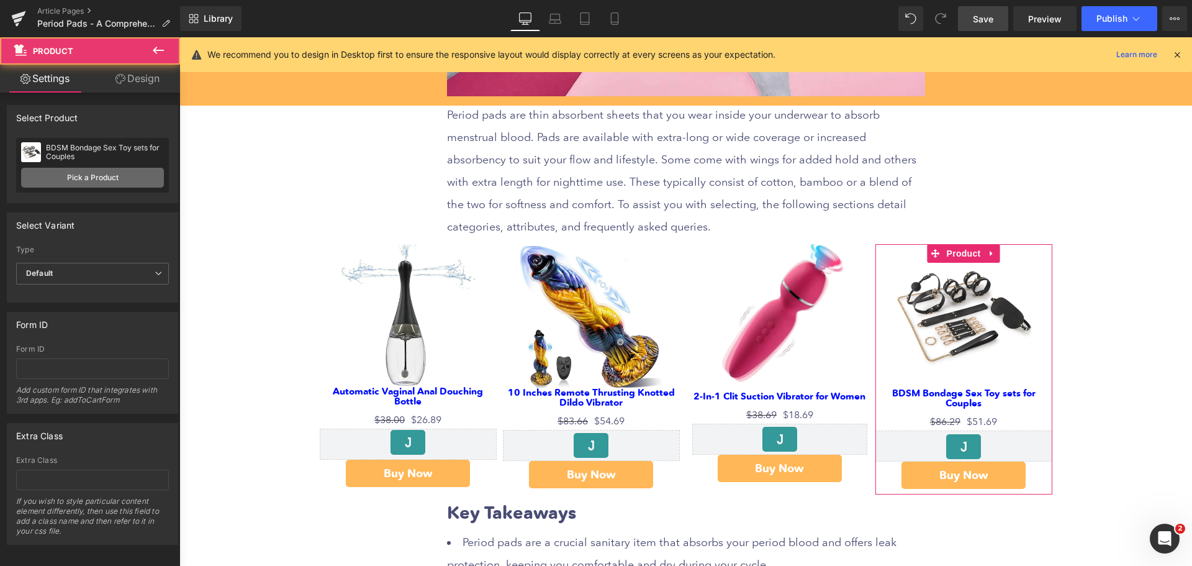
click at [101, 176] on link "Pick a Product" at bounding box center [92, 178] width 143 height 20
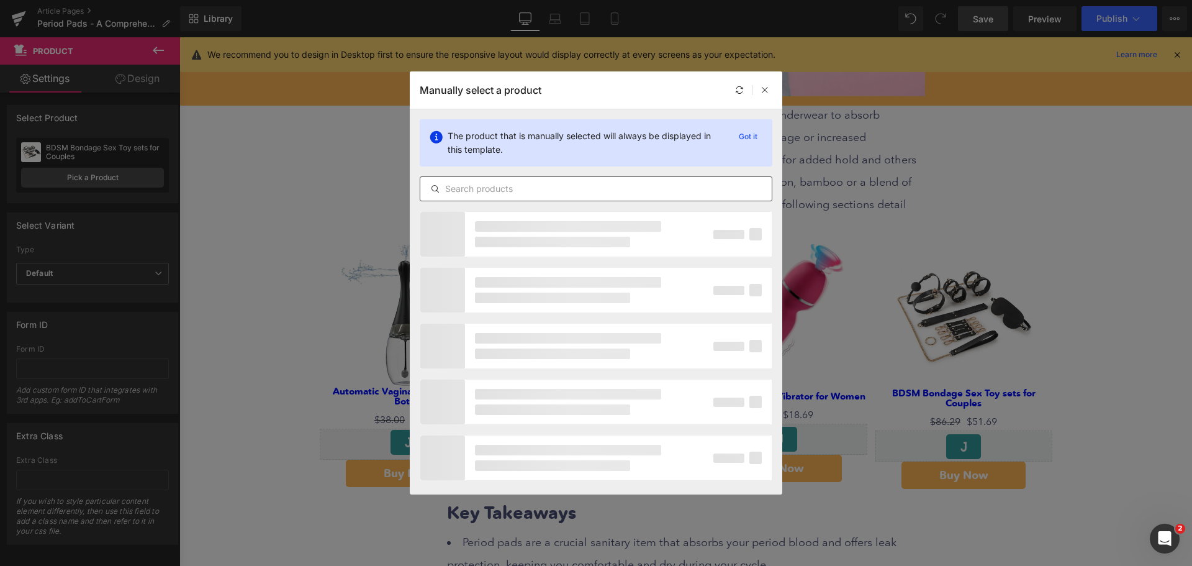
click at [522, 193] on input "text" at bounding box center [595, 188] width 351 height 15
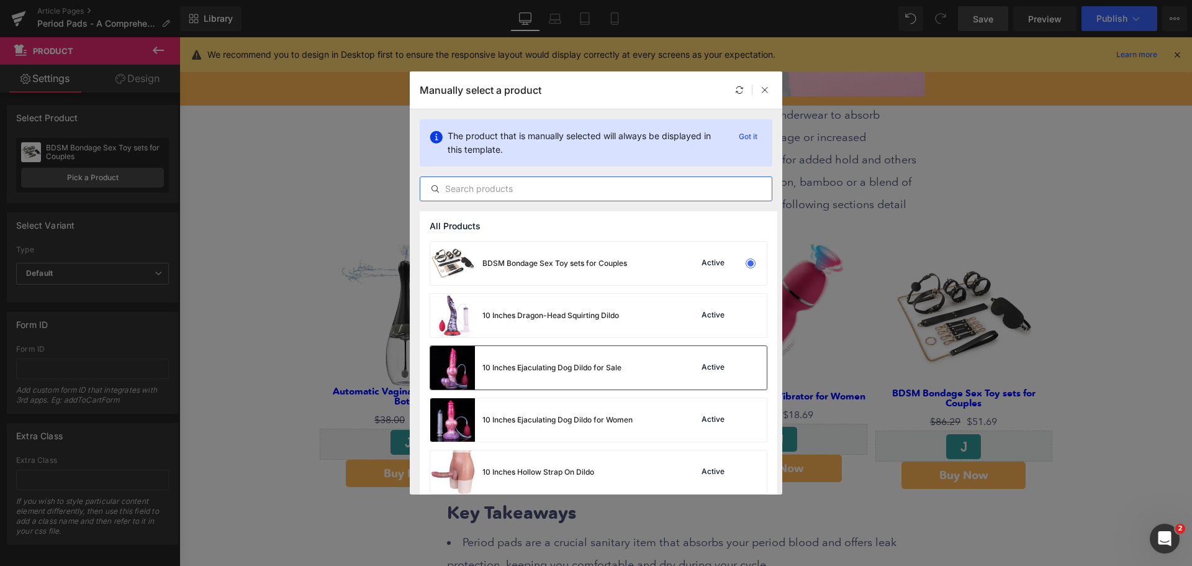
click at [516, 376] on div "10 Inches Ejaculating Dog Dildo for Sale" at bounding box center [525, 367] width 191 height 43
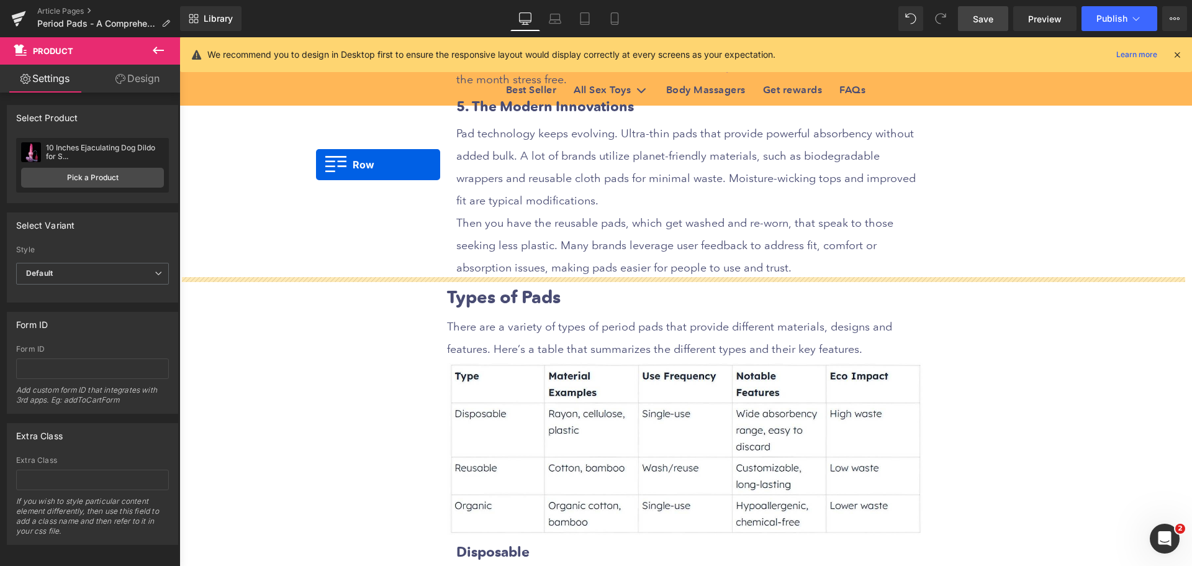
scroll to position [2241, 0]
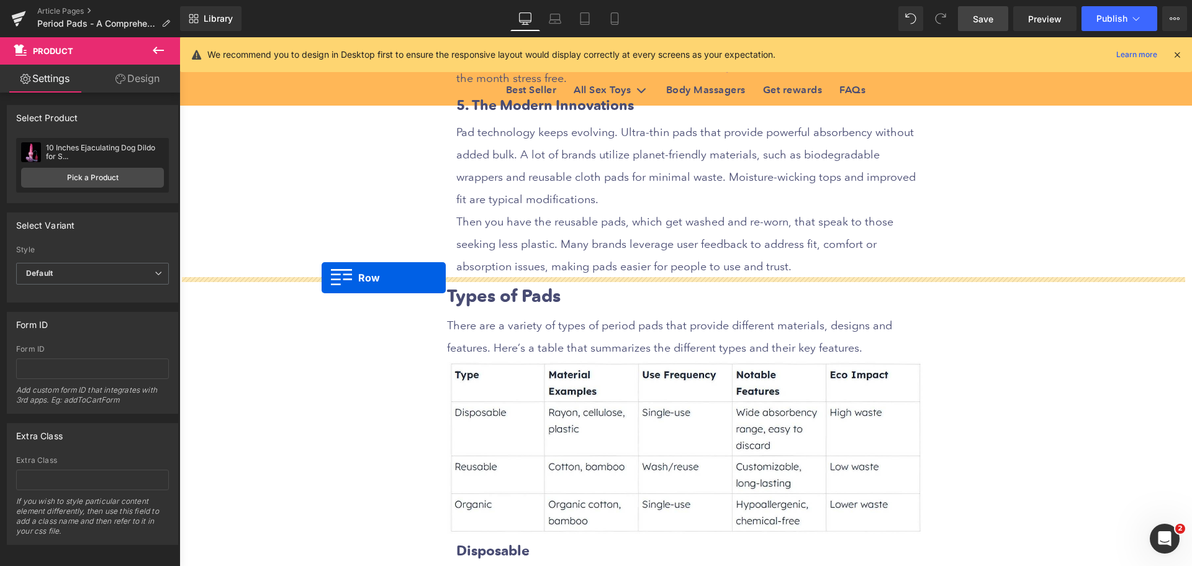
drag, startPoint x: 314, startPoint y: 333, endPoint x: 322, endPoint y: 278, distance: 55.9
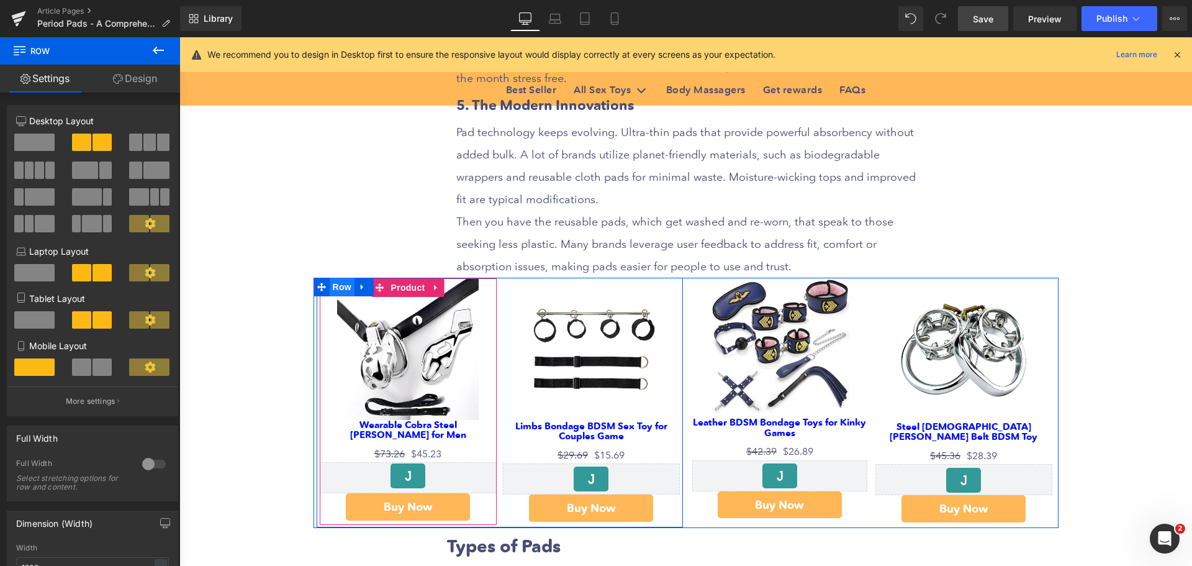
drag, startPoint x: 399, startPoint y: 289, endPoint x: 348, endPoint y: 281, distance: 50.9
click at [399, 289] on span "Product" at bounding box center [408, 287] width 40 height 19
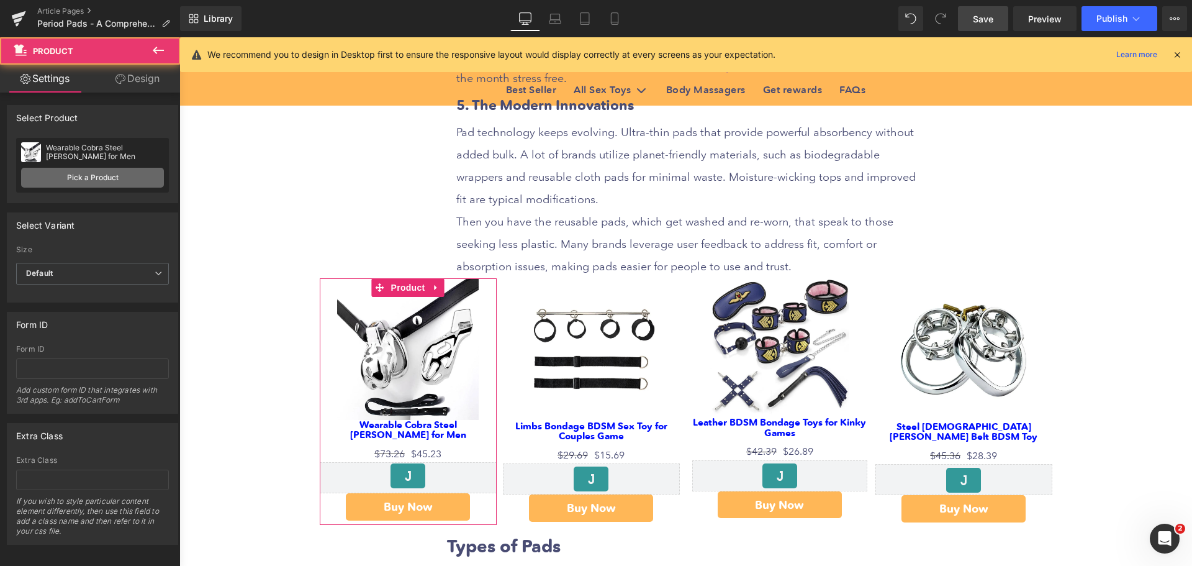
click at [88, 176] on link "Pick a Product" at bounding box center [92, 178] width 143 height 20
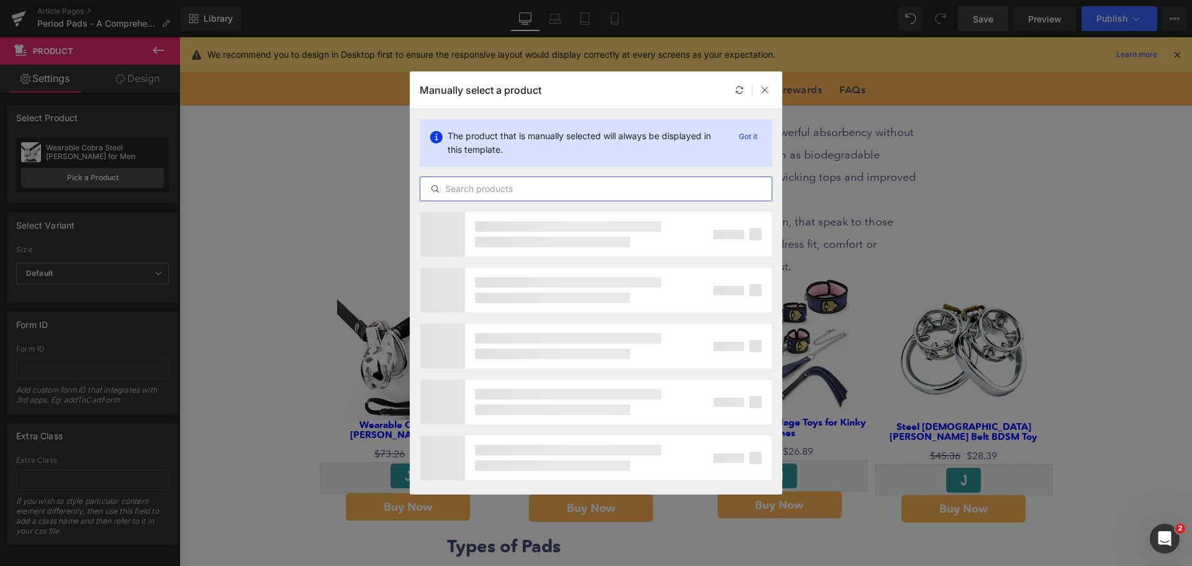
click at [516, 194] on input "text" at bounding box center [595, 188] width 351 height 15
type input "s"
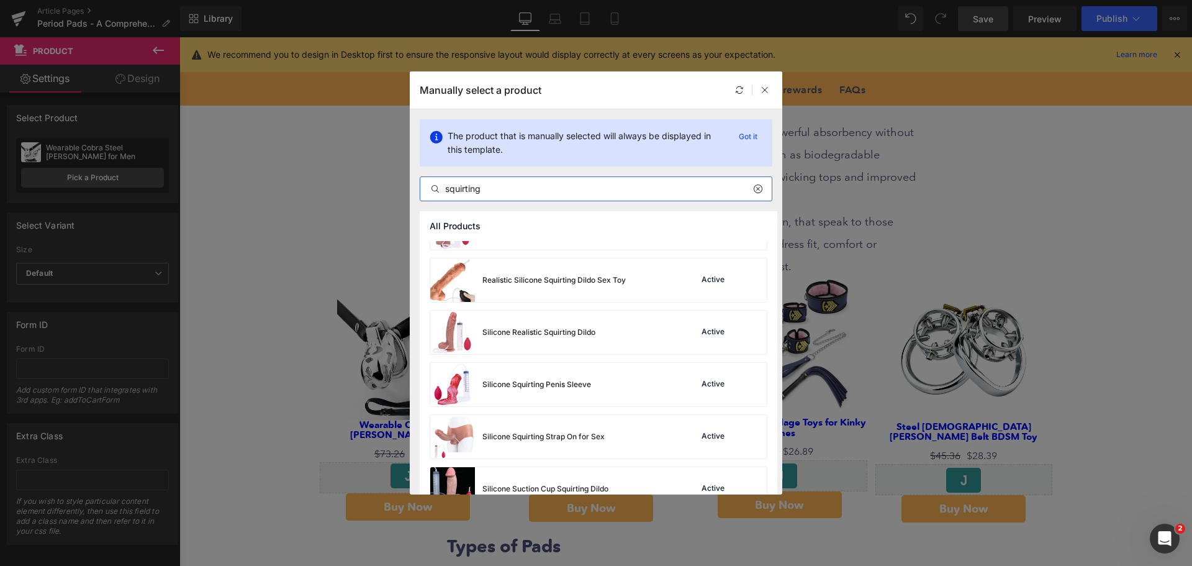
scroll to position [1653, 0]
type input "squirting"
click at [551, 347] on div "Silicone Realistic Squirting Dildo" at bounding box center [512, 331] width 165 height 43
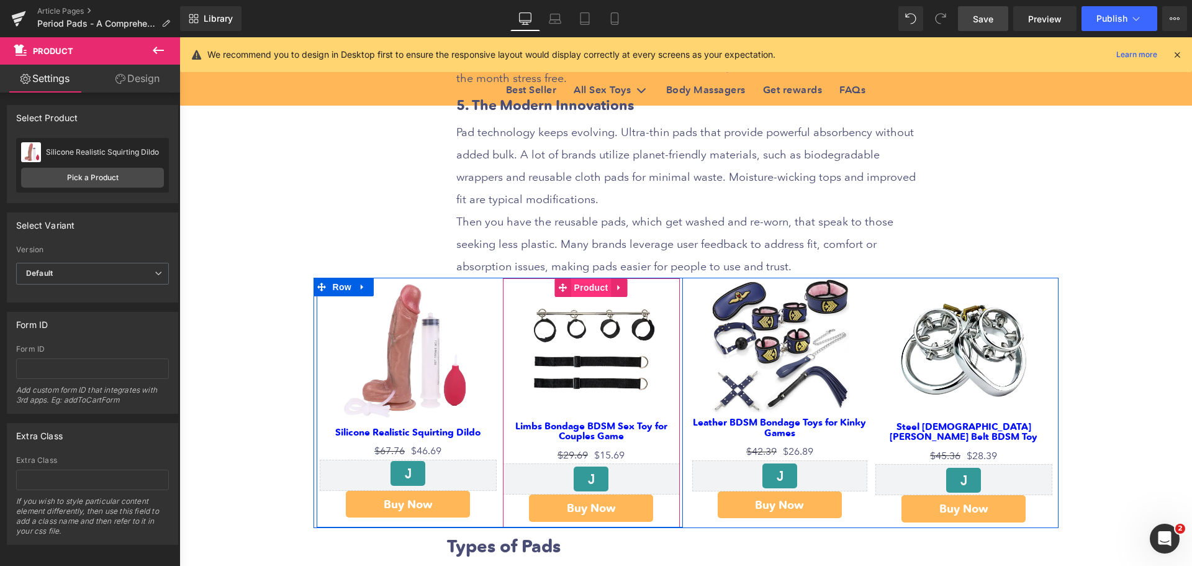
click at [581, 292] on span "Product" at bounding box center [591, 287] width 40 height 19
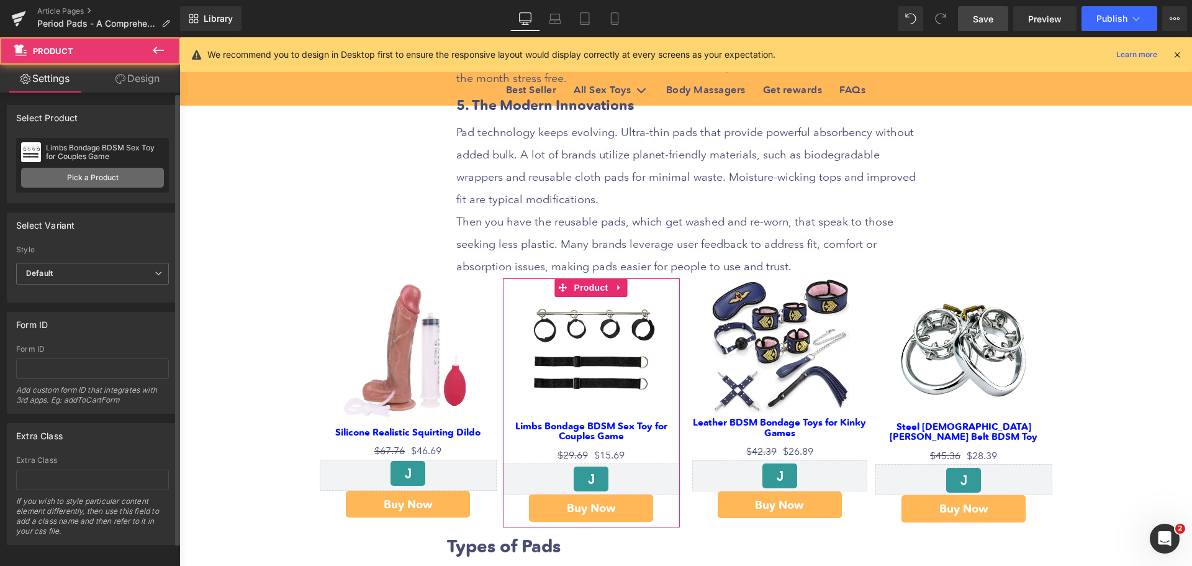
click at [112, 181] on link "Pick a Product" at bounding box center [92, 178] width 143 height 20
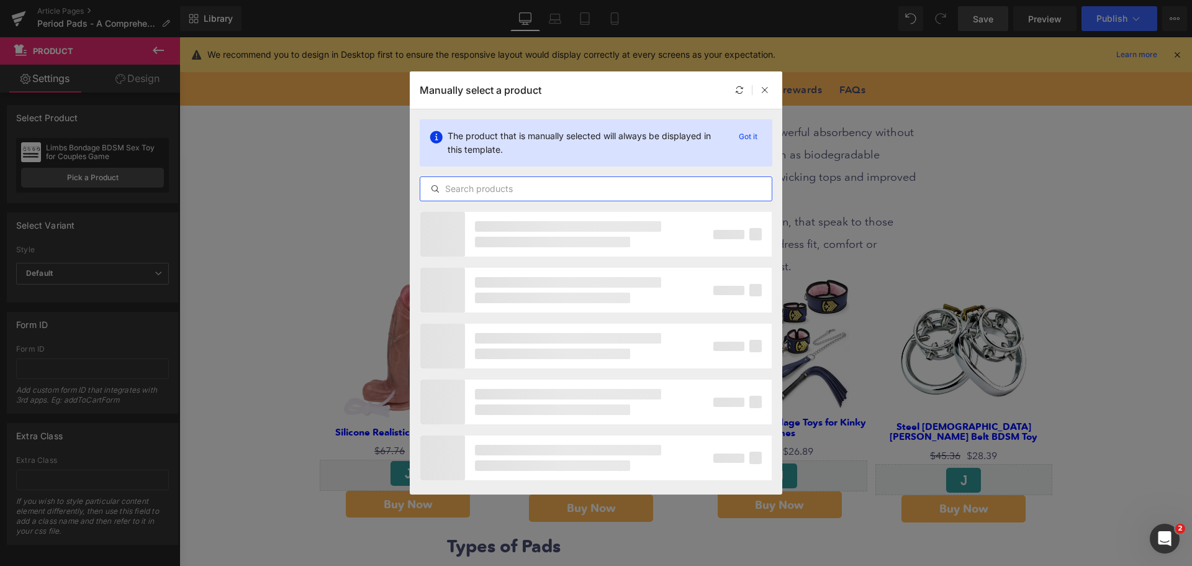
click at [530, 190] on input "text" at bounding box center [595, 188] width 351 height 15
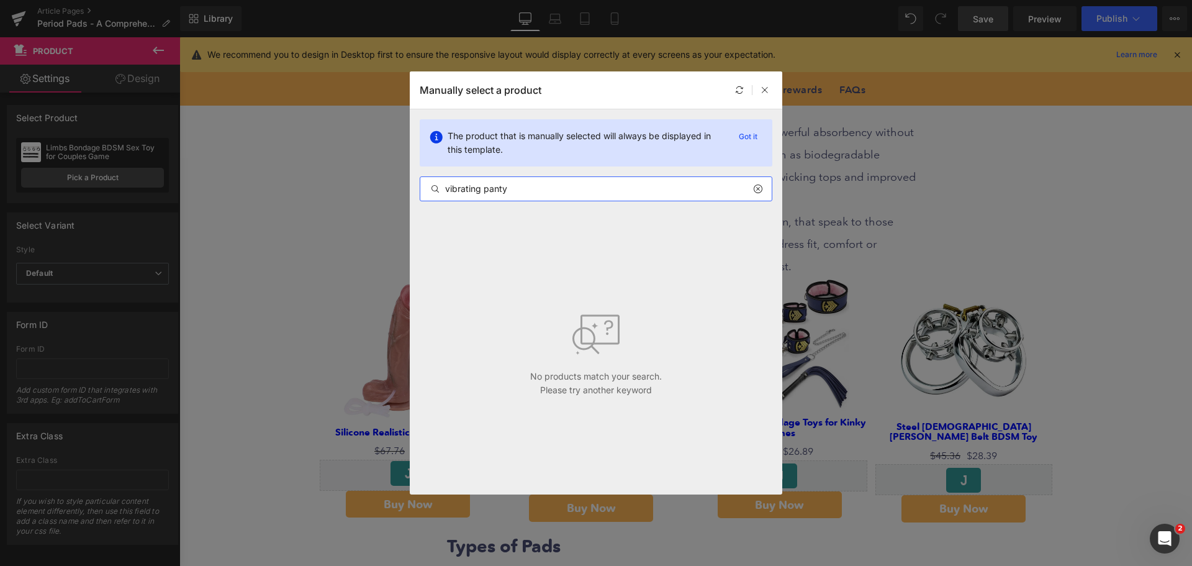
drag, startPoint x: 543, startPoint y: 194, endPoint x: 419, endPoint y: 196, distance: 124.2
click at [419, 196] on div "The product that is manually selected will always be displayed in this template…" at bounding box center [596, 160] width 373 height 102
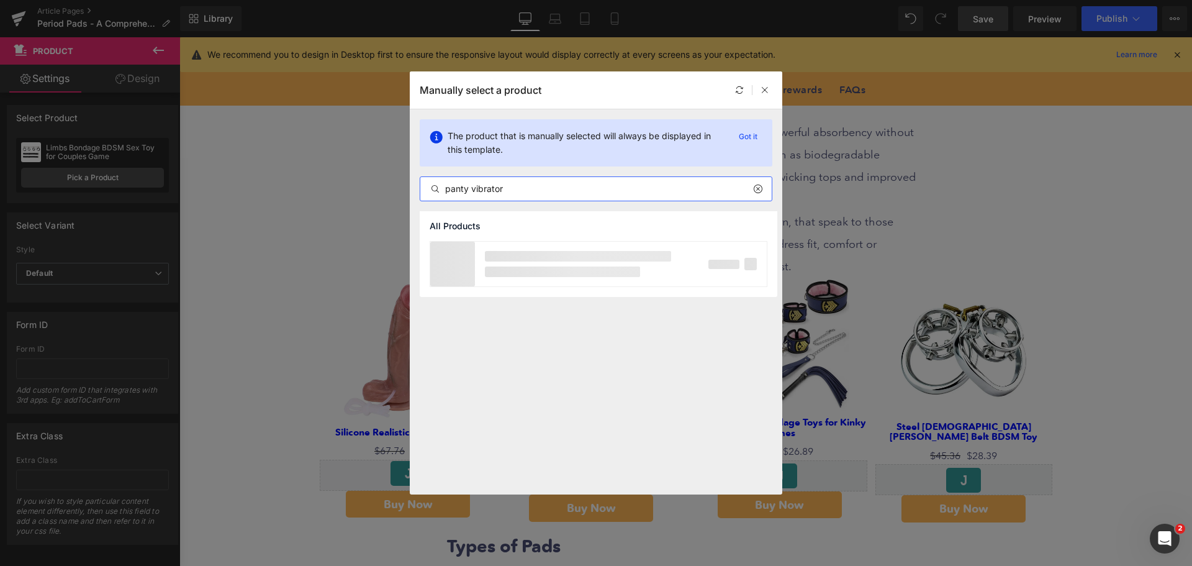
type input "panty vibrator"
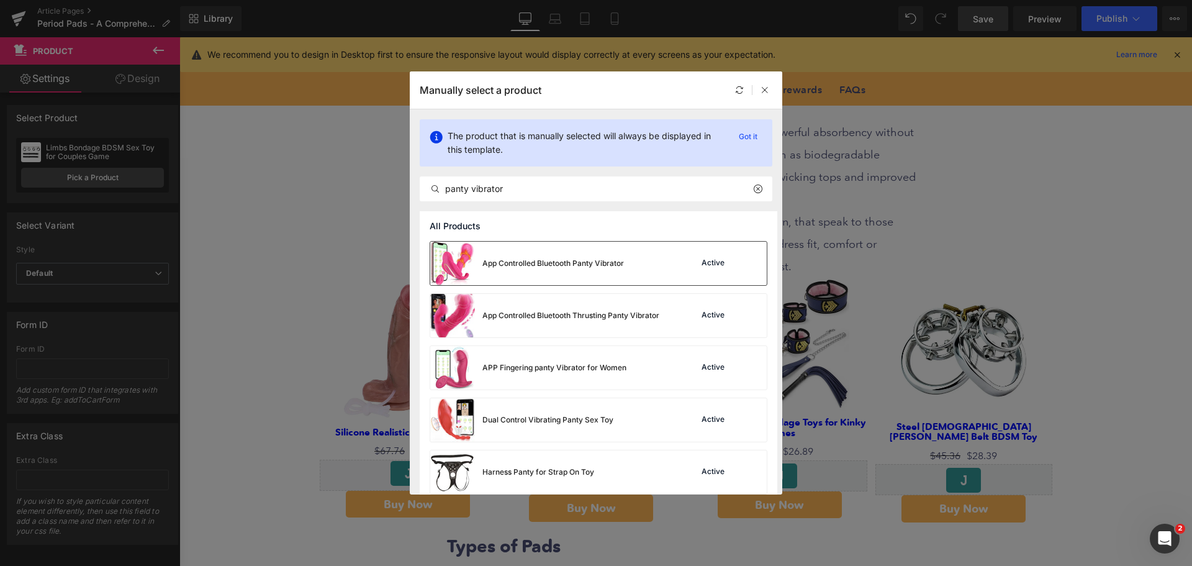
drag, startPoint x: 561, startPoint y: 272, endPoint x: 520, endPoint y: 383, distance: 117.7
click at [561, 272] on div "App Controlled Bluetooth Panty Vibrator" at bounding box center [527, 263] width 194 height 43
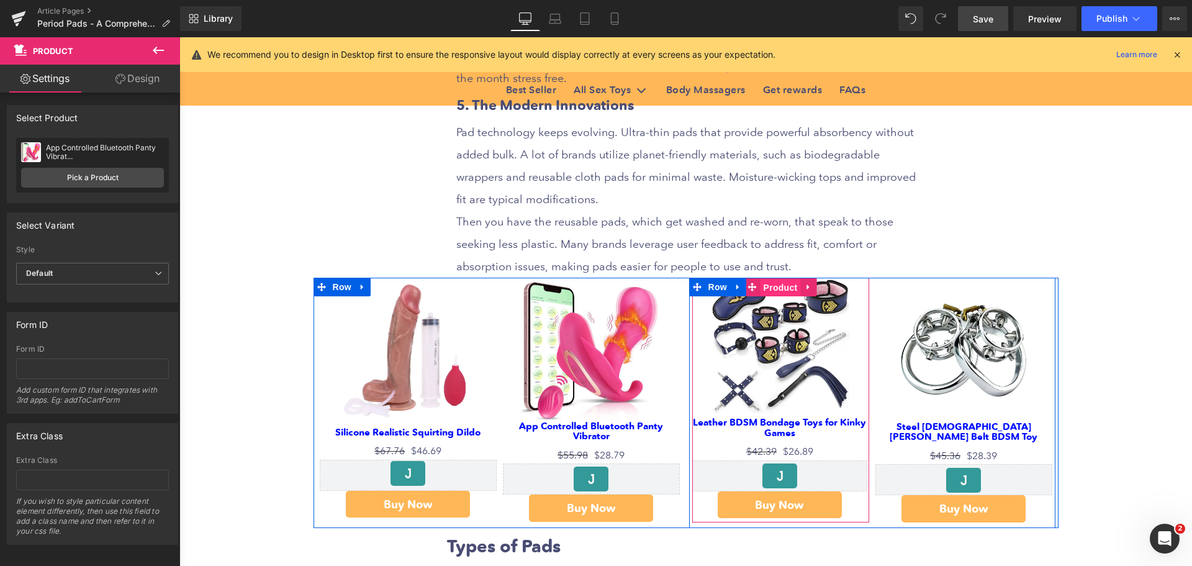
click at [786, 291] on span "Product" at bounding box center [781, 287] width 40 height 19
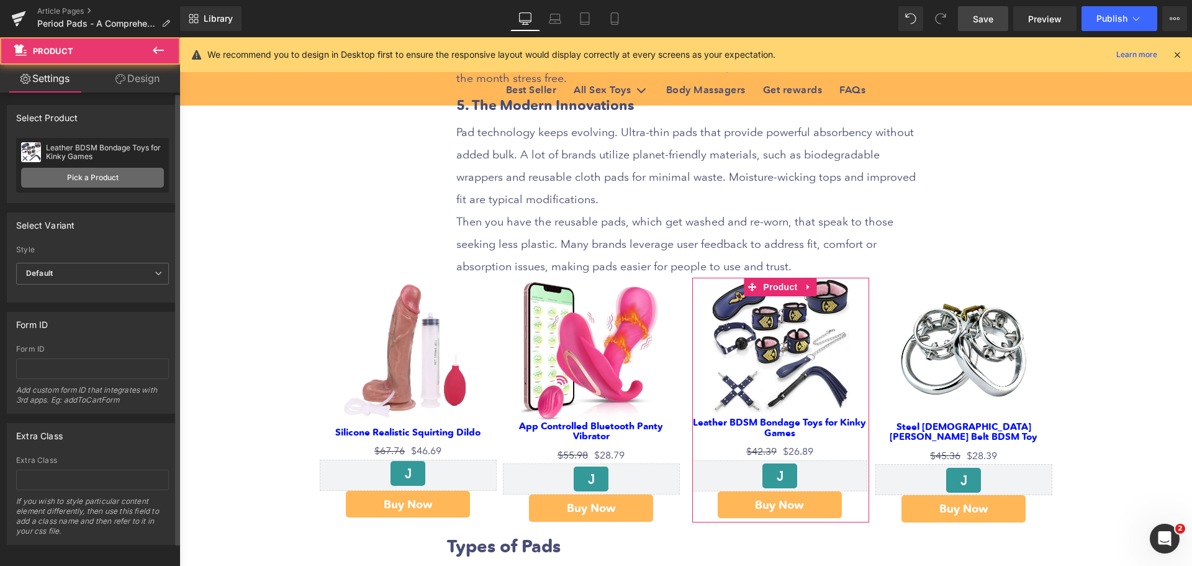
click at [114, 179] on link "Pick a Product" at bounding box center [92, 178] width 143 height 20
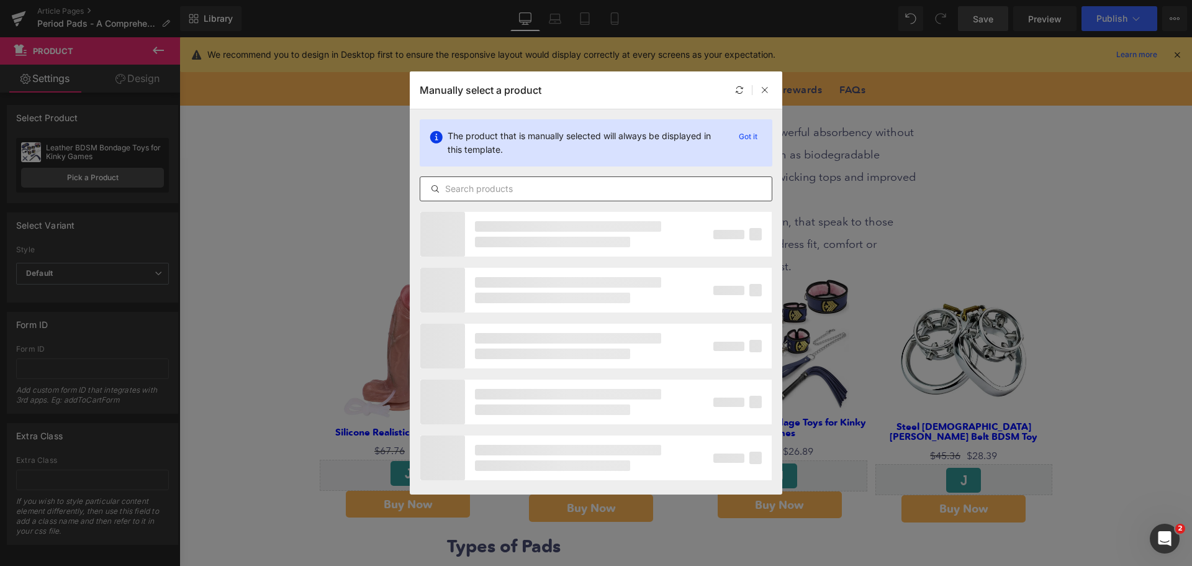
click at [524, 185] on input "text" at bounding box center [595, 188] width 351 height 15
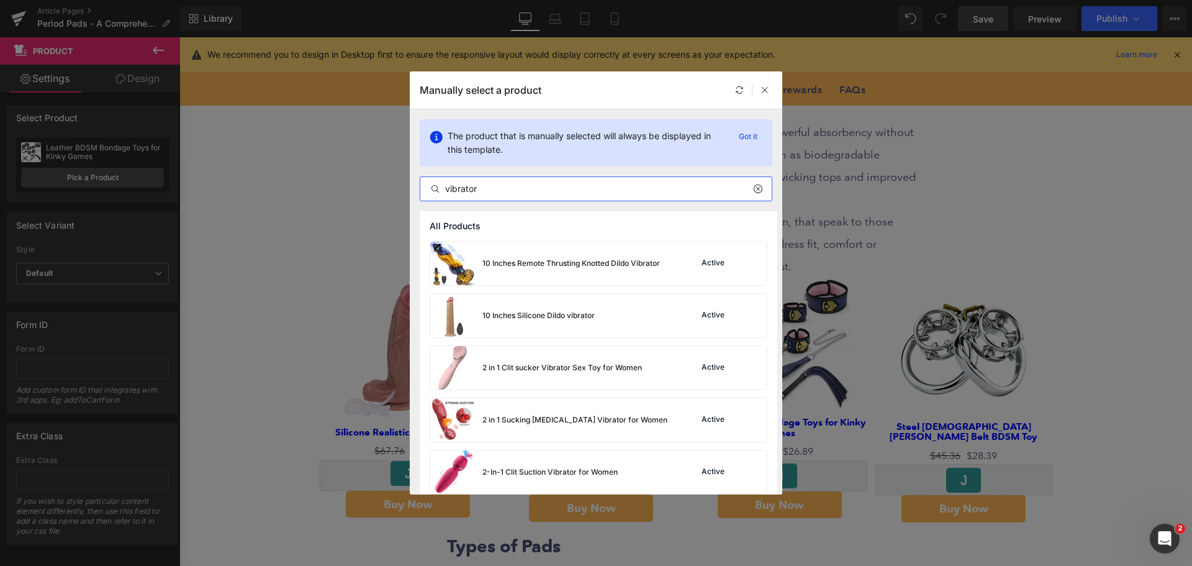
drag, startPoint x: 524, startPoint y: 185, endPoint x: 433, endPoint y: 191, distance: 91.5
click at [433, 191] on div "vibrator" at bounding box center [595, 188] width 351 height 15
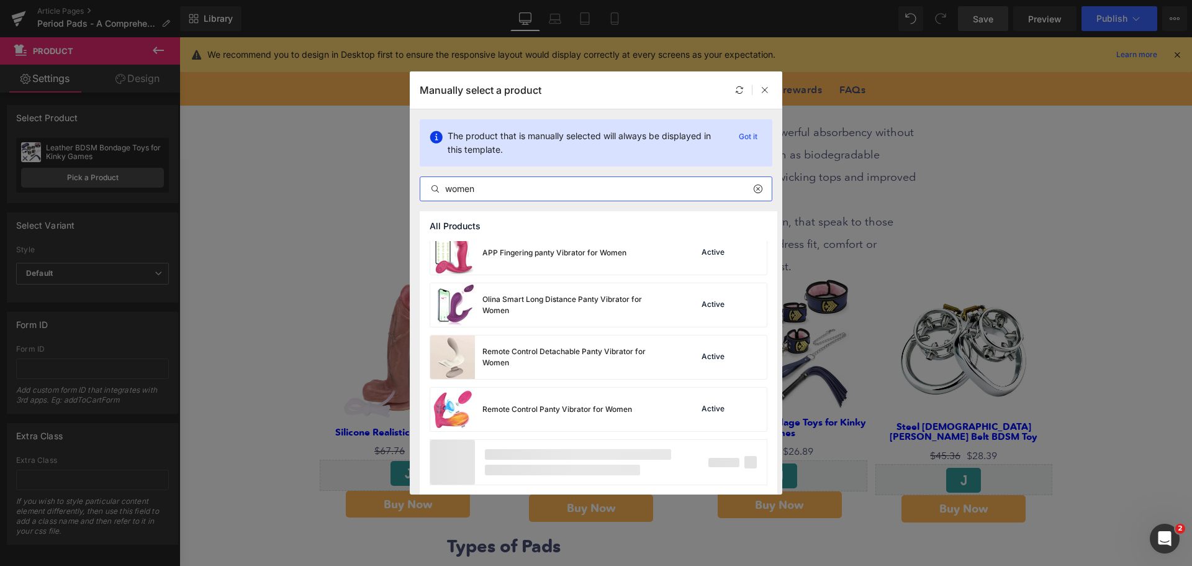
scroll to position [950, 0]
type input "women"
click at [668, 421] on div "Remote Control Panty Vibrator for Women Active" at bounding box center [598, 408] width 337 height 43
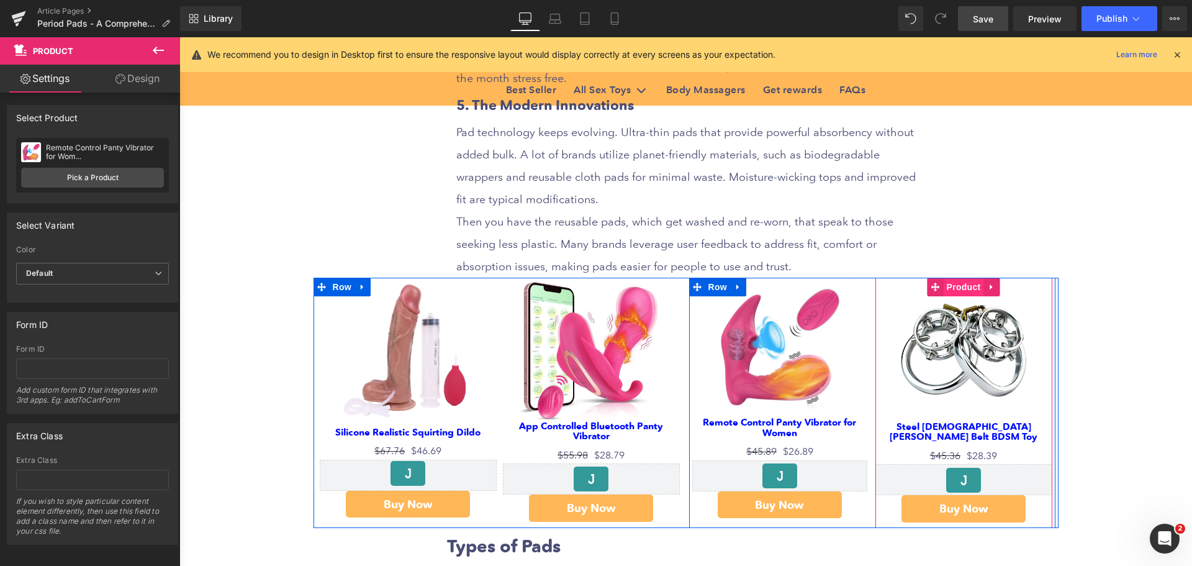
click at [961, 287] on span "Product" at bounding box center [964, 287] width 40 height 19
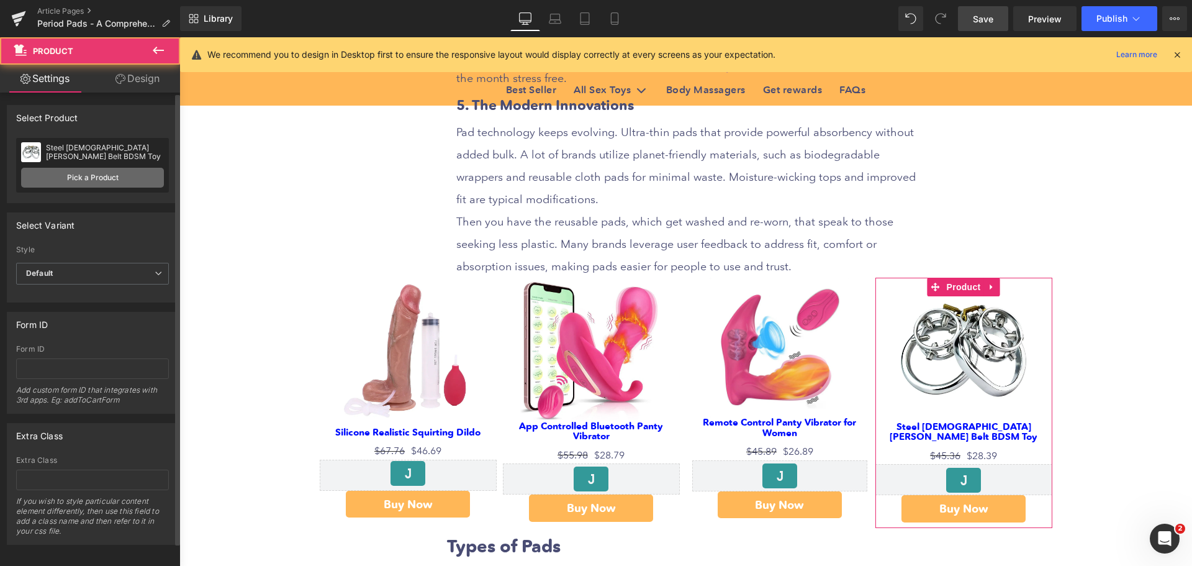
click at [116, 176] on link "Pick a Product" at bounding box center [92, 178] width 143 height 20
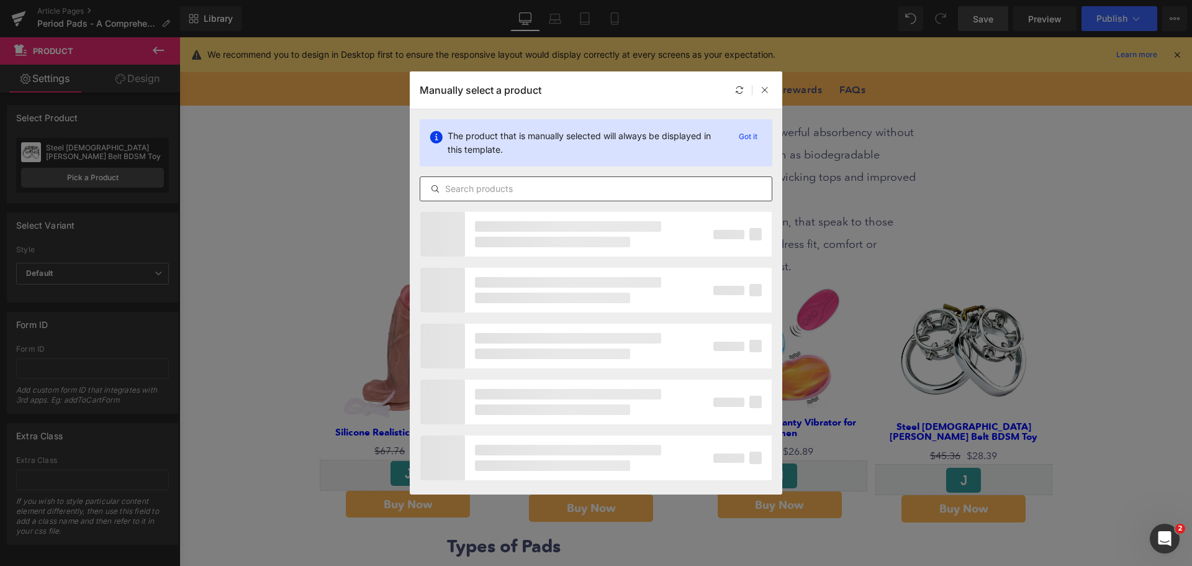
click at [517, 194] on input "text" at bounding box center [595, 188] width 351 height 15
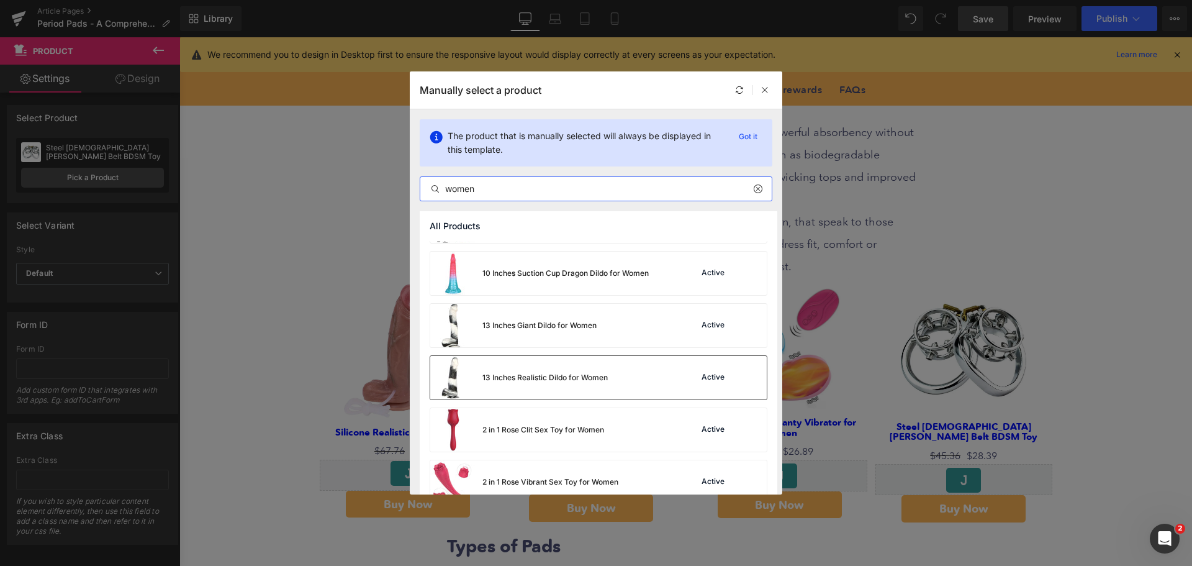
scroll to position [1367, 0]
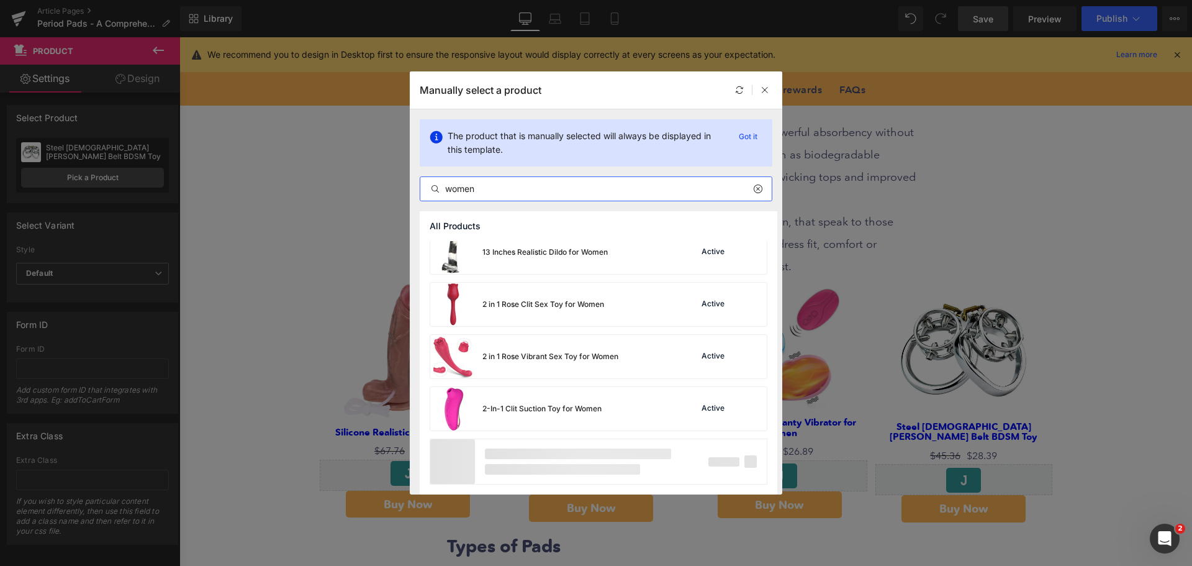
drag, startPoint x: 438, startPoint y: 197, endPoint x: 419, endPoint y: 203, distance: 19.6
click at [419, 203] on div "The product that is manually selected will always be displayed in this template…" at bounding box center [596, 160] width 373 height 102
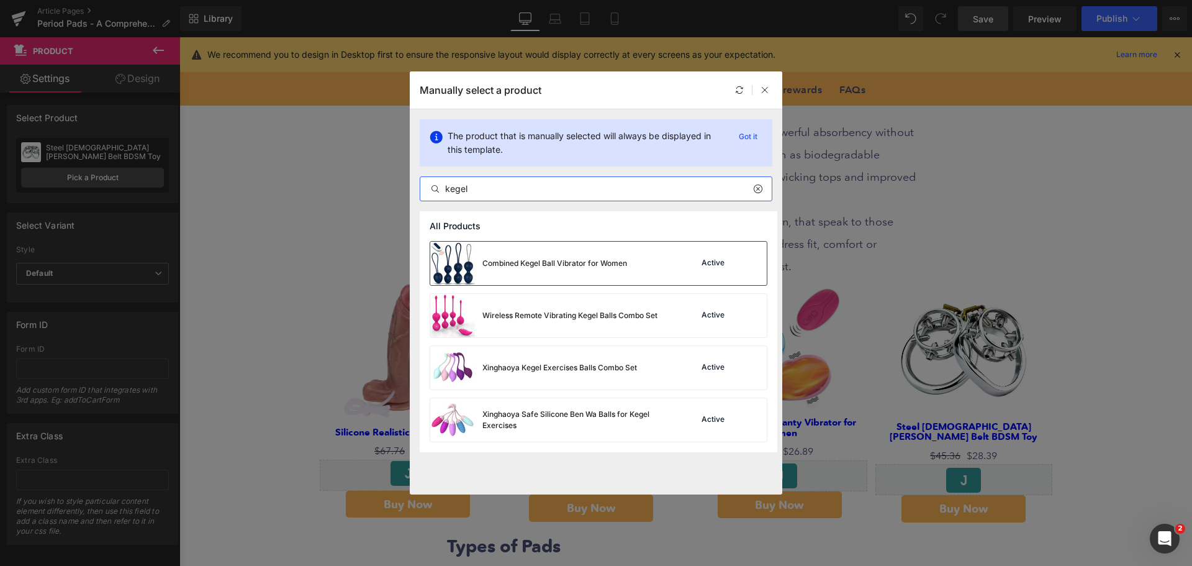
type input "kegel"
click at [568, 275] on div "Combined Kegel Ball Vibrator for Women" at bounding box center [528, 263] width 197 height 43
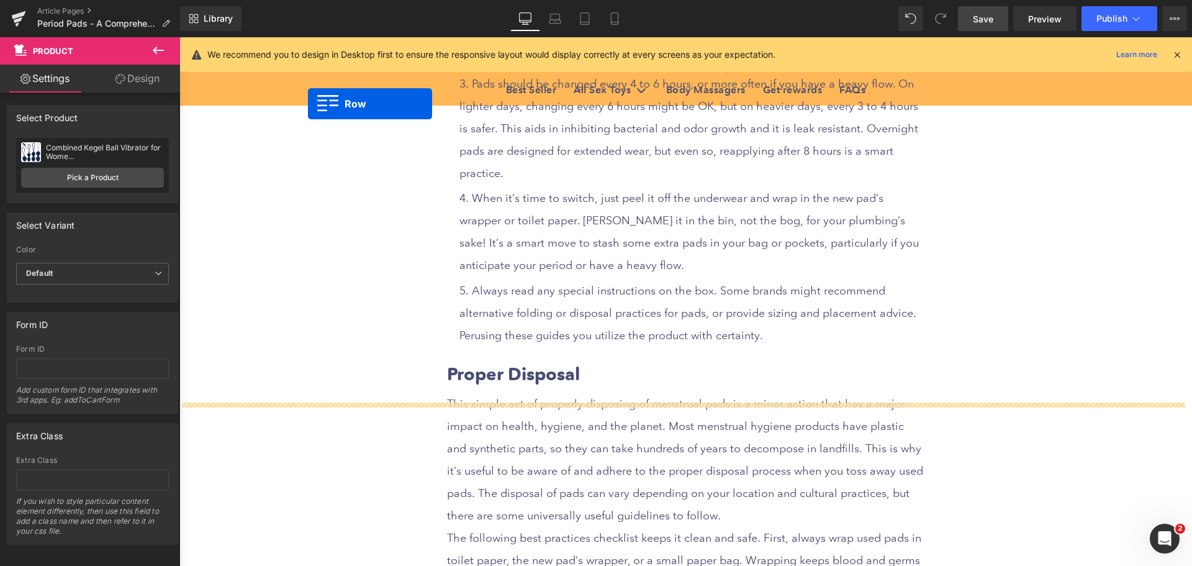
scroll to position [4104, 0]
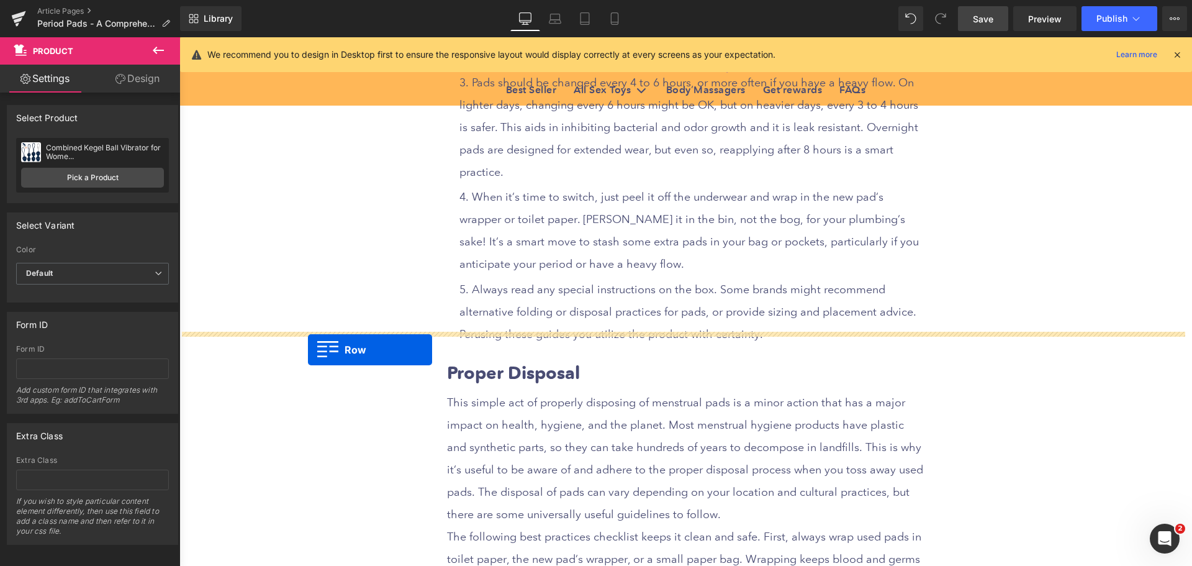
drag, startPoint x: 317, startPoint y: 396, endPoint x: 308, endPoint y: 350, distance: 47.4
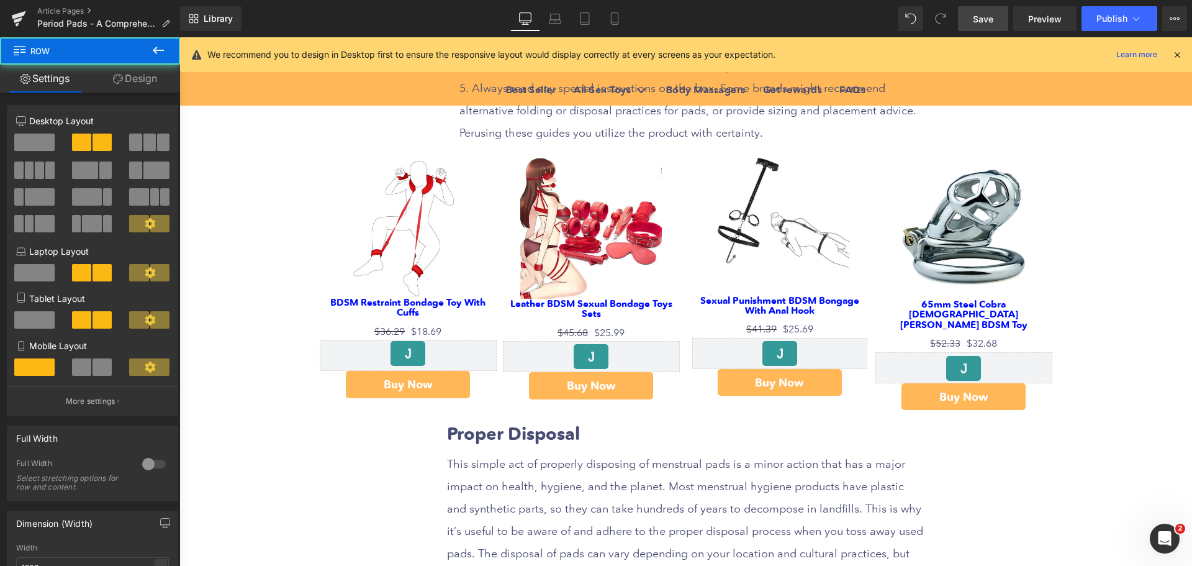
scroll to position [4228, 0]
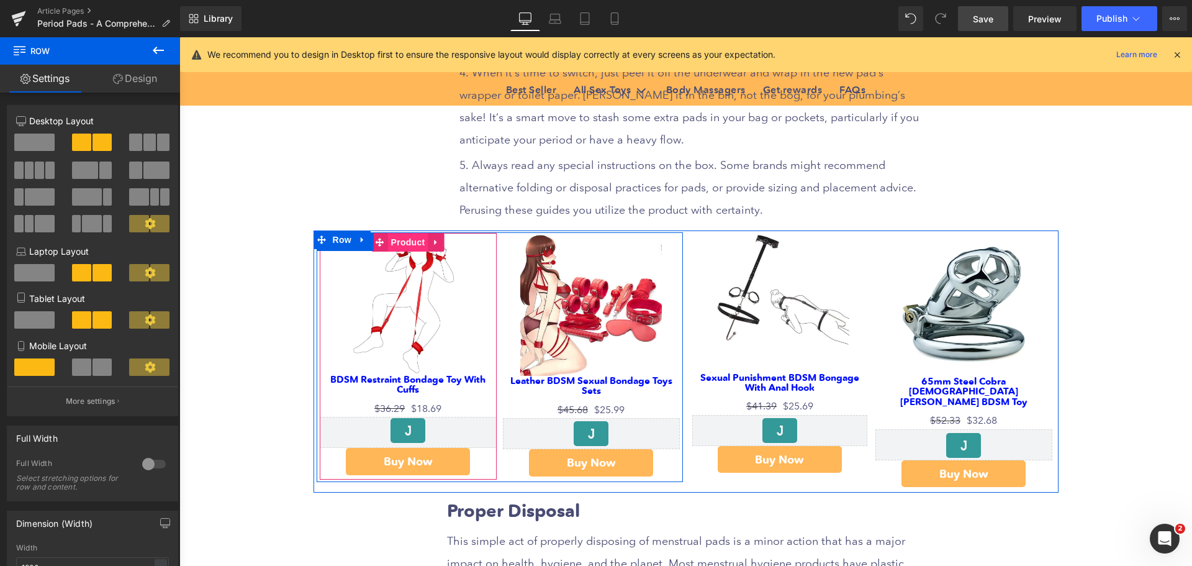
click at [401, 233] on span "Product" at bounding box center [408, 242] width 40 height 19
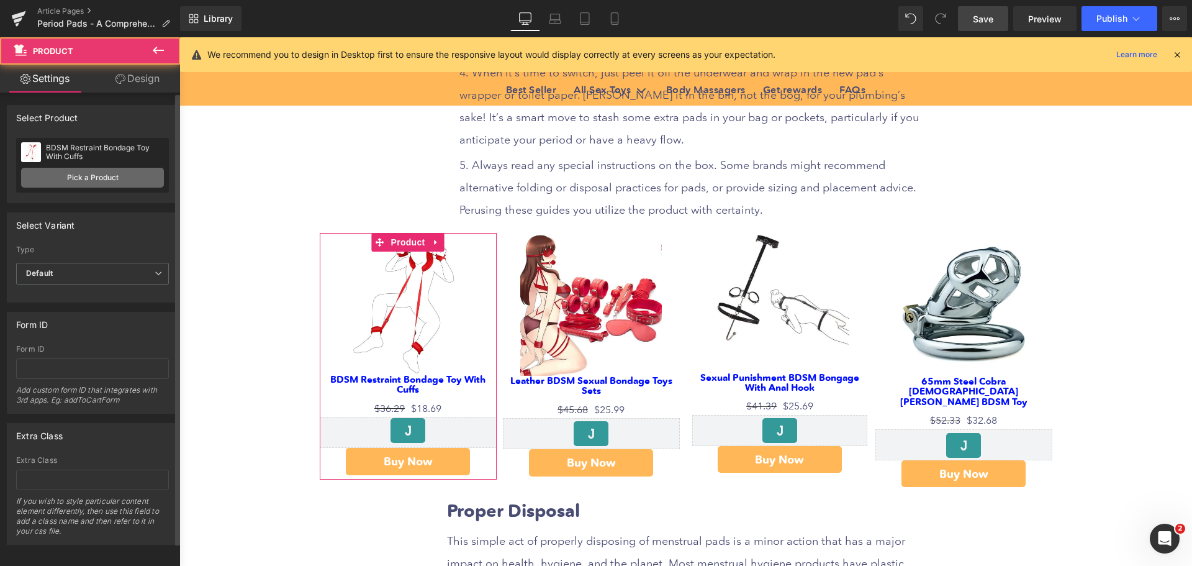
click at [87, 172] on link "Pick a Product" at bounding box center [92, 178] width 143 height 20
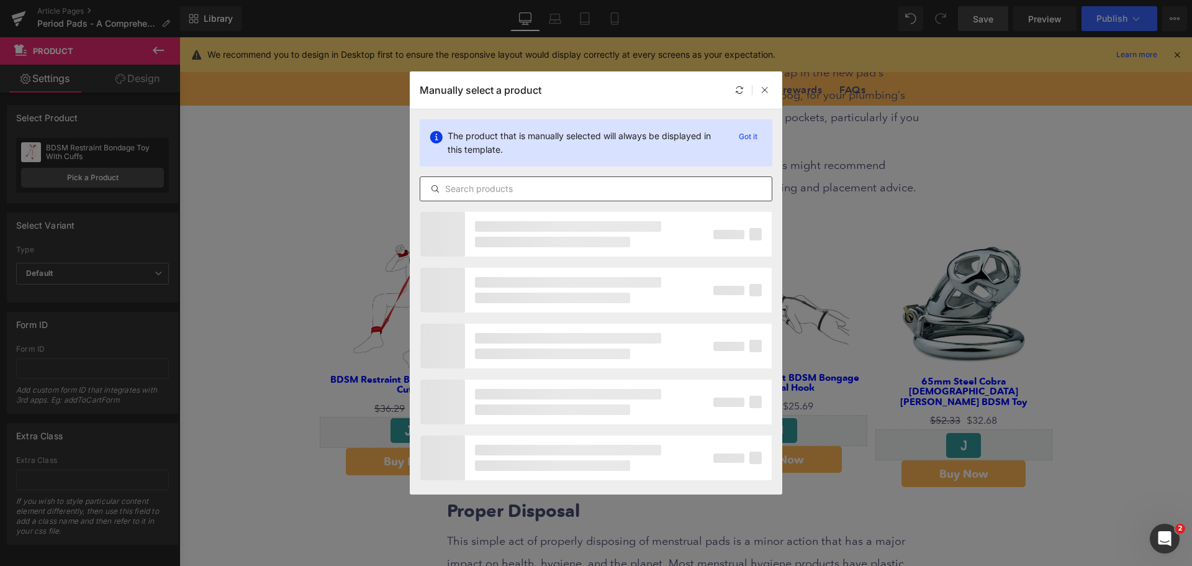
click at [481, 189] on input "text" at bounding box center [595, 188] width 351 height 15
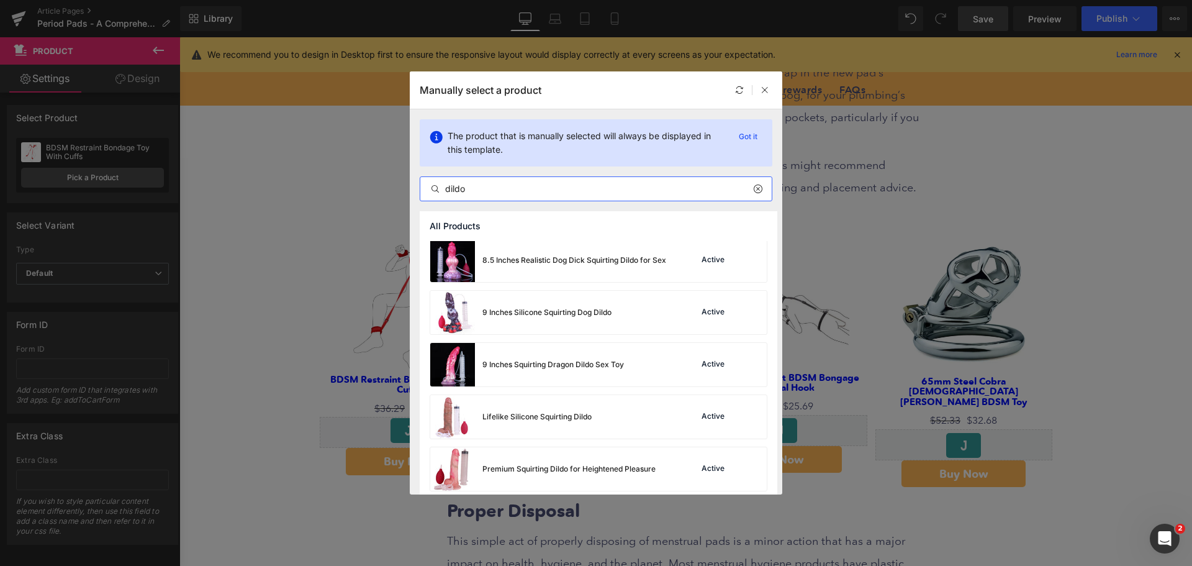
scroll to position [2111, 0]
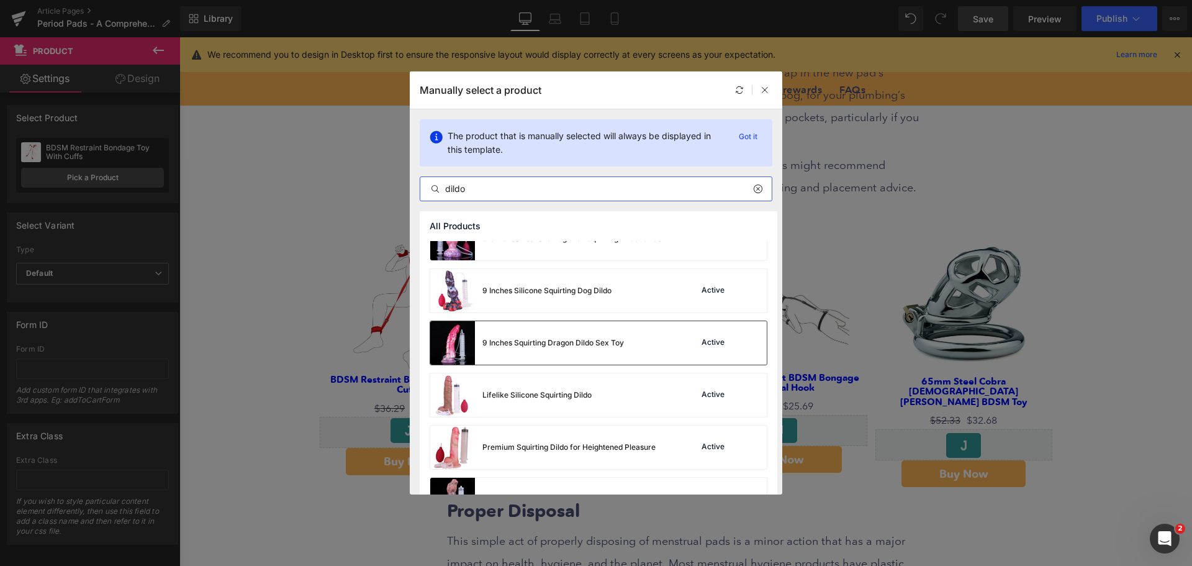
type input "dildo"
click at [592, 356] on div "9 Inches Squirting Dragon Dildo Sex Toy" at bounding box center [527, 342] width 194 height 43
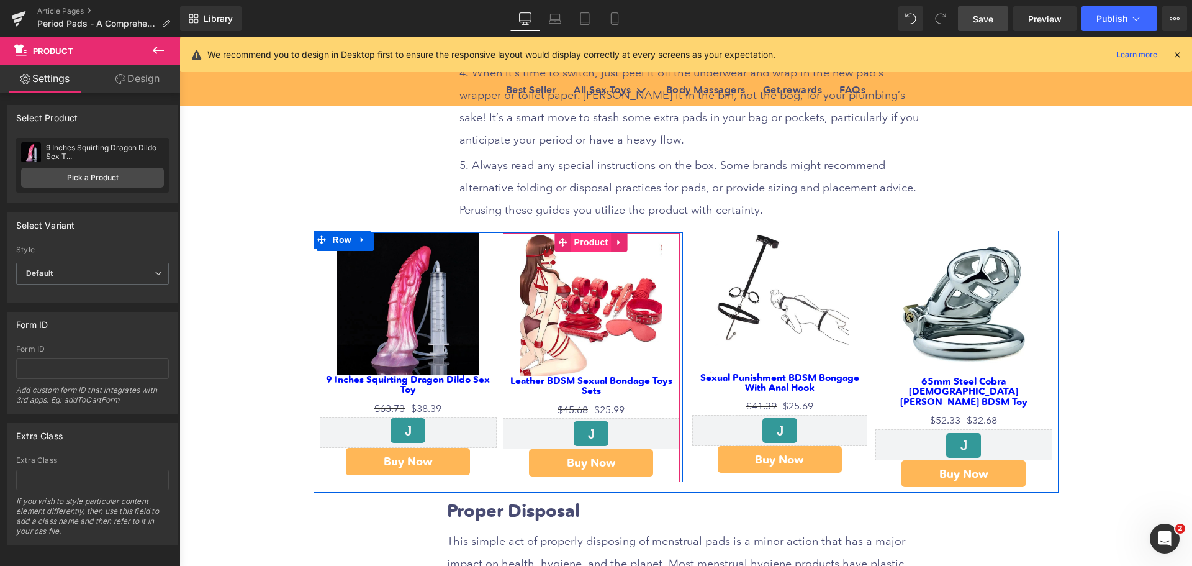
click at [594, 233] on span "Product" at bounding box center [591, 242] width 40 height 19
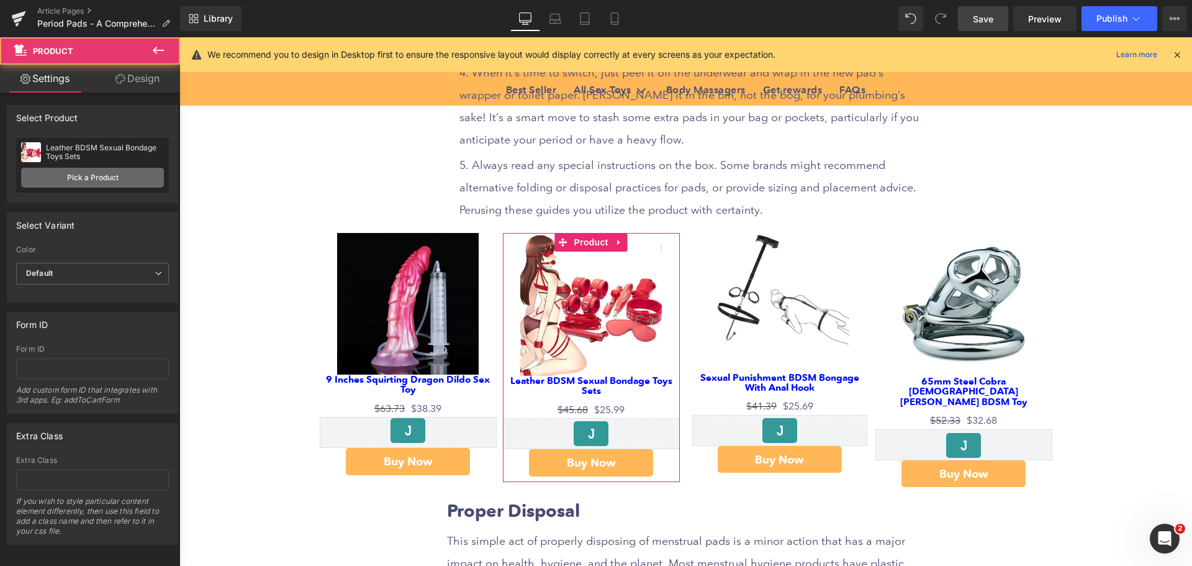
click at [87, 183] on link "Pick a Product" at bounding box center [92, 178] width 143 height 20
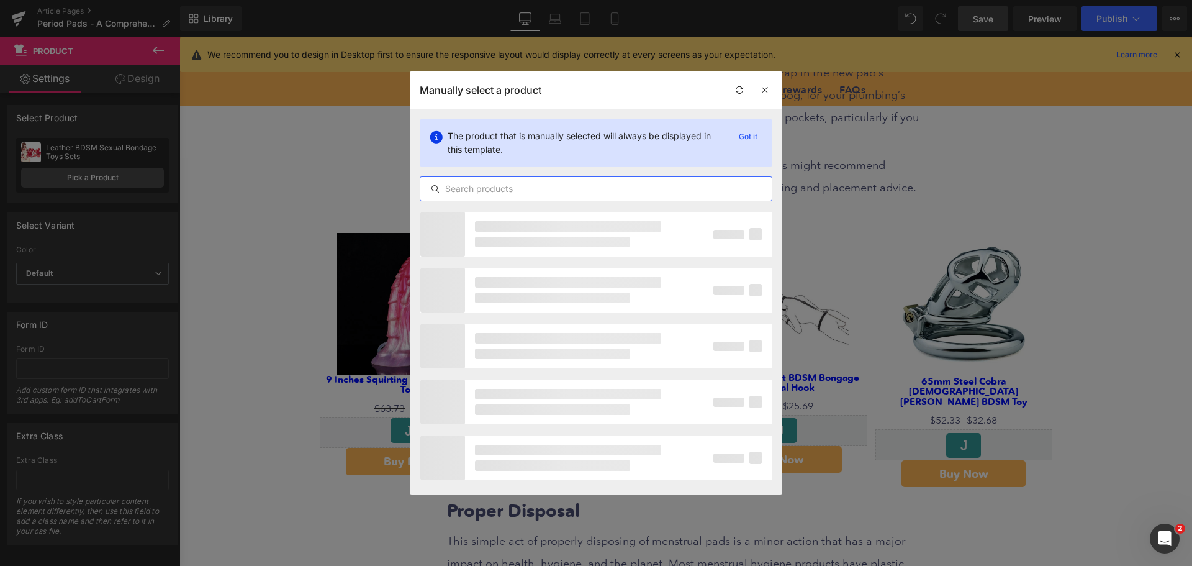
click at [510, 189] on input "text" at bounding box center [595, 188] width 351 height 15
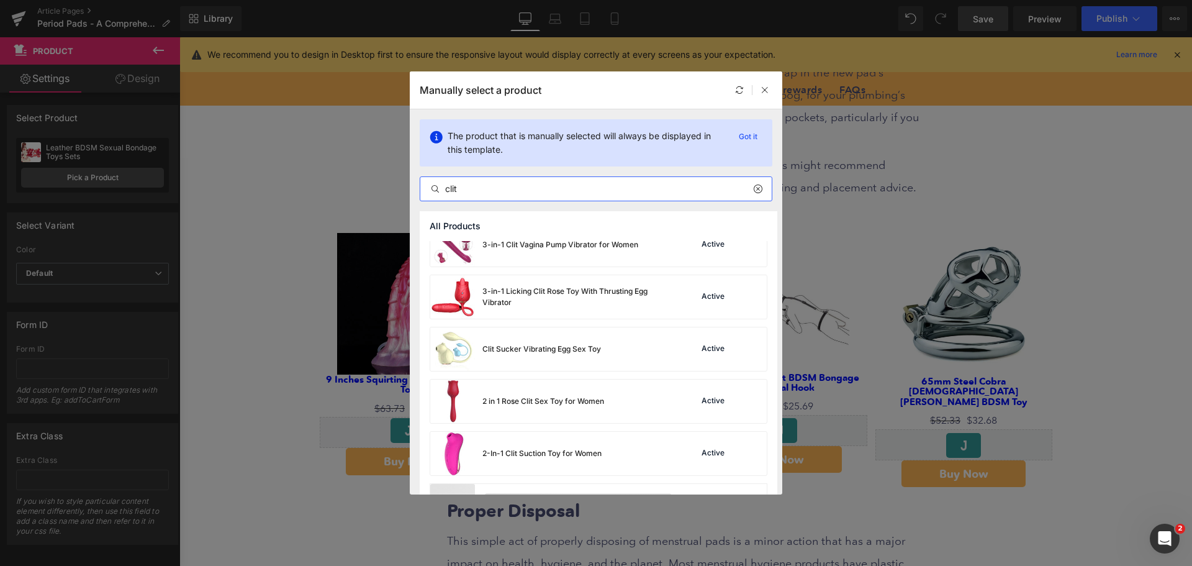
scroll to position [272, 0]
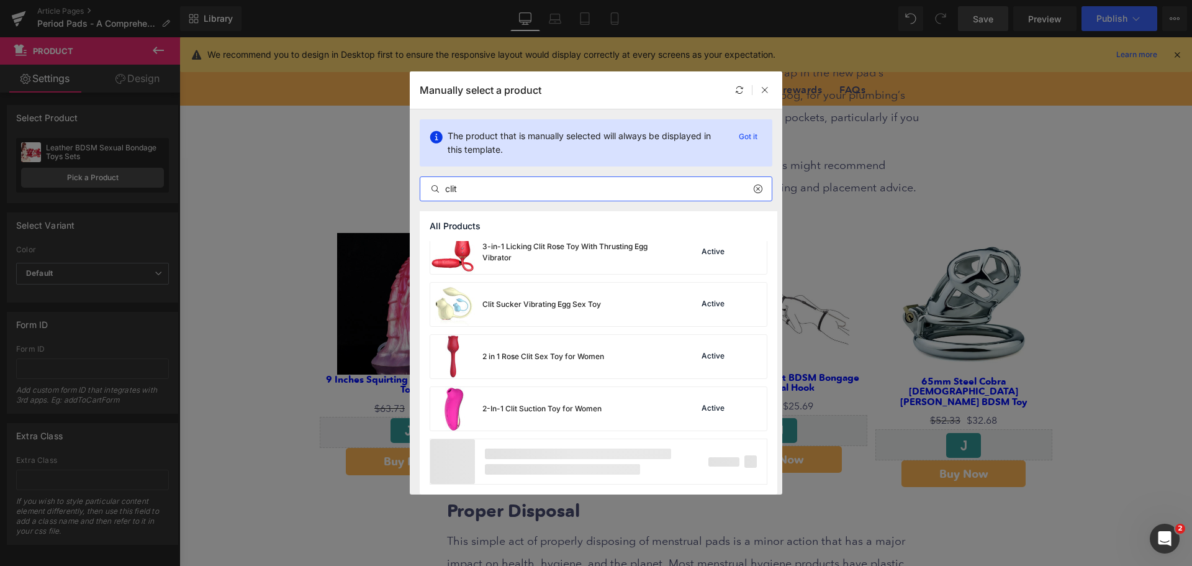
type input "clit"
click at [627, 414] on div "2-In-1 Clit Suction Toy for Women Active" at bounding box center [598, 408] width 337 height 43
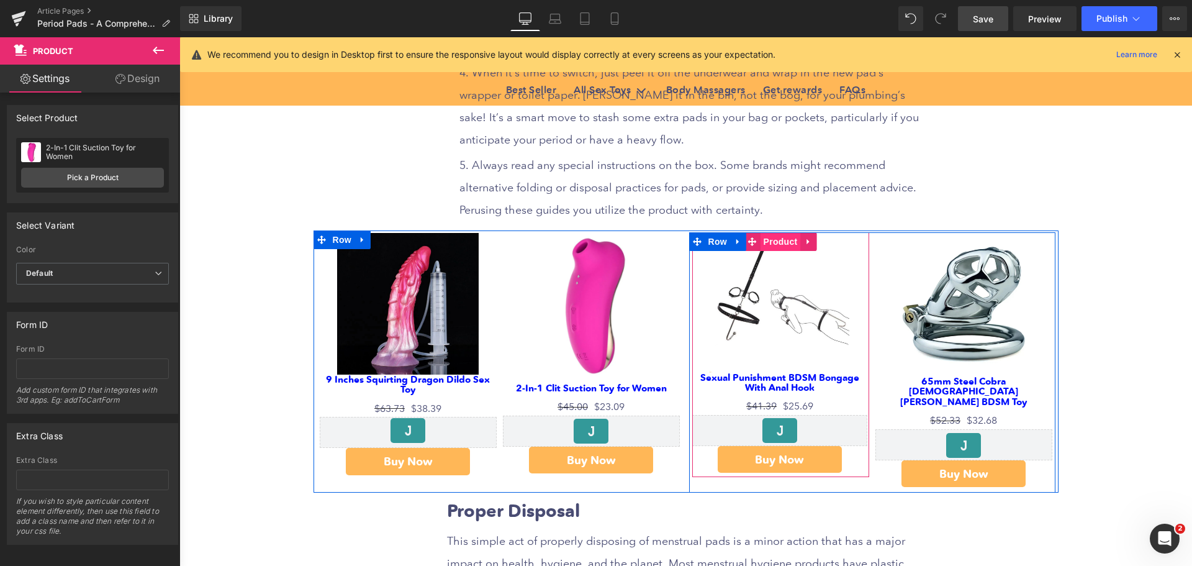
click at [781, 232] on span "Product" at bounding box center [781, 241] width 40 height 19
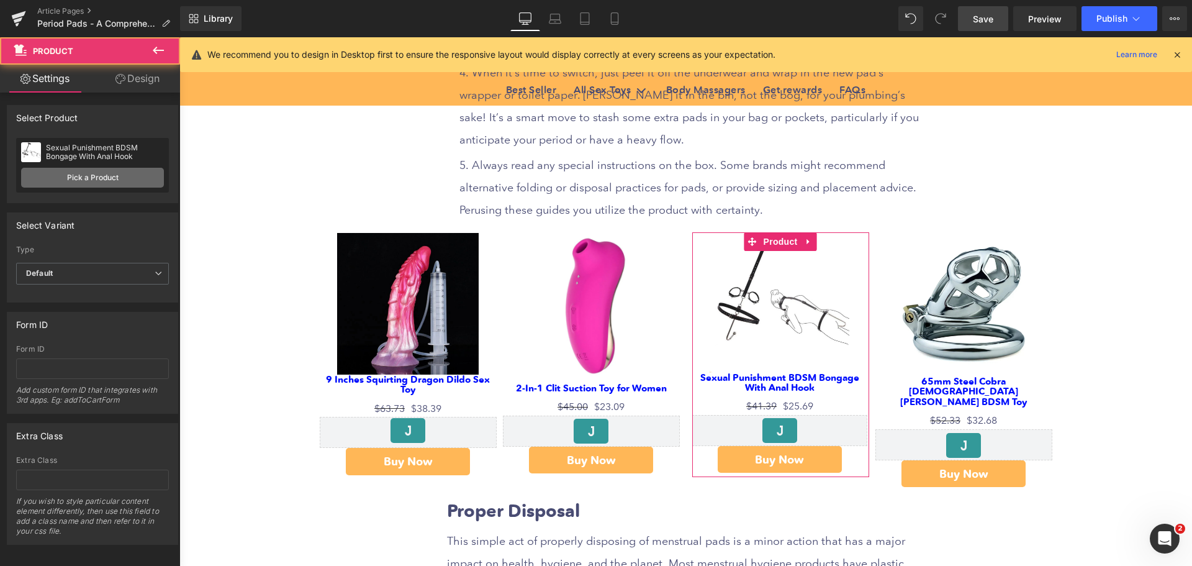
click at [116, 177] on link "Pick a Product" at bounding box center [92, 178] width 143 height 20
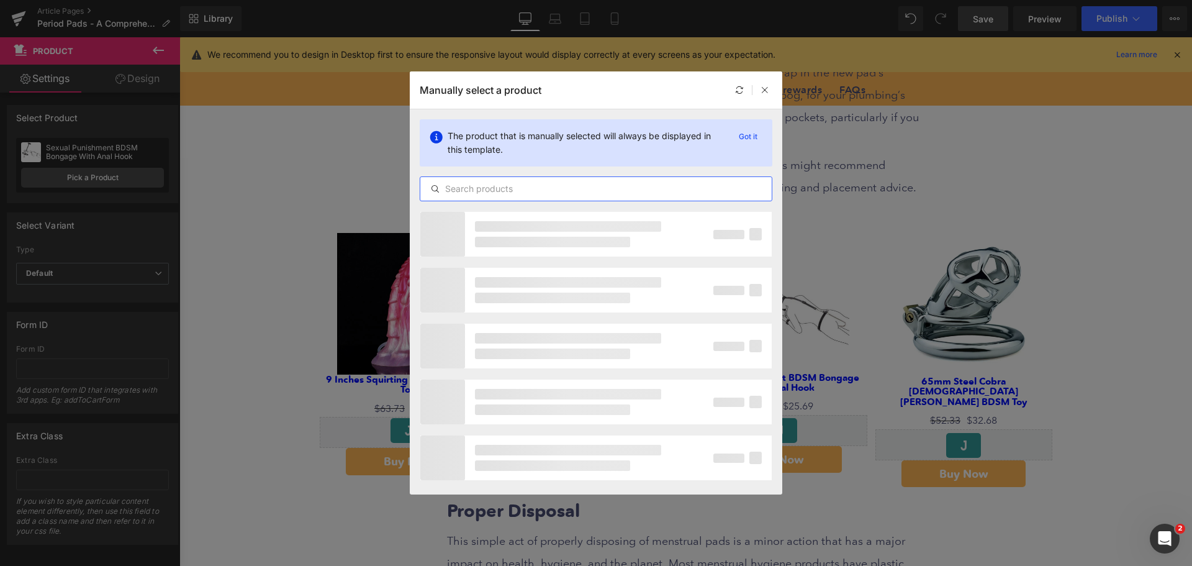
click at [513, 193] on input "text" at bounding box center [595, 188] width 351 height 15
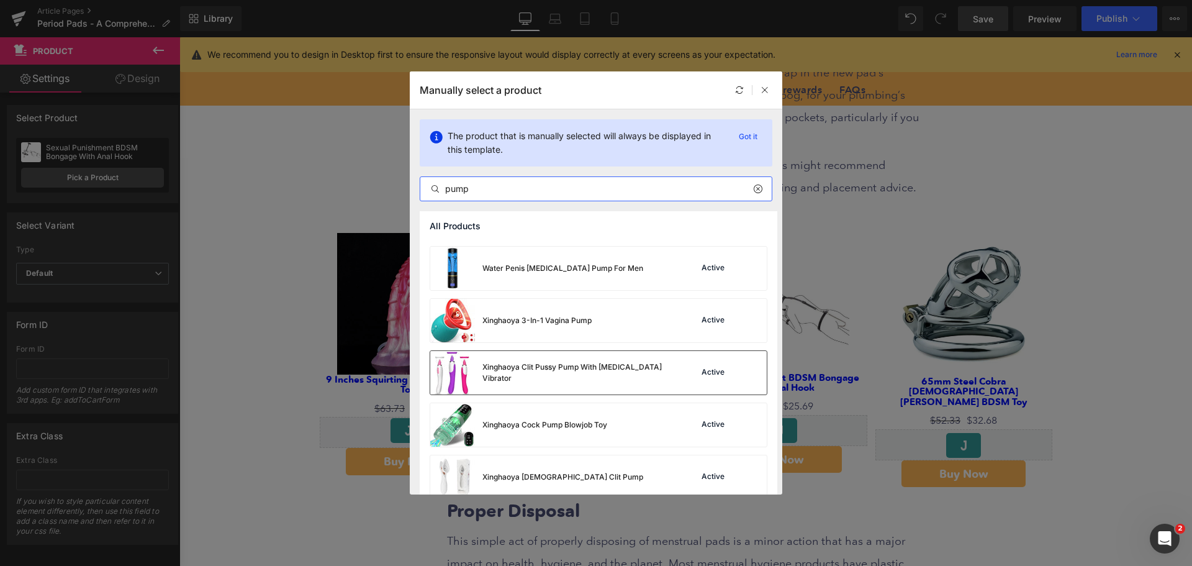
scroll to position [1405, 0]
type input "pump"
click at [645, 380] on div "Xinghaoya Clit Pussy Pump With [MEDICAL_DATA] Vibrator" at bounding box center [549, 371] width 238 height 43
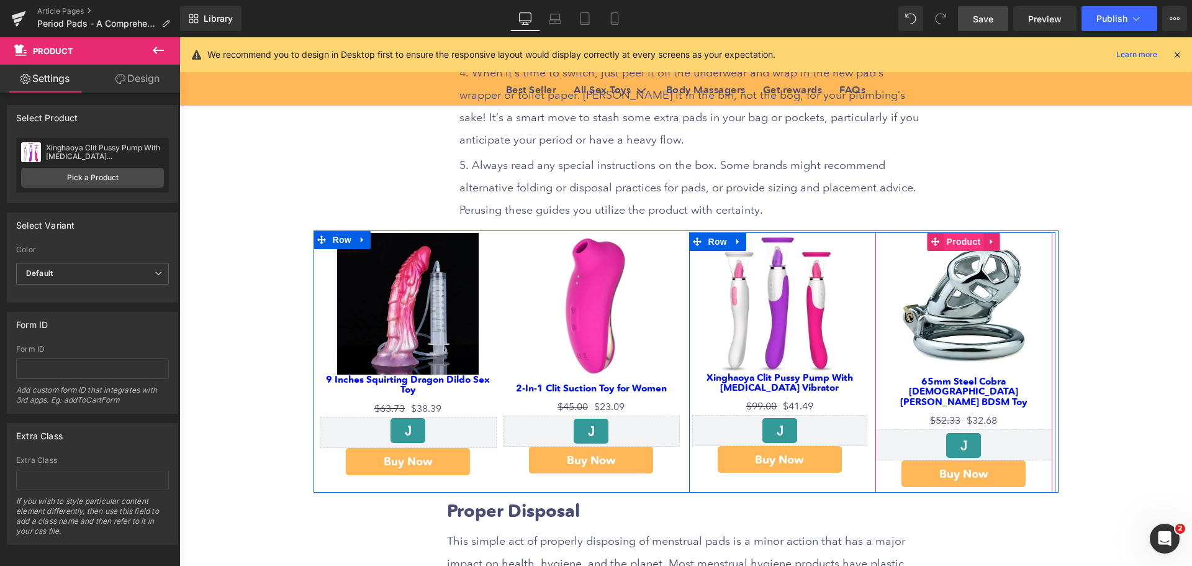
click at [963, 232] on span "Product" at bounding box center [964, 241] width 40 height 19
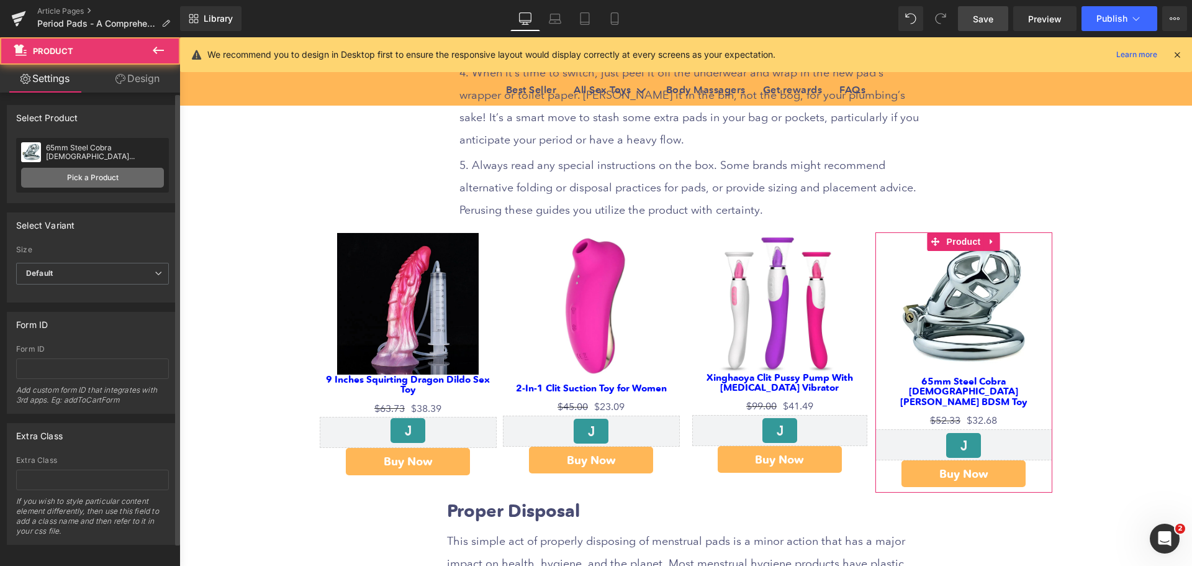
click at [105, 177] on link "Pick a Product" at bounding box center [92, 178] width 143 height 20
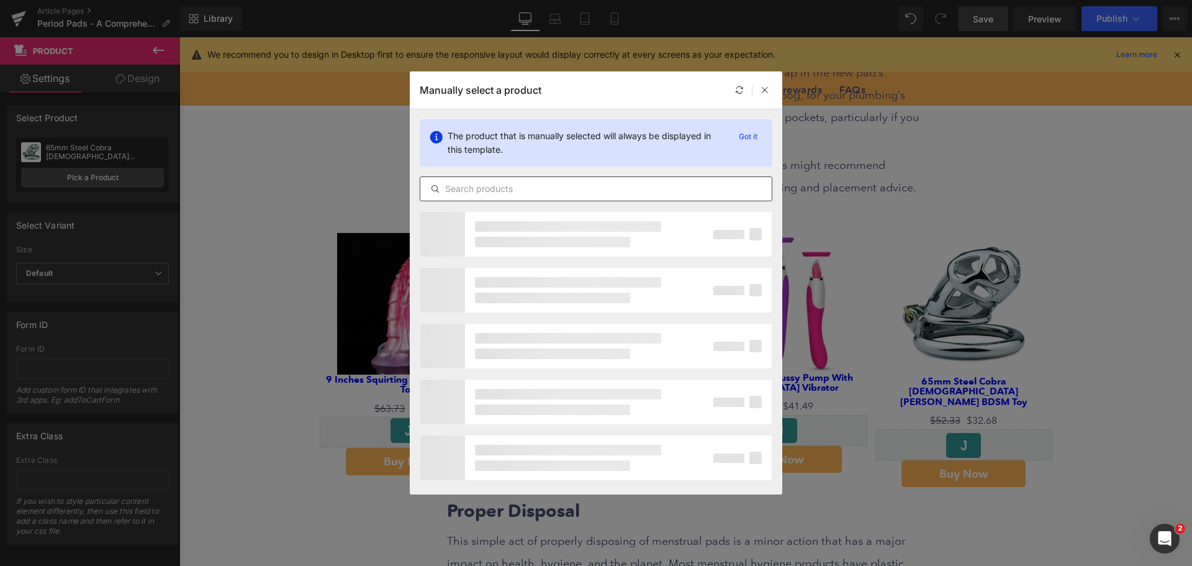
click at [497, 189] on input "text" at bounding box center [595, 188] width 351 height 15
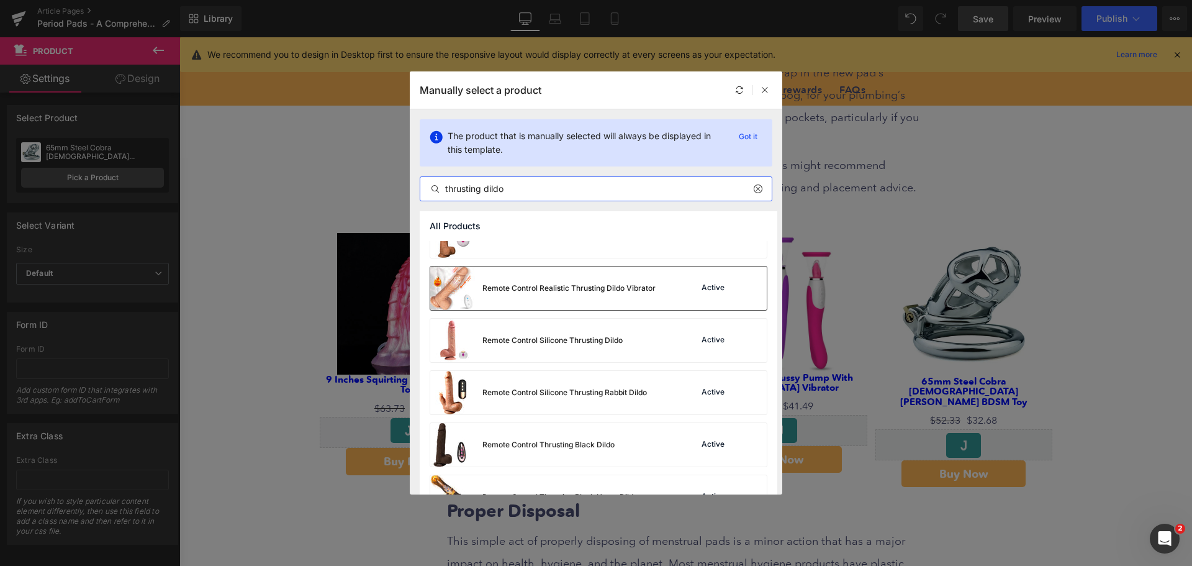
scroll to position [435, 0]
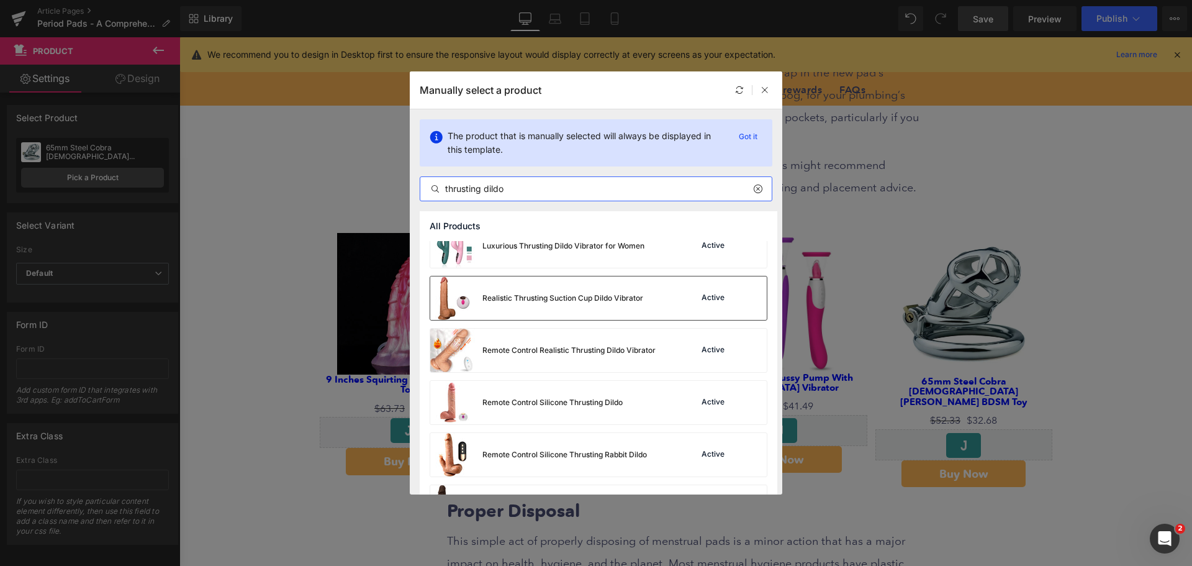
type input "thrusting dildo"
drag, startPoint x: 568, startPoint y: 305, endPoint x: 410, endPoint y: 317, distance: 158.2
click at [568, 305] on div "Realistic Thrusting Suction Cup Dildo Vibrator" at bounding box center [536, 297] width 213 height 43
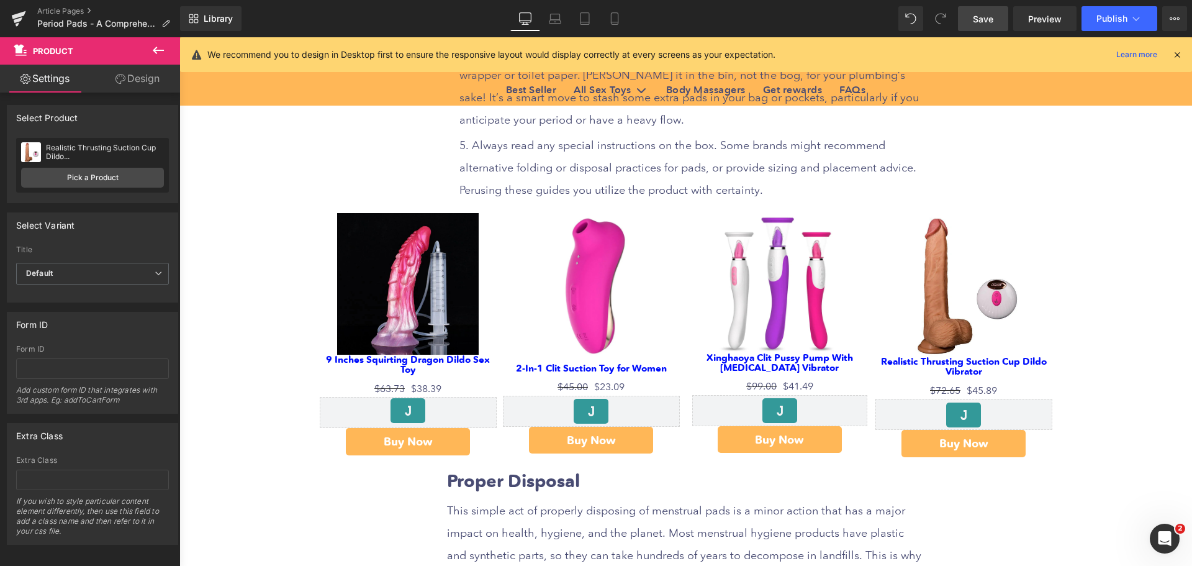
scroll to position [4166, 0]
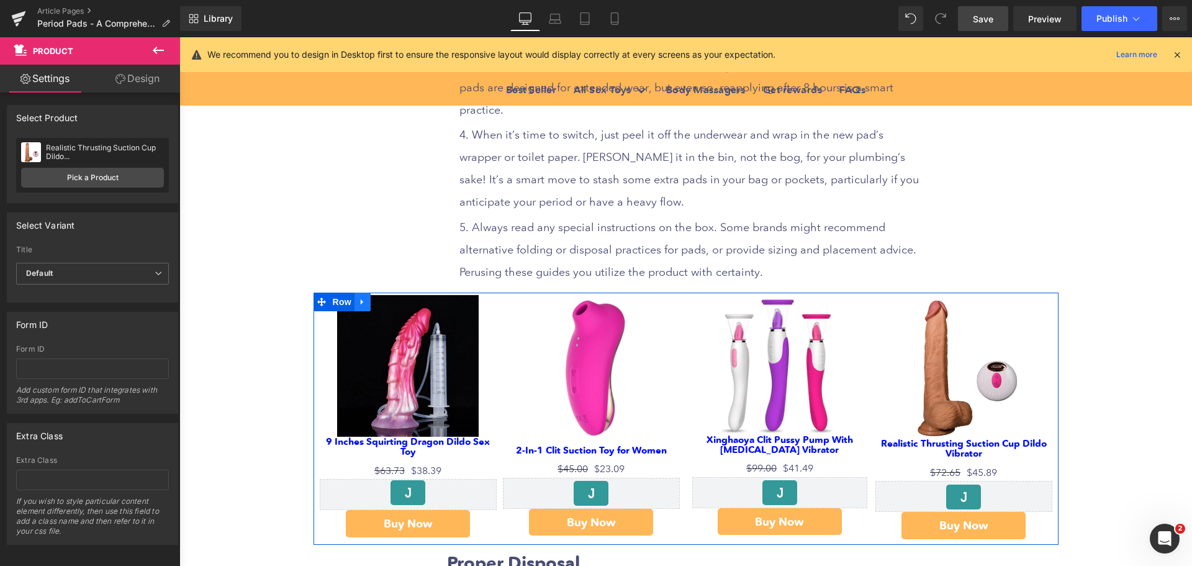
click at [360, 297] on icon at bounding box center [362, 301] width 9 height 9
click at [374, 297] on icon at bounding box center [378, 301] width 9 height 9
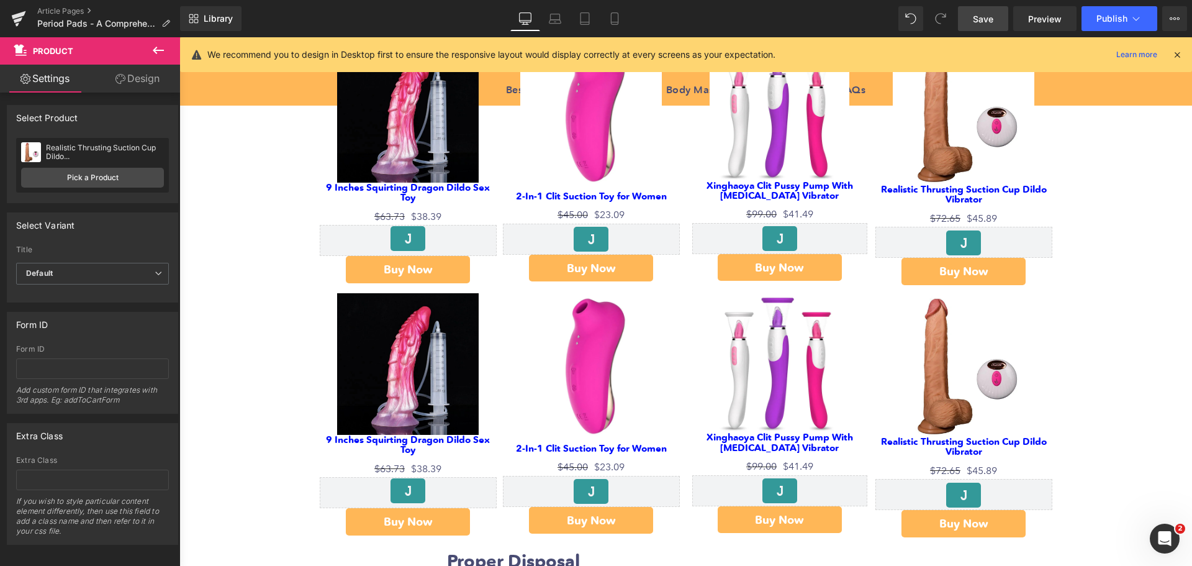
scroll to position [4417, 0]
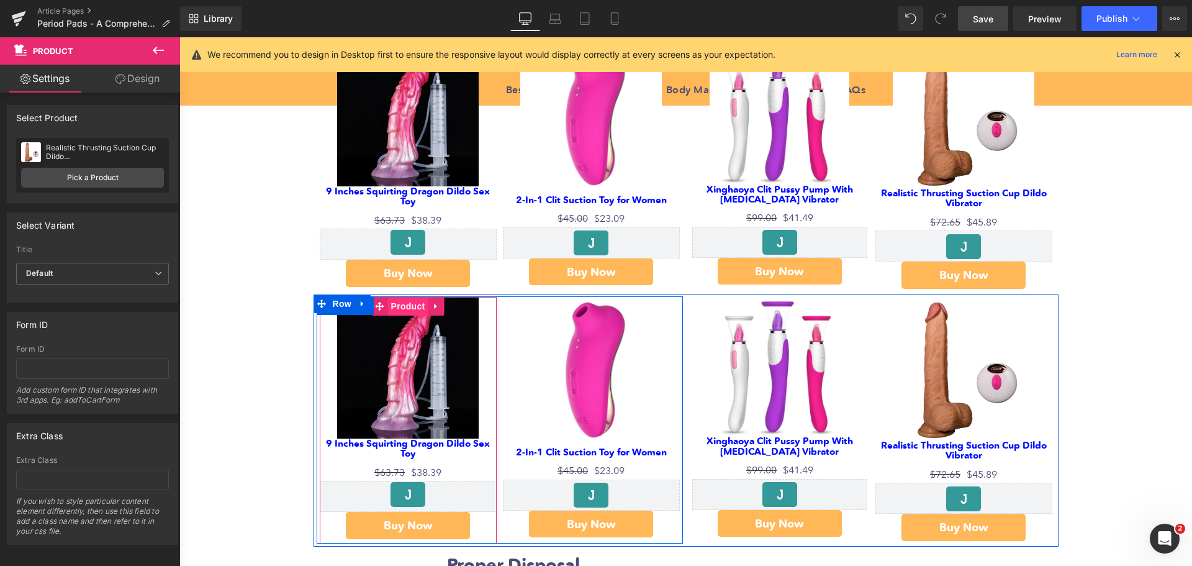
click at [401, 297] on span "Product" at bounding box center [408, 306] width 40 height 19
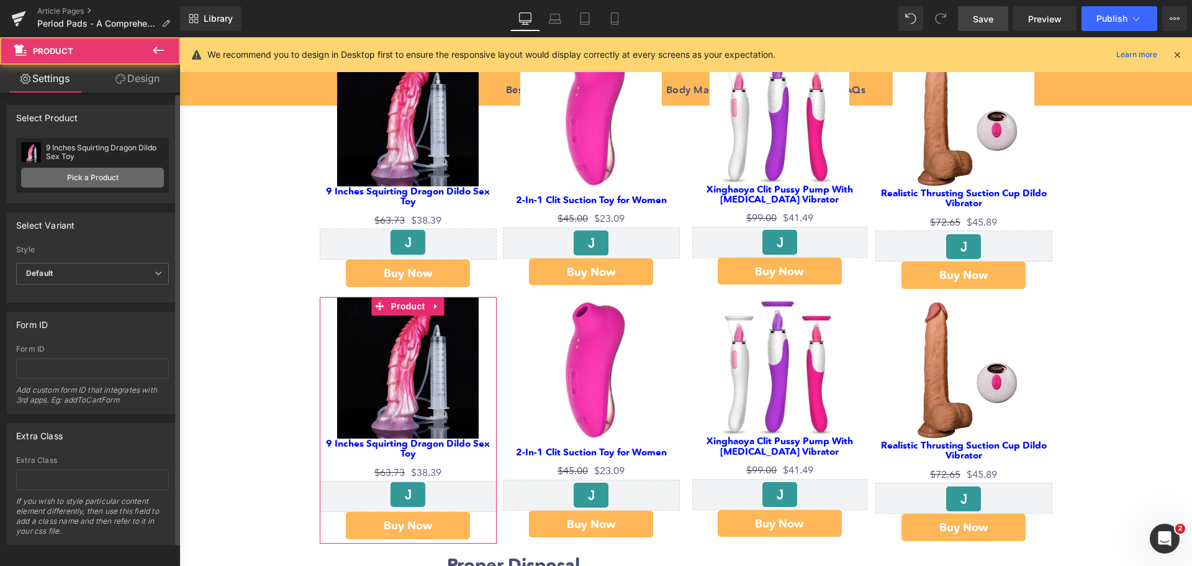
click at [99, 179] on link "Pick a Product" at bounding box center [92, 178] width 143 height 20
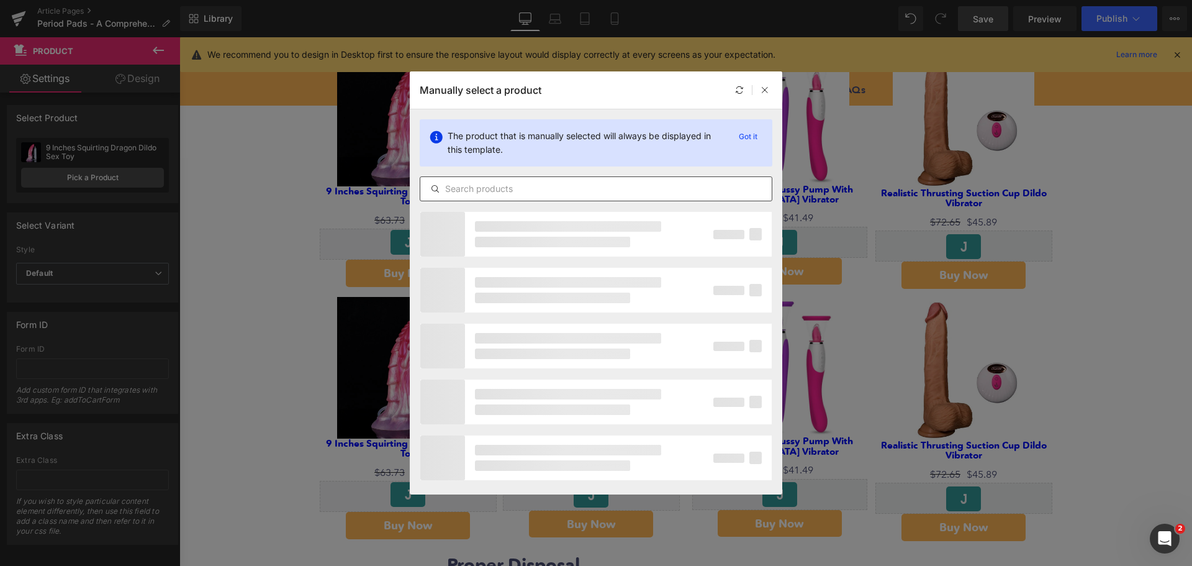
click at [497, 191] on input "text" at bounding box center [595, 188] width 351 height 15
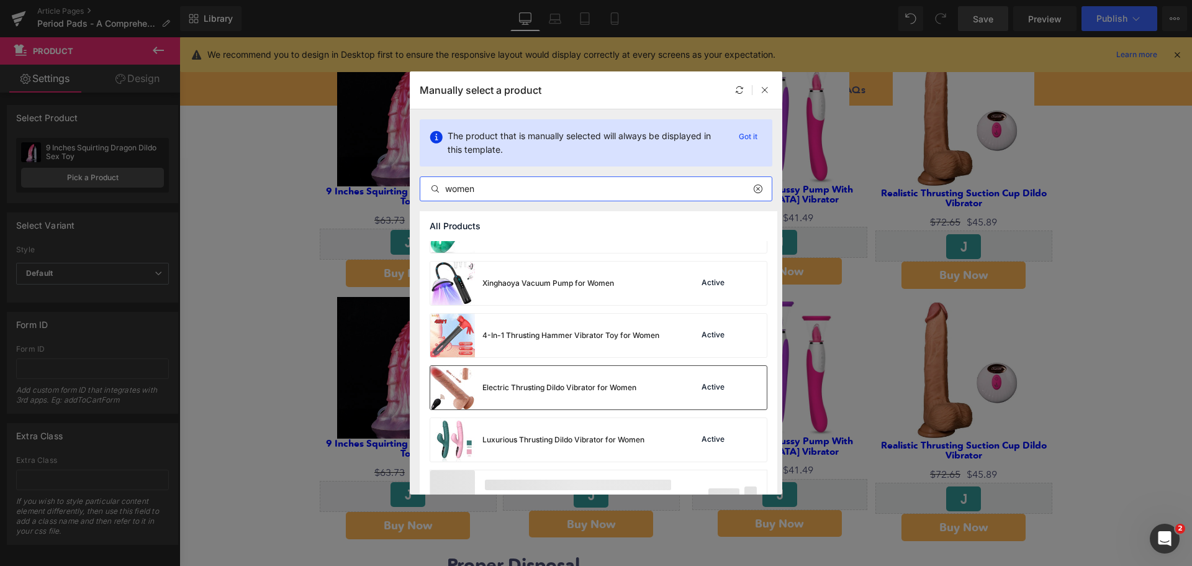
scroll to position [1993, 0]
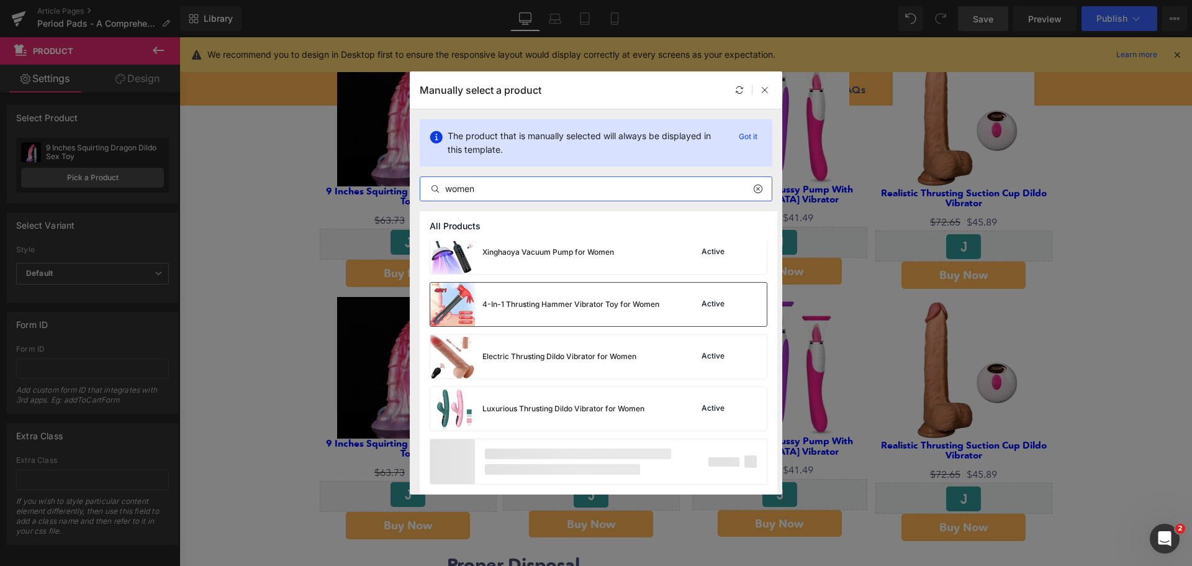
type input "women"
click at [574, 318] on div "4-In-1 Thrusting Hammer Vibrator Toy for Women" at bounding box center [544, 304] width 229 height 43
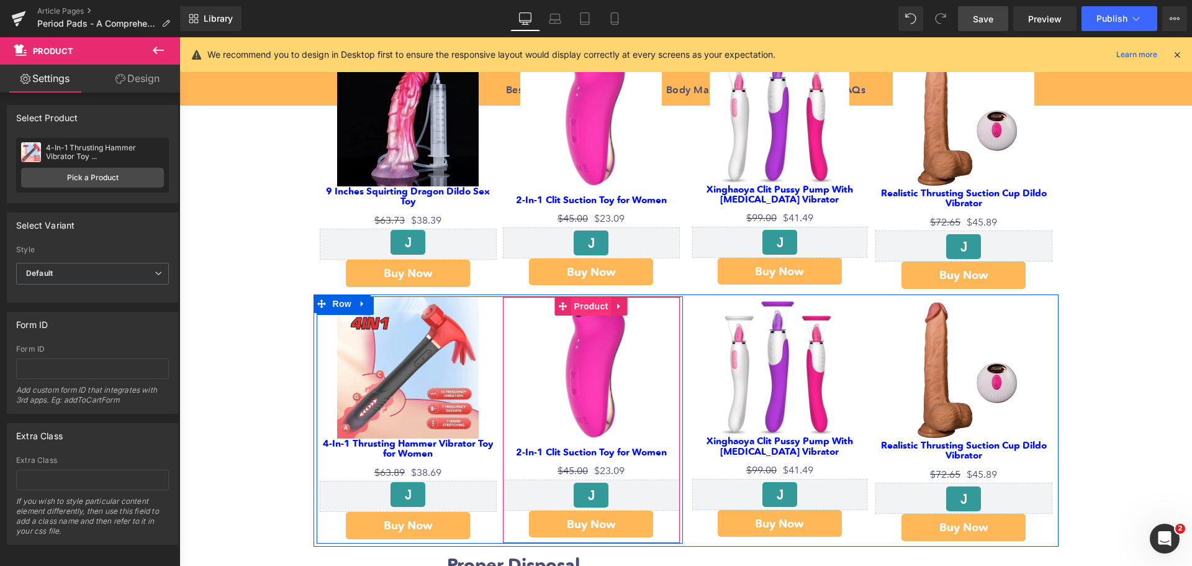
click at [597, 297] on span "Product" at bounding box center [591, 306] width 40 height 19
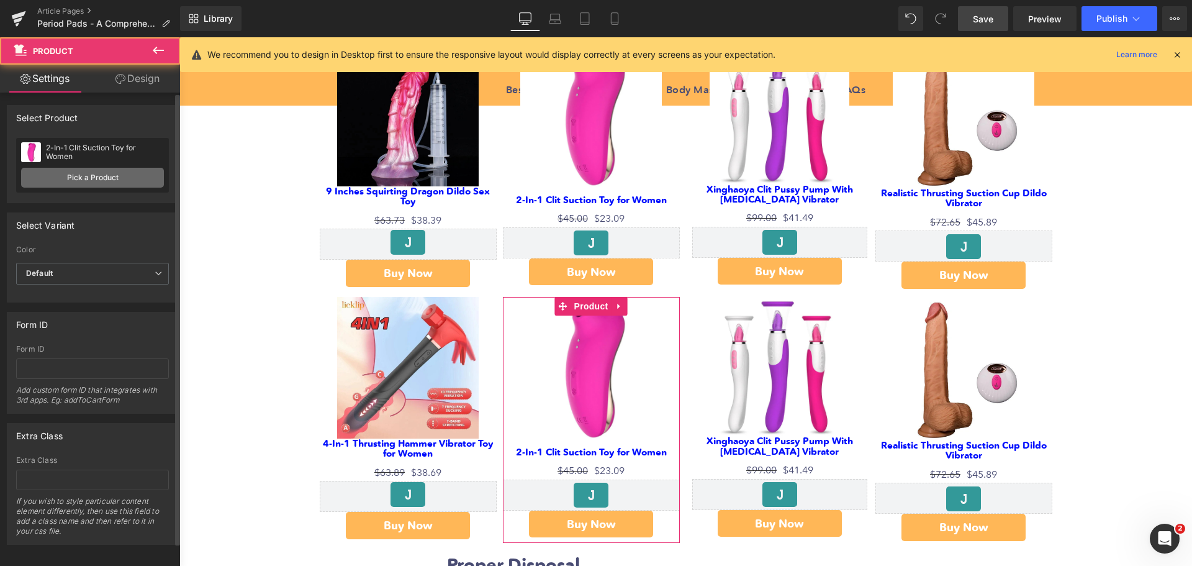
click at [94, 177] on link "Pick a Product" at bounding box center [92, 178] width 143 height 20
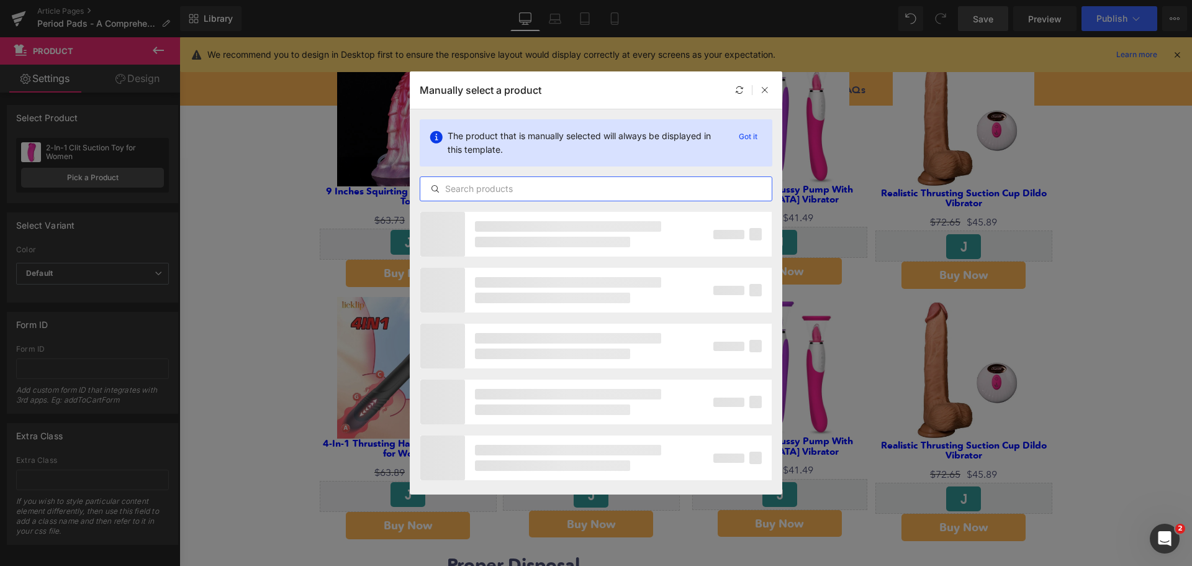
click at [497, 189] on input "text" at bounding box center [595, 188] width 351 height 15
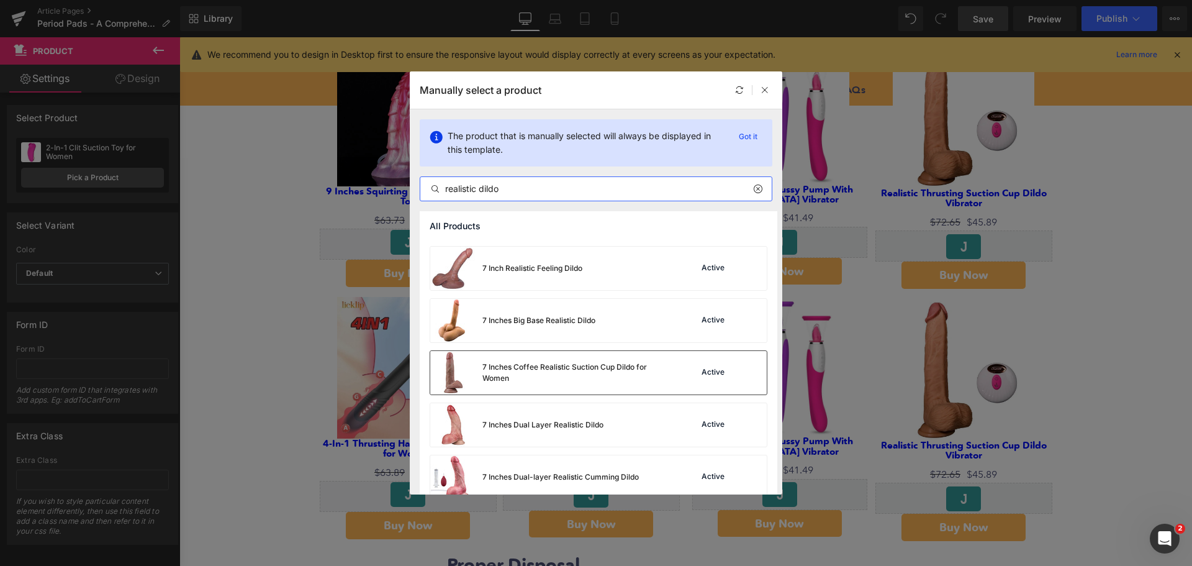
scroll to position [1705, 0]
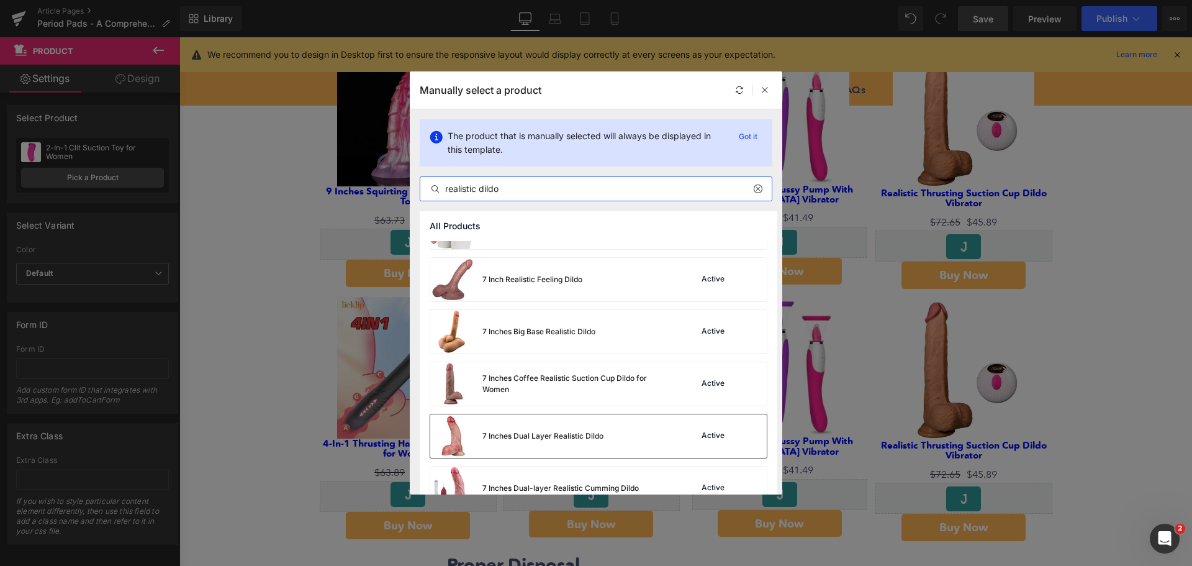
type input "realistic dildo"
click at [559, 422] on div "7 Inches Dual Layer Realistic Dildo" at bounding box center [516, 435] width 173 height 43
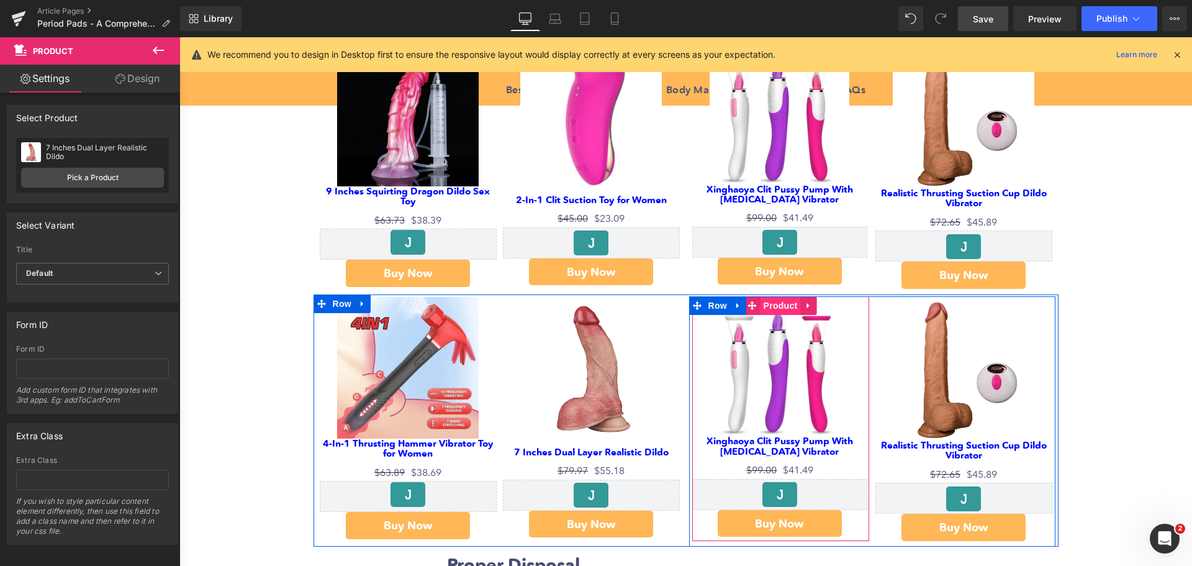
click at [782, 296] on span "Product" at bounding box center [781, 305] width 40 height 19
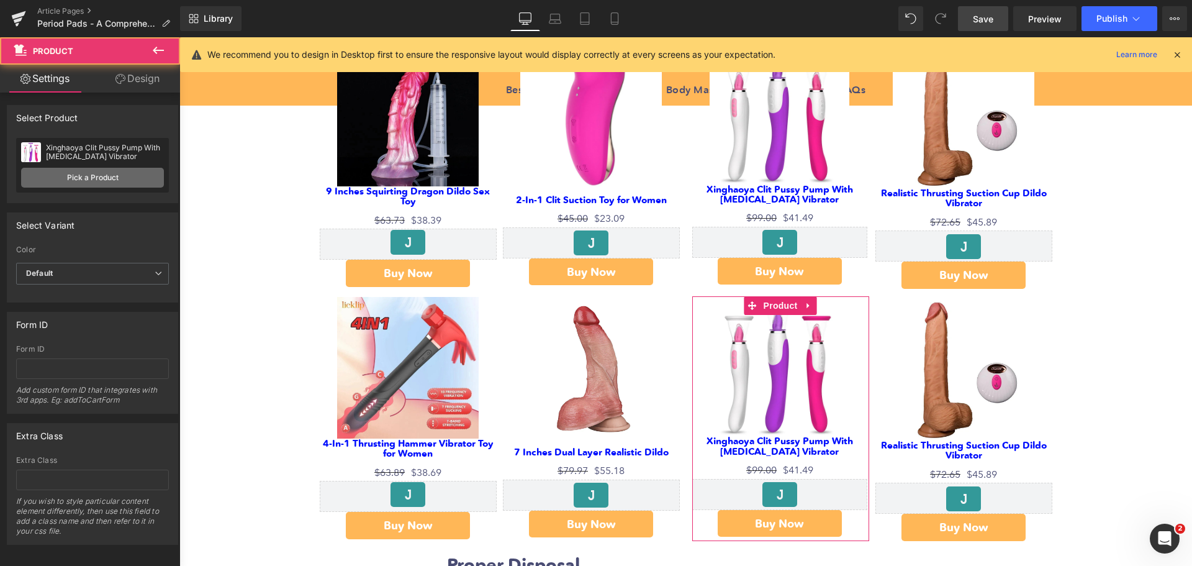
click at [108, 175] on link "Pick a Product" at bounding box center [92, 178] width 143 height 20
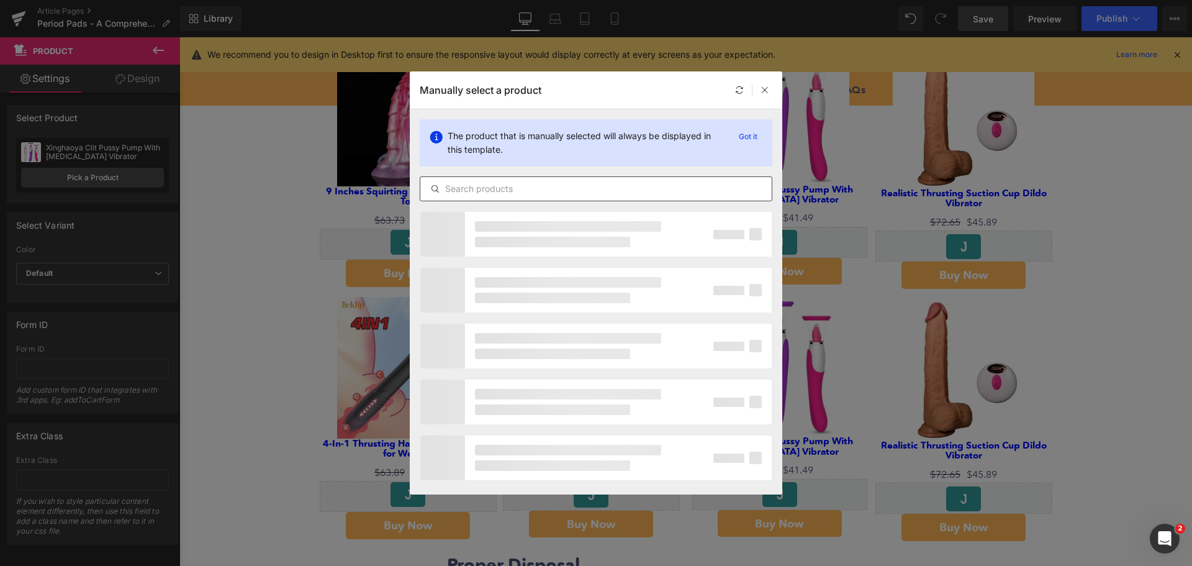
click at [560, 192] on input "text" at bounding box center [595, 188] width 351 height 15
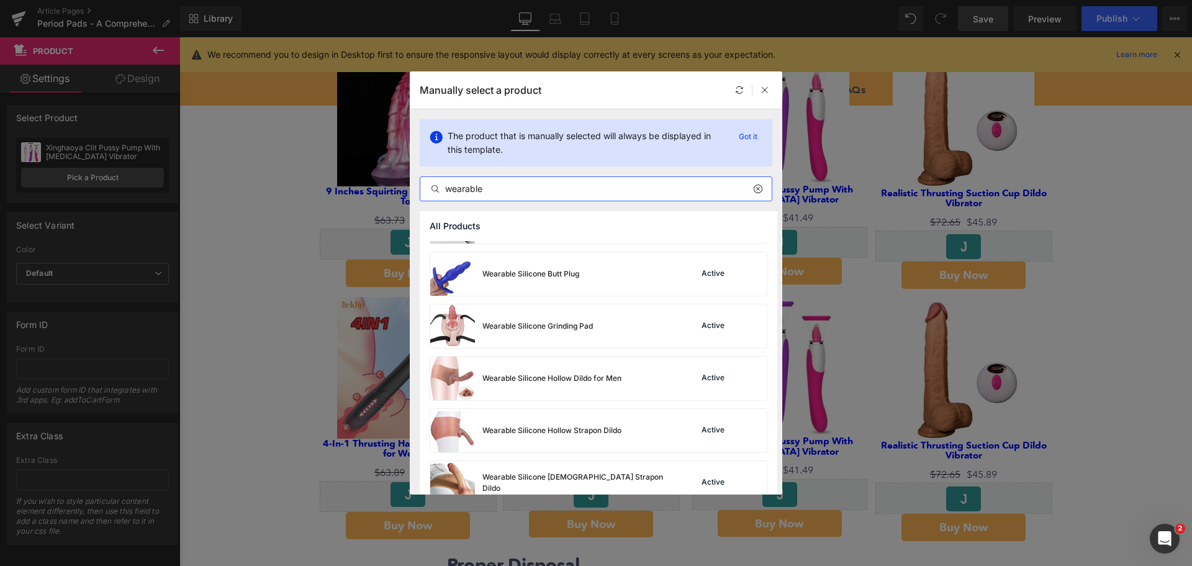
scroll to position [2386, 0]
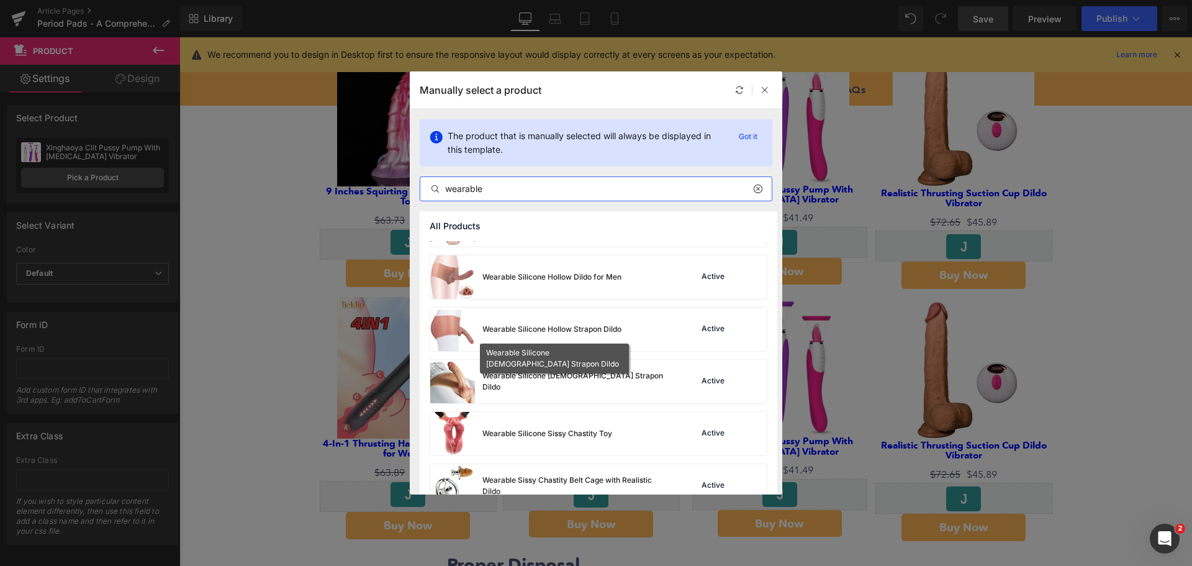
type input "wearable"
drag, startPoint x: 625, startPoint y: 378, endPoint x: 474, endPoint y: 352, distance: 153.1
click at [625, 378] on div "Wearable Silicone [DEMOGRAPHIC_DATA] Strapon Dildo" at bounding box center [576, 381] width 186 height 22
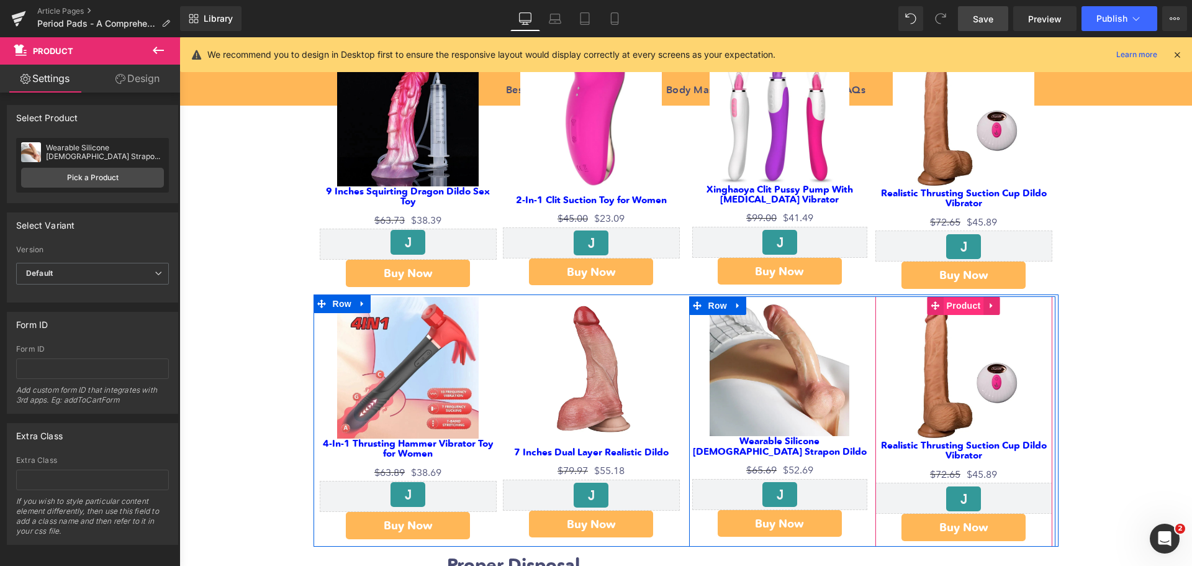
click at [958, 296] on span "Product" at bounding box center [964, 305] width 40 height 19
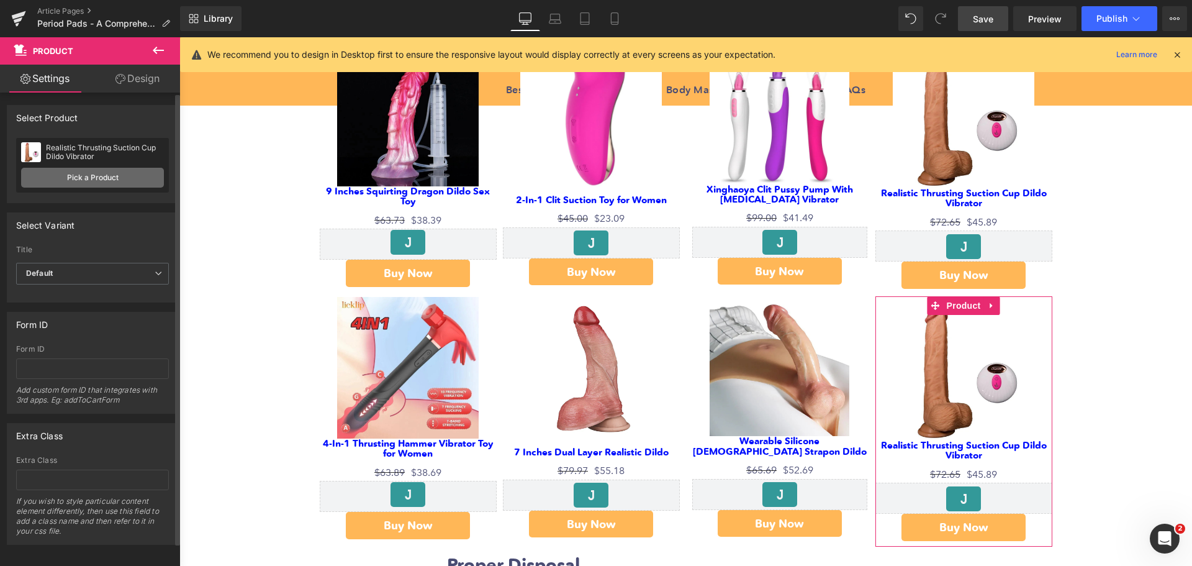
click at [100, 180] on link "Pick a Product" at bounding box center [92, 178] width 143 height 20
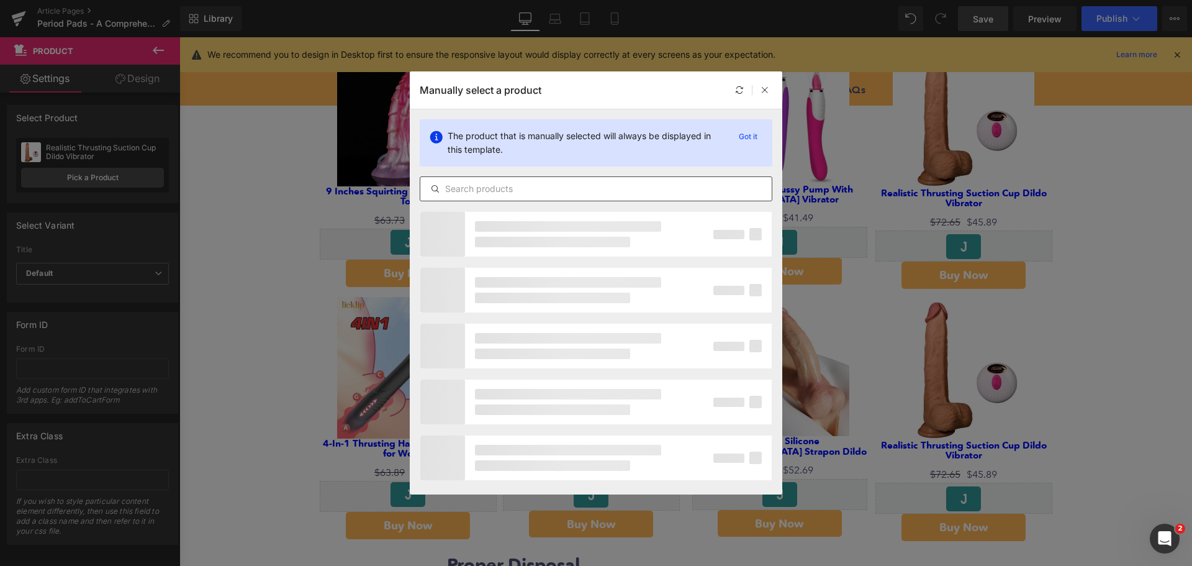
click at [547, 194] on input "text" at bounding box center [595, 188] width 351 height 15
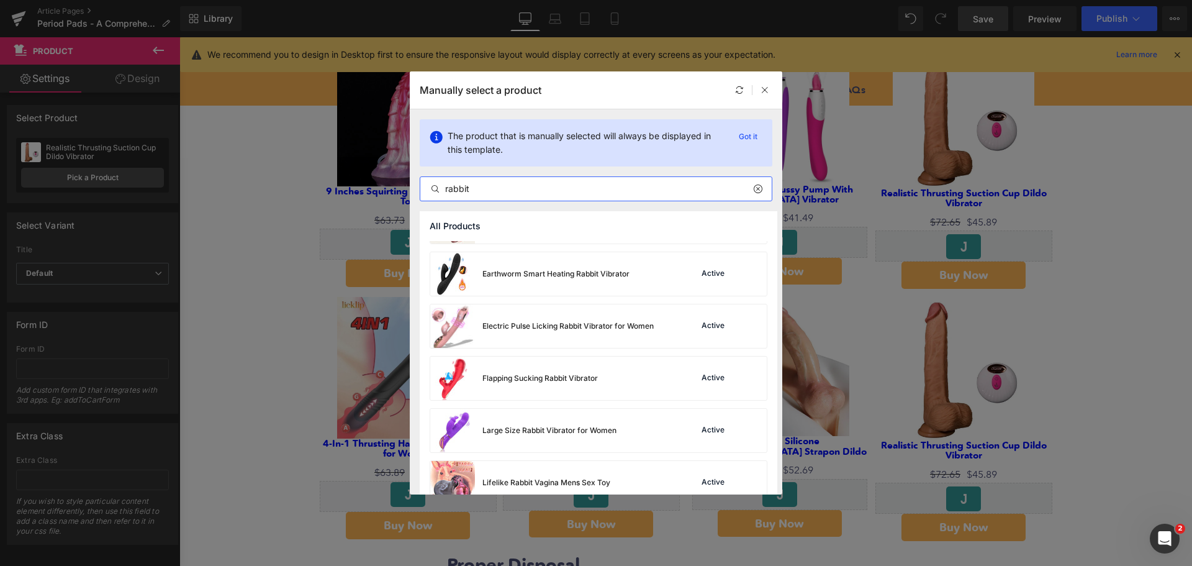
scroll to position [622, 0]
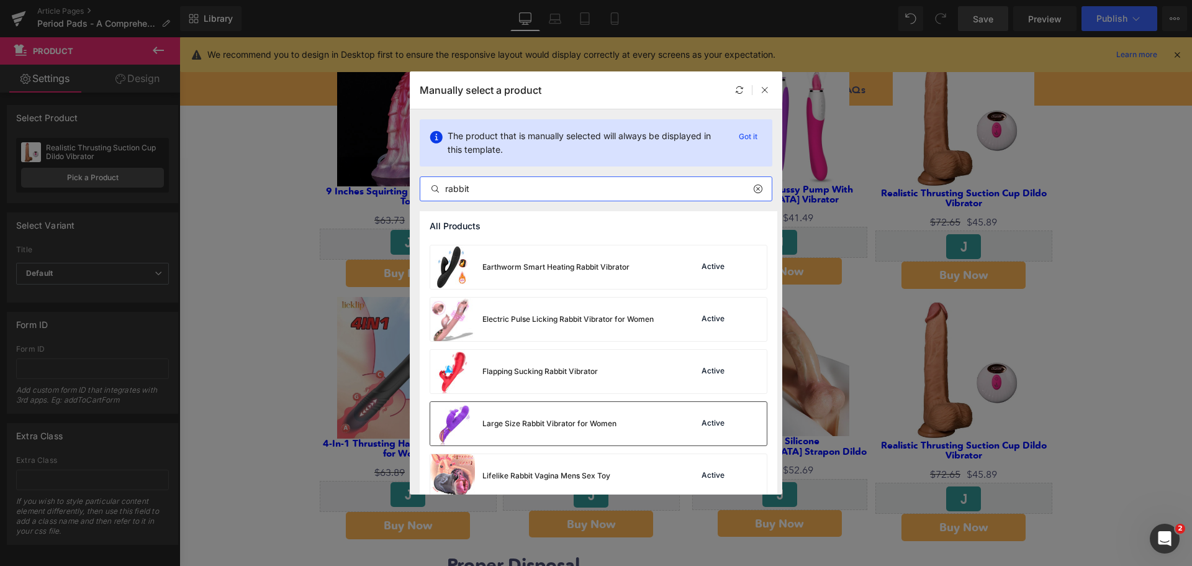
type input "rabbit"
drag, startPoint x: 625, startPoint y: 417, endPoint x: 449, endPoint y: 389, distance: 178.0
click at [628, 426] on div "Large Size Rabbit Vibrator for Women Active" at bounding box center [598, 423] width 337 height 43
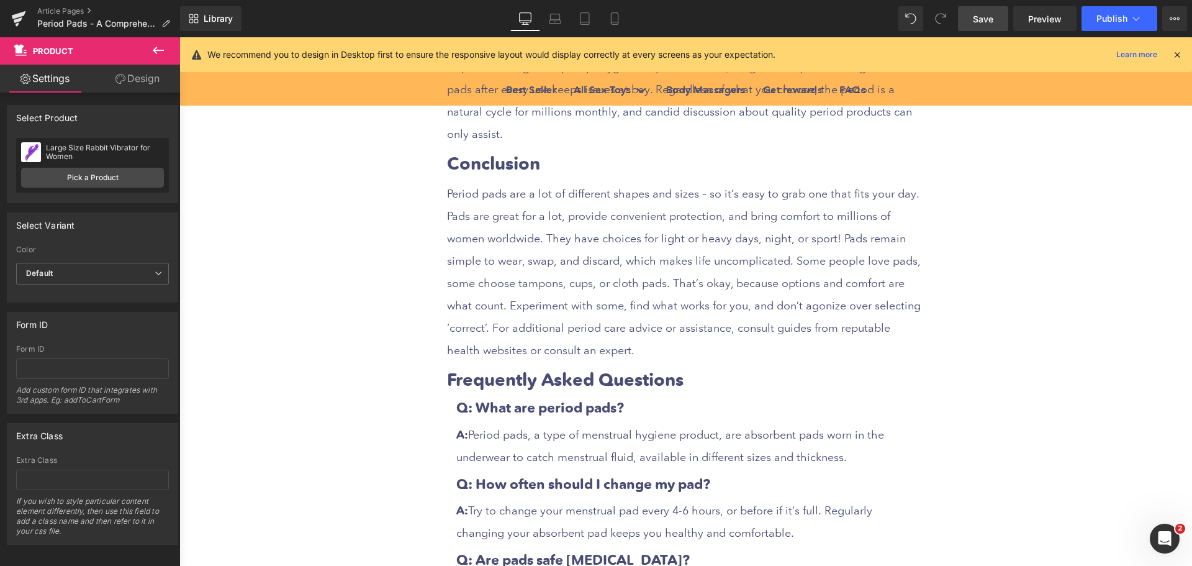
scroll to position [6963, 0]
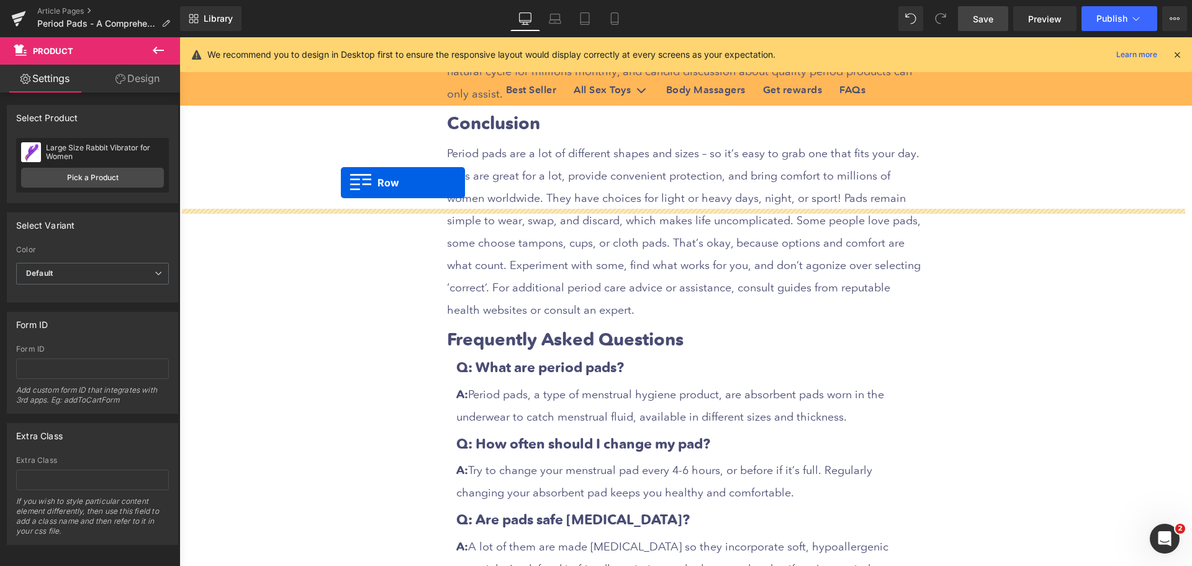
drag, startPoint x: 317, startPoint y: 279, endPoint x: 341, endPoint y: 183, distance: 99.3
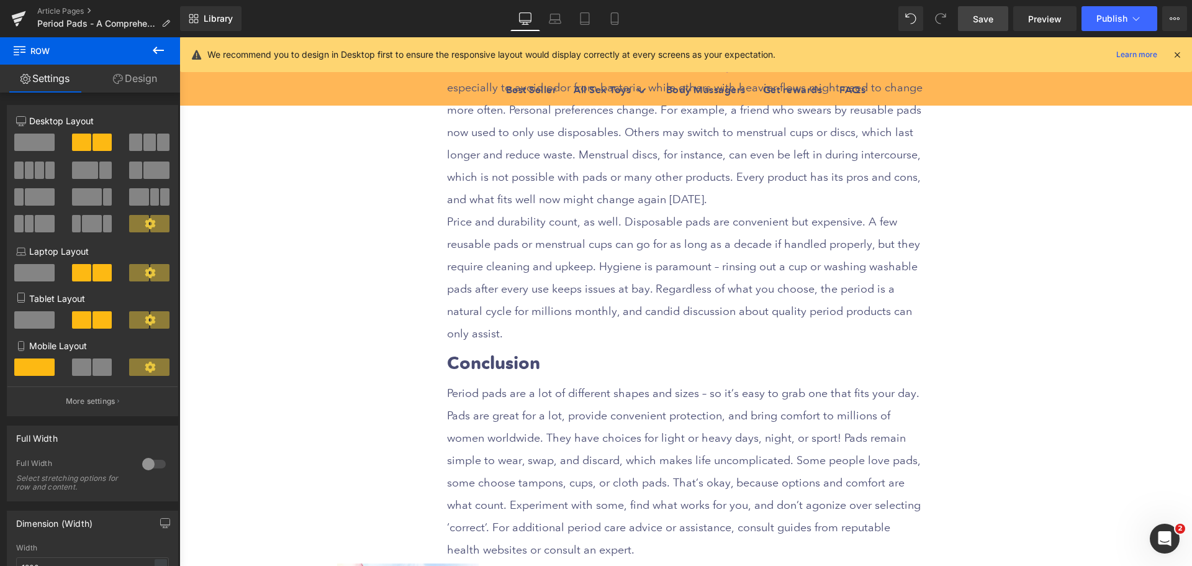
scroll to position [6559, 0]
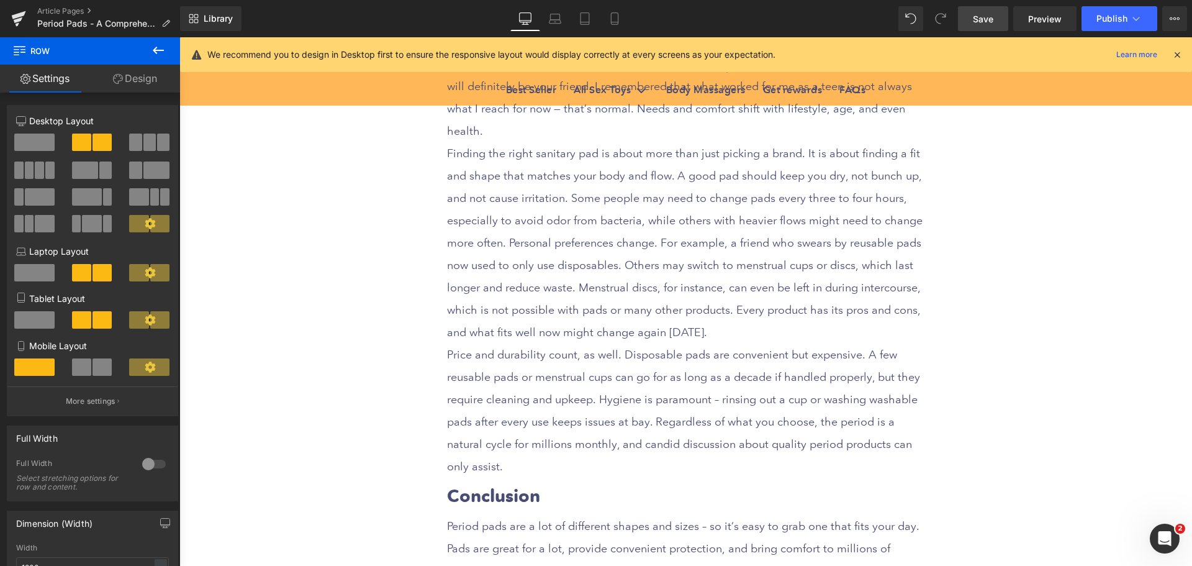
click at [985, 25] on link "Save" at bounding box center [983, 18] width 50 height 25
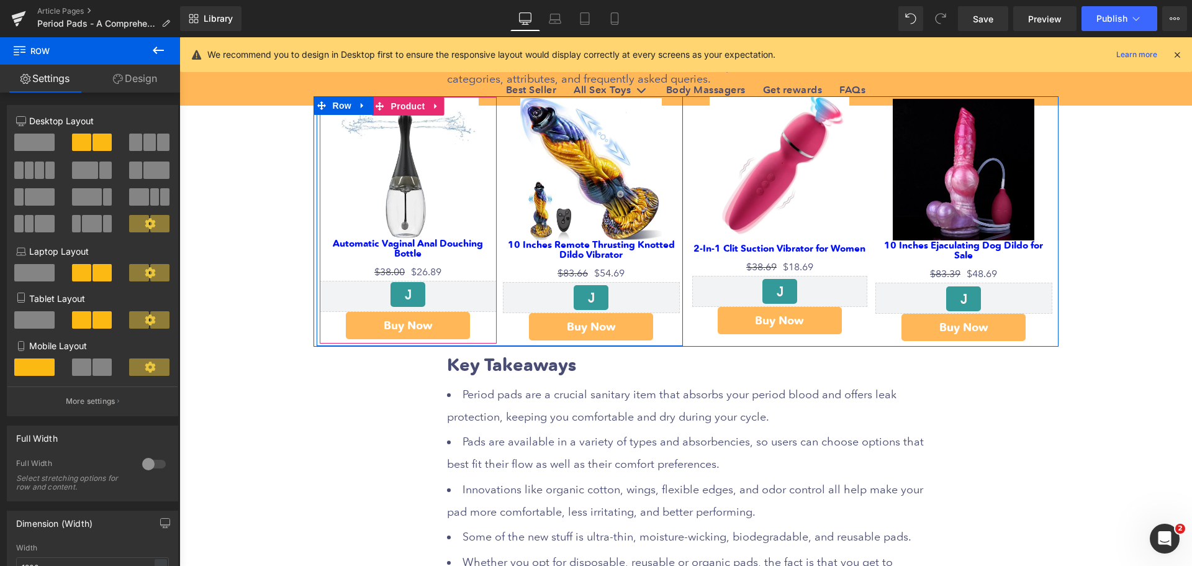
scroll to position [0, 0]
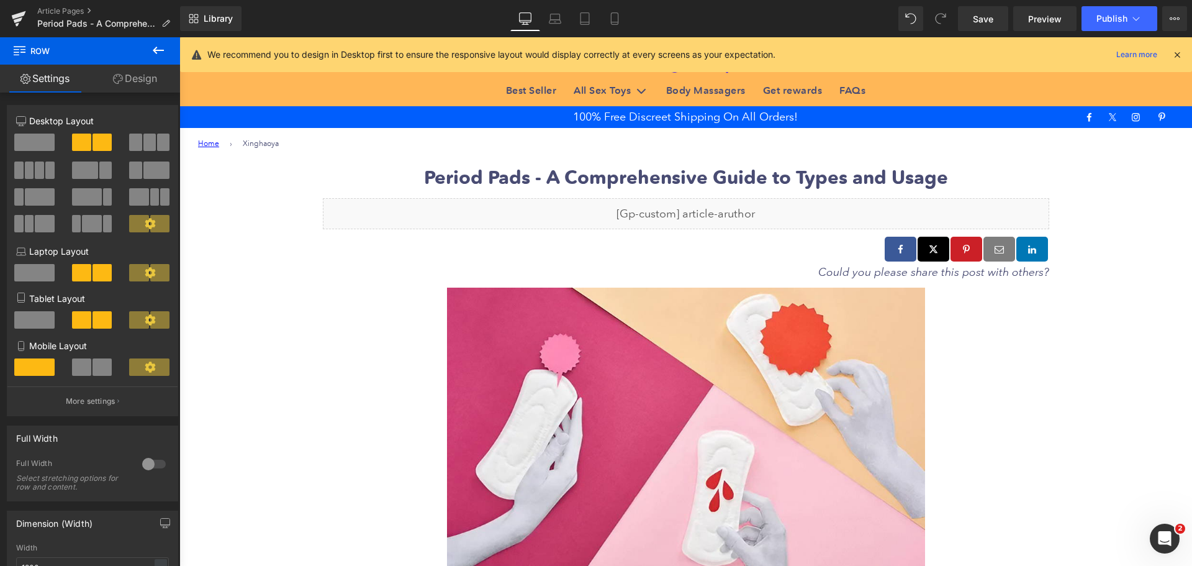
drag, startPoint x: 1186, startPoint y: 486, endPoint x: 1371, endPoint y: 71, distance: 454.2
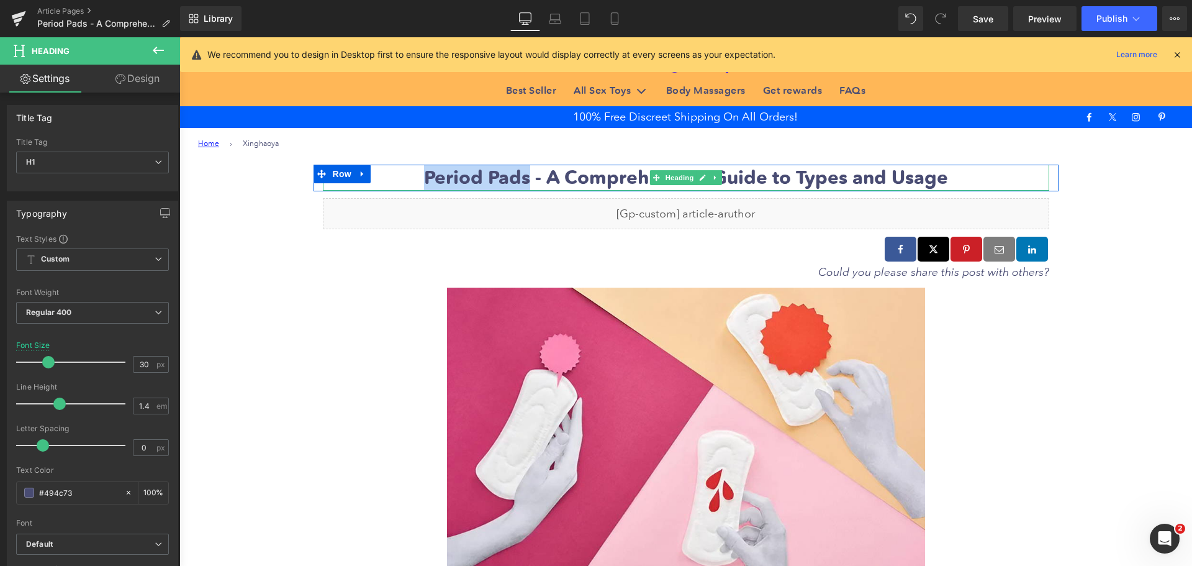
drag, startPoint x: 420, startPoint y: 176, endPoint x: 527, endPoint y: 183, distance: 107.1
click at [527, 183] on h1 "Period Pads - A Comprehensive Guide to Types and Usage" at bounding box center [686, 178] width 727 height 26
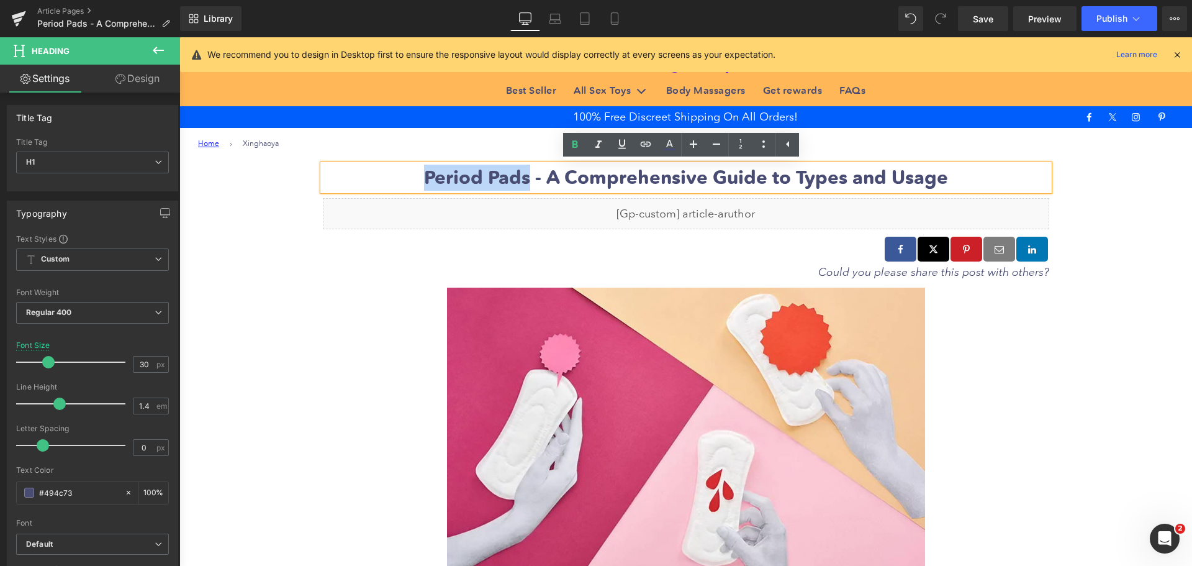
copy b "Period Pads"
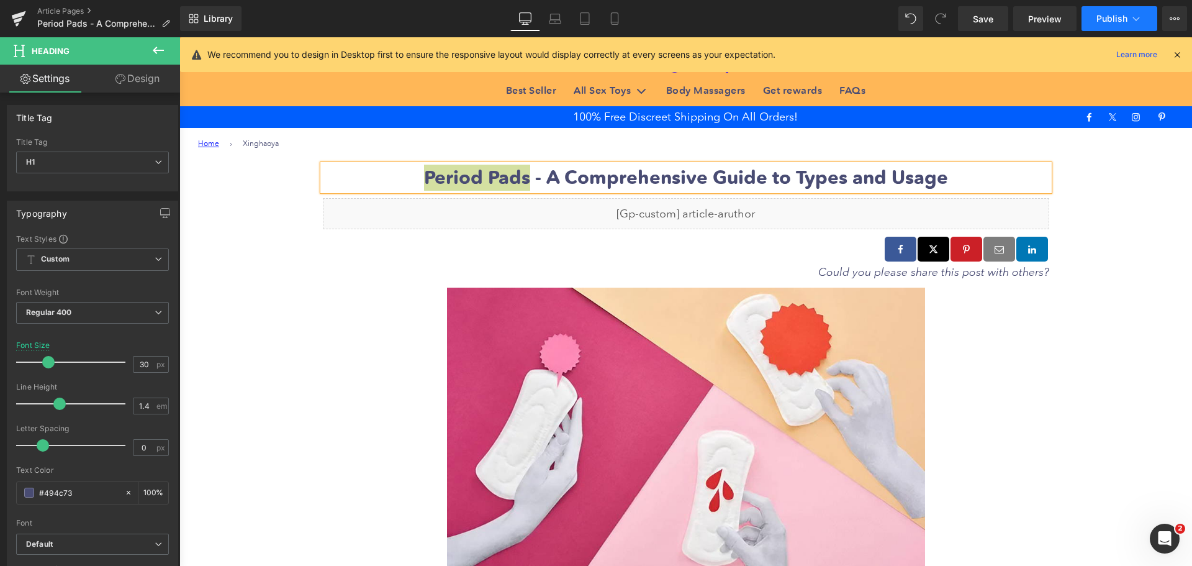
click at [1112, 14] on span "Publish" at bounding box center [1112, 19] width 31 height 10
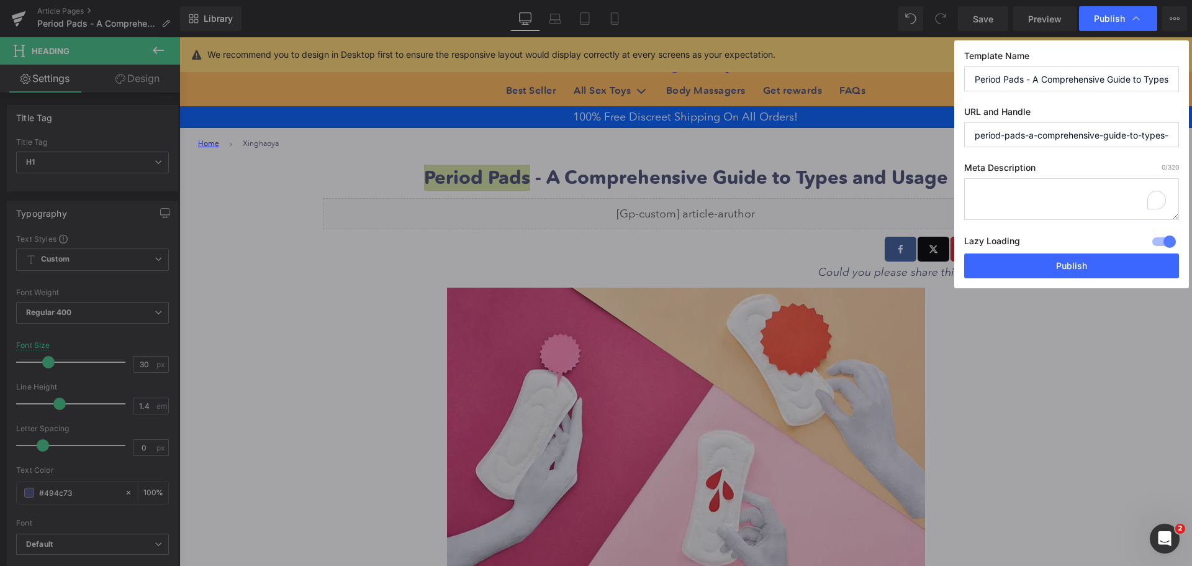
click at [1005, 193] on textarea "To enrich screen reader interactions, please activate Accessibility in Grammarl…" at bounding box center [1071, 199] width 215 height 42
paste textarea "Comprehensive guide to period pads: types, sizing, usage tips, eco options, and…"
type textarea "Comprehensive guide to period pads: types, sizing, usage tips, eco options, and…"
drag, startPoint x: 1030, startPoint y: 135, endPoint x: 1175, endPoint y: 137, distance: 145.3
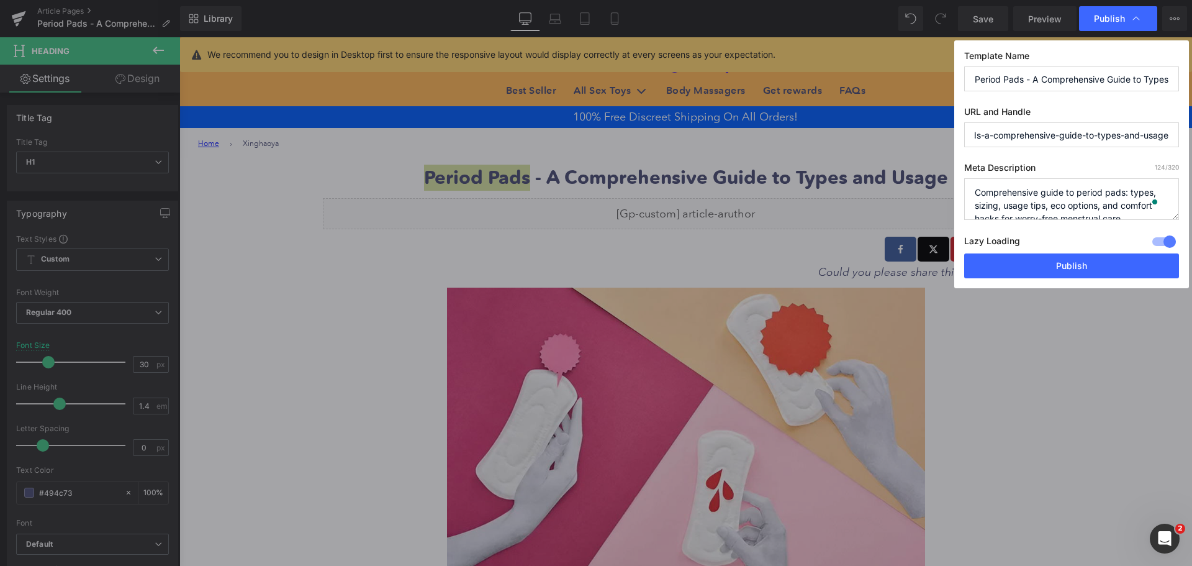
click at [1175, 137] on input "period-pads-a-comprehensive-guide-to-types-and-usage" at bounding box center [1071, 134] width 215 height 25
drag, startPoint x: 1031, startPoint y: 135, endPoint x: 1112, endPoint y: 135, distance: 80.7
click at [1112, 135] on input "period-pads-guidguideguide" at bounding box center [1071, 134] width 215 height 25
drag, startPoint x: 1060, startPoint y: 135, endPoint x: 946, endPoint y: 140, distance: 114.4
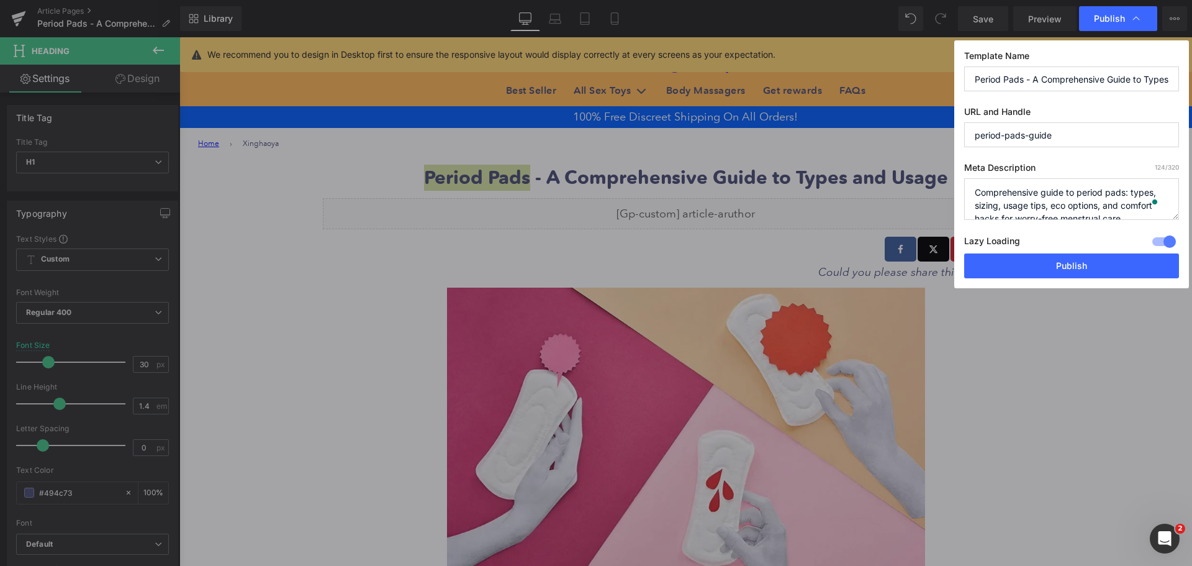
click at [946, 140] on div "Publish Template Name Period Pads - A Comprehensive Guide to Types and Usage UR…" at bounding box center [596, 283] width 1192 height 566
type input "period-pads-guide"
click at [1067, 270] on button "Publish" at bounding box center [1071, 265] width 215 height 25
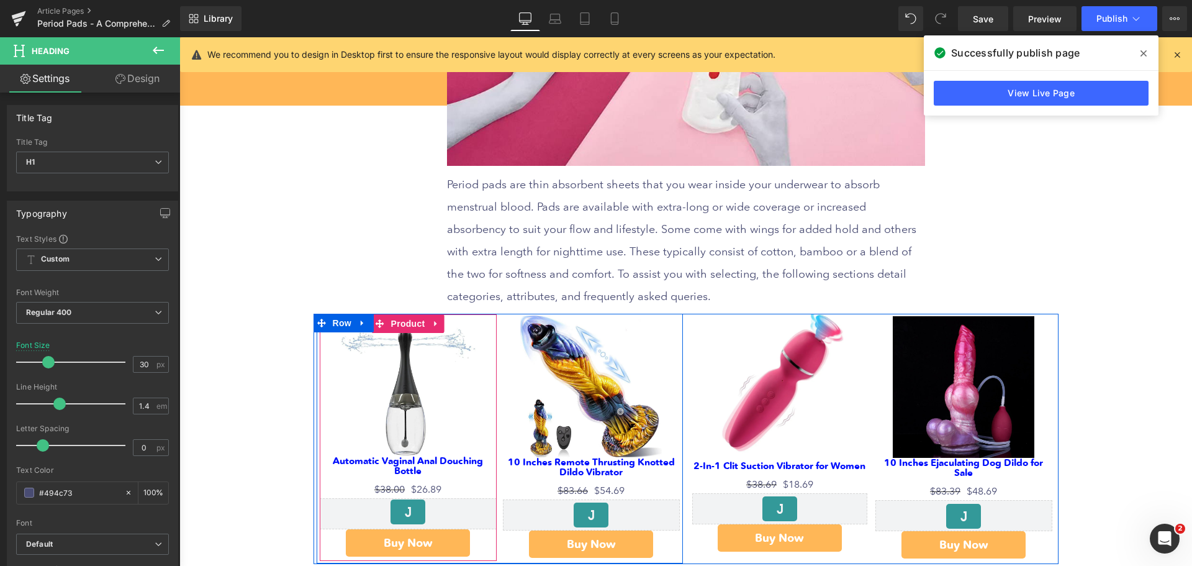
scroll to position [373, 0]
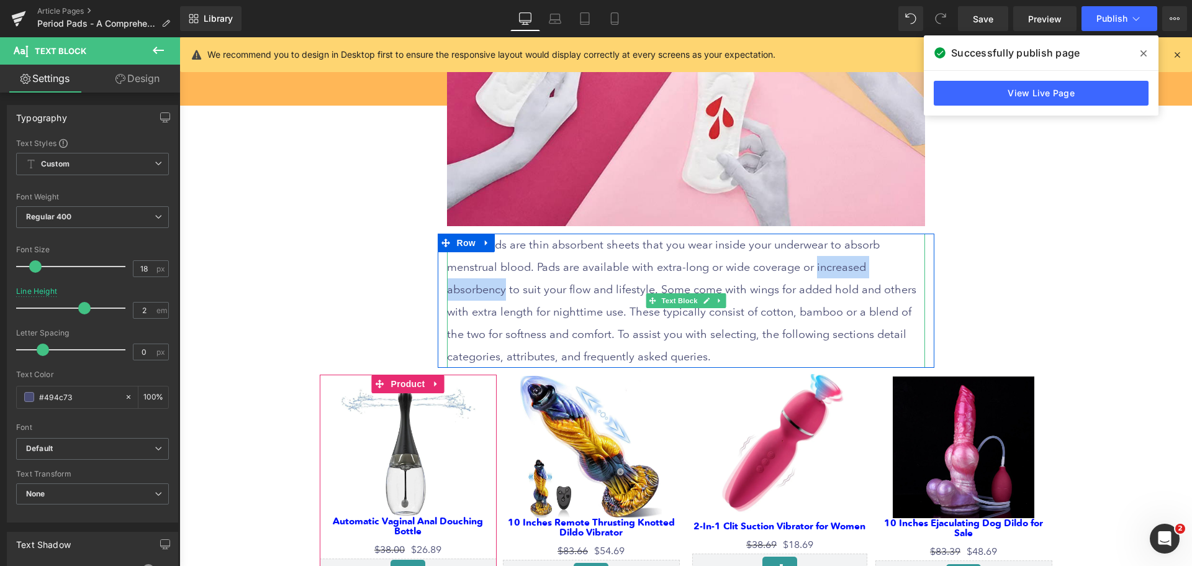
drag, startPoint x: 748, startPoint y: 265, endPoint x: 855, endPoint y: 266, distance: 107.4
click at [855, 266] on p "Period pads are thin absorbent sheets that you wear inside your underwear to ab…" at bounding box center [686, 300] width 478 height 134
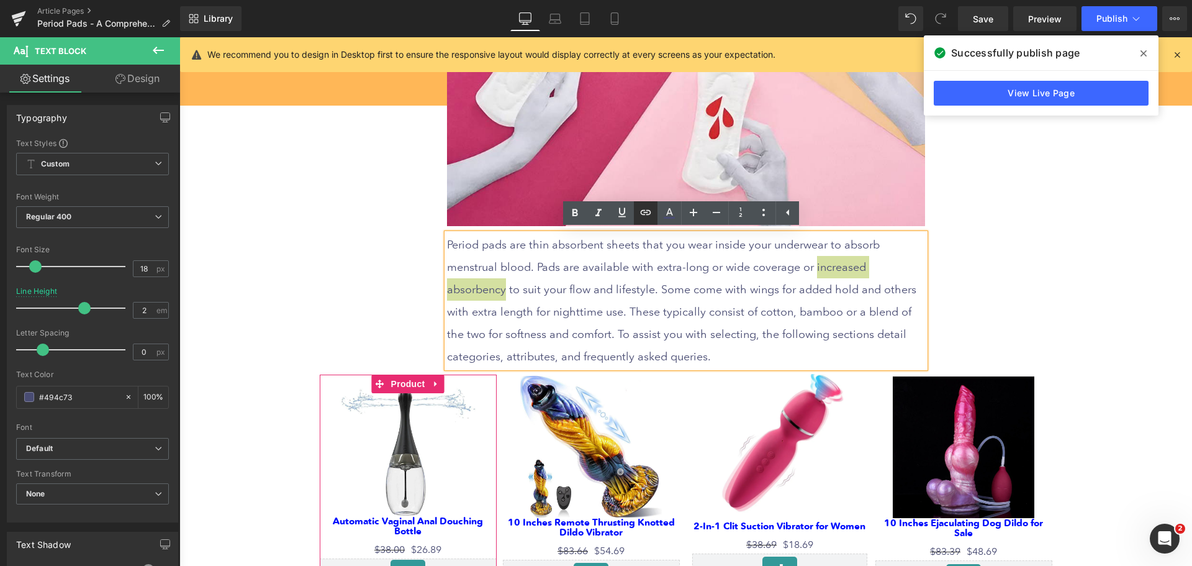
drag, startPoint x: 643, startPoint y: 213, endPoint x: 649, endPoint y: 222, distance: 10.9
click at [408, 290] on icon at bounding box center [349, 302] width 117 height 24
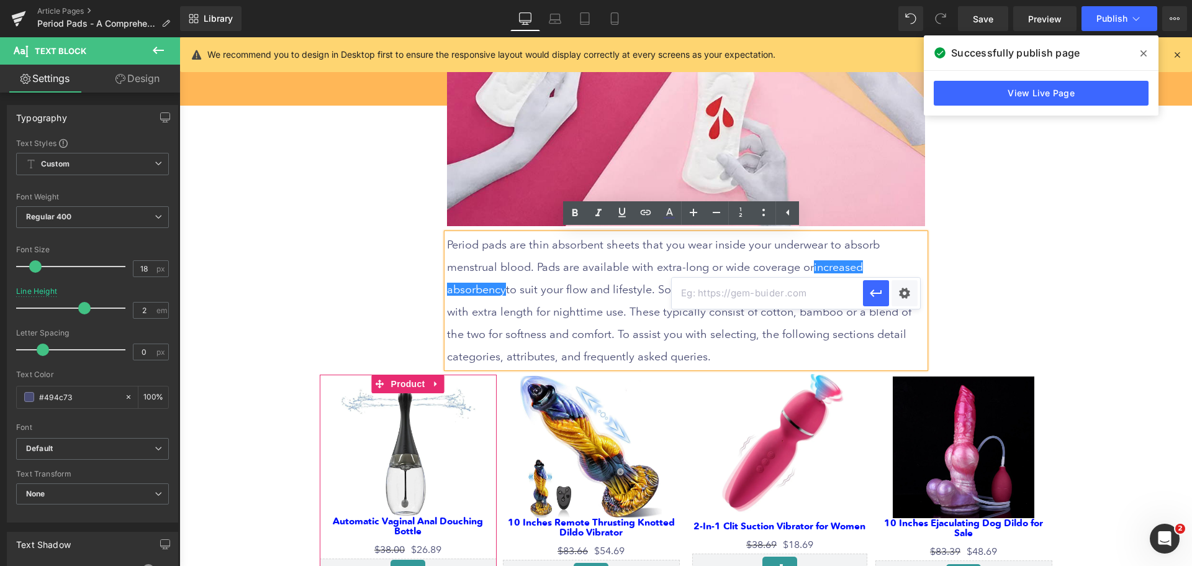
click at [727, 301] on input "text" at bounding box center [767, 293] width 191 height 31
paste input "[URL][DOMAIN_NAME]"
type input "[URL][DOMAIN_NAME]"
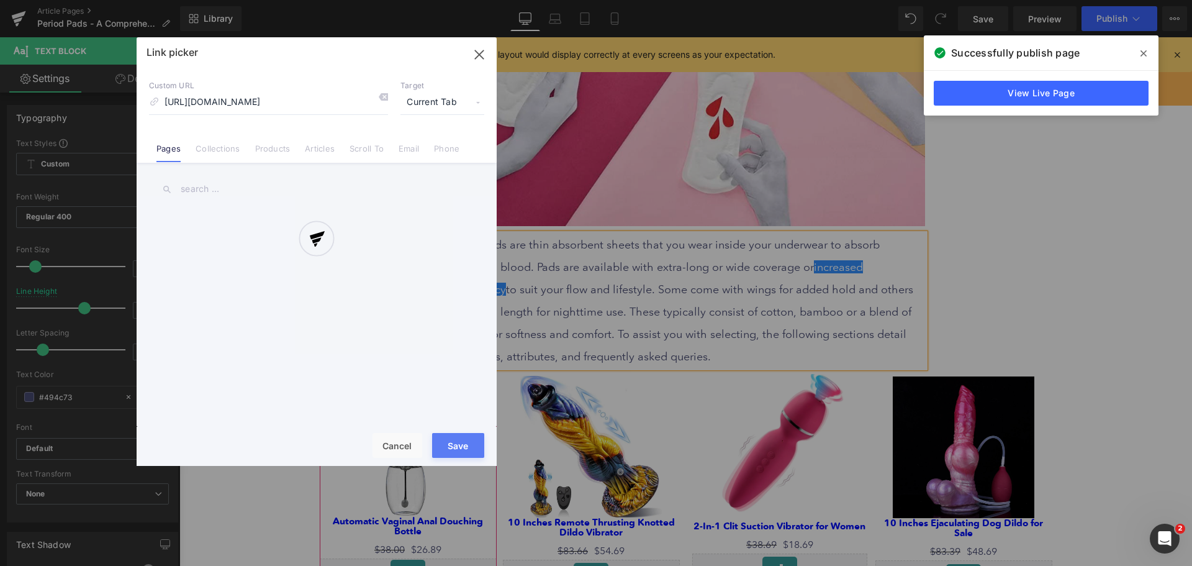
click at [910, 0] on div "Text Color Highlight Color #333333 Edit or remove link: Edit - Unlink - Cancel …" at bounding box center [596, 0] width 1192 height 0
click at [437, 104] on div at bounding box center [317, 251] width 360 height 428
click at [441, 104] on div at bounding box center [317, 251] width 360 height 428
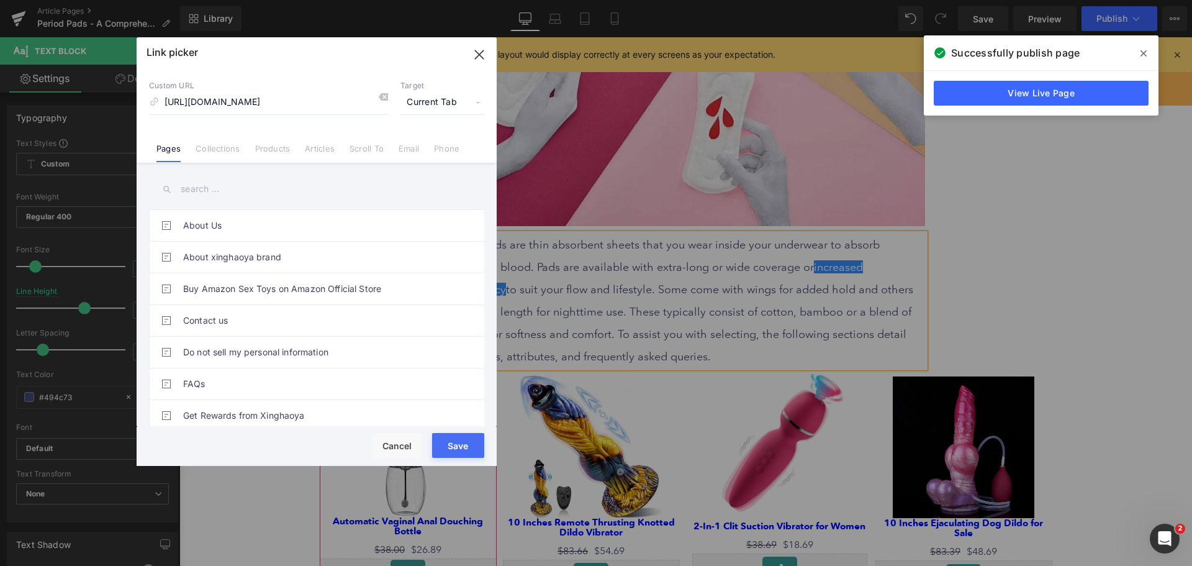
click at [441, 104] on span "Current Tab" at bounding box center [443, 103] width 84 height 24
click at [420, 140] on li "New Tab" at bounding box center [442, 147] width 96 height 22
click at [451, 451] on button "Save" at bounding box center [458, 445] width 52 height 25
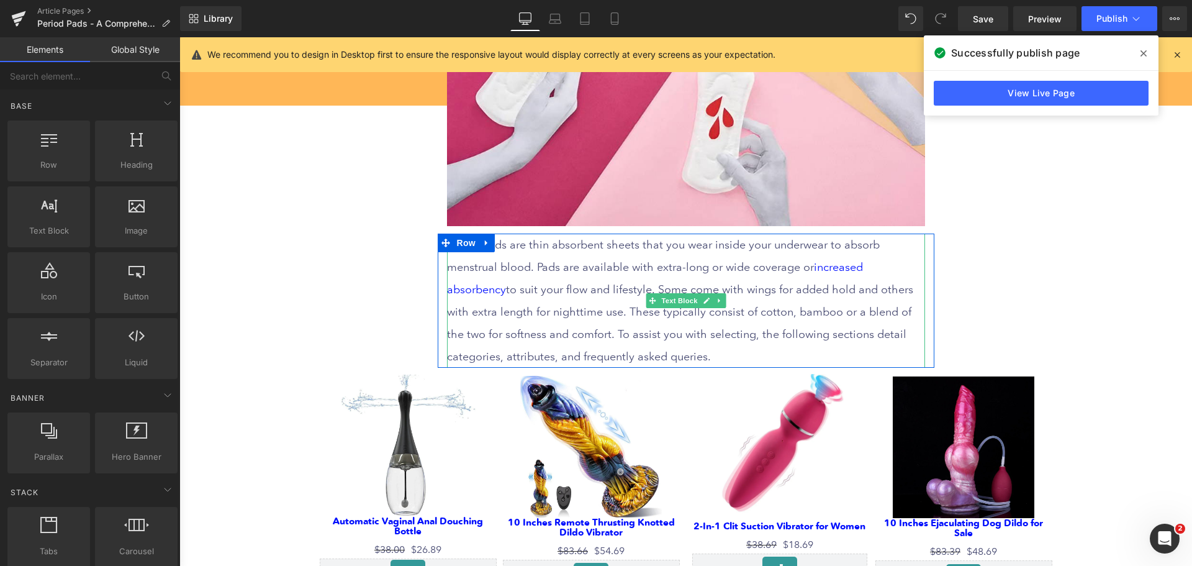
click at [601, 274] on p "Period pads are thin absorbent sheets that you wear inside your underwear to ab…" at bounding box center [686, 300] width 478 height 134
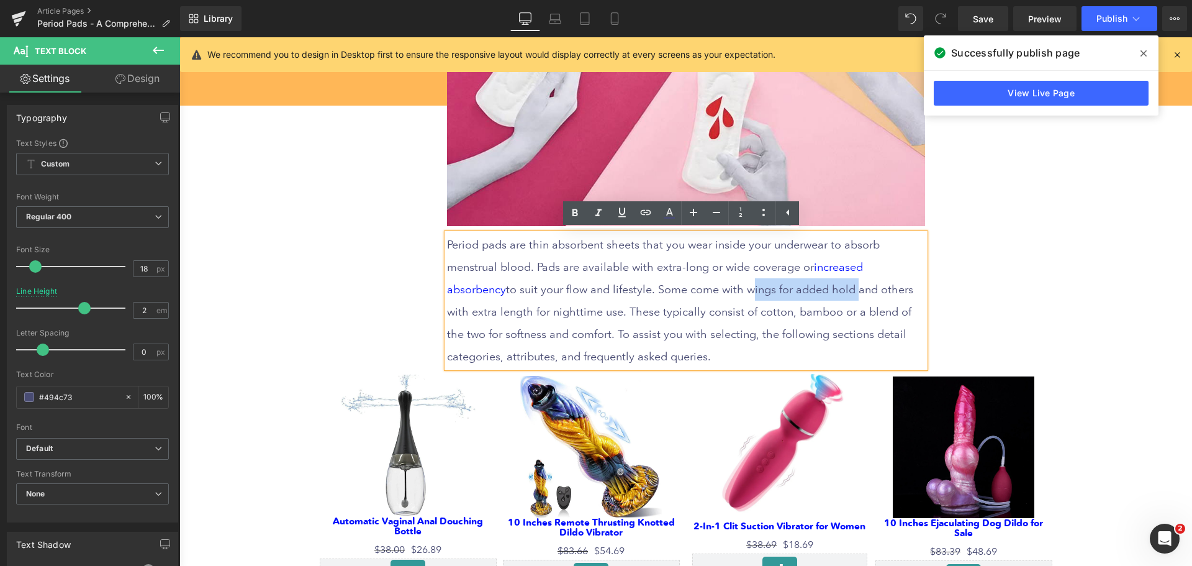
drag, startPoint x: 617, startPoint y: 287, endPoint x: 718, endPoint y: 288, distance: 101.2
click at [718, 288] on p "Period pads are thin absorbent sheets that you wear inside your underwear to ab…" at bounding box center [686, 300] width 478 height 134
drag, startPoint x: 645, startPoint y: 213, endPoint x: 487, endPoint y: 258, distance: 164.7
click at [645, 213] on icon at bounding box center [646, 212] width 11 height 5
drag, startPoint x: 661, startPoint y: 315, endPoint x: 678, endPoint y: 320, distance: 17.5
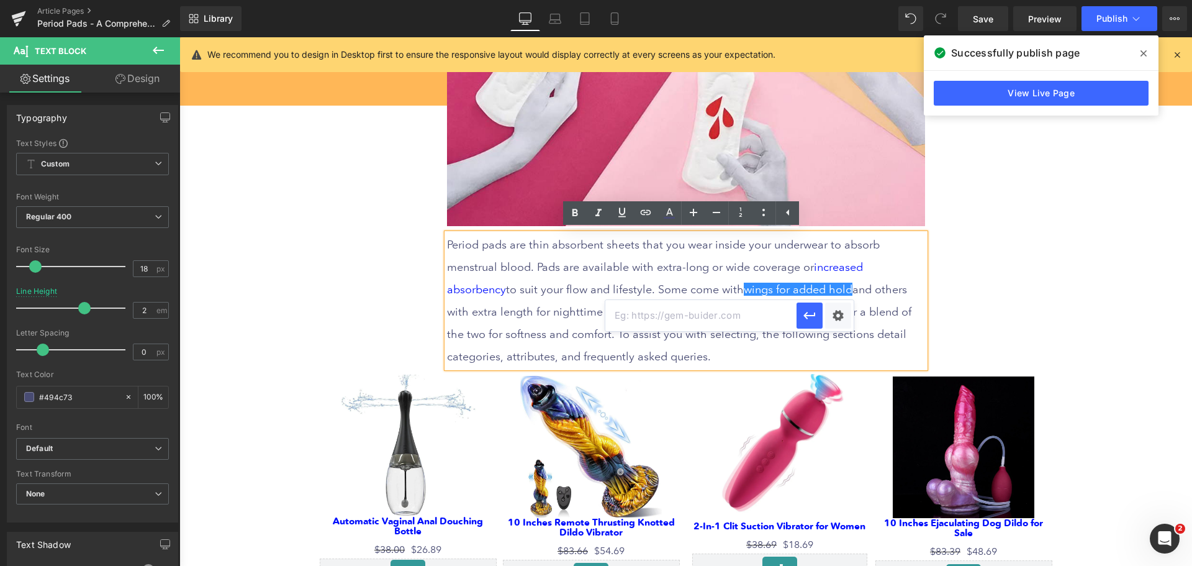
click at [661, 316] on input "text" at bounding box center [700, 315] width 191 height 31
paste input "[URL][DOMAIN_NAME]"
type input "[URL][DOMAIN_NAME]"
click at [833, 0] on div "Text Color Highlight Color #333333 Edit or remove link: Edit - Unlink - Cancel …" at bounding box center [596, 0] width 1192 height 0
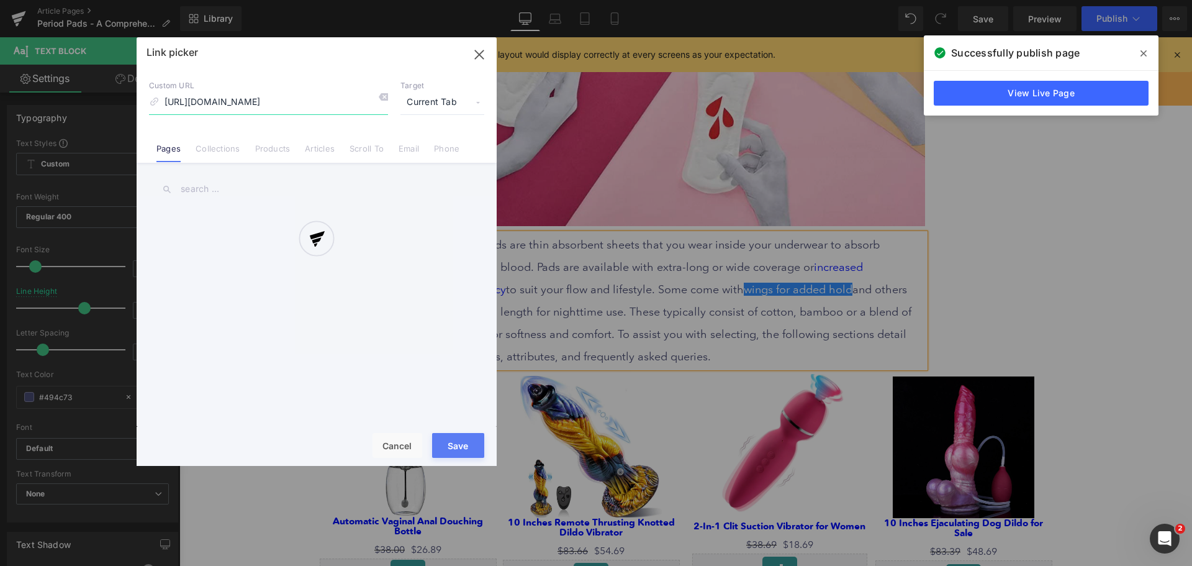
scroll to position [0, 131]
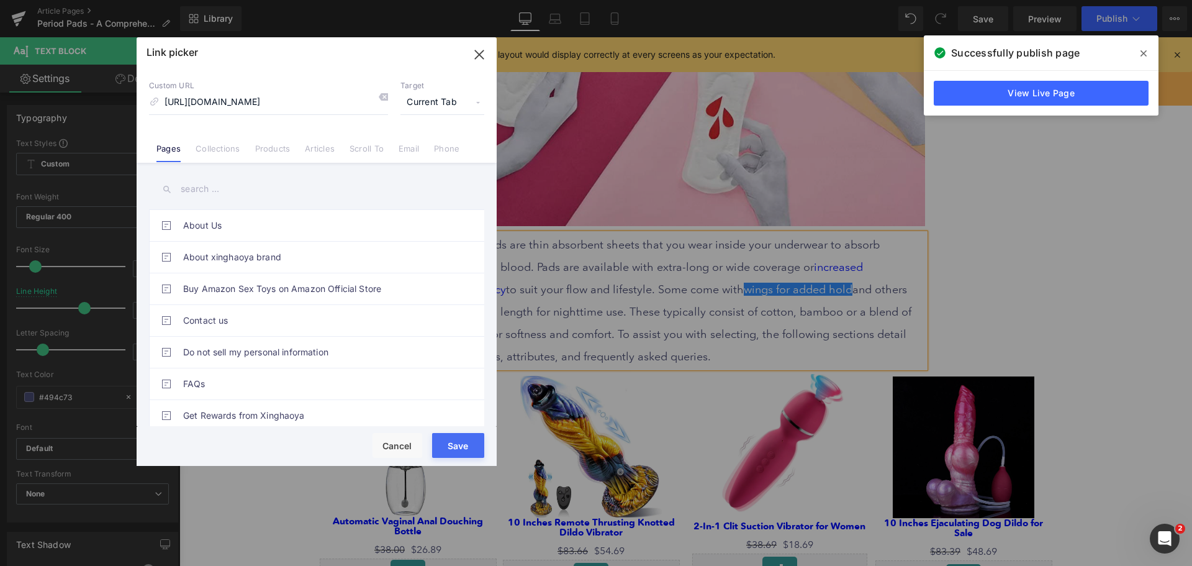
click at [432, 105] on span "Current Tab" at bounding box center [443, 103] width 84 height 24
click at [408, 145] on li "New Tab" at bounding box center [442, 147] width 96 height 22
drag, startPoint x: 461, startPoint y: 446, endPoint x: 284, endPoint y: 409, distance: 180.9
click at [461, 446] on button "Save" at bounding box center [458, 445] width 52 height 25
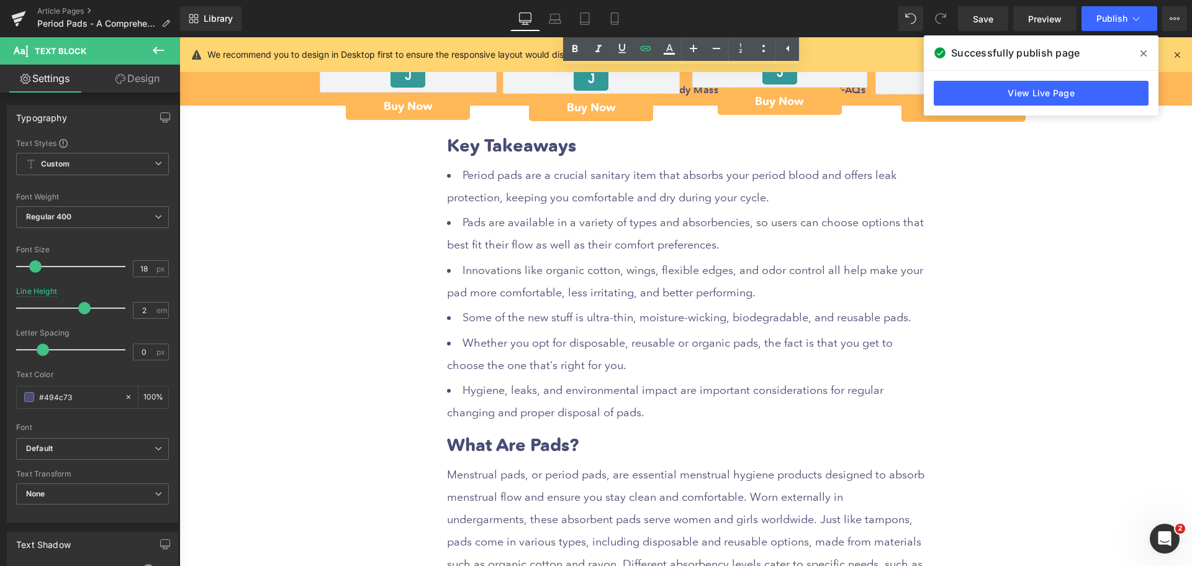
scroll to position [1056, 0]
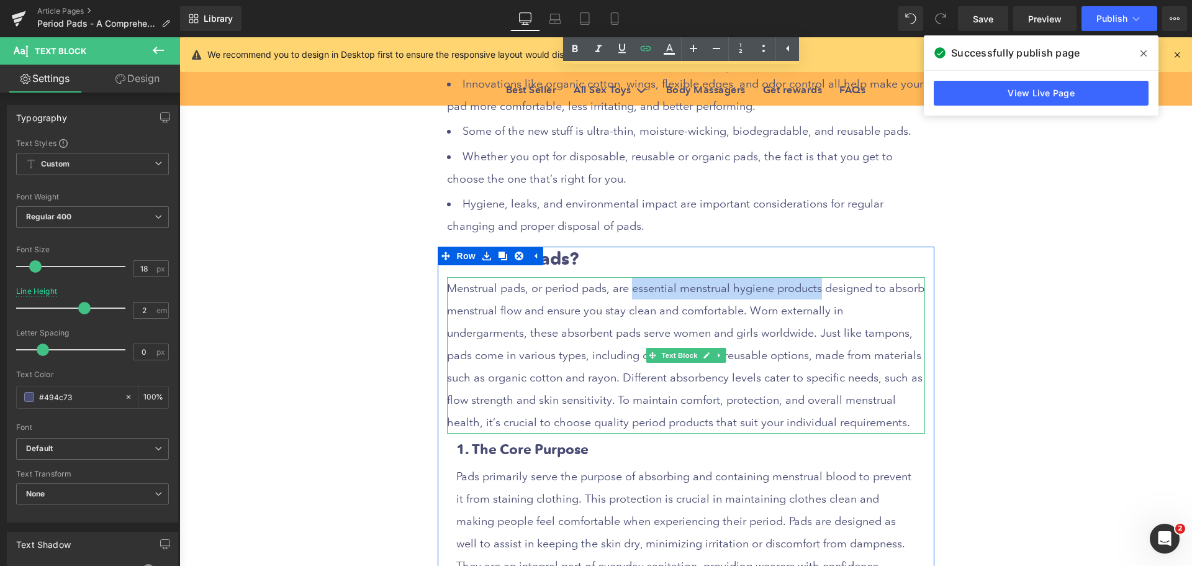
drag, startPoint x: 623, startPoint y: 285, endPoint x: 805, endPoint y: 286, distance: 182.0
click at [805, 286] on p "Menstrual pads, or period pads, are essential menstrual hygiene products design…" at bounding box center [686, 355] width 478 height 156
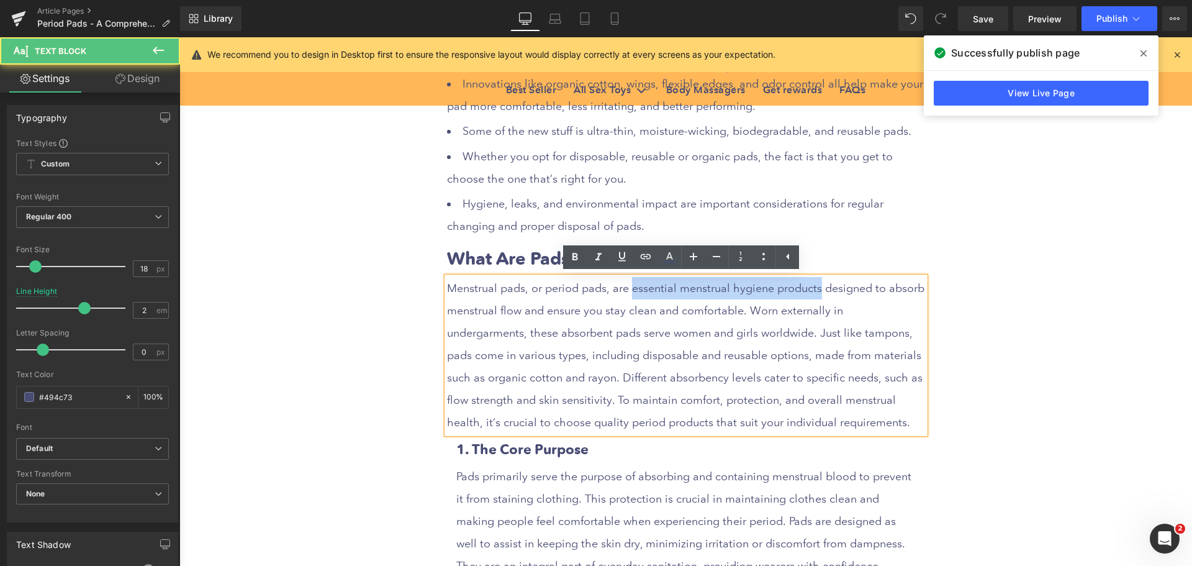
click at [677, 294] on p "Menstrual pads, or period pads, are essential menstrual hygiene products design…" at bounding box center [686, 355] width 478 height 156
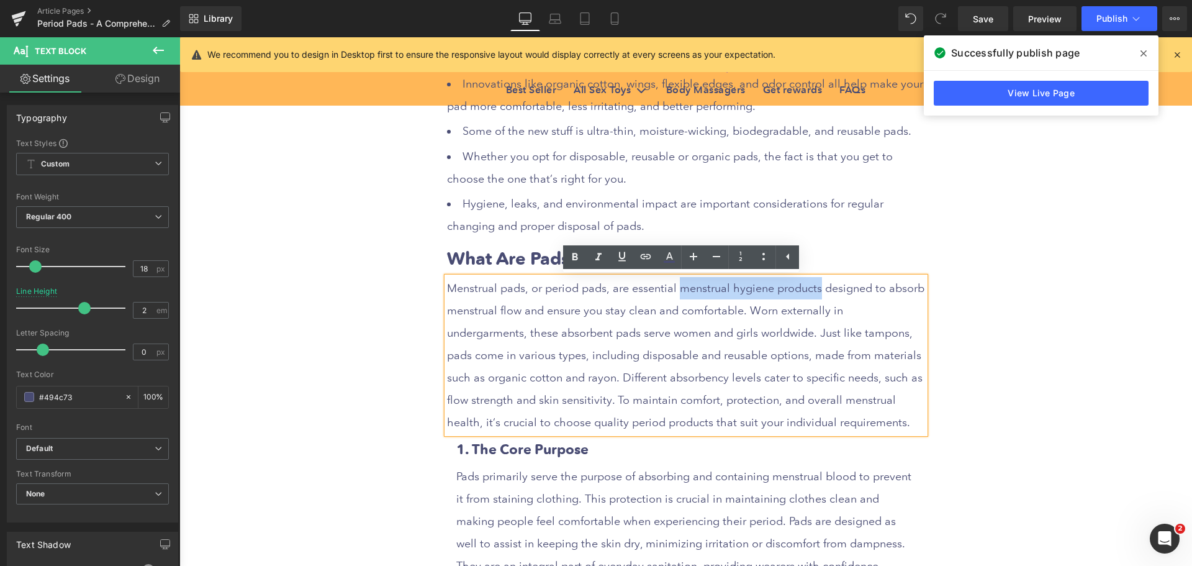
drag, startPoint x: 673, startPoint y: 286, endPoint x: 804, endPoint y: 285, distance: 131.7
click at [804, 285] on p "Menstrual pads, or period pads, are essential menstrual hygiene products design…" at bounding box center [686, 355] width 478 height 156
click at [408, 290] on icon at bounding box center [349, 302] width 117 height 24
click at [694, 315] on input "text" at bounding box center [767, 314] width 191 height 31
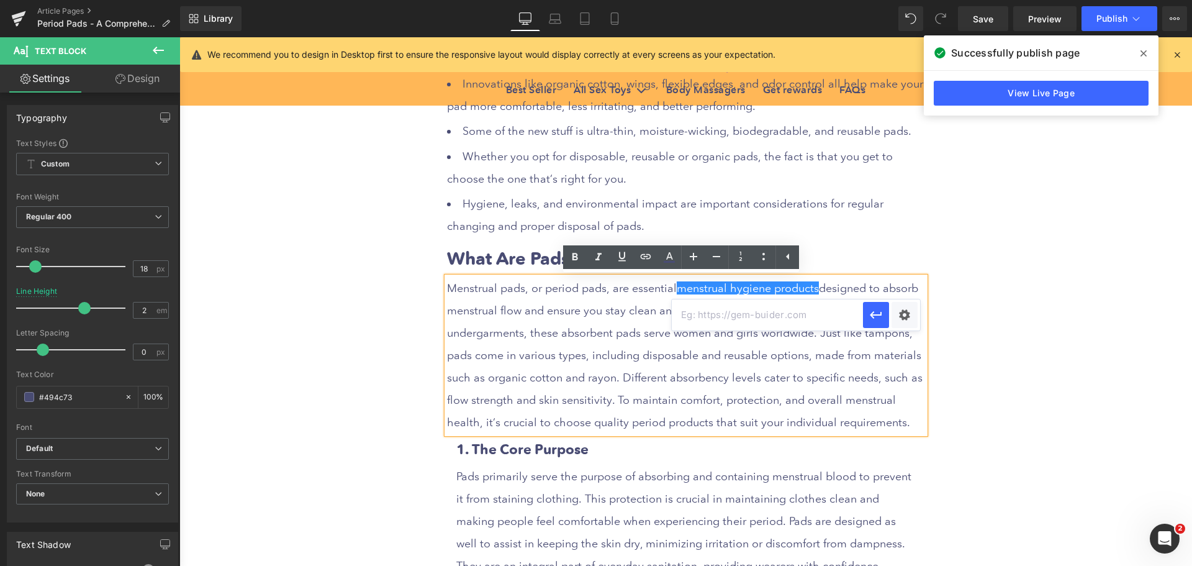
paste input "[URL][DOMAIN_NAME]"
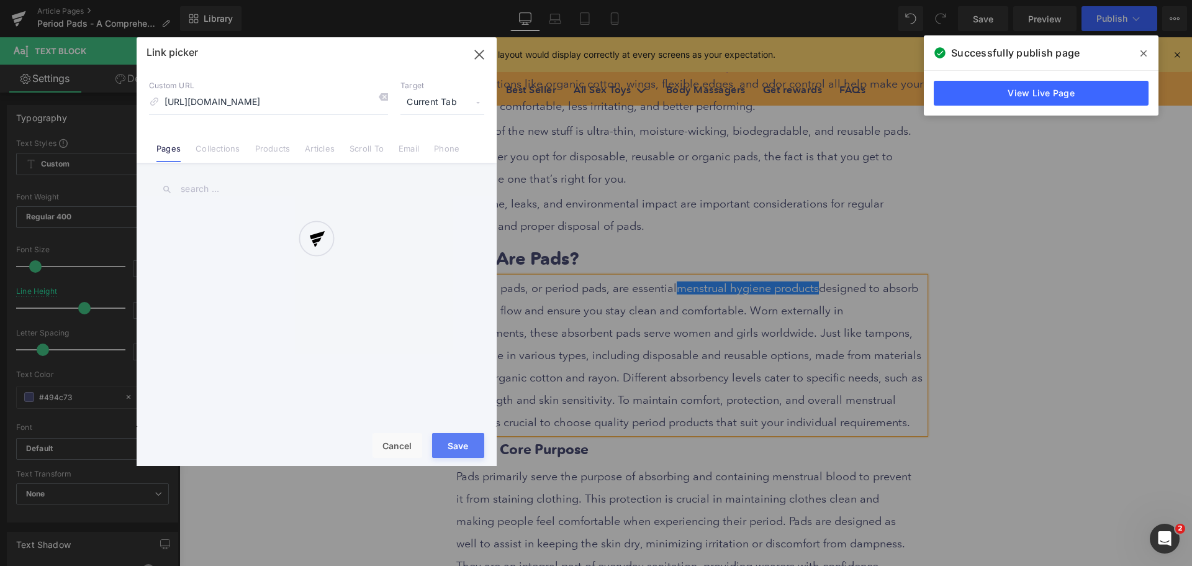
click at [901, 0] on div "Text Color Highlight Color #333333 Edit or remove link: Edit - Unlink - Cancel …" at bounding box center [596, 0] width 1192 height 0
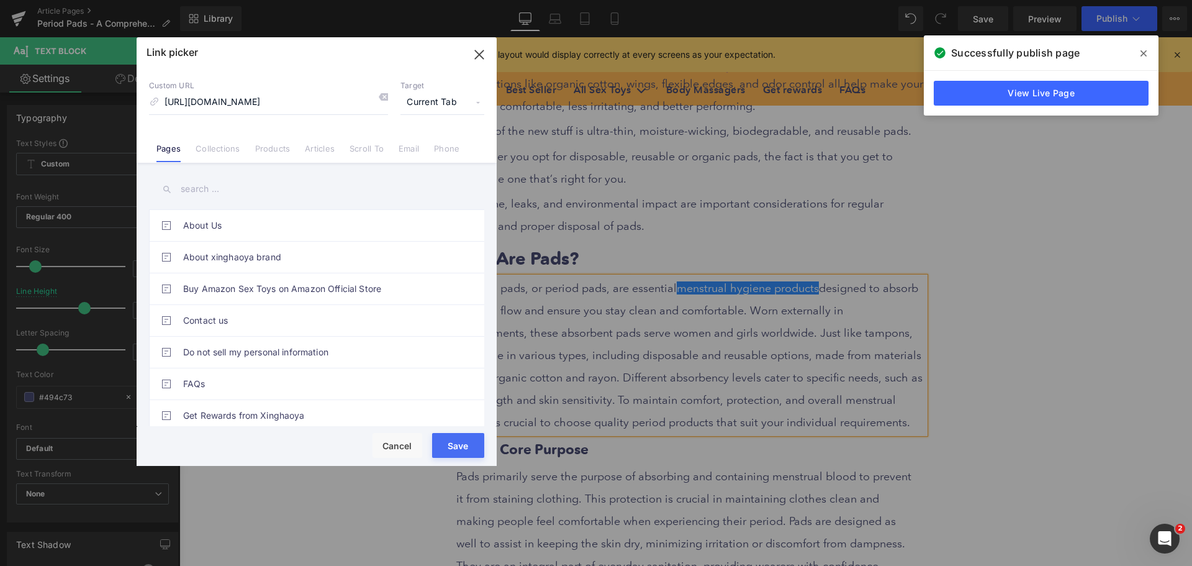
scroll to position [0, 0]
click at [440, 105] on span "Current Tab" at bounding box center [443, 103] width 84 height 24
click at [431, 145] on li "New Tab" at bounding box center [442, 147] width 96 height 22
click at [448, 438] on button "Save" at bounding box center [458, 445] width 52 height 25
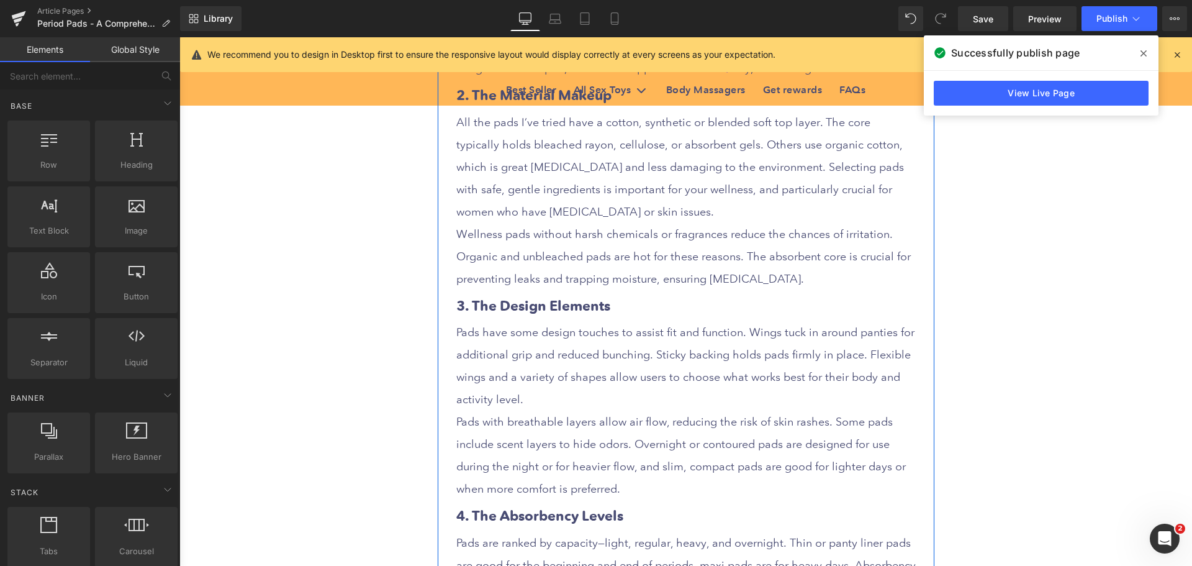
scroll to position [1739, 0]
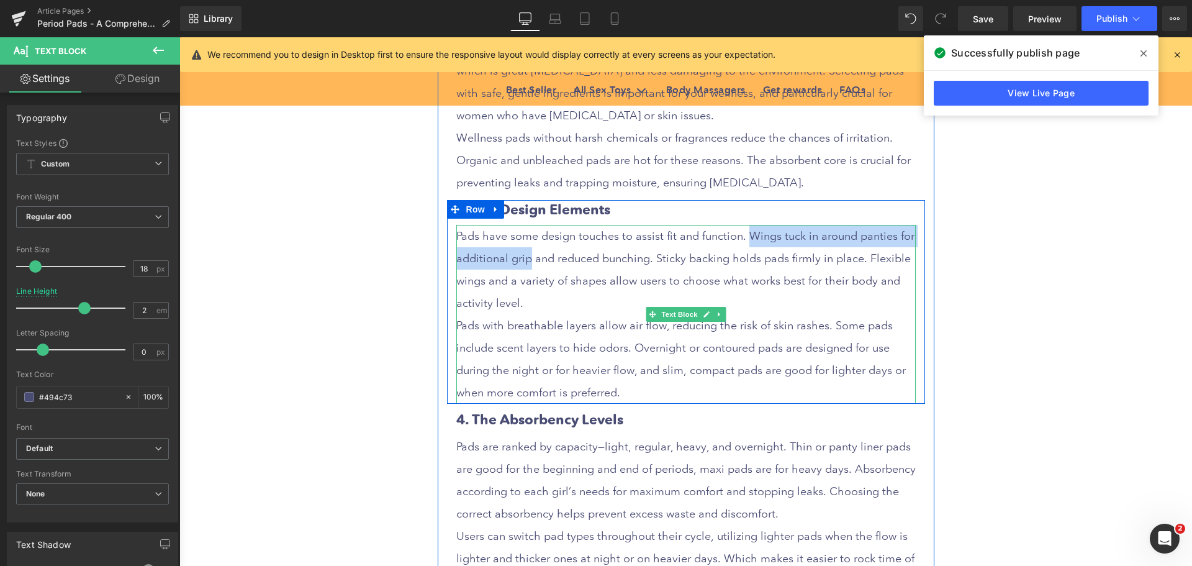
drag, startPoint x: 741, startPoint y: 234, endPoint x: 519, endPoint y: 265, distance: 223.9
click at [519, 265] on p "Pads have some design touches to assist fit and function. Wings tuck in around …" at bounding box center [686, 269] width 460 height 89
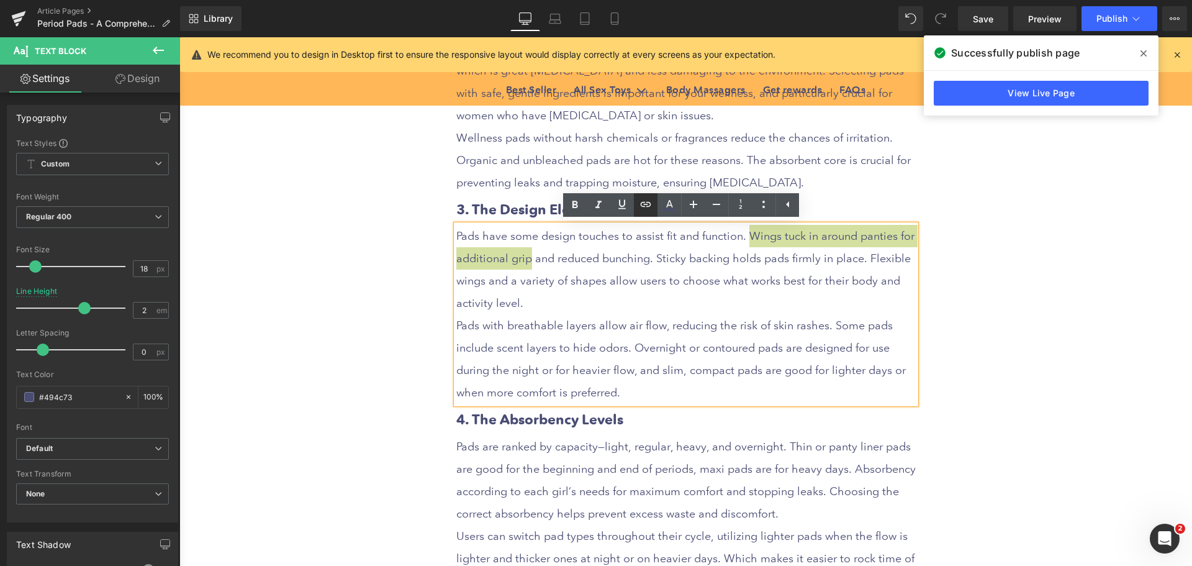
click at [408, 290] on icon at bounding box center [349, 302] width 117 height 24
click at [633, 291] on input "text" at bounding box center [708, 285] width 191 height 31
paste input "[URL][DOMAIN_NAME][MEDICAL_DATA]"
type input "[URL][DOMAIN_NAME][MEDICAL_DATA]"
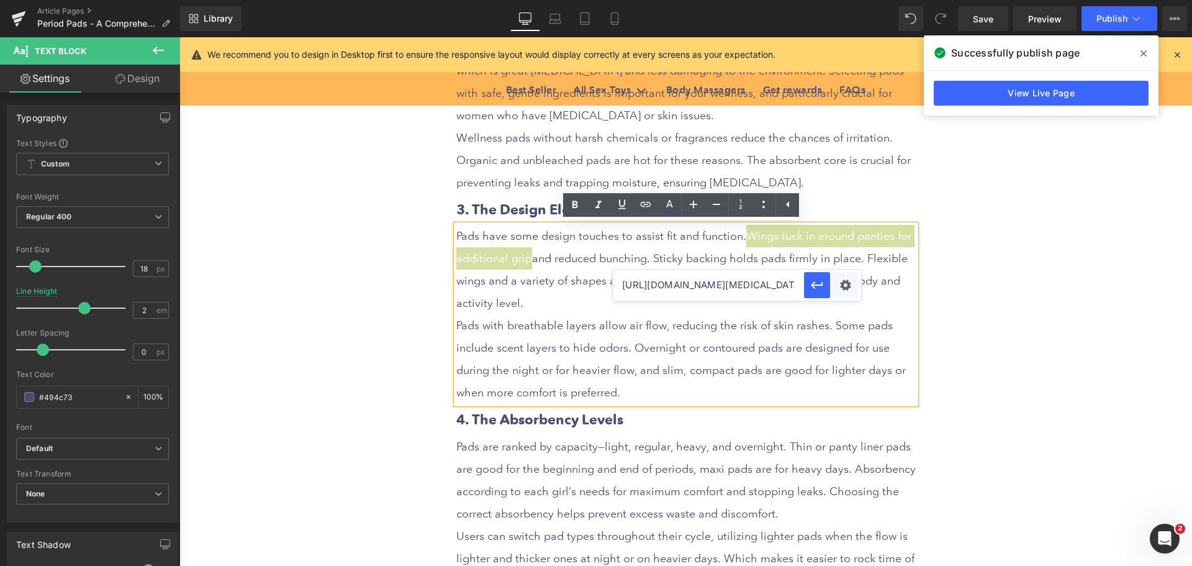
scroll to position [0, 142]
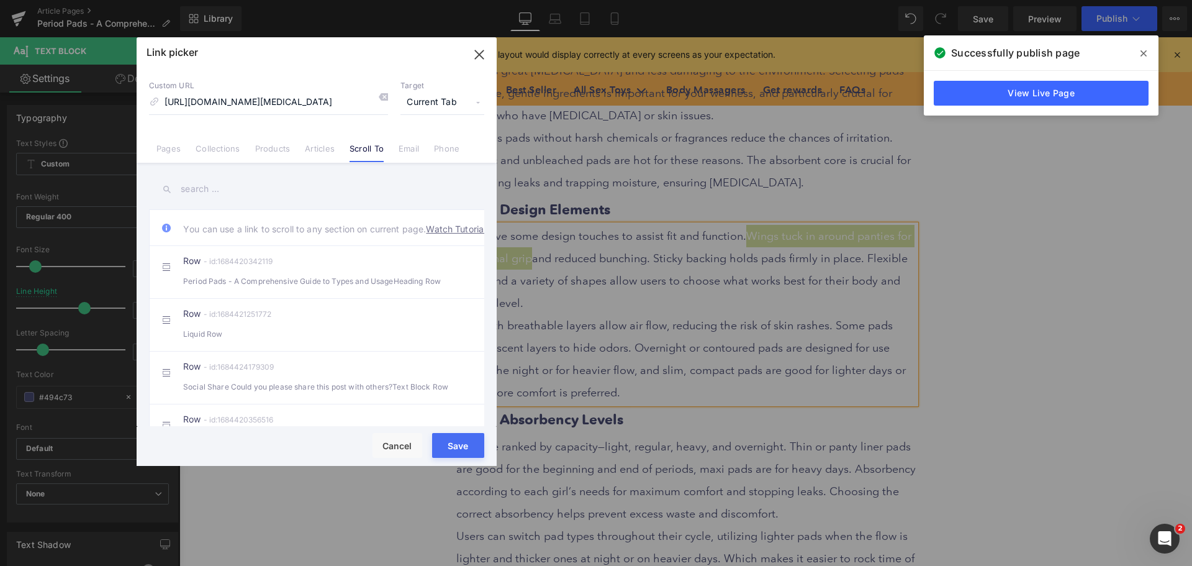
click at [843, 0] on div "Text Color Highlight Color #333333 Edit or remove link: Edit - Unlink - Cancel …" at bounding box center [596, 0] width 1192 height 0
click at [428, 99] on span "Current Tab" at bounding box center [443, 103] width 84 height 24
click at [414, 148] on li "New Tab" at bounding box center [442, 147] width 96 height 22
click at [464, 445] on button "Save" at bounding box center [458, 445] width 52 height 25
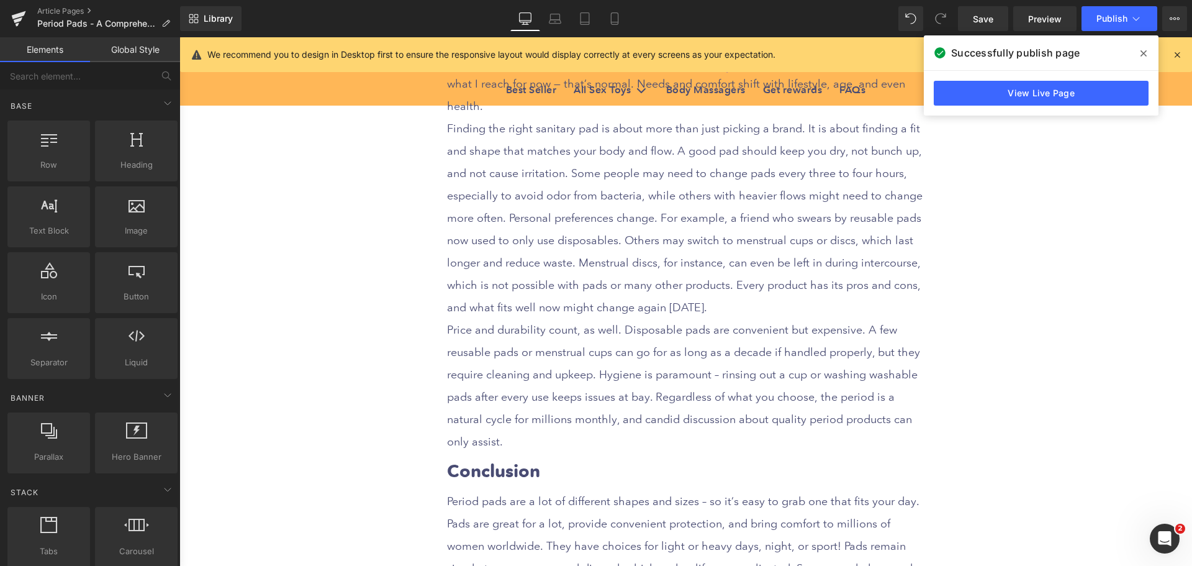
scroll to position [6583, 0]
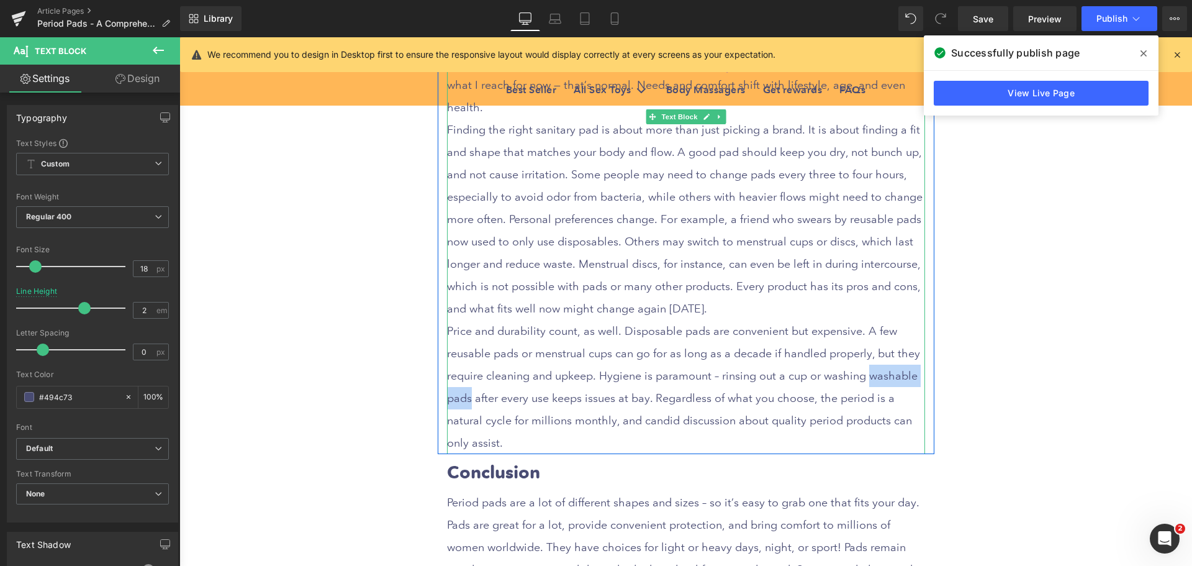
drag, startPoint x: 853, startPoint y: 284, endPoint x: 465, endPoint y: 308, distance: 389.5
click at [465, 320] on p "Price and durability count, as well. Disposable pads are convenient but expensi…" at bounding box center [686, 387] width 478 height 134
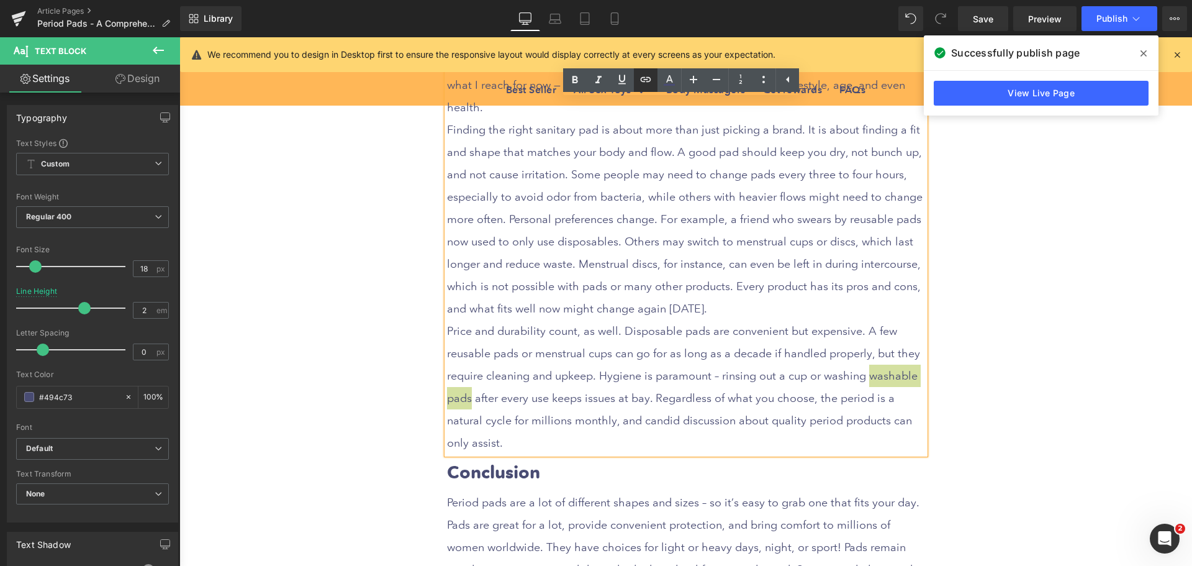
drag, startPoint x: 642, startPoint y: 82, endPoint x: 458, endPoint y: 68, distance: 184.9
click at [408, 290] on icon at bounding box center [349, 302] width 117 height 24
click at [681, 335] on input "text" at bounding box center [704, 335] width 191 height 31
paste input "[URL][DOMAIN_NAME][US_VEHICLE_IDENTIFICATION_NUMBER]"
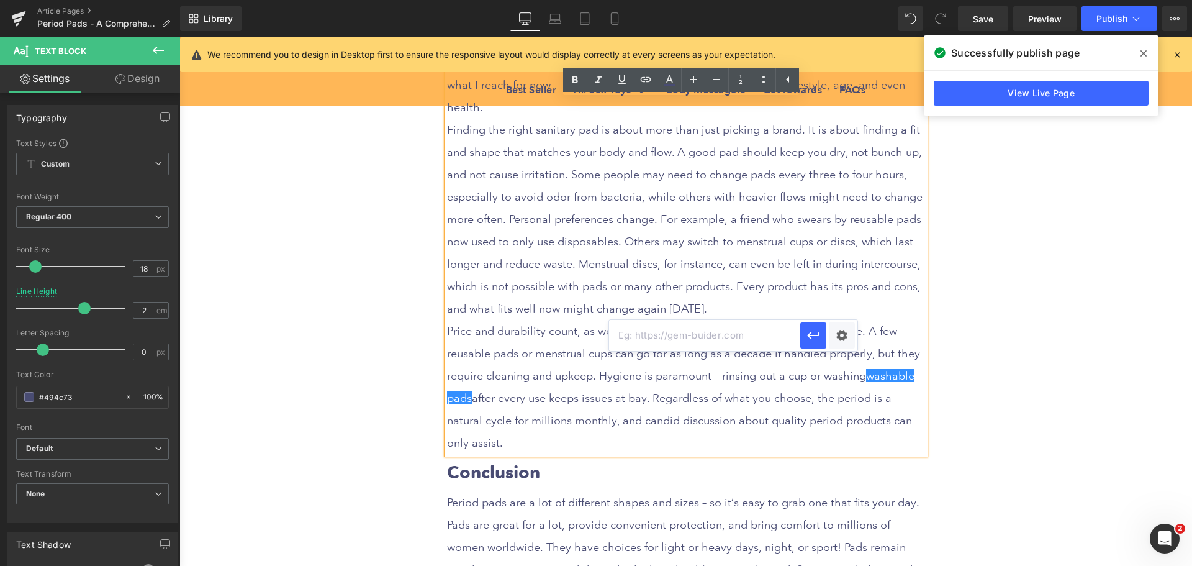
type input "[URL][DOMAIN_NAME][US_VEHICLE_IDENTIFICATION_NUMBER]"
click at [839, 0] on div "Text Color Highlight Color #333333 Edit or remove link: Edit - Unlink - Cancel …" at bounding box center [596, 0] width 1192 height 0
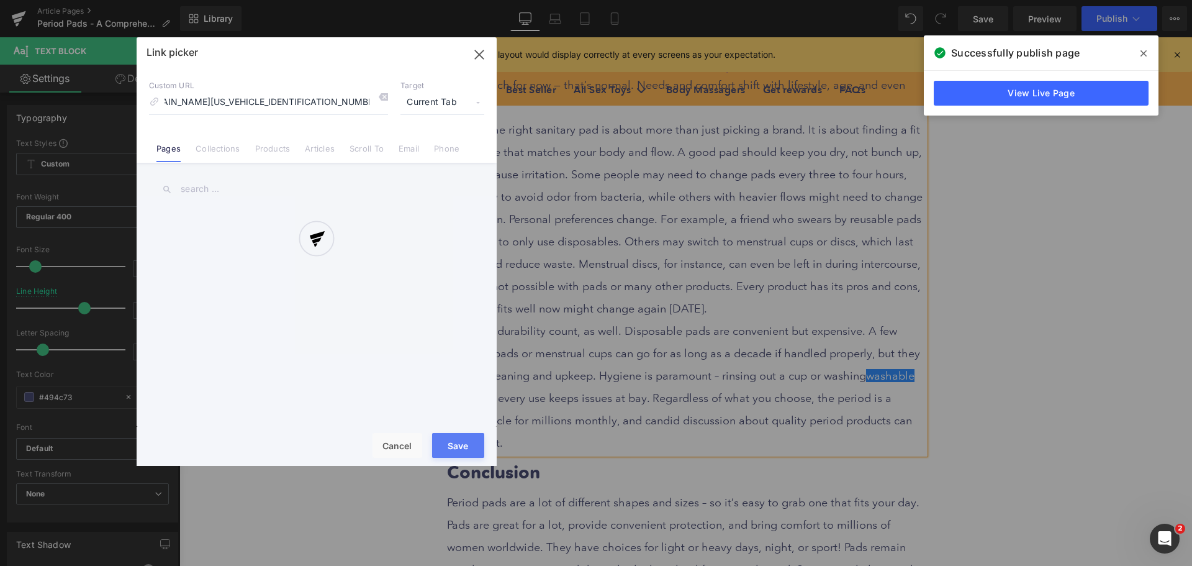
scroll to position [0, 0]
click at [425, 101] on div at bounding box center [317, 251] width 360 height 428
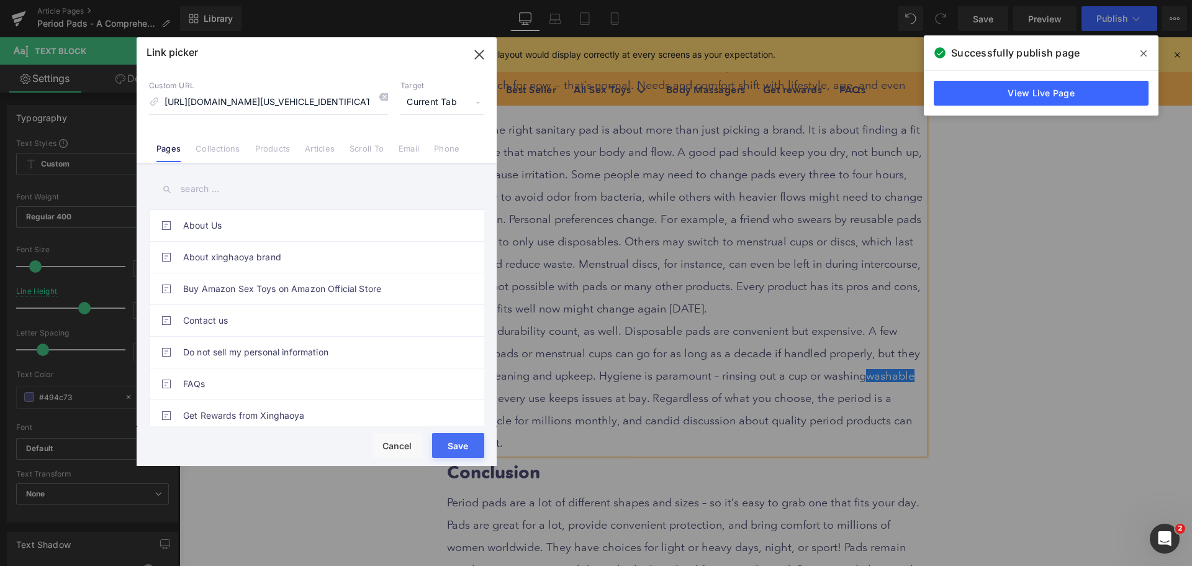
click at [425, 101] on span "Current Tab" at bounding box center [443, 103] width 84 height 24
click at [427, 147] on li "New Tab" at bounding box center [442, 147] width 96 height 22
drag, startPoint x: 468, startPoint y: 450, endPoint x: 418, endPoint y: 410, distance: 64.0
click at [468, 450] on button "Save" at bounding box center [458, 445] width 52 height 25
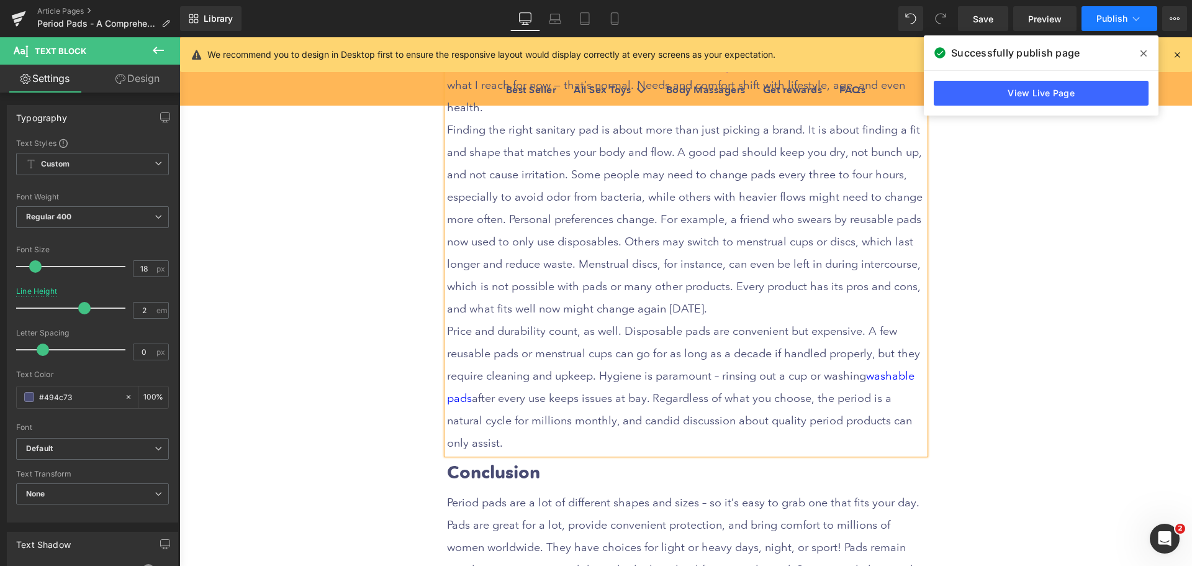
click at [1109, 22] on span "Publish" at bounding box center [1112, 19] width 31 height 10
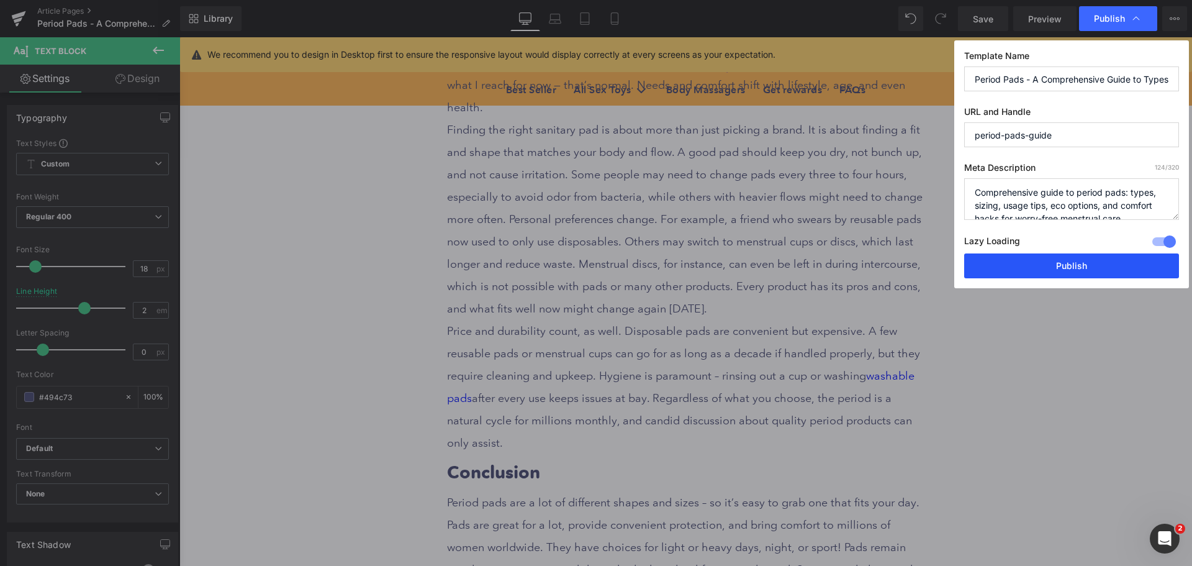
drag, startPoint x: 1079, startPoint y: 267, endPoint x: 893, endPoint y: 234, distance: 189.2
click at [1079, 267] on button "Publish" at bounding box center [1071, 265] width 215 height 25
